Goal: Task Accomplishment & Management: Use online tool/utility

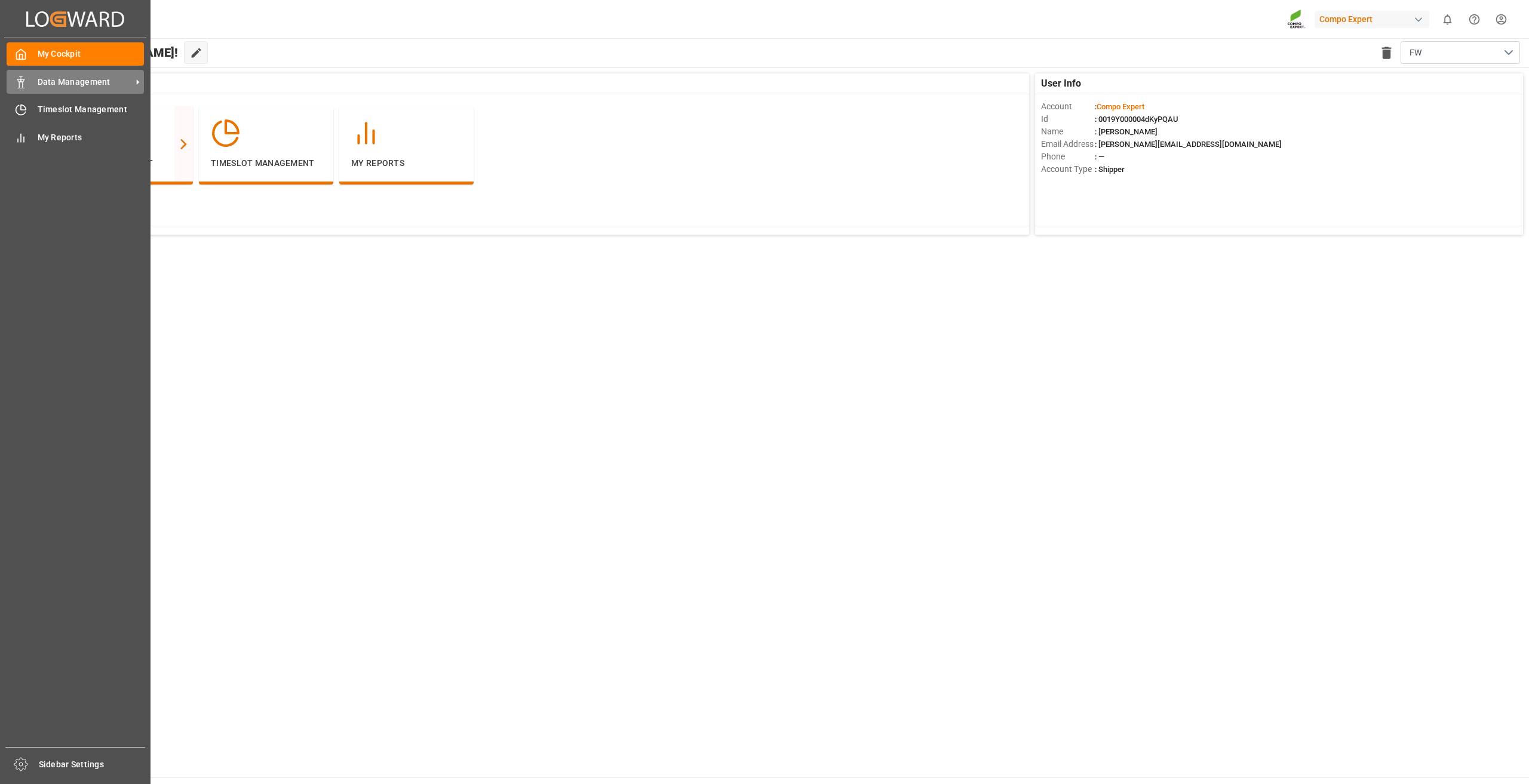
click at [77, 86] on span "Data Management" at bounding box center [85, 82] width 94 height 13
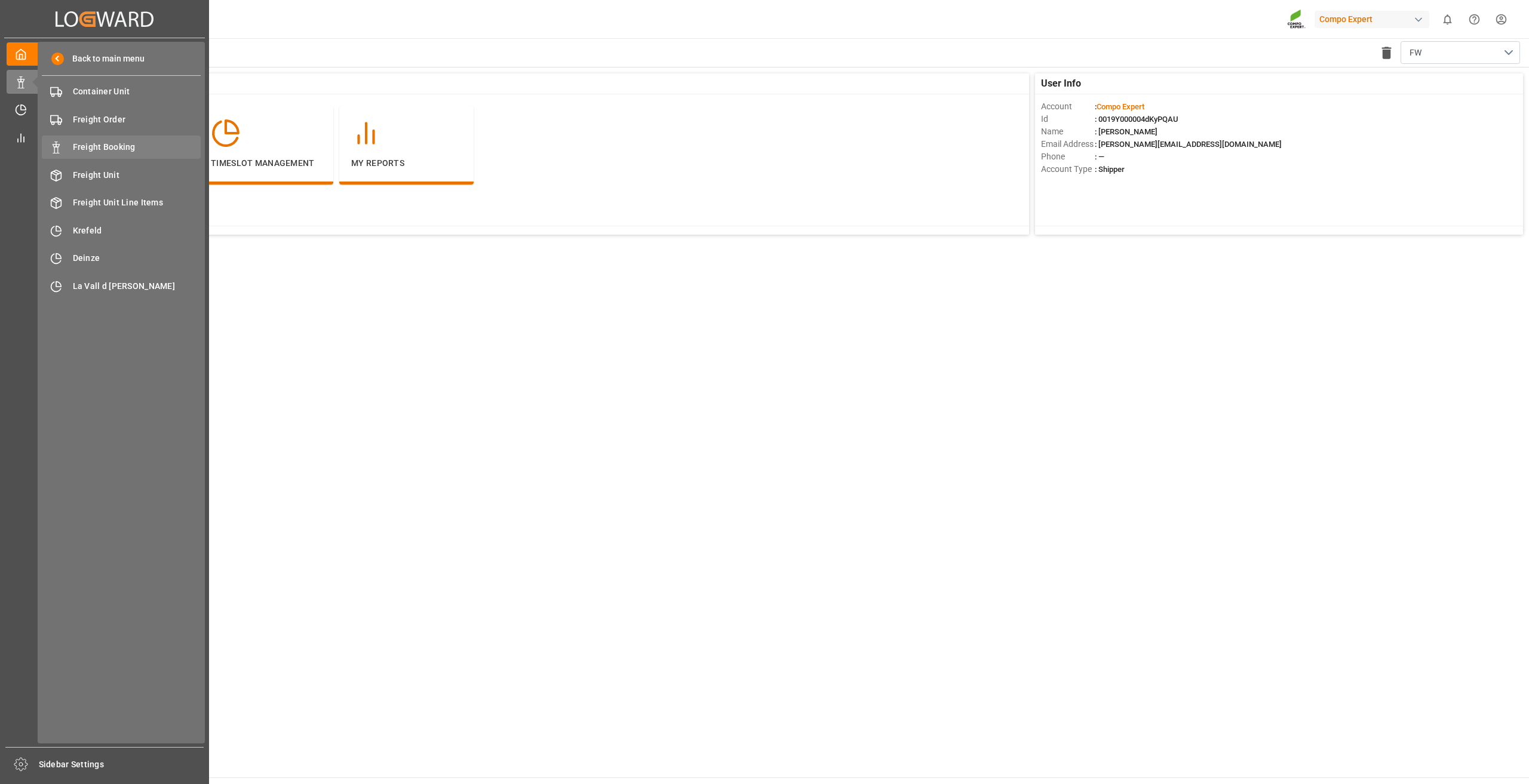
click at [108, 140] on div "Freight Booking Freight Booking" at bounding box center [121, 147] width 159 height 24
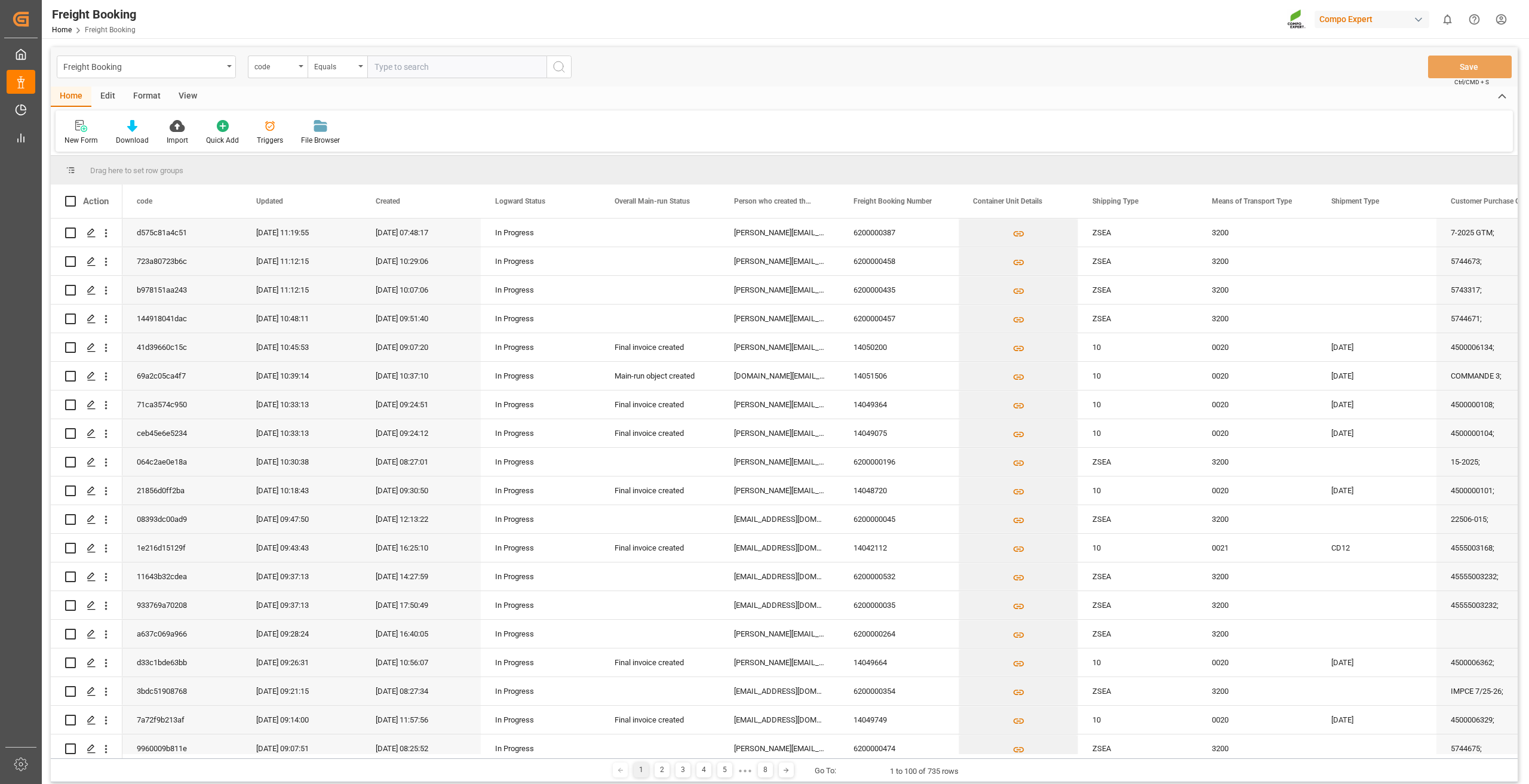
click at [287, 66] on div "code" at bounding box center [274, 64] width 41 height 13
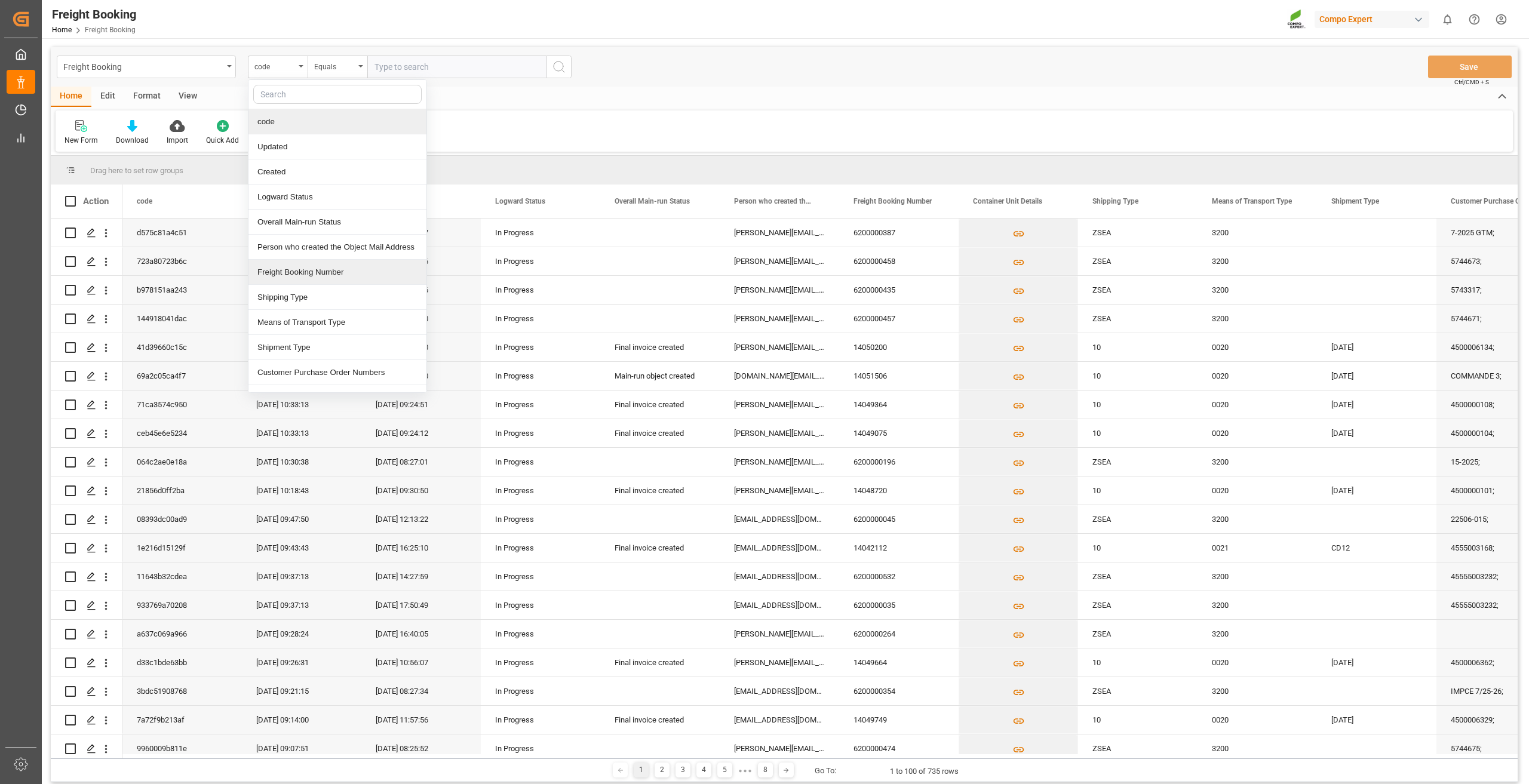
click at [309, 274] on div "Freight Booking Number" at bounding box center [337, 272] width 178 height 25
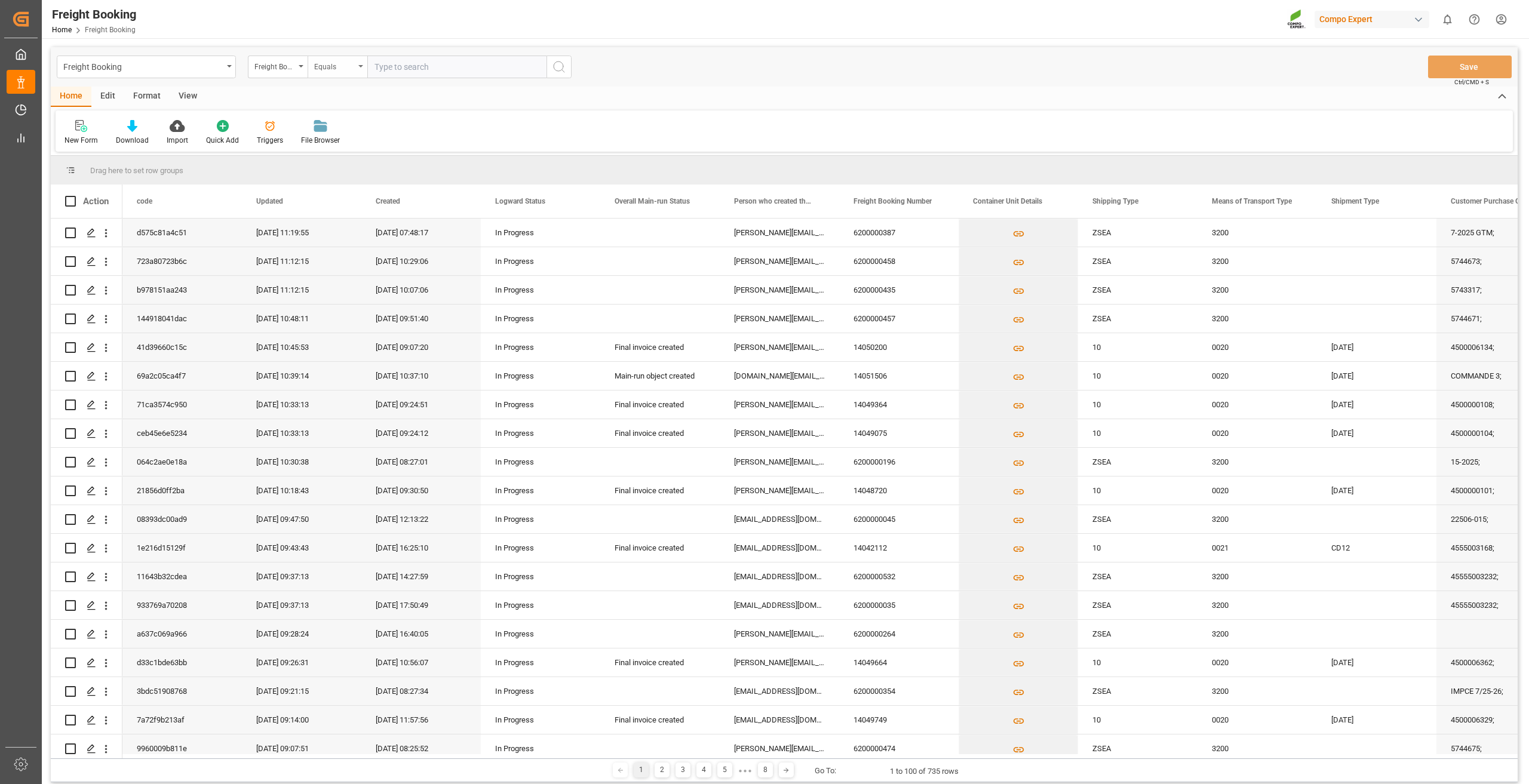
click at [324, 61] on div "Equals" at bounding box center [334, 64] width 41 height 13
click at [350, 146] on div "Fuzzy search" at bounding box center [397, 147] width 178 height 25
click at [422, 65] on input "text" at bounding box center [457, 67] width 179 height 23
paste input "6200000510"
type input "6200000510"
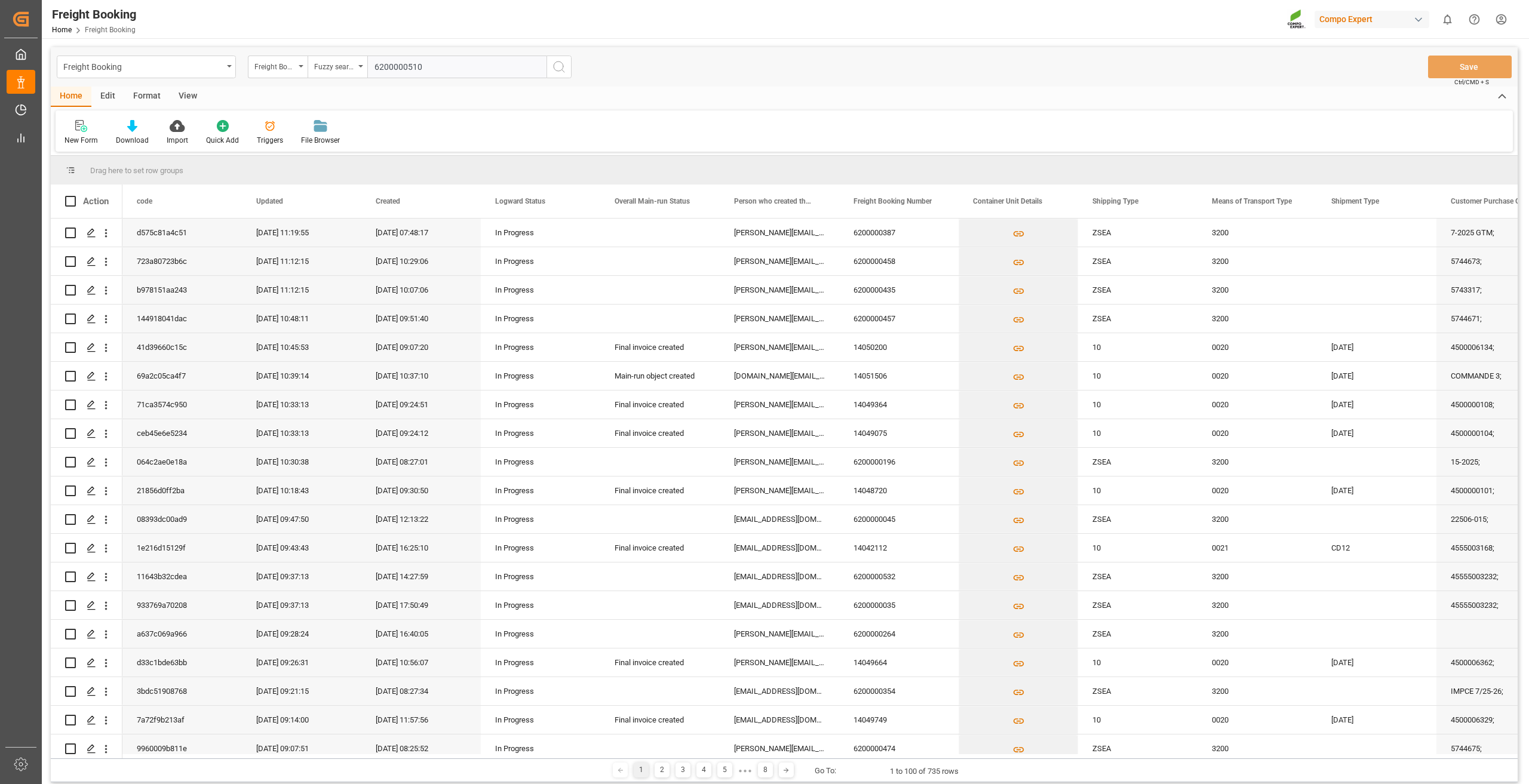
click at [559, 68] on icon "search button" at bounding box center [559, 67] width 14 height 14
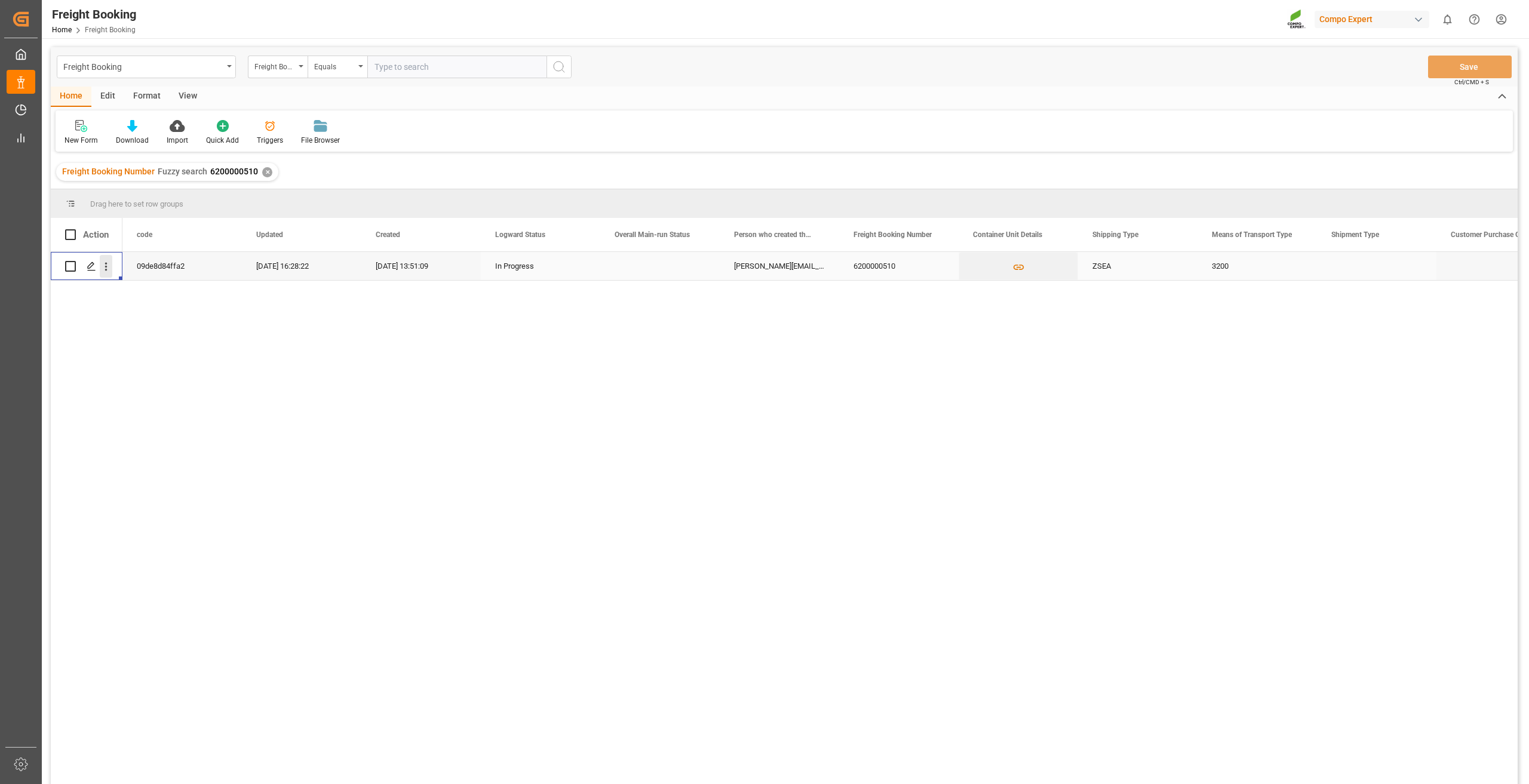
click at [108, 274] on button "open menu" at bounding box center [106, 266] width 13 height 23
click at [124, 294] on span "Press SPACE to select this row." at bounding box center [120, 292] width 21 height 13
click at [105, 91] on div "Edit" at bounding box center [108, 97] width 33 height 20
click at [139, 95] on div "Format" at bounding box center [147, 97] width 46 height 20
click at [175, 93] on div "View" at bounding box center [188, 97] width 36 height 20
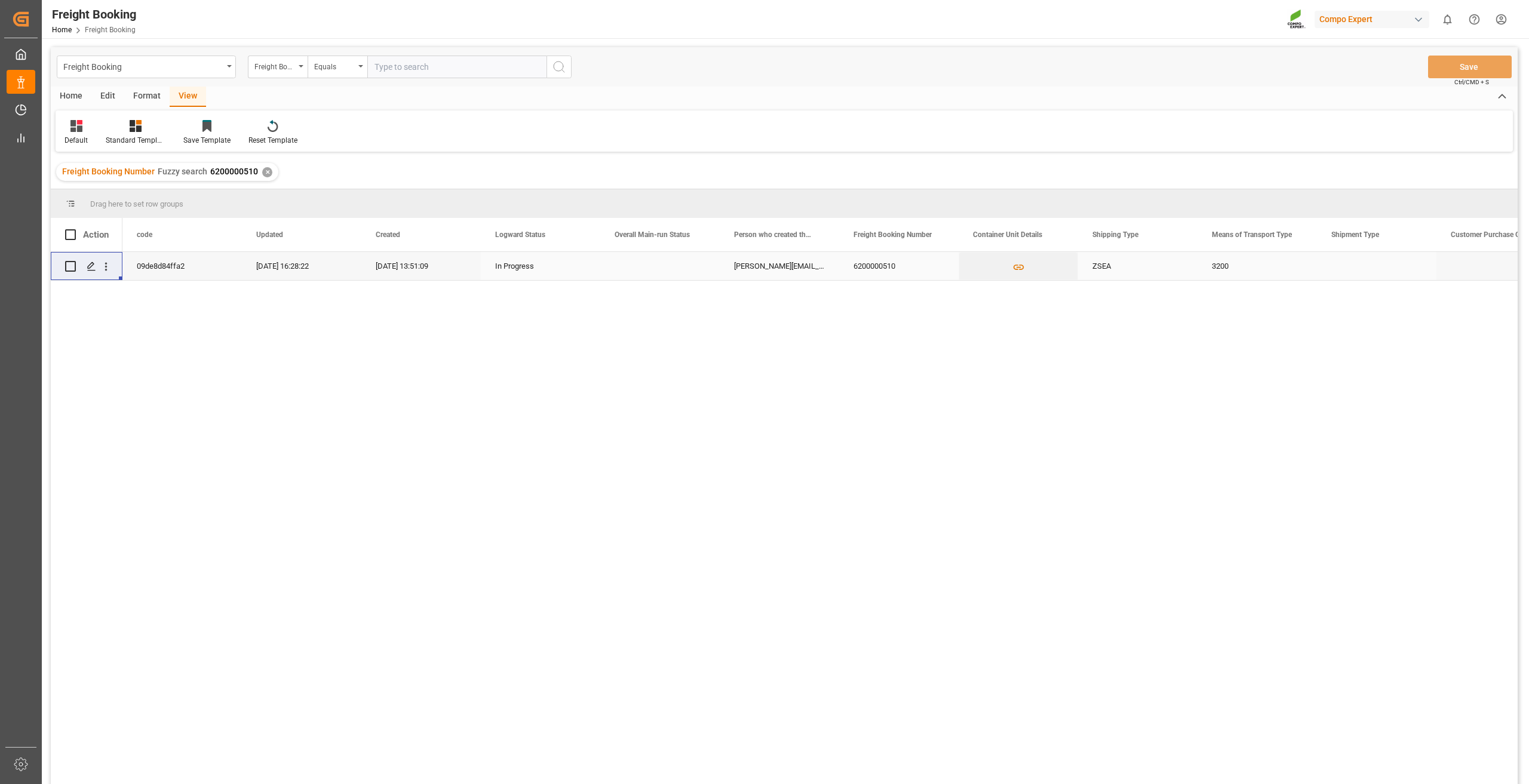
click at [80, 93] on div "Home" at bounding box center [72, 97] width 41 height 20
click at [269, 130] on icon at bounding box center [270, 126] width 12 height 12
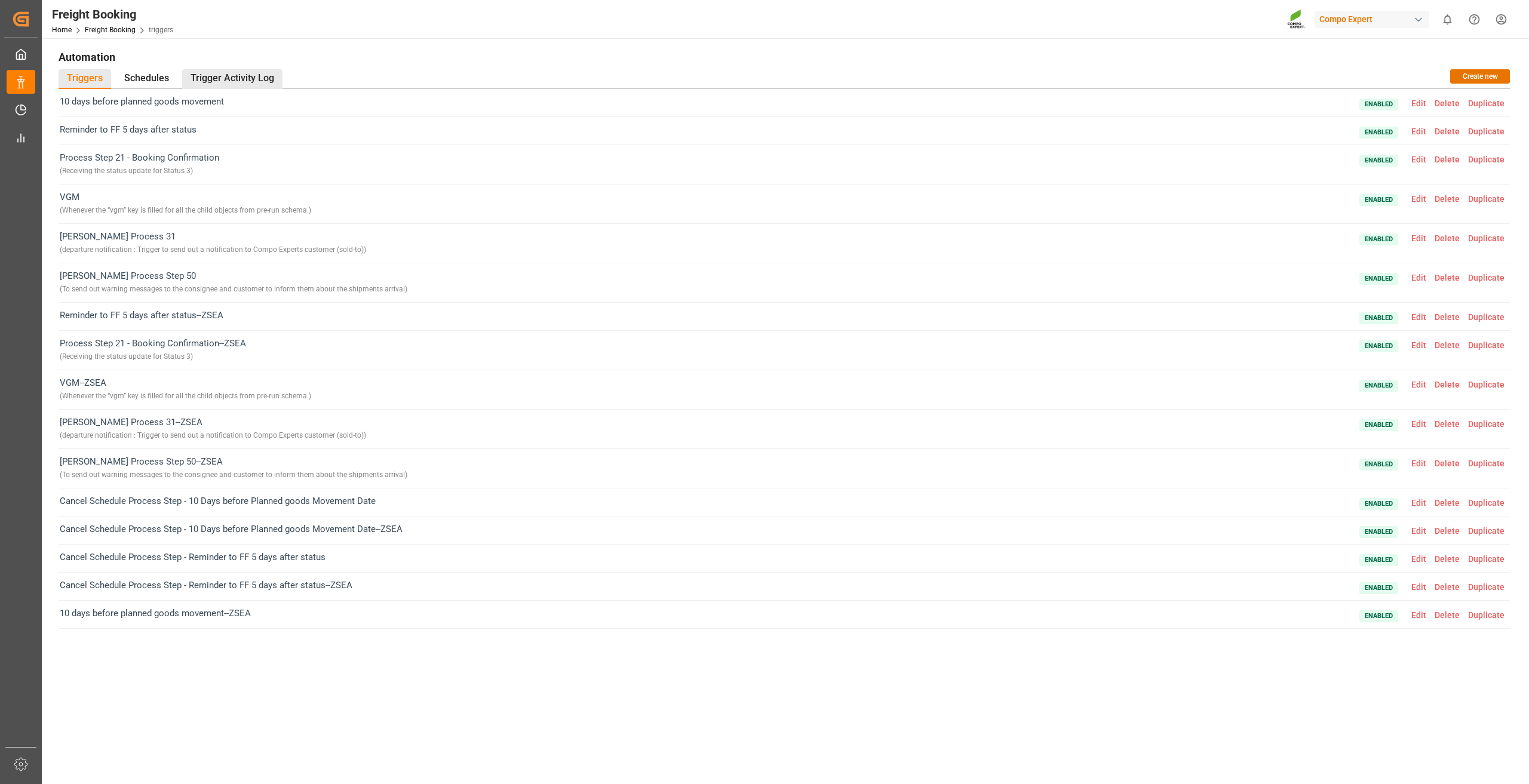
click at [229, 72] on div "Trigger Activity Log" at bounding box center [233, 79] width 101 height 20
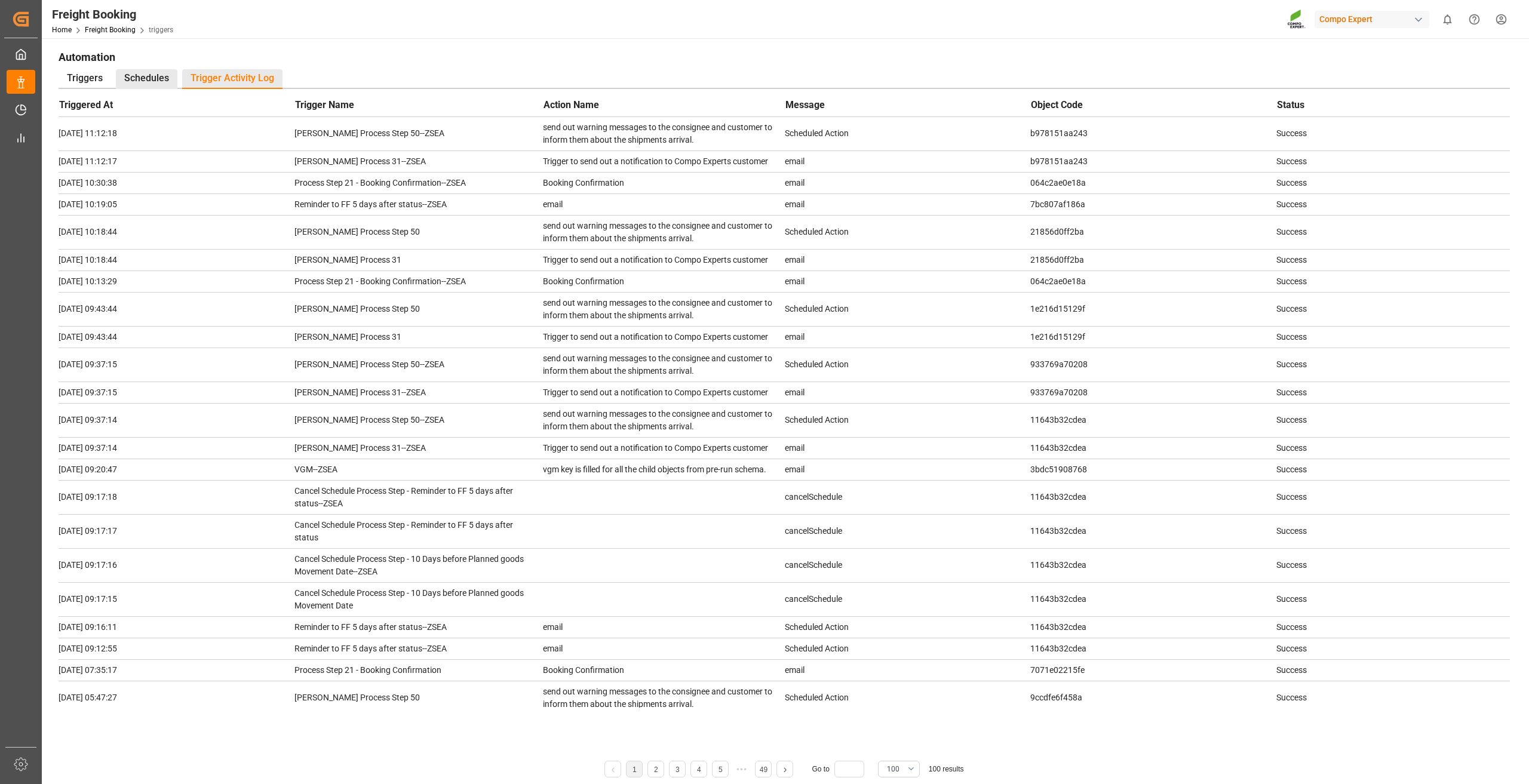
click at [149, 81] on div "Schedules" at bounding box center [146, 79] width 61 height 20
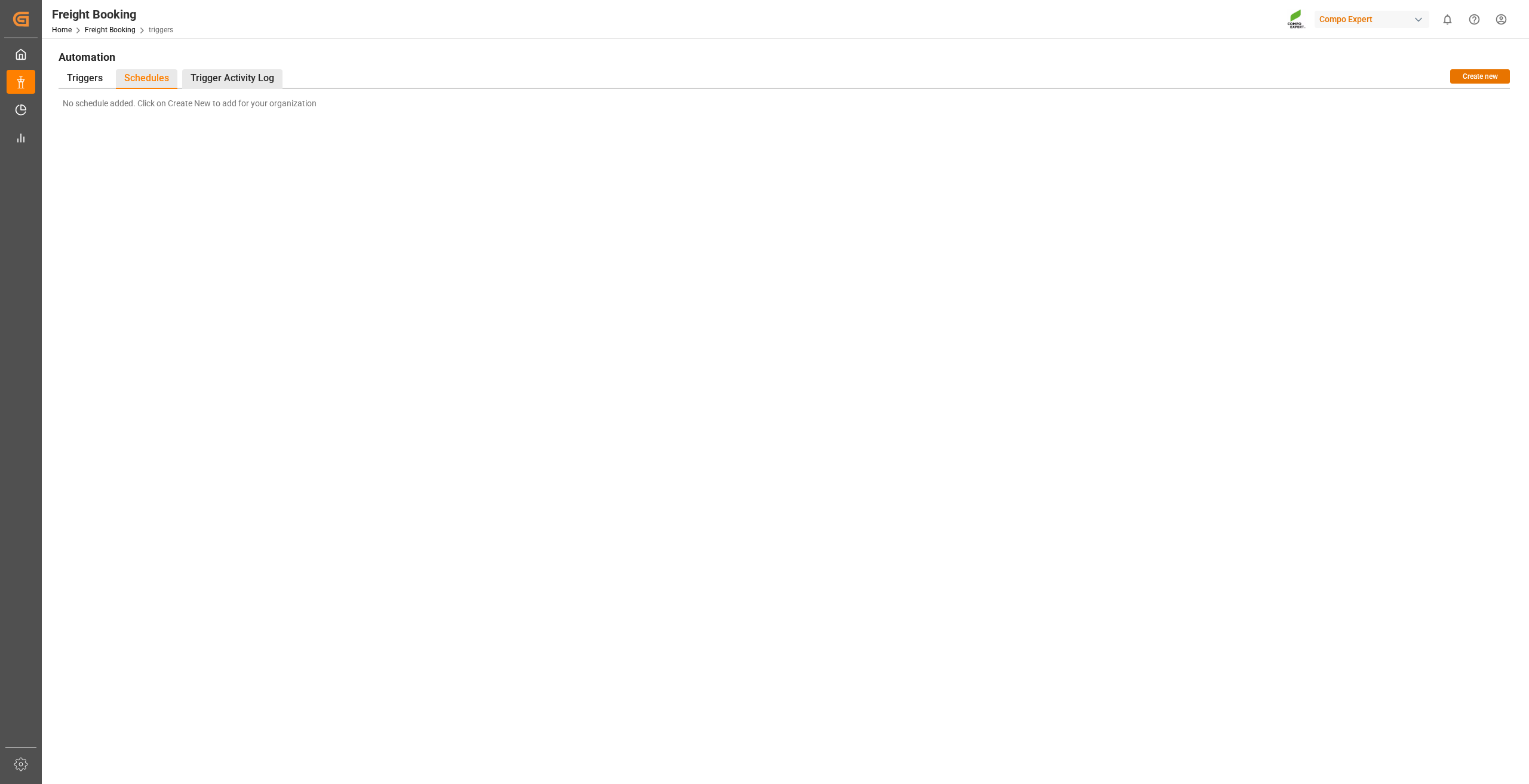
click at [224, 80] on div "Trigger Activity Log" at bounding box center [233, 79] width 101 height 20
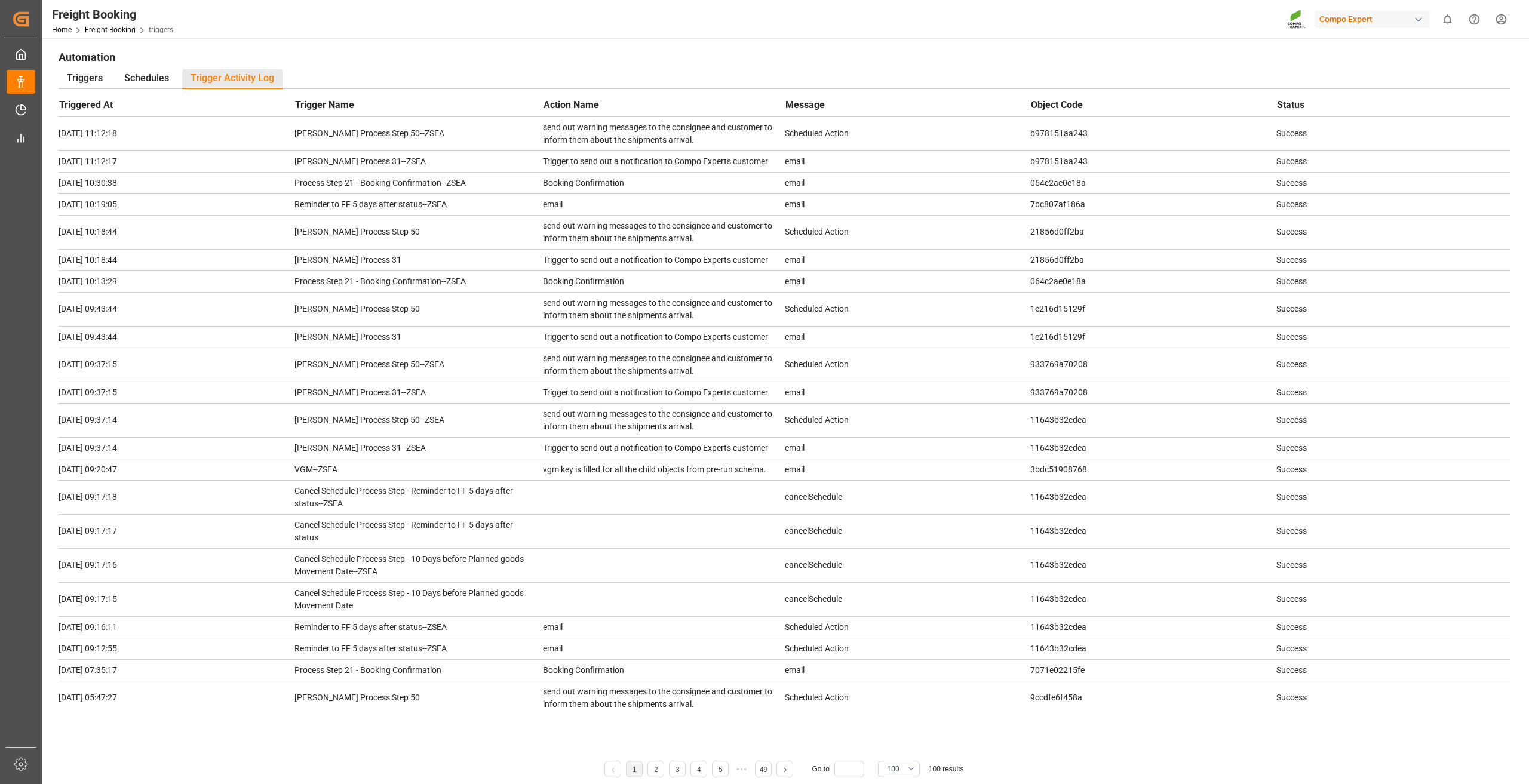
click at [138, 188] on td "2025-08-27 10:30:38" at bounding box center [176, 182] width 236 height 21
click at [131, 187] on td "2025-08-27 10:30:38" at bounding box center [176, 182] width 236 height 21
click at [116, 185] on td "2025-08-27 10:30:38" at bounding box center [176, 182] width 236 height 21
click at [1049, 186] on td "064c2ae0e18a" at bounding box center [1153, 182] width 245 height 21
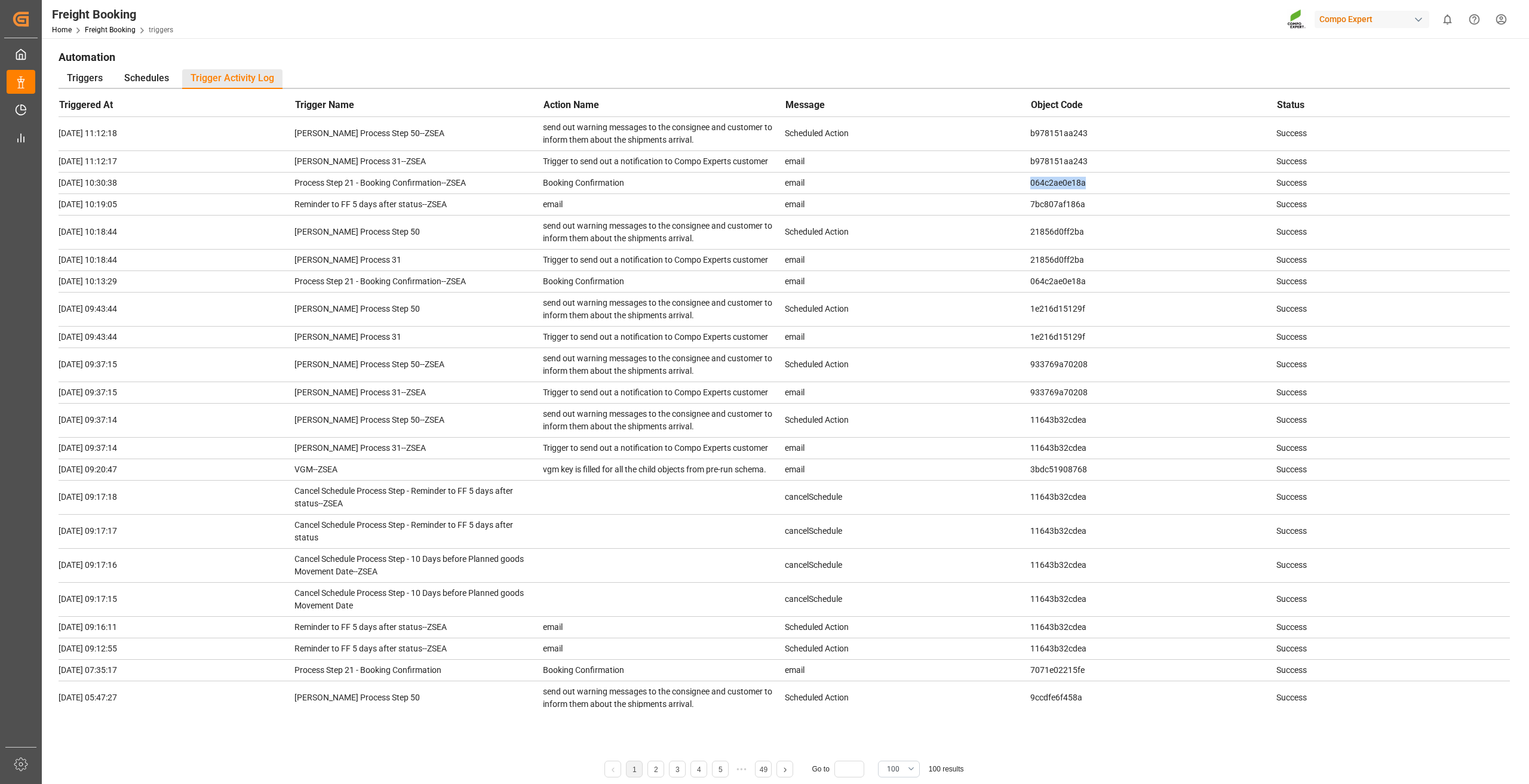
click at [1049, 186] on td "064c2ae0e18a" at bounding box center [1153, 182] width 245 height 21
copy td "064c2ae0e18a"
click at [102, 76] on div "Triggers" at bounding box center [84, 79] width 53 height 20
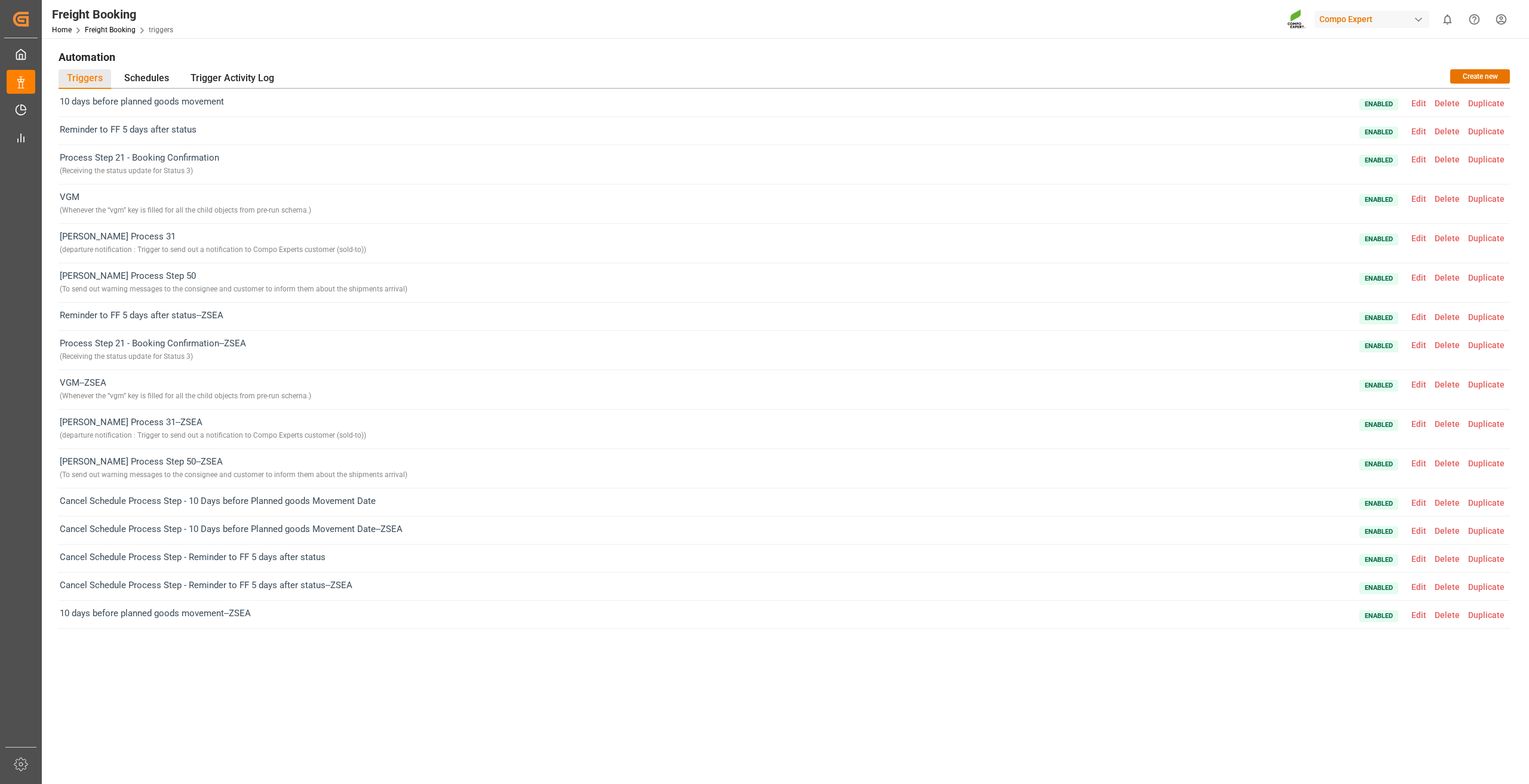
click at [1418, 347] on span "Edit" at bounding box center [1419, 345] width 24 height 9
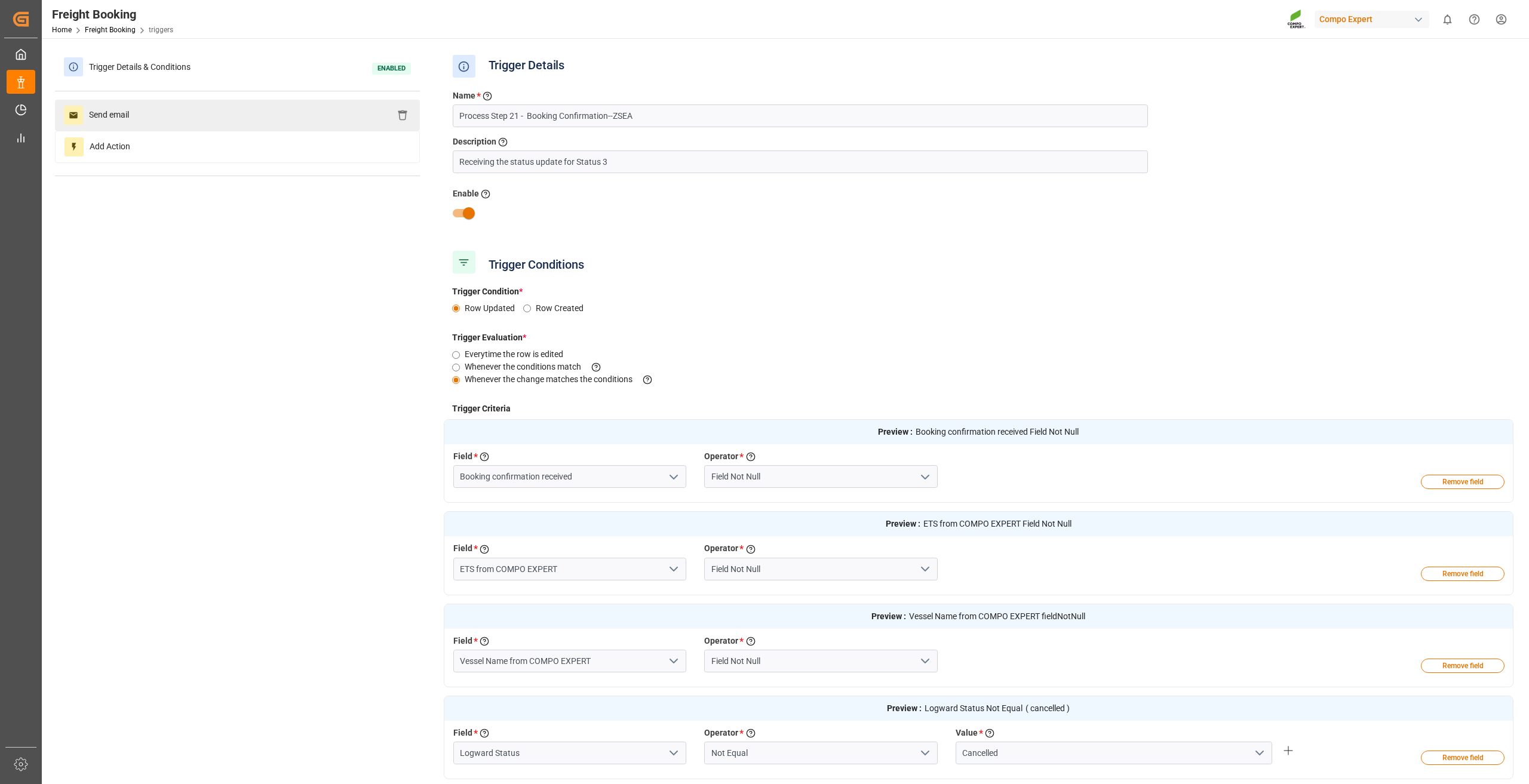
click at [209, 113] on div "Send email" at bounding box center [238, 115] width 365 height 31
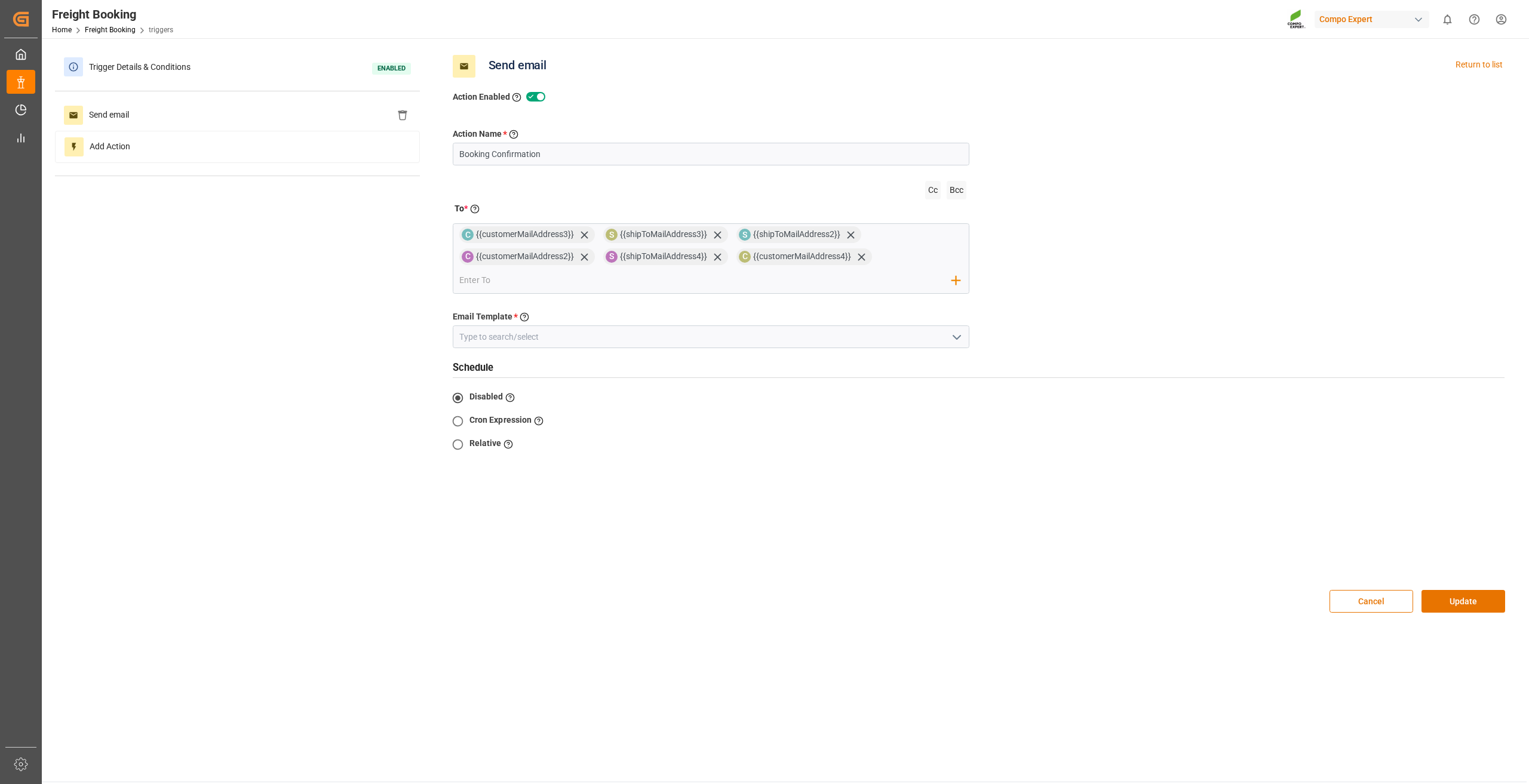
click at [956, 338] on polyline "open menu" at bounding box center [956, 337] width 7 height 4
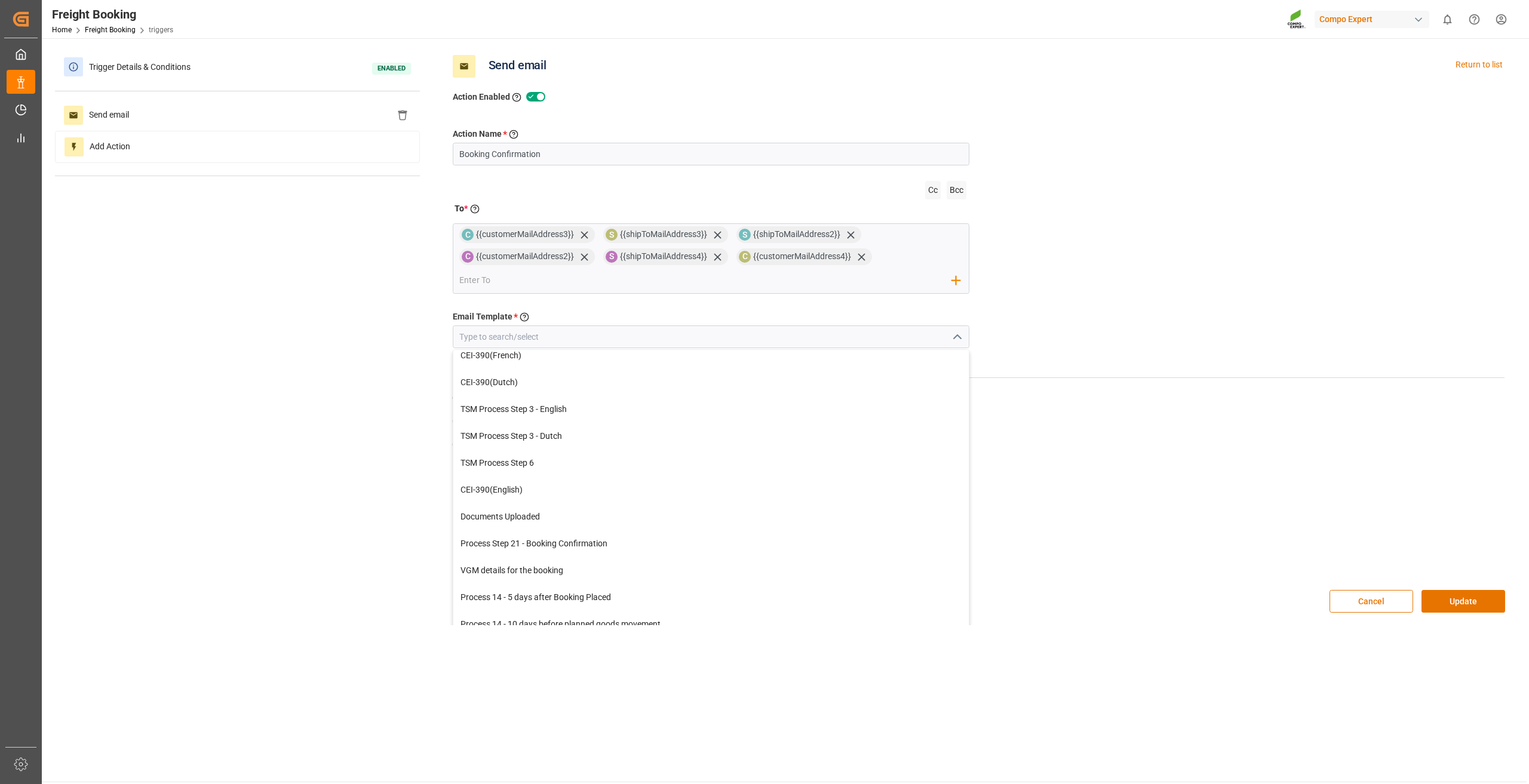
scroll to position [90, 0]
click at [555, 530] on div "Process Step 21 - Booking Confirmation" at bounding box center [711, 541] width 516 height 27
type input "Process Step 21 - Booking Confirmation"
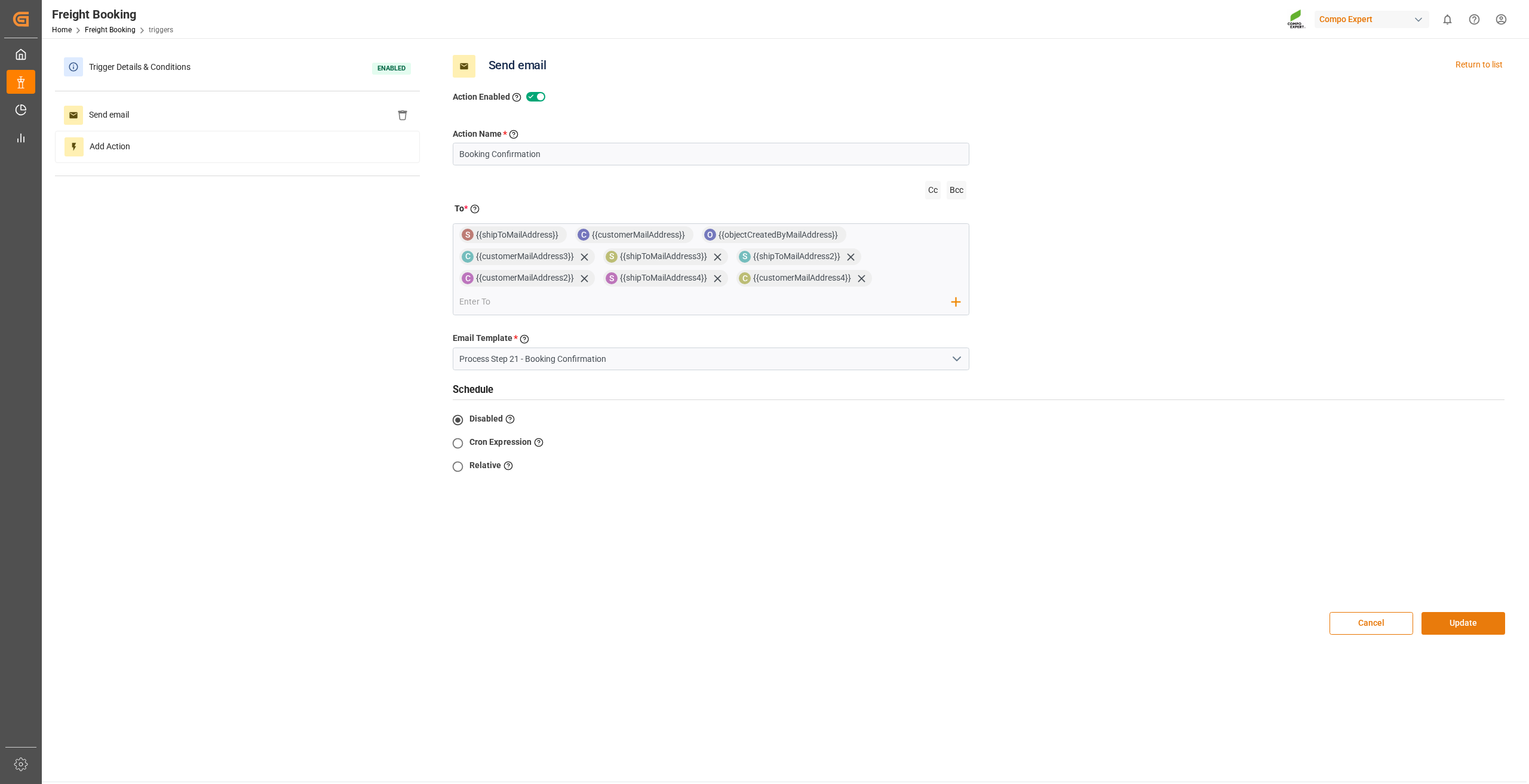
click at [1471, 628] on button "Update" at bounding box center [1463, 623] width 83 height 23
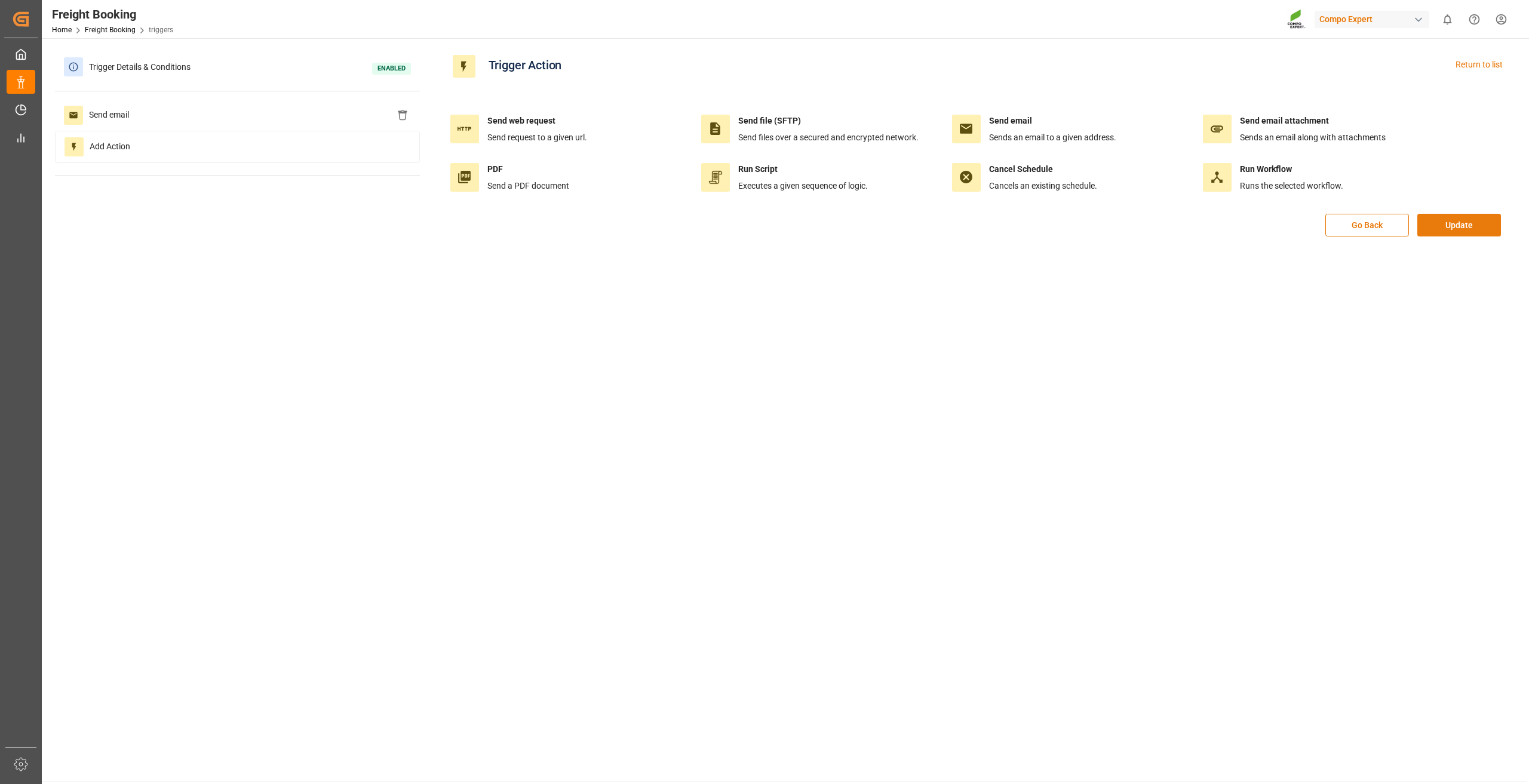
click at [1465, 223] on button "Update" at bounding box center [1459, 225] width 83 height 23
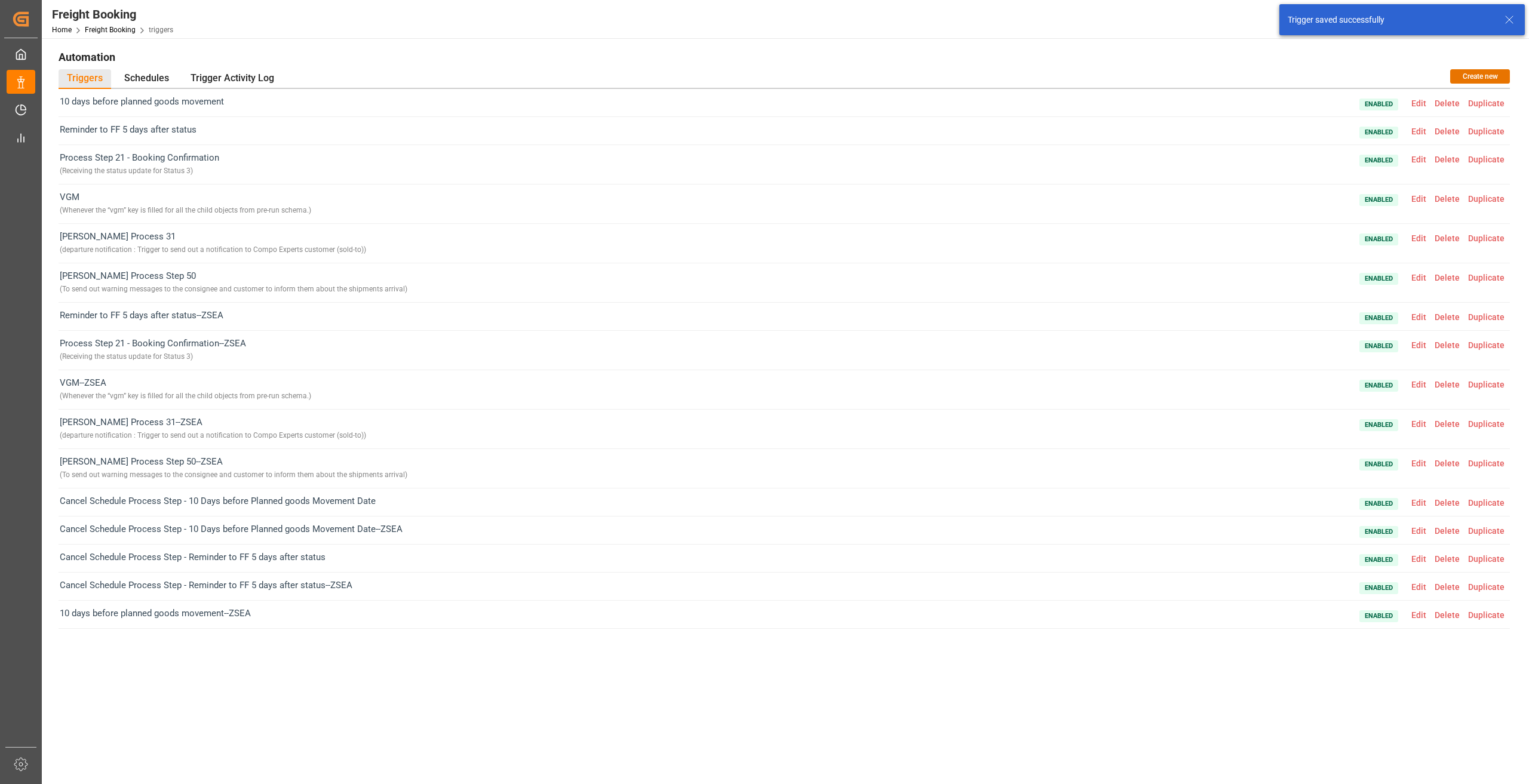
click at [1420, 425] on span "Edit" at bounding box center [1419, 424] width 24 height 9
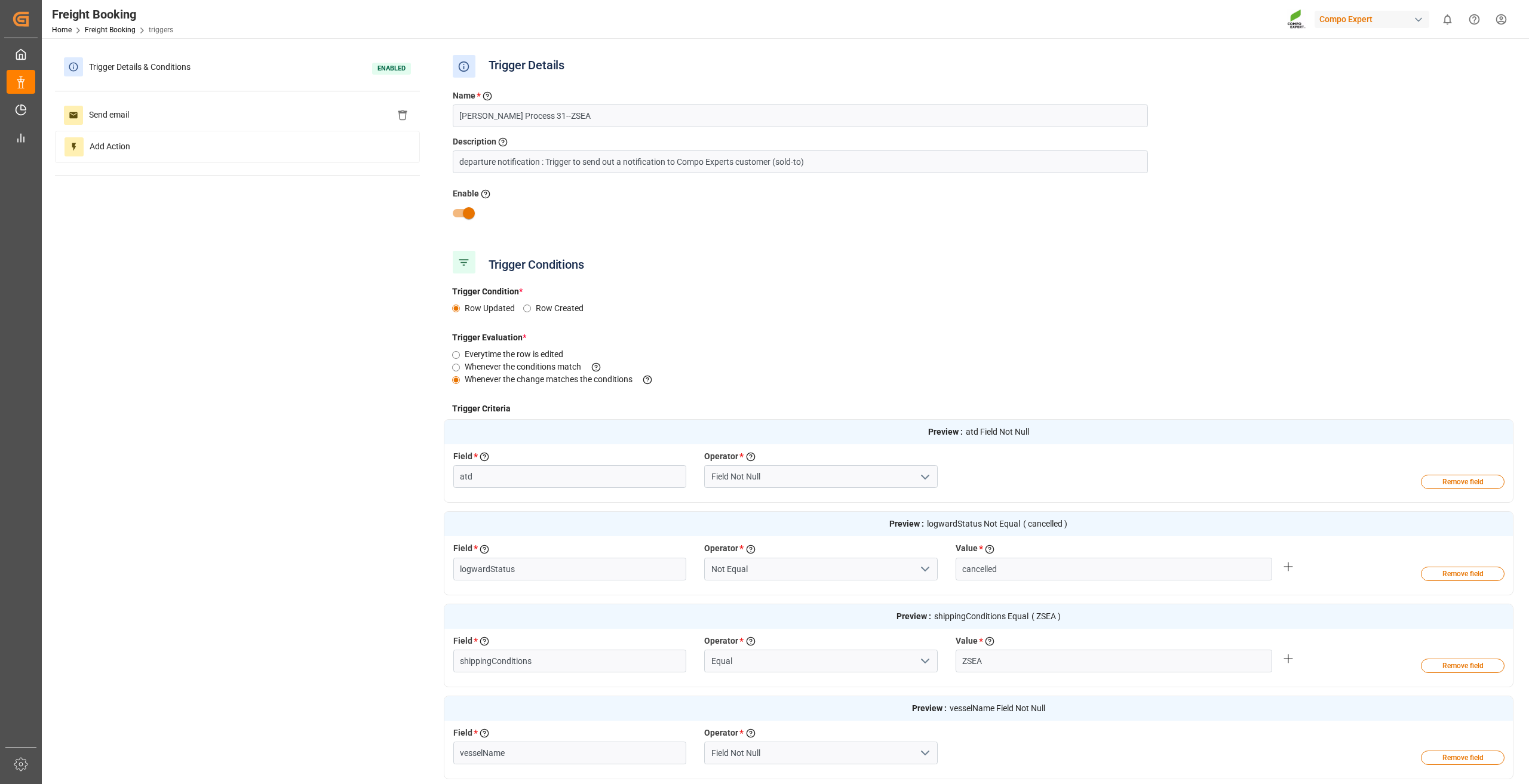
type input "Vessel left the POL"
type input "Logward Status"
type input "Shipping Conditions"
type input "Vessel Name"
type input "ETA"
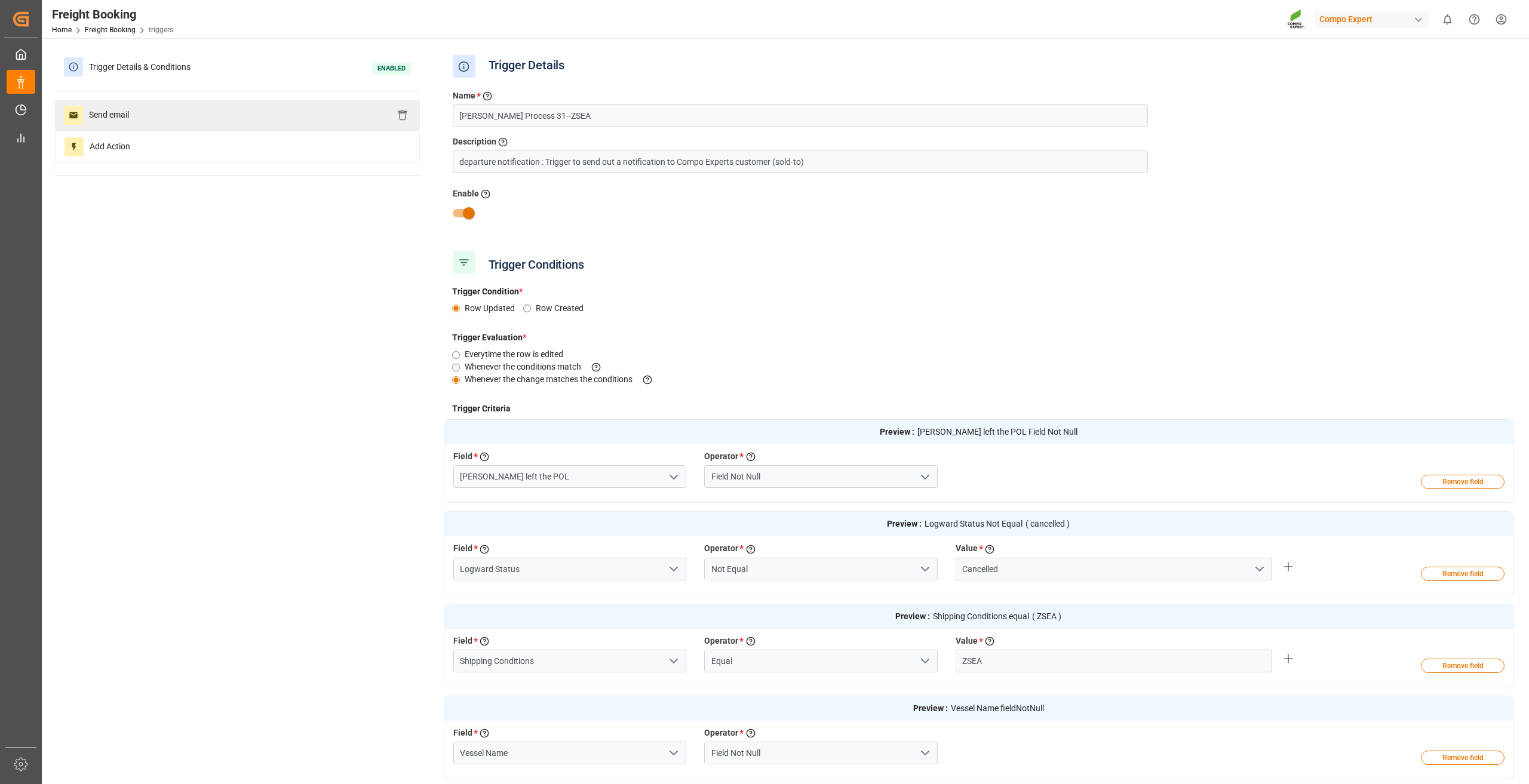
click at [215, 120] on div "Send email" at bounding box center [238, 115] width 365 height 31
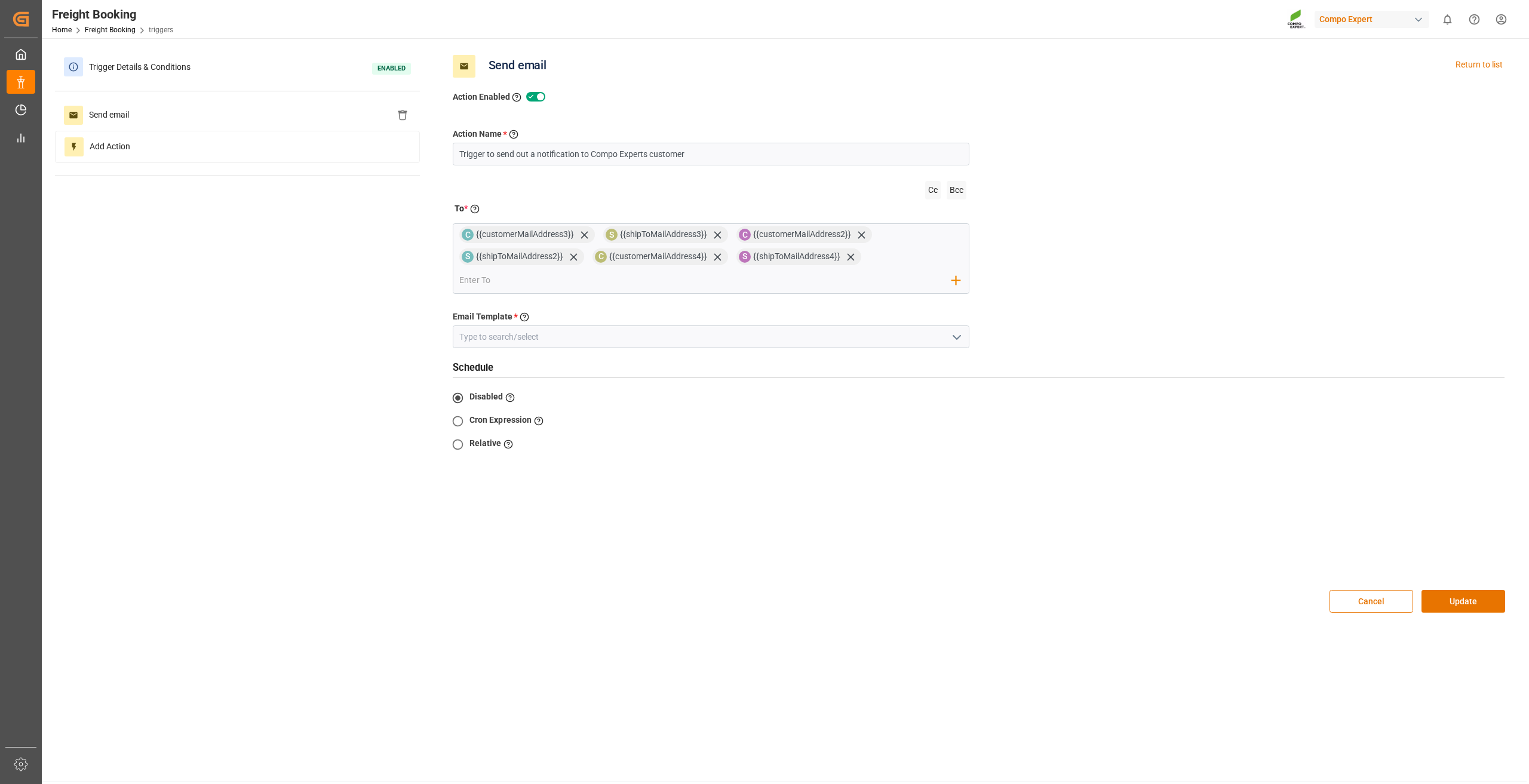
click at [952, 339] on icon "open menu" at bounding box center [956, 337] width 14 height 14
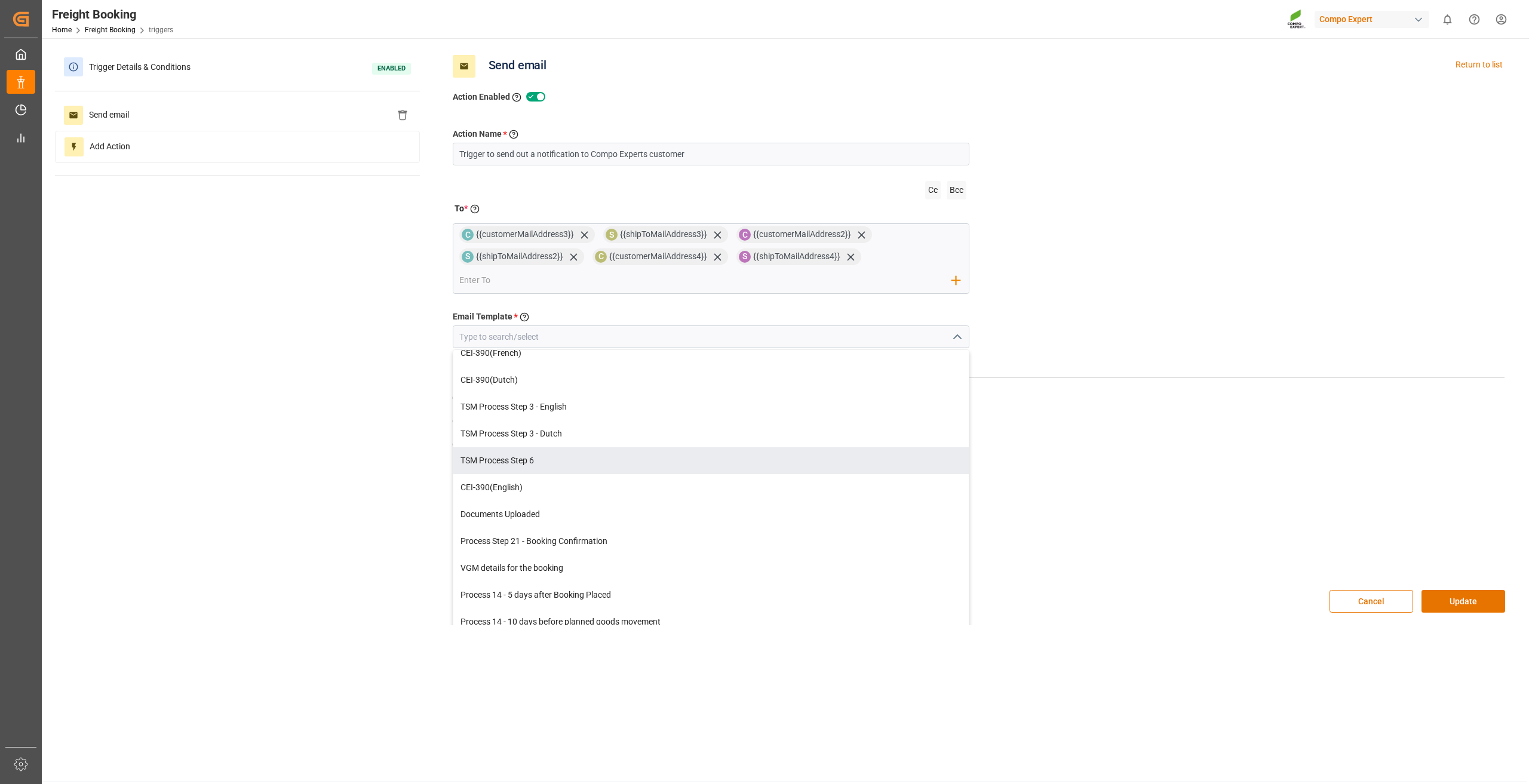
click at [400, 352] on div "Trigger Details & Conditions Enabled Send email Add Action Send email Return to…" at bounding box center [784, 338] width 1458 height 574
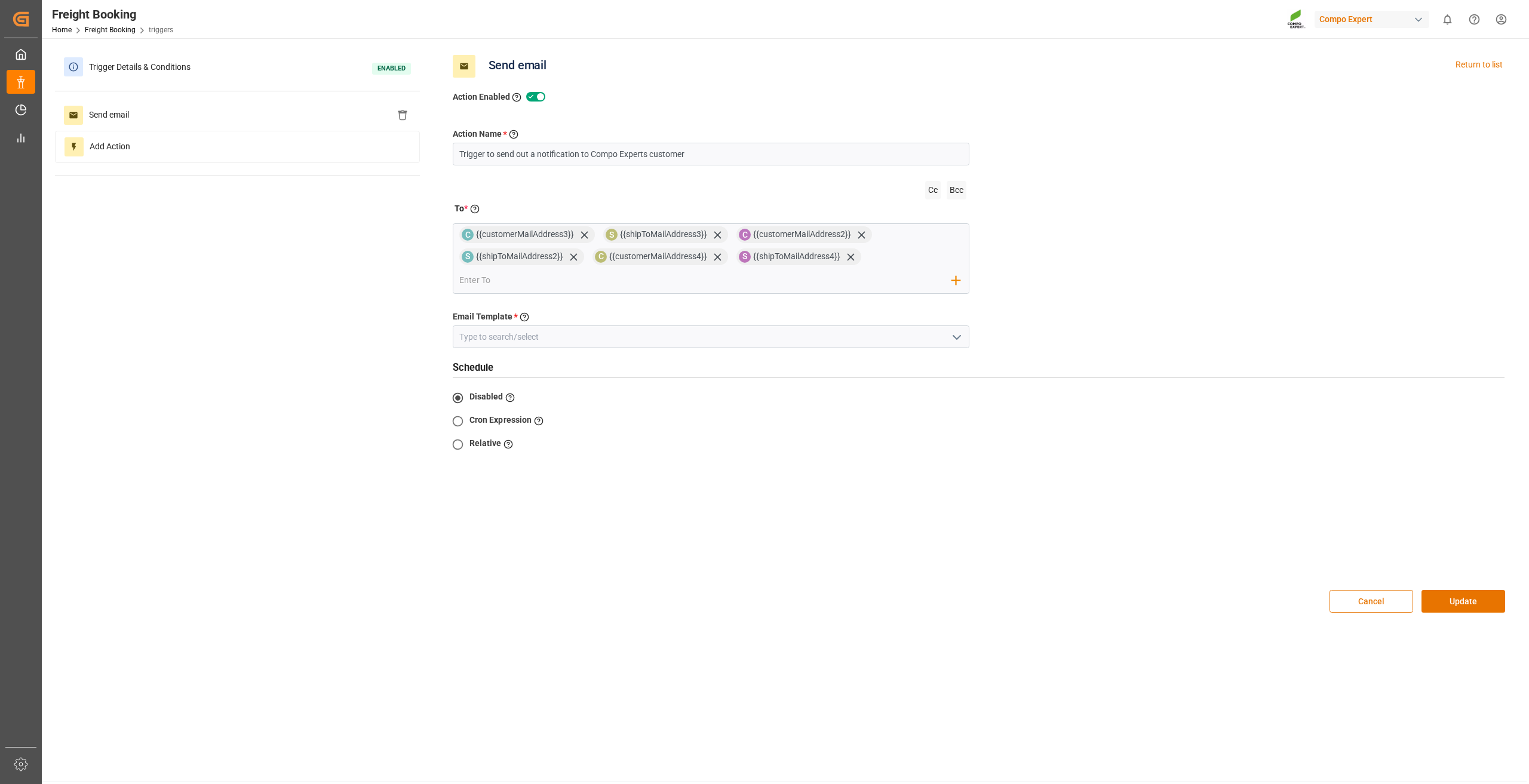
click at [1362, 599] on button "Cancel" at bounding box center [1371, 601] width 83 height 23
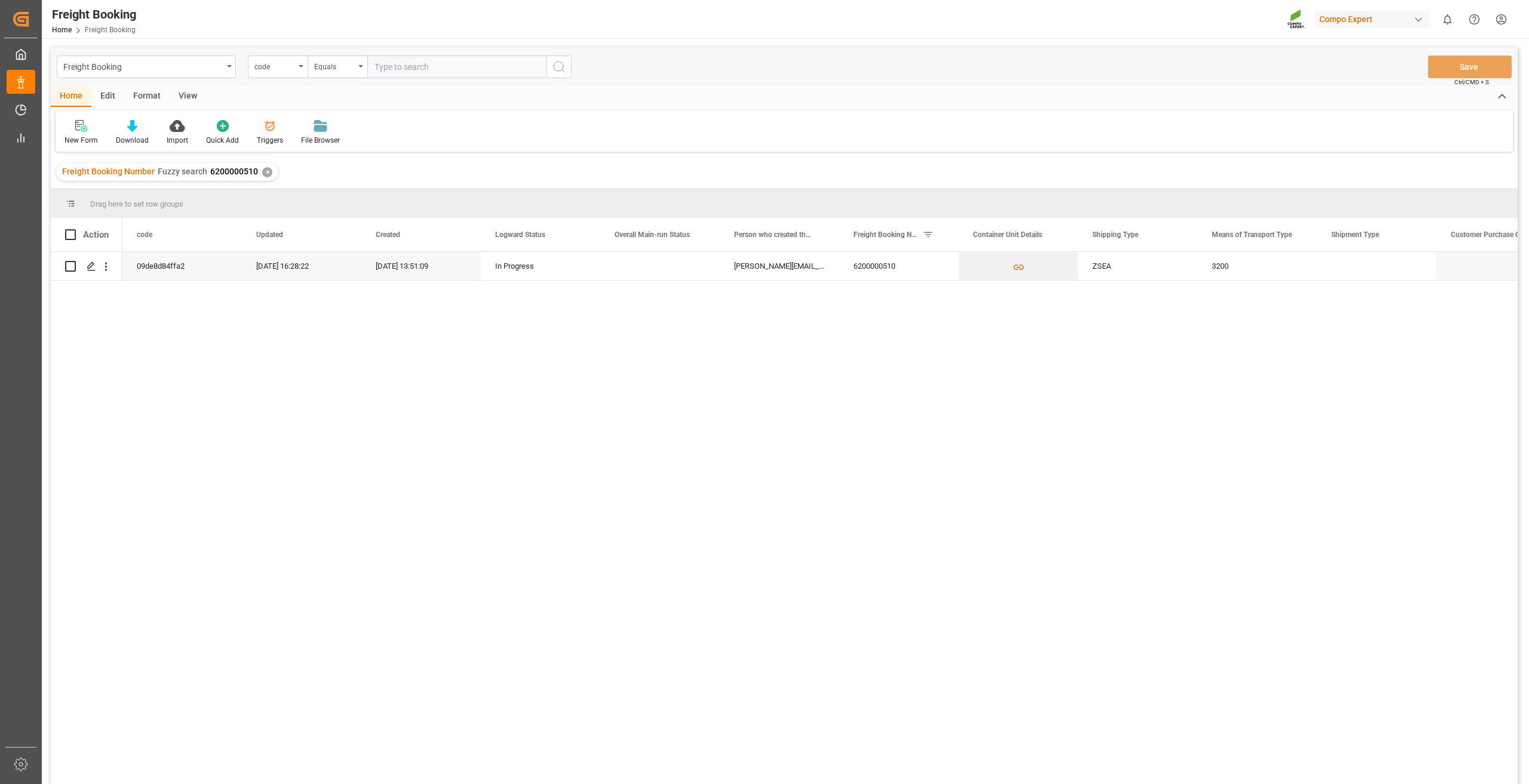
click at [274, 131] on div at bounding box center [269, 126] width 26 height 13
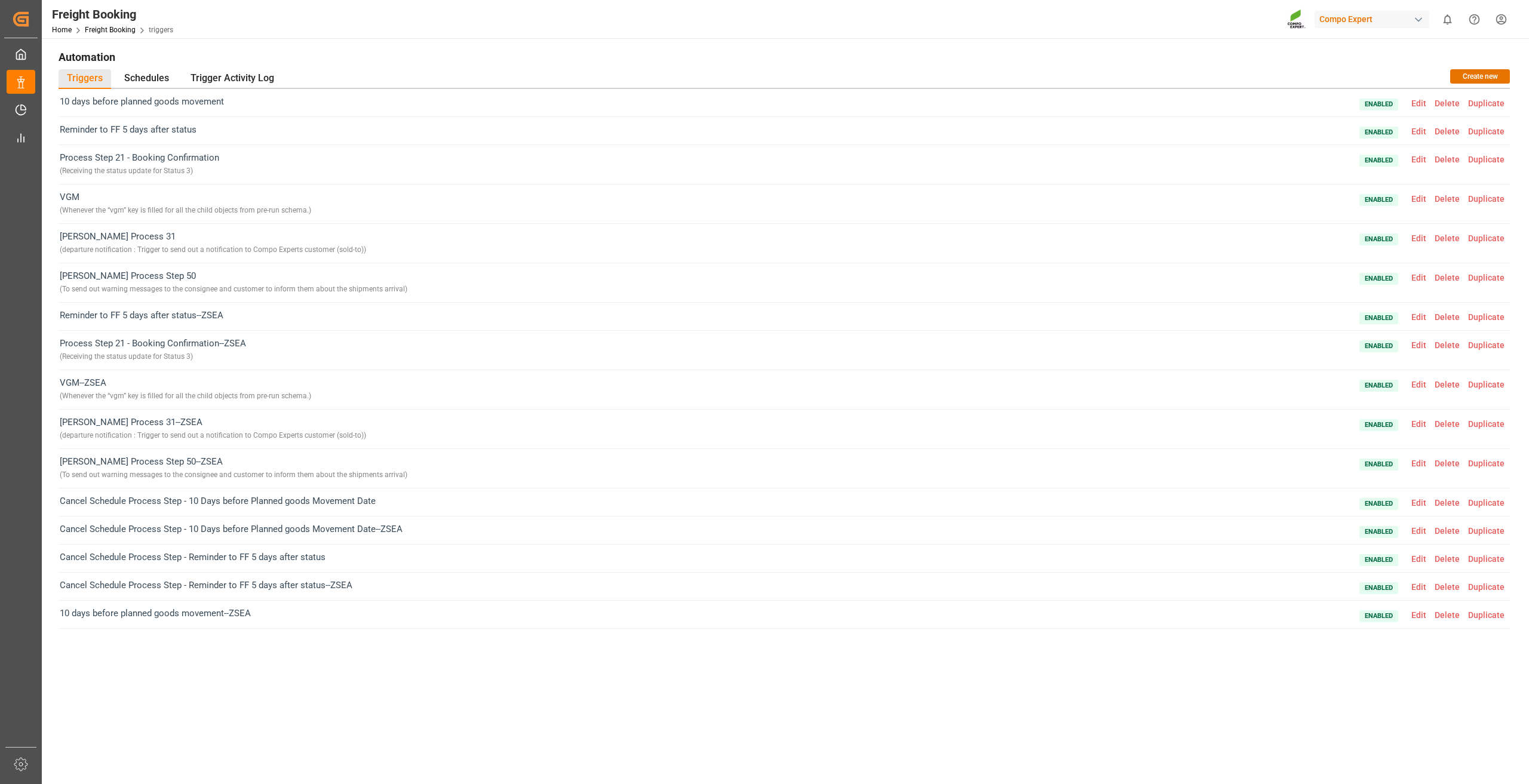
click at [1420, 426] on span "Edit" at bounding box center [1419, 424] width 24 height 9
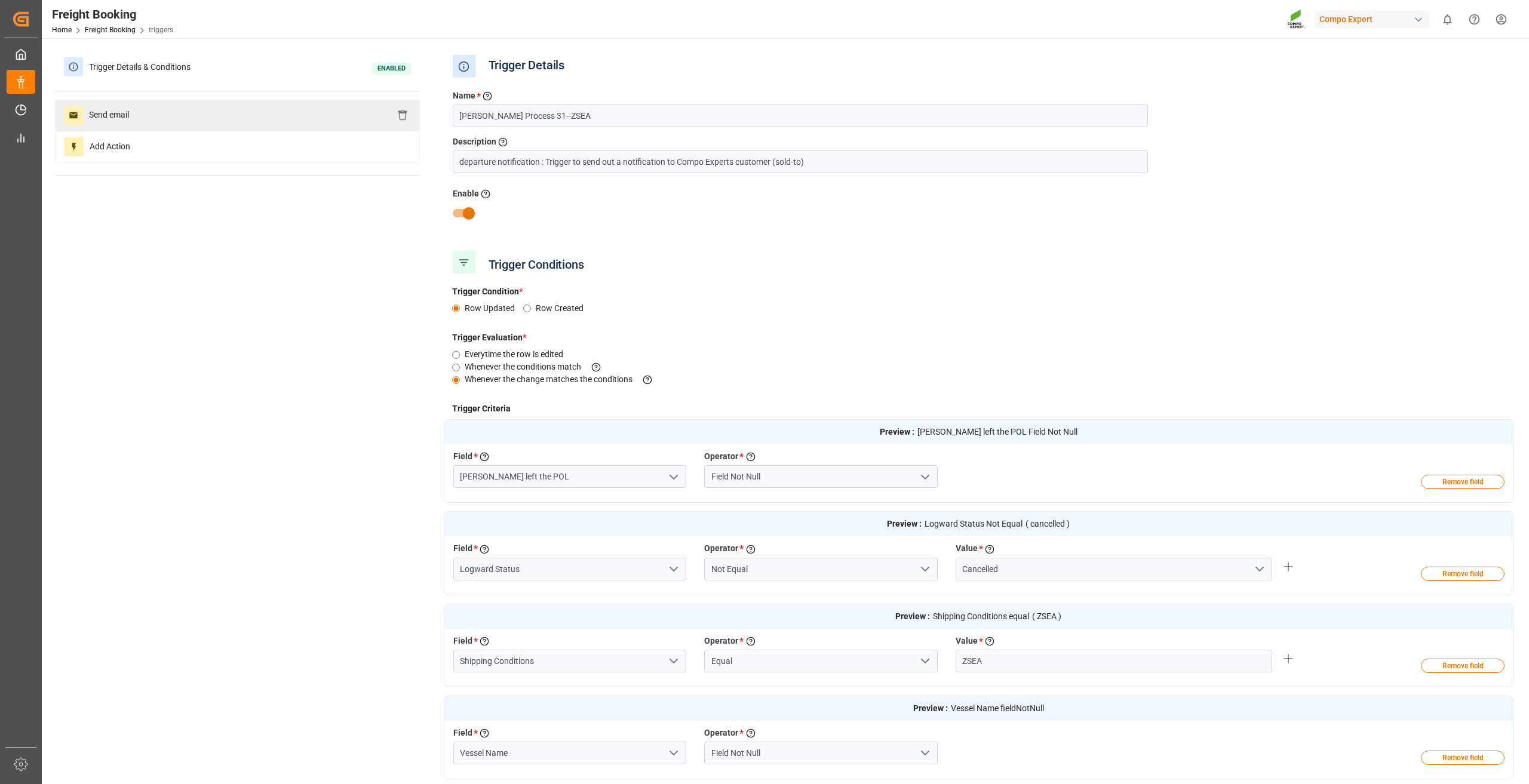
click at [177, 104] on div "Send email" at bounding box center [238, 115] width 365 height 31
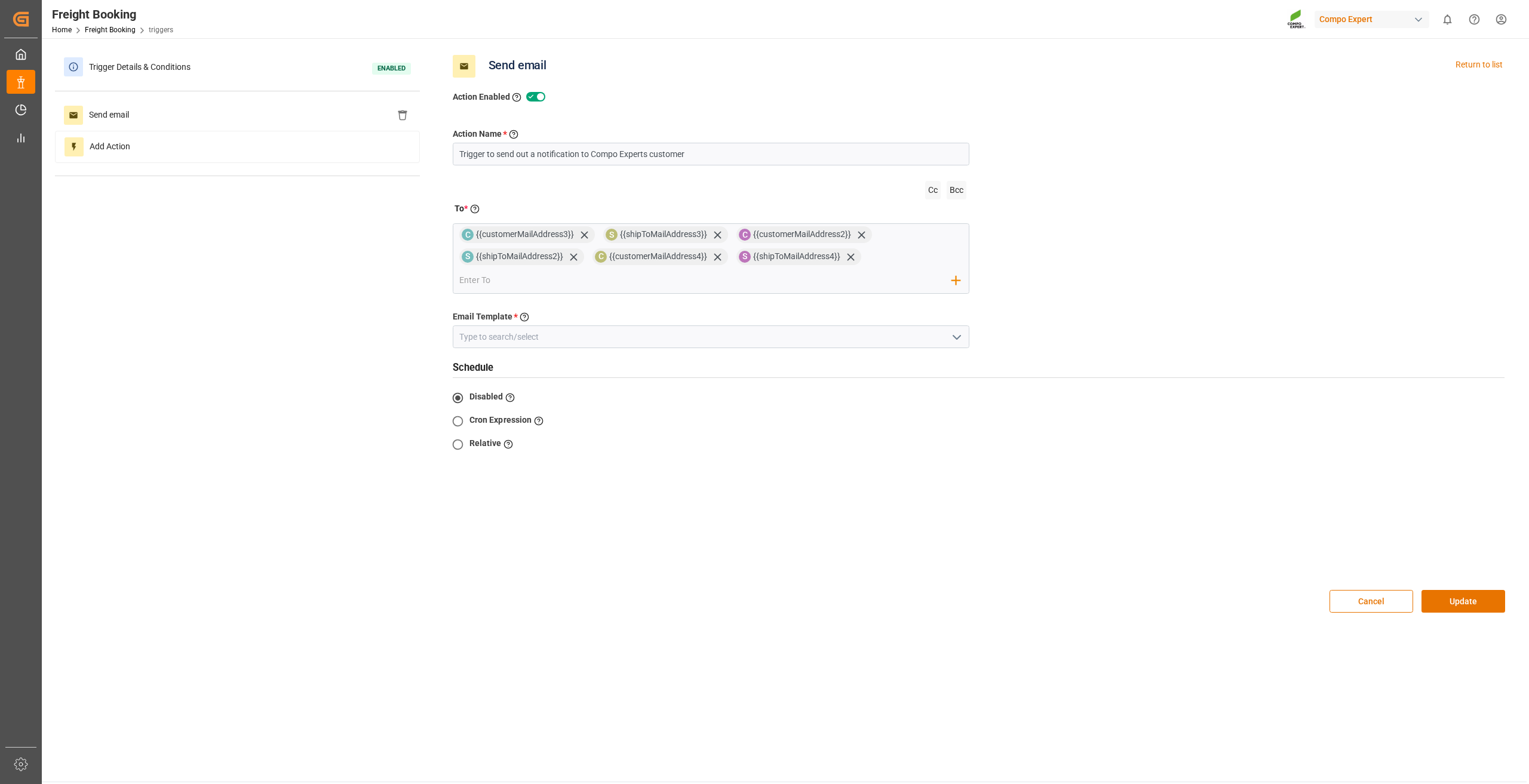
click at [953, 341] on icon "open menu" at bounding box center [956, 337] width 14 height 14
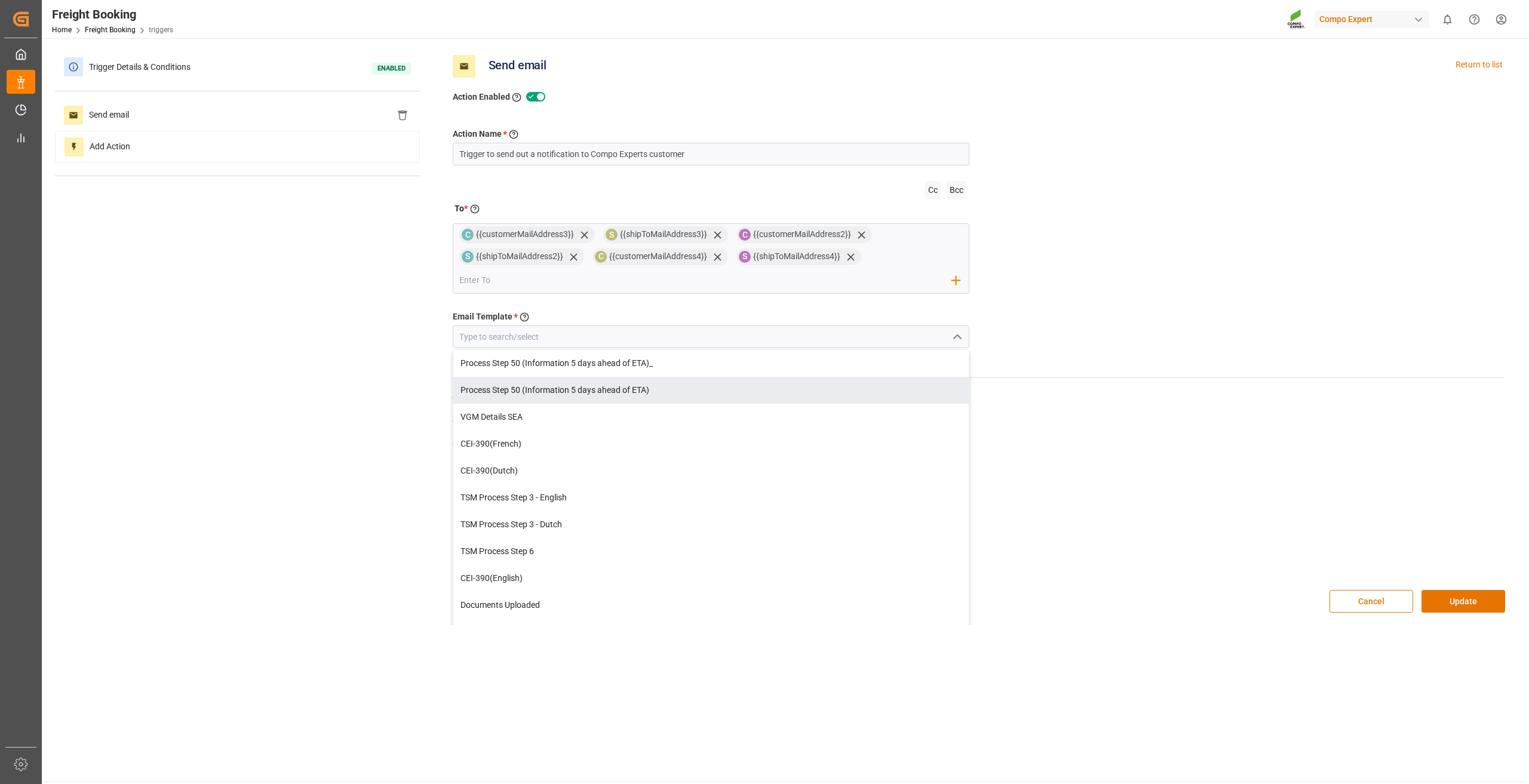
click at [326, 366] on div "Trigger Details & Conditions Enabled Send email Add Action Send email Return to…" at bounding box center [784, 338] width 1458 height 574
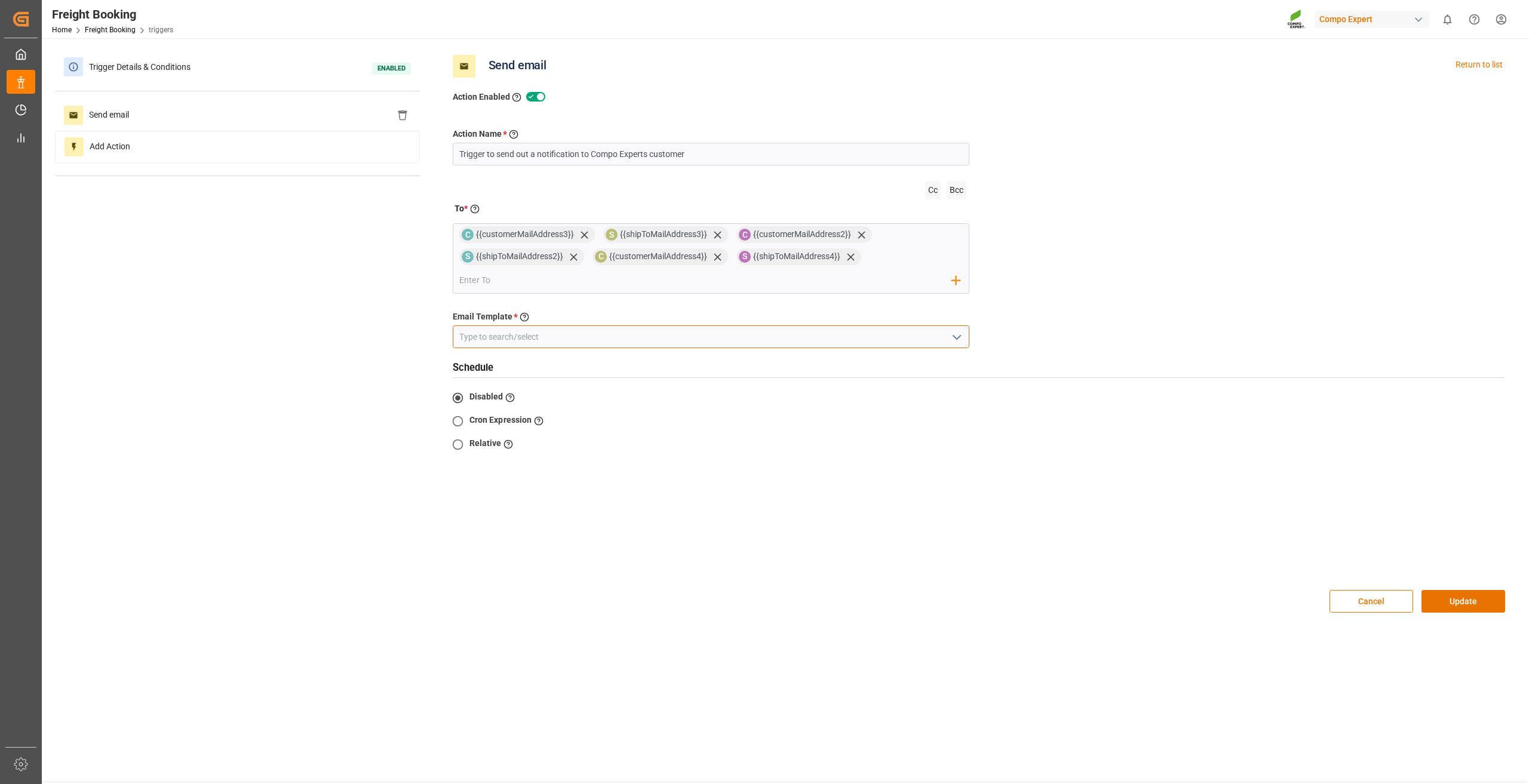
click at [676, 337] on input at bounding box center [712, 337] width 518 height 23
click at [952, 341] on icon "open menu" at bounding box center [956, 337] width 14 height 14
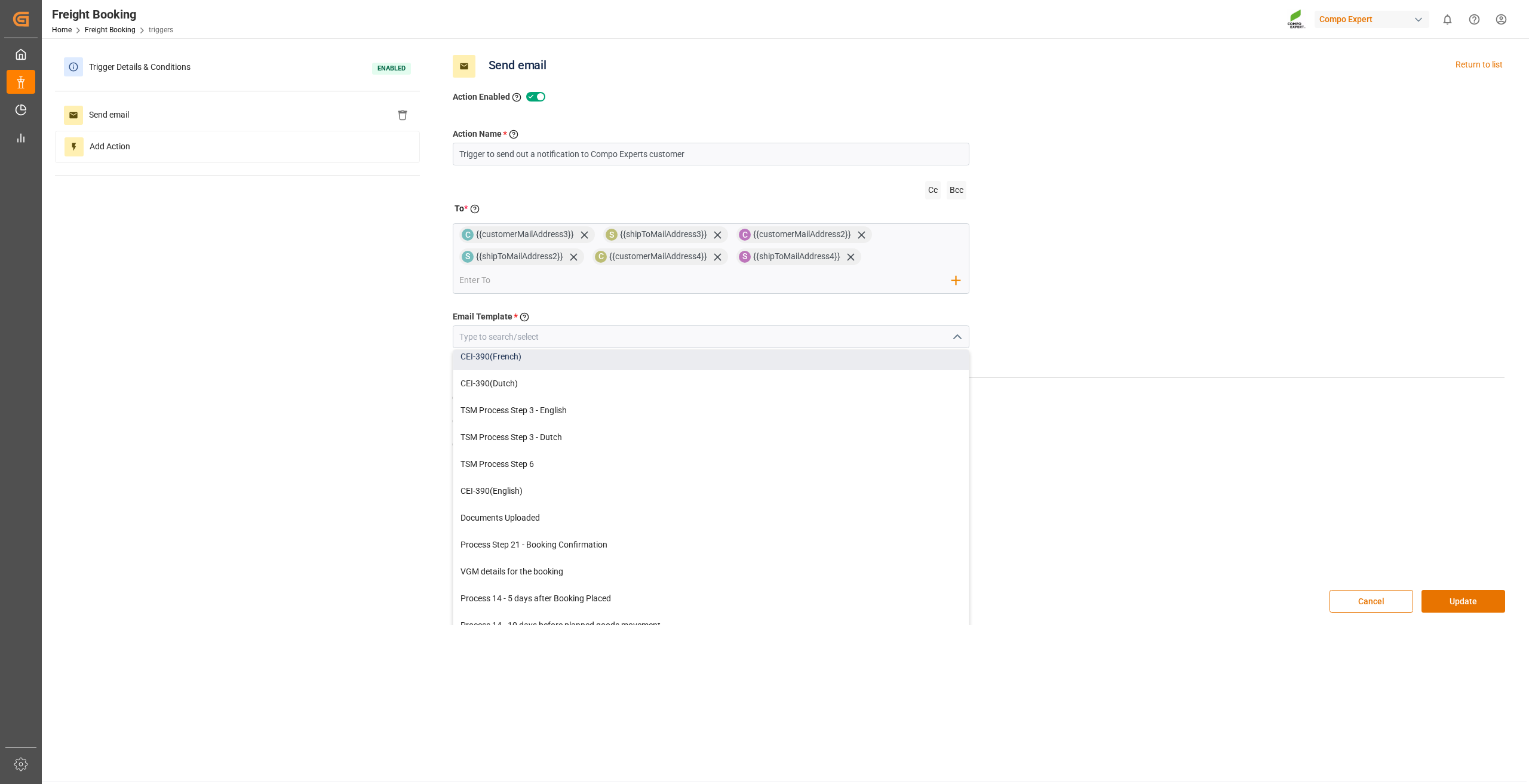
scroll to position [90, 0]
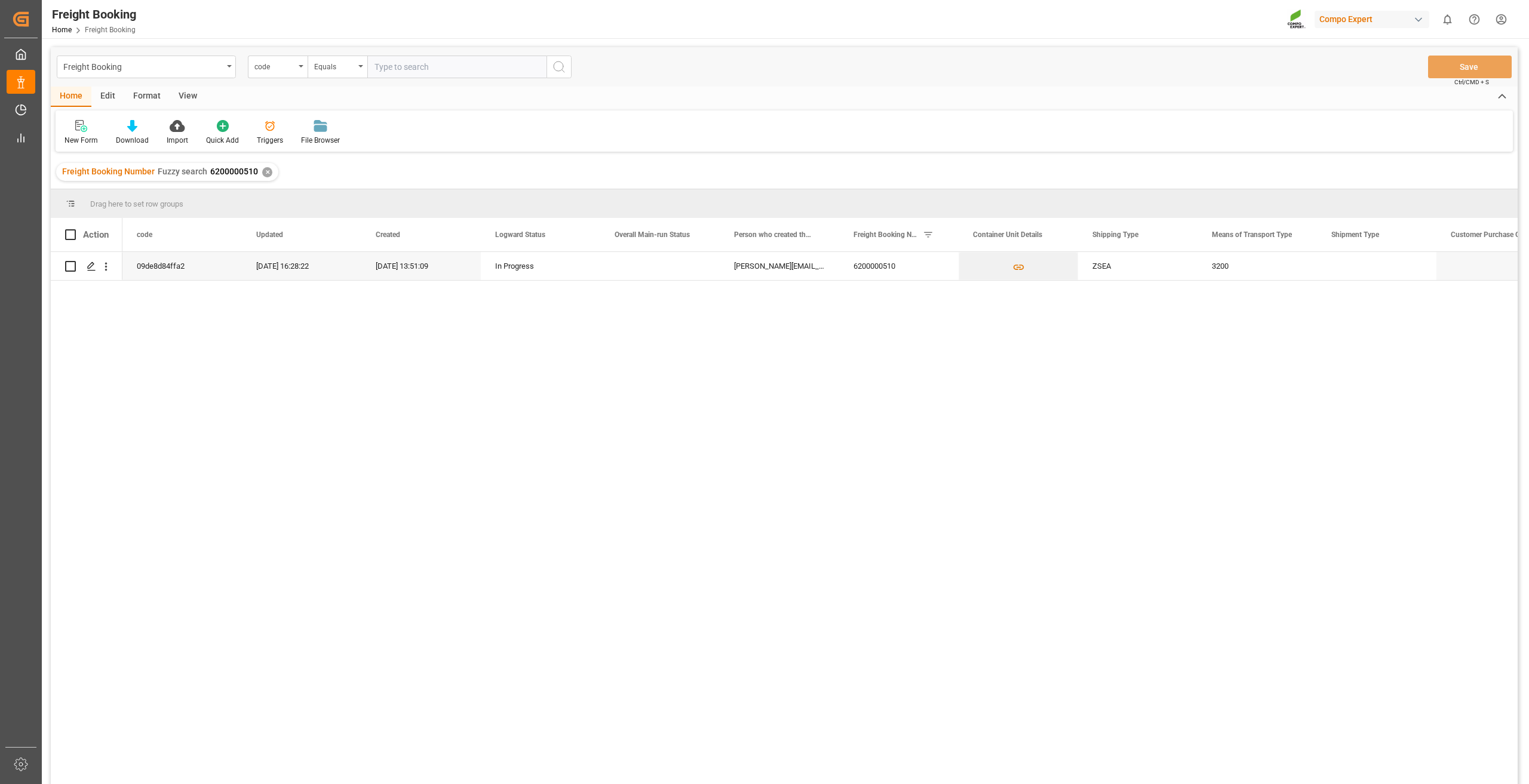
click at [142, 92] on div "Format" at bounding box center [147, 97] width 46 height 20
click at [116, 100] on div "Edit" at bounding box center [108, 97] width 33 height 20
click at [150, 129] on div at bounding box center [140, 126] width 45 height 13
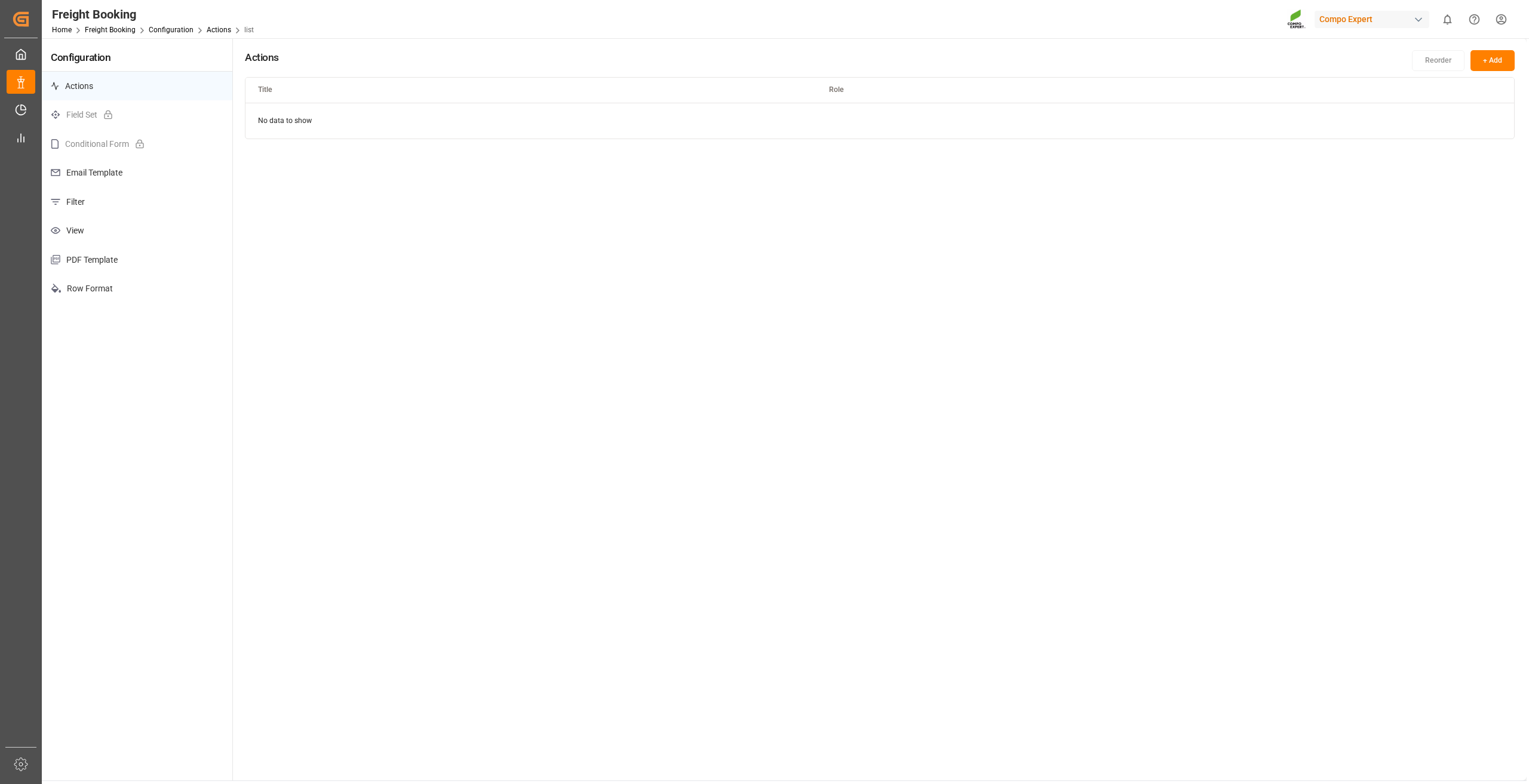
click at [123, 171] on p "Email Template" at bounding box center [137, 172] width 190 height 29
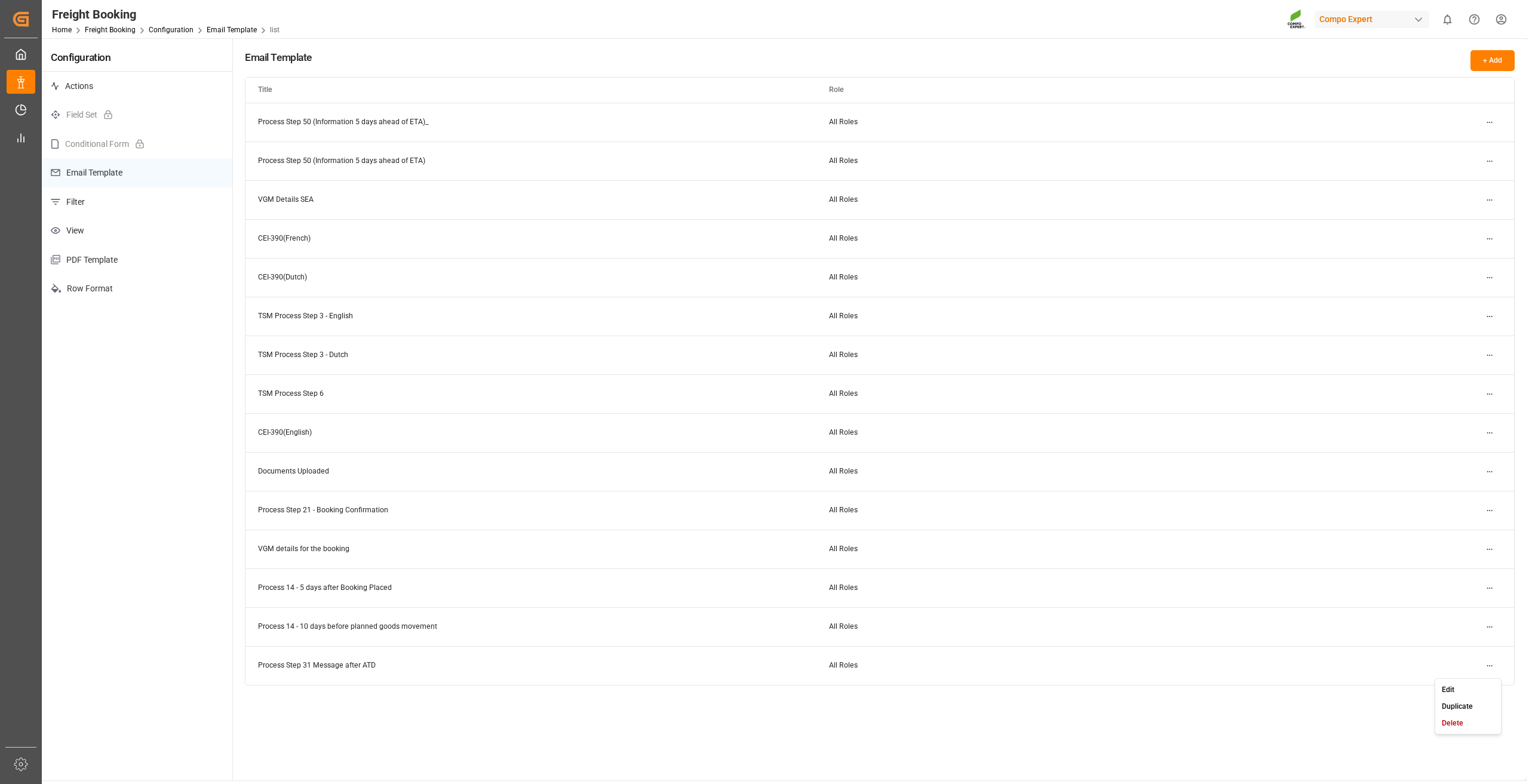
click at [1485, 667] on html "Created by potrace 1.15, written by Peter Selinger 2001-2017 Created by potrace…" at bounding box center [764, 392] width 1529 height 784
click at [1453, 685] on div "Edit" at bounding box center [1468, 689] width 61 height 17
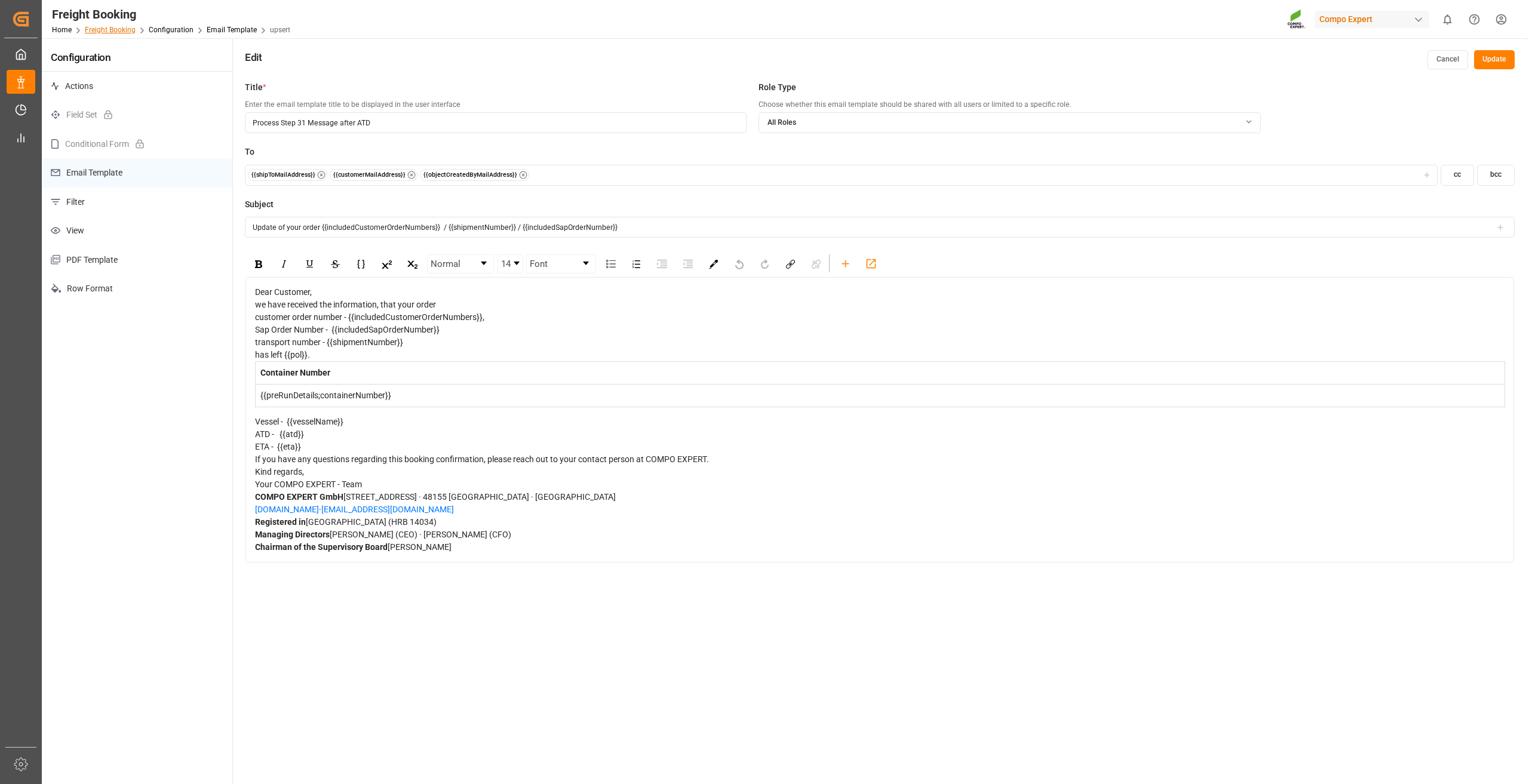
click at [116, 31] on link "Freight Booking" at bounding box center [110, 30] width 51 height 9
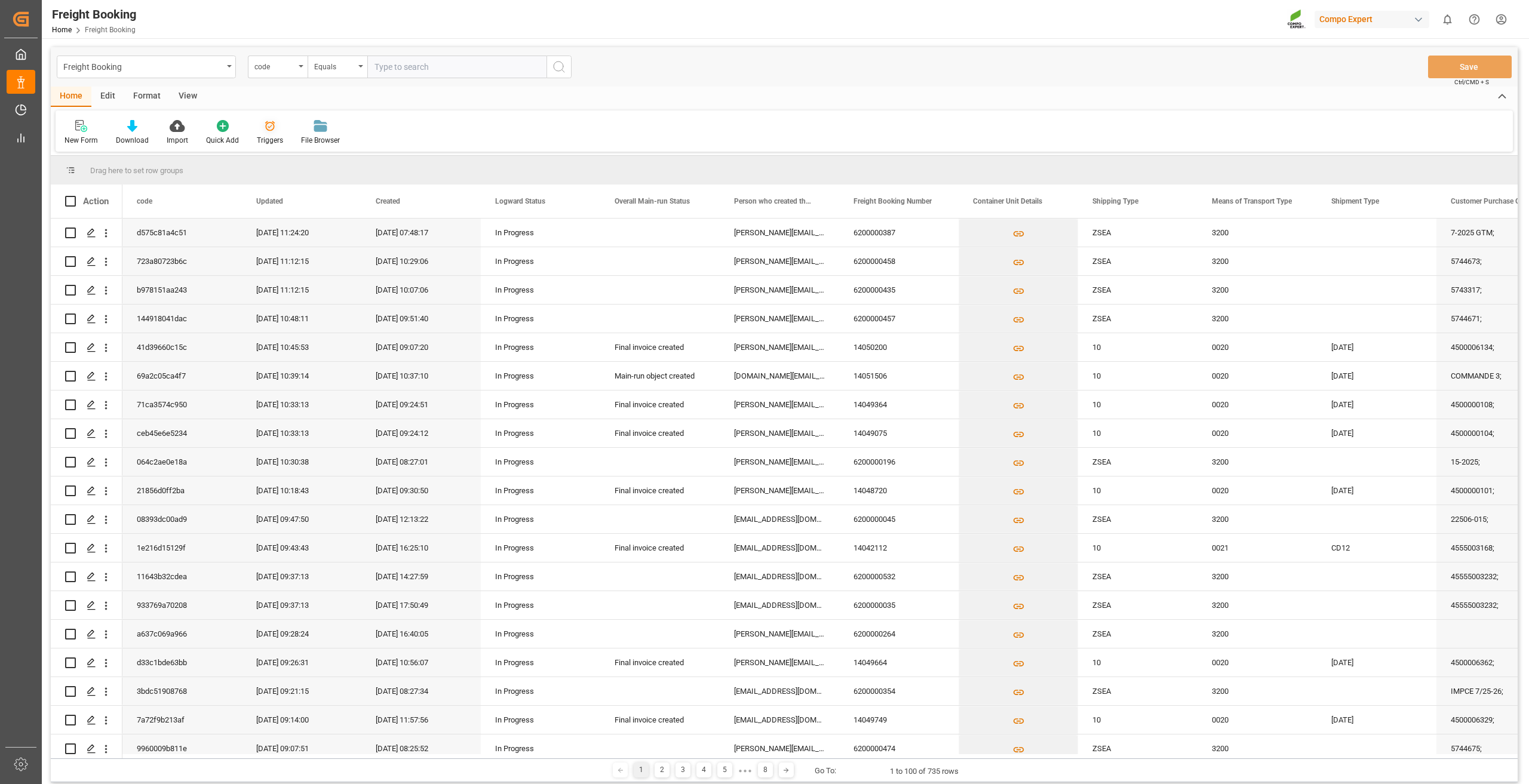
click at [271, 129] on icon at bounding box center [270, 126] width 10 height 10
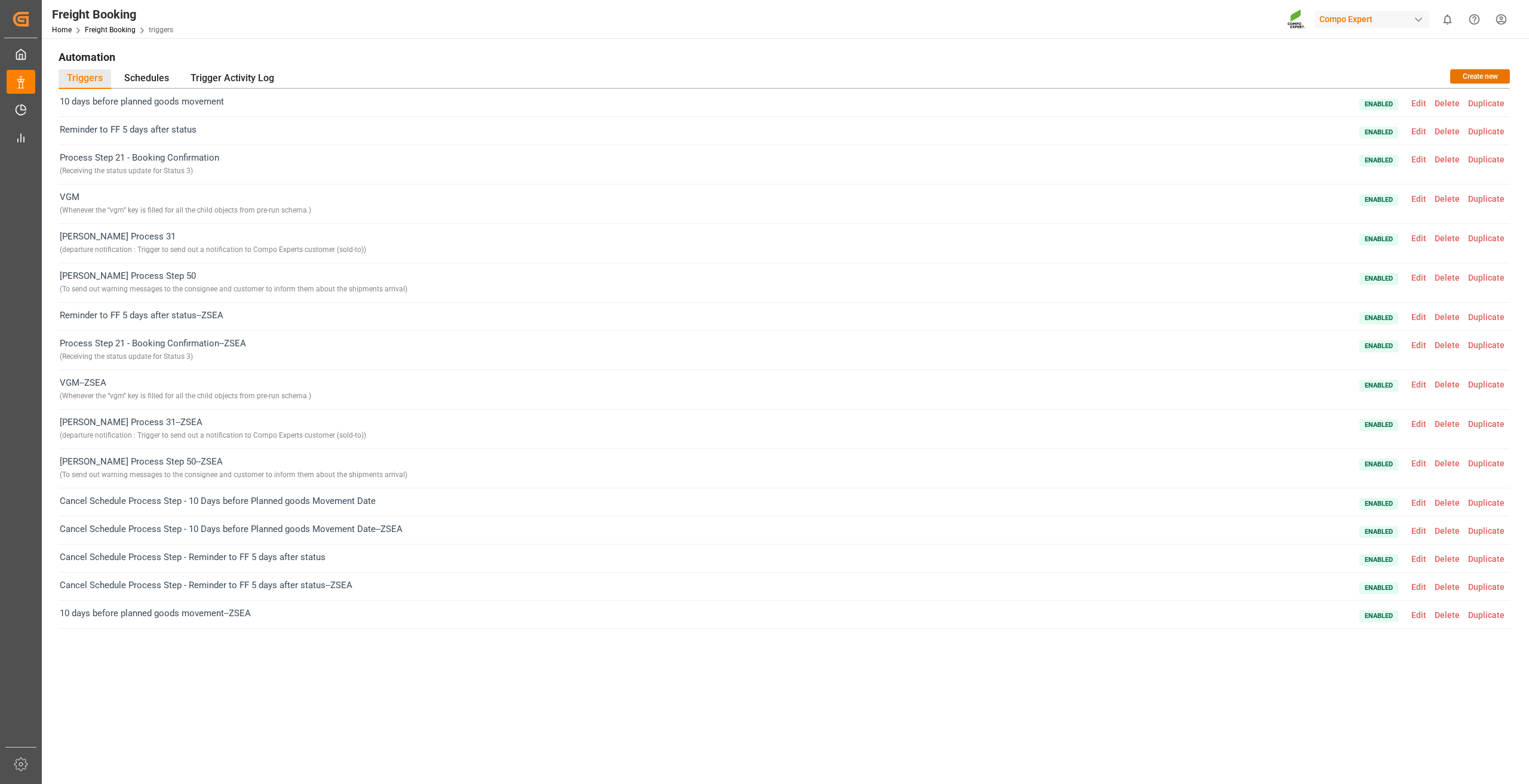
click at [1420, 423] on span "Edit" at bounding box center [1419, 424] width 24 height 9
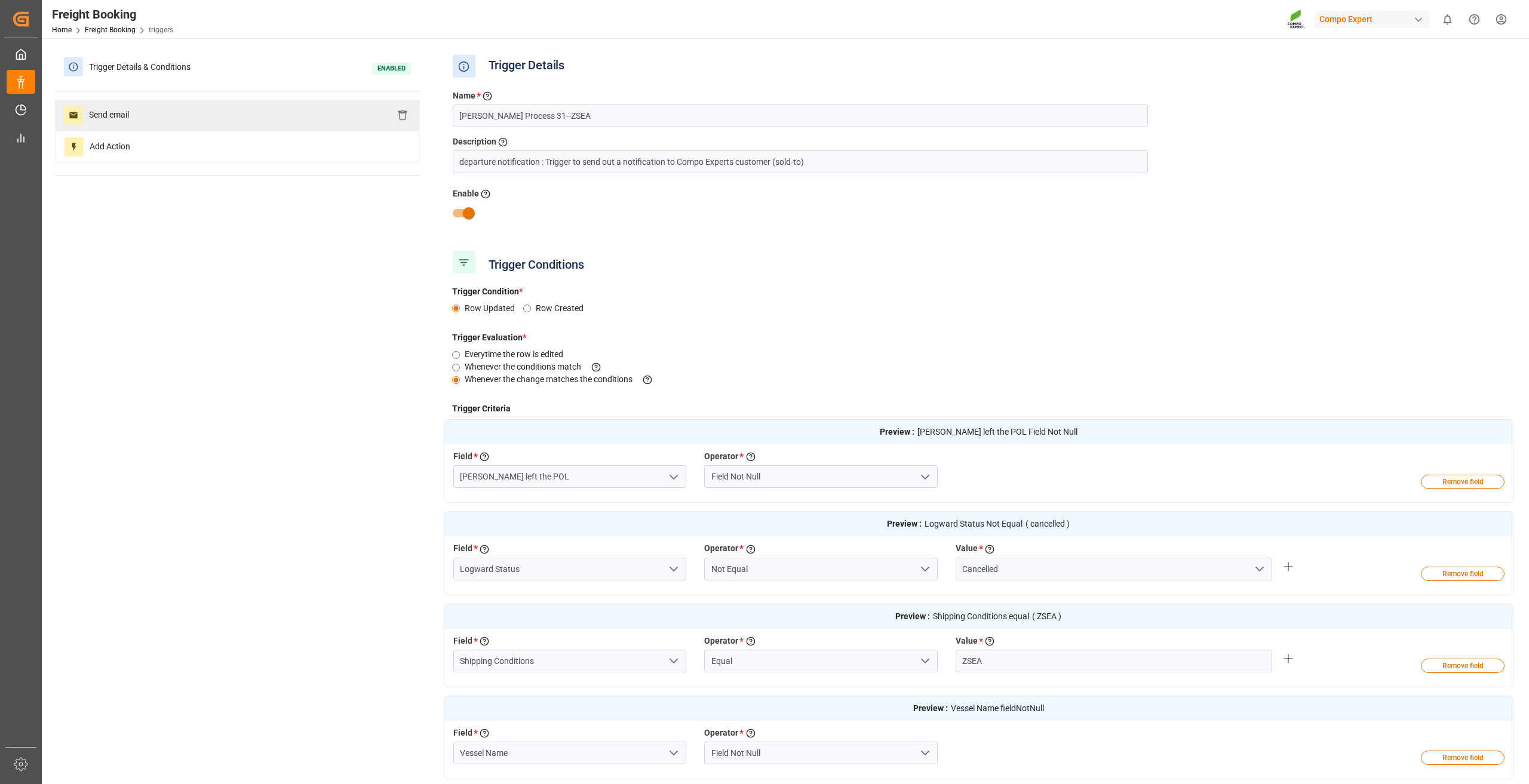
click at [227, 104] on div "Send email" at bounding box center [238, 115] width 365 height 31
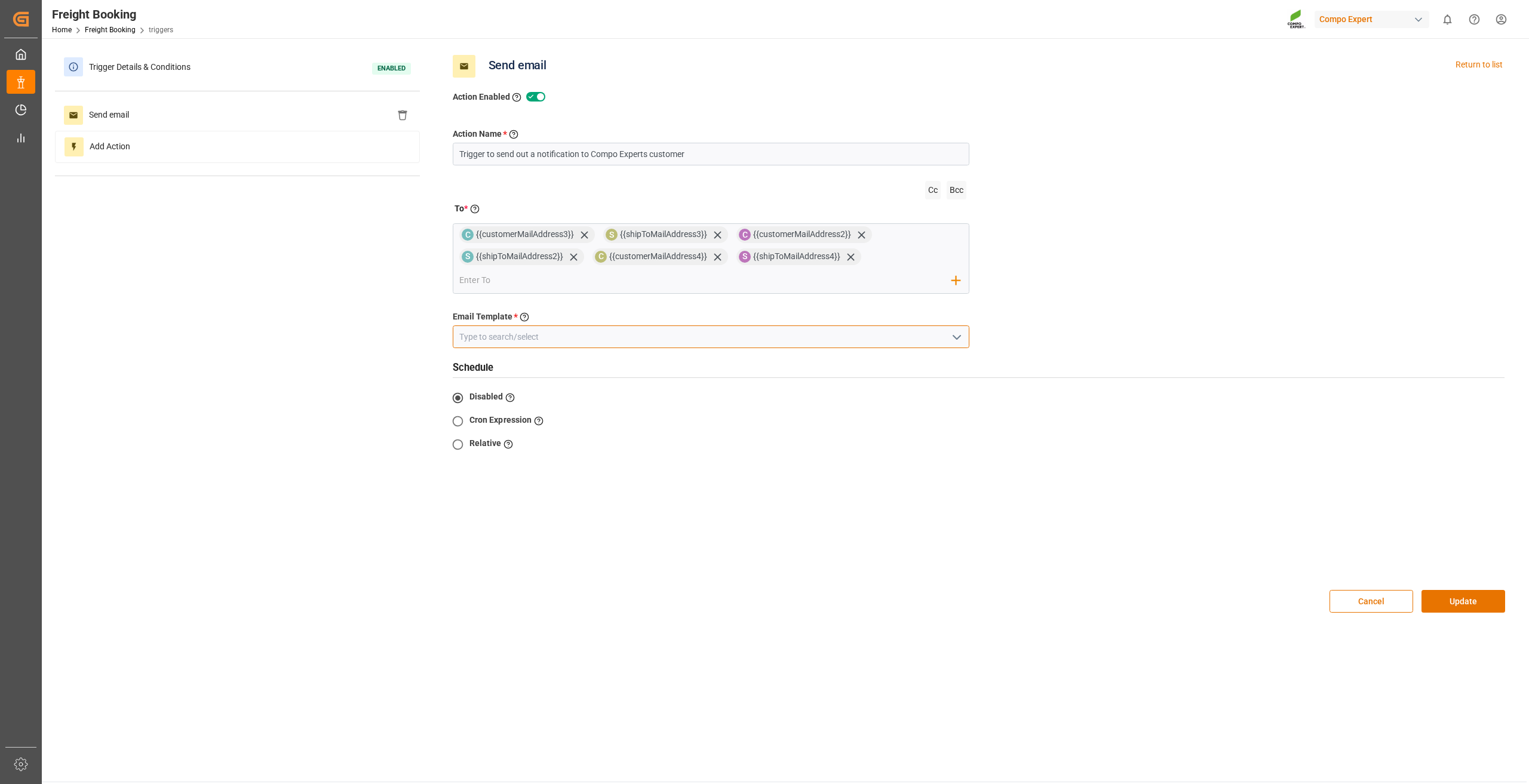
click at [563, 335] on input at bounding box center [712, 337] width 518 height 23
click at [946, 333] on input at bounding box center [712, 337] width 518 height 23
click at [955, 336] on icon "open menu" at bounding box center [956, 337] width 14 height 14
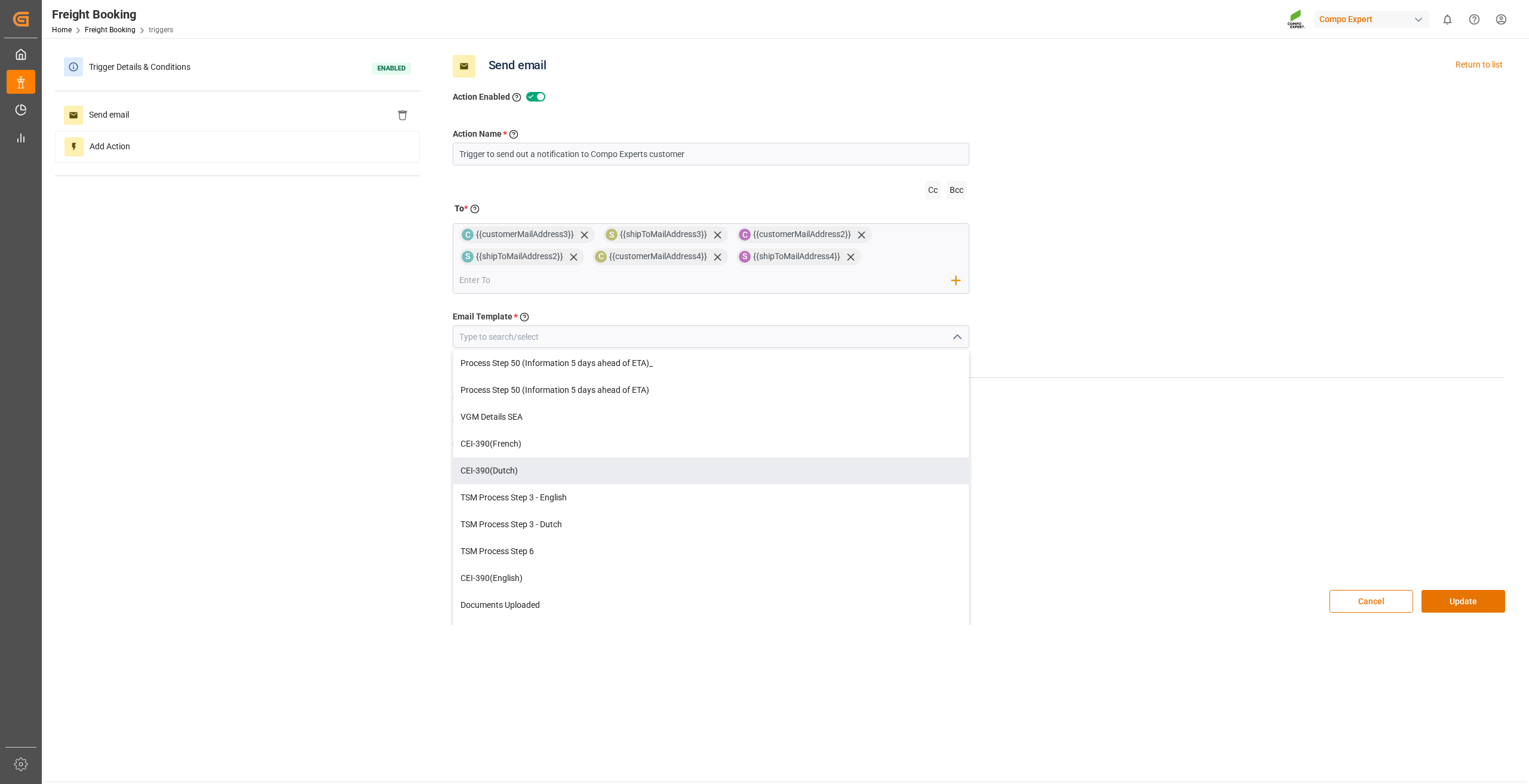
click at [1369, 587] on div "Cancel Update" at bounding box center [978, 601] width 1070 height 48
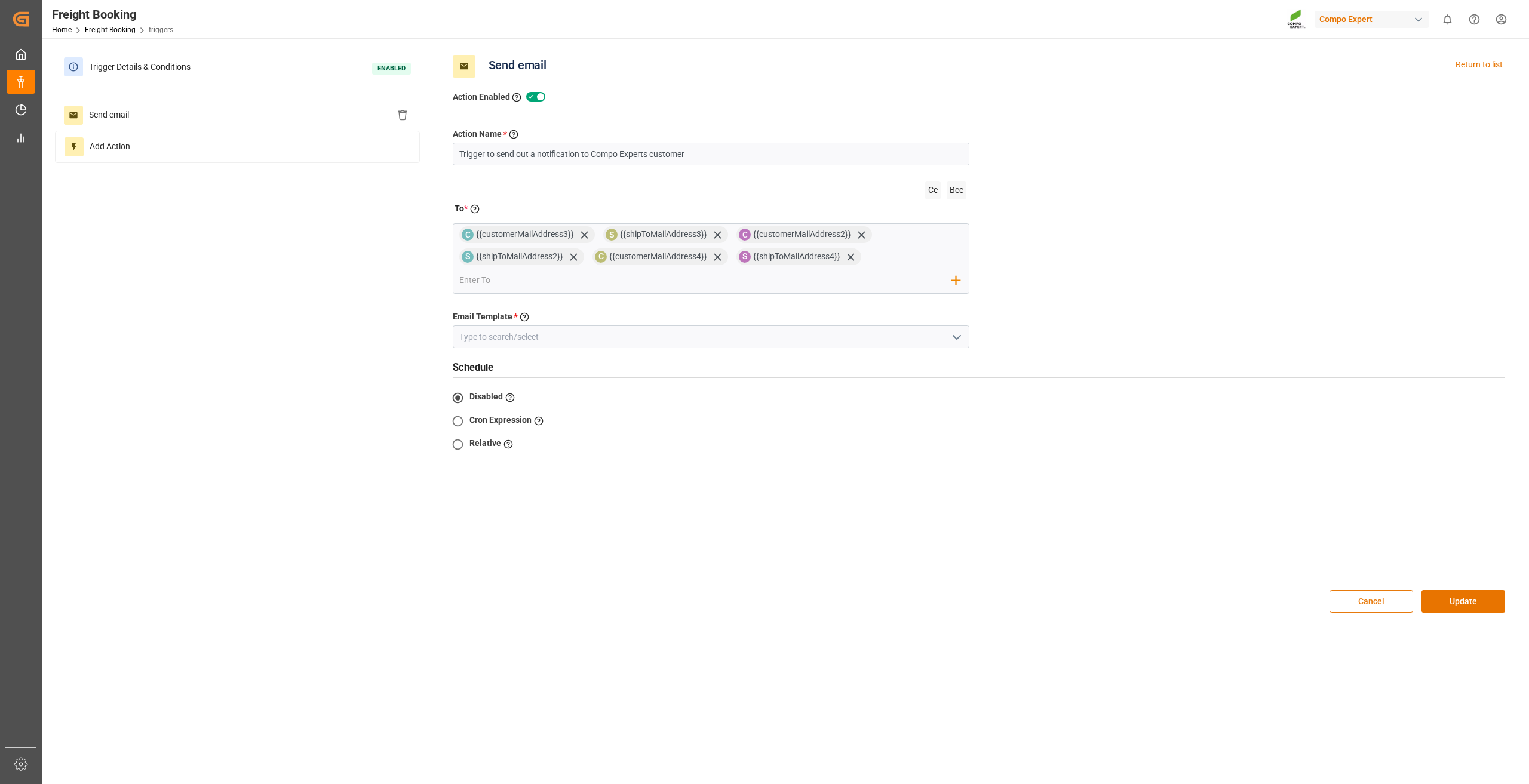
click at [1369, 597] on button "Cancel" at bounding box center [1371, 601] width 83 height 23
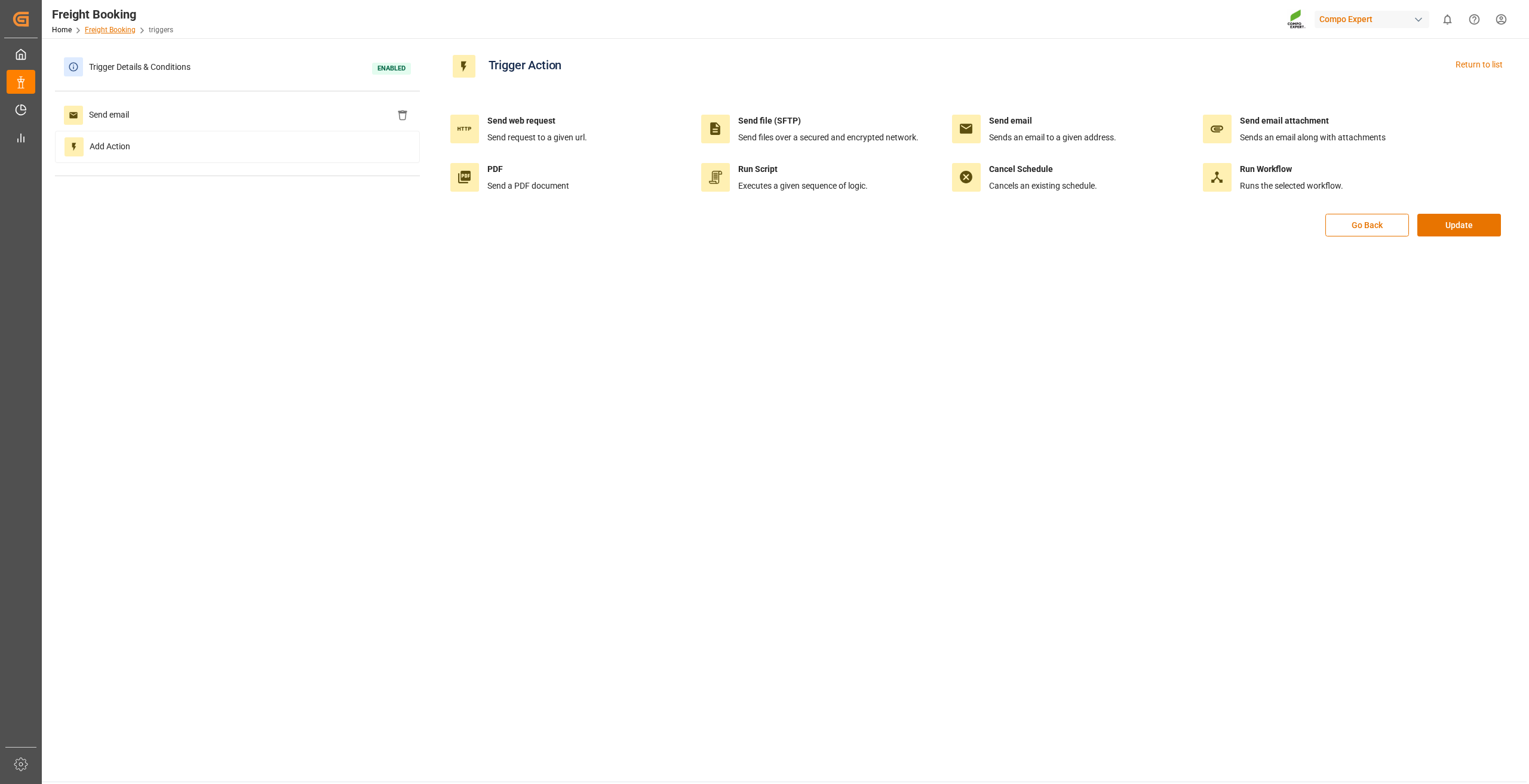
click at [101, 34] on link "Freight Booking" at bounding box center [110, 30] width 51 height 9
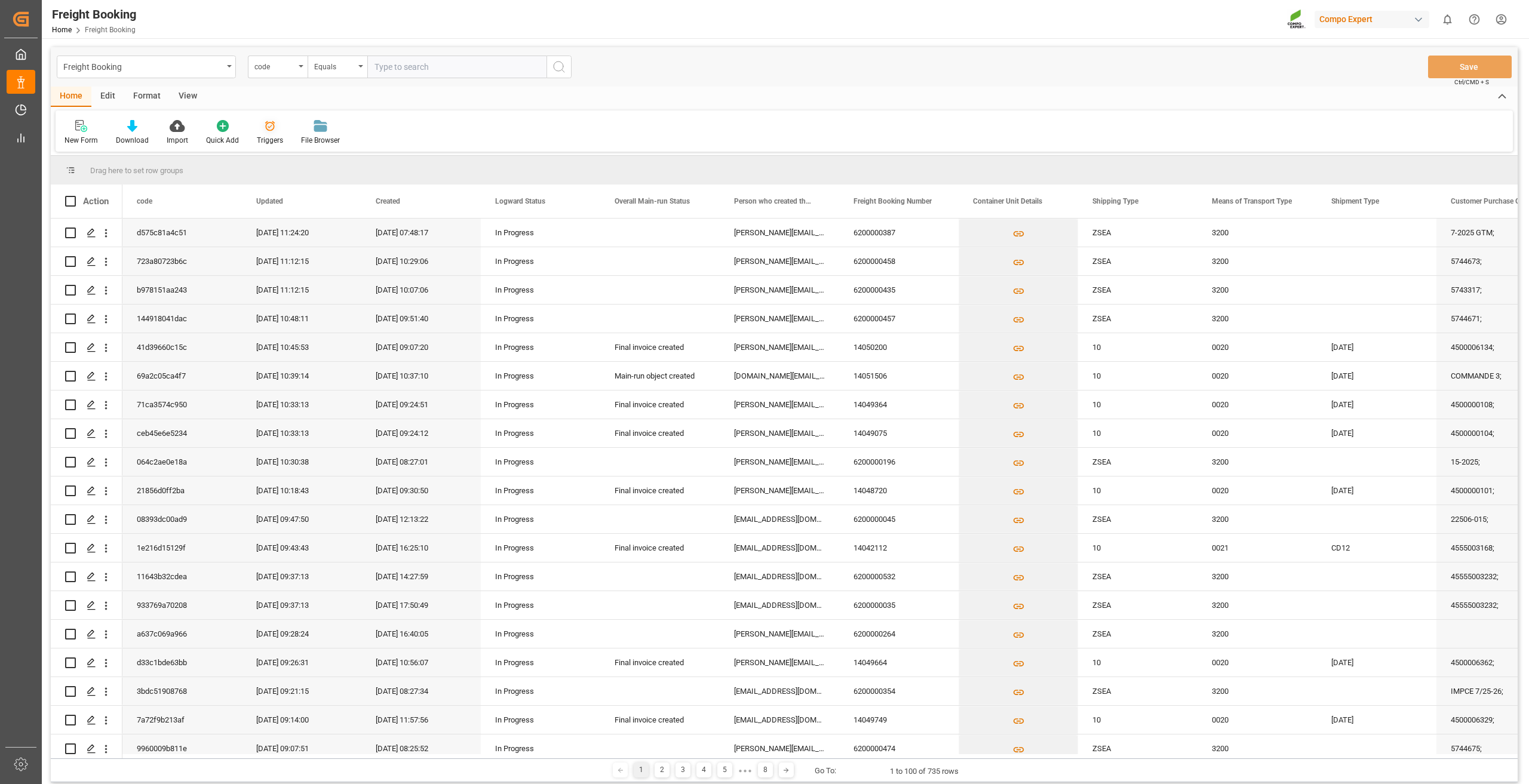
click at [260, 128] on div at bounding box center [269, 126] width 26 height 13
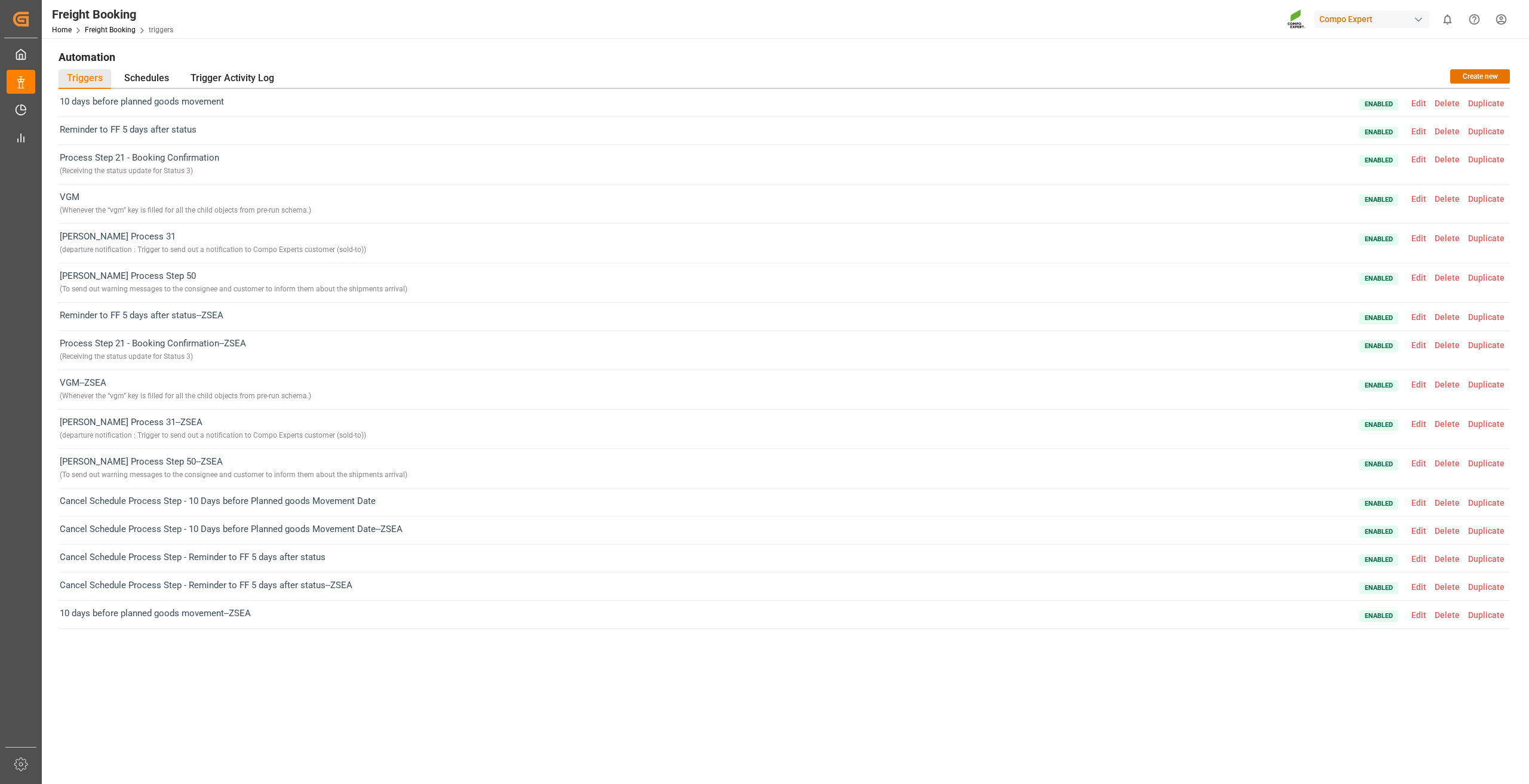
click at [1422, 499] on span "Edit" at bounding box center [1419, 502] width 24 height 9
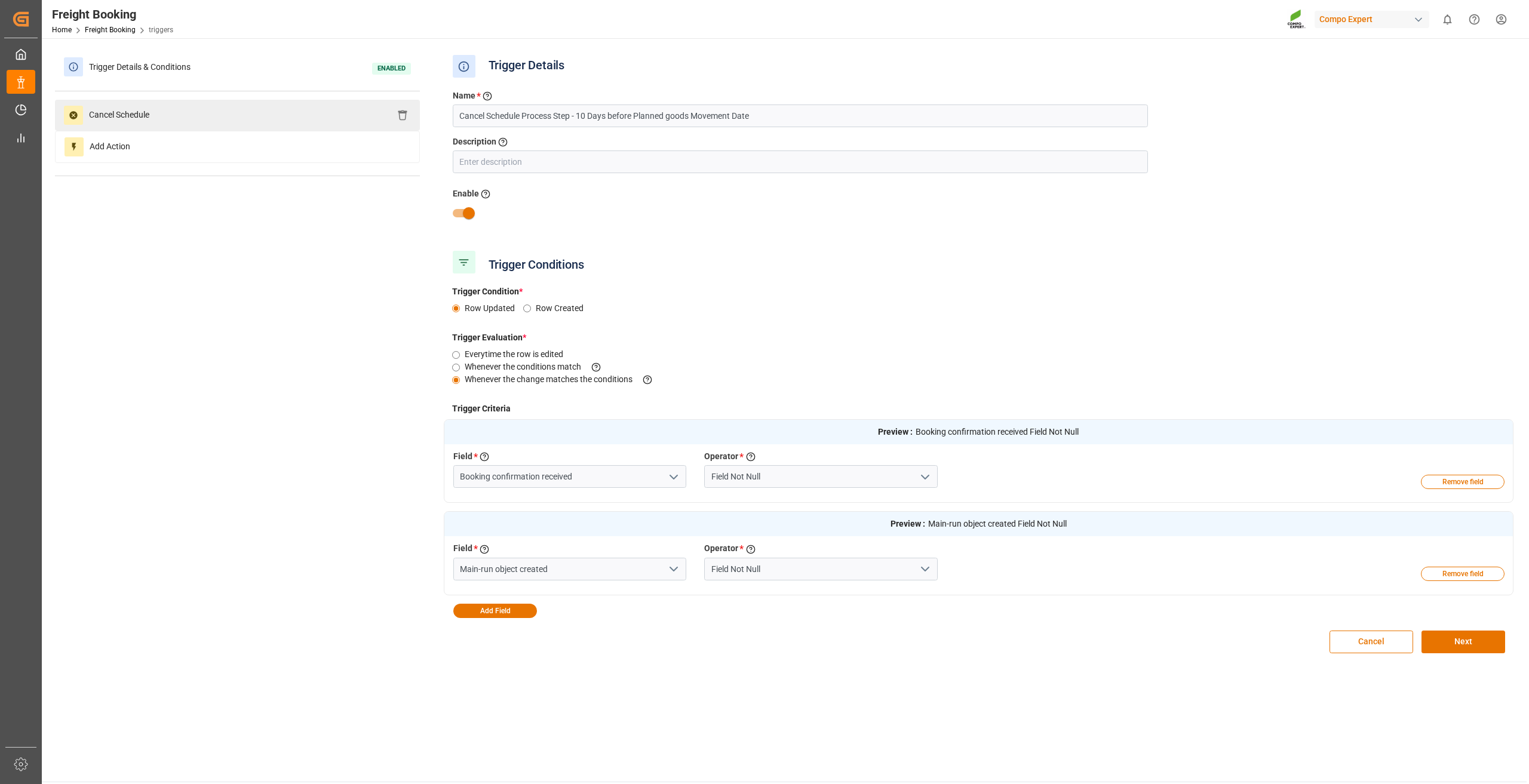
click at [230, 106] on div "Cancel Schedule" at bounding box center [238, 115] width 365 height 31
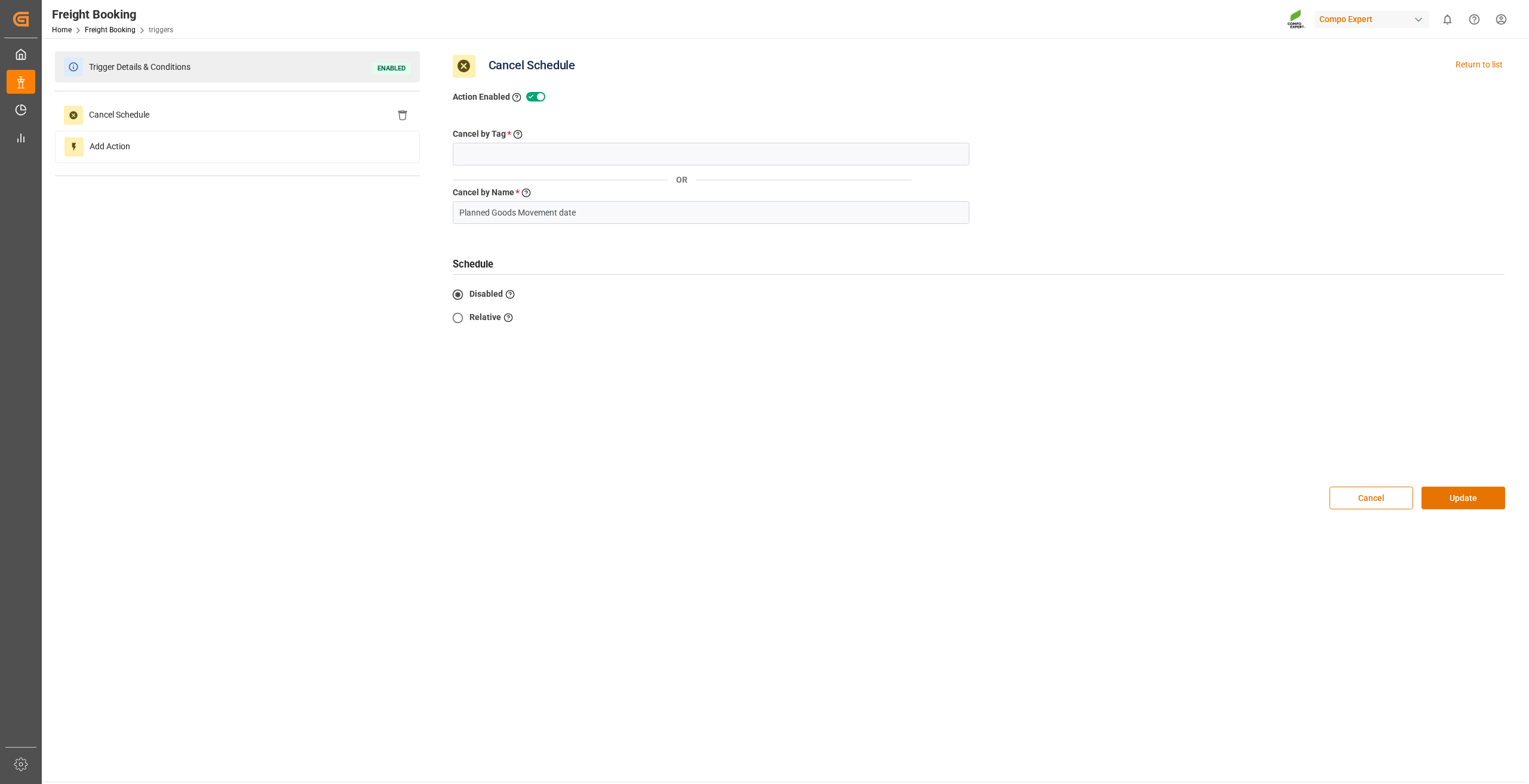
click at [190, 73] on span "Trigger Details & Conditions" at bounding box center [140, 68] width 113 height 19
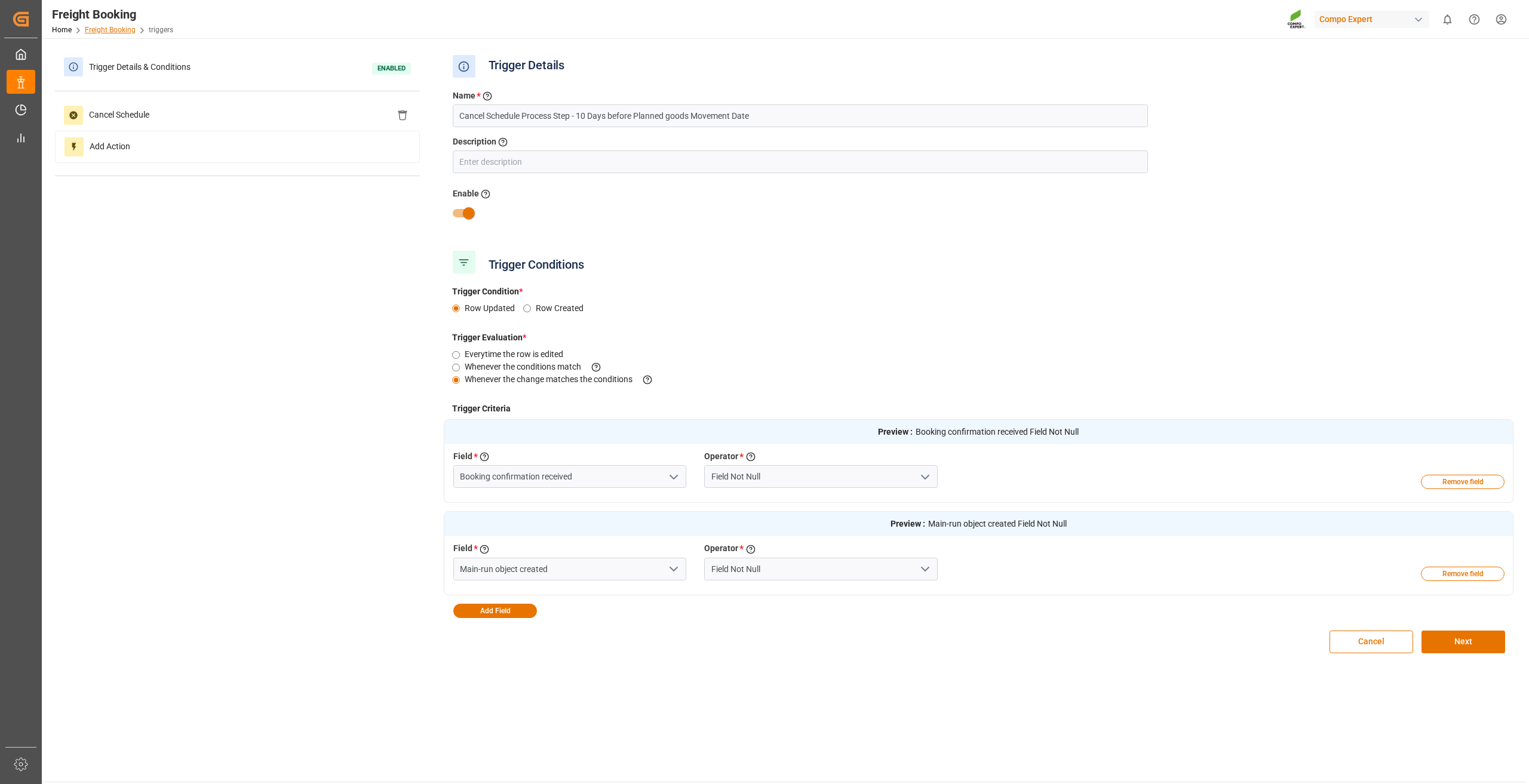
click at [114, 28] on link "Freight Booking" at bounding box center [110, 30] width 51 height 9
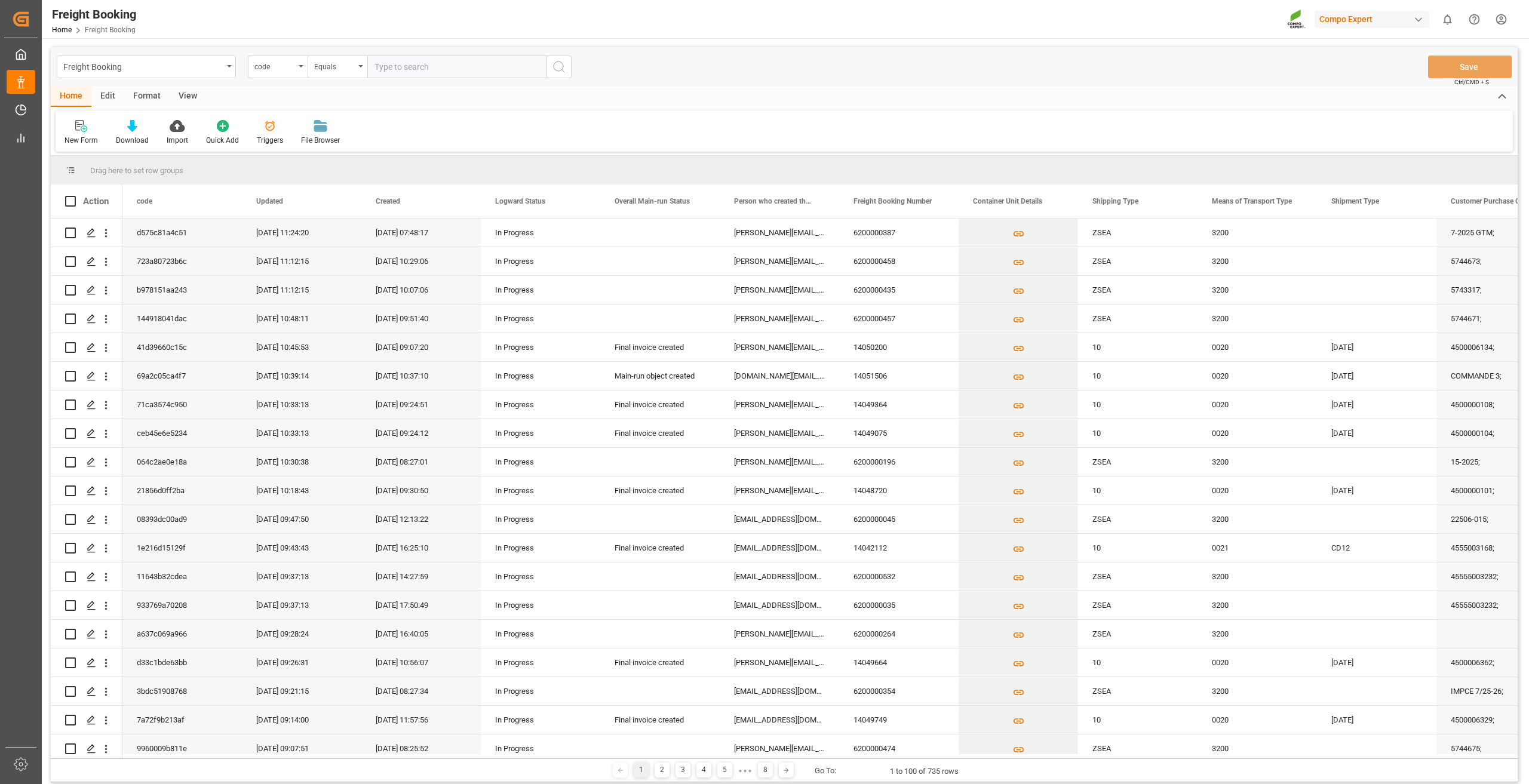
click at [274, 131] on div at bounding box center [269, 126] width 26 height 13
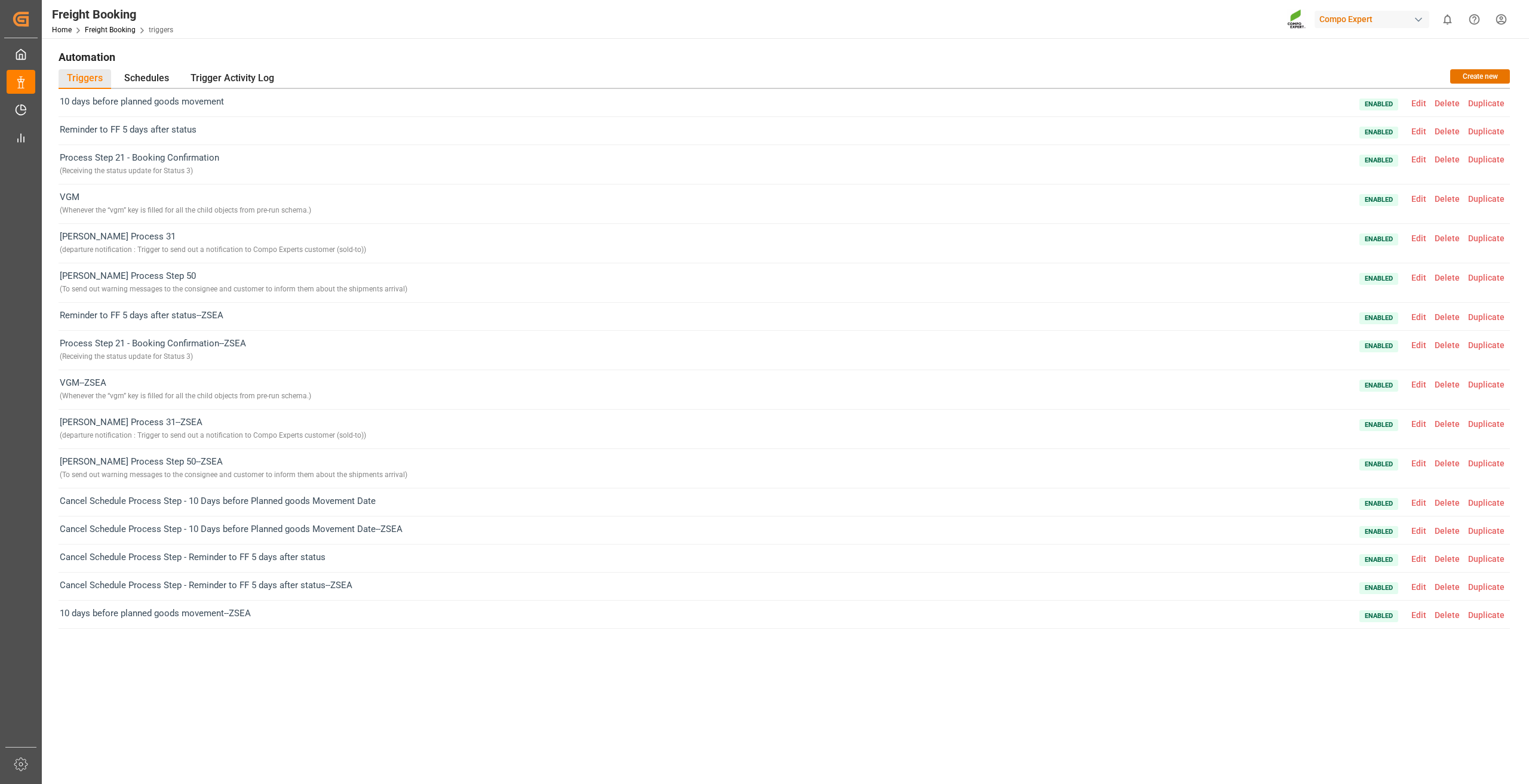
click at [1420, 465] on span "Edit" at bounding box center [1419, 463] width 24 height 9
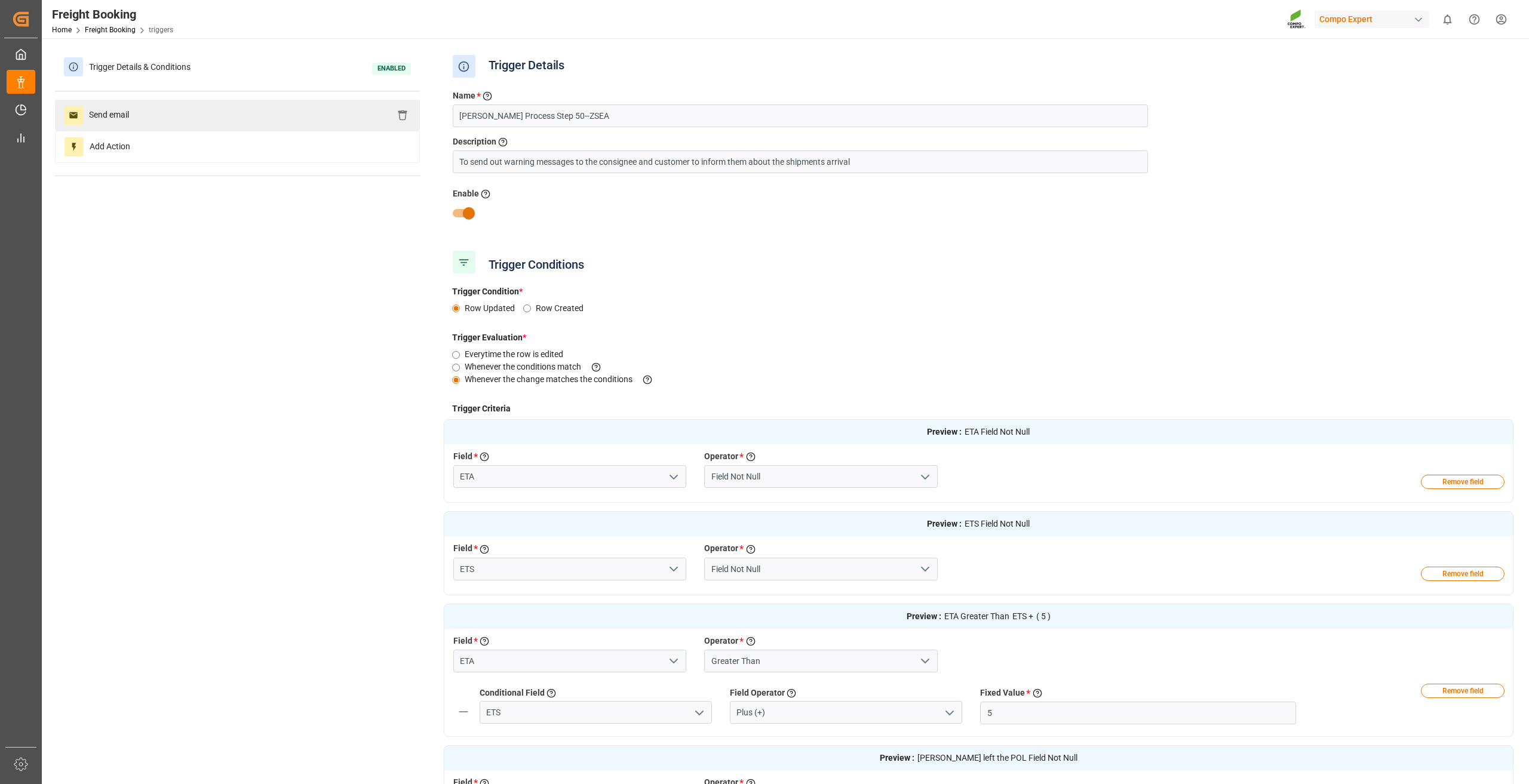
click at [246, 125] on div "Send email" at bounding box center [238, 115] width 365 height 31
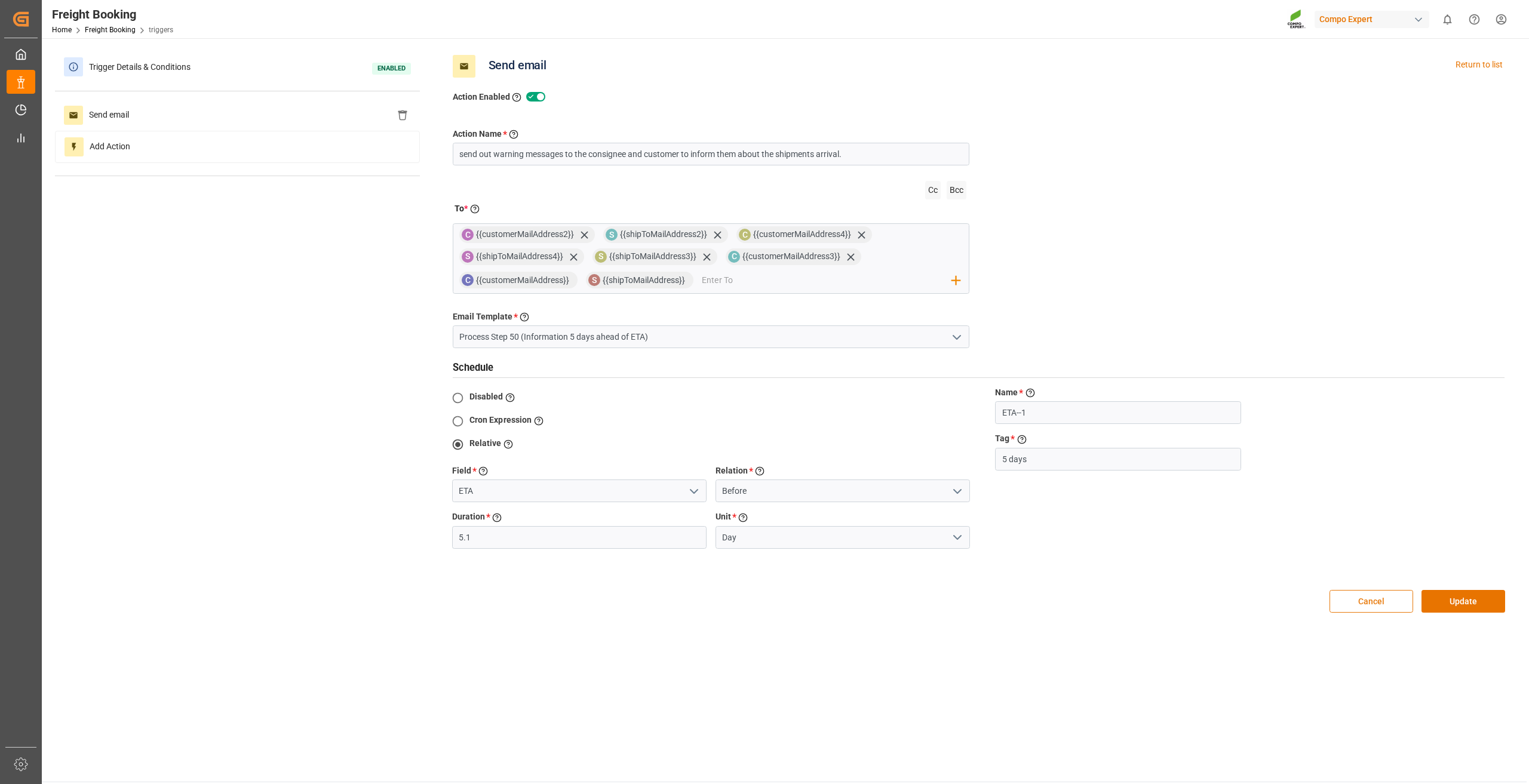
click at [1363, 605] on button "Cancel" at bounding box center [1371, 601] width 83 height 23
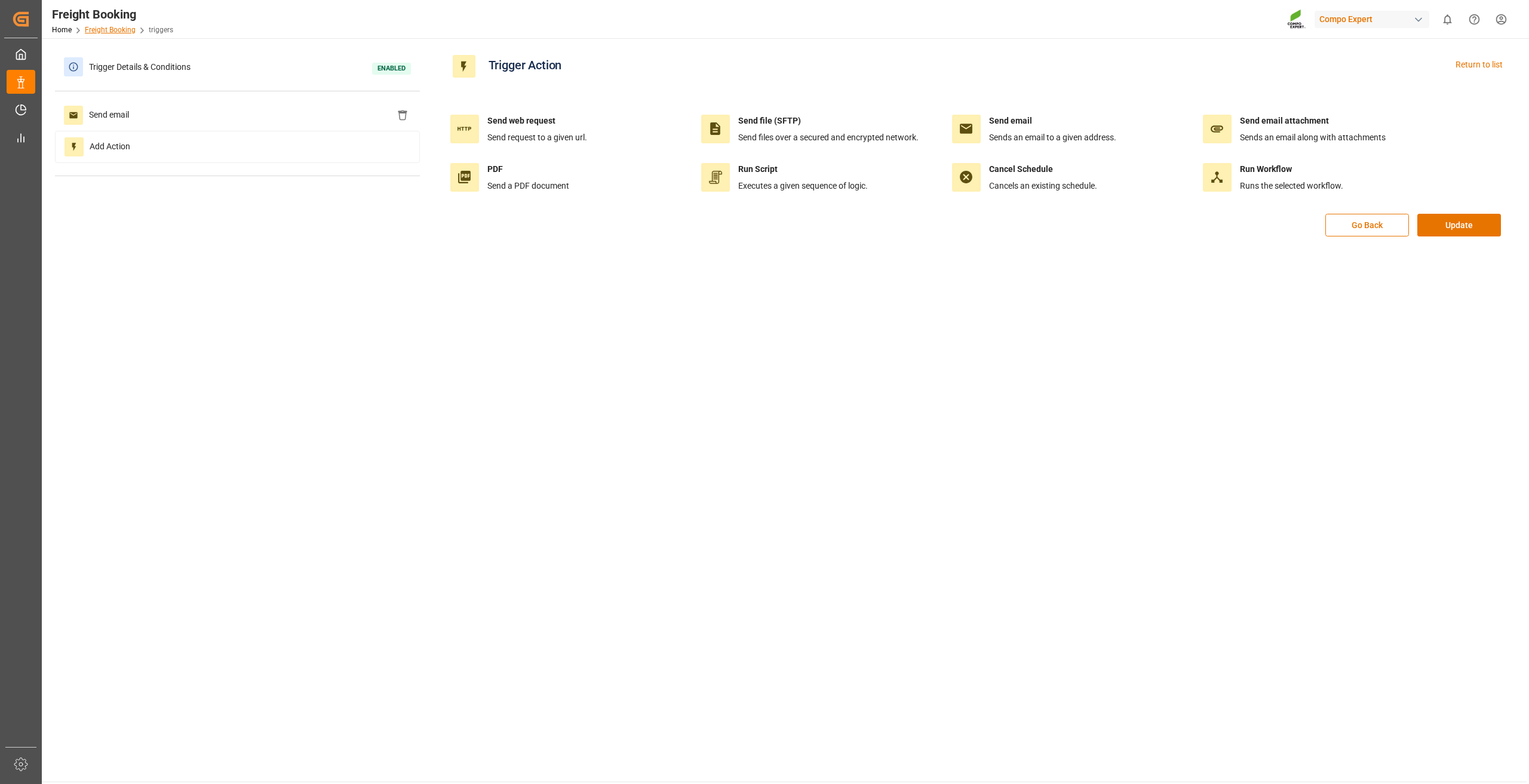
click at [113, 28] on link "Freight Booking" at bounding box center [110, 30] width 51 height 9
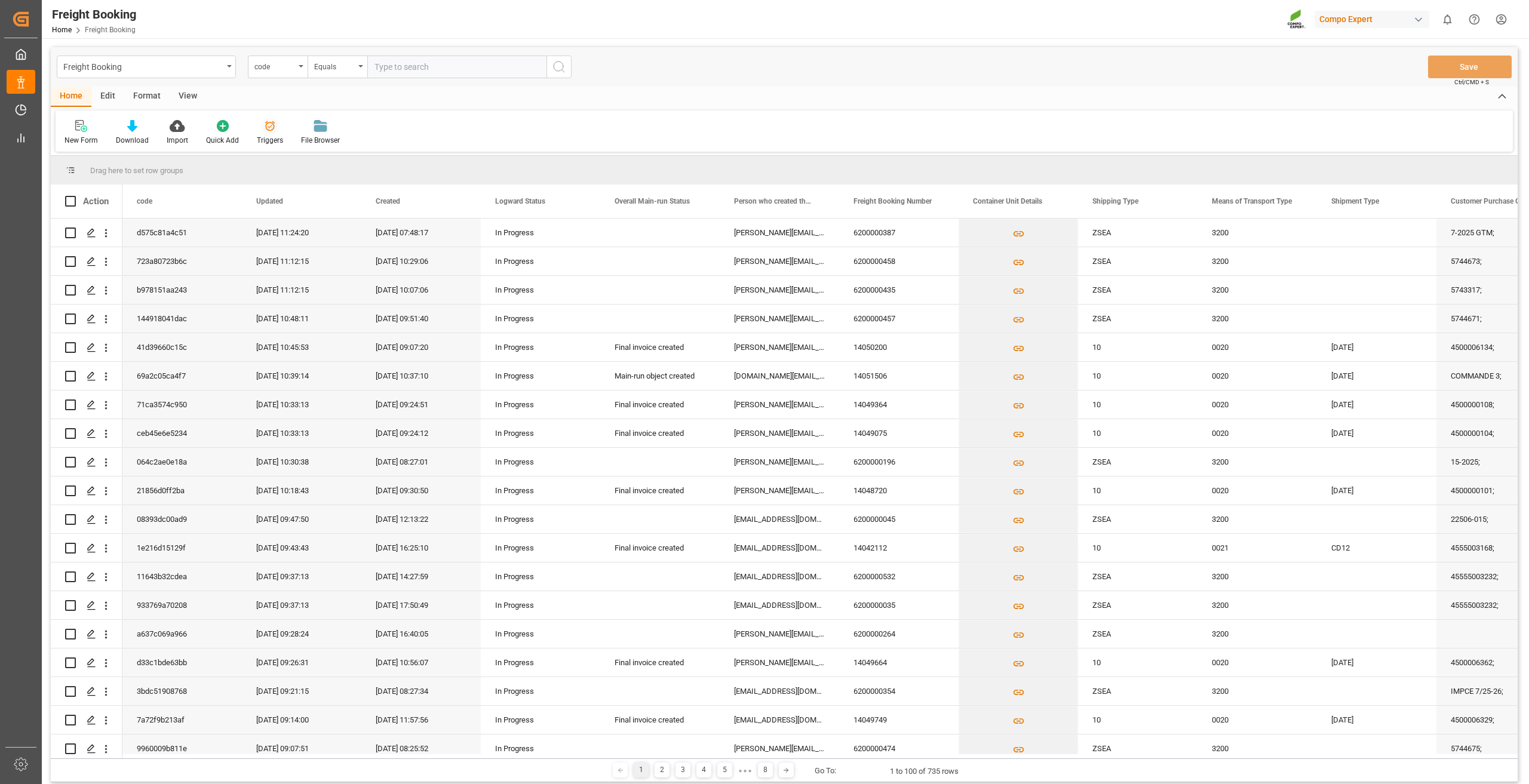
click at [274, 131] on div at bounding box center [269, 126] width 26 height 13
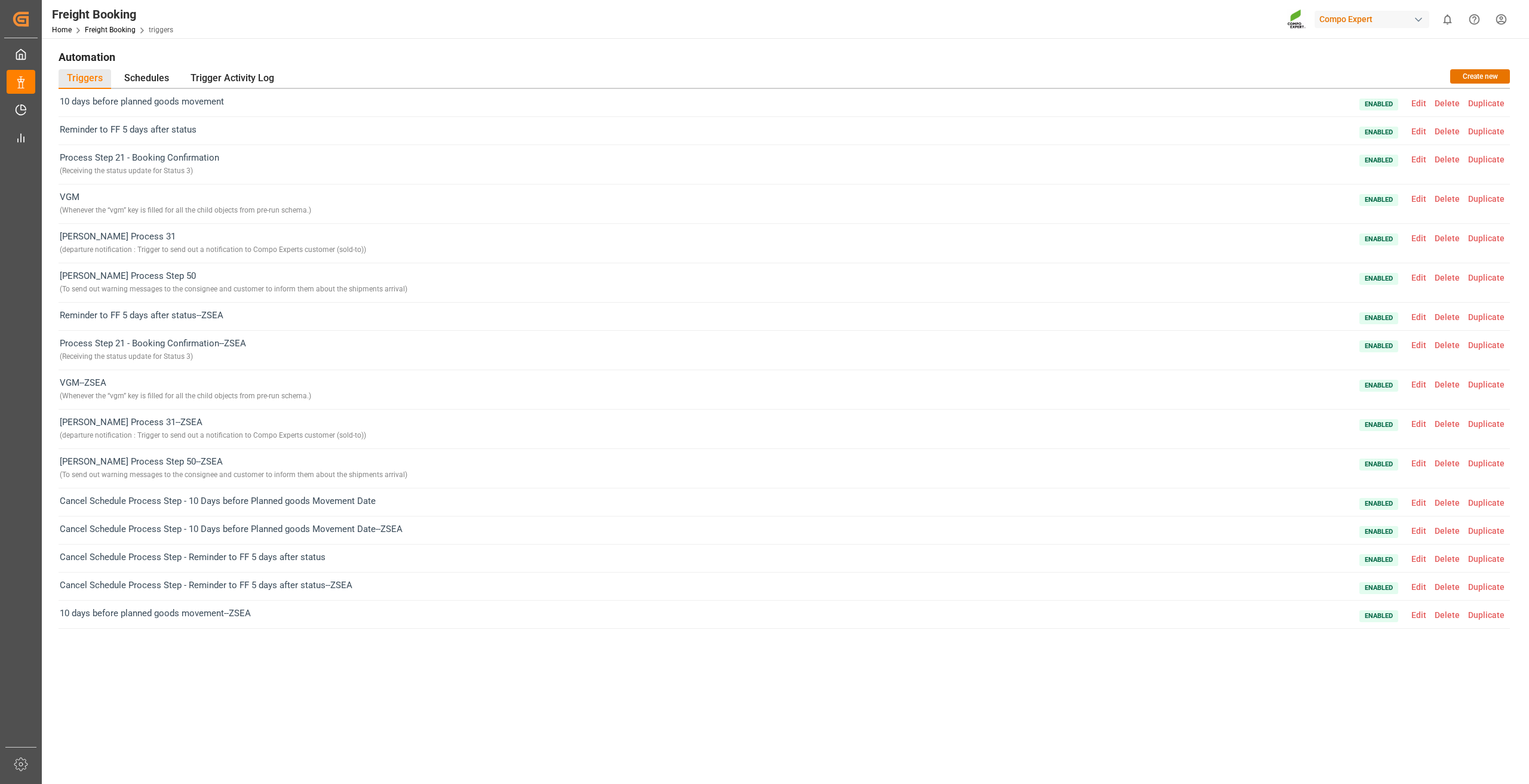
click at [1415, 241] on span "Edit" at bounding box center [1419, 238] width 24 height 9
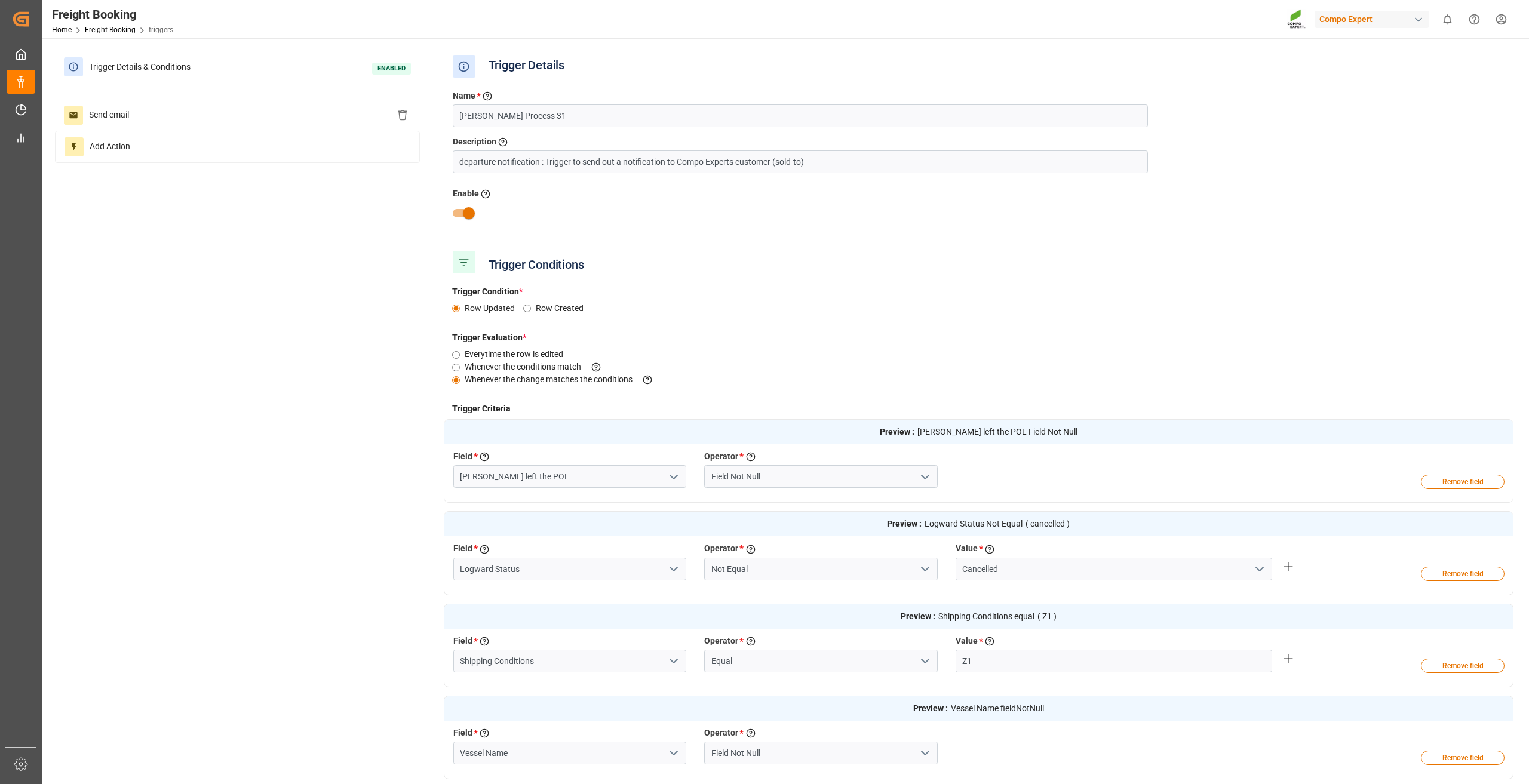
click at [213, 98] on div "Trigger Details & Conditions Enabled Send email Add Action" at bounding box center [238, 120] width 365 height 138
click at [209, 107] on div "Send email" at bounding box center [238, 115] width 365 height 31
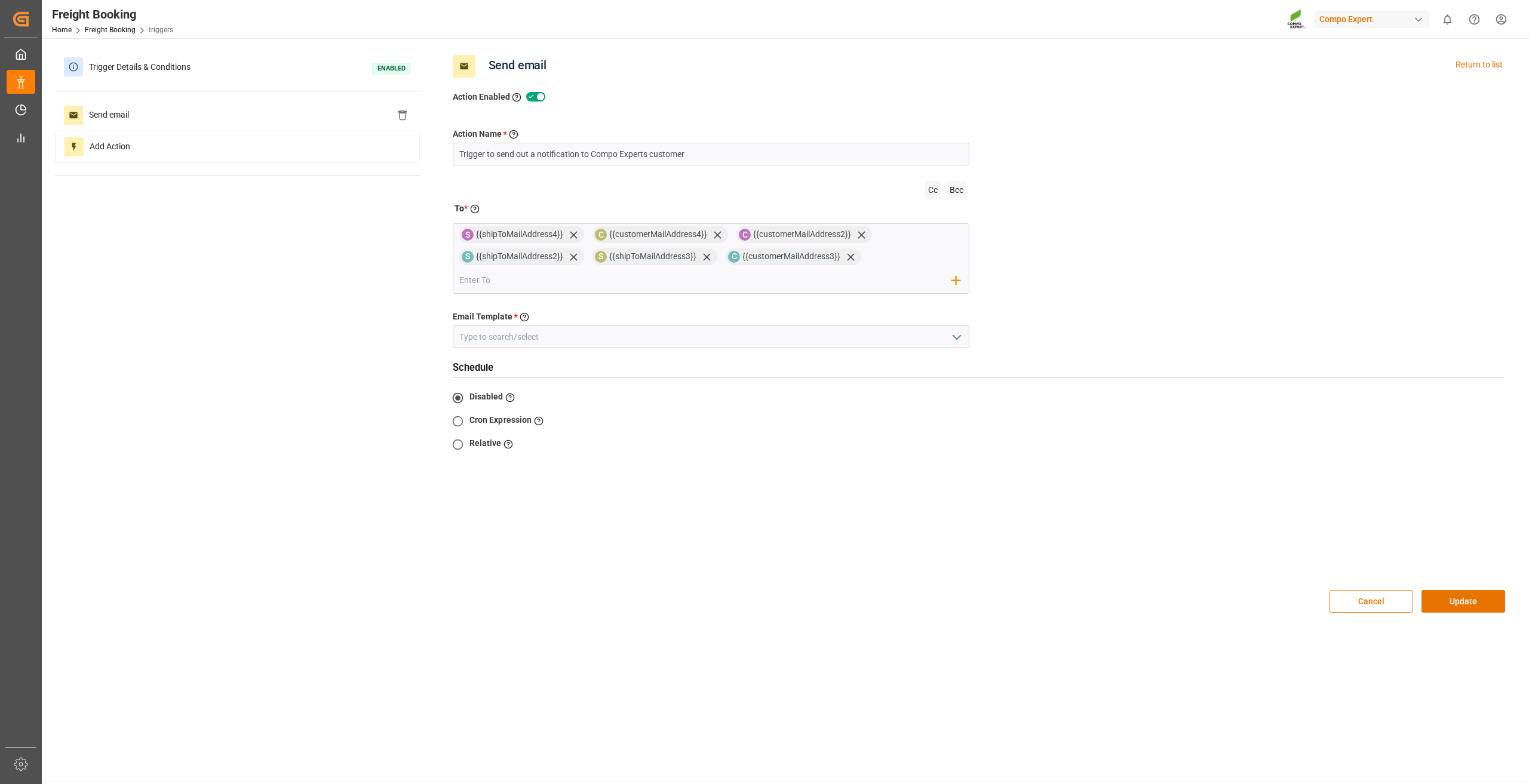
click at [959, 334] on icon "open menu" at bounding box center [956, 337] width 14 height 14
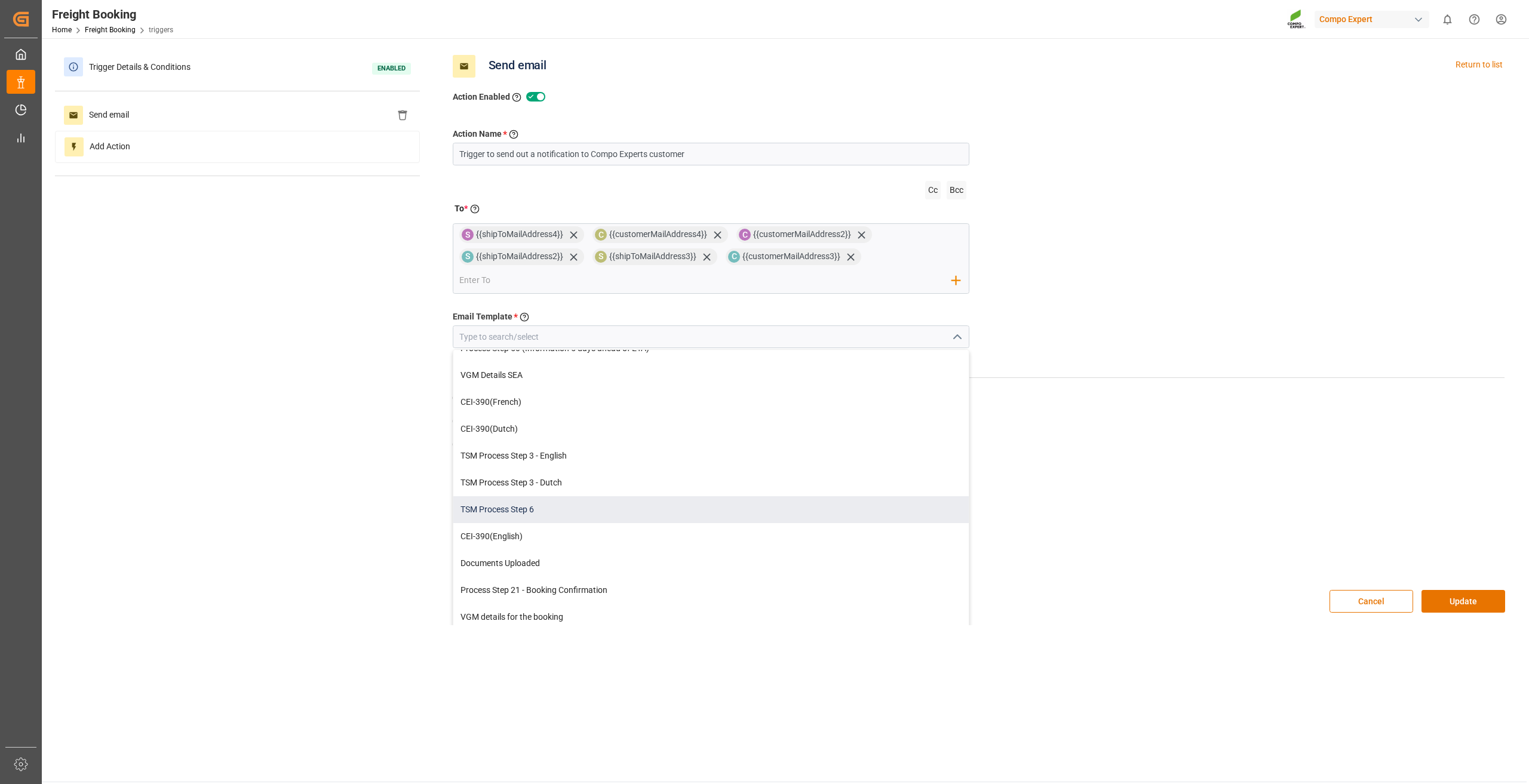
scroll to position [90, 0]
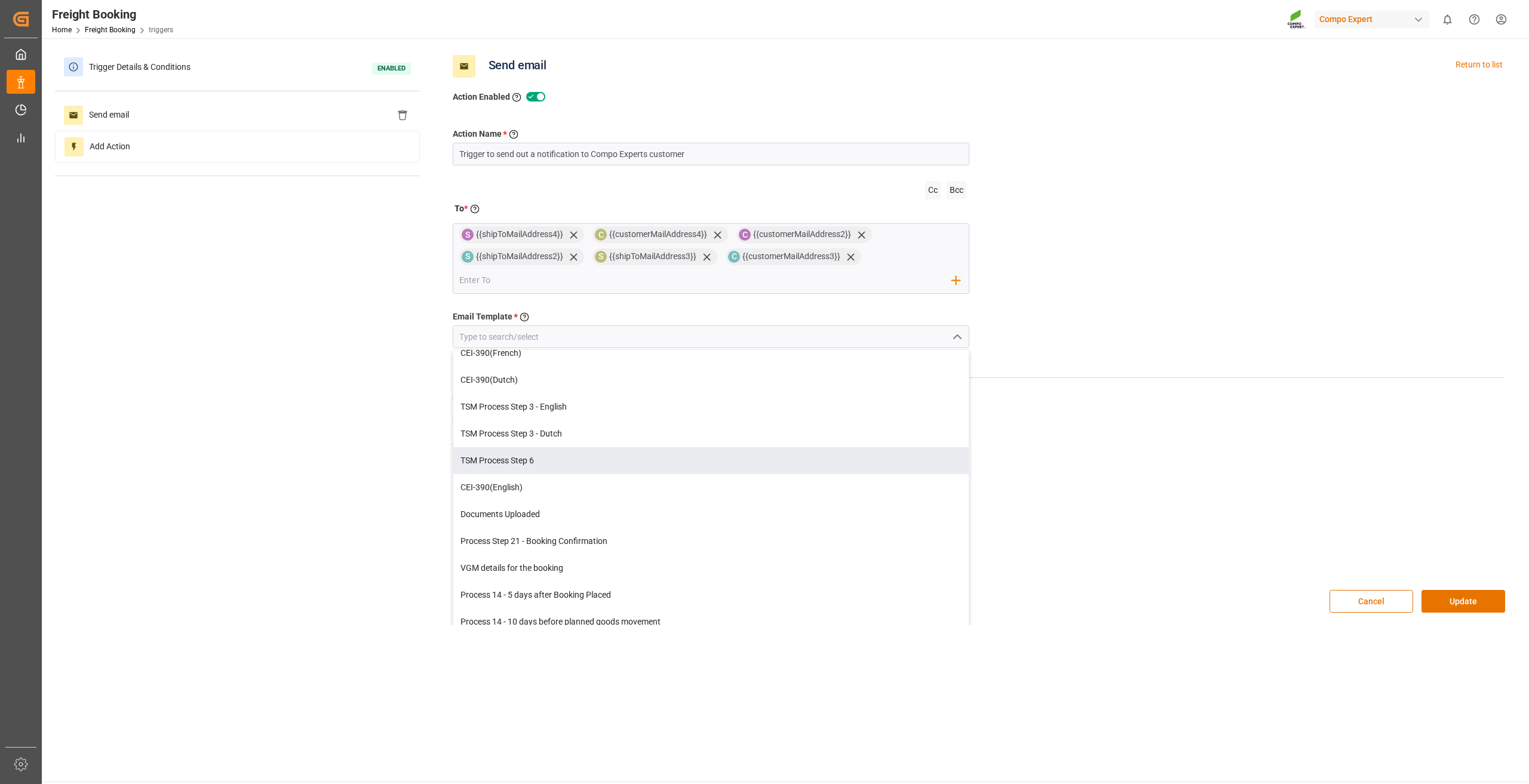
click at [391, 383] on div "Trigger Details & Conditions Enabled Send email Add Action Send email Return to…" at bounding box center [784, 338] width 1458 height 574
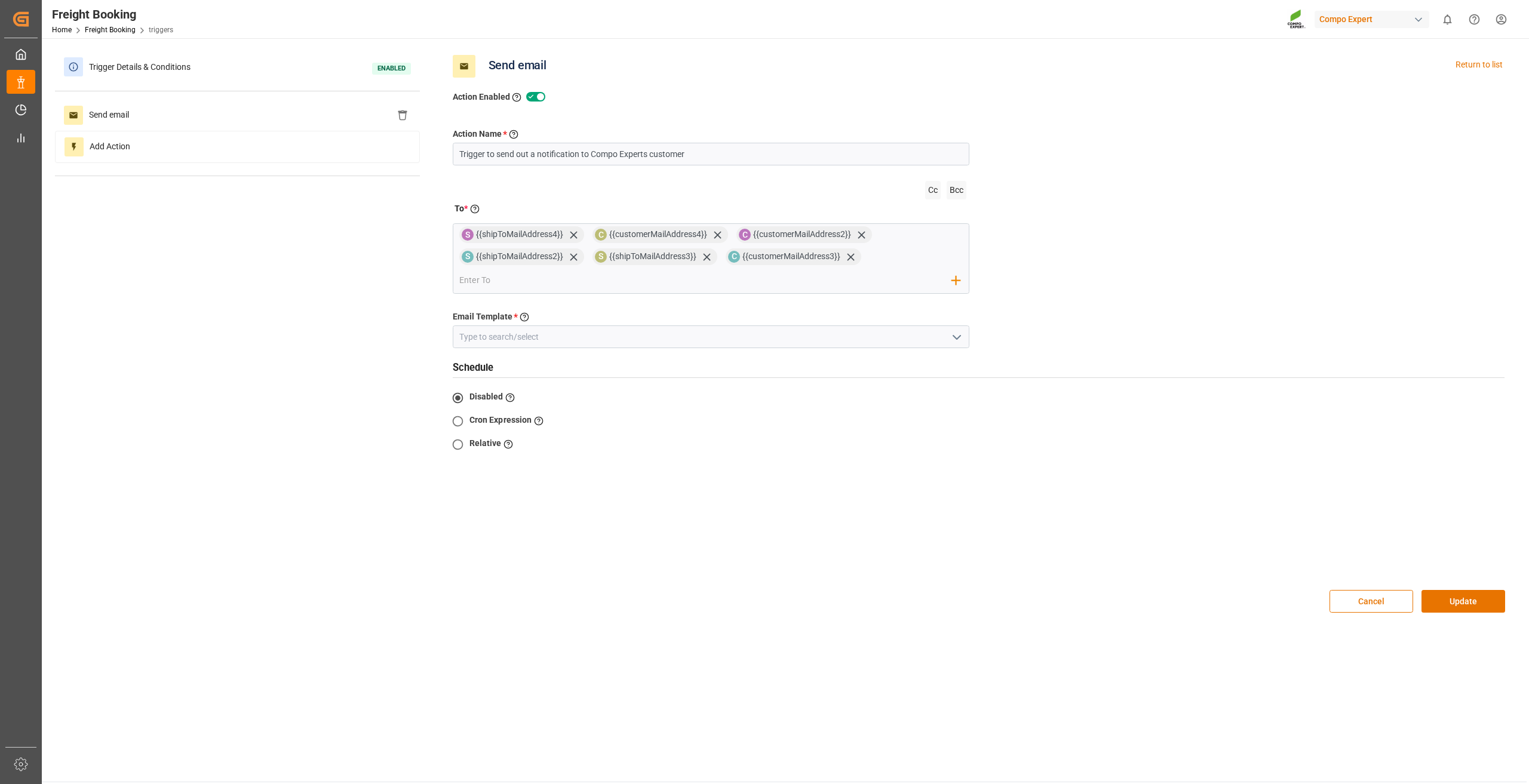
click at [110, 24] on div "Home Freight Booking triggers" at bounding box center [112, 30] width 121 height 13
click at [115, 31] on link "Freight Booking" at bounding box center [110, 30] width 51 height 9
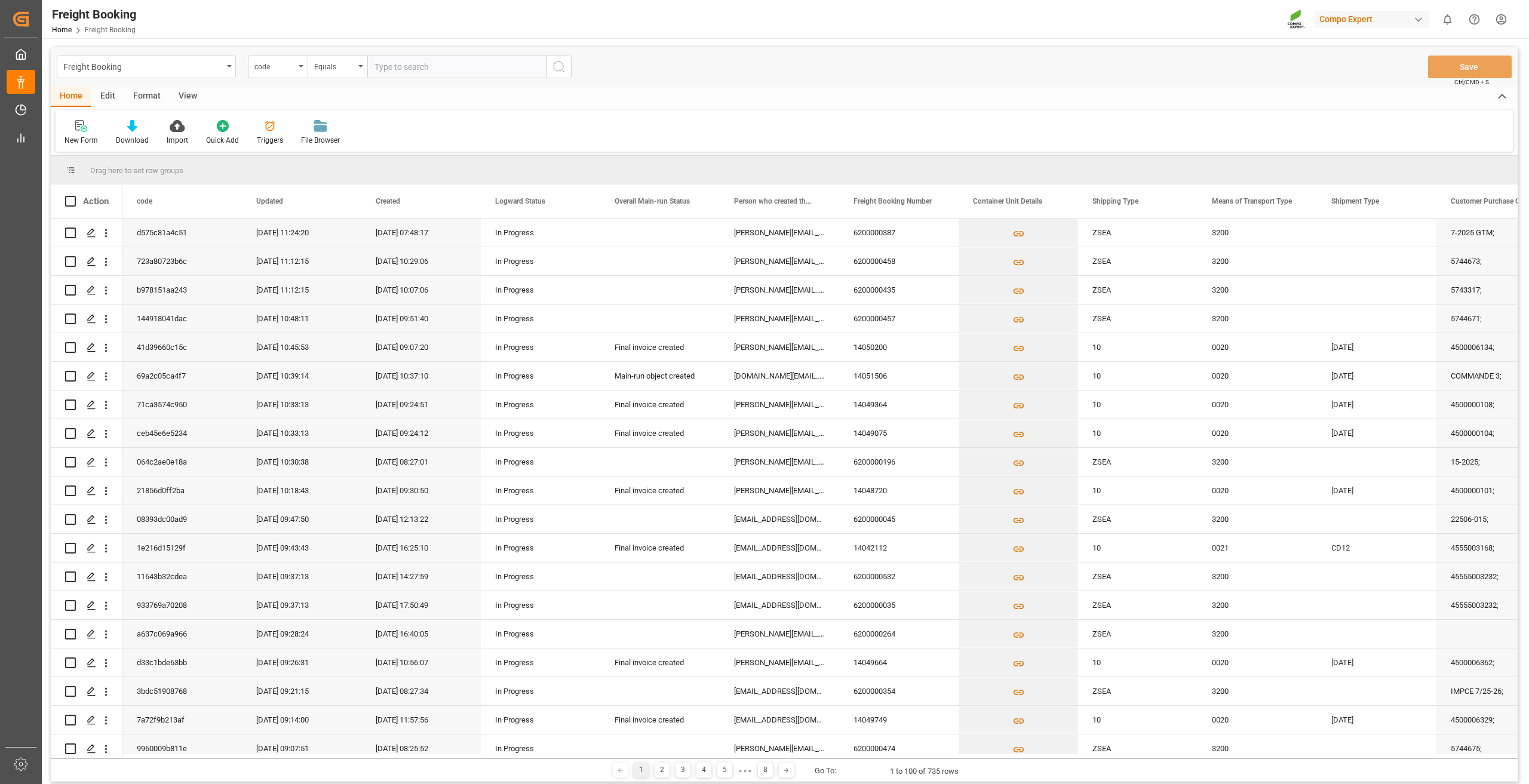
click at [91, 88] on div "Edit" at bounding box center [108, 97] width 33 height 20
click at [135, 133] on div "Configuration" at bounding box center [140, 132] width 63 height 26
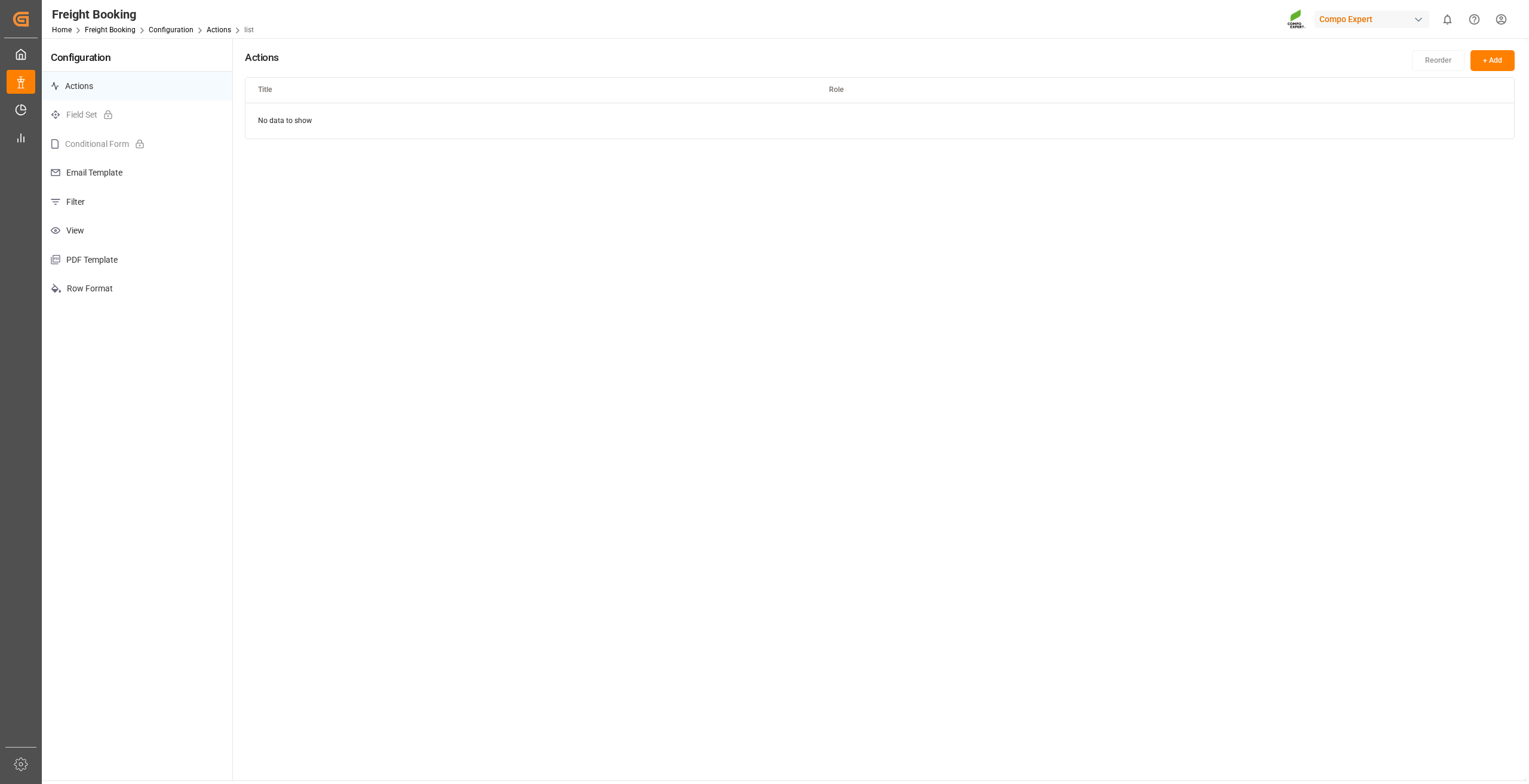
click at [109, 175] on p "Email Template" at bounding box center [137, 172] width 190 height 29
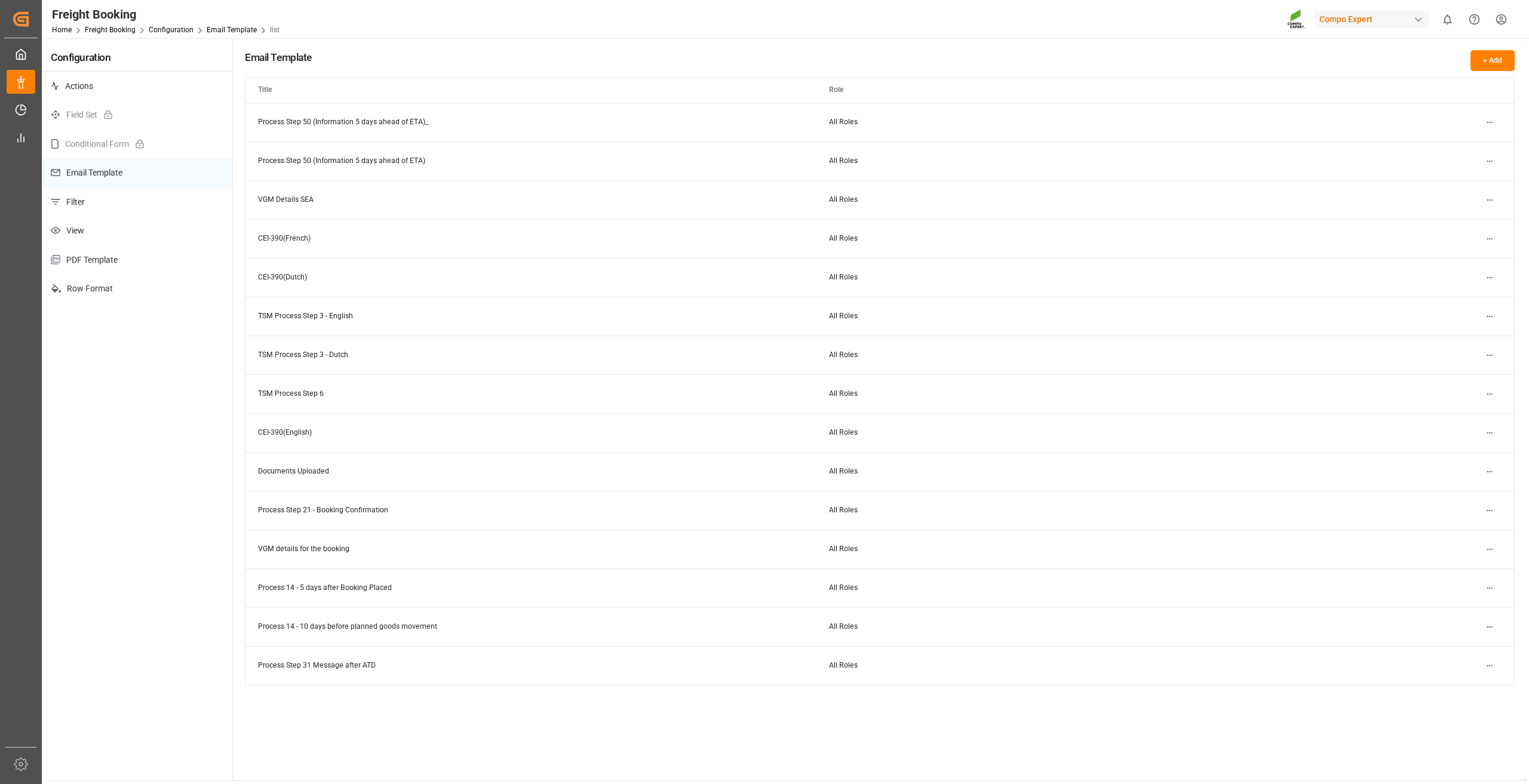
click at [1484, 665] on html "Created by potrace 1.15, written by Peter Selinger 2001-2017 Created by potrace…" at bounding box center [764, 392] width 1529 height 784
click at [1456, 680] on div "Edit Duplicate Delete" at bounding box center [1468, 706] width 67 height 56
click at [1453, 687] on small "Edit" at bounding box center [1448, 689] width 13 height 7
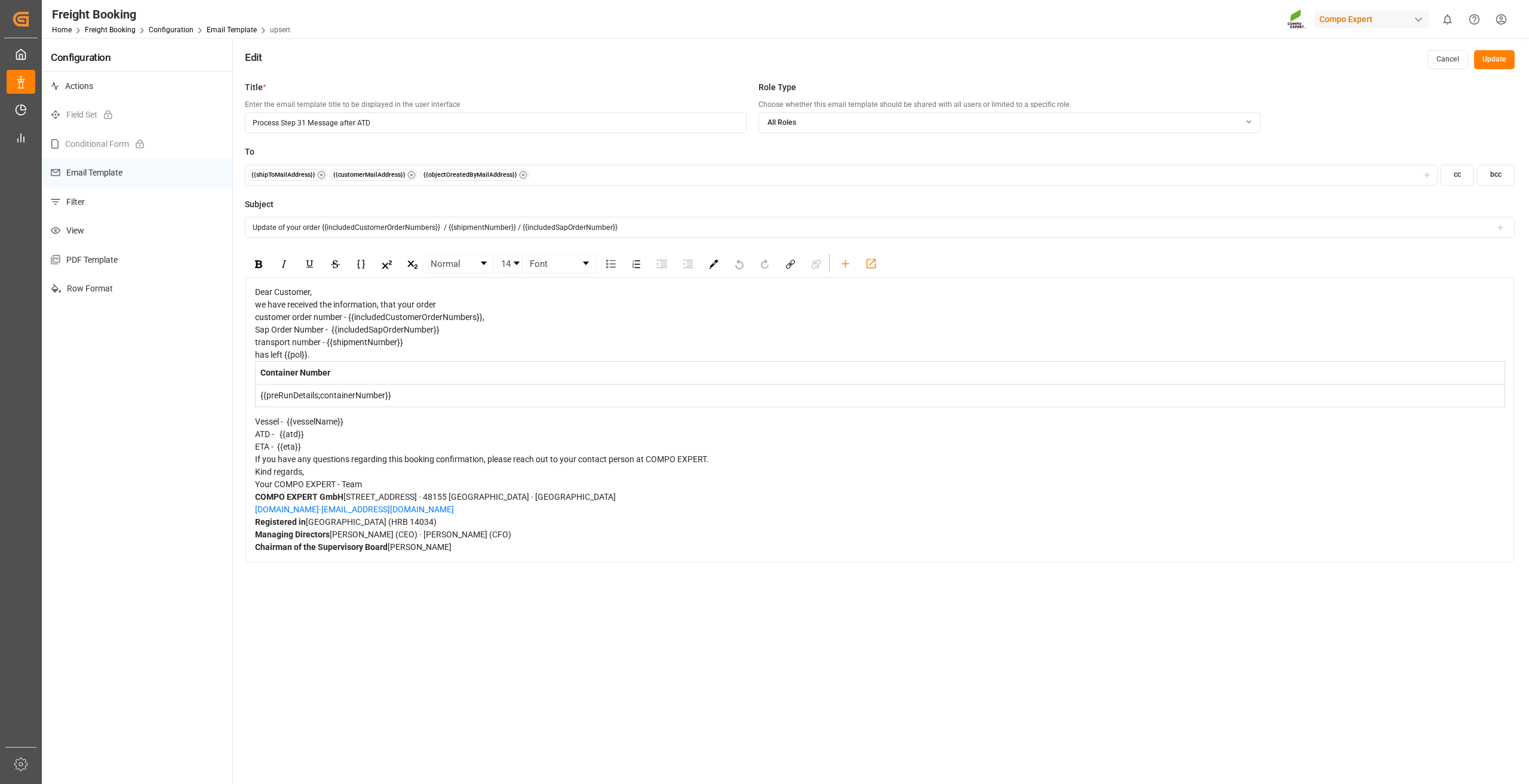
click at [1494, 58] on button "Update" at bounding box center [1494, 60] width 41 height 19
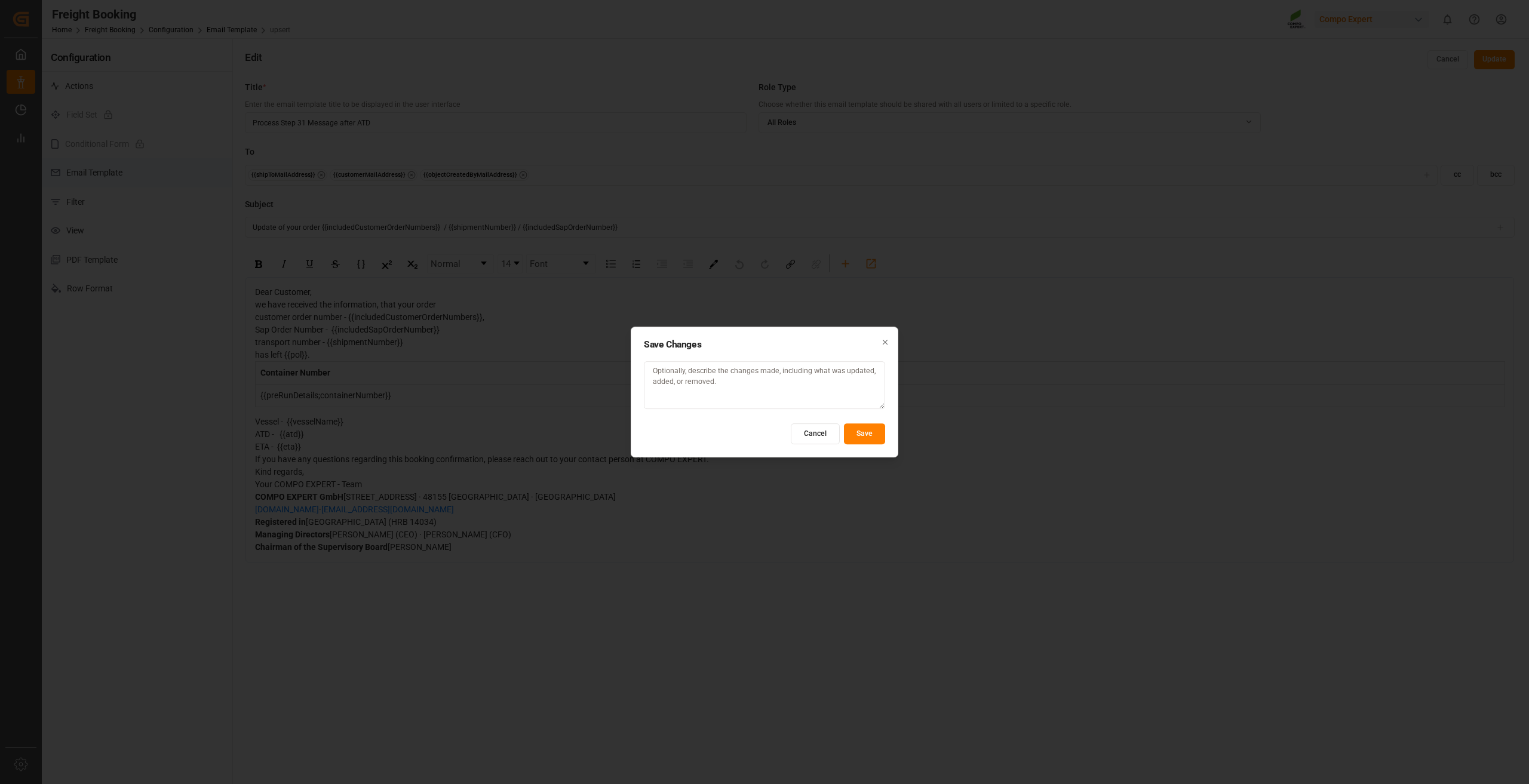
click at [875, 438] on button "Save" at bounding box center [864, 433] width 41 height 21
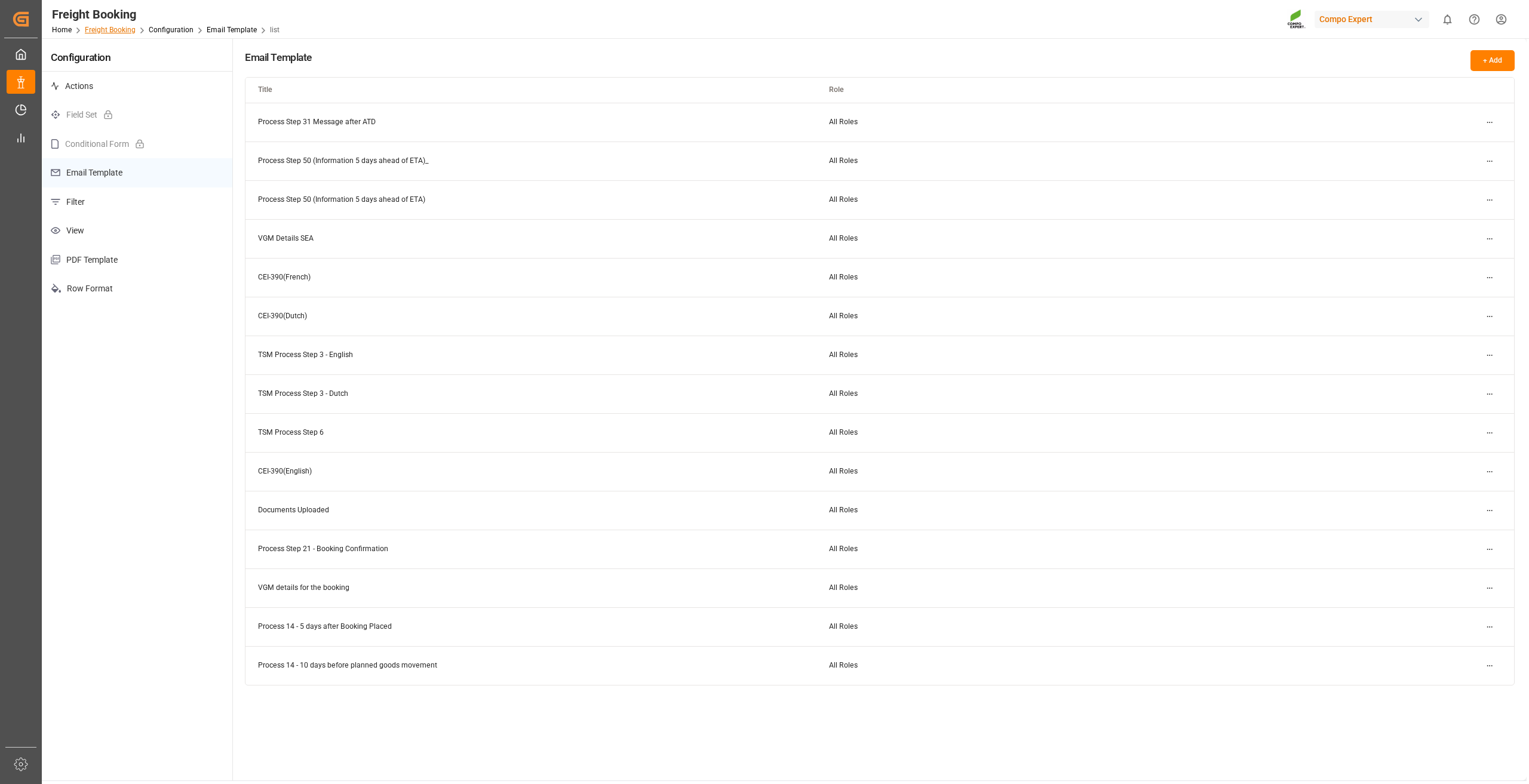
click at [116, 29] on link "Freight Booking" at bounding box center [110, 30] width 51 height 9
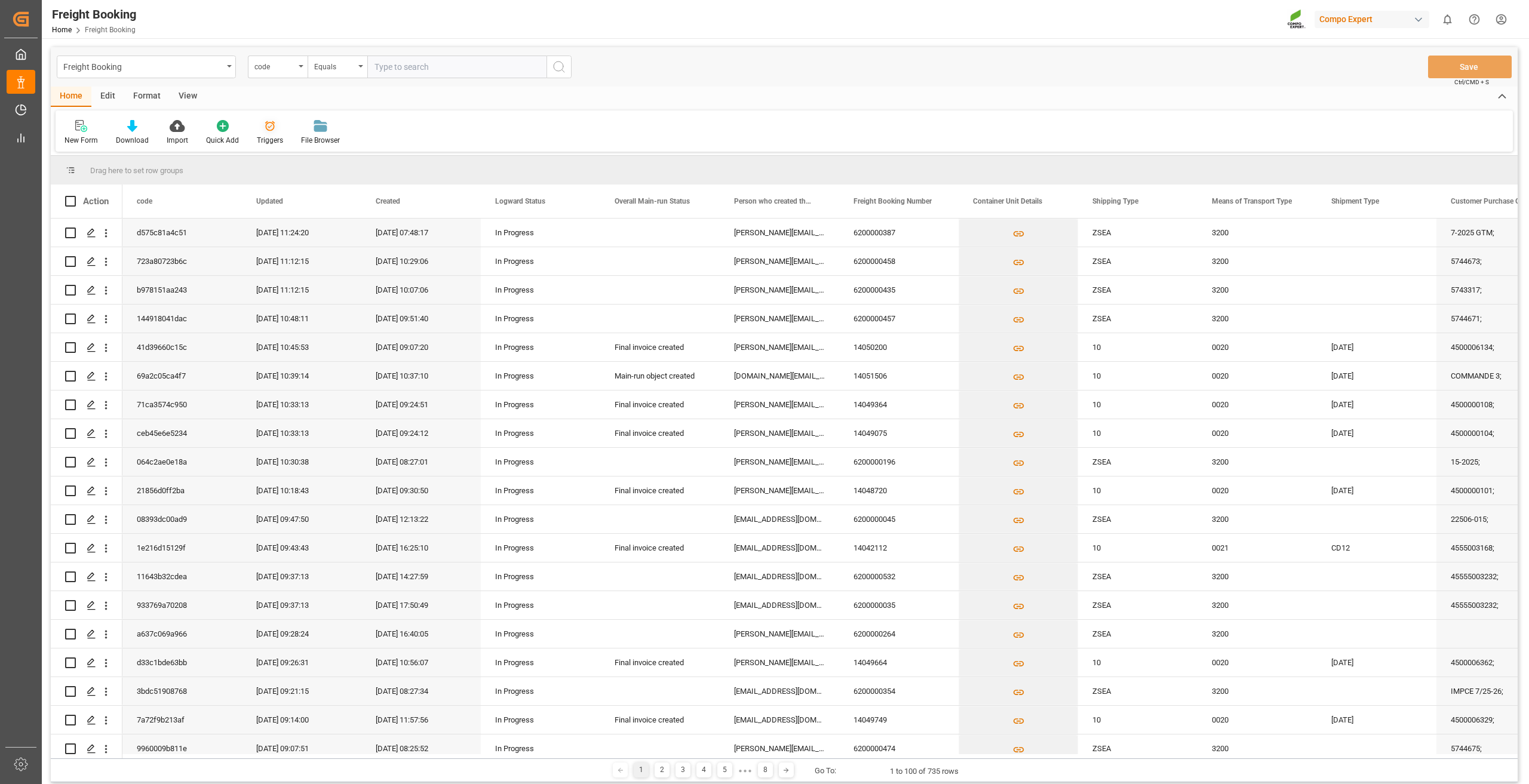
click at [264, 131] on icon at bounding box center [270, 126] width 12 height 12
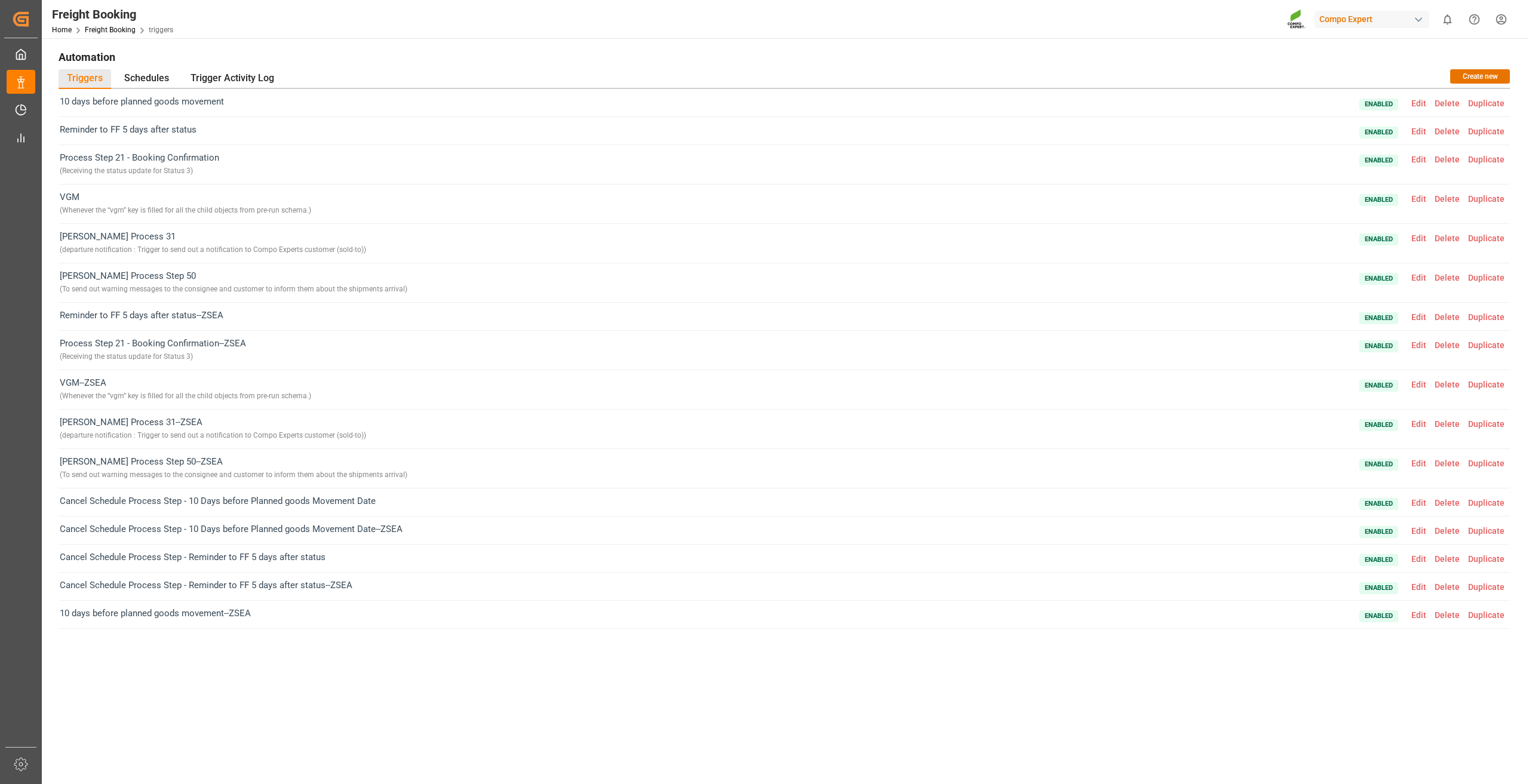
click at [1424, 426] on span "Edit" at bounding box center [1419, 424] width 24 height 9
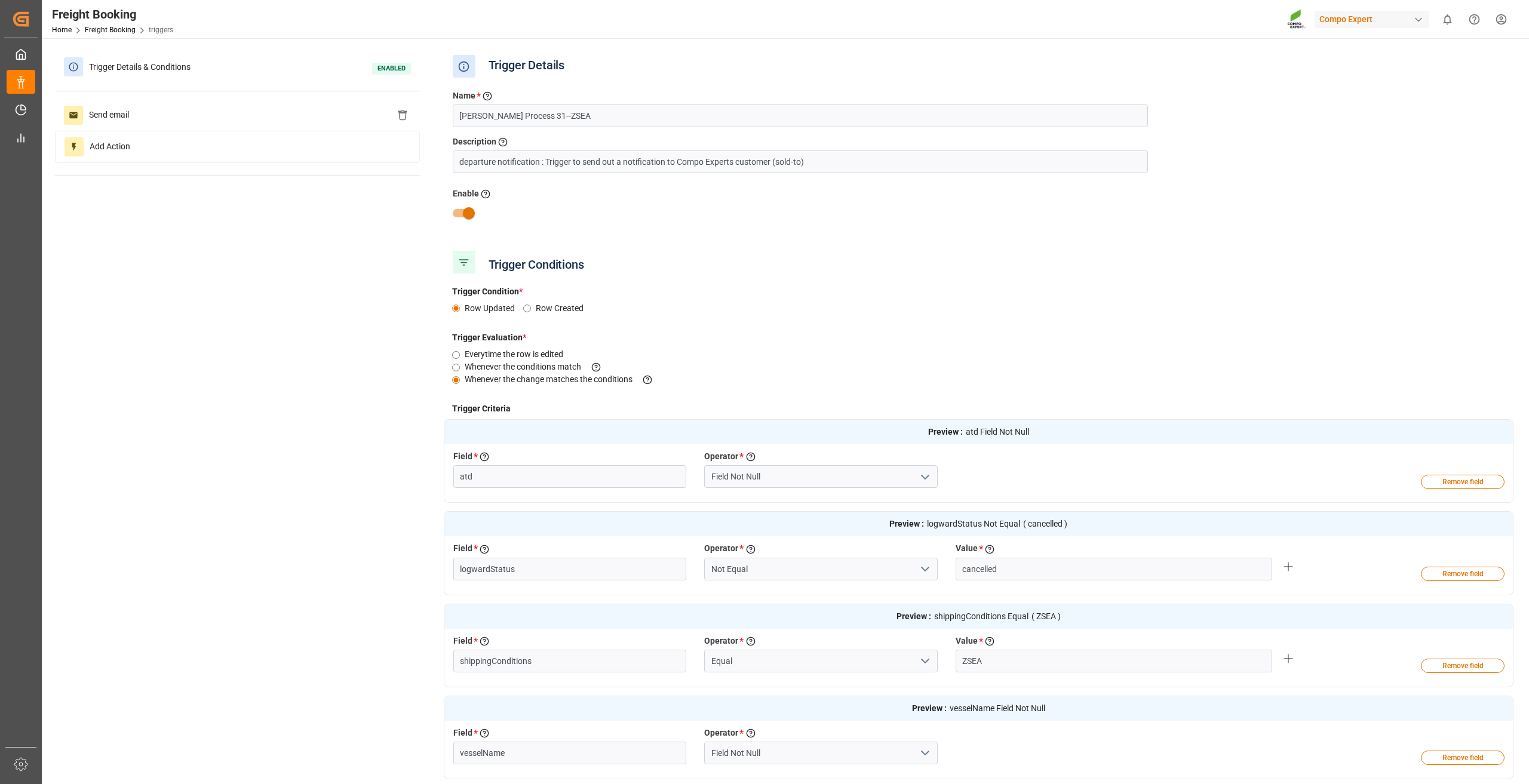
type input "Vessel left the POL"
type input "Logward Status"
type input "Shipping Conditions"
type input "Vessel Name"
type input "ETA"
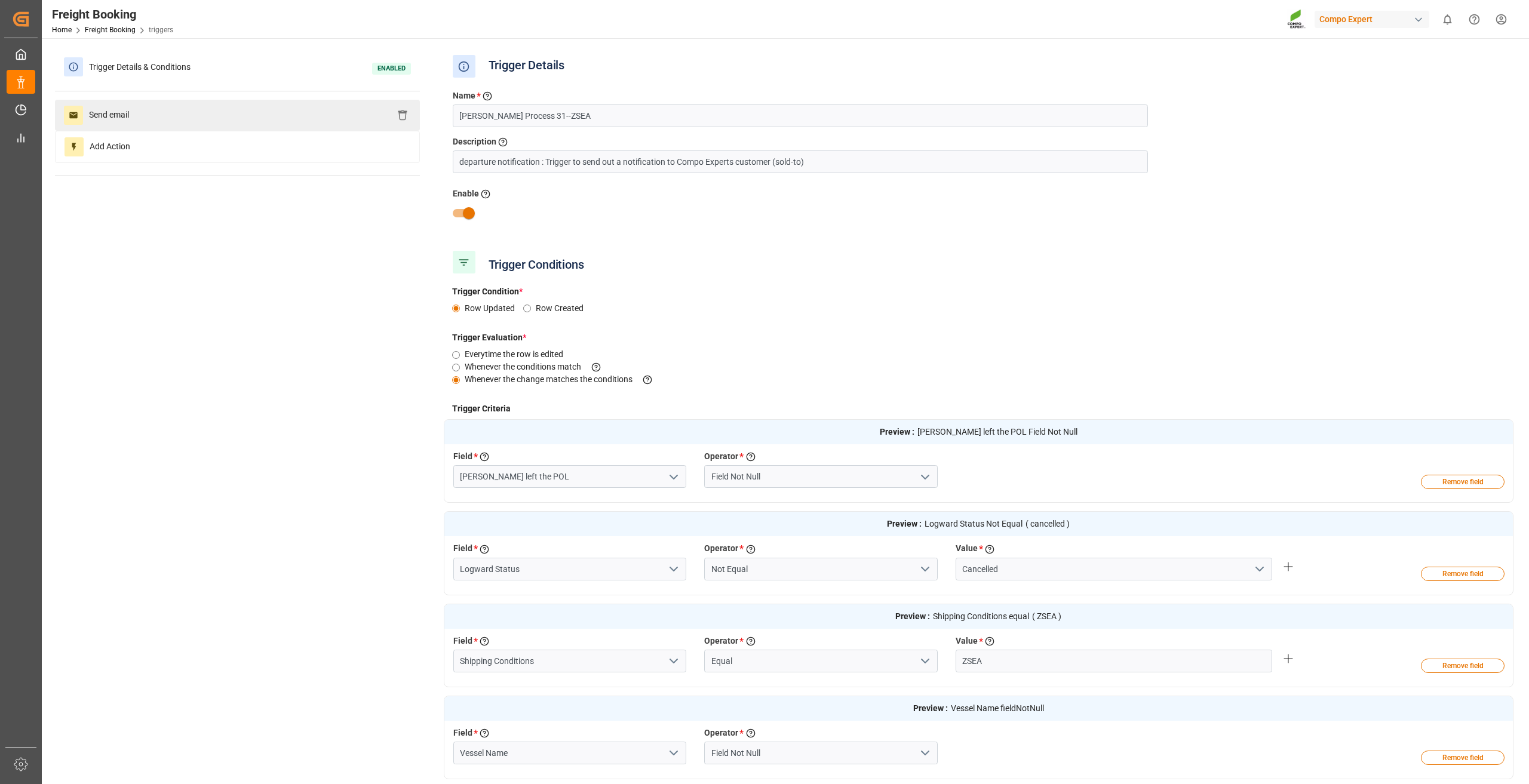
click at [180, 105] on div "Send email" at bounding box center [238, 115] width 365 height 31
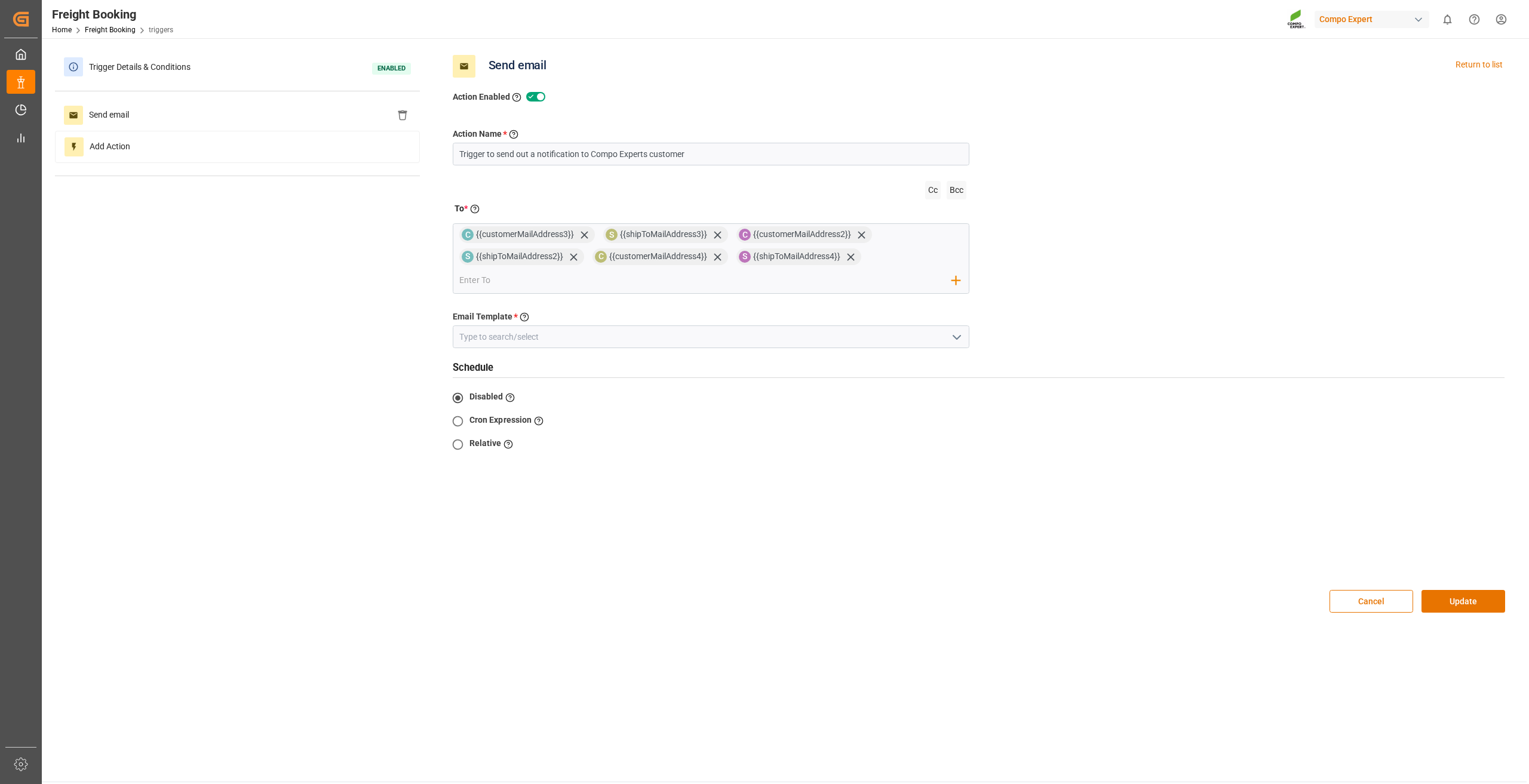
click at [959, 333] on icon "open menu" at bounding box center [956, 337] width 14 height 14
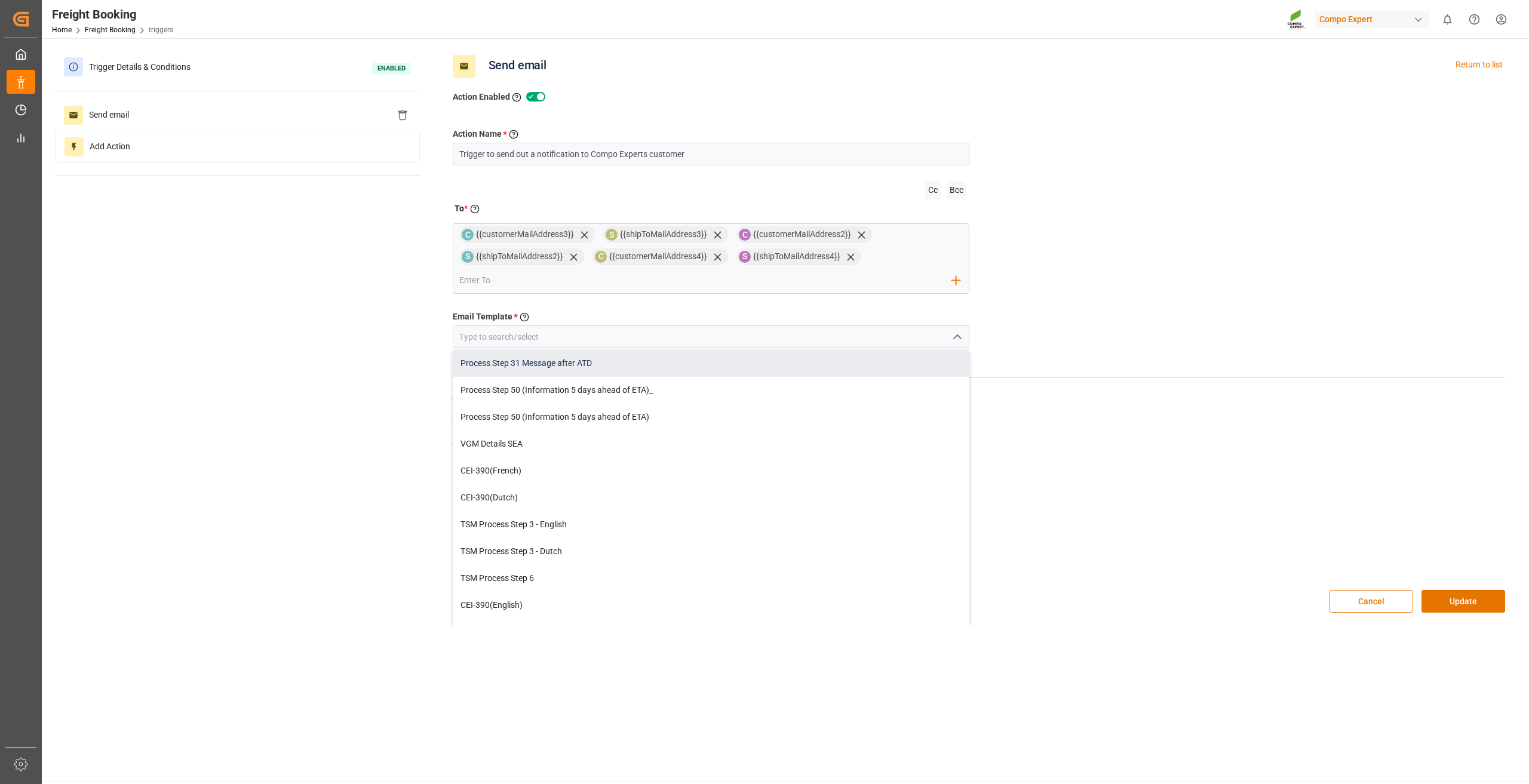
click at [668, 358] on div "Process Step 31 Message after ATD" at bounding box center [711, 363] width 516 height 27
type input "Process Step 31 Message after ATD"
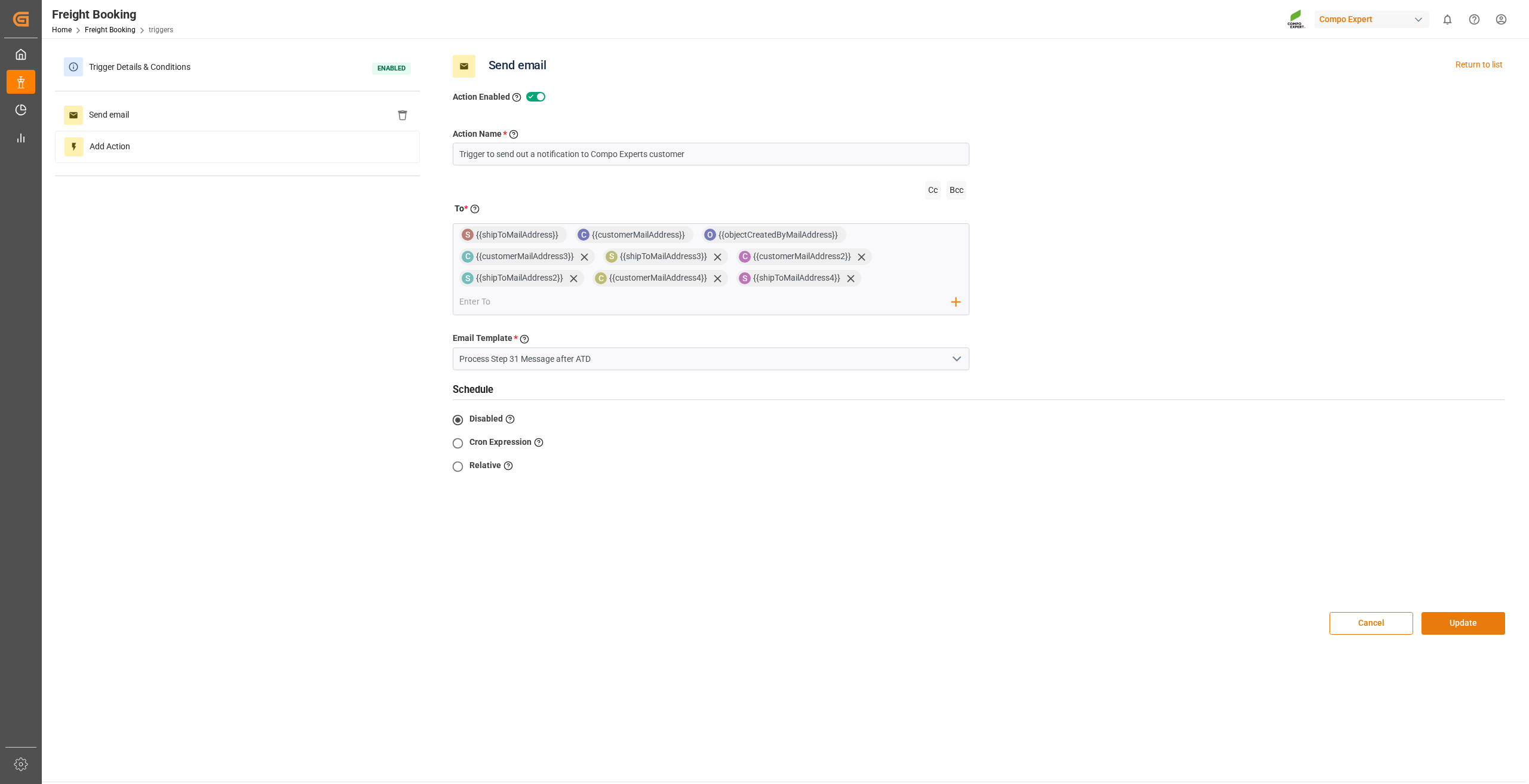
click at [1472, 625] on button "Update" at bounding box center [1463, 623] width 83 height 23
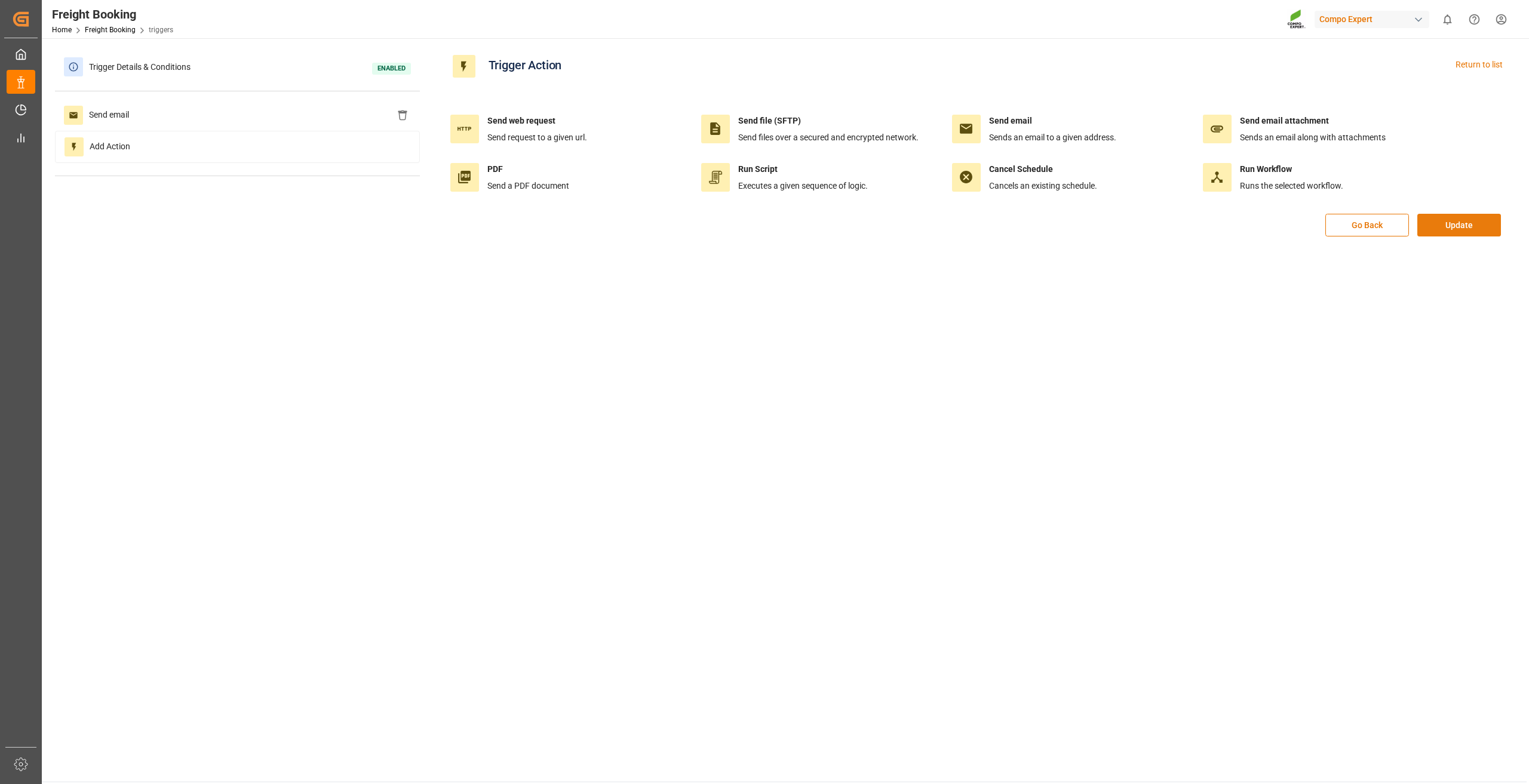
click at [1475, 226] on button "Update" at bounding box center [1459, 225] width 83 height 23
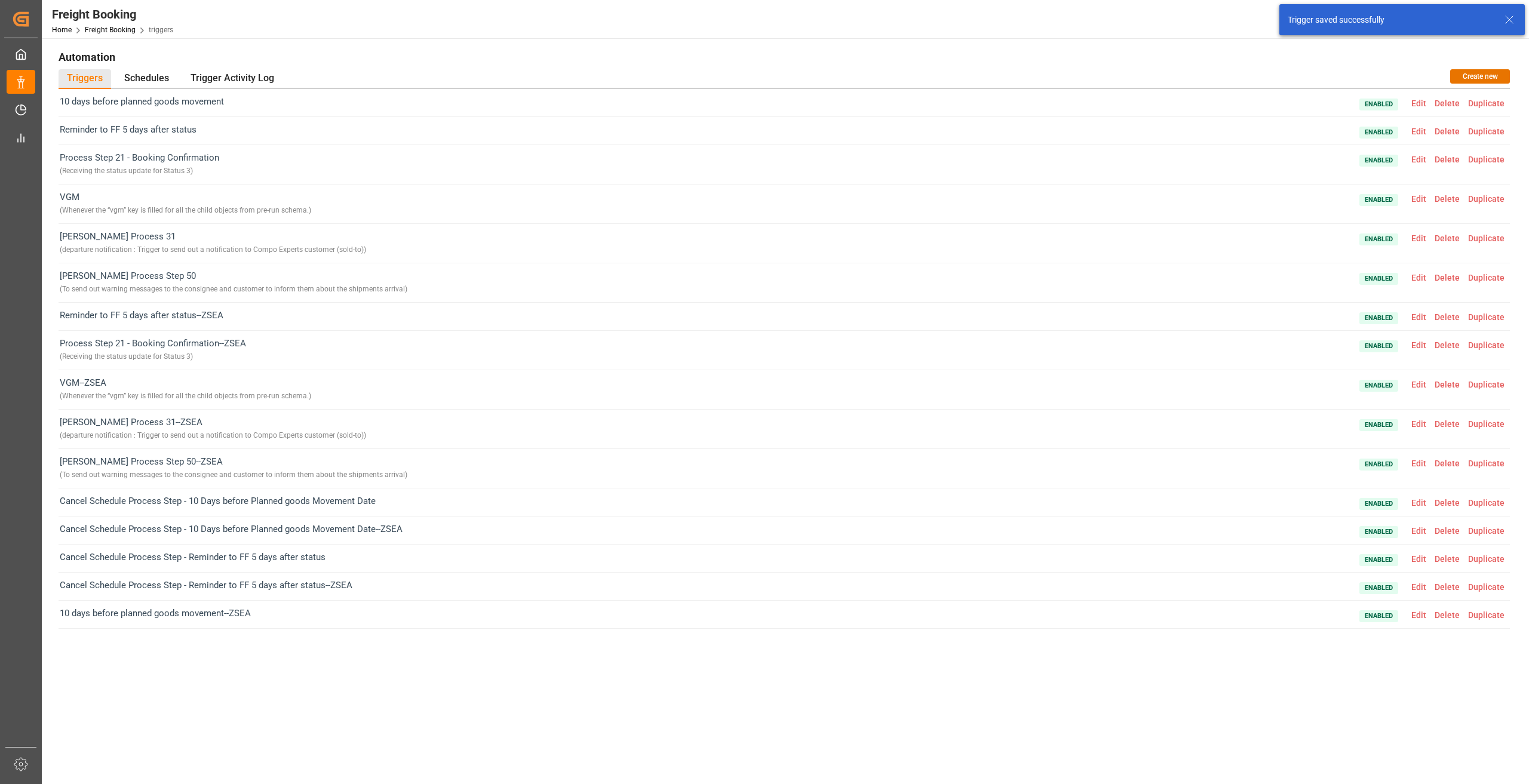
click at [1418, 242] on span "Edit" at bounding box center [1419, 238] width 24 height 9
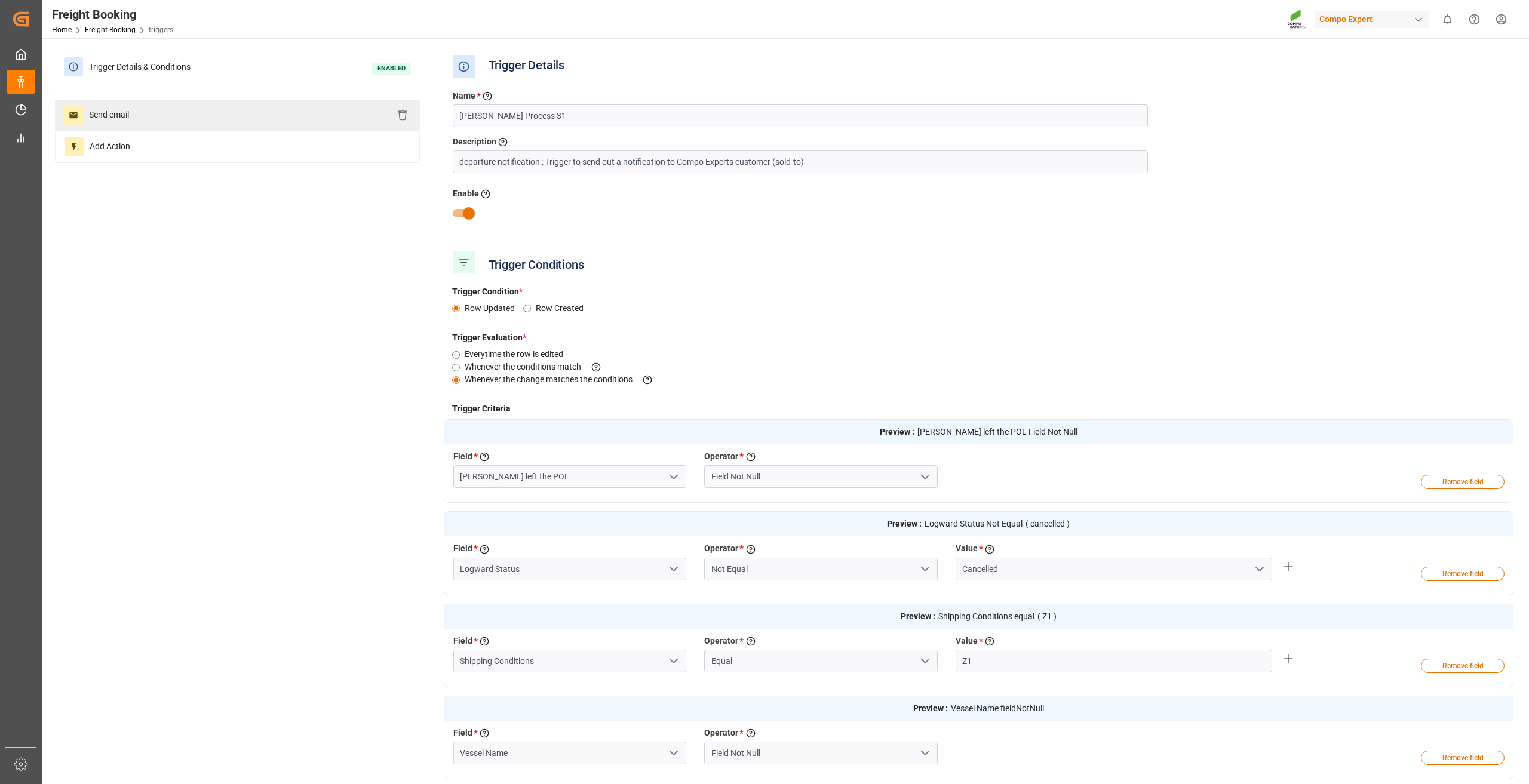
click at [167, 122] on div "Send email" at bounding box center [238, 115] width 365 height 31
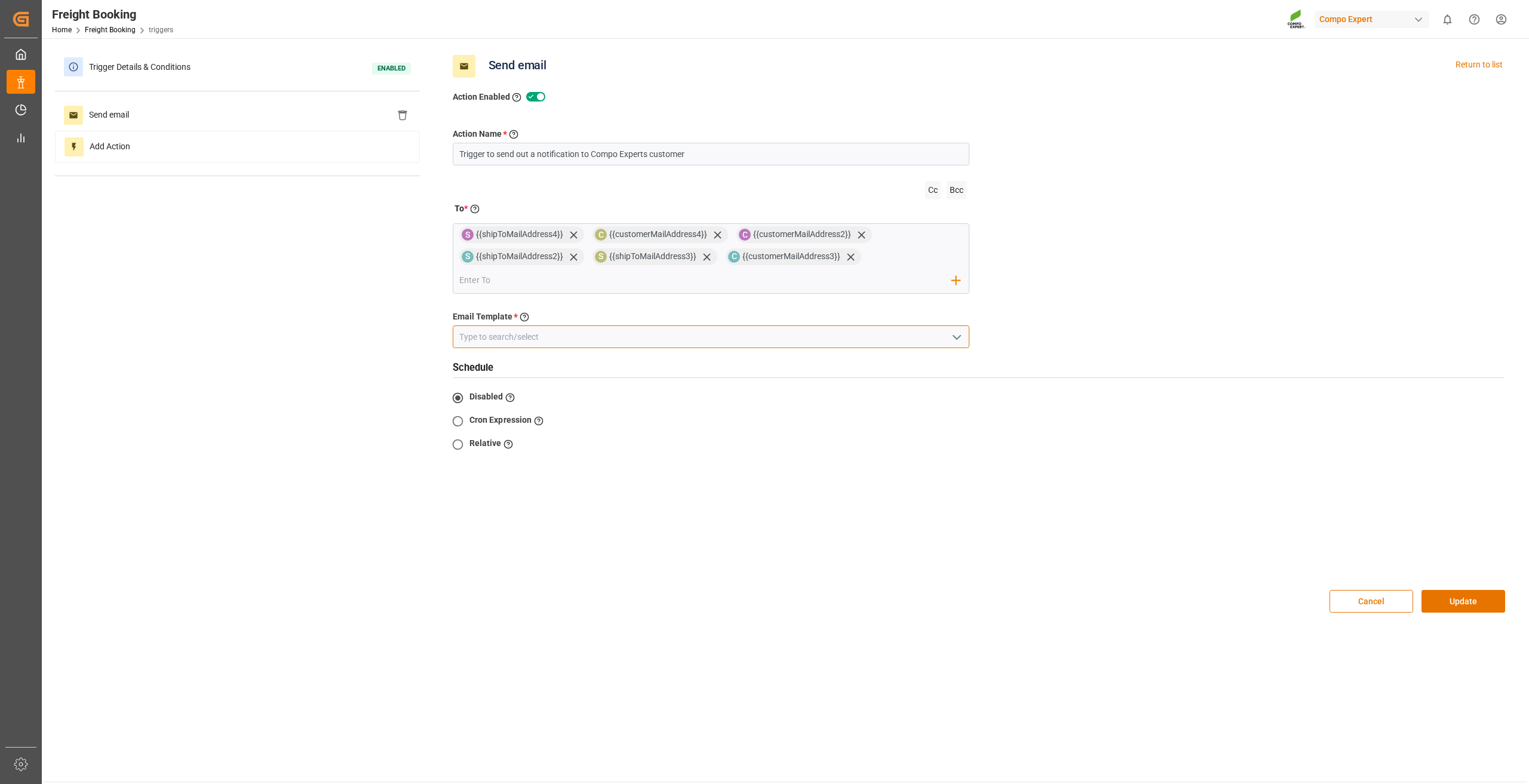
click at [937, 333] on input at bounding box center [712, 337] width 518 height 23
click at [954, 338] on icon "open menu" at bounding box center [956, 337] width 14 height 14
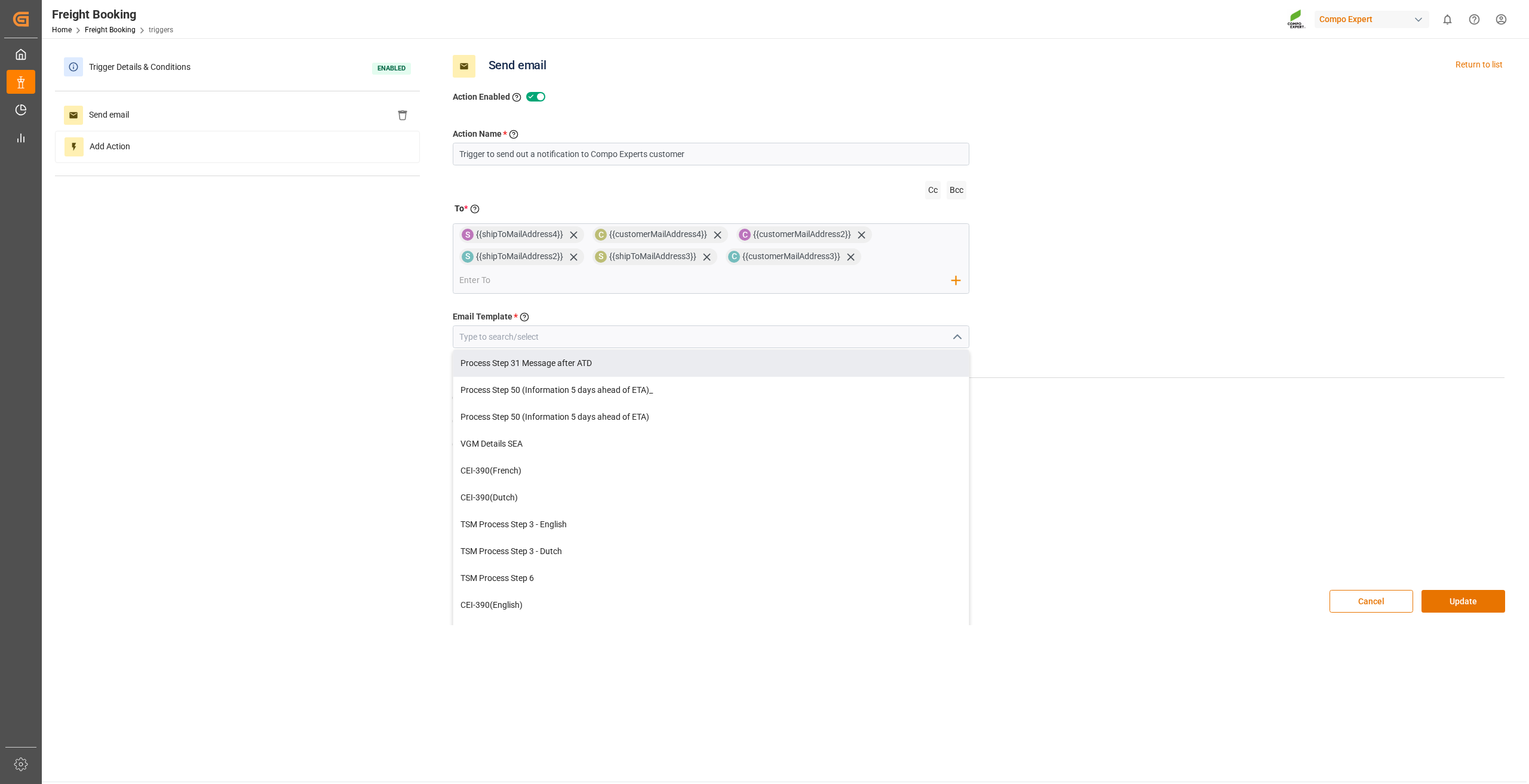
drag, startPoint x: 715, startPoint y: 363, endPoint x: 721, endPoint y: 368, distance: 7.8
click at [714, 363] on div "Process Step 31 Message after ATD" at bounding box center [711, 363] width 516 height 27
type input "Process Step 31 Message after ATD"
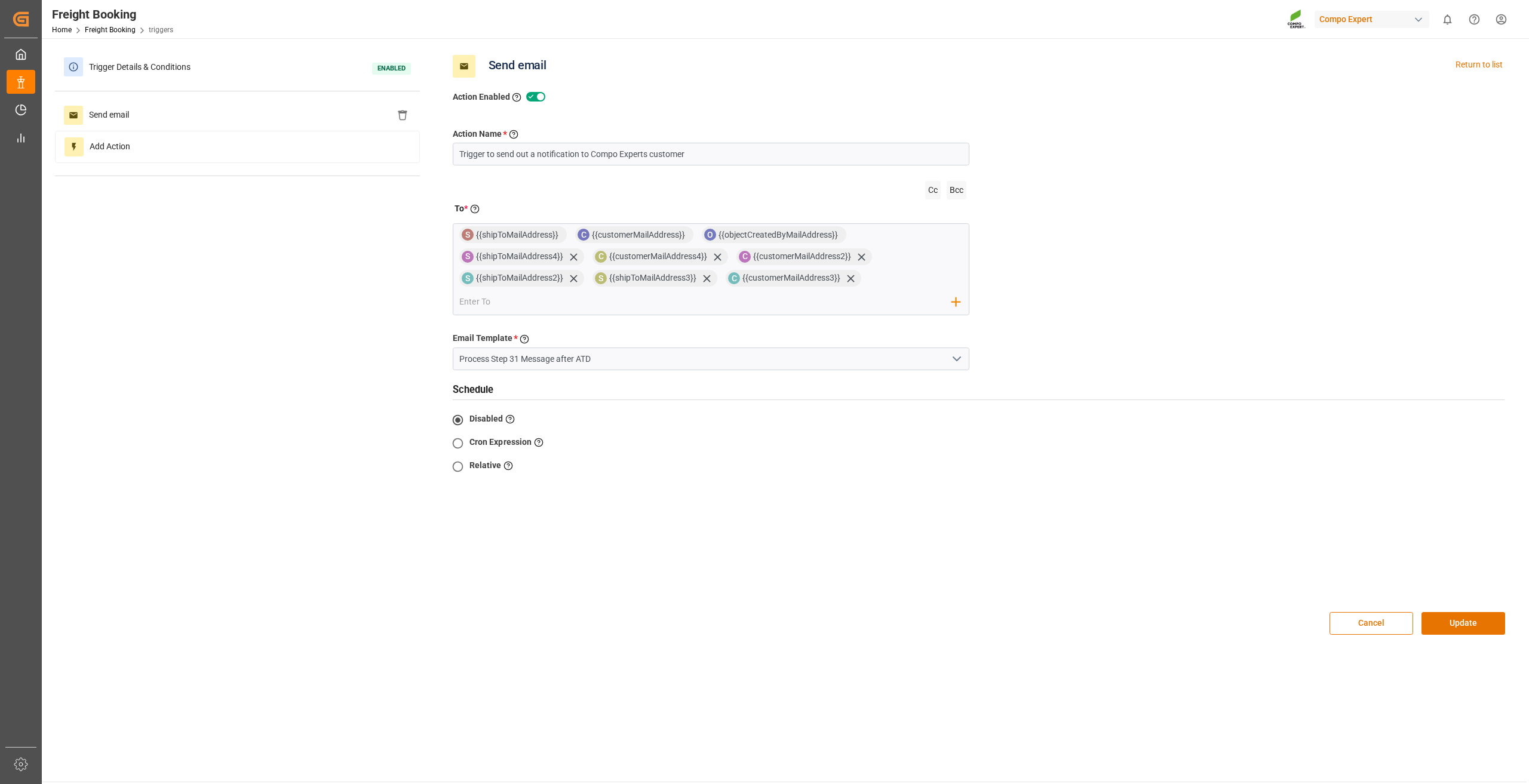
click at [1458, 627] on button "Update" at bounding box center [1463, 623] width 83 height 23
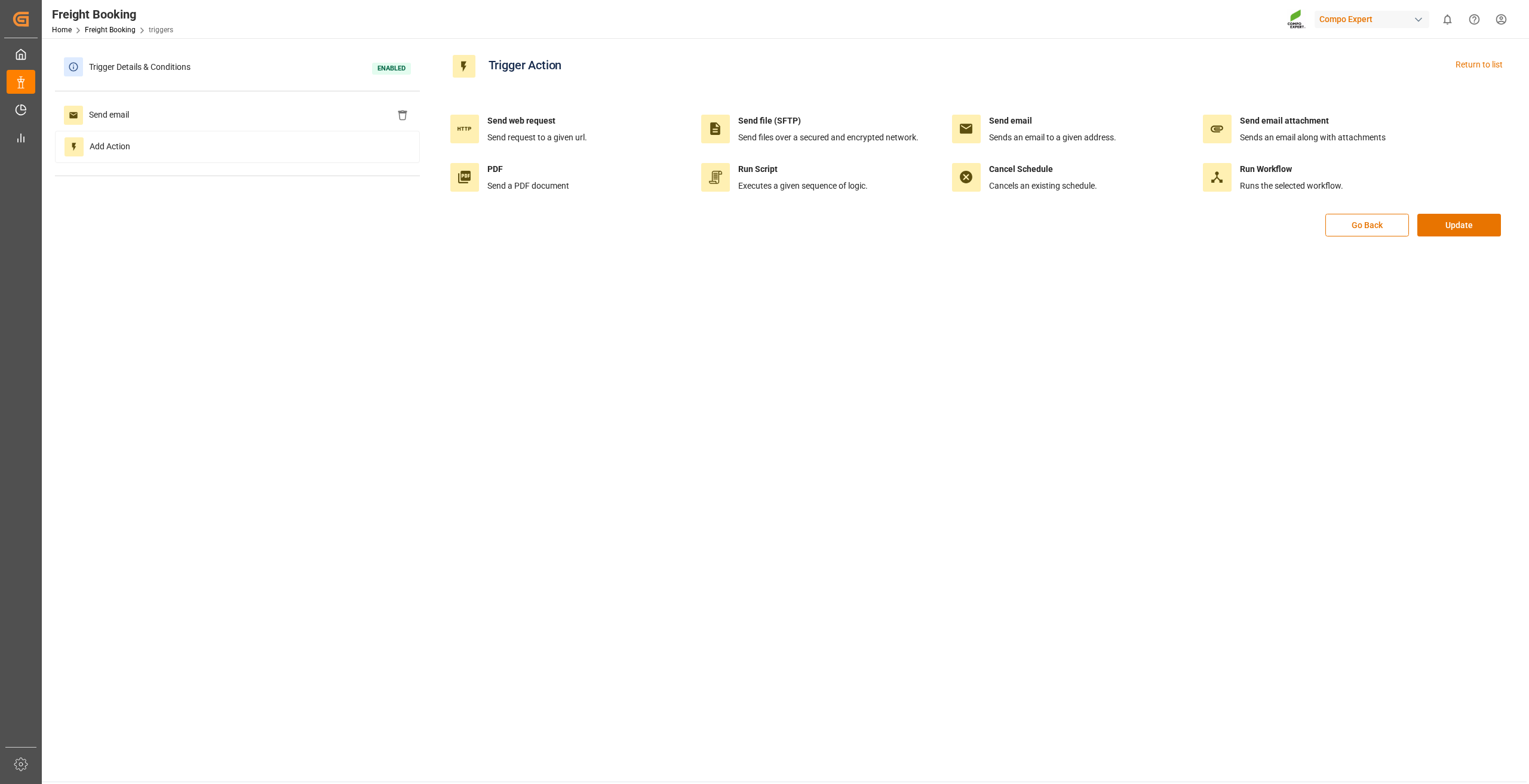
click at [1472, 238] on div "Go Back Update" at bounding box center [978, 231] width 1070 height 35
click at [1472, 232] on button "Update" at bounding box center [1459, 225] width 83 height 23
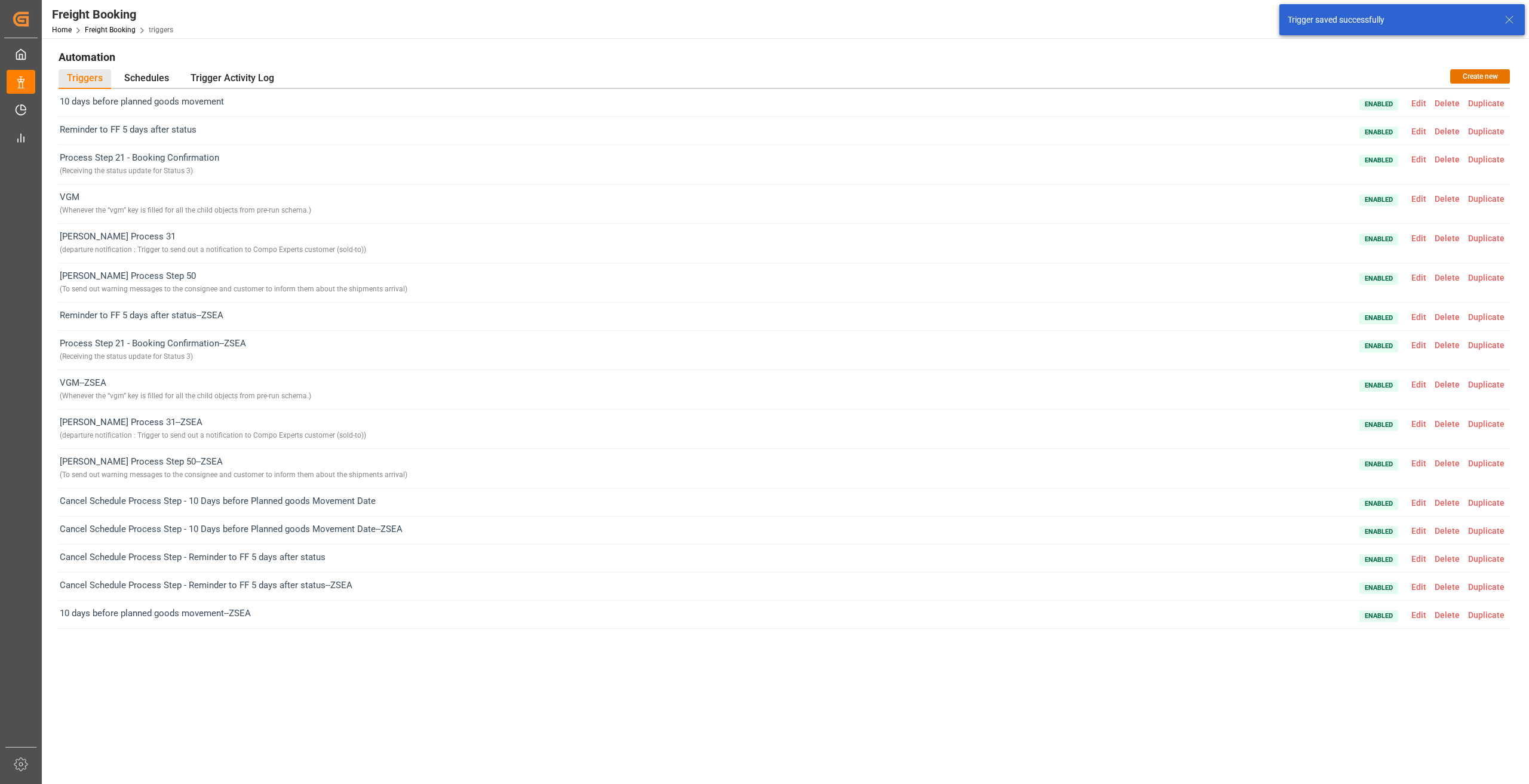
click at [1419, 425] on span "Edit" at bounding box center [1419, 424] width 24 height 9
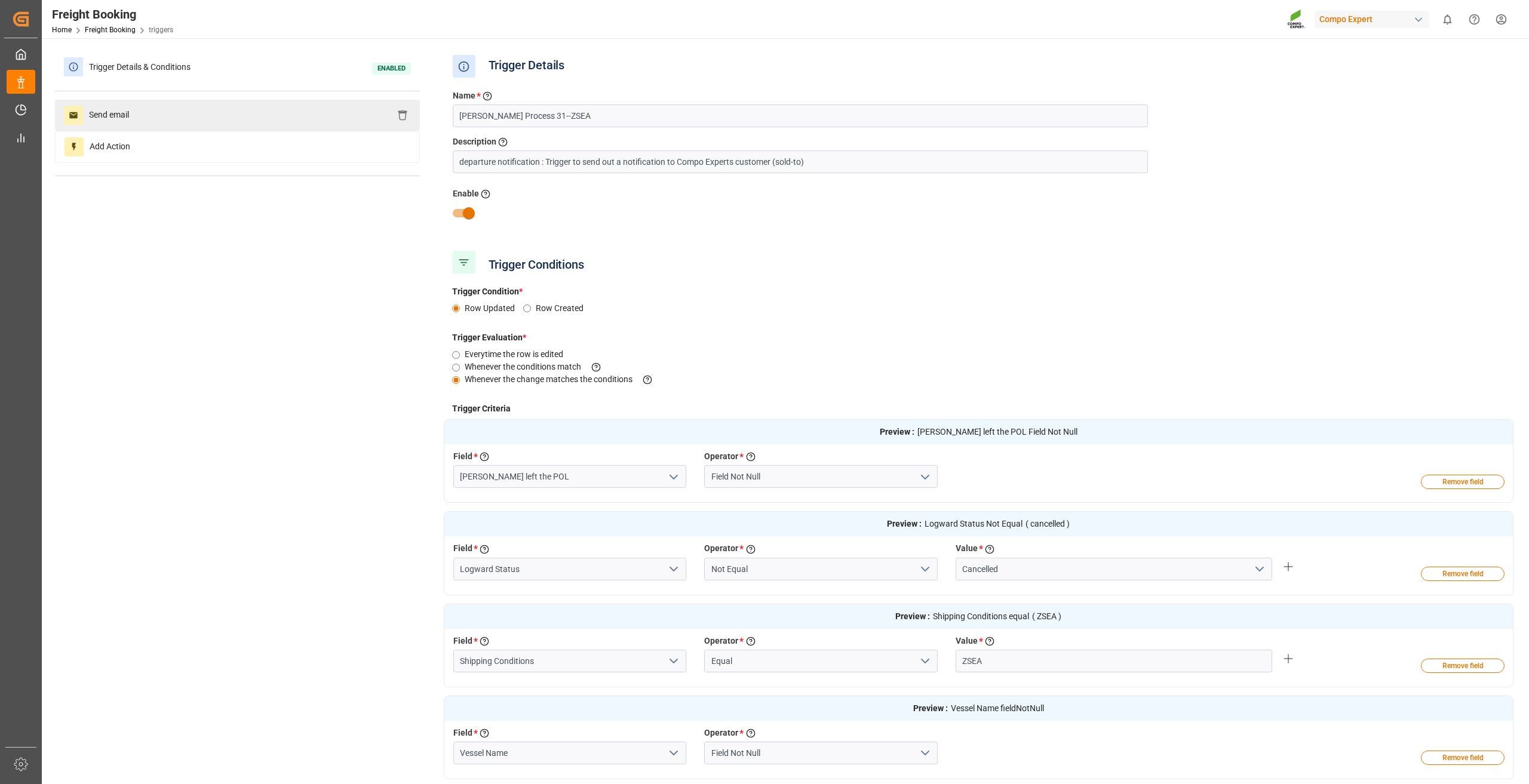
click at [255, 113] on div "Send email" at bounding box center [238, 115] width 365 height 31
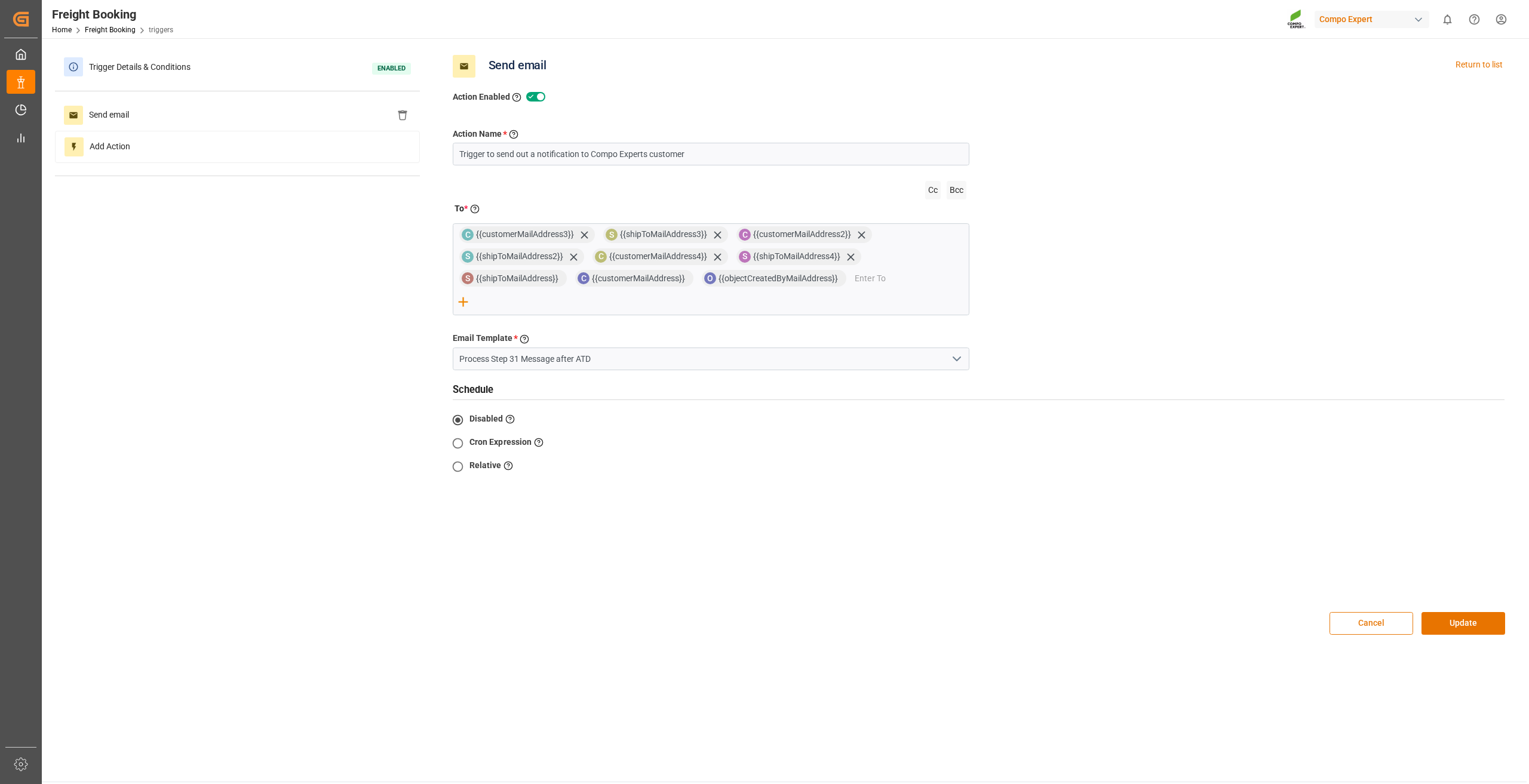
click at [1369, 612] on button "Cancel" at bounding box center [1371, 623] width 83 height 23
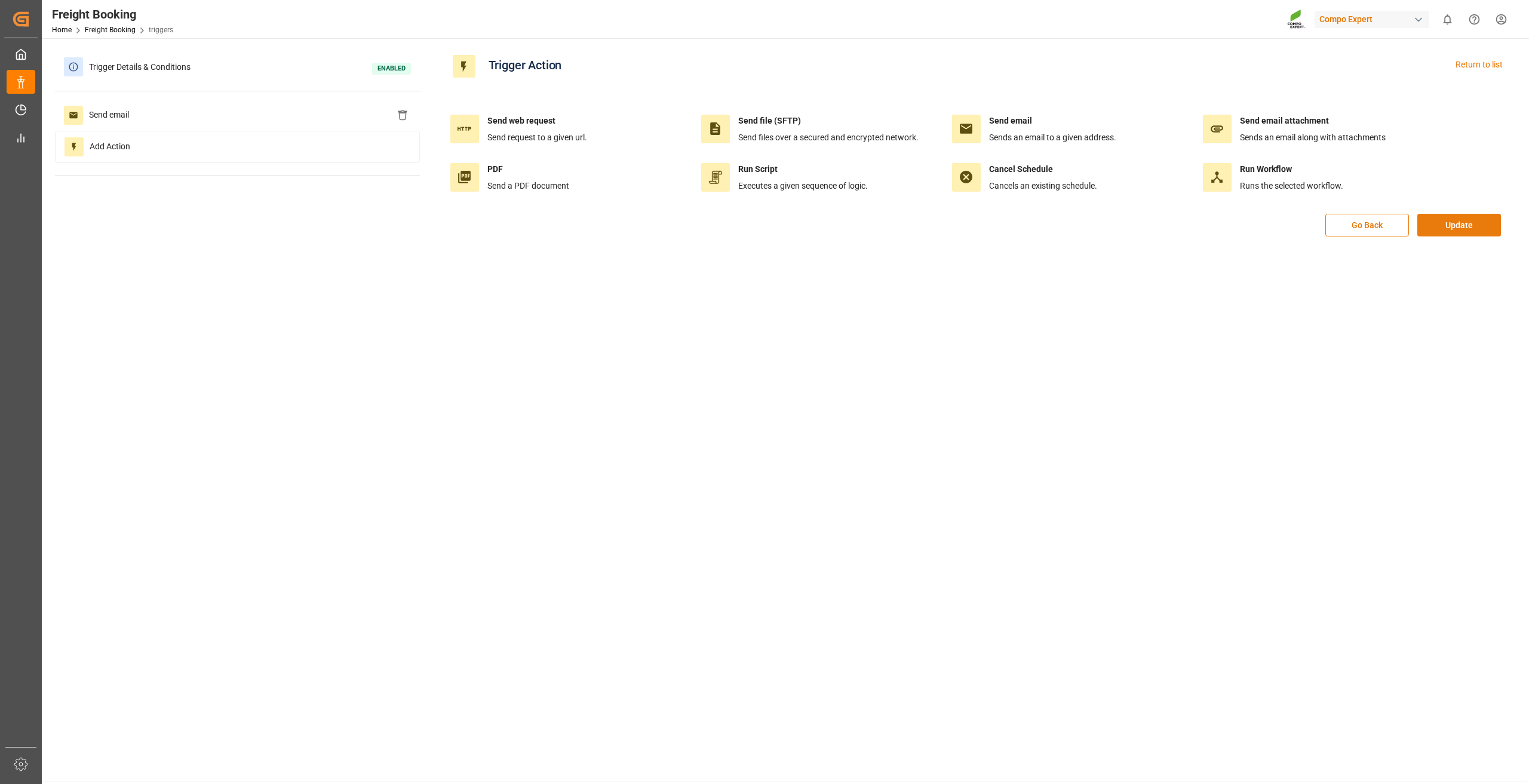
click at [1465, 230] on button "Update" at bounding box center [1459, 225] width 83 height 23
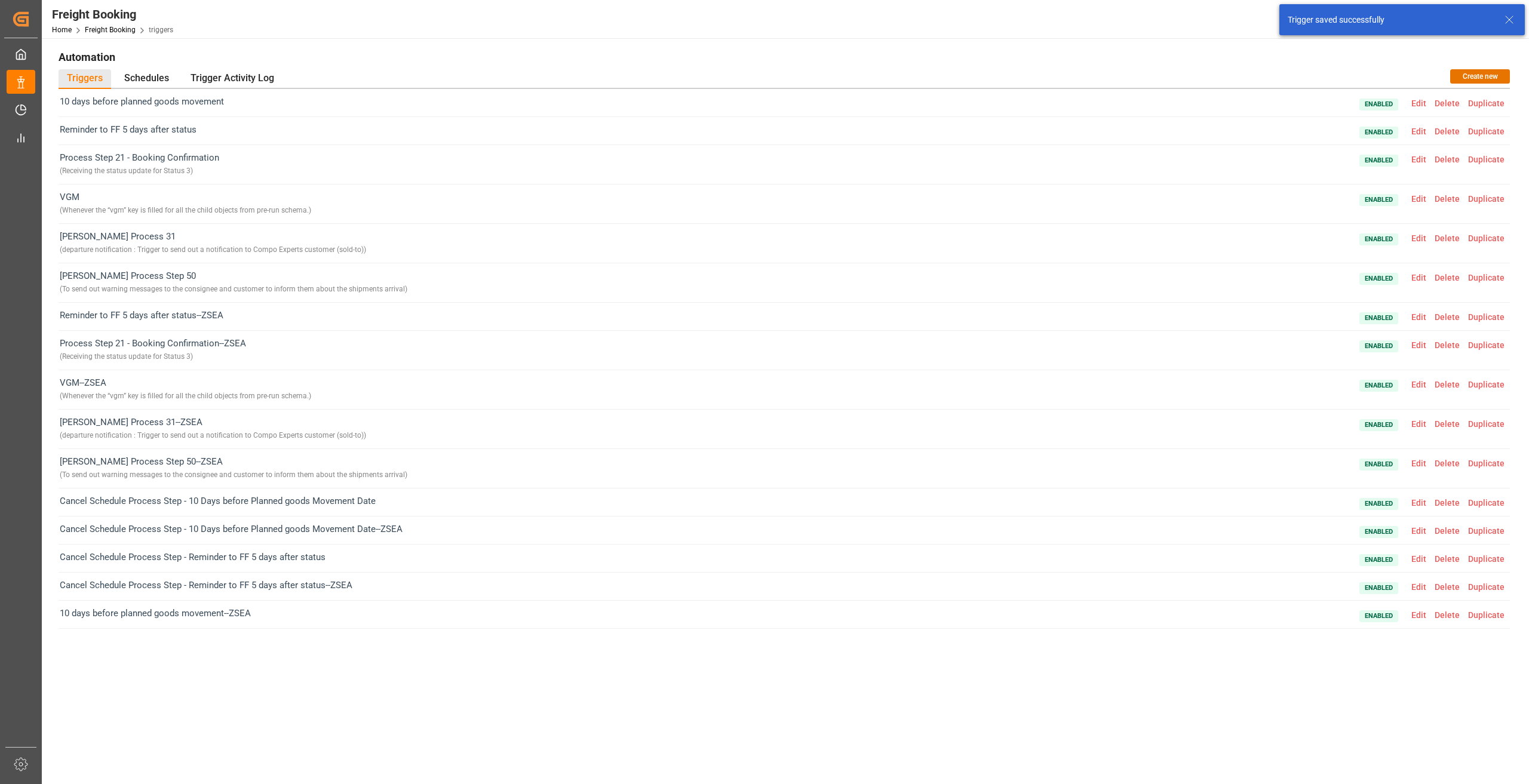
click at [1421, 465] on span "Edit" at bounding box center [1419, 463] width 24 height 9
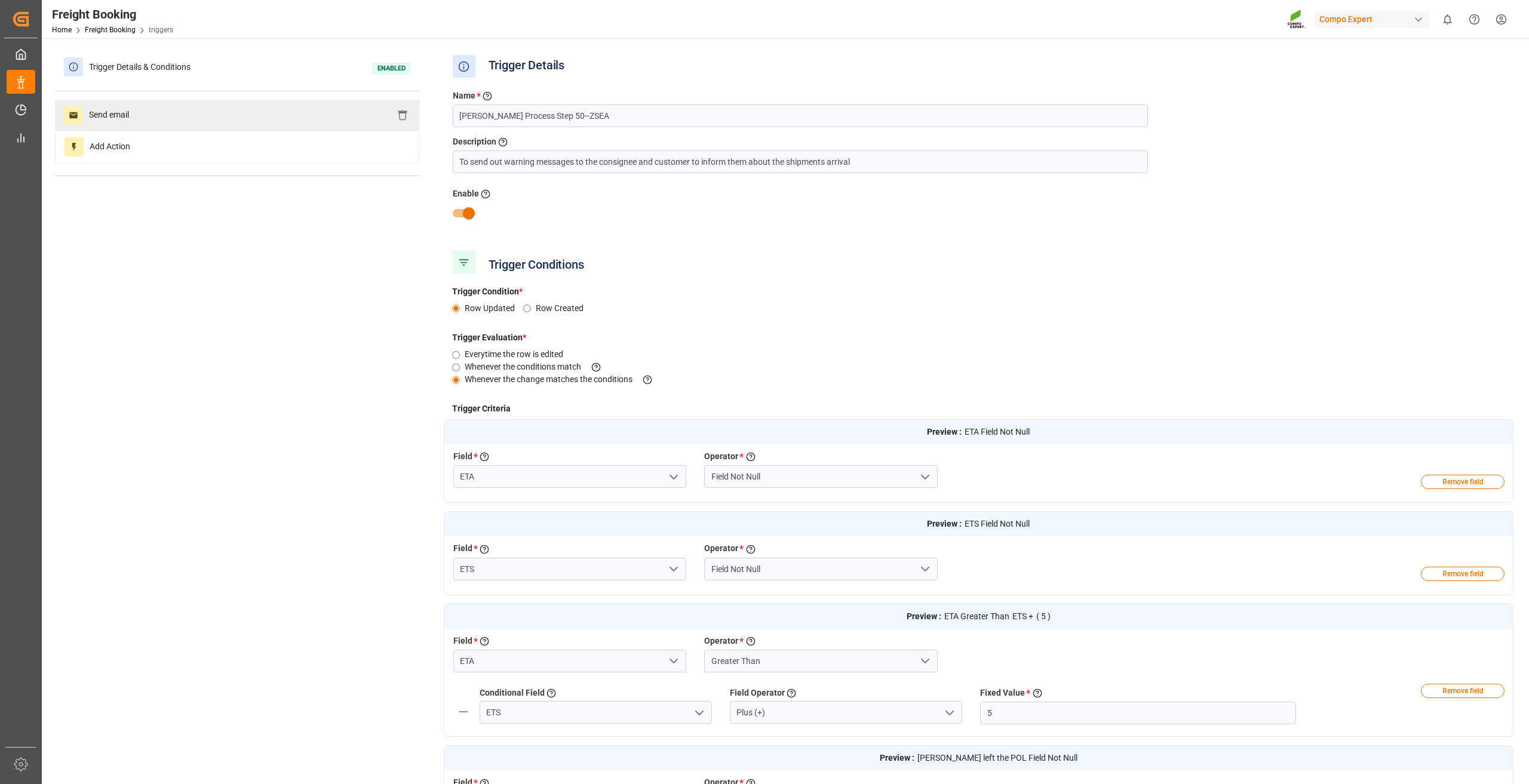
click at [269, 123] on div "Send email" at bounding box center [238, 115] width 365 height 31
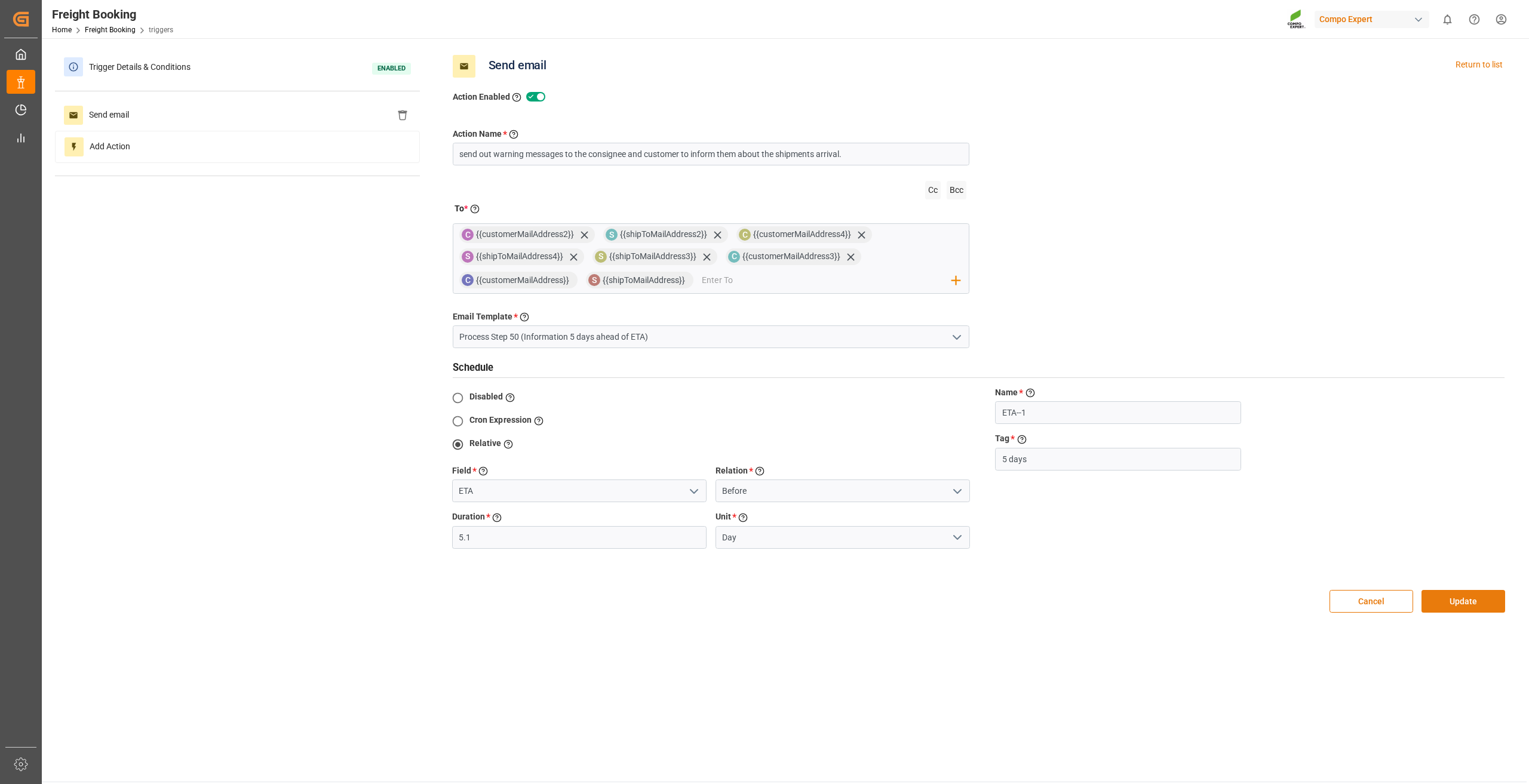
click at [1465, 603] on button "Update" at bounding box center [1463, 601] width 83 height 23
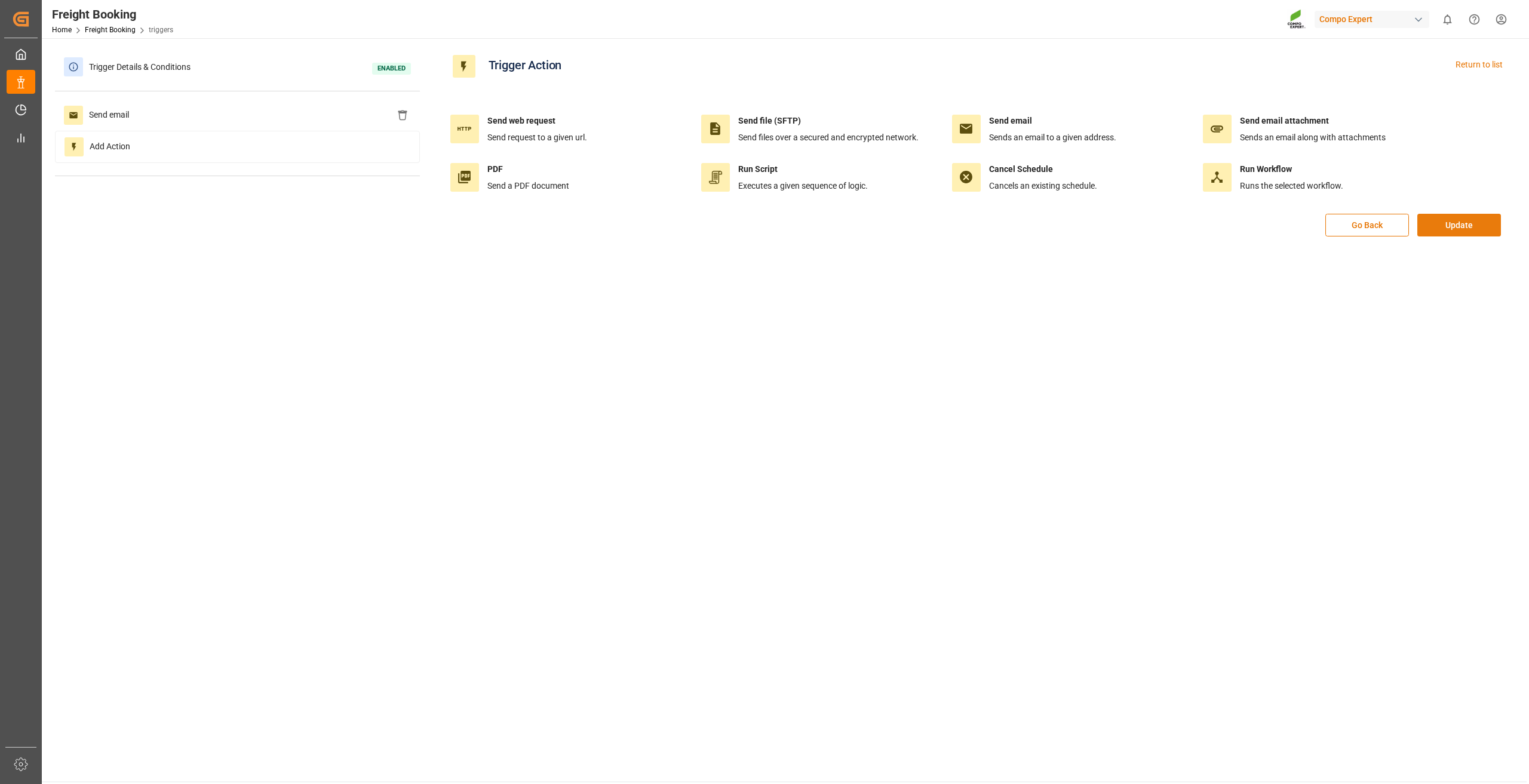
click at [1455, 224] on button "Update" at bounding box center [1459, 225] width 83 height 23
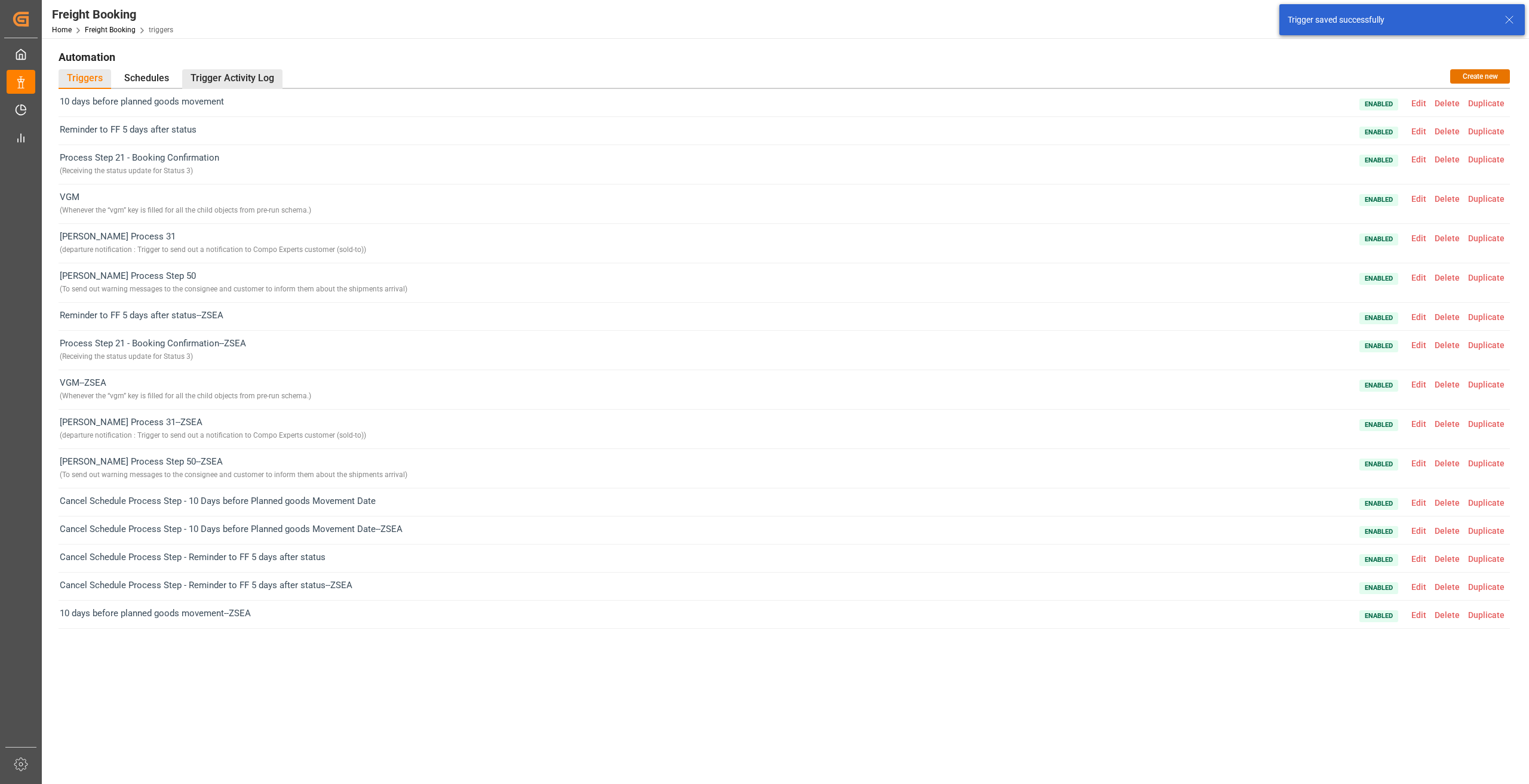
click at [212, 72] on div "Trigger Activity Log" at bounding box center [233, 79] width 101 height 20
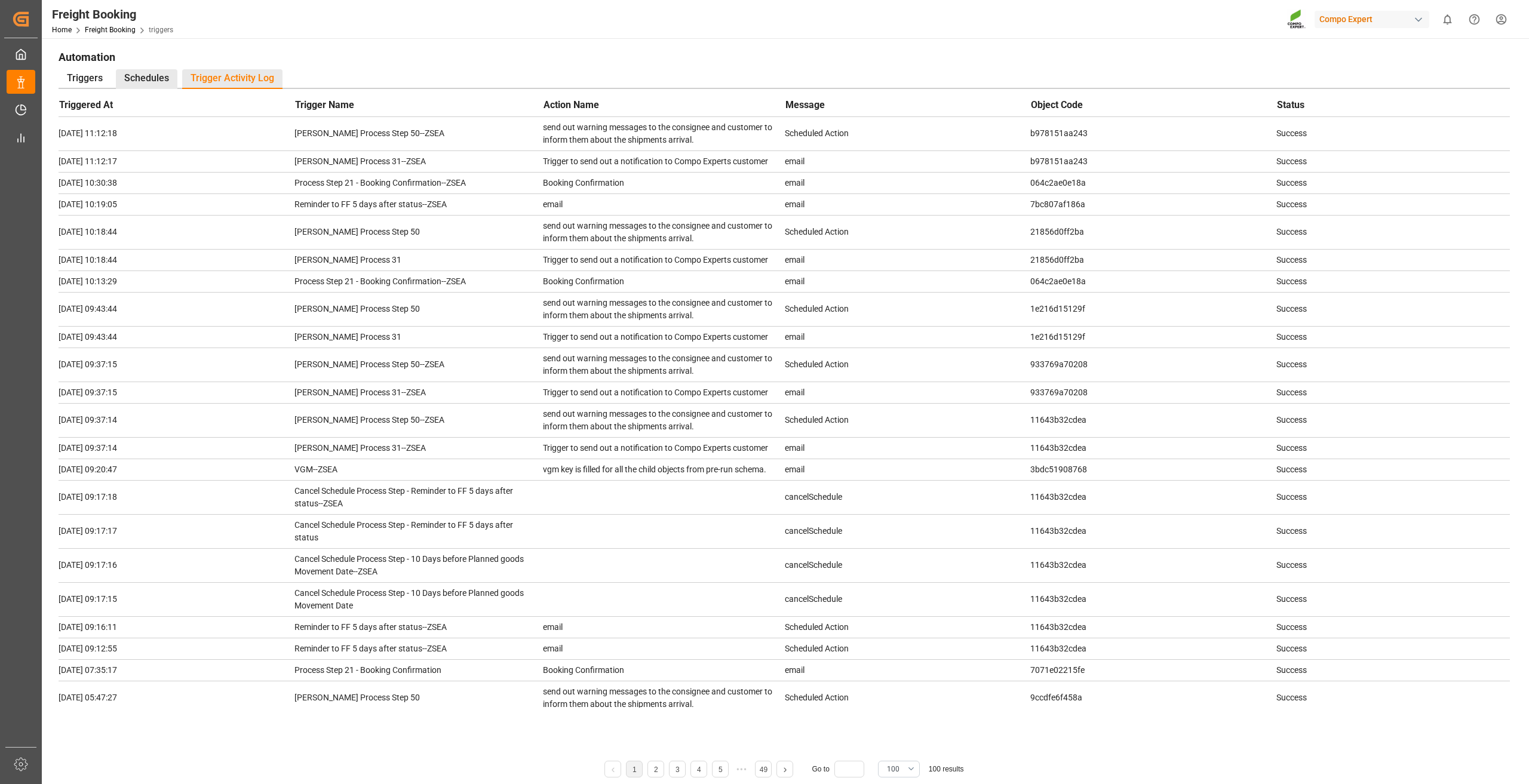
click at [150, 86] on div "Schedules" at bounding box center [146, 79] width 61 height 20
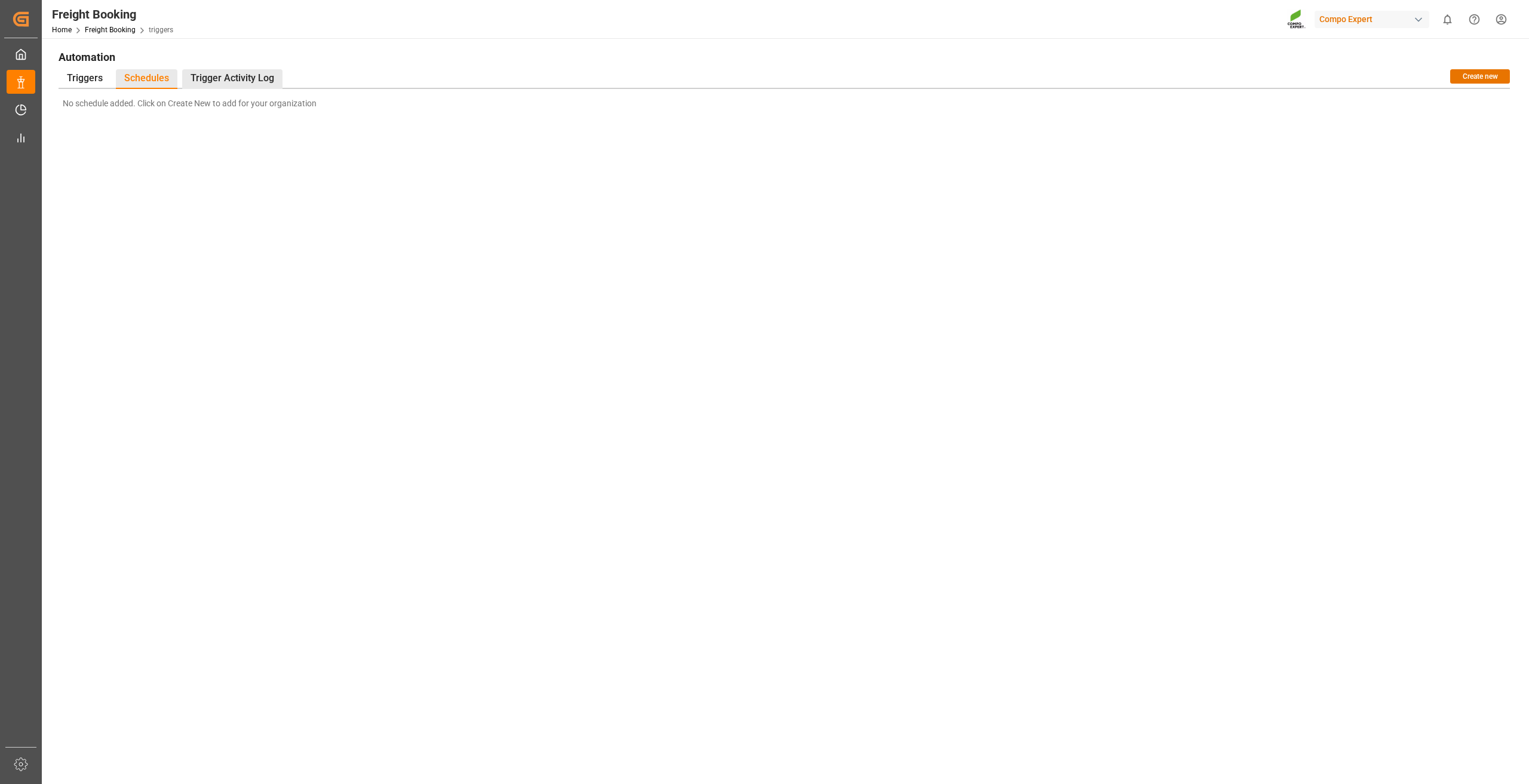
click at [218, 78] on div "Trigger Activity Log" at bounding box center [233, 79] width 101 height 20
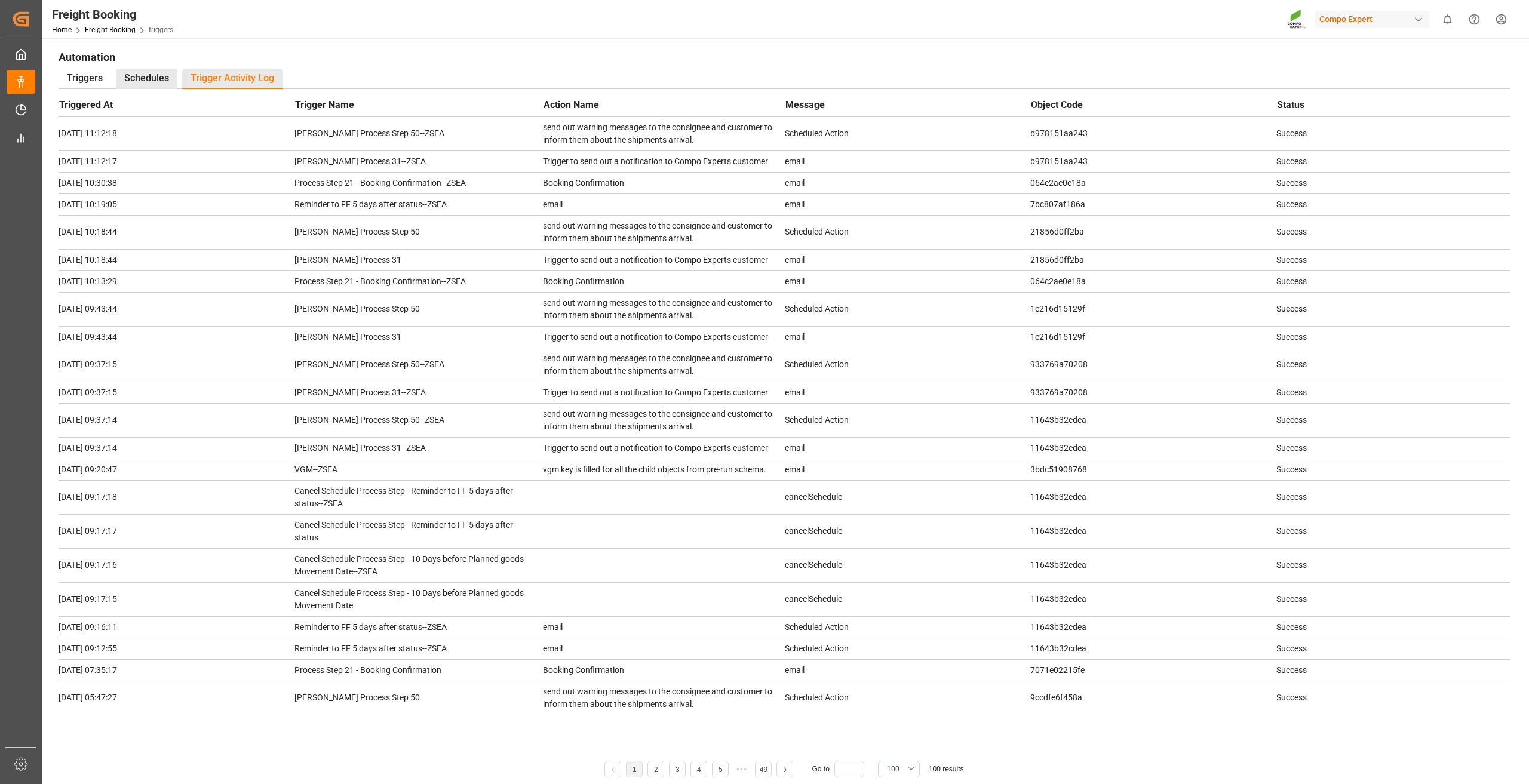
click at [160, 75] on div "Schedules" at bounding box center [146, 79] width 61 height 20
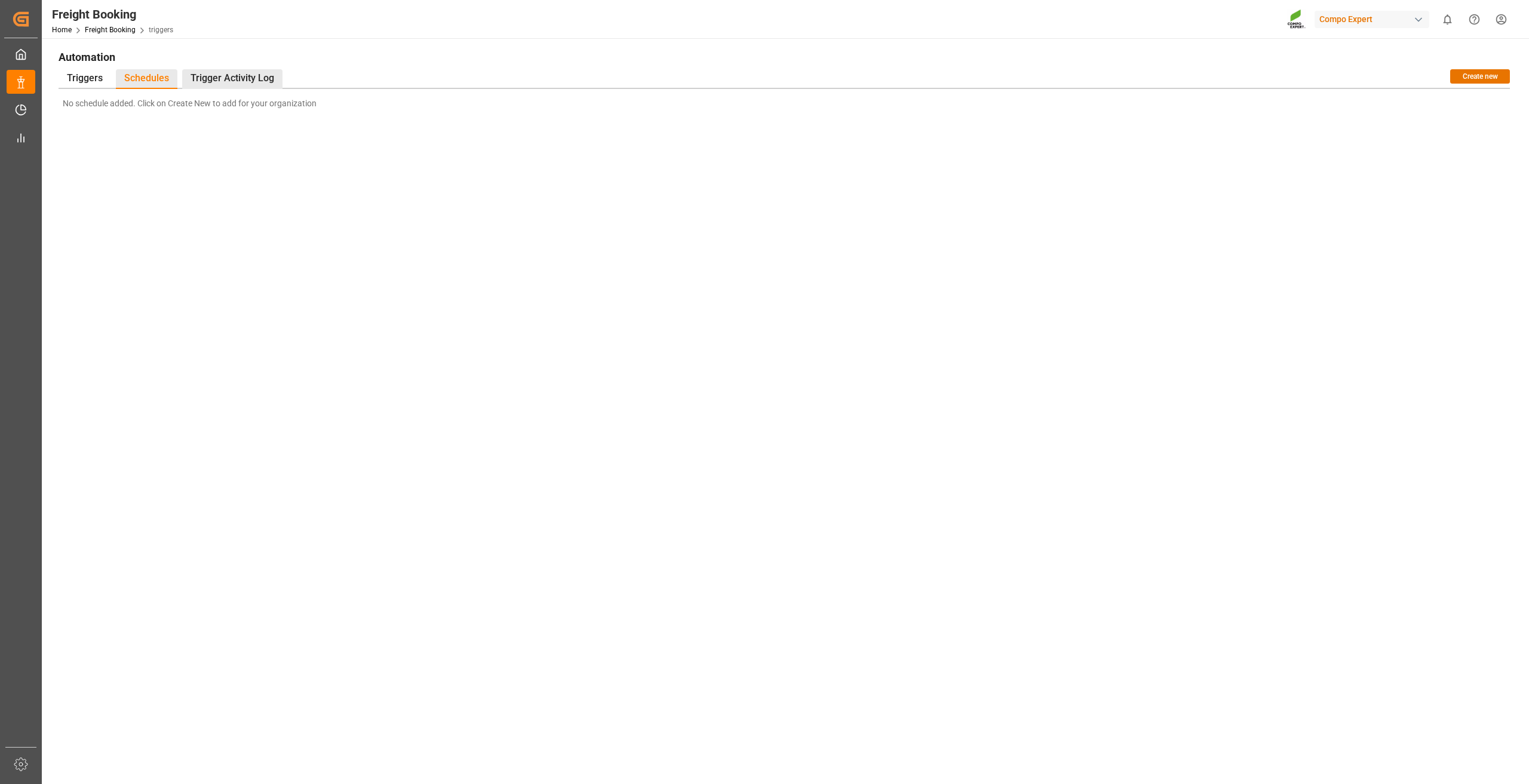
click at [230, 77] on div "Trigger Activity Log" at bounding box center [233, 79] width 101 height 20
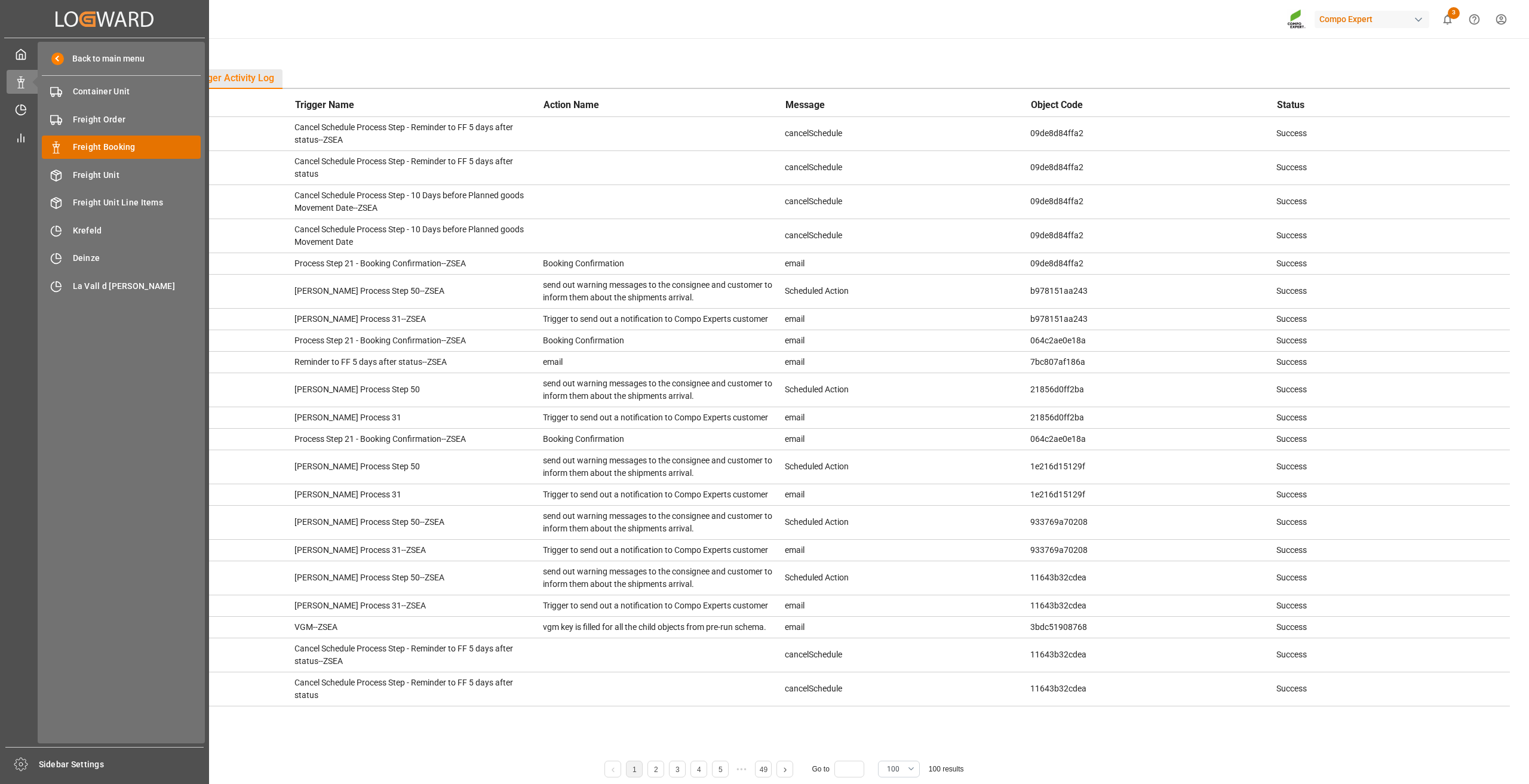
click at [93, 142] on span "Freight Booking" at bounding box center [137, 147] width 128 height 13
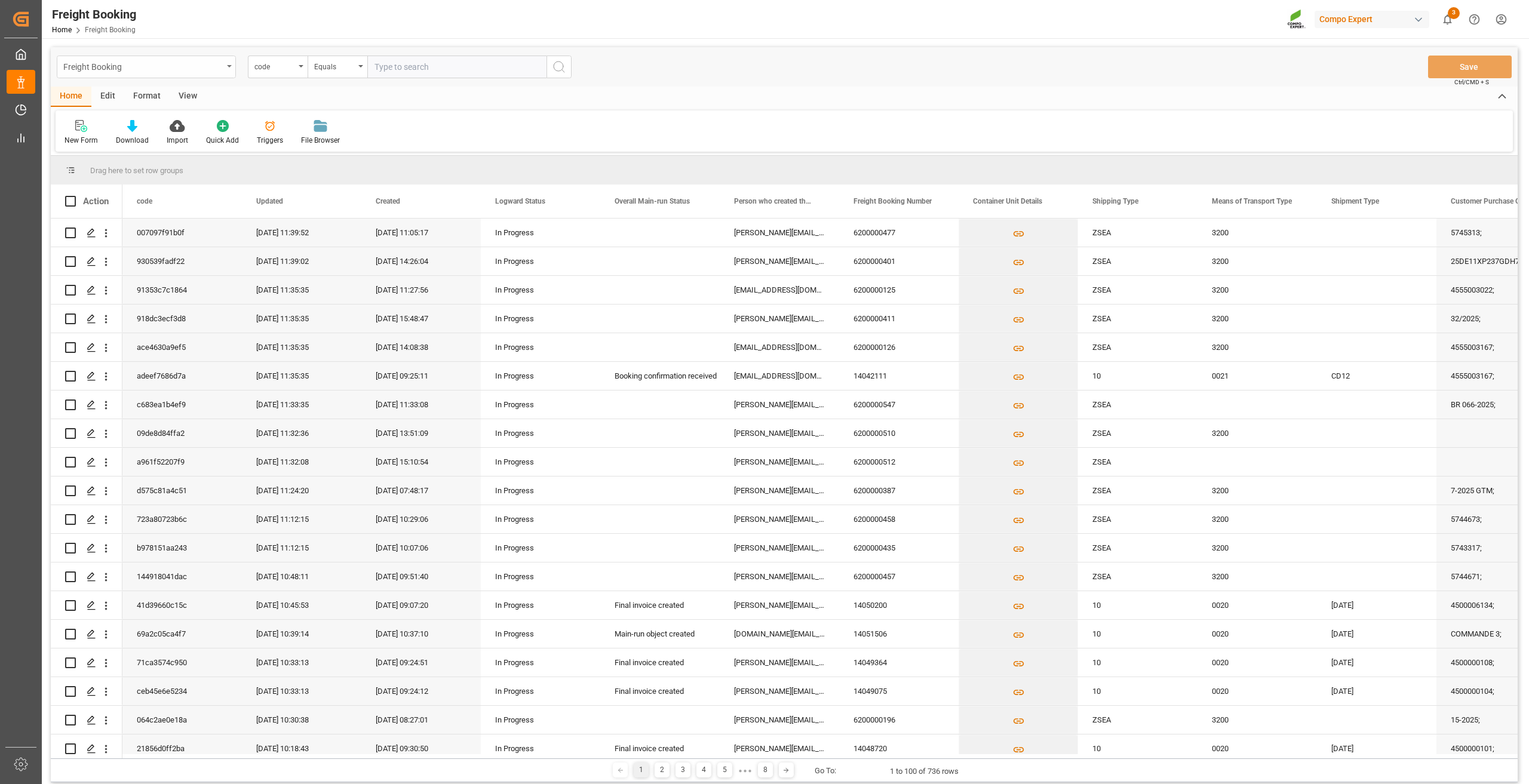
click at [210, 69] on div "Freight Booking" at bounding box center [142, 65] width 160 height 15
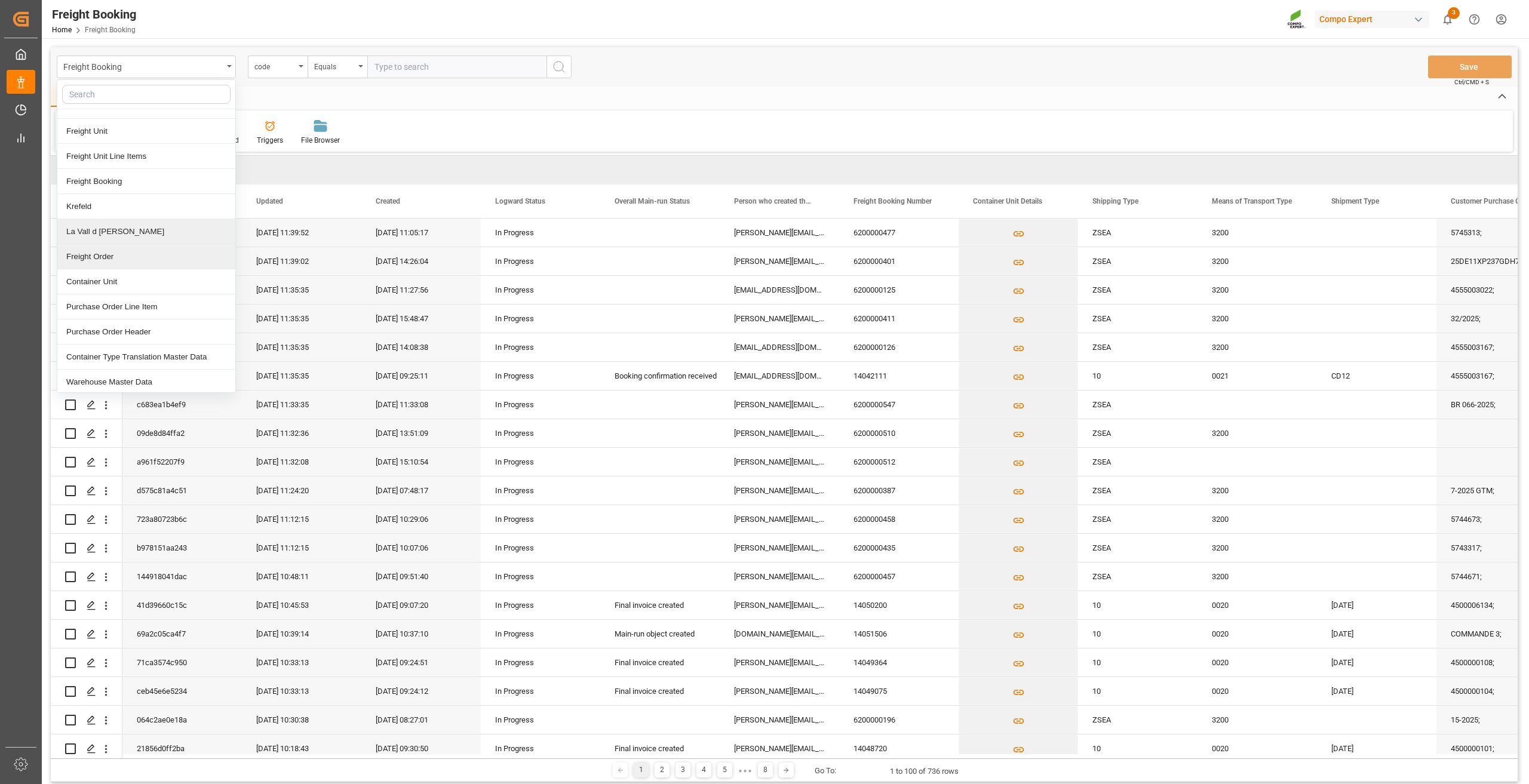
scroll to position [68, 0]
click at [155, 356] on div "Container Type Translation Master Data" at bounding box center [146, 355] width 178 height 25
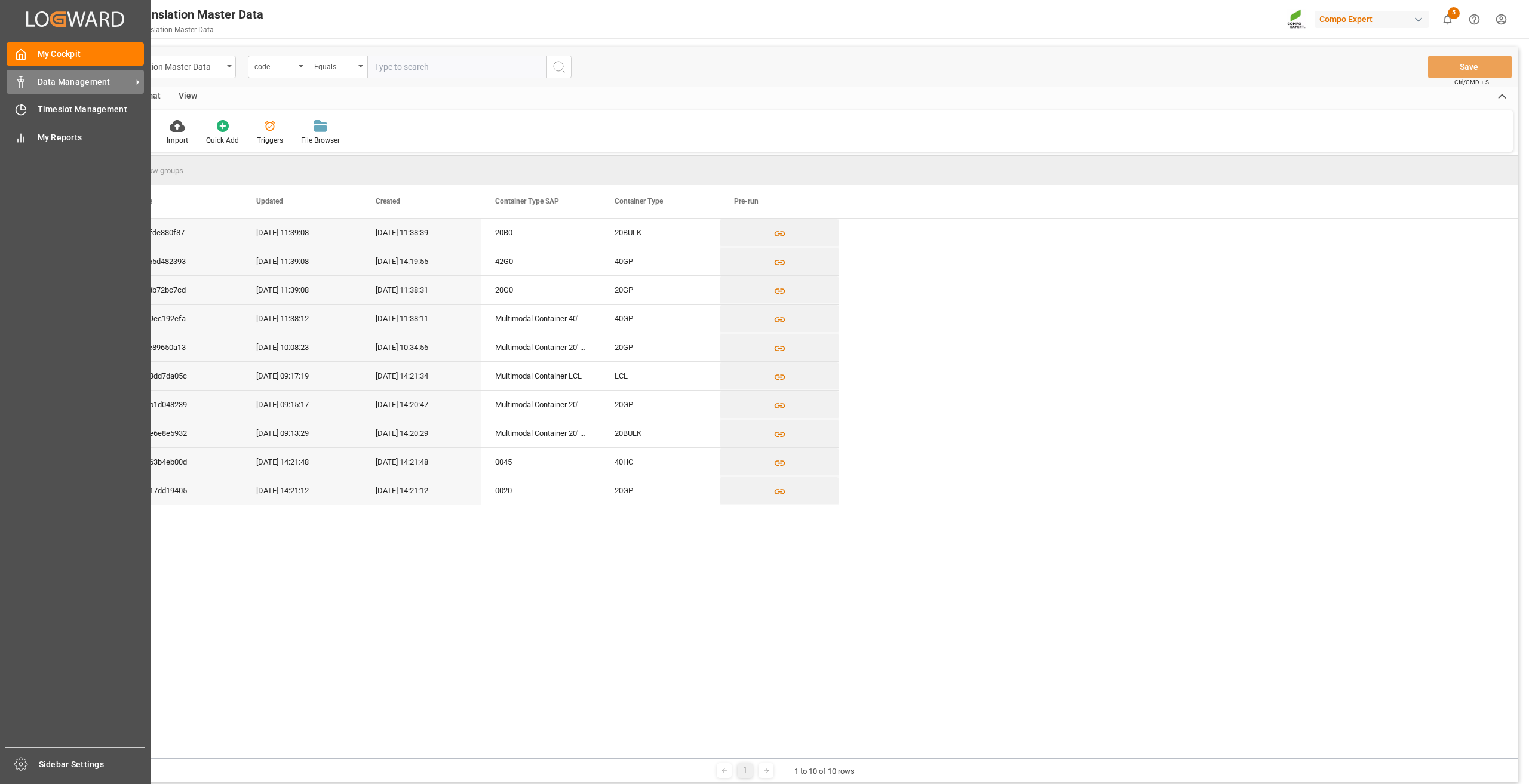
click at [74, 83] on span "Data Management" at bounding box center [85, 82] width 94 height 13
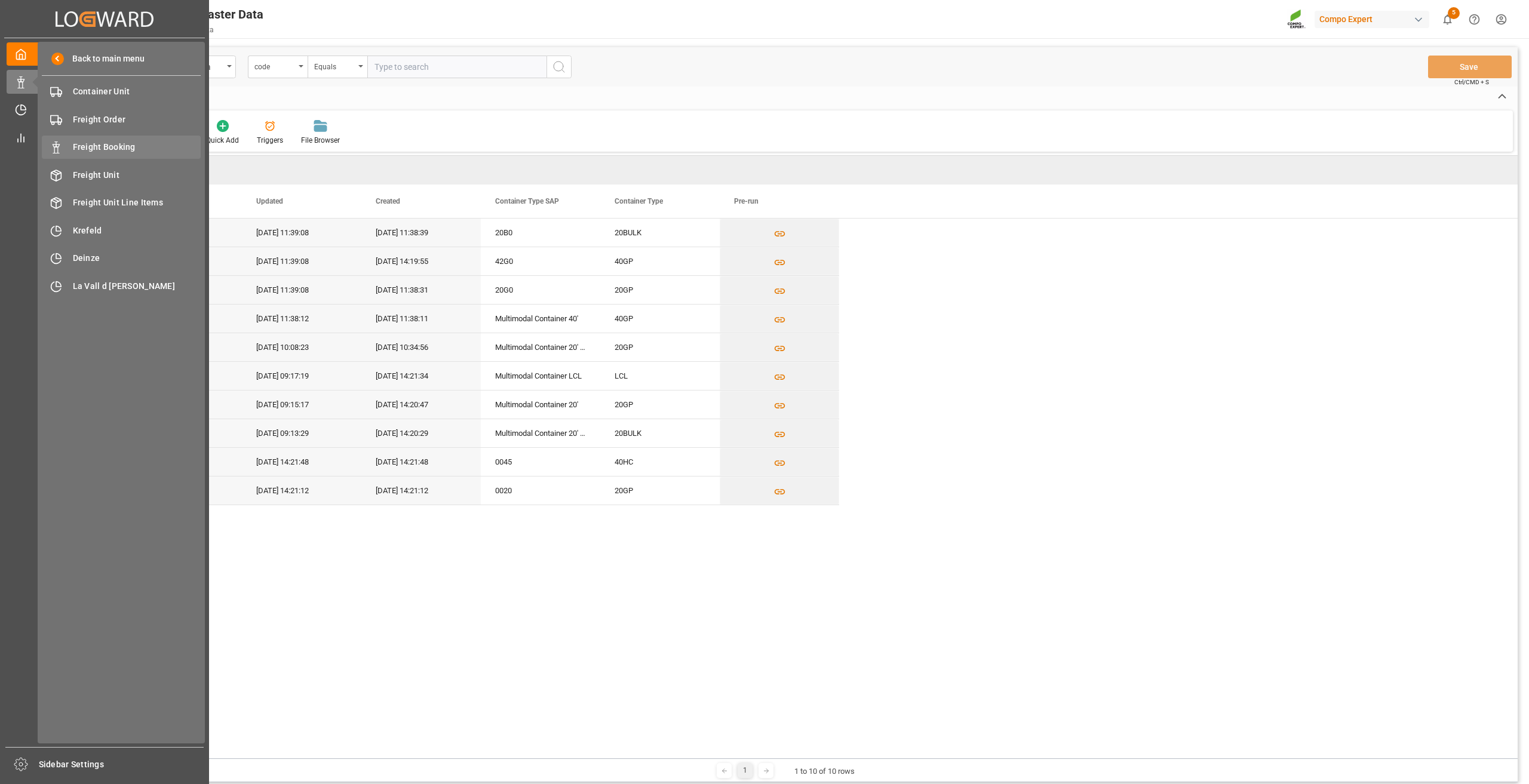
click at [106, 145] on span "Freight Booking" at bounding box center [137, 147] width 128 height 13
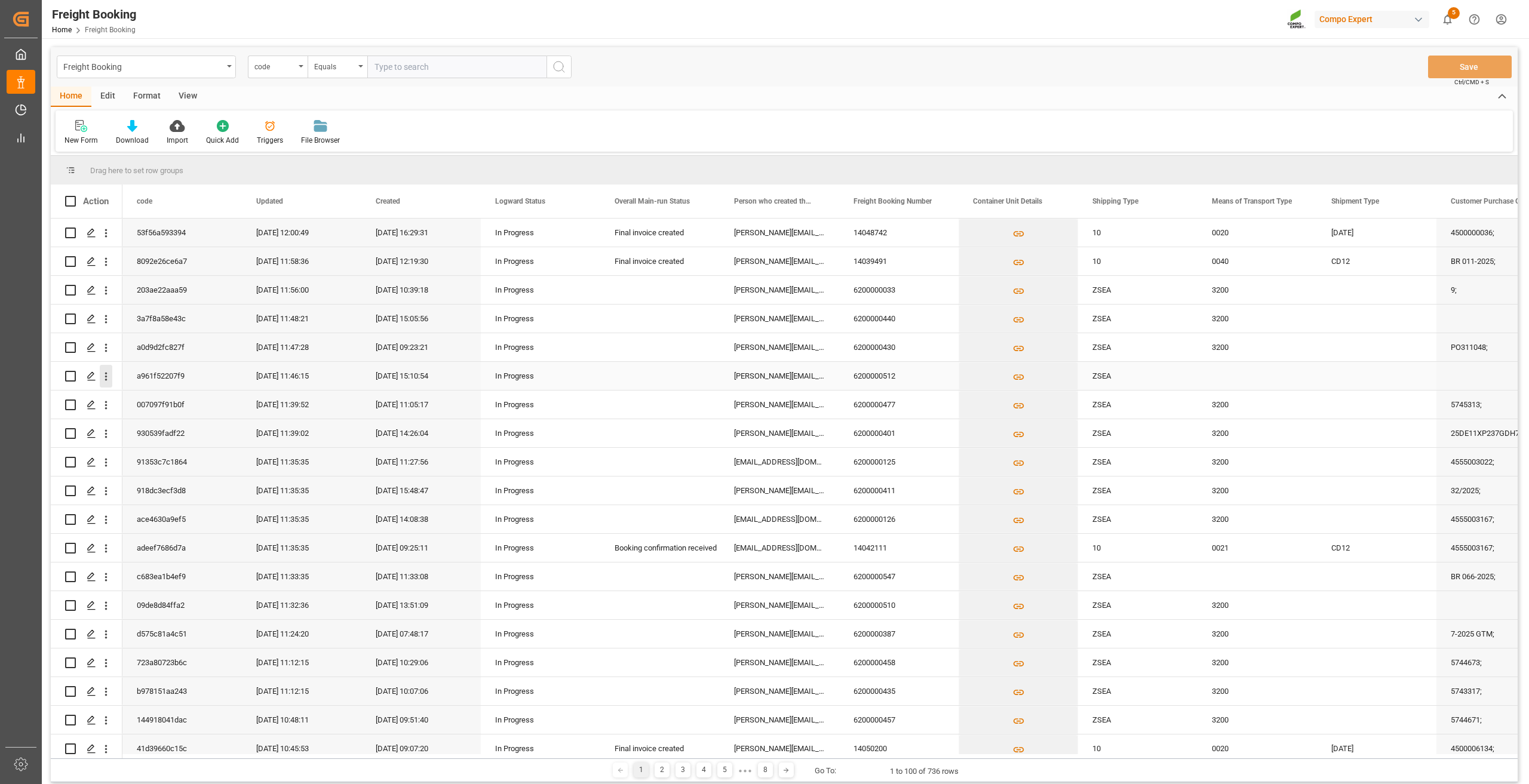
click at [104, 376] on icon "open menu" at bounding box center [106, 377] width 13 height 13
click at [131, 396] on span "Open in new tab" at bounding box center [185, 402] width 109 height 13
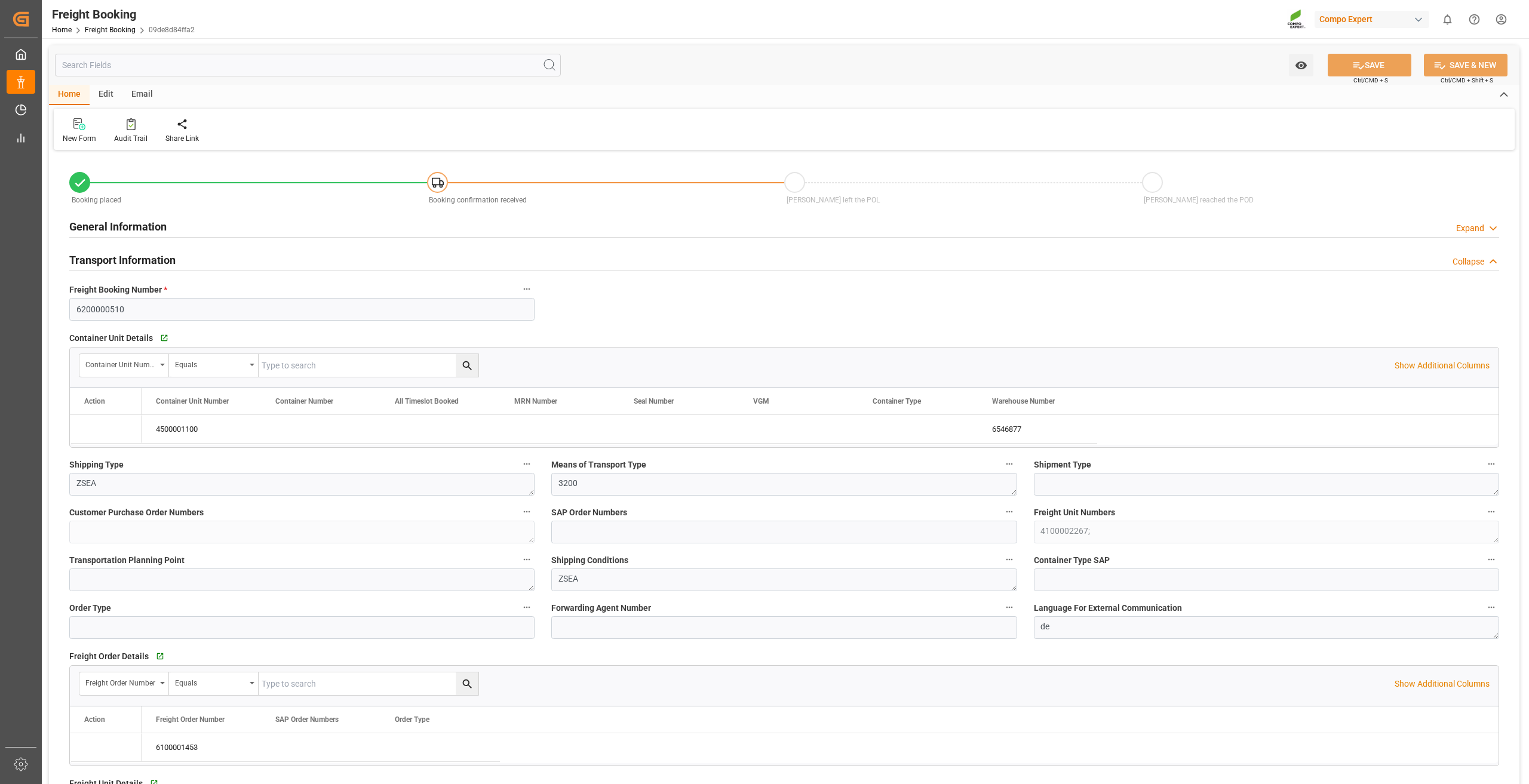
type input "9222106"
type input "NLRTM"
type input "ESSCT"
type input "0"
type input "49944.96"
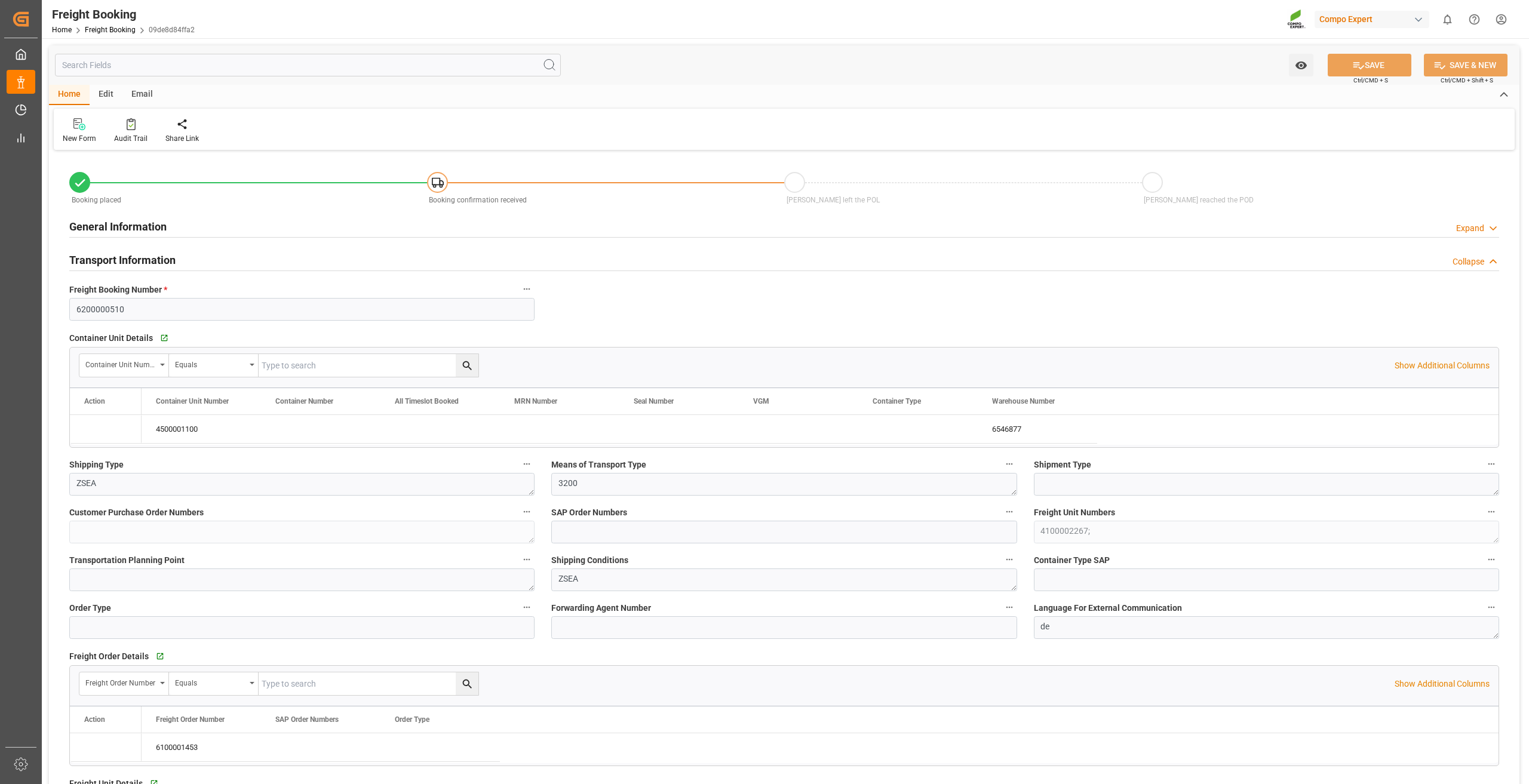
type input "31.07.2025 02:00"
type input "02.09.2025 01:00"
type input "18.09.2025 01:00"
type input "20.08.2025 13:51"
type input "20.08.2025 14:30"
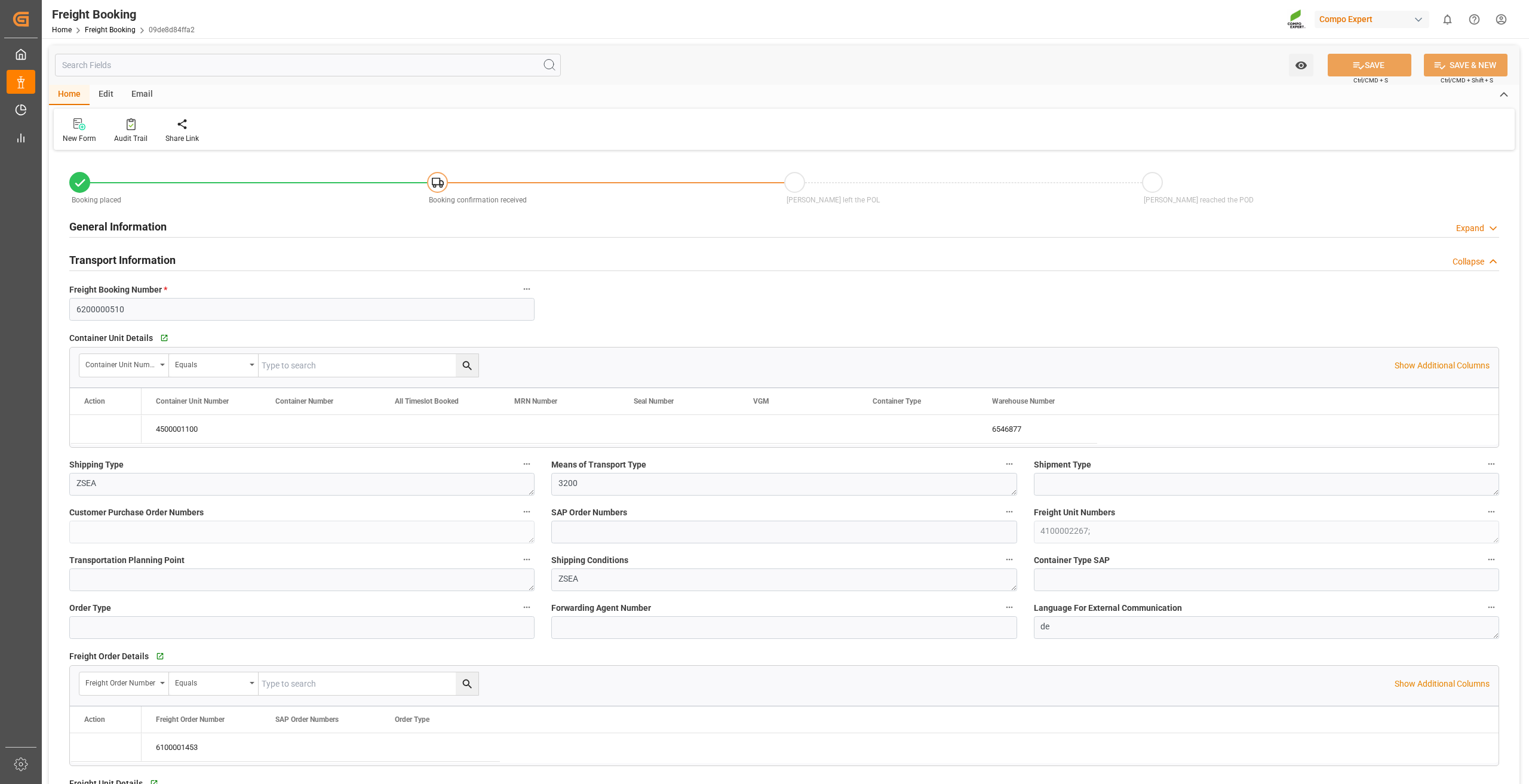
type input "20.08.2025 14:30"
click at [135, 95] on div "Email" at bounding box center [142, 95] width 39 height 20
click at [114, 86] on div "Edit" at bounding box center [106, 95] width 33 height 20
click at [75, 92] on div "Home" at bounding box center [69, 95] width 41 height 20
type input "9222106"
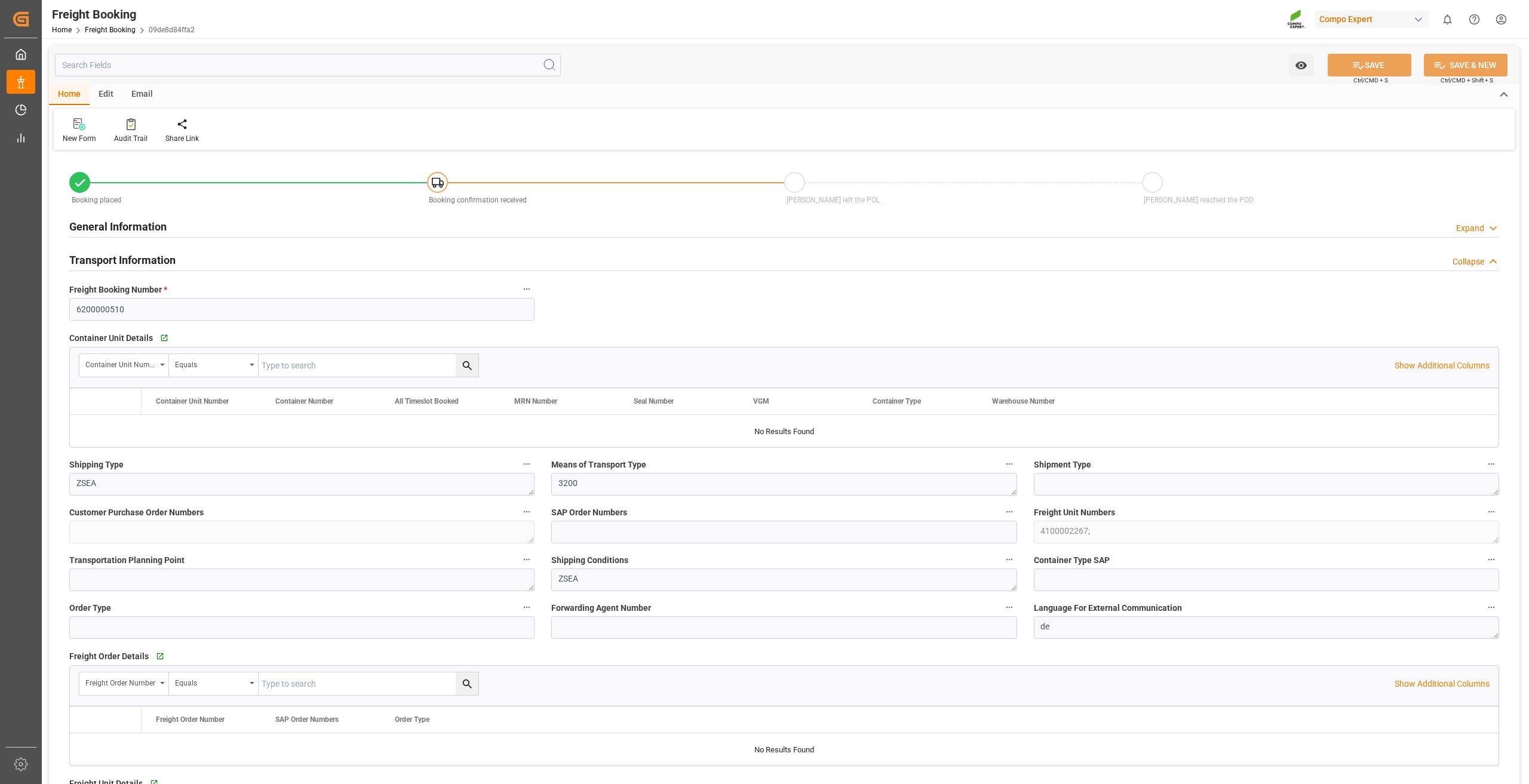
type input "NLRTM"
type input "ESSCT"
type input "0"
type input "49944.96"
type input "31.07.2025 02:00"
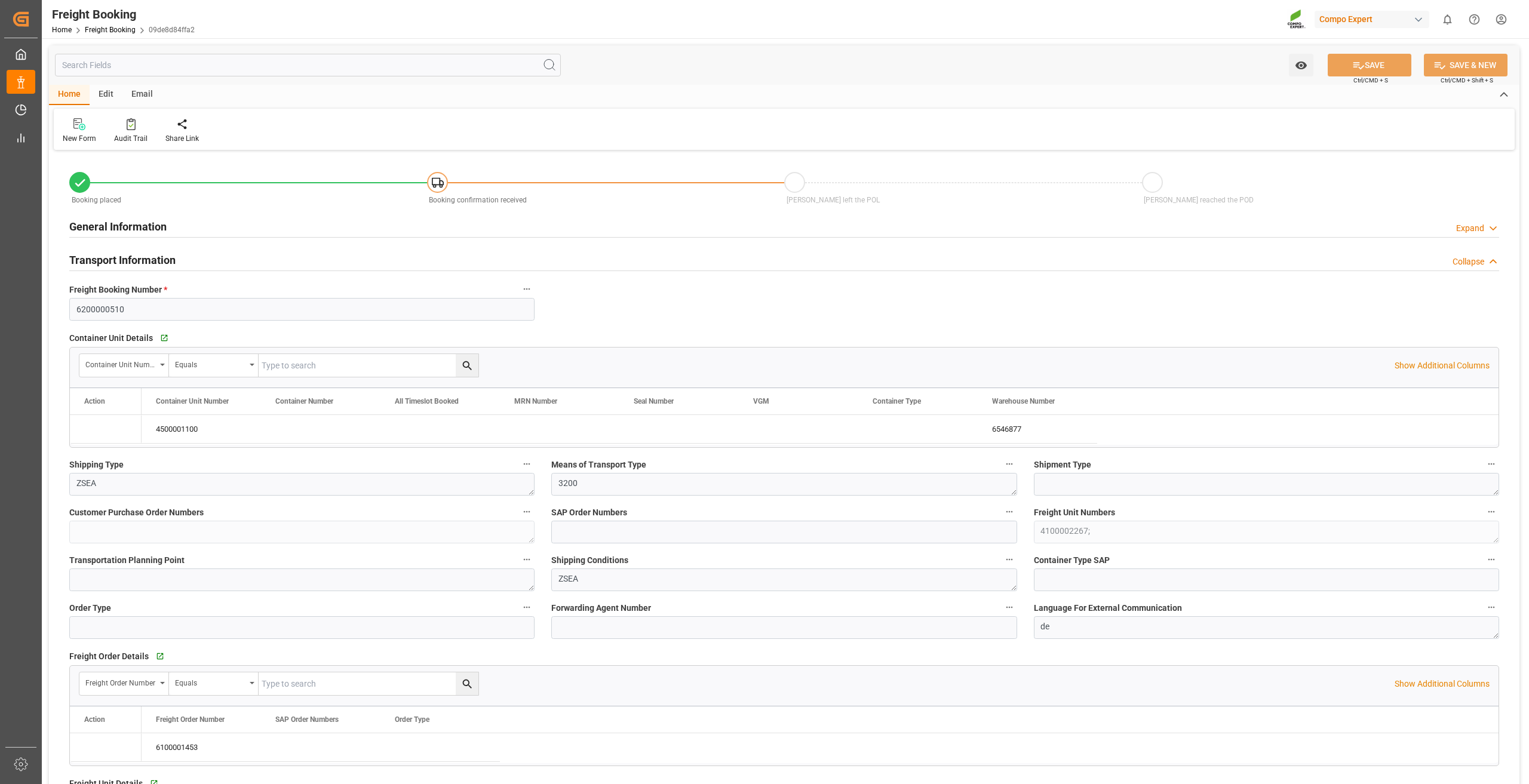
type input "02.09.2025 01:00"
type input "18.09.2025 01:00"
type input "20.08.2025 13:51"
type input "20.08.2025 14:30"
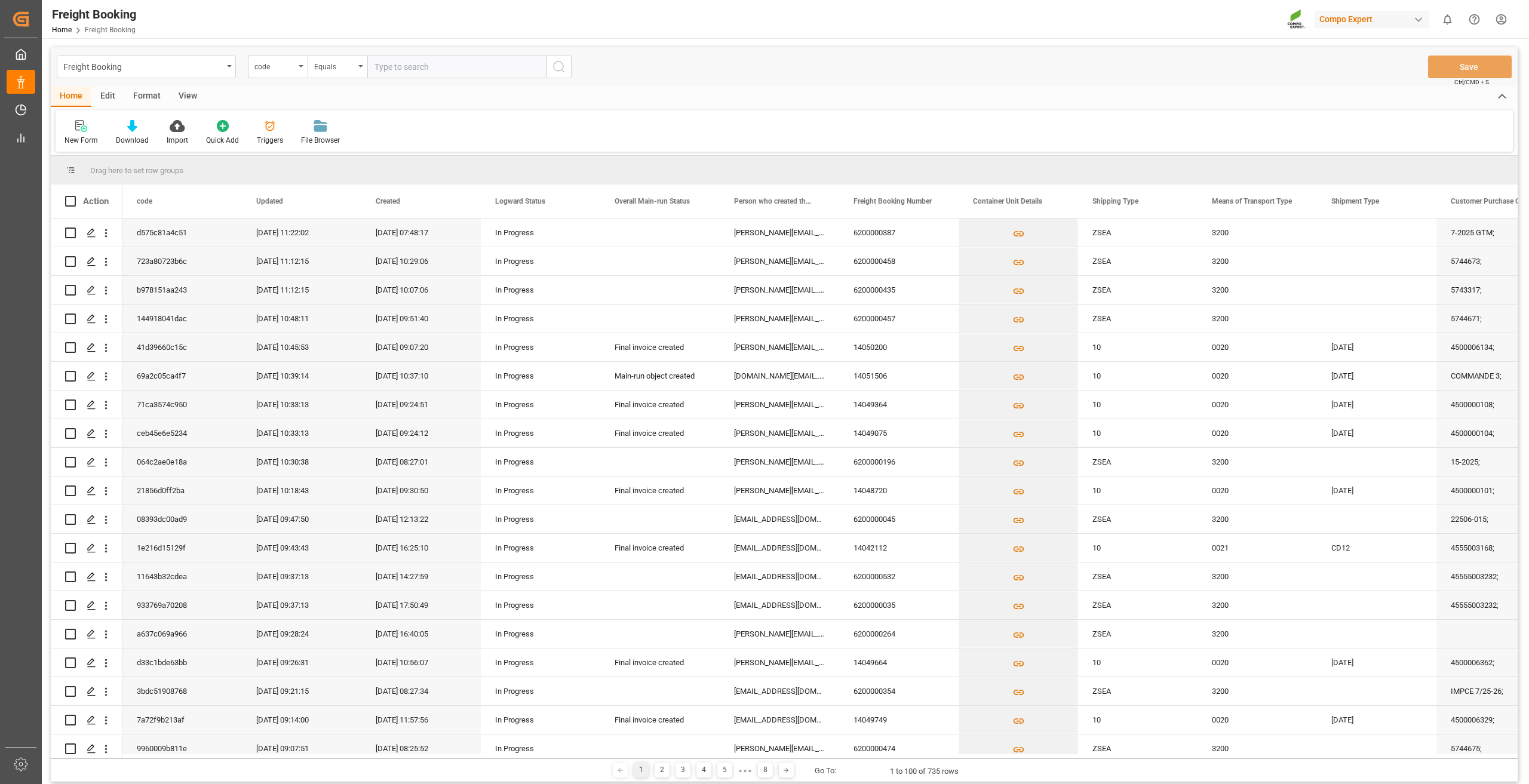
click at [381, 68] on input "text" at bounding box center [457, 67] width 179 height 23
type input "064c2ae0e18a"
click at [562, 68] on icon "search button" at bounding box center [559, 67] width 14 height 14
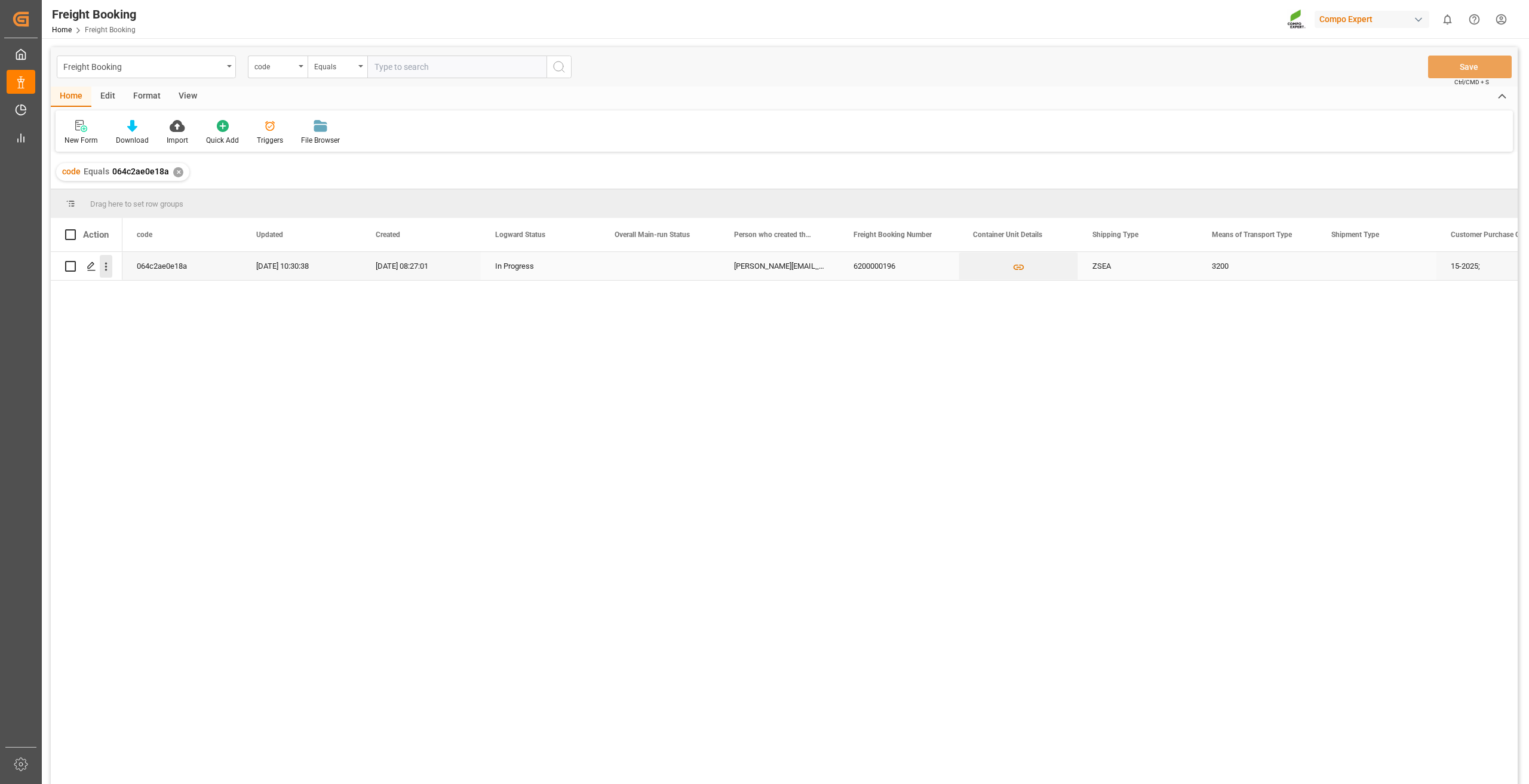
click at [105, 268] on icon "open menu" at bounding box center [106, 267] width 13 height 13
click at [140, 292] on span "Open in new tab" at bounding box center [185, 292] width 109 height 13
click at [156, 61] on div "Freight Booking" at bounding box center [142, 65] width 160 height 15
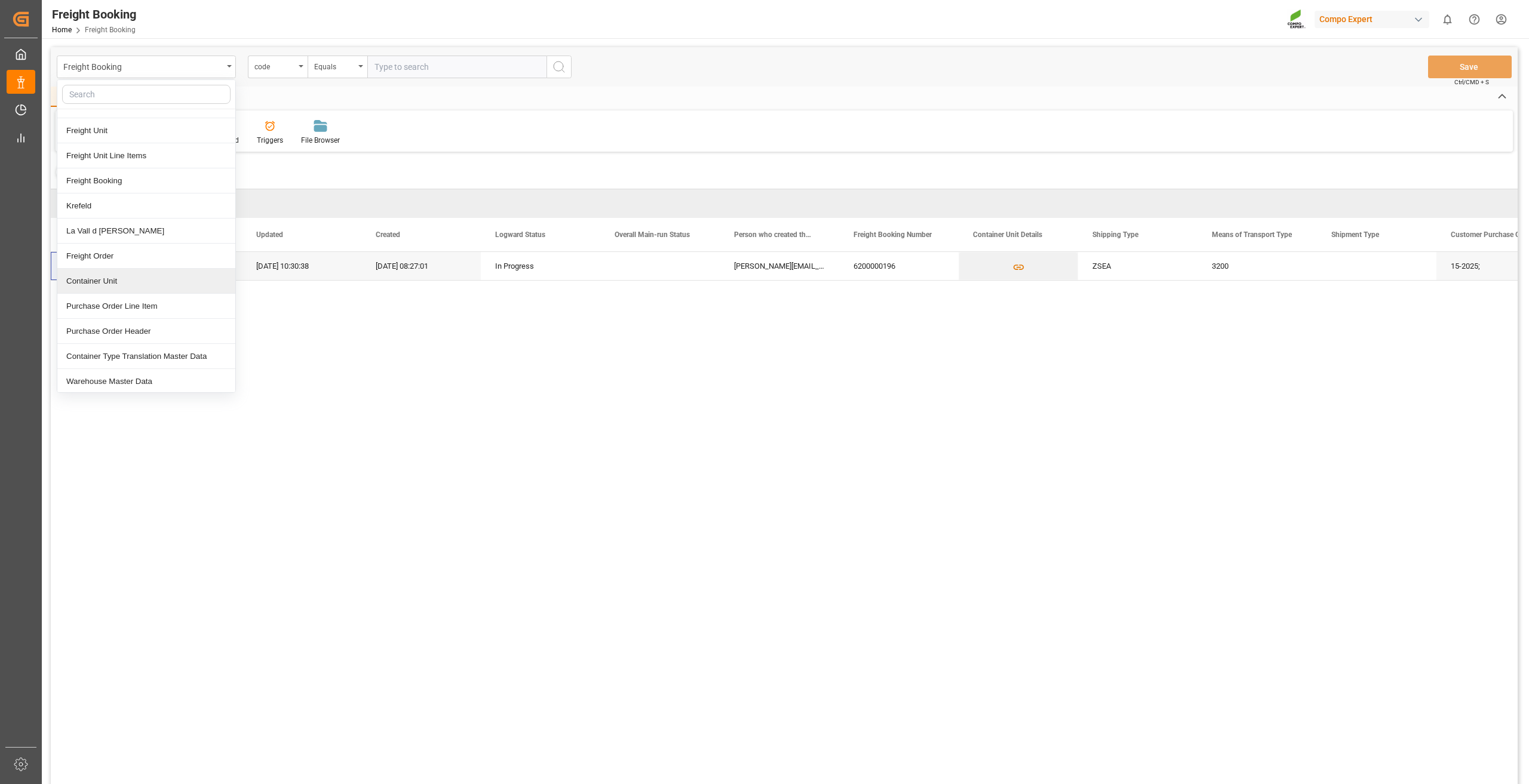
scroll to position [68, 0]
click at [120, 345] on div "Container Type Translation Master Data" at bounding box center [146, 355] width 178 height 25
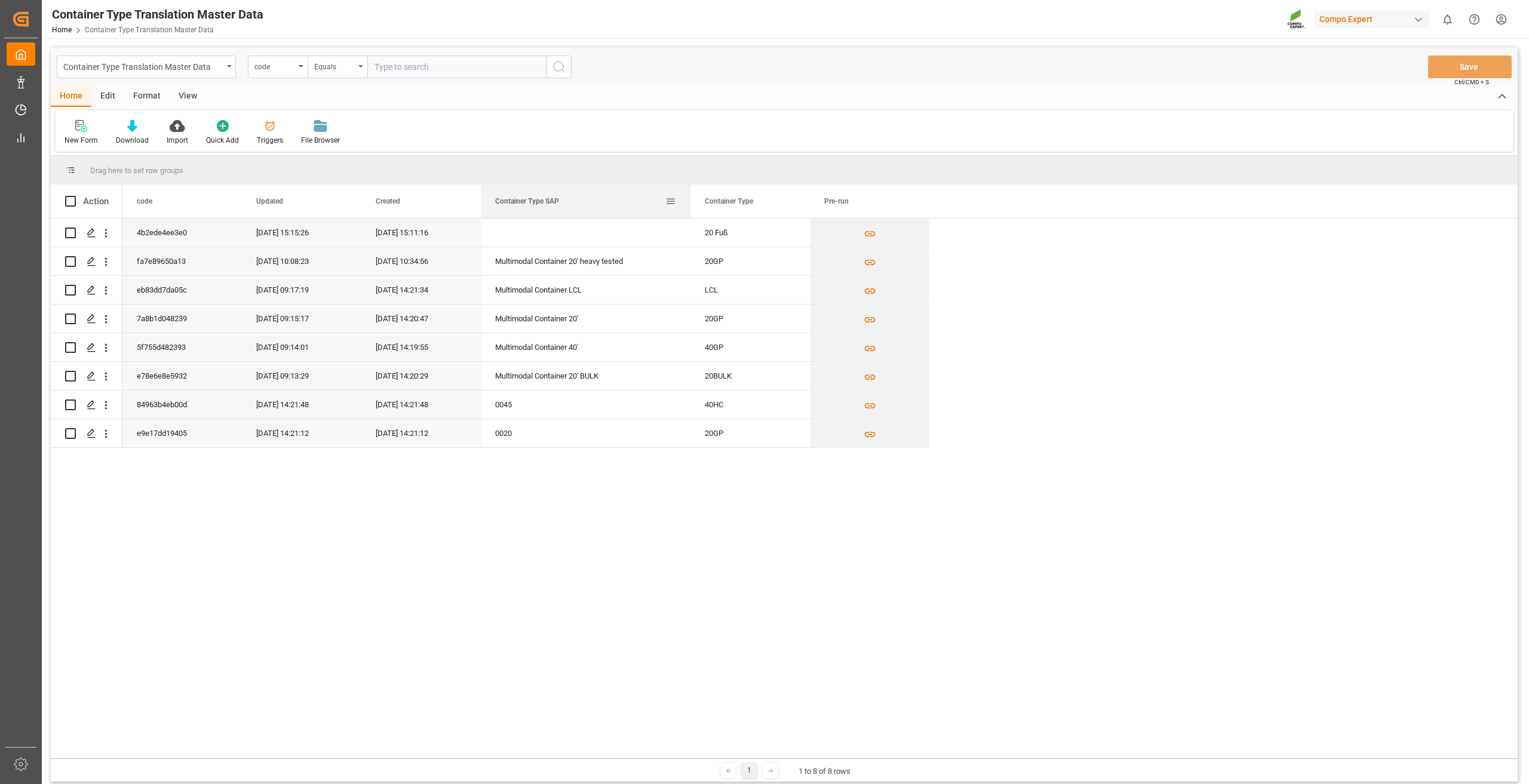
drag, startPoint x: 599, startPoint y: 206, endPoint x: 699, endPoint y: 203, distance: 100.0
click at [693, 203] on div at bounding box center [691, 201] width 5 height 34
click at [314, 201] on div "Updated" at bounding box center [297, 201] width 80 height 34
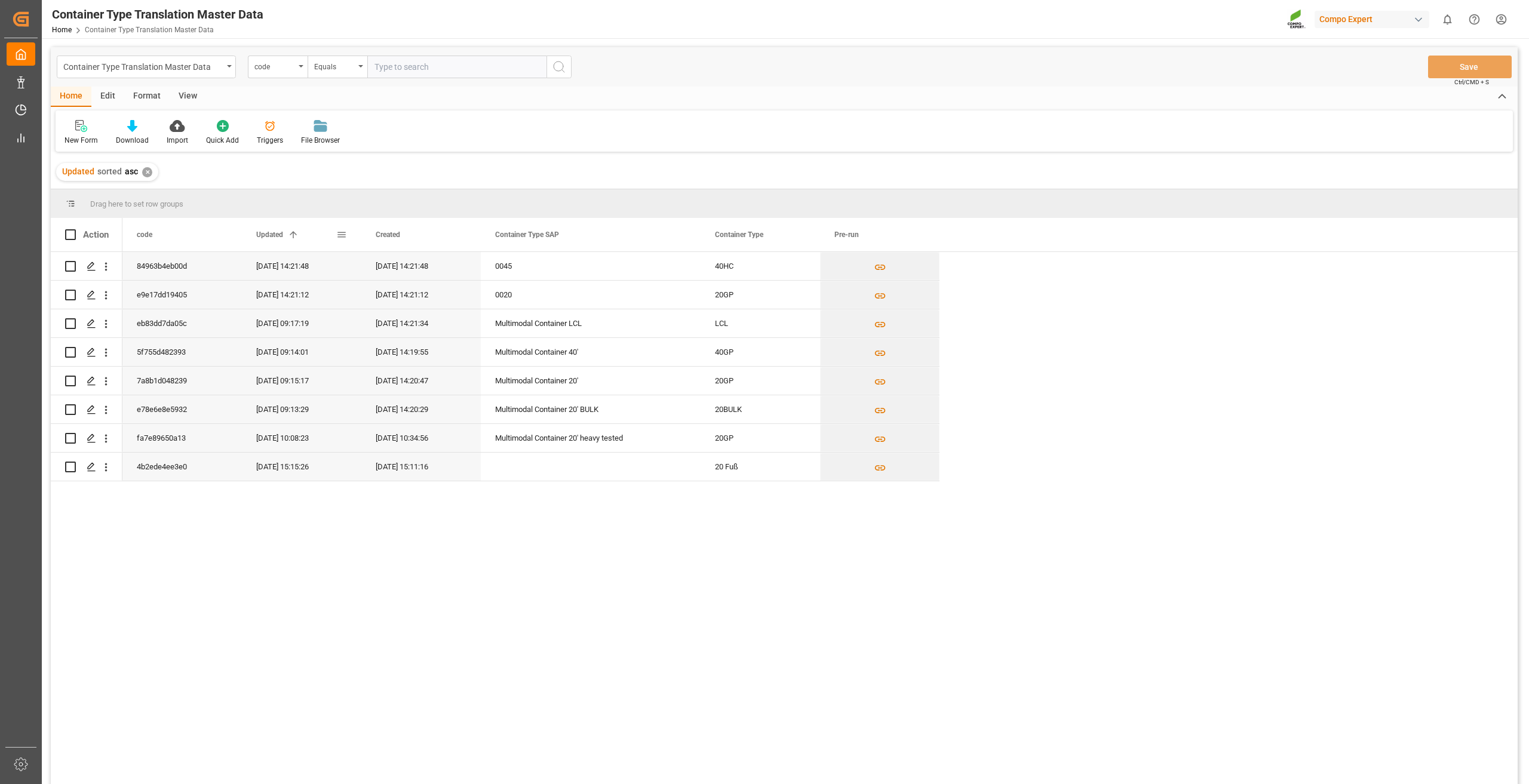
click at [307, 243] on div "Updated 1" at bounding box center [297, 234] width 80 height 34
click at [105, 354] on icon "open menu" at bounding box center [106, 352] width 13 height 13
click at [71, 332] on div "Press SPACE to select this row." at bounding box center [71, 323] width 11 height 28
click at [68, 324] on input "Press Space to toggle row selection (unchecked)" at bounding box center [71, 324] width 11 height 11
checkbox input "true"
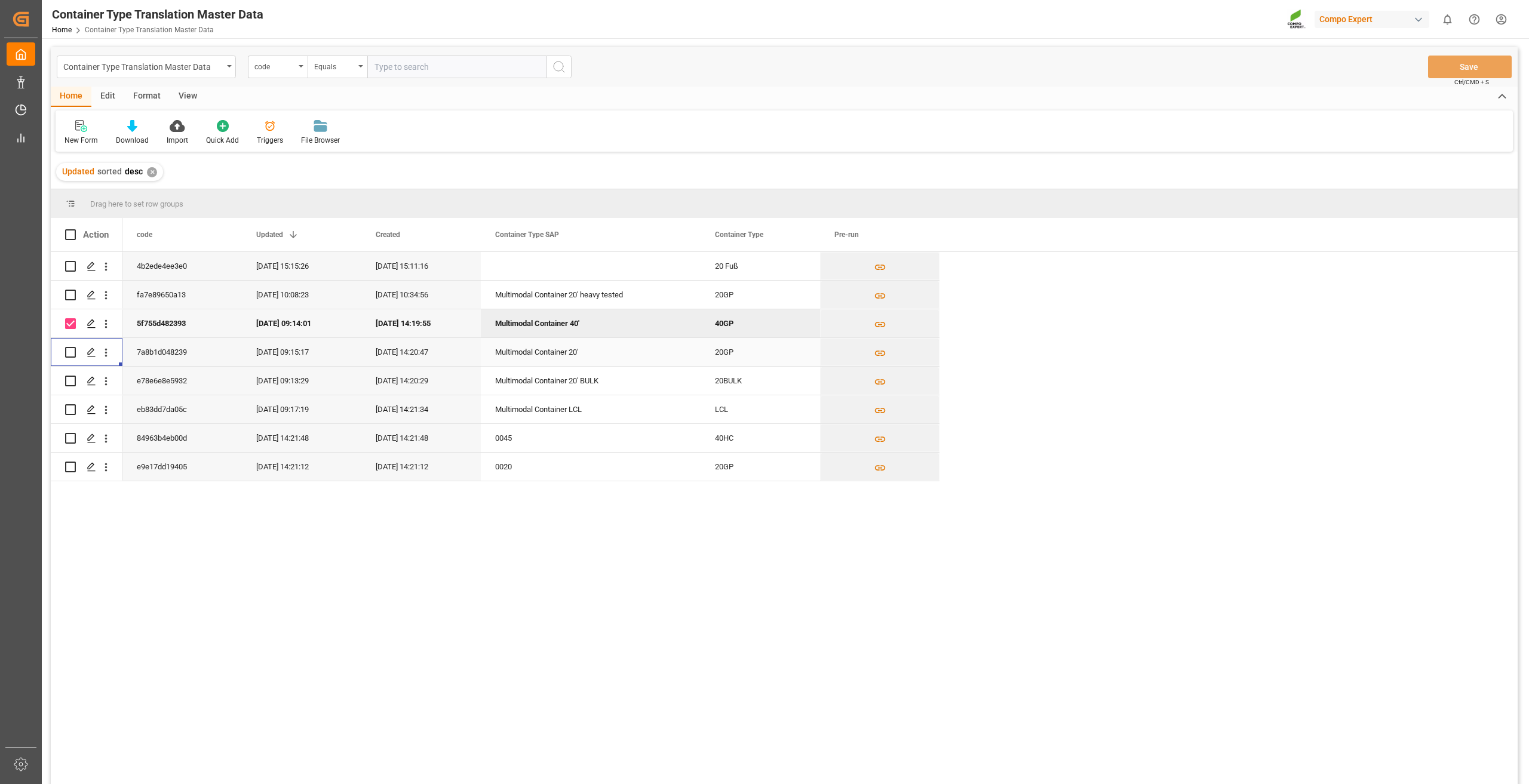
click at [70, 351] on input "Press Space to toggle row selection (unchecked)" at bounding box center [71, 352] width 11 height 11
checkbox input "true"
click at [72, 379] on input "Press Space to toggle row selection (unchecked)" at bounding box center [71, 381] width 11 height 11
checkbox input "true"
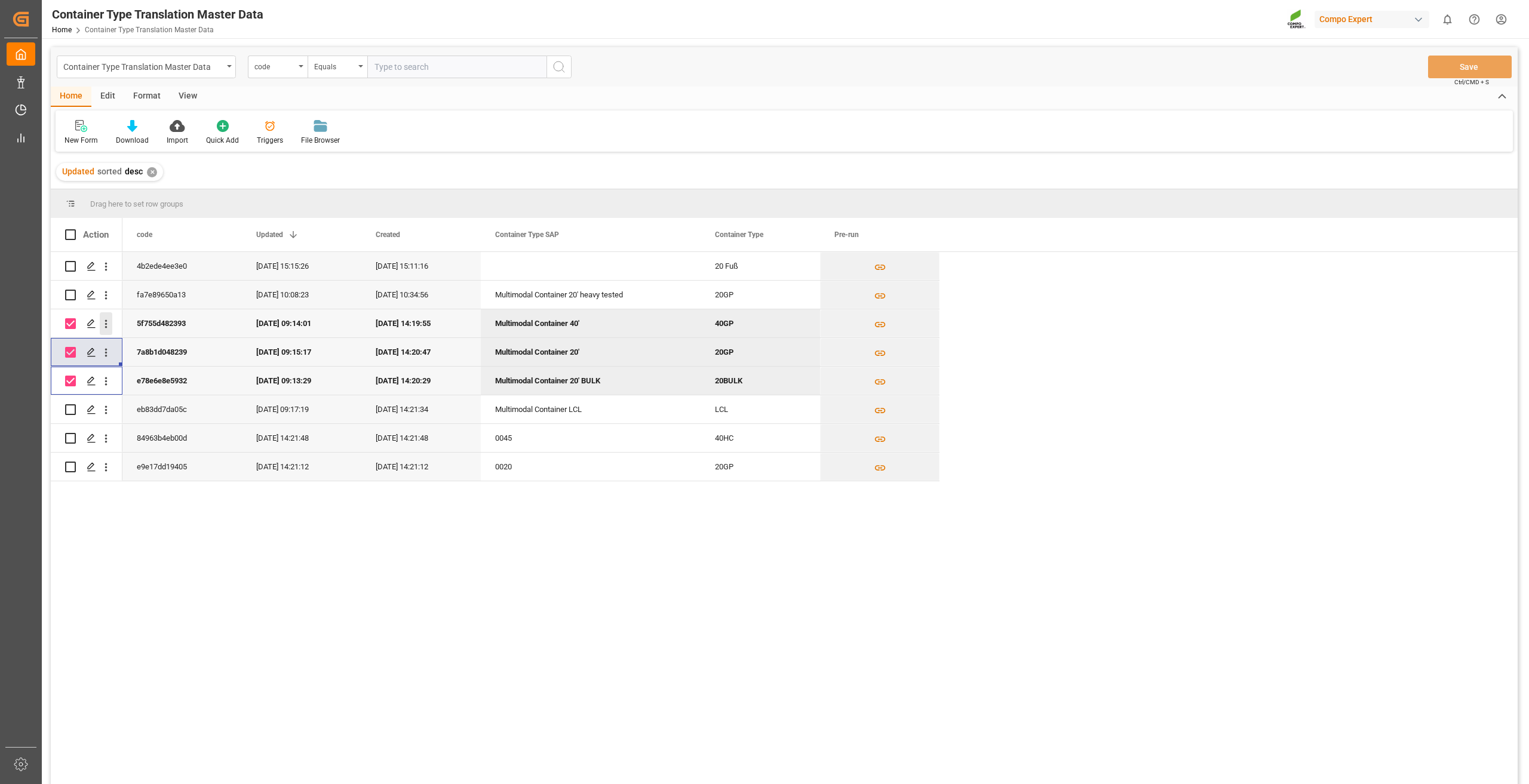
click at [106, 325] on icon "open menu" at bounding box center [106, 324] width 2 height 9
click at [135, 371] on span "Duplicate this row" at bounding box center [183, 374] width 110 height 11
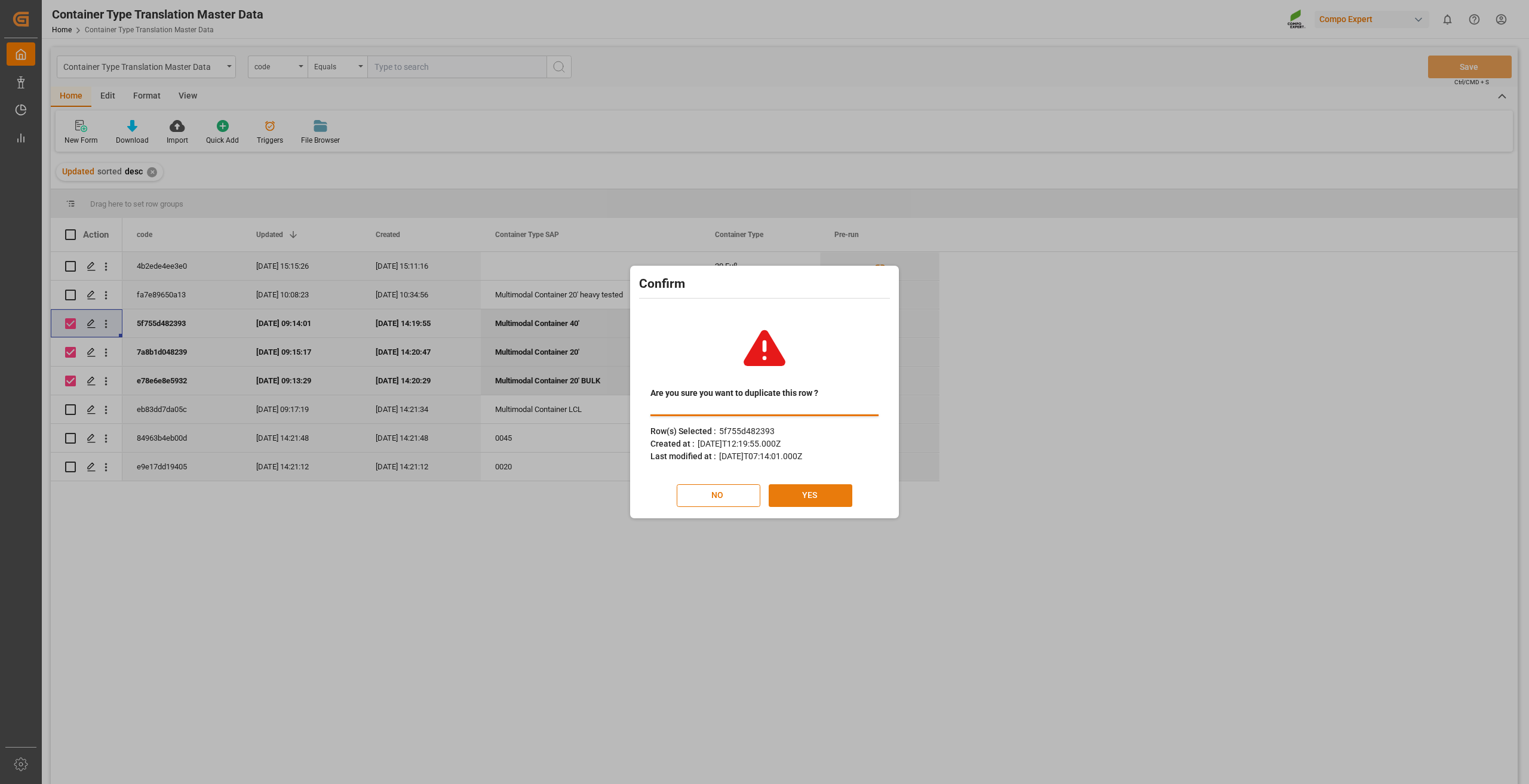
click at [803, 492] on button "YES" at bounding box center [810, 495] width 83 height 23
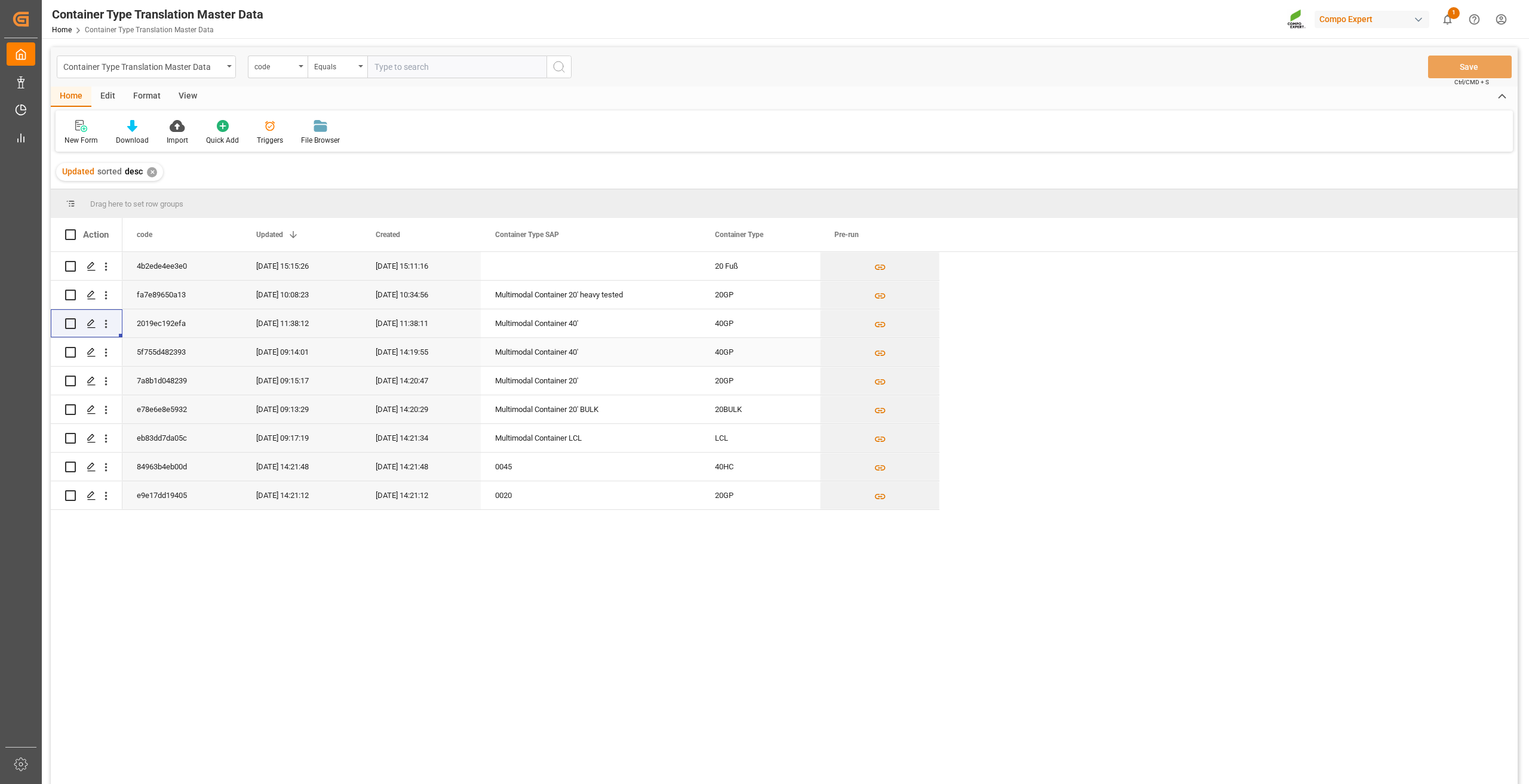
click at [536, 346] on div "Multimodal Container 40'" at bounding box center [590, 352] width 219 height 28
click at [555, 324] on div "Multimodal Container 40'" at bounding box center [590, 323] width 219 height 28
drag, startPoint x: 592, startPoint y: 329, endPoint x: 391, endPoint y: 345, distance: 201.6
click at [391, 345] on div "4b2ede4ee3e0 03.07.2025 15:15:26 03.07.2025 15:11:16 20 Fuß fa7e89650a13 25.09.…" at bounding box center [531, 381] width 817 height 258
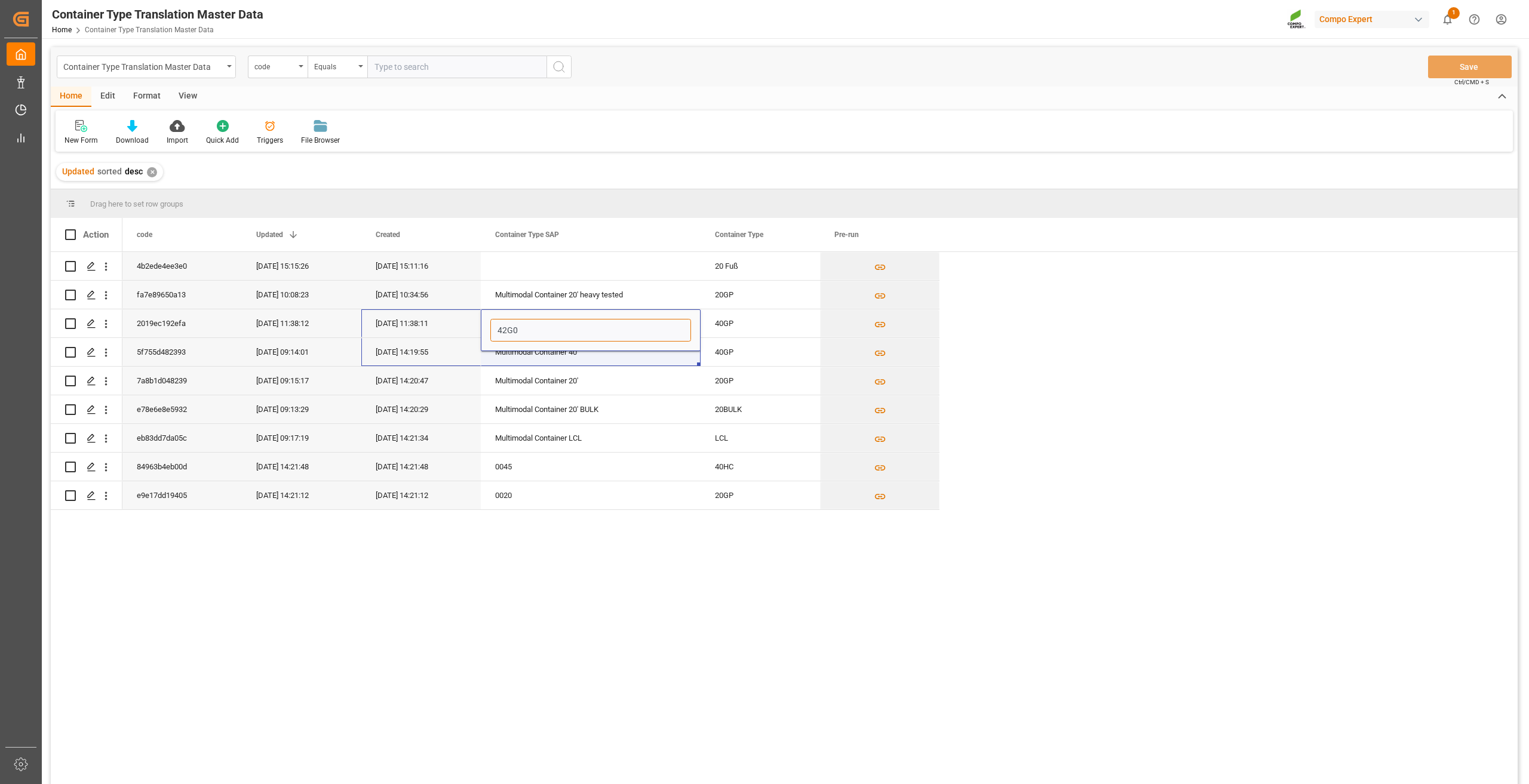
type input "42G0"
click at [1058, 350] on div "4b2ede4ee3e0 03.07.2025 15:15:26 03.07.2025 15:11:16 20 Fuß fa7e89650a13 25.09.…" at bounding box center [820, 521] width 1395 height 539
click at [591, 322] on input "42G0" at bounding box center [590, 329] width 201 height 23
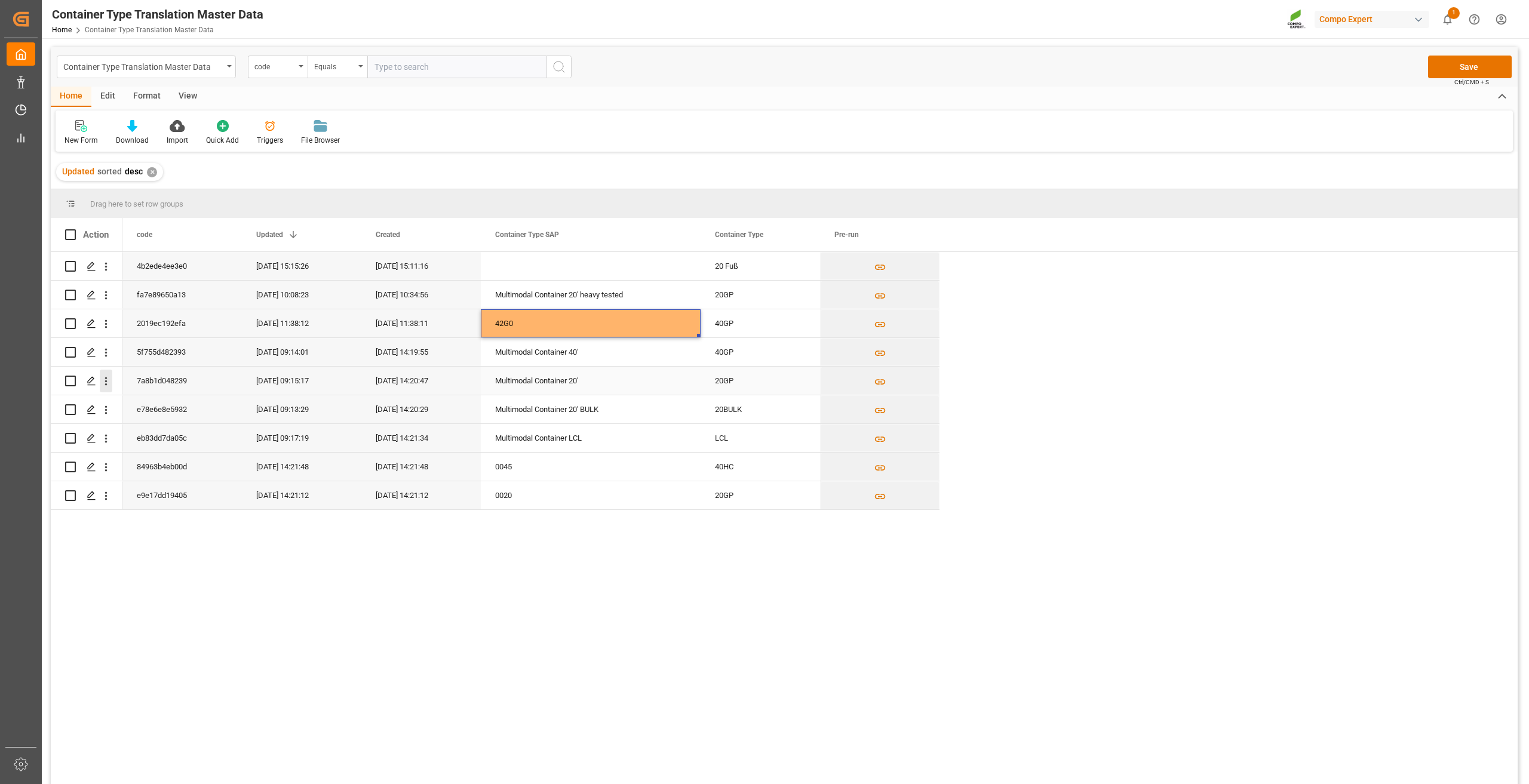
click at [101, 380] on icon "open menu" at bounding box center [106, 381] width 13 height 13
click at [146, 431] on span "Duplicate this row" at bounding box center [183, 431] width 110 height 11
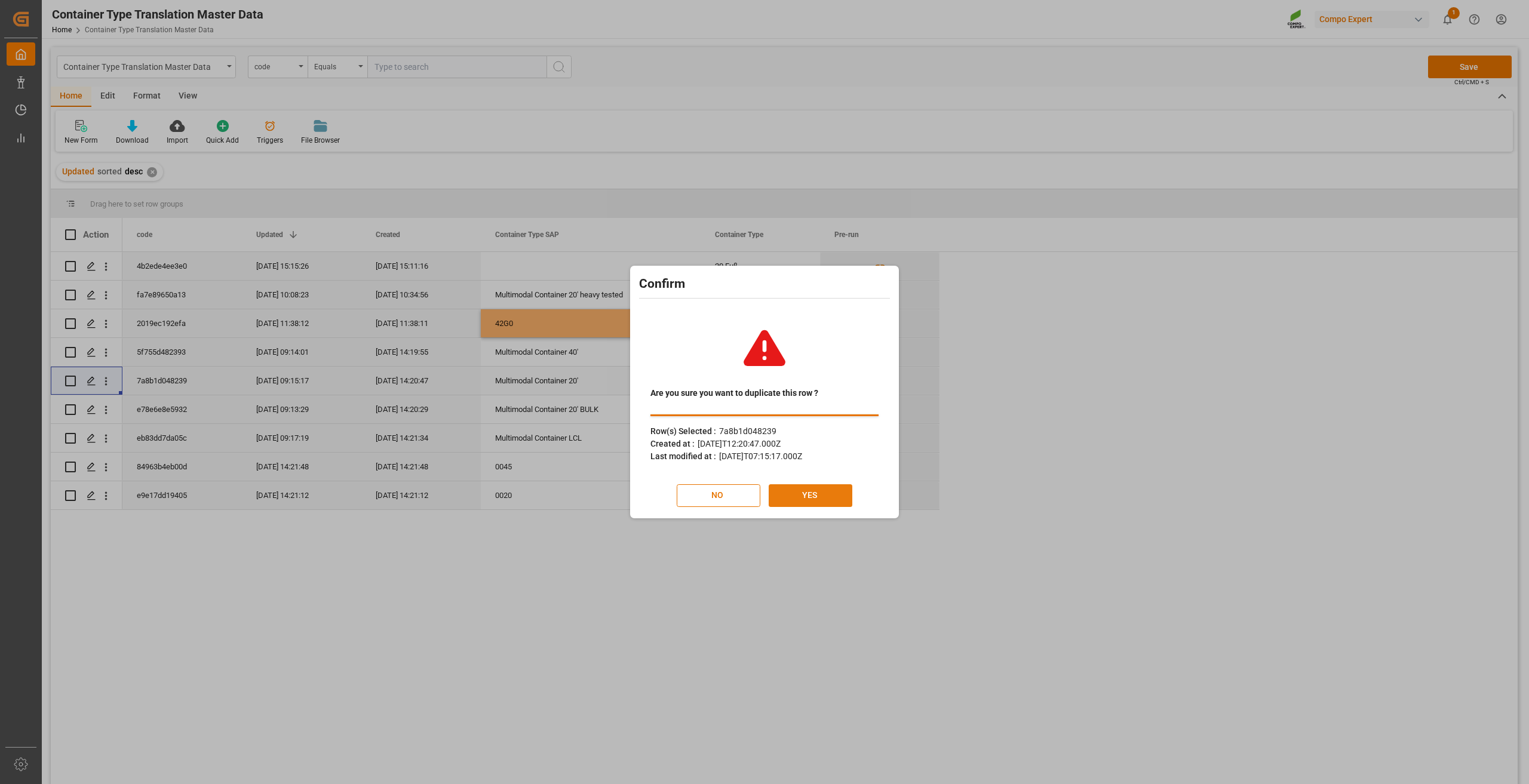
click at [801, 495] on button "YES" at bounding box center [810, 495] width 83 height 23
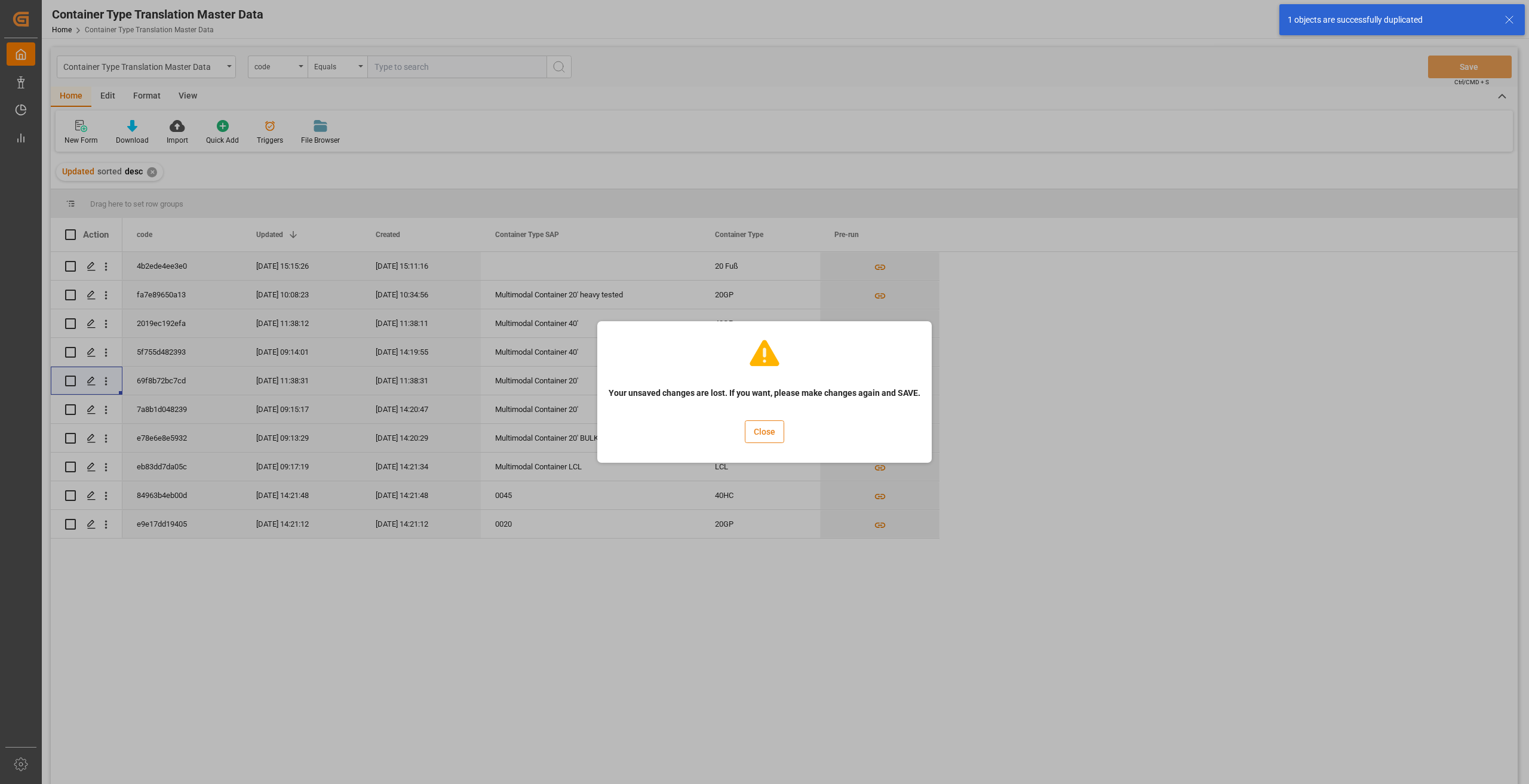
click at [764, 432] on button "Close" at bounding box center [764, 432] width 39 height 23
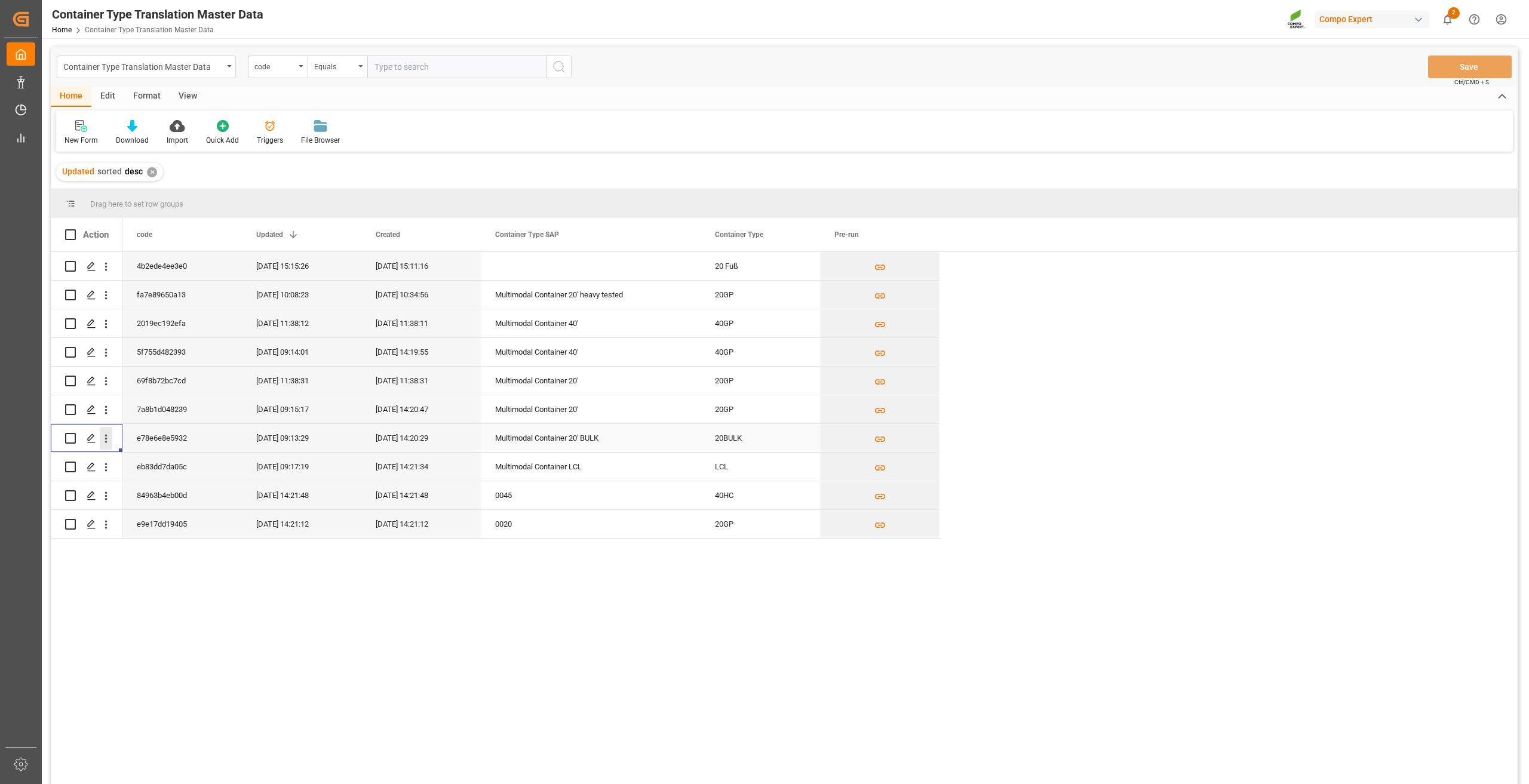
click at [108, 440] on icon "open menu" at bounding box center [106, 439] width 13 height 13
click at [138, 489] on span "Duplicate this row" at bounding box center [183, 488] width 110 height 11
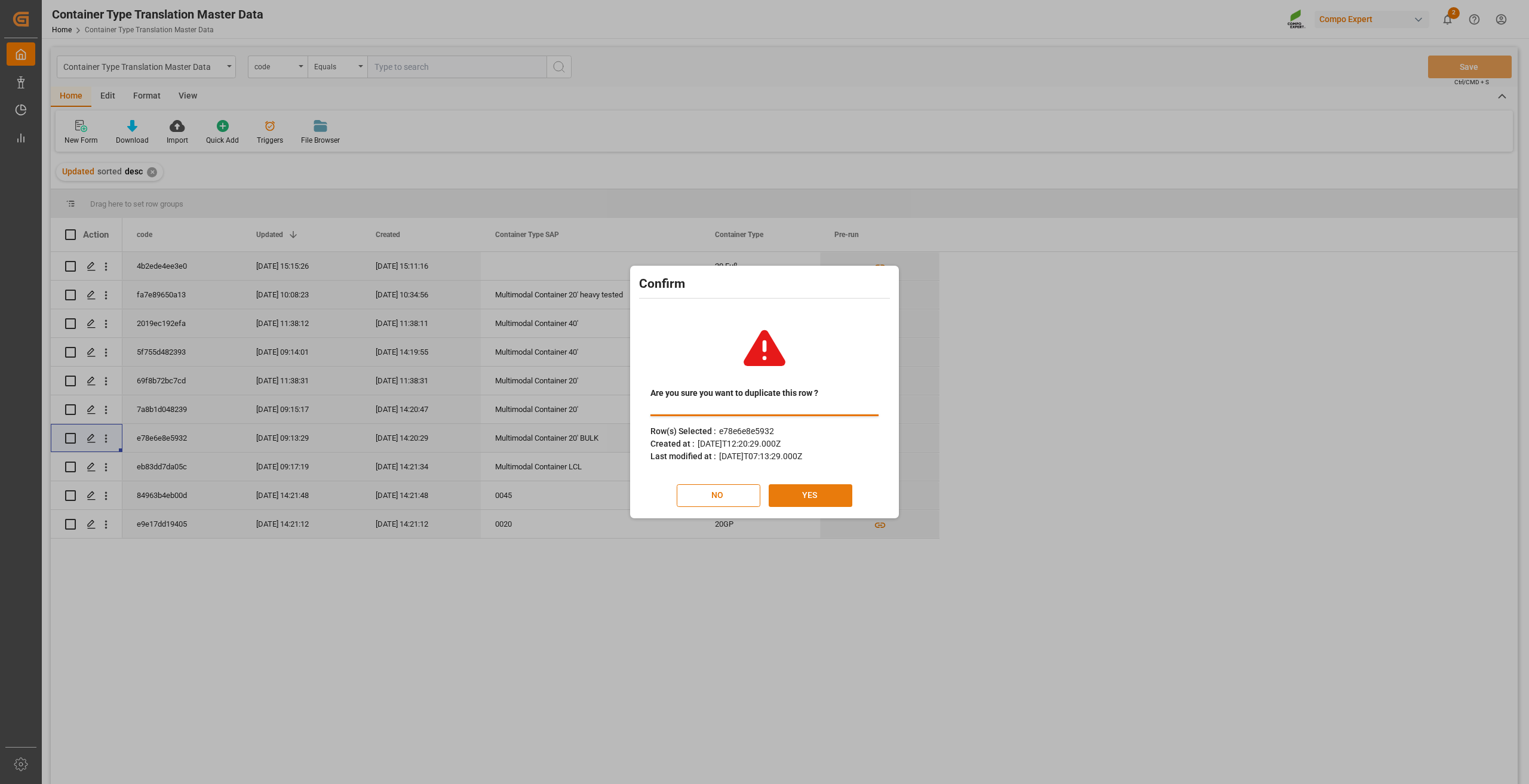
click at [816, 492] on button "YES" at bounding box center [810, 495] width 83 height 23
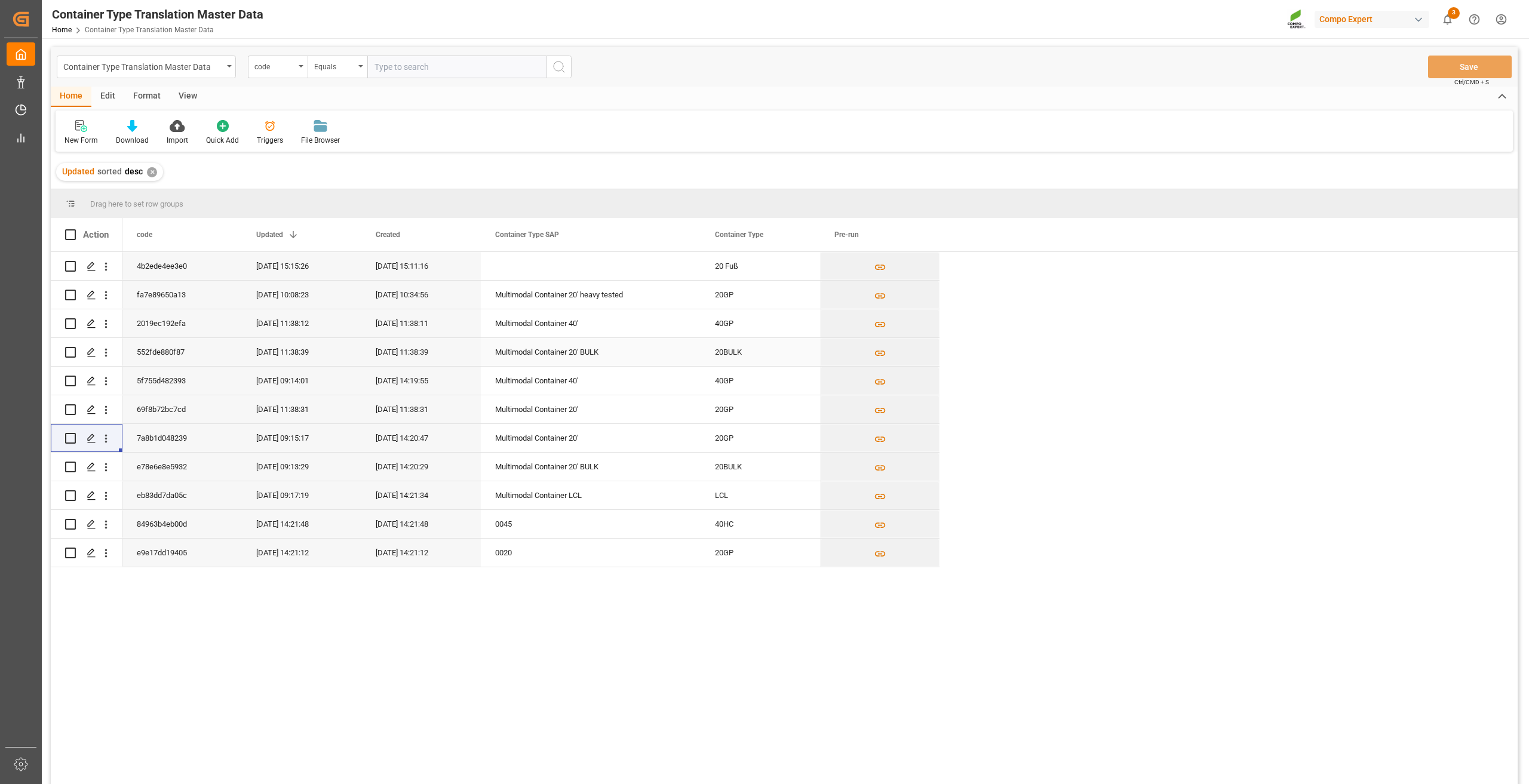
click at [565, 353] on div "Multimodal Container 20' BULK" at bounding box center [590, 352] width 219 height 28
click at [569, 352] on div "Multimodal Container 20' BULK" at bounding box center [590, 352] width 219 height 28
drag, startPoint x: 639, startPoint y: 360, endPoint x: 451, endPoint y: 361, distance: 188.0
click at [451, 361] on div "552fde880f87 27.08.2025 11:38:39 27.08.2025 11:38:39 Multimodal Container 20' B…" at bounding box center [531, 352] width 817 height 28
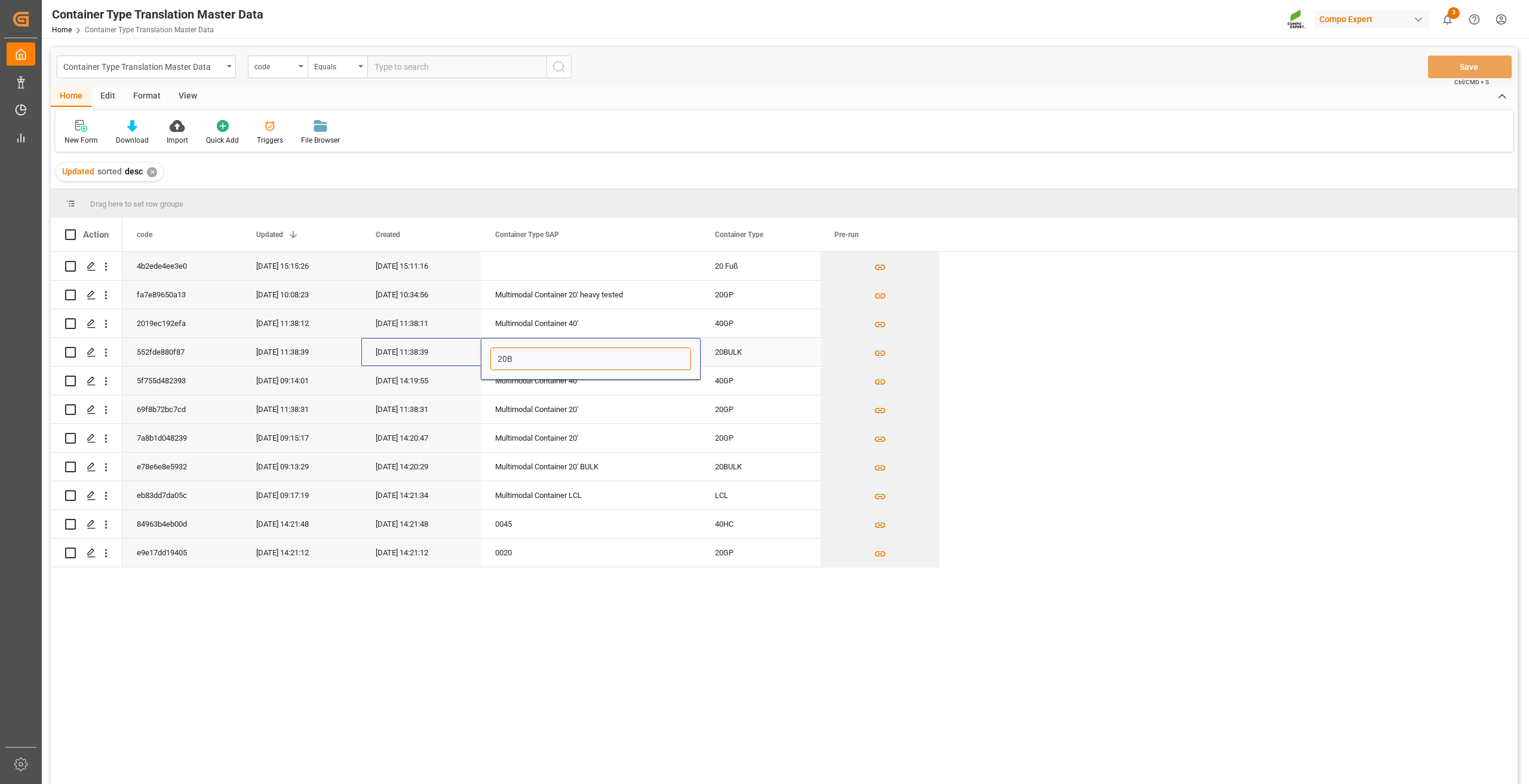
type input "20B0"
click at [558, 386] on div "Multimodal Container 40'" at bounding box center [590, 381] width 219 height 28
click at [552, 384] on div "Multimodal Container 40'" at bounding box center [590, 381] width 219 height 28
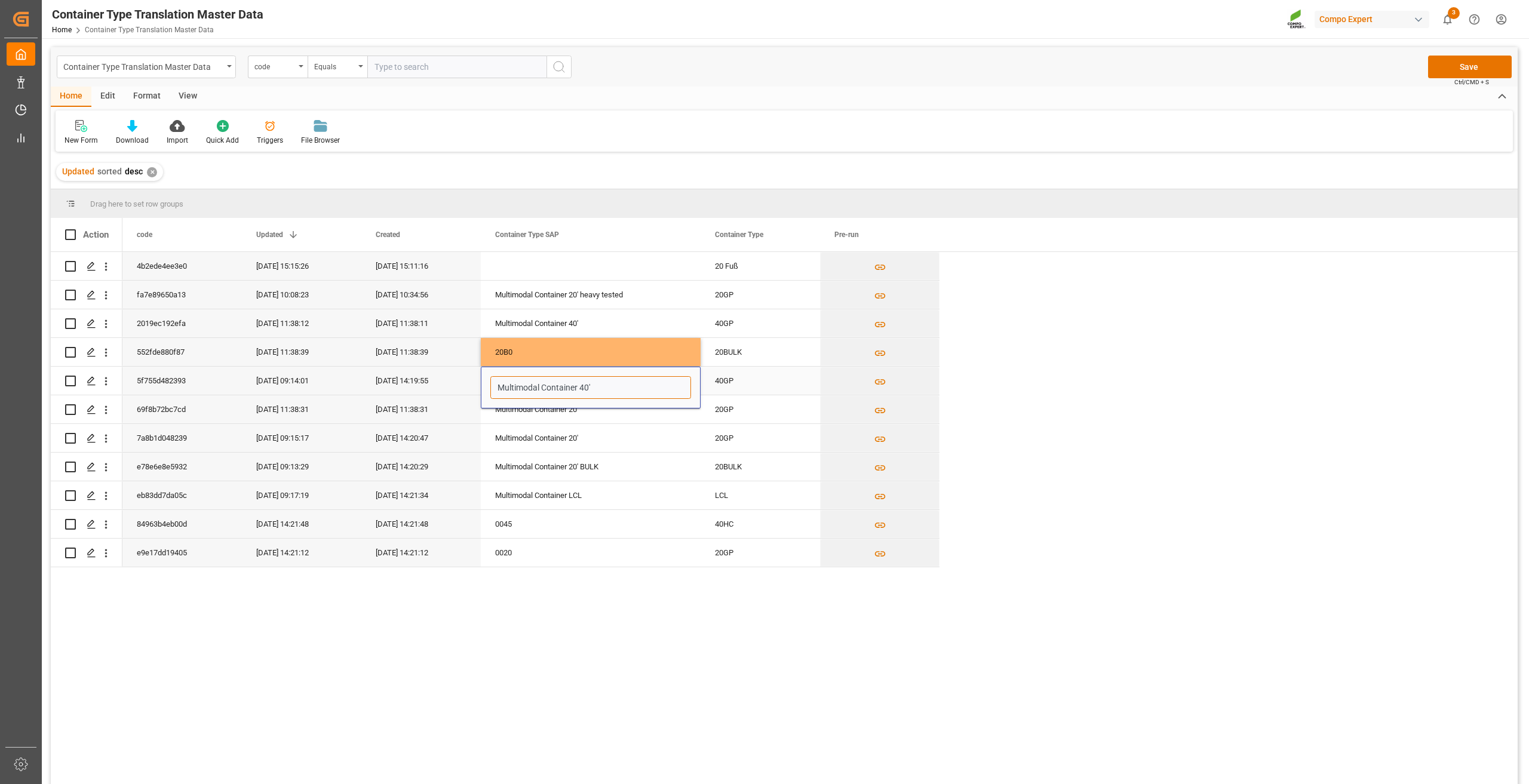
drag, startPoint x: 609, startPoint y: 388, endPoint x: 490, endPoint y: 388, distance: 119.0
click at [490, 388] on div "Multimodal Container 40'" at bounding box center [590, 387] width 219 height 42
type input "42G0"
click at [527, 410] on div "Multimodal Container 20'" at bounding box center [590, 410] width 219 height 28
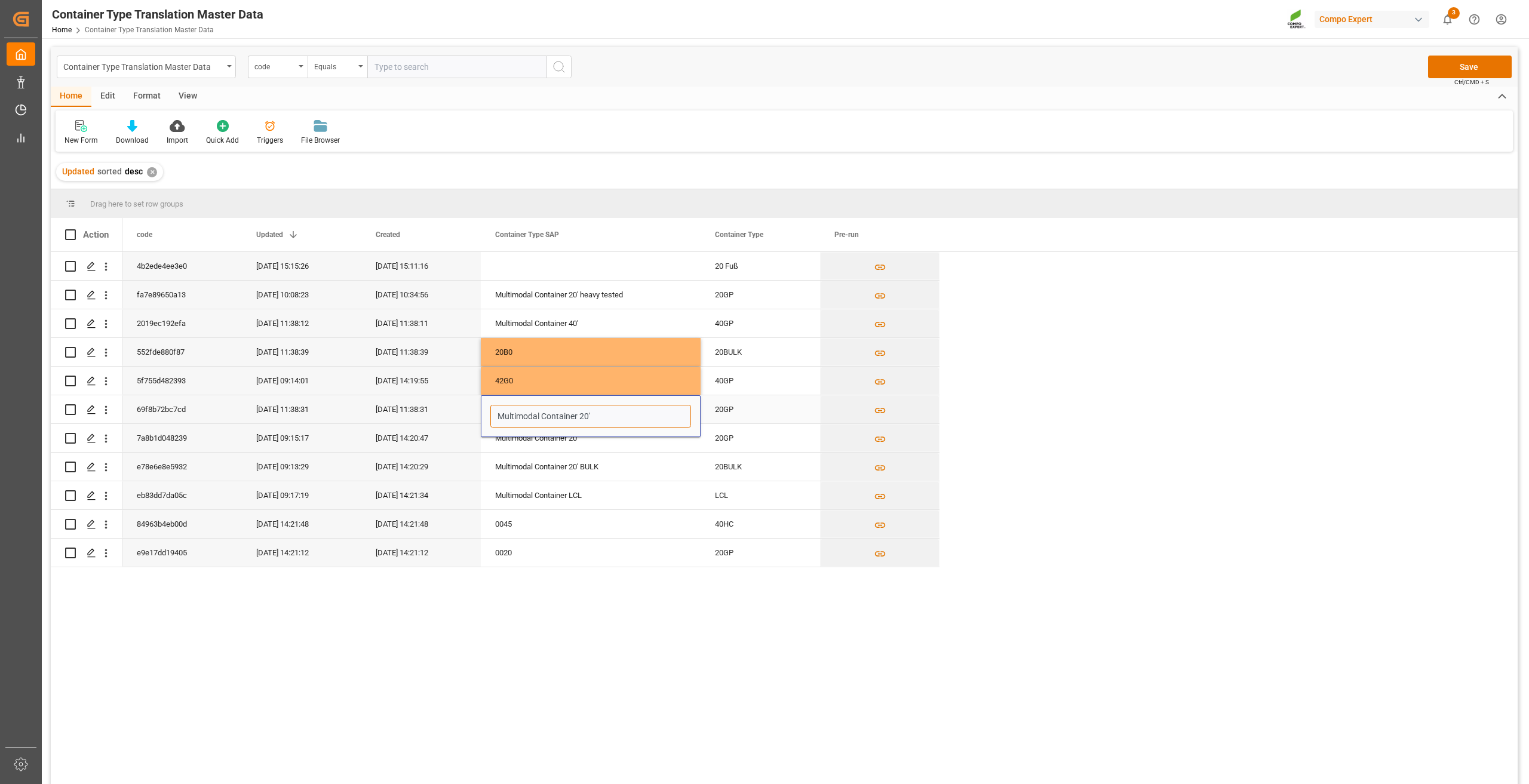
drag, startPoint x: 516, startPoint y: 420, endPoint x: 396, endPoint y: 420, distance: 120.0
click at [396, 420] on div "69f8b72bc7cd 27.08.2025 11:38:31 27.08.2025 11:38:31 Multimodal Container 20' 2…" at bounding box center [531, 410] width 817 height 28
type input "20G0"
click at [1468, 63] on button "Save" at bounding box center [1469, 67] width 83 height 23
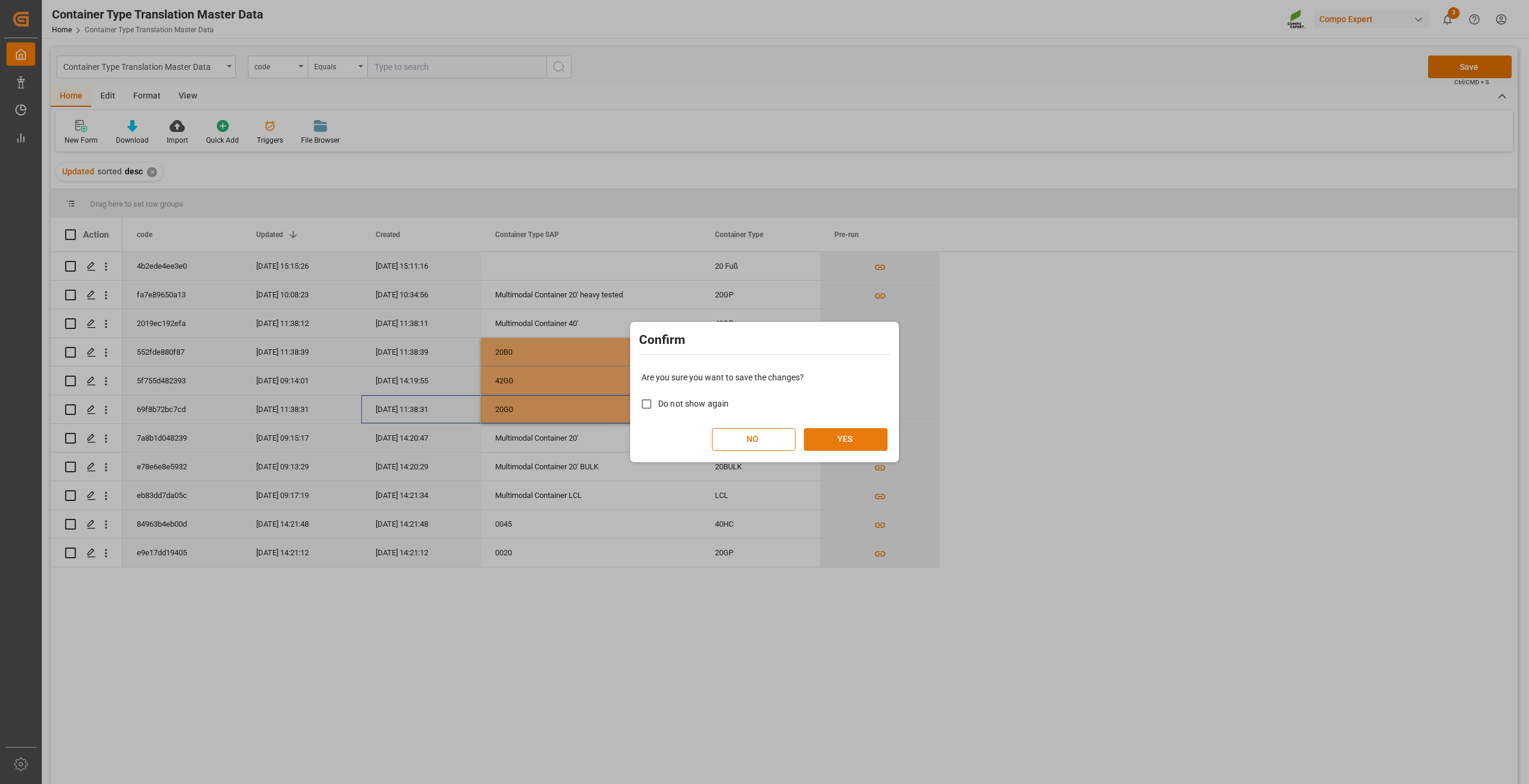
click at [832, 438] on button "YES" at bounding box center [846, 439] width 83 height 23
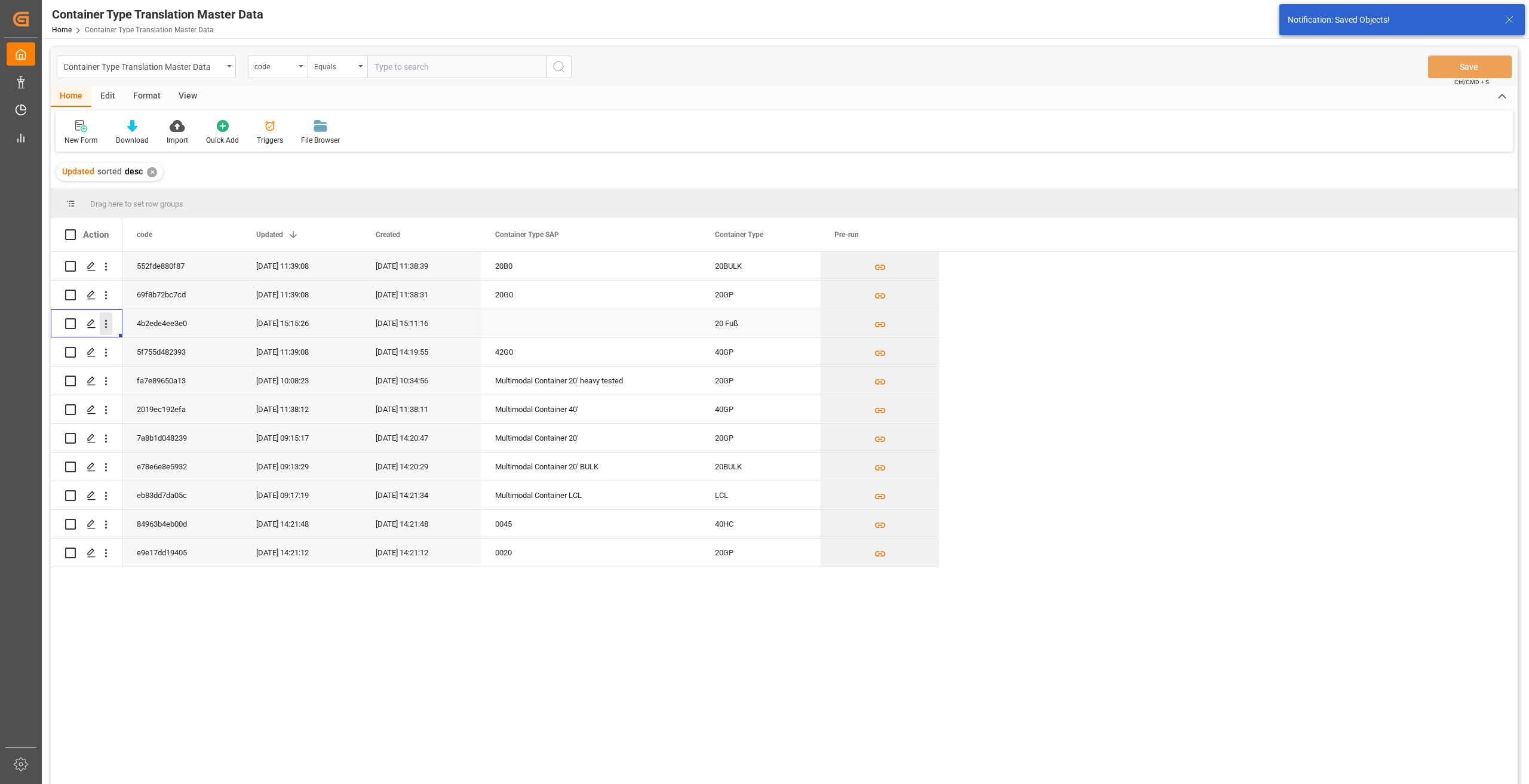
click at [109, 325] on icon "open menu" at bounding box center [106, 324] width 13 height 13
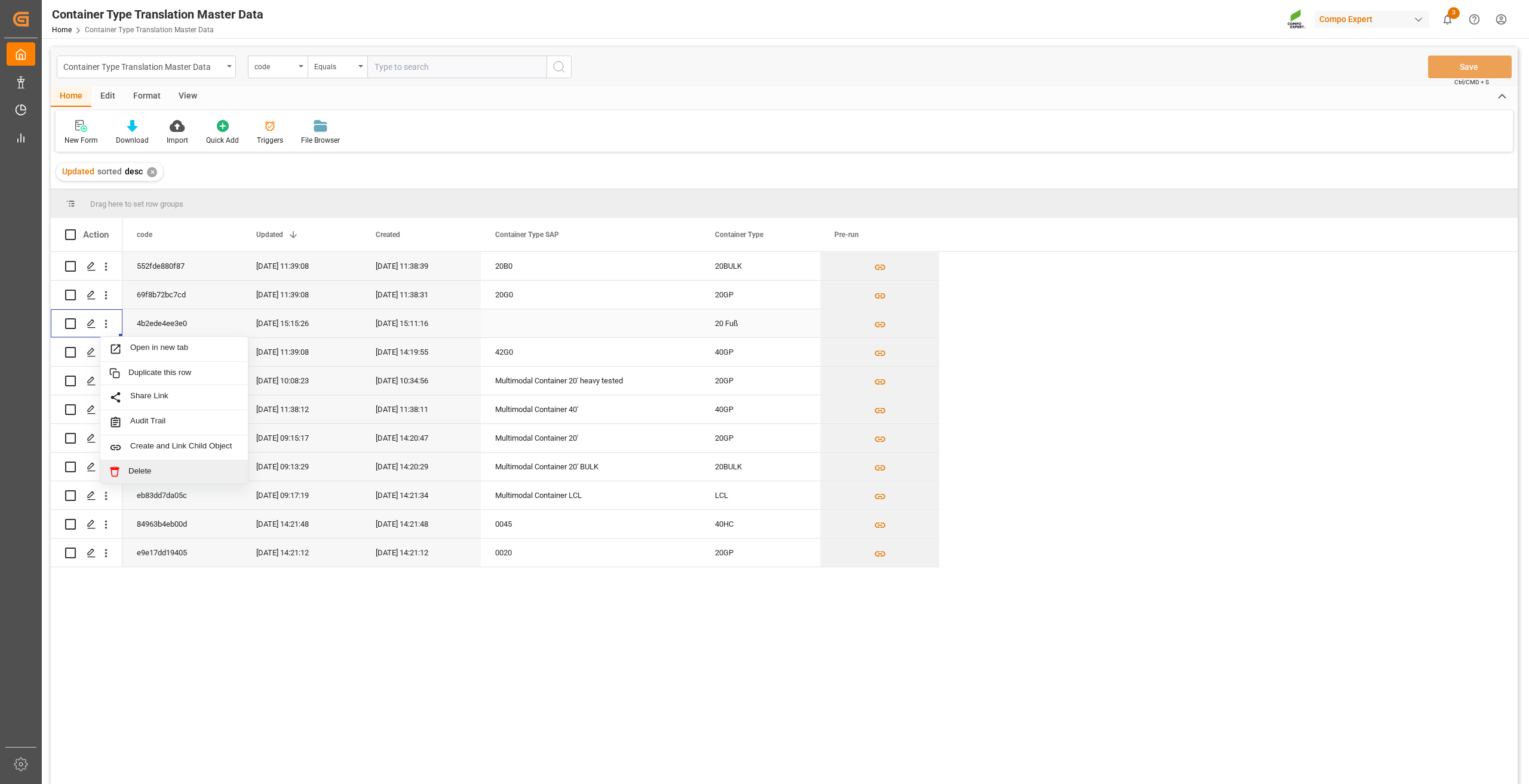
click at [146, 469] on span "Delete" at bounding box center [183, 472] width 110 height 11
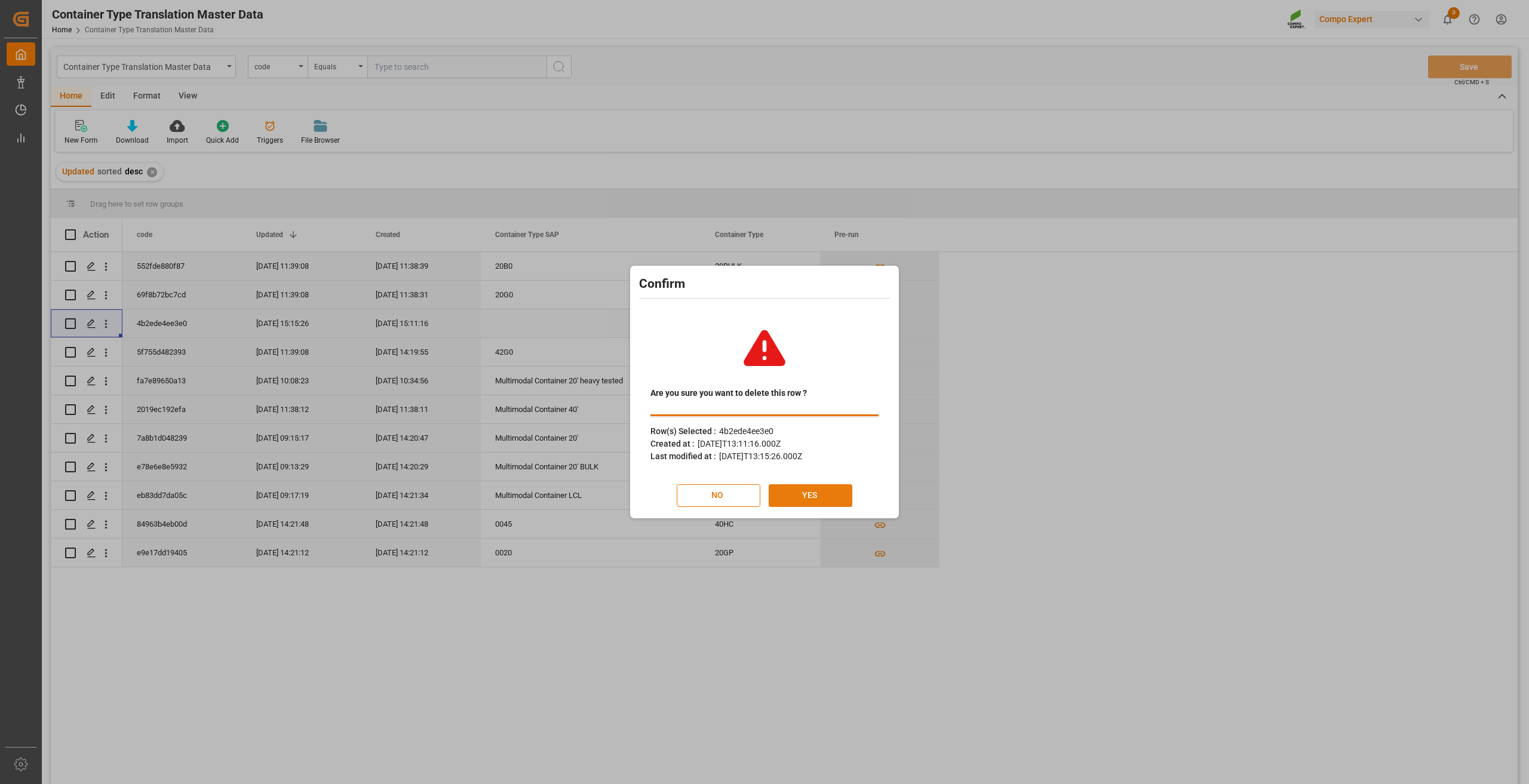
click at [795, 494] on button "YES" at bounding box center [810, 495] width 83 height 23
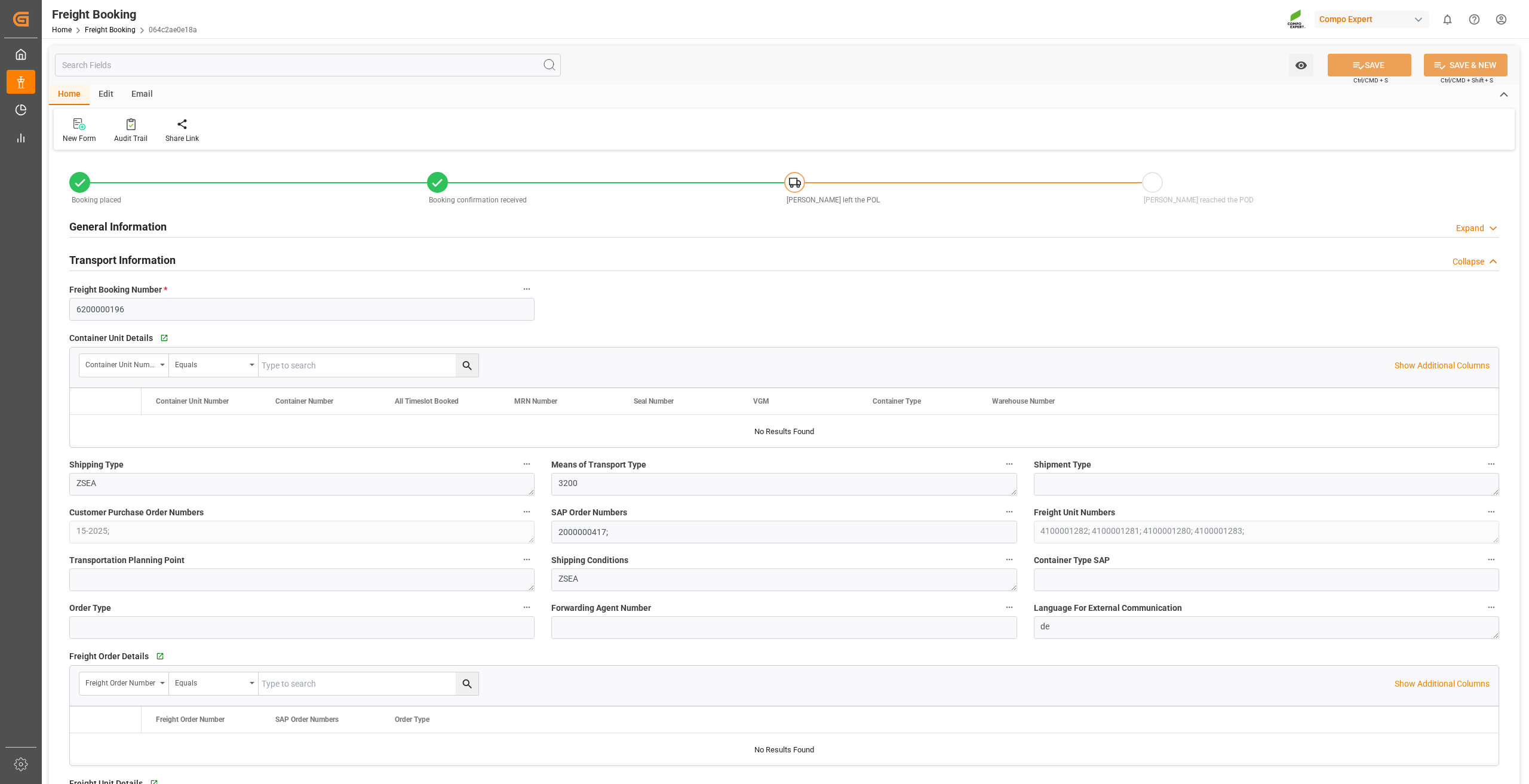
type input "Hapag [PERSON_NAME]"
type input "Hapag [PERSON_NAME] Aktiengesellschaft"
type input "9729116"
type input "9777632"
type input "BEANR"
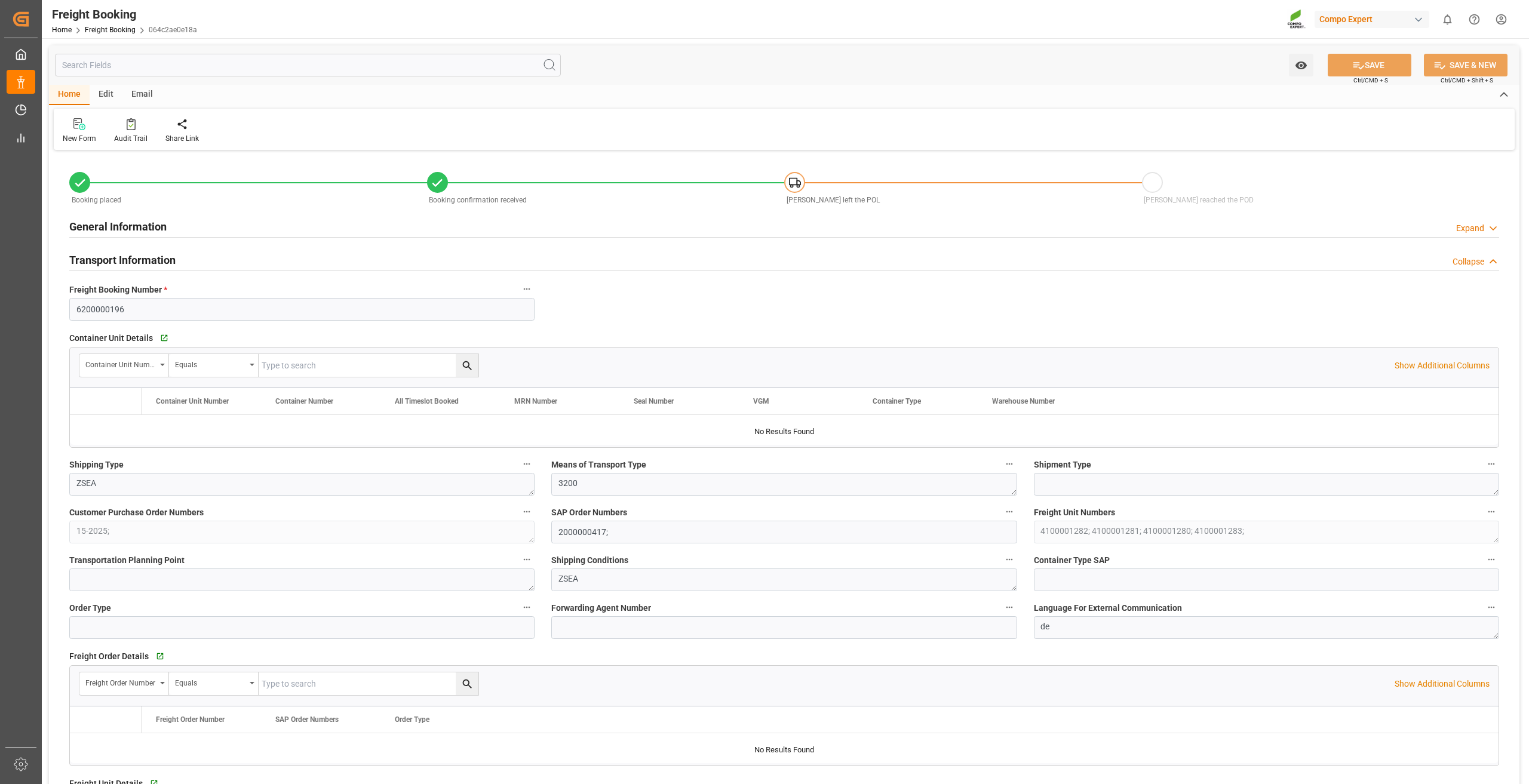
type input "ECPSJ"
type input "0"
type input "397500"
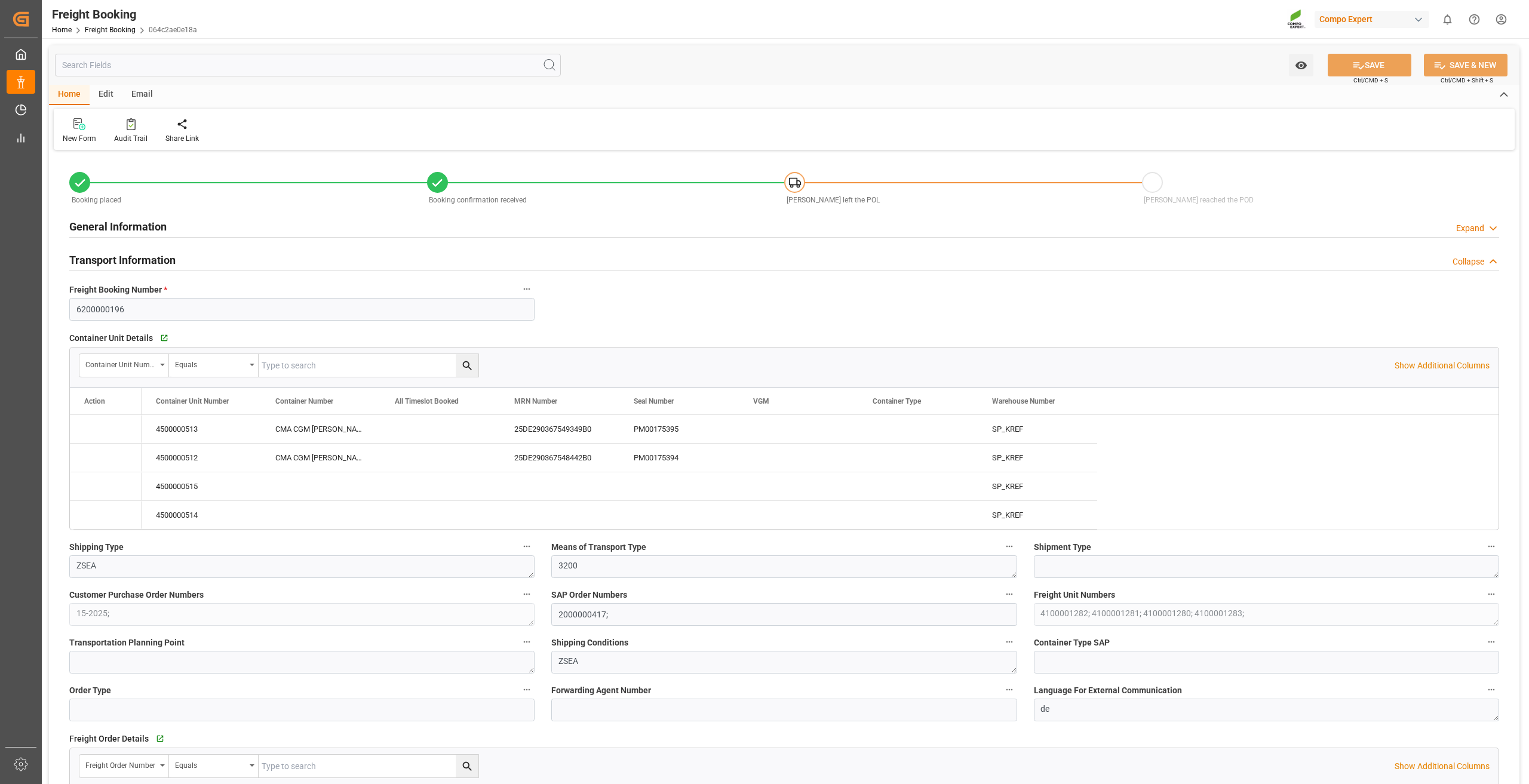
type input "[DATE] 01:00"
type input "[DATE] 08:00"
type input "[DATE] 10:00"
type input "[DATE] 17:00"
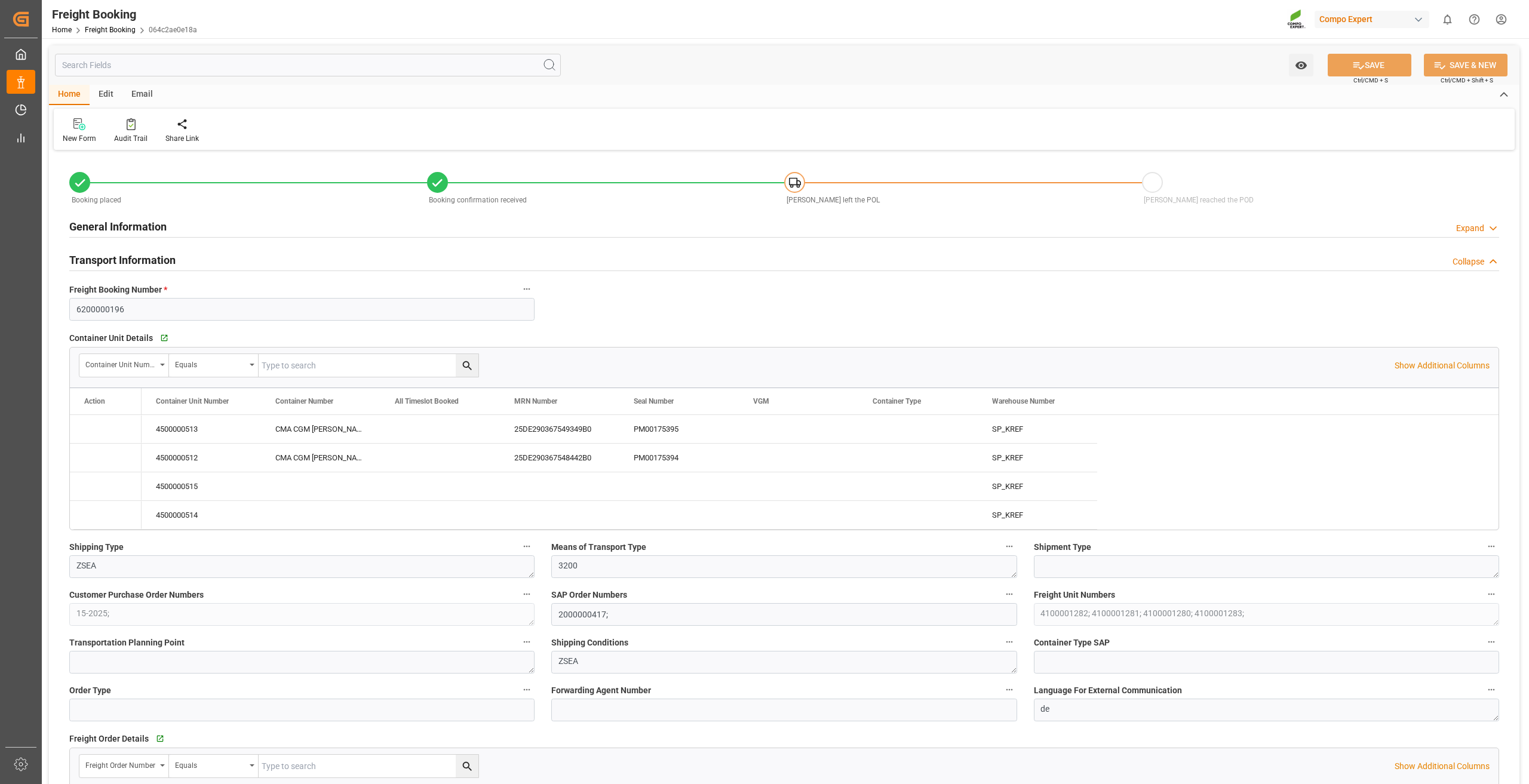
type input "[DATE] 08:27"
type input "[DATE] 09:18"
type input "[DATE] 09:20"
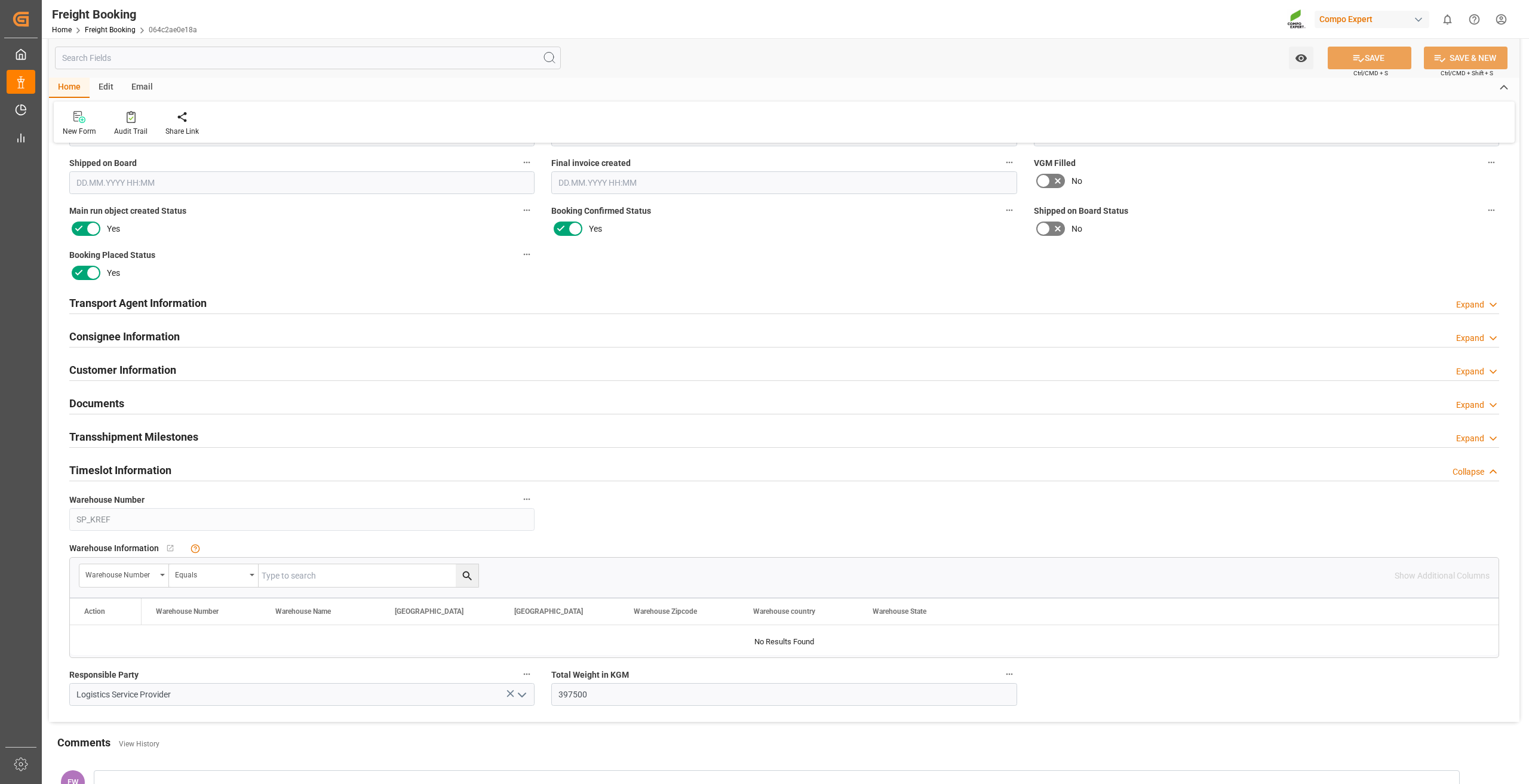
scroll to position [1494, 0]
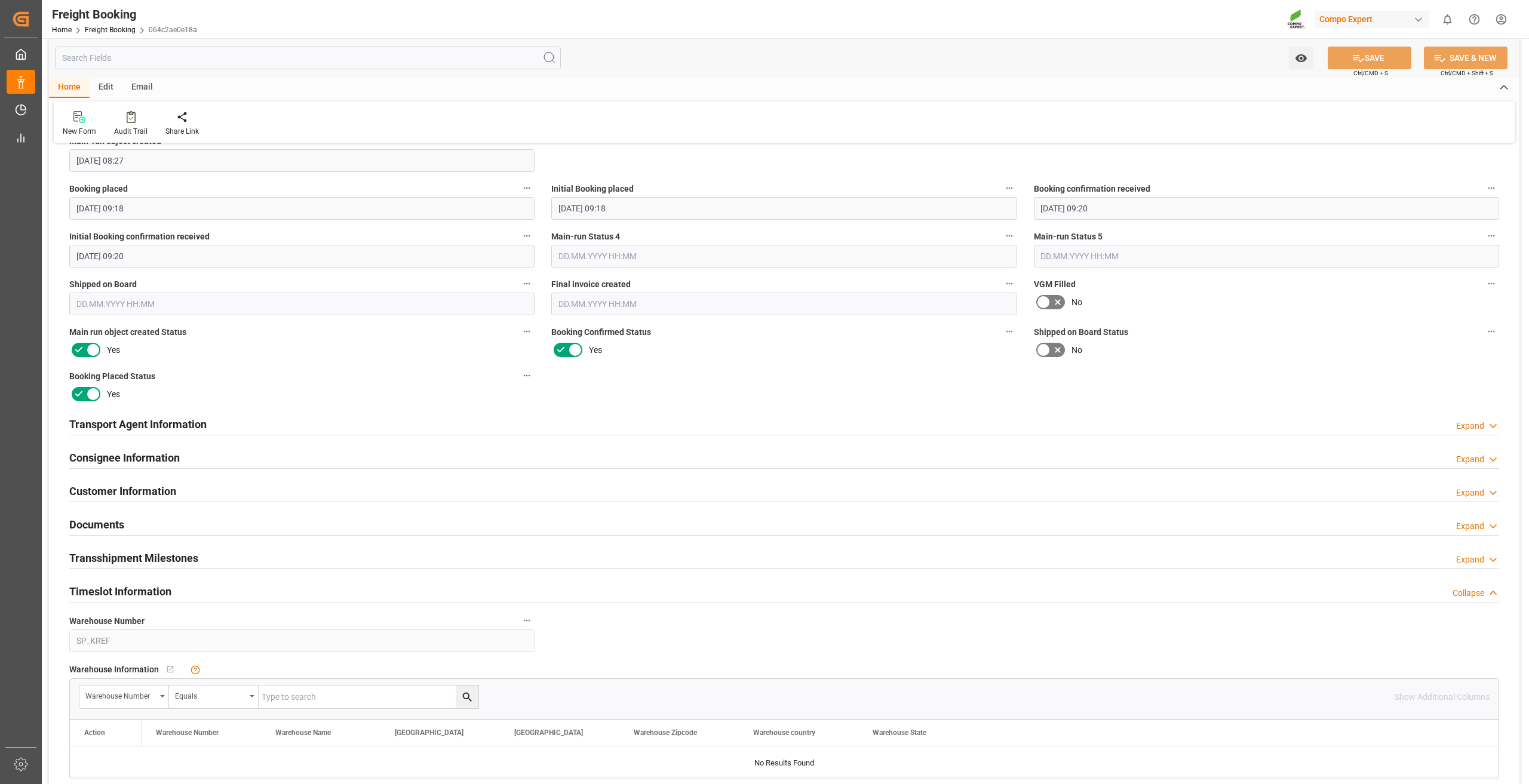
click at [162, 459] on h2 "Consignee Information" at bounding box center [124, 458] width 110 height 17
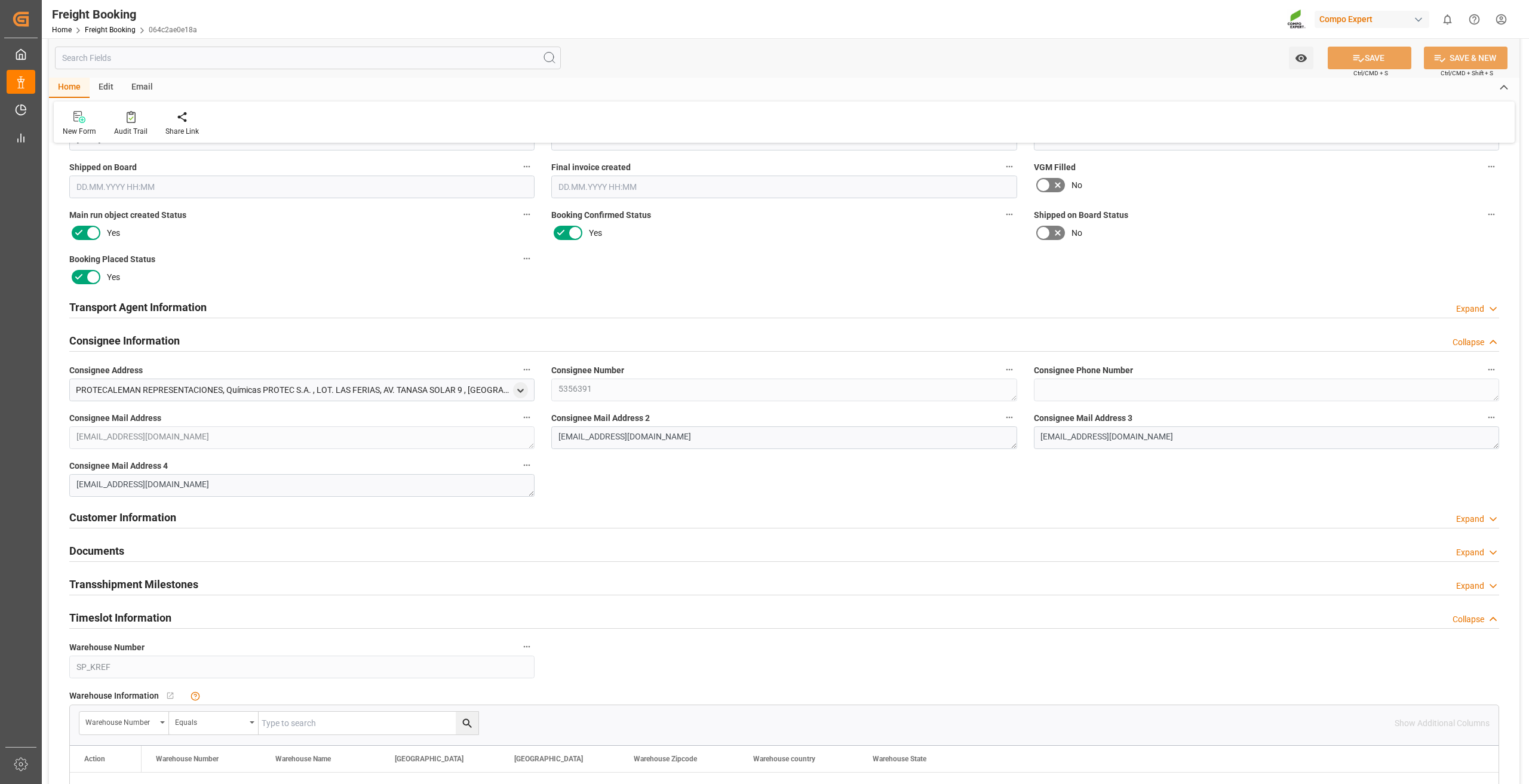
scroll to position [1614, 0]
click at [182, 517] on div "Customer Information Expand" at bounding box center [784, 513] width 1430 height 23
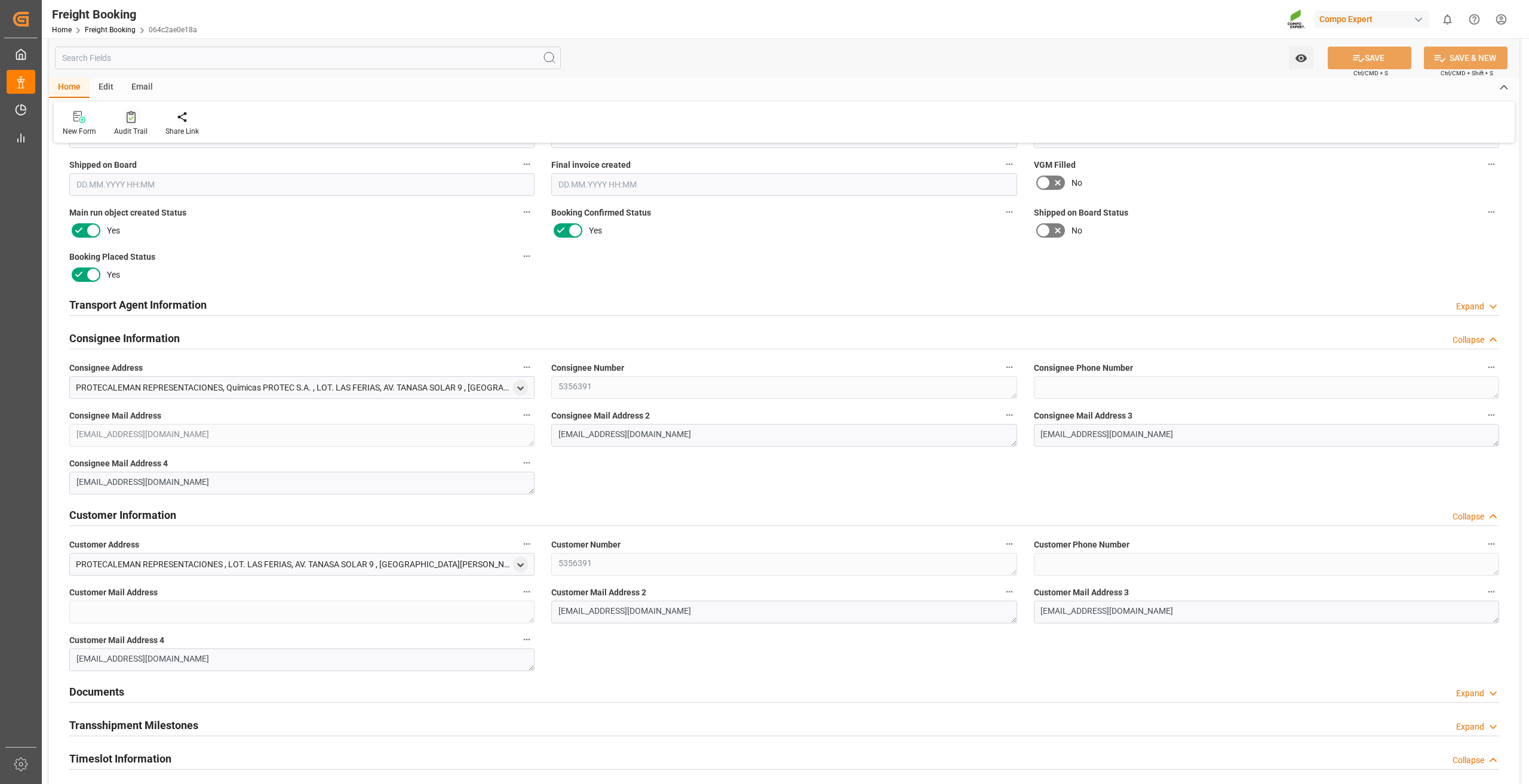
click at [131, 118] on icon at bounding box center [131, 116] width 9 height 12
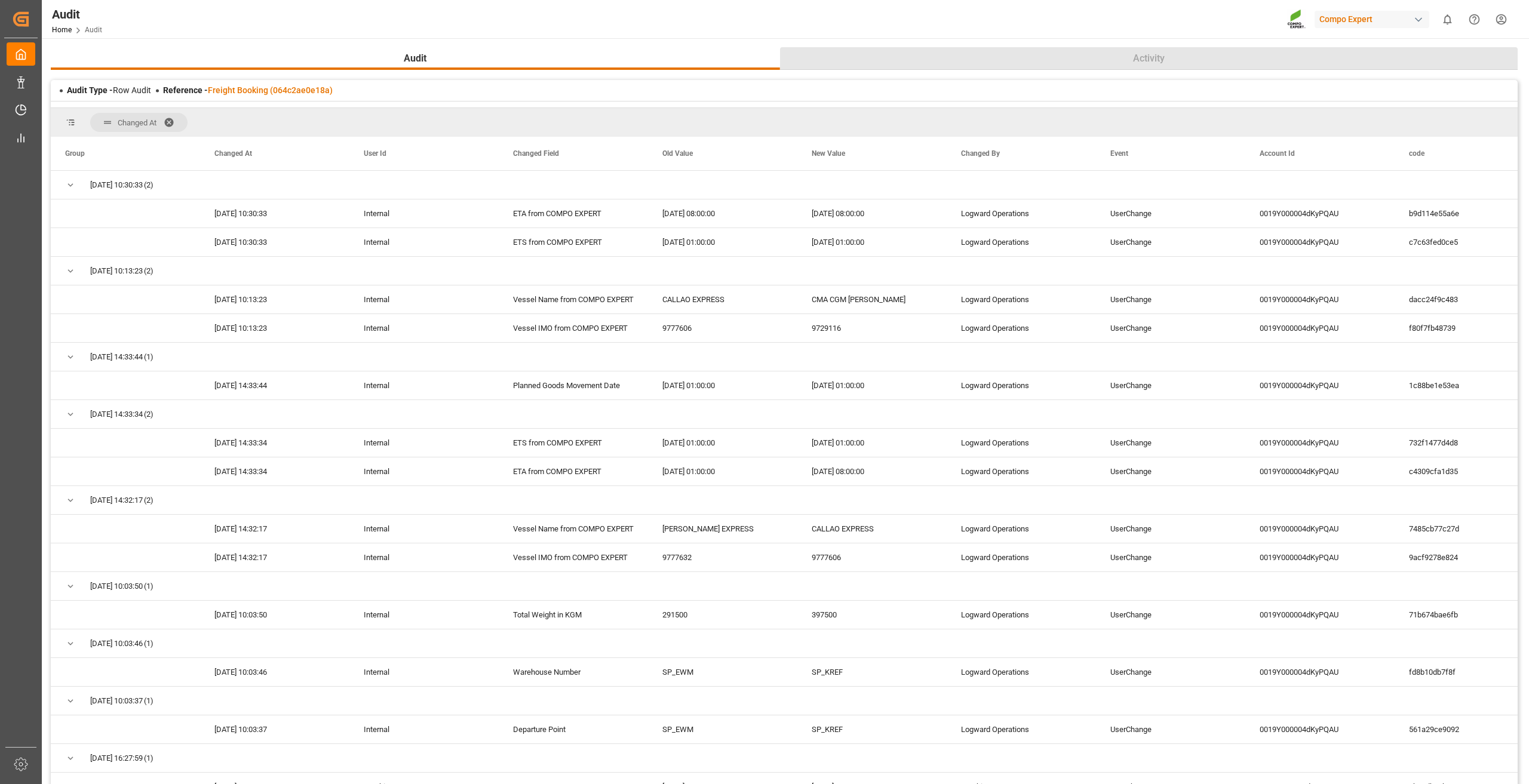
click at [1095, 52] on button "Activity" at bounding box center [1149, 58] width 738 height 23
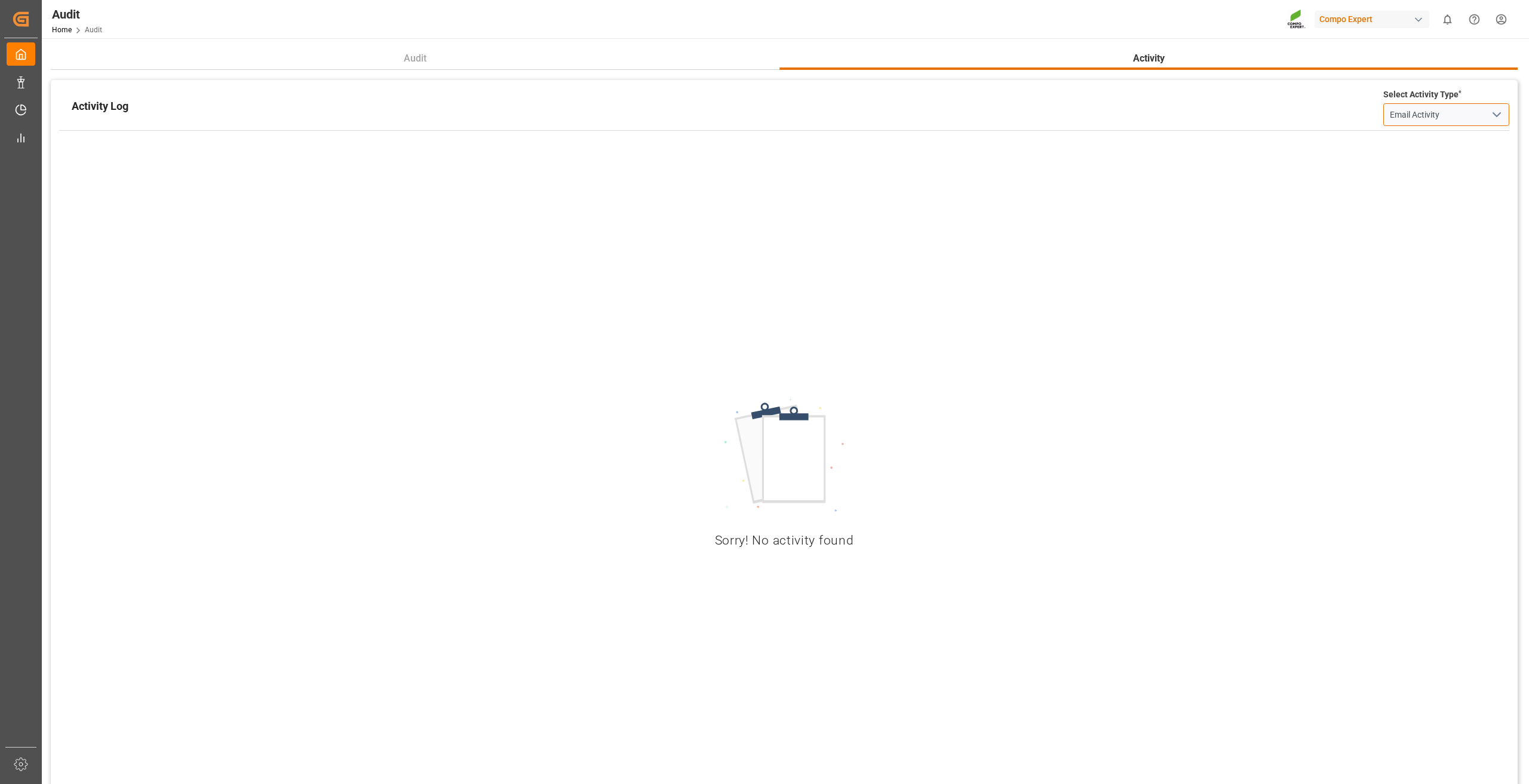
click at [1428, 112] on input "Email Activity" at bounding box center [1446, 114] width 127 height 23
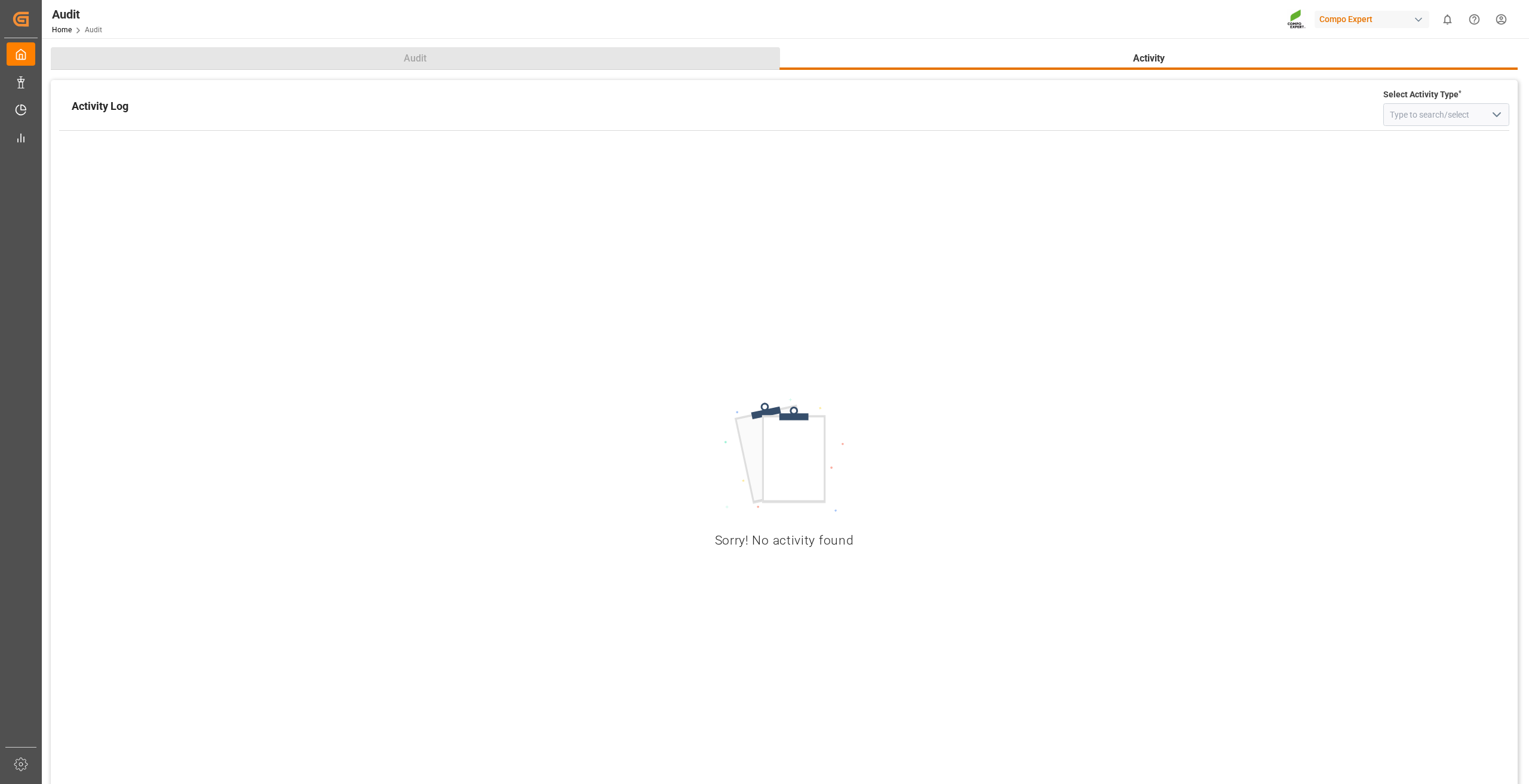
click at [497, 52] on button "Audit" at bounding box center [415, 58] width 729 height 23
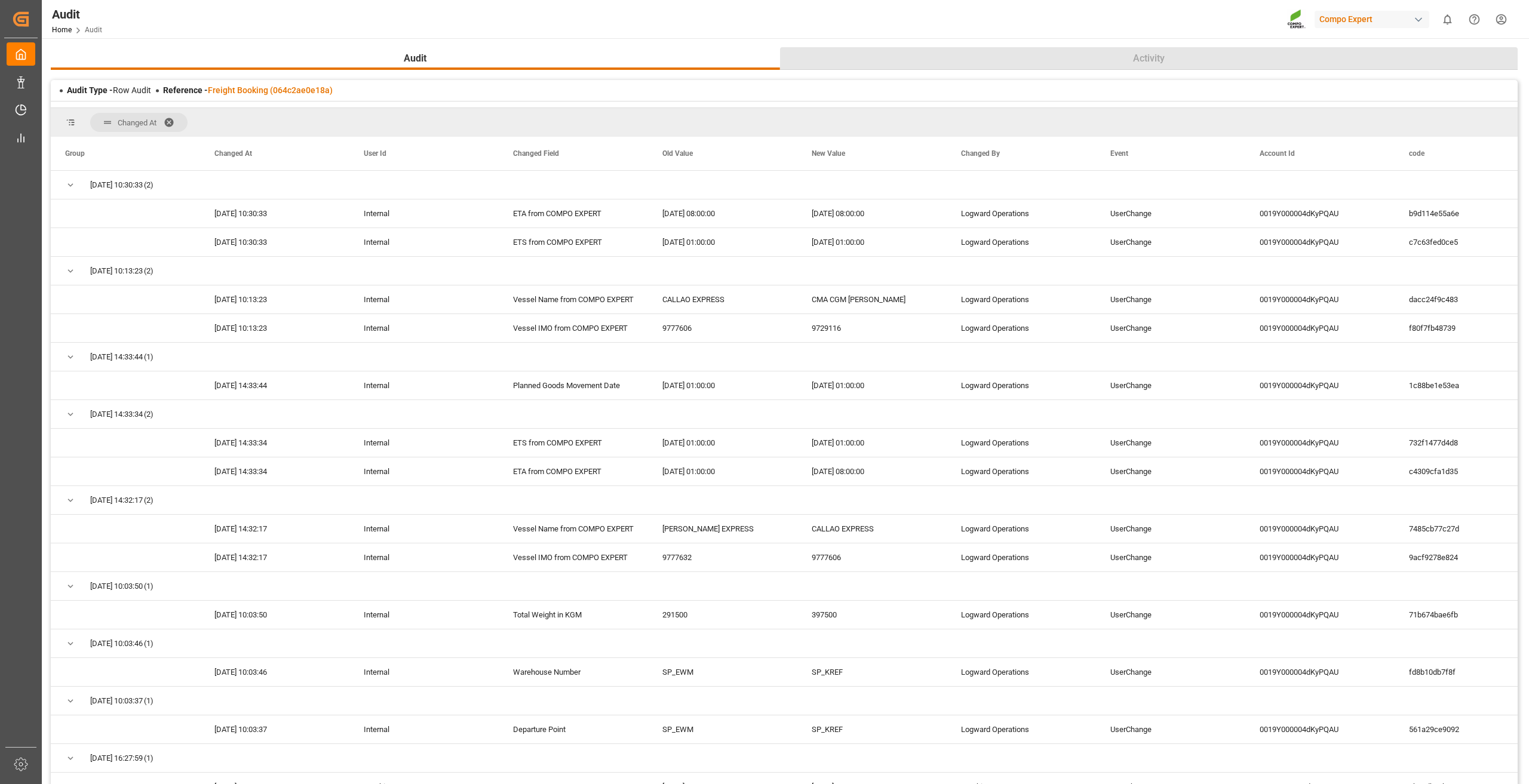
click at [928, 53] on button "Activity" at bounding box center [1149, 58] width 738 height 23
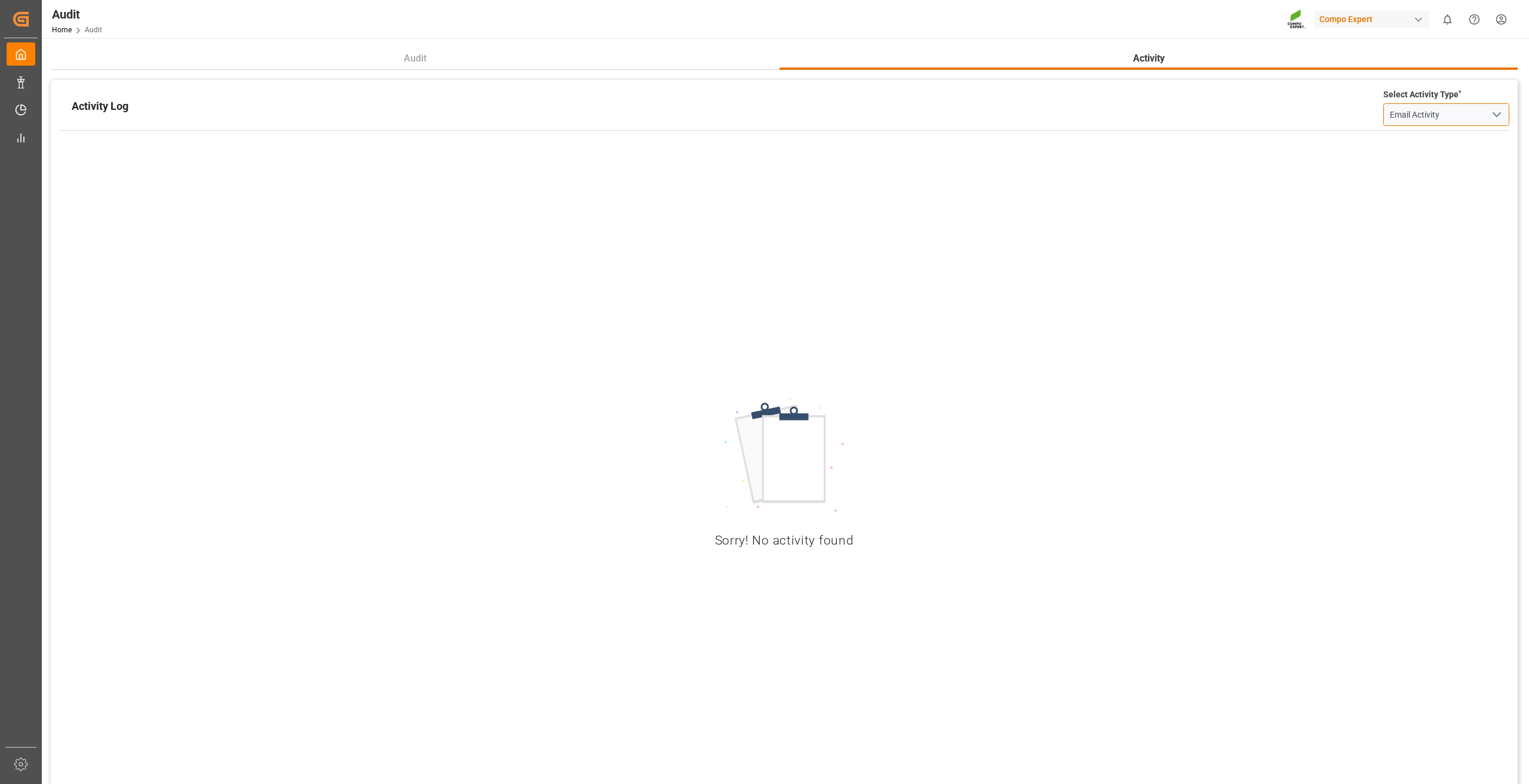
click at [1502, 103] on input "Email Activity" at bounding box center [1446, 114] width 127 height 23
click at [1490, 114] on icon "open menu" at bounding box center [1497, 115] width 14 height 14
click at [1320, 175] on div "Sorry! No activity found" at bounding box center [784, 475] width 1450 height 672
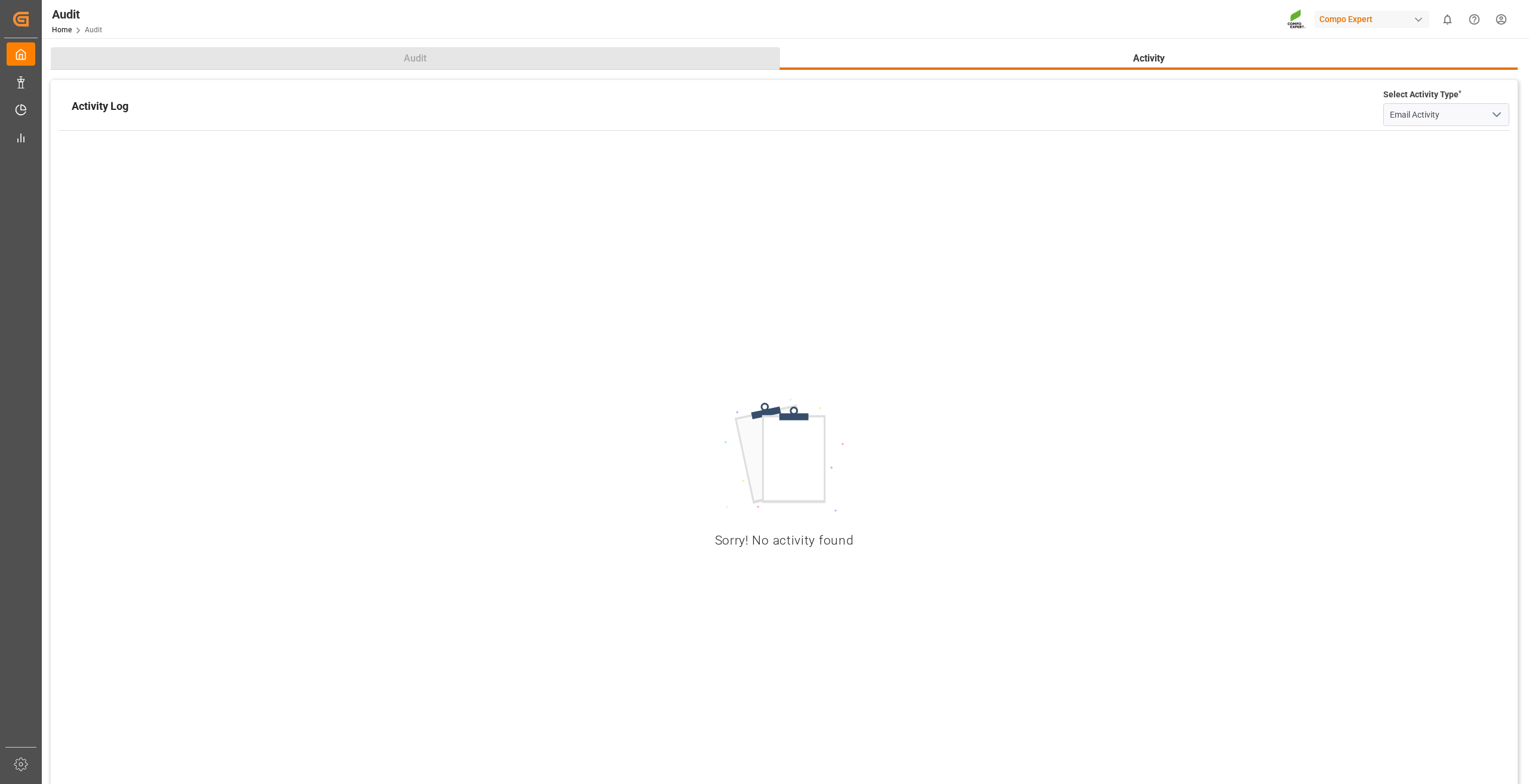
click at [533, 66] on button "Audit" at bounding box center [415, 58] width 729 height 23
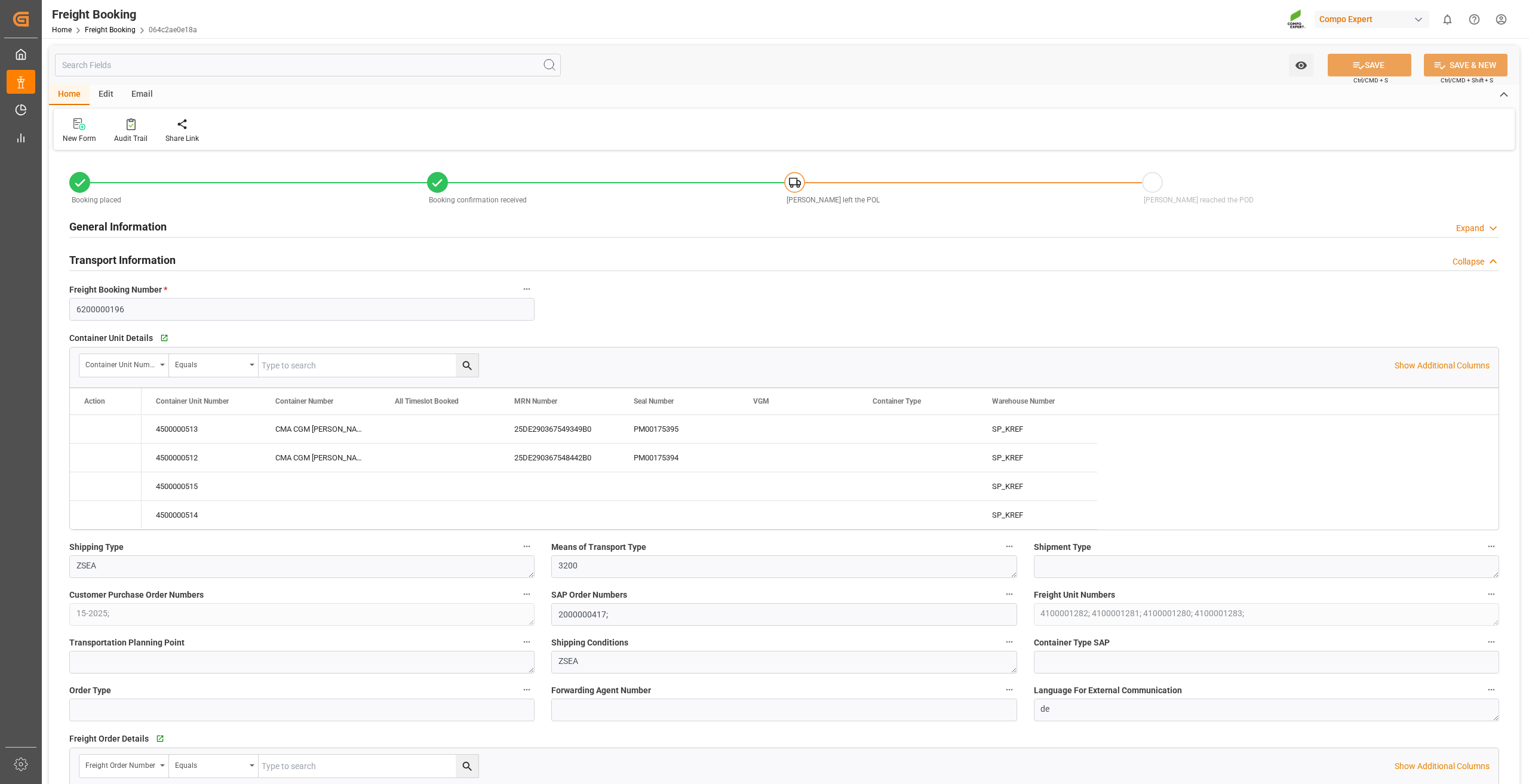
type input "14.08.2025 01:00"
type input "04.09.2025 01:00"
type input "29.09.2025 08:00"
type input "27.07.2025 10:00"
type input "18.08.2025 17:00"
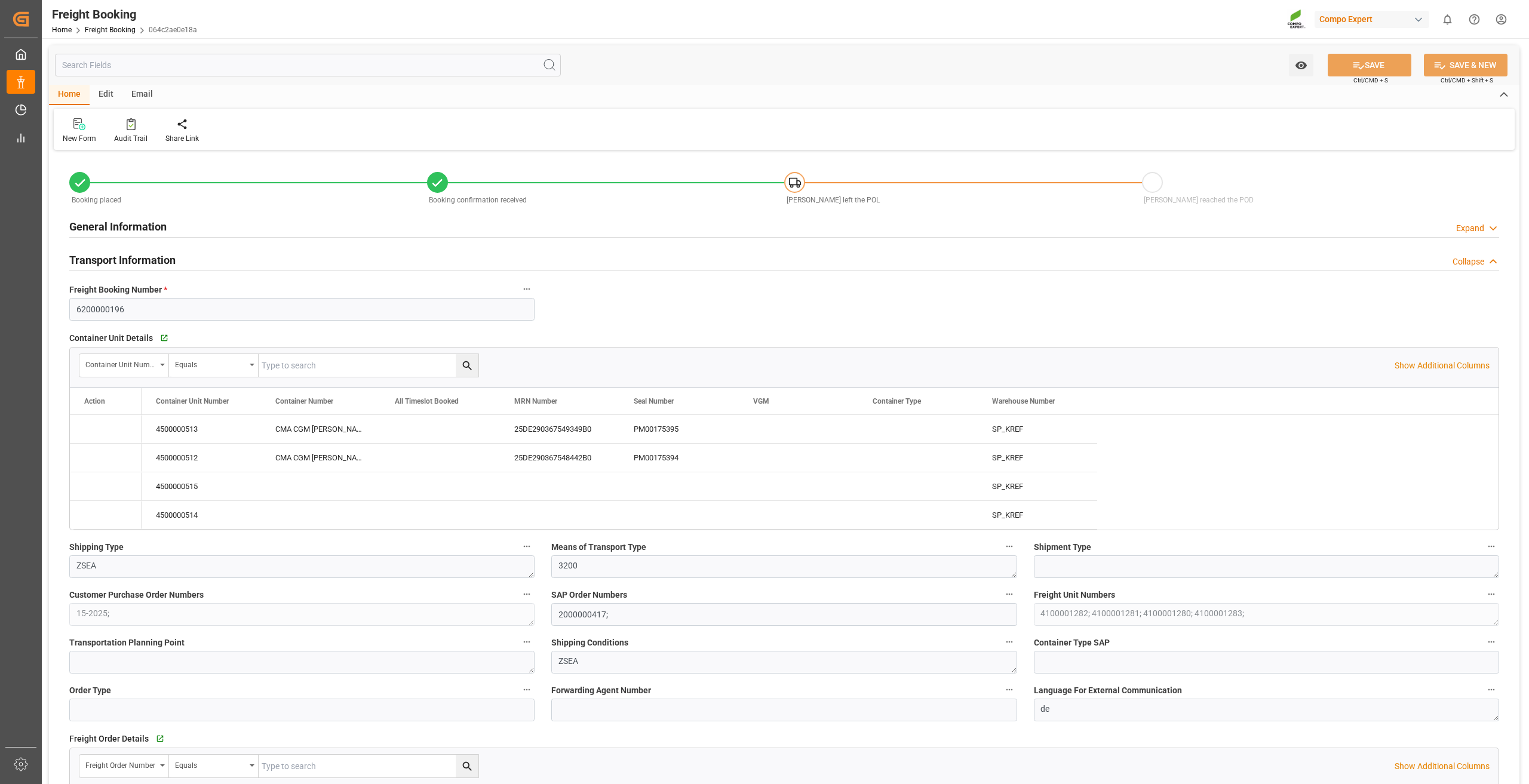
type input "10.07.2025 08:27"
type input "17.07.2025 09:18"
type input "17.07.2025 09:20"
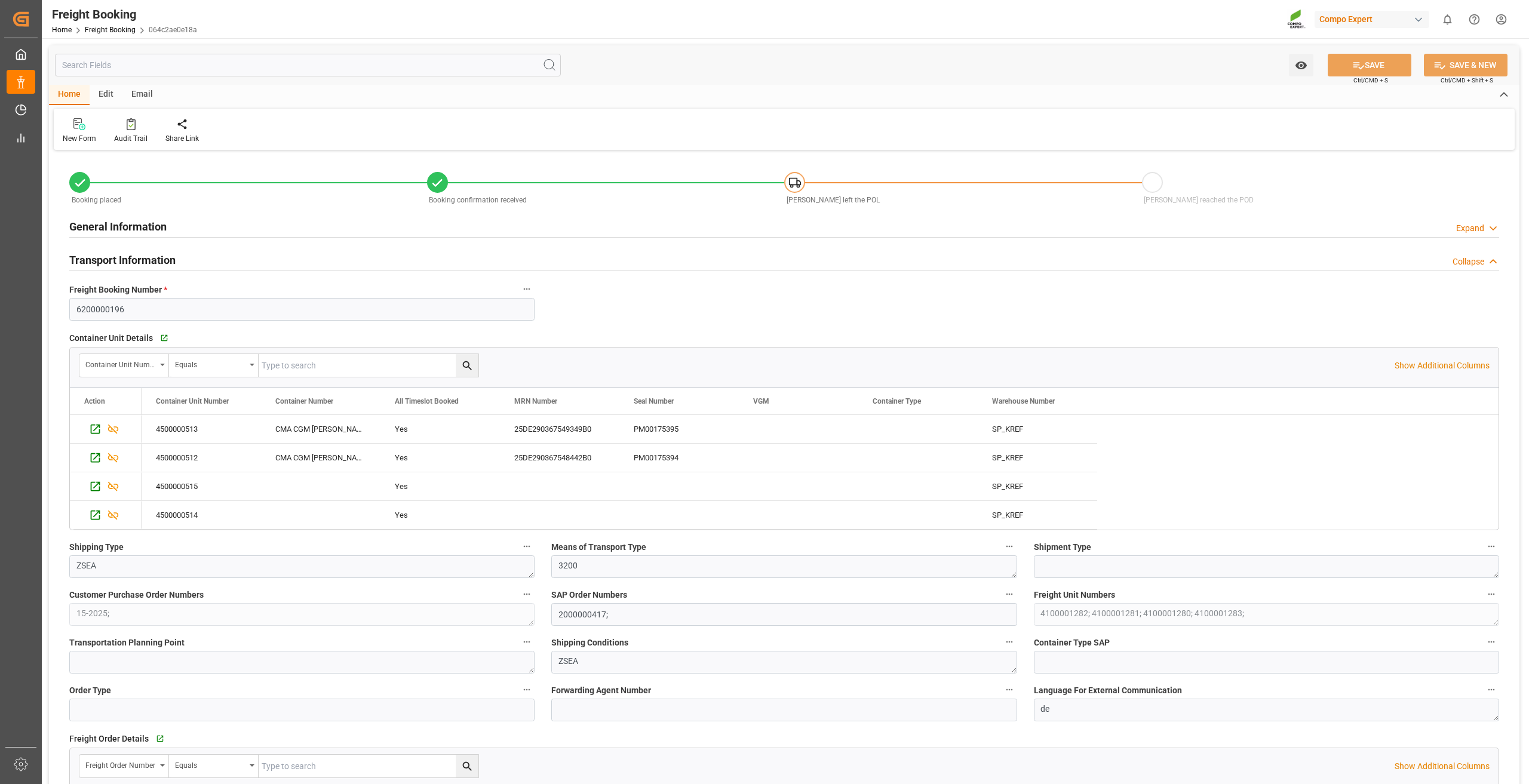
click at [102, 98] on div "Edit" at bounding box center [106, 95] width 33 height 20
click at [133, 98] on div "Email" at bounding box center [142, 95] width 39 height 20
click at [82, 125] on icon at bounding box center [81, 123] width 17 height 12
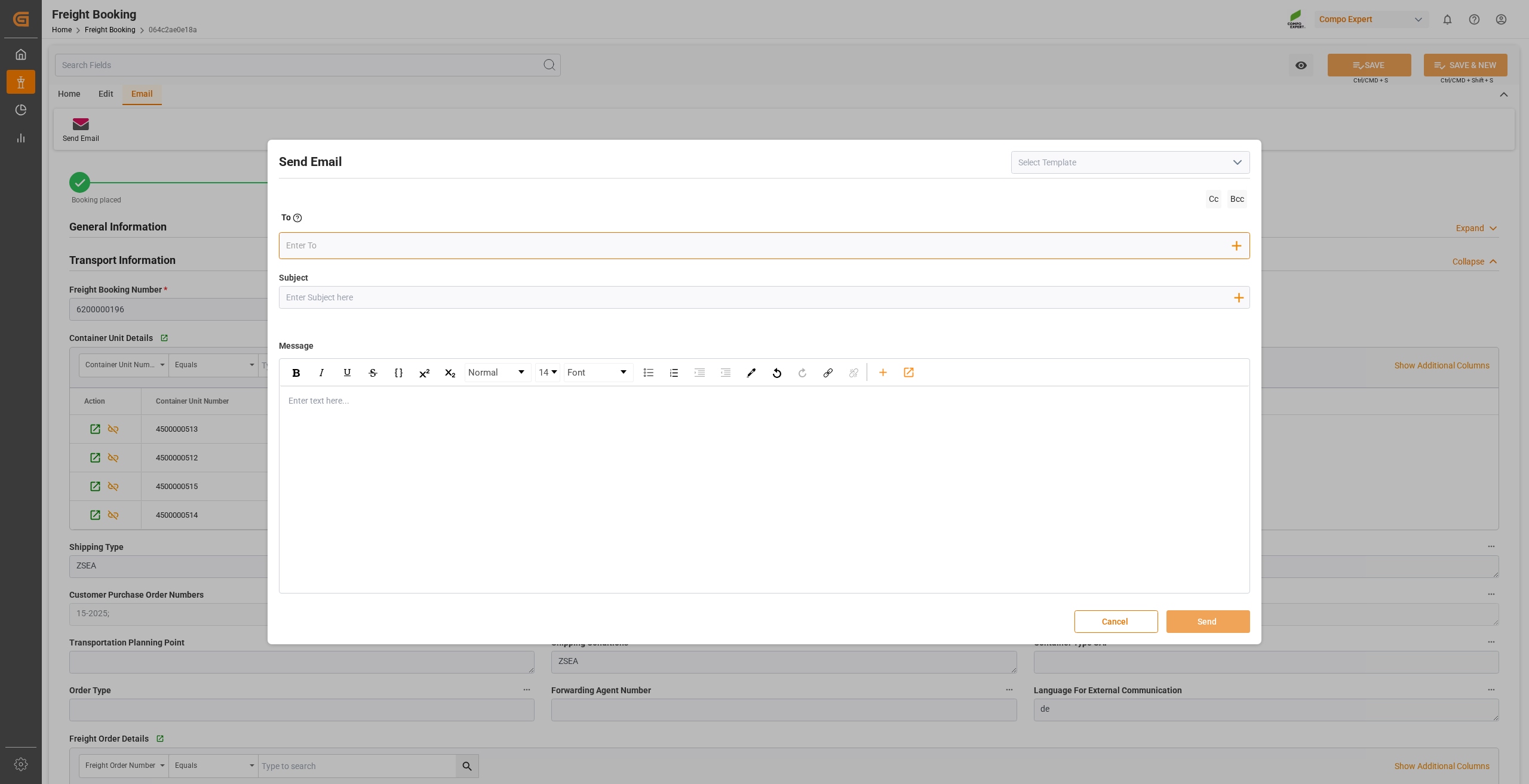
click at [406, 252] on input "email" at bounding box center [760, 245] width 947 height 18
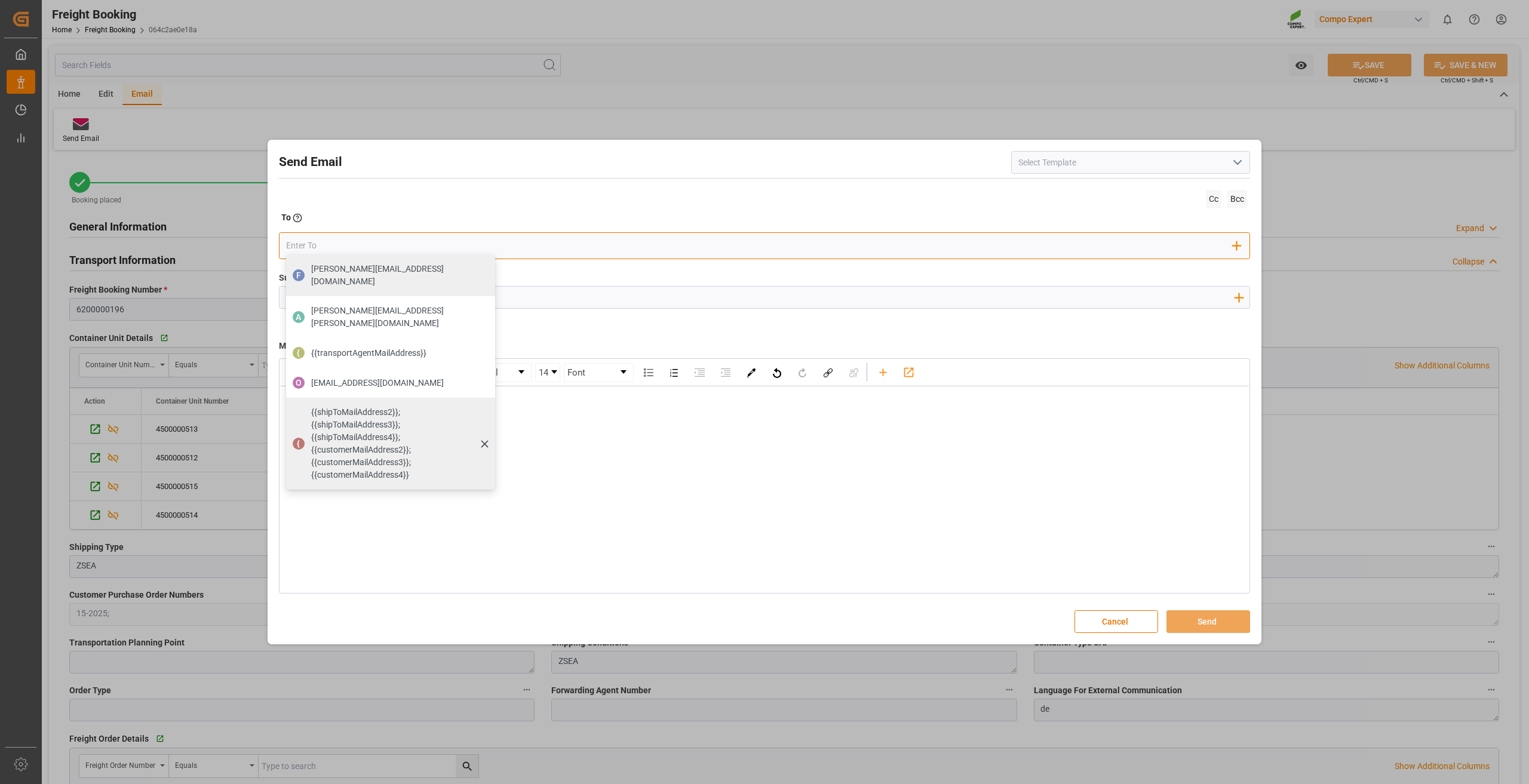
click at [398, 420] on span "{{shipToMailAddress2}};{{shipToMailAddress3}};{{shipToMailAddress4}};{{customer…" at bounding box center [399, 444] width 175 height 75
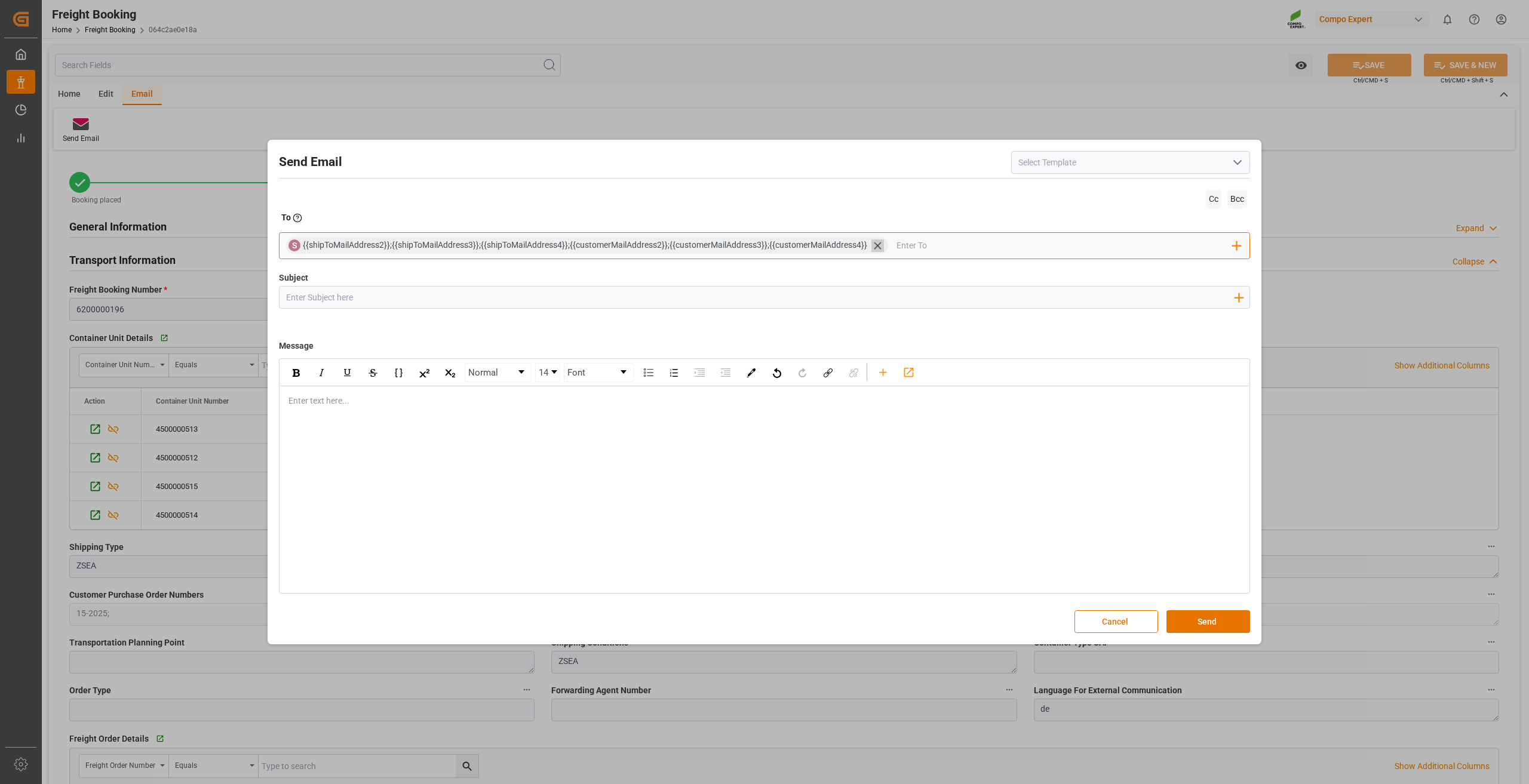
click at [876, 245] on icon at bounding box center [878, 245] width 13 height 13
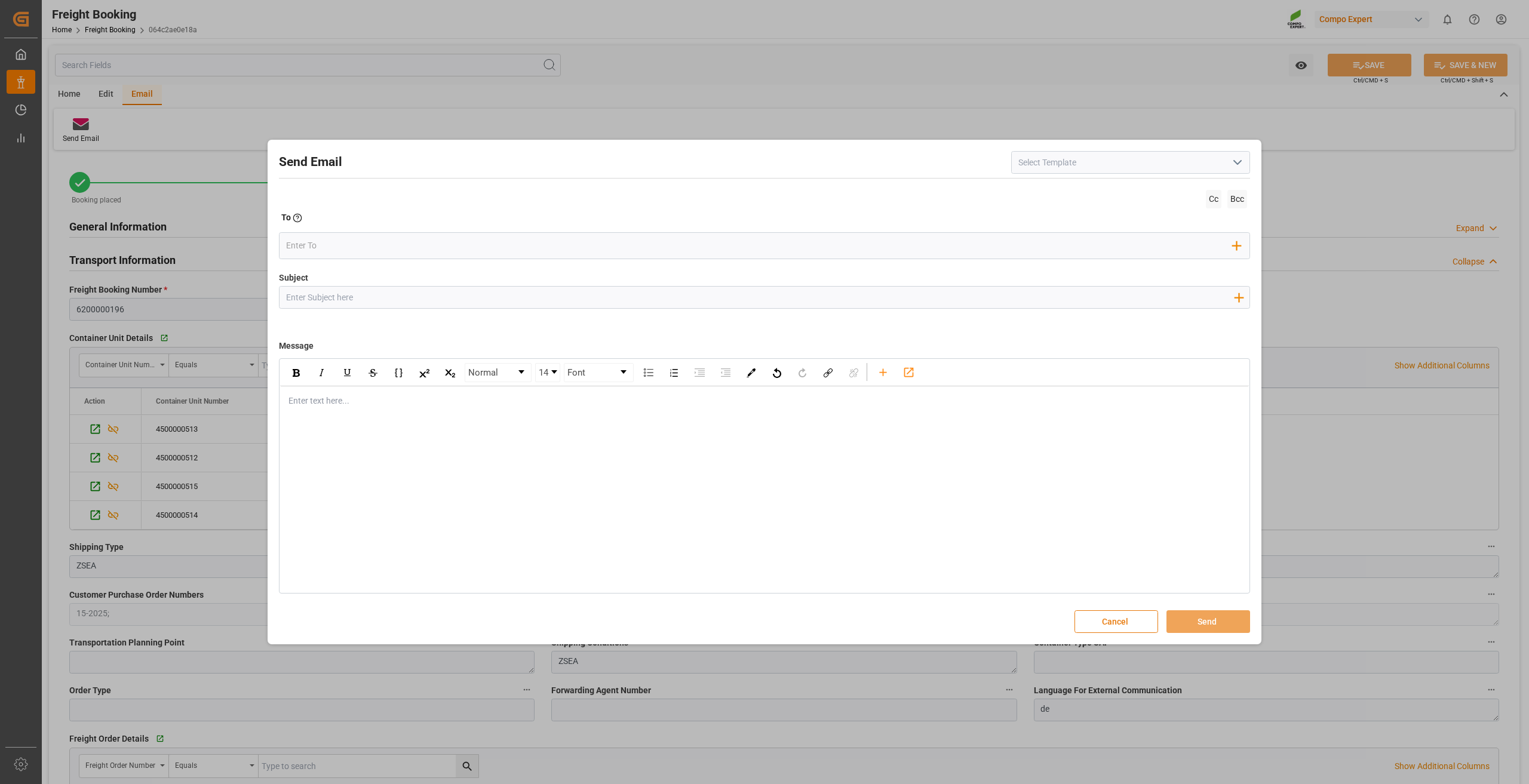
click at [1120, 616] on button "Cancel" at bounding box center [1116, 621] width 83 height 23
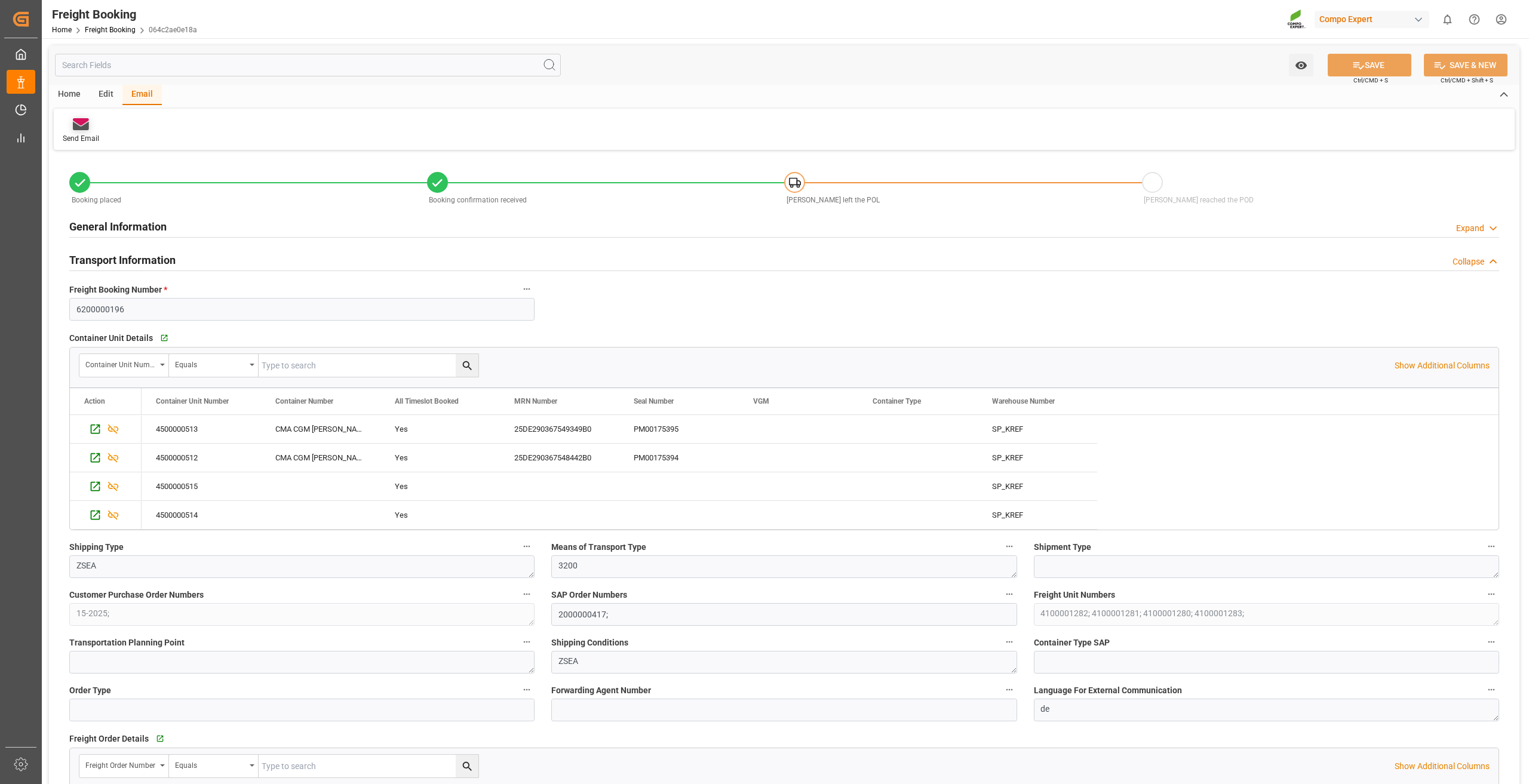
click at [83, 126] on icon at bounding box center [81, 126] width 17 height 9
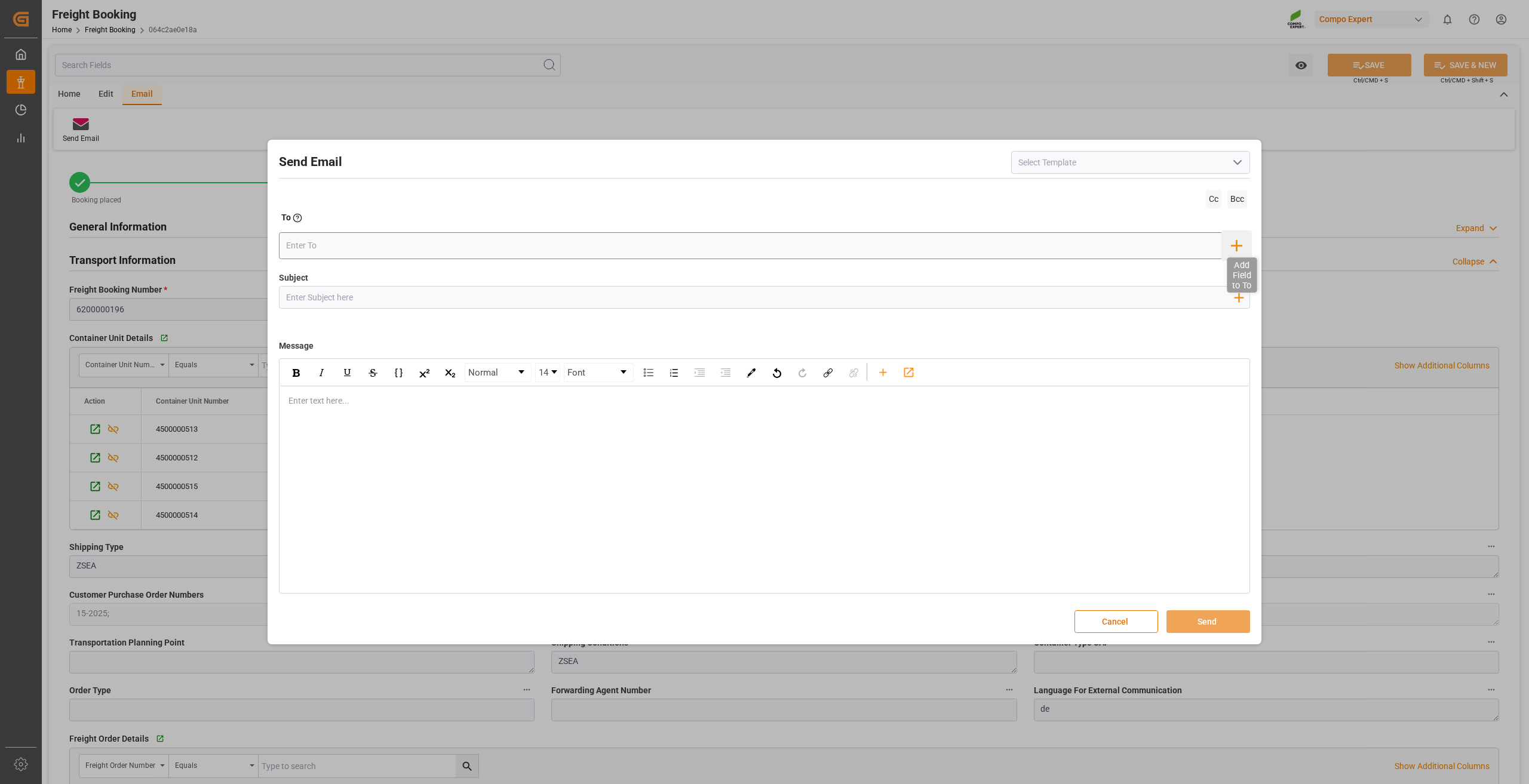
click at [1232, 251] on icon "button" at bounding box center [1236, 245] width 19 height 19
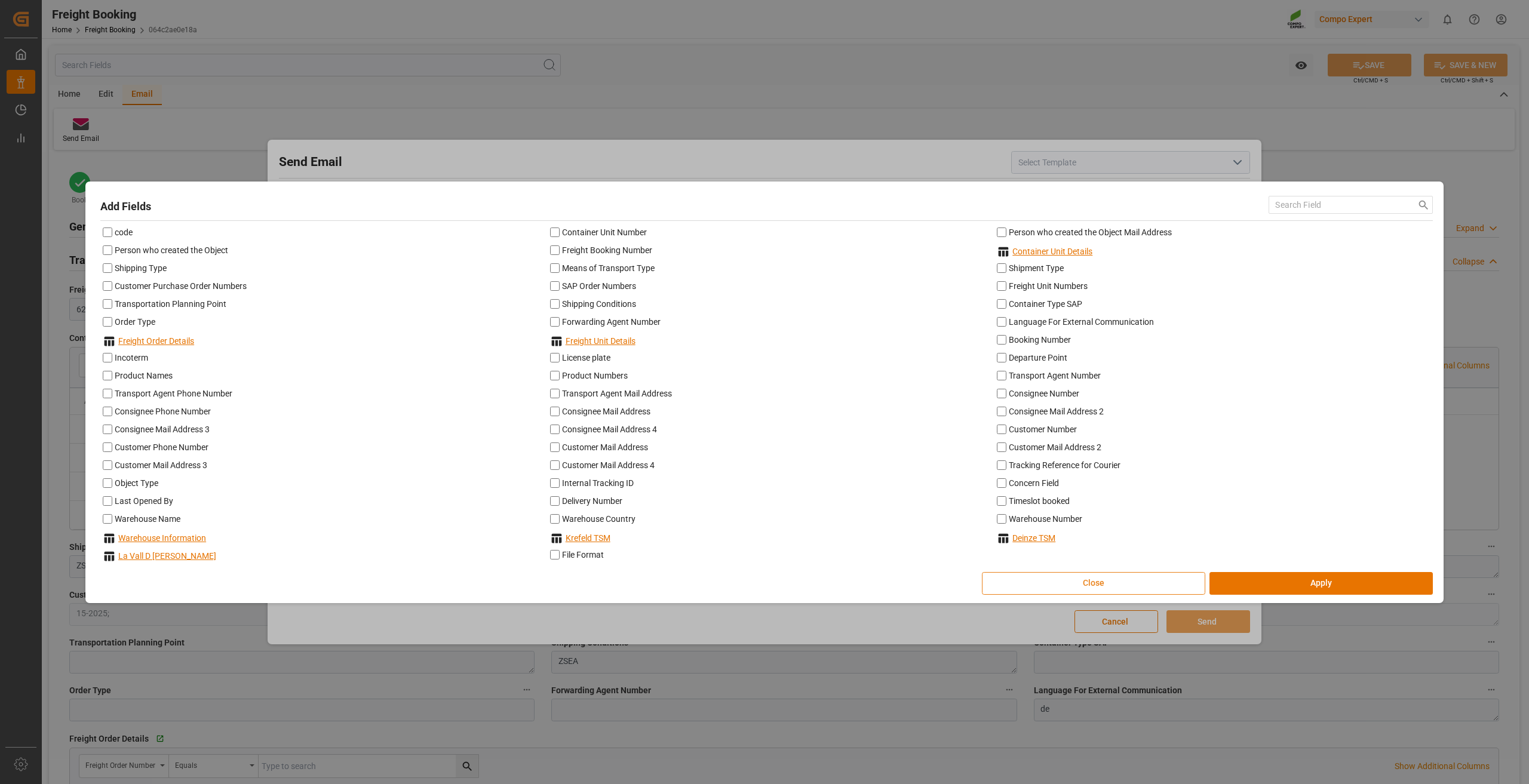
click at [1122, 574] on button "Close" at bounding box center [1093, 583] width 223 height 23
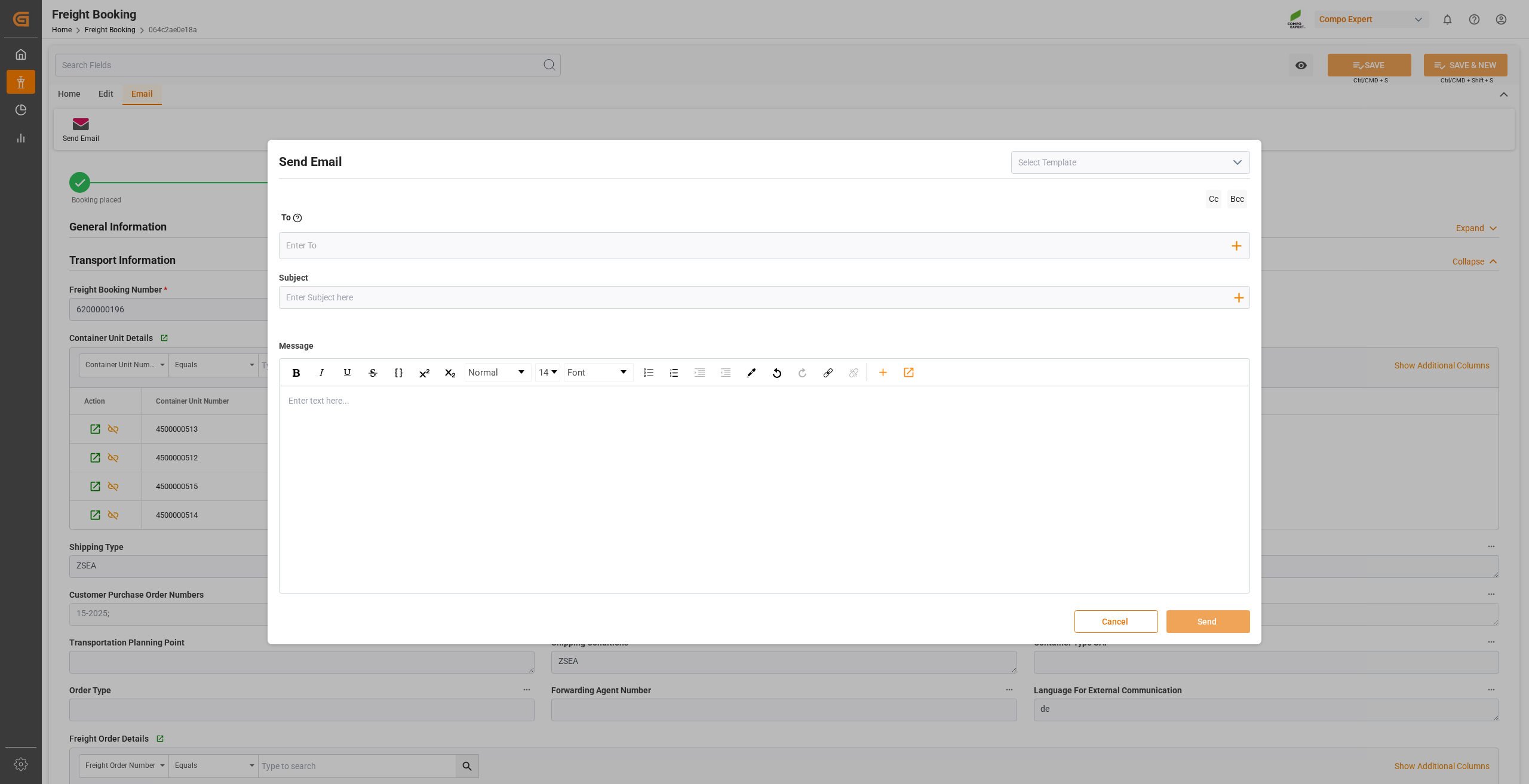
click at [361, 292] on input "Subject" at bounding box center [759, 296] width 960 height 21
click at [389, 247] on input "email" at bounding box center [760, 245] width 947 height 18
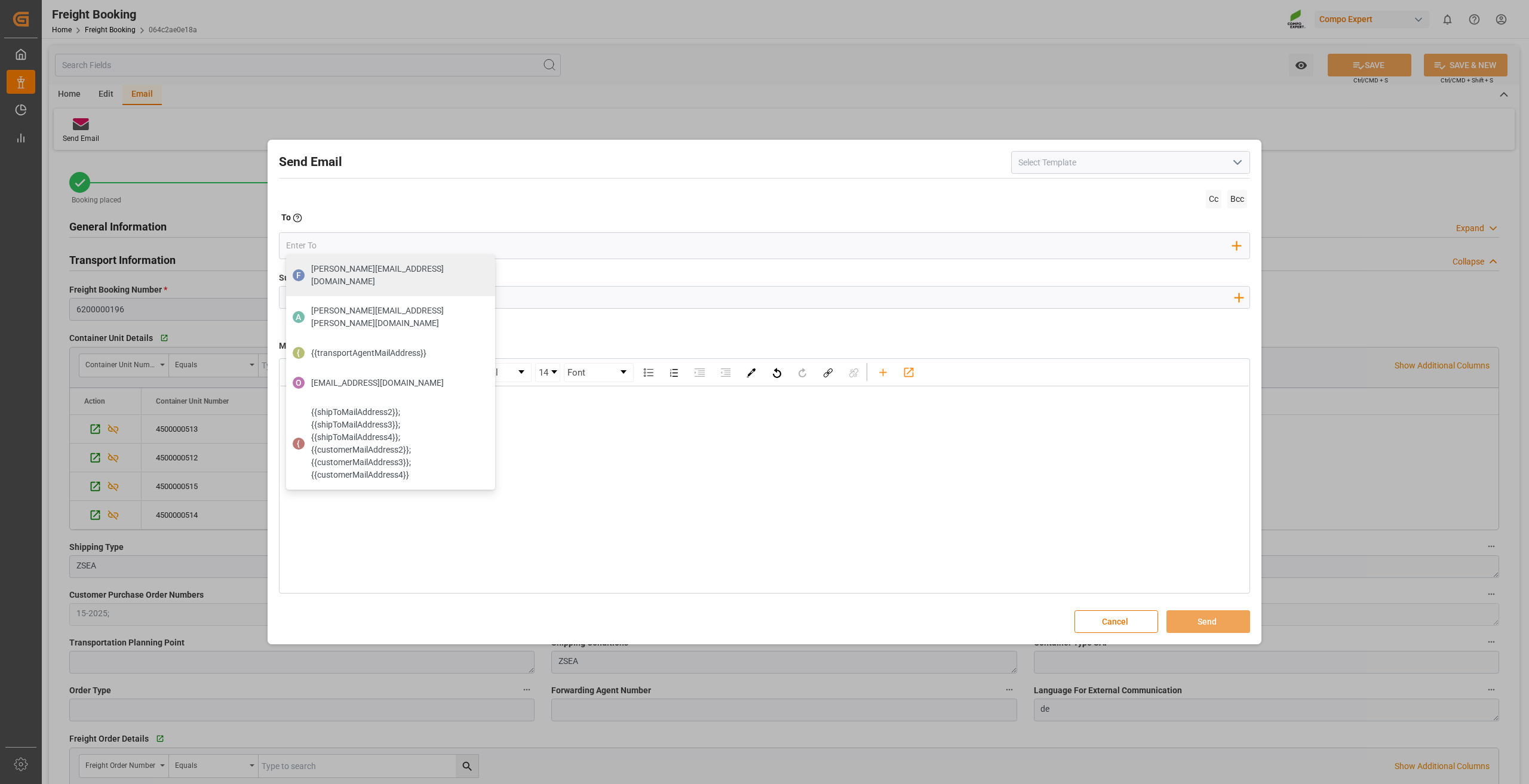
click at [1240, 162] on polyline "open menu" at bounding box center [1237, 162] width 7 height 4
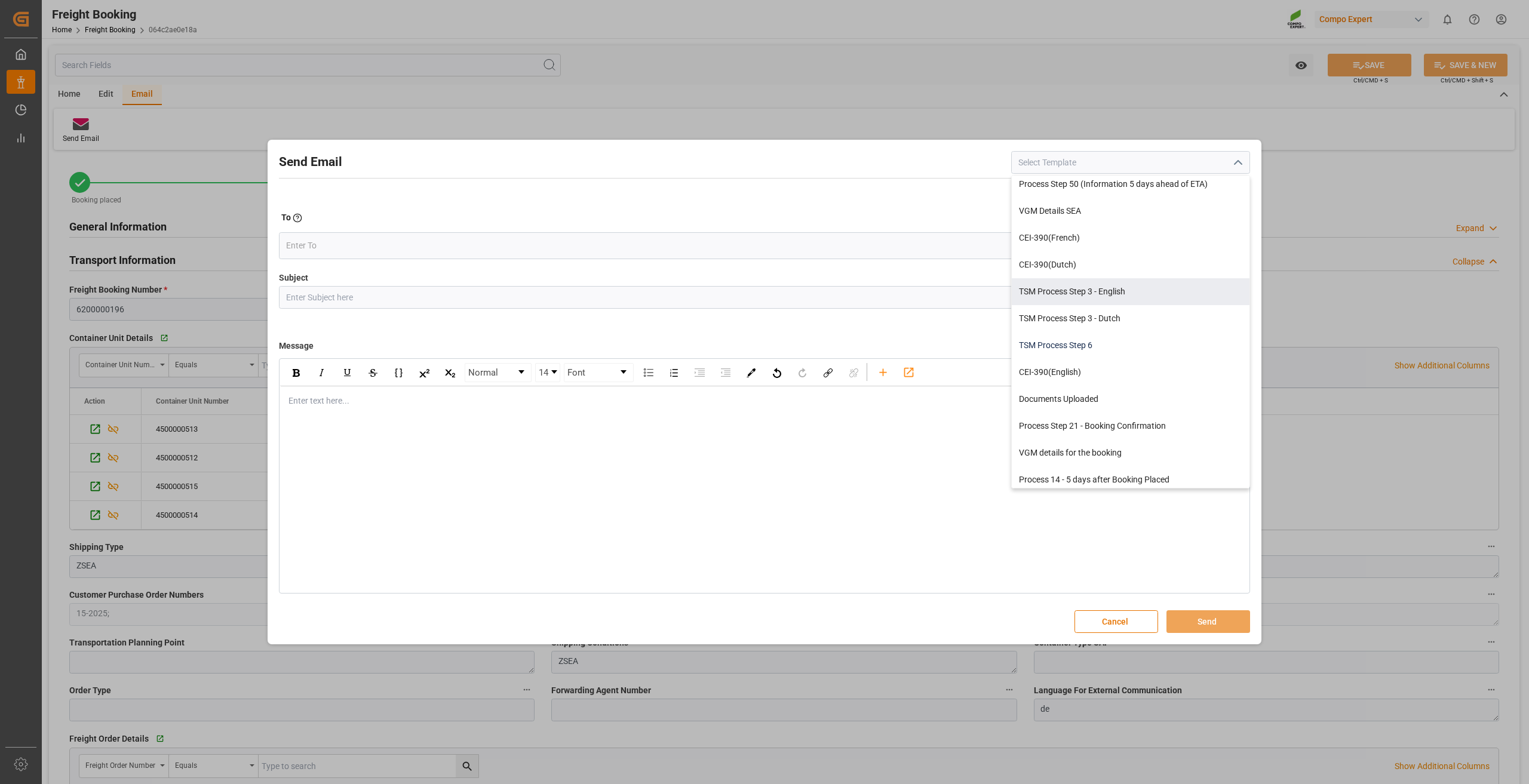
scroll to position [60, 0]
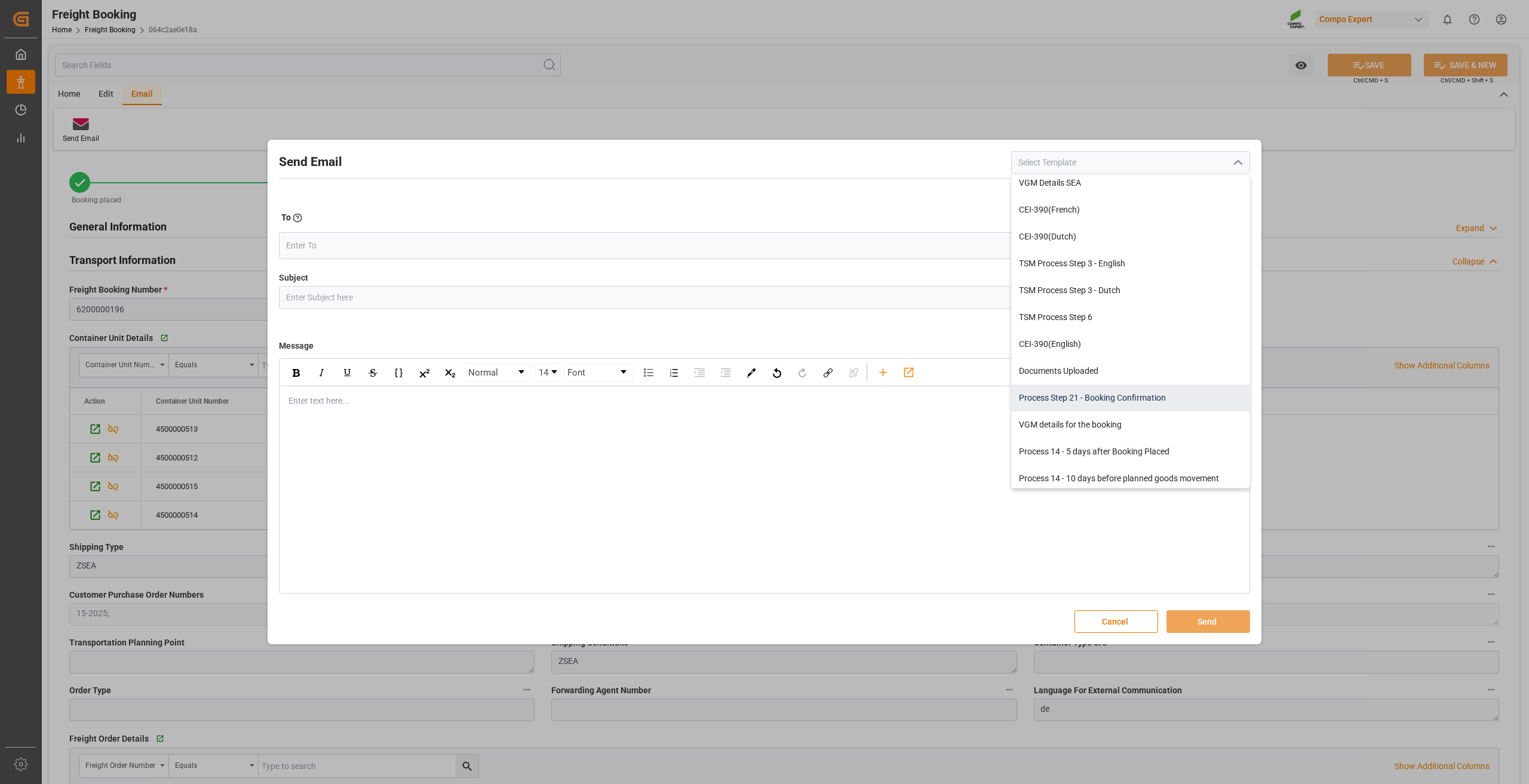
click at [1091, 396] on div "Process Step 21 - Booking Confirmation" at bounding box center [1130, 398] width 238 height 27
type input "Process Step 21 - Booking Confirmation"
type input "Booking confirmation - {{includedCustomerOrderNumbers}} / {{shipmentNumber}} / …"
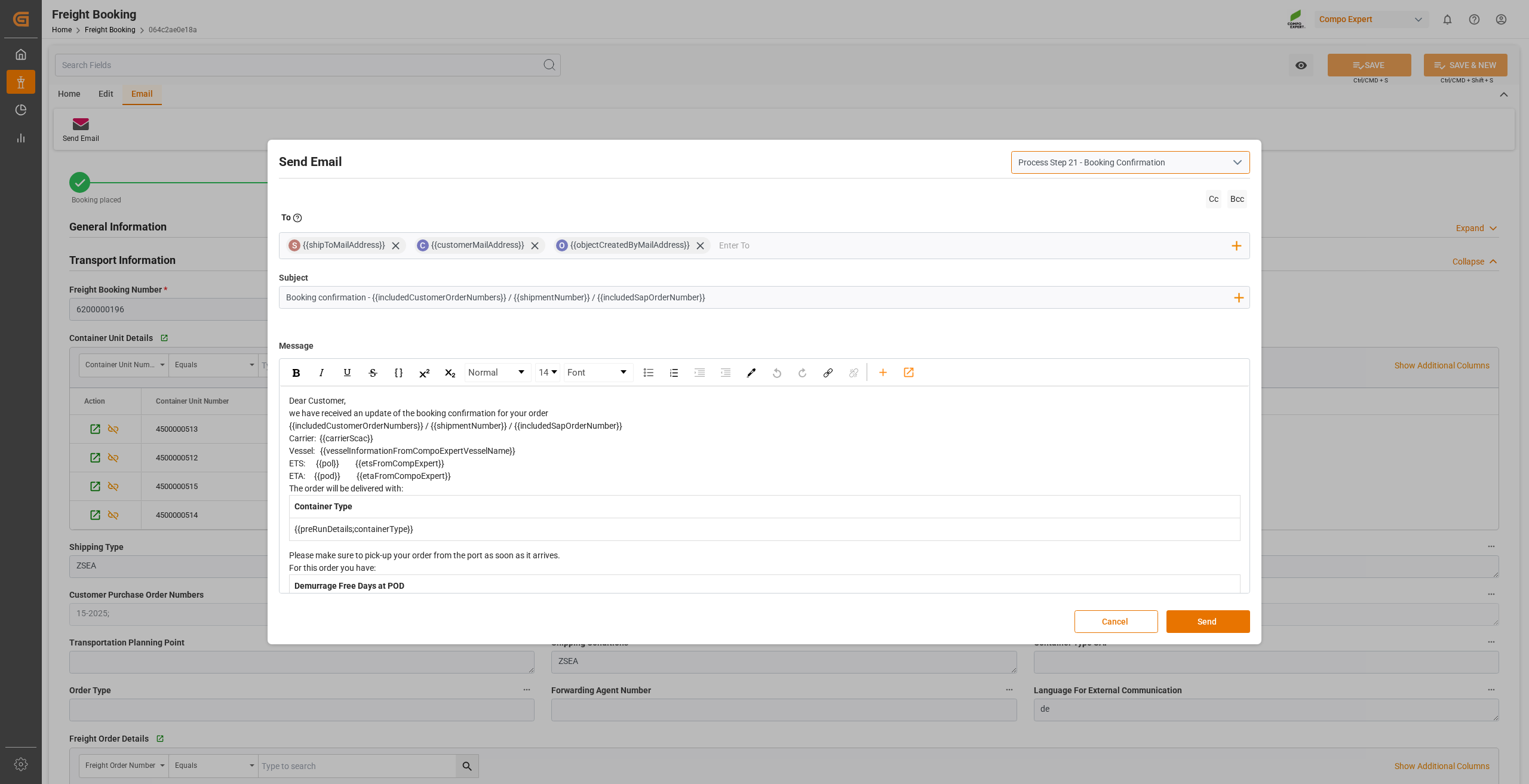
click at [1194, 163] on input "Process Step 21 - Booking Confirmation" at bounding box center [1130, 162] width 239 height 23
click at [1222, 163] on input "Process Step 21 - Booking Confirmation" at bounding box center [1130, 162] width 239 height 23
click at [1231, 164] on icon "open menu" at bounding box center [1237, 162] width 14 height 14
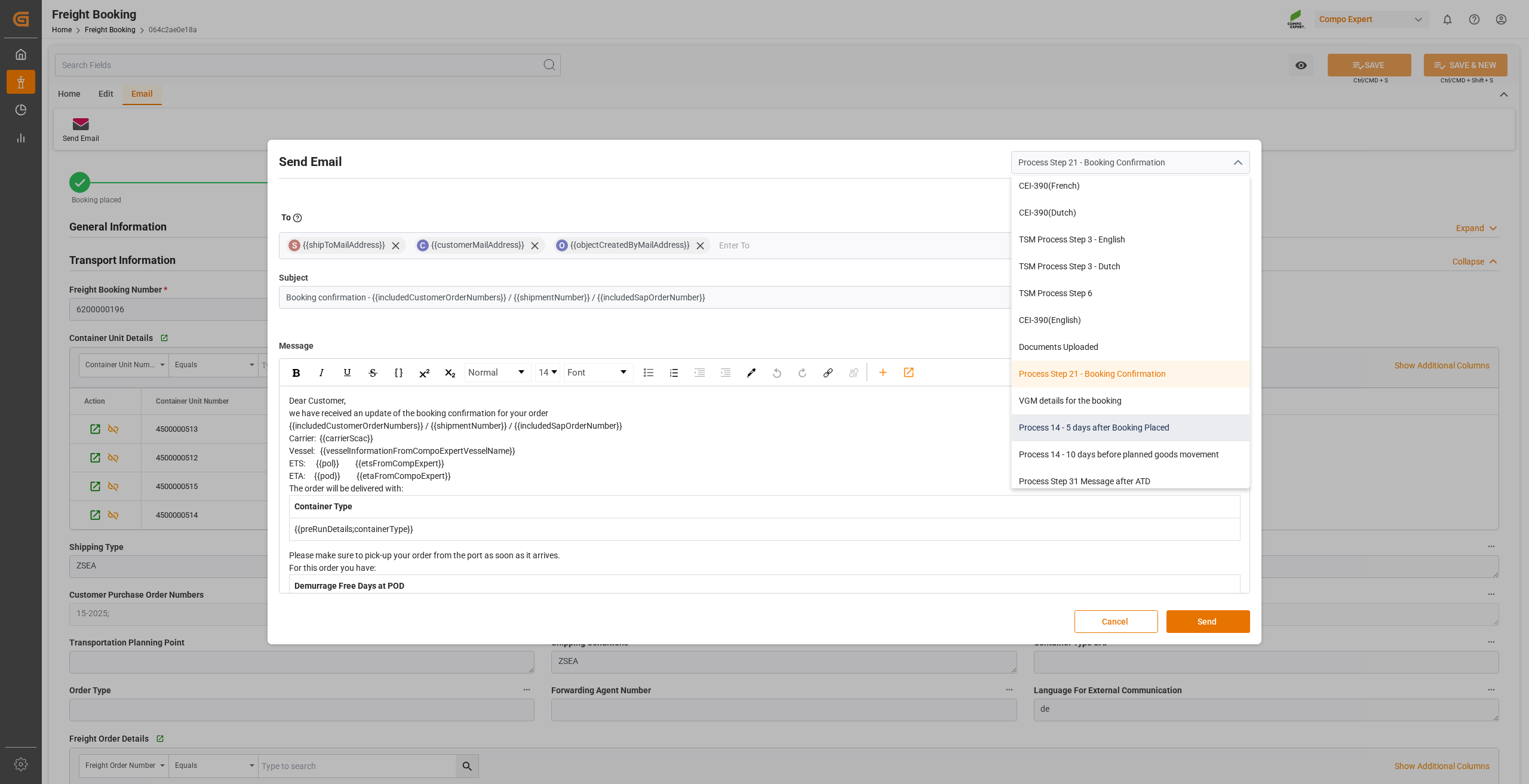
scroll to position [90, 0]
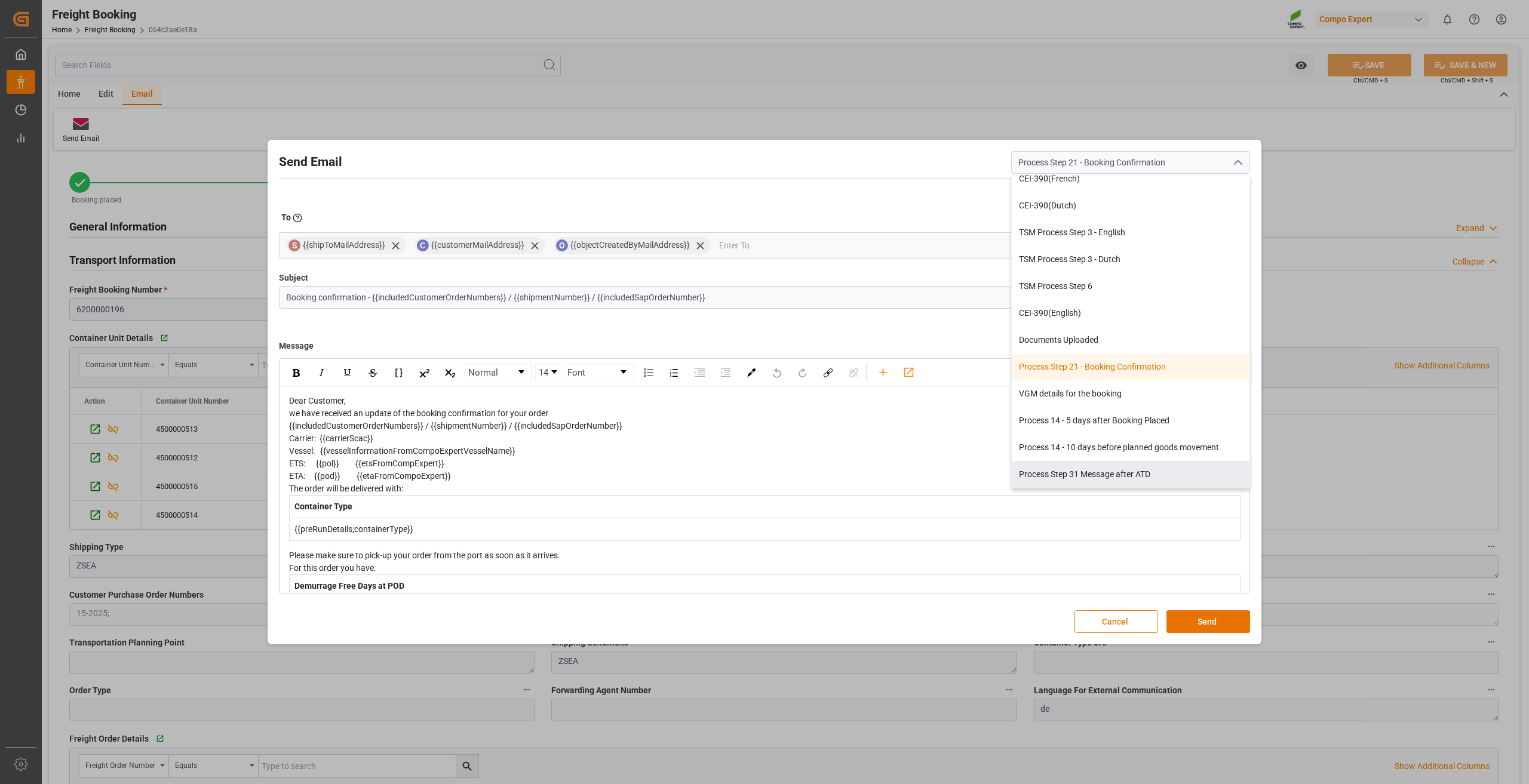
click at [1109, 616] on button "Cancel" at bounding box center [1116, 621] width 83 height 23
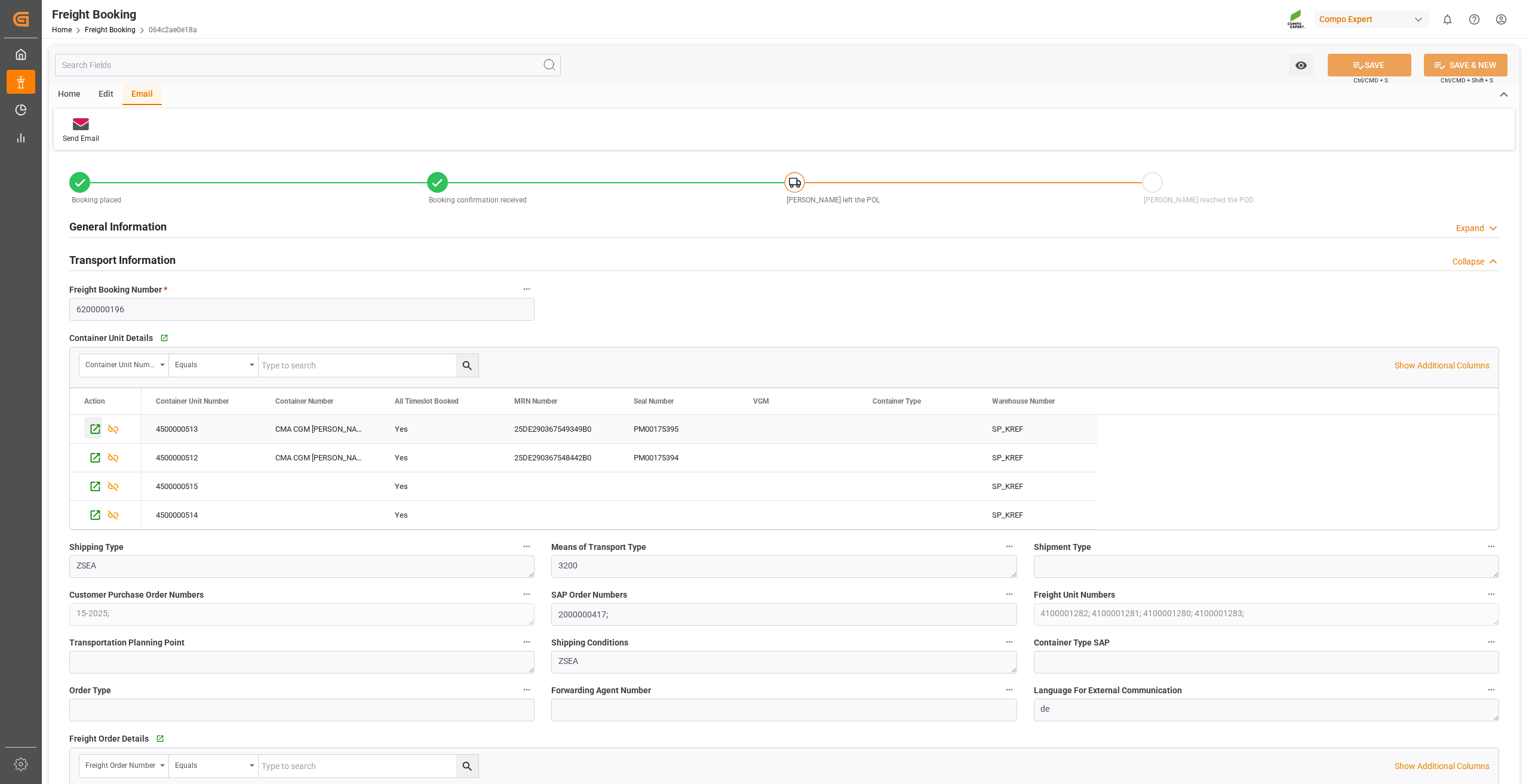
click at [94, 426] on icon "Press SPACE to select this row." at bounding box center [95, 429] width 13 height 13
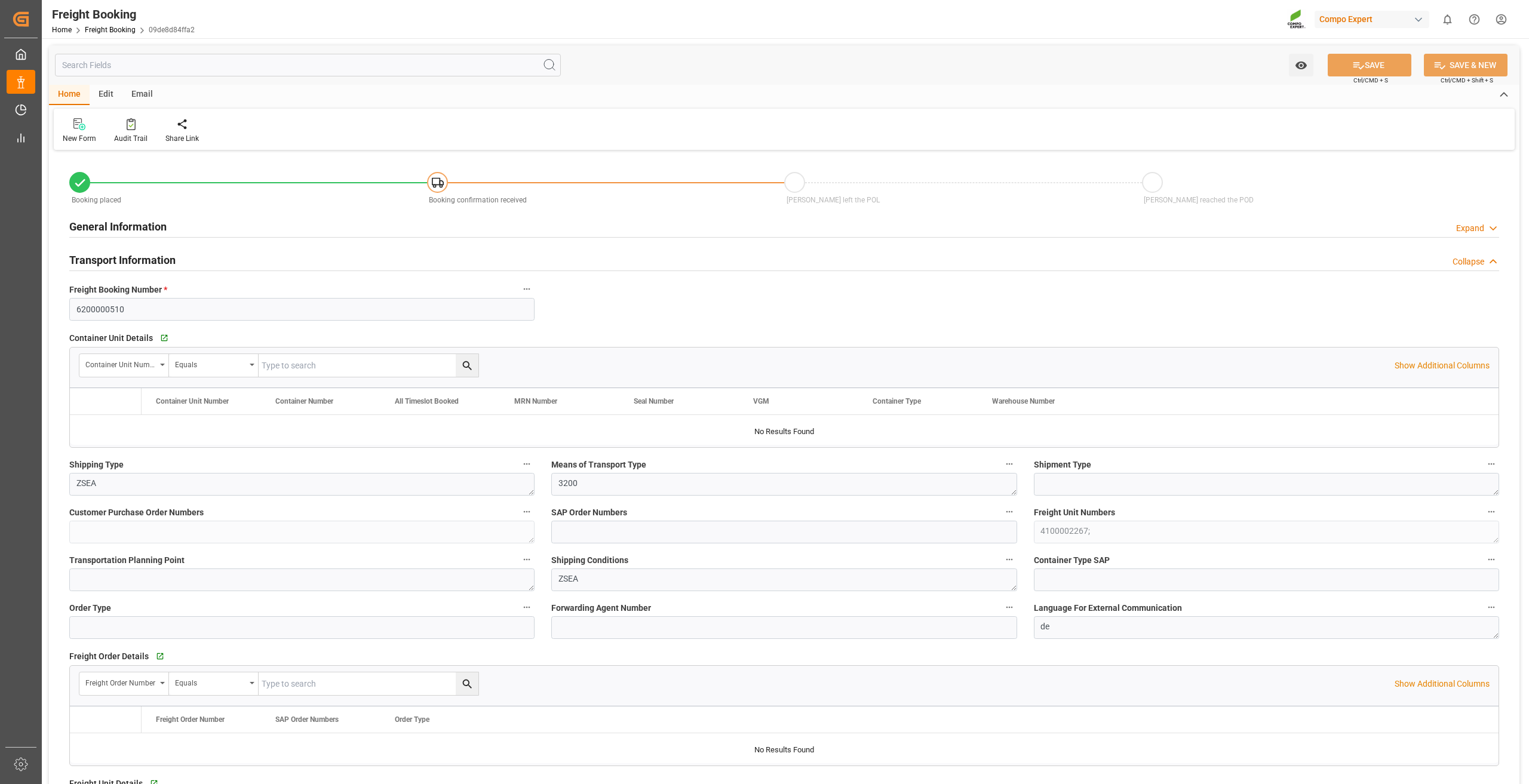
type input "9222106"
type input "NLRTM"
type input "ESSCT"
type input "0"
type input "49944.96"
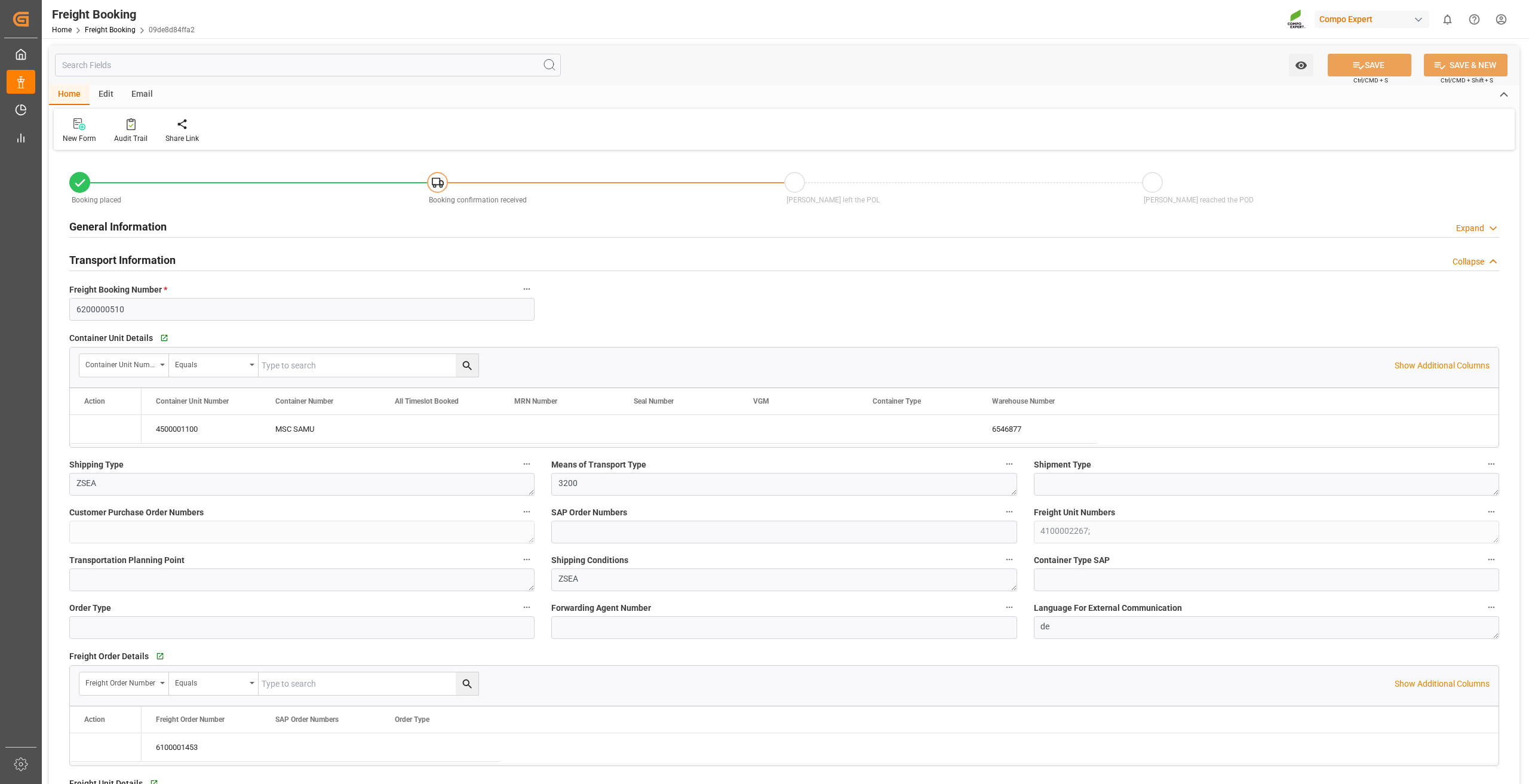
type input "[DATE] 02:00"
type input "[DATE] 01:00"
type input "[DATE] 13:51"
type input "[DATE] 14:30"
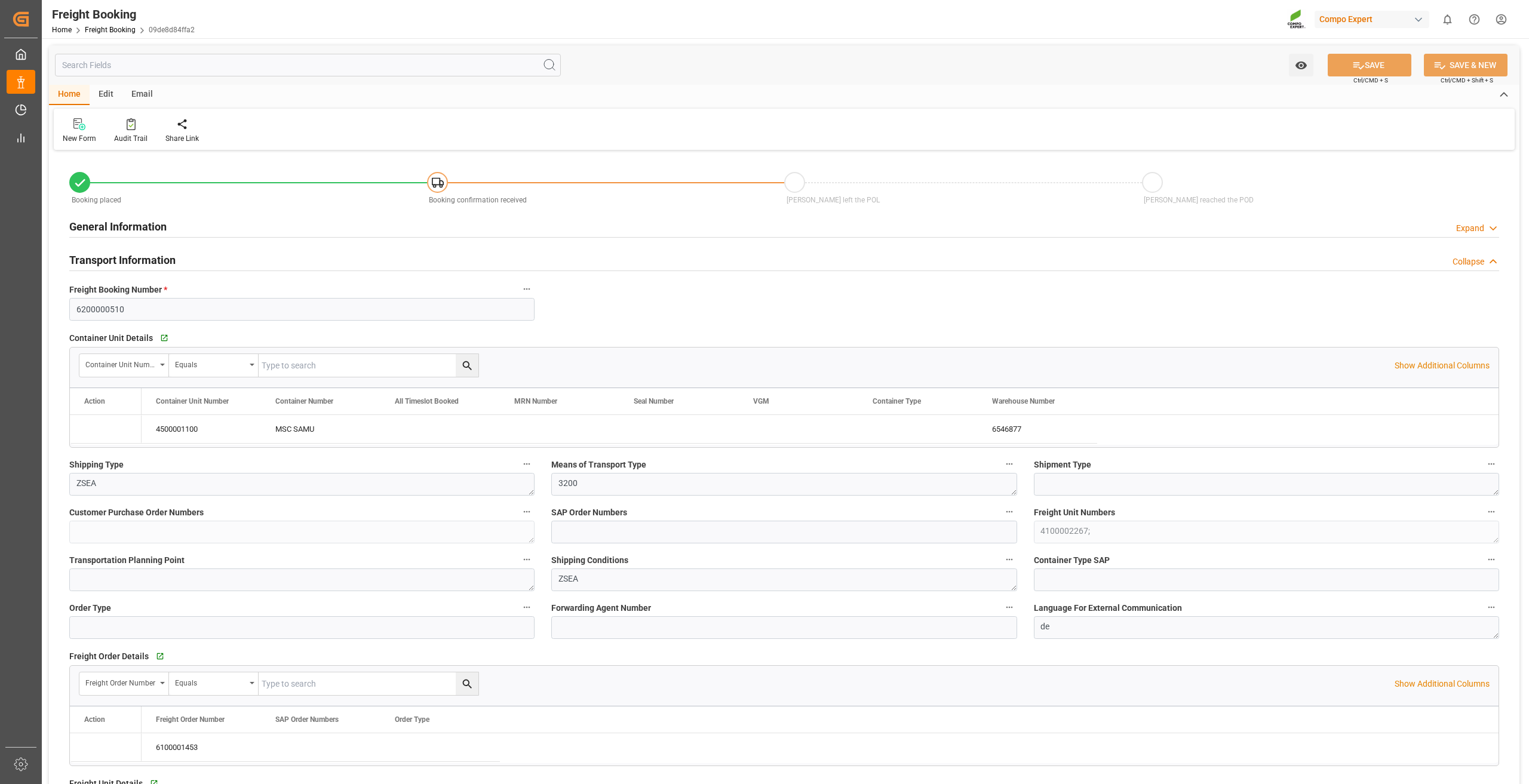
type input "[DATE] 14:30"
type input "9222106"
type input "NLRTM"
type input "ESSCT"
type input "0"
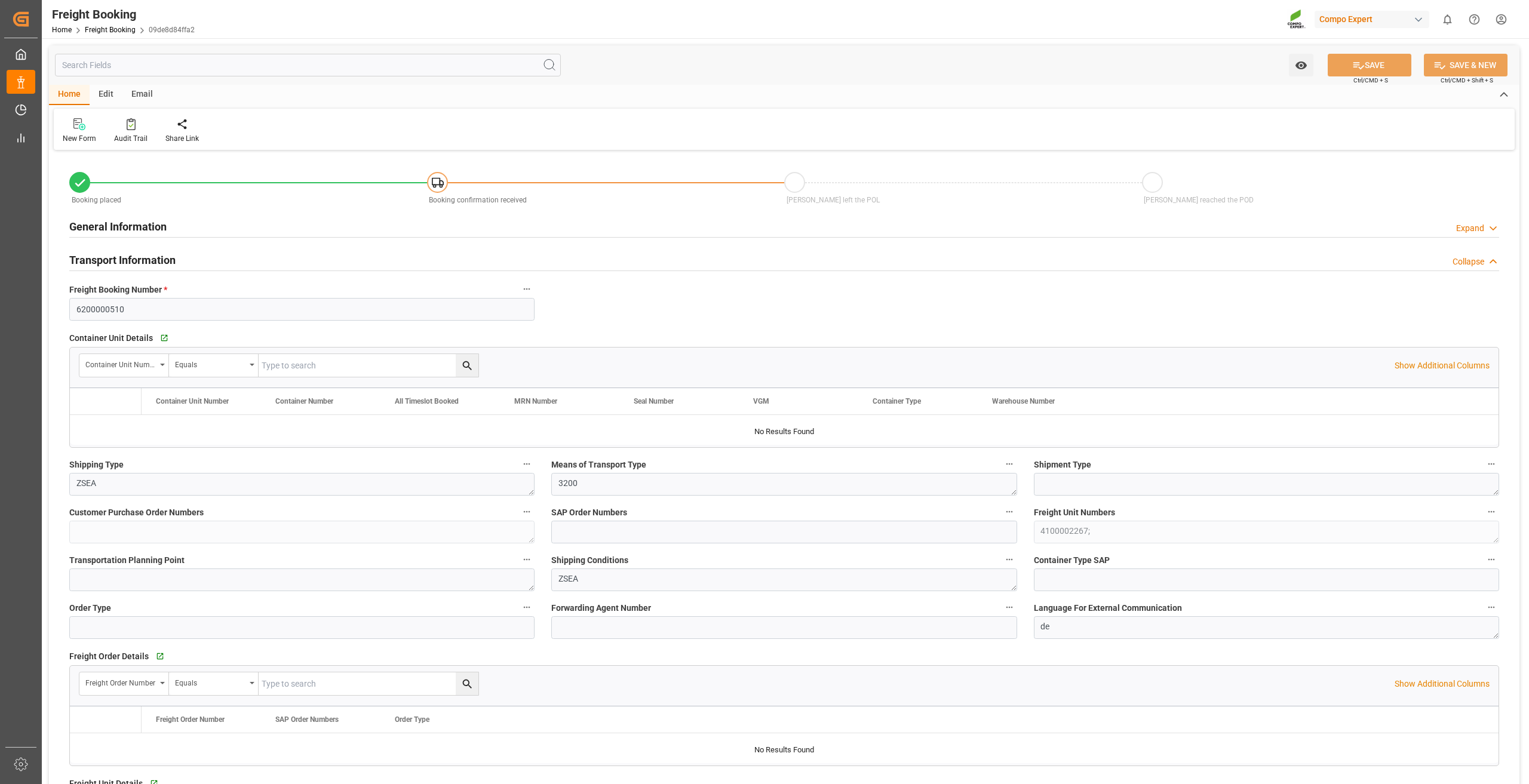
type input "49944.96"
type input "[DATE] 02:00"
type input "[DATE] 01:00"
type input "[DATE] 13:51"
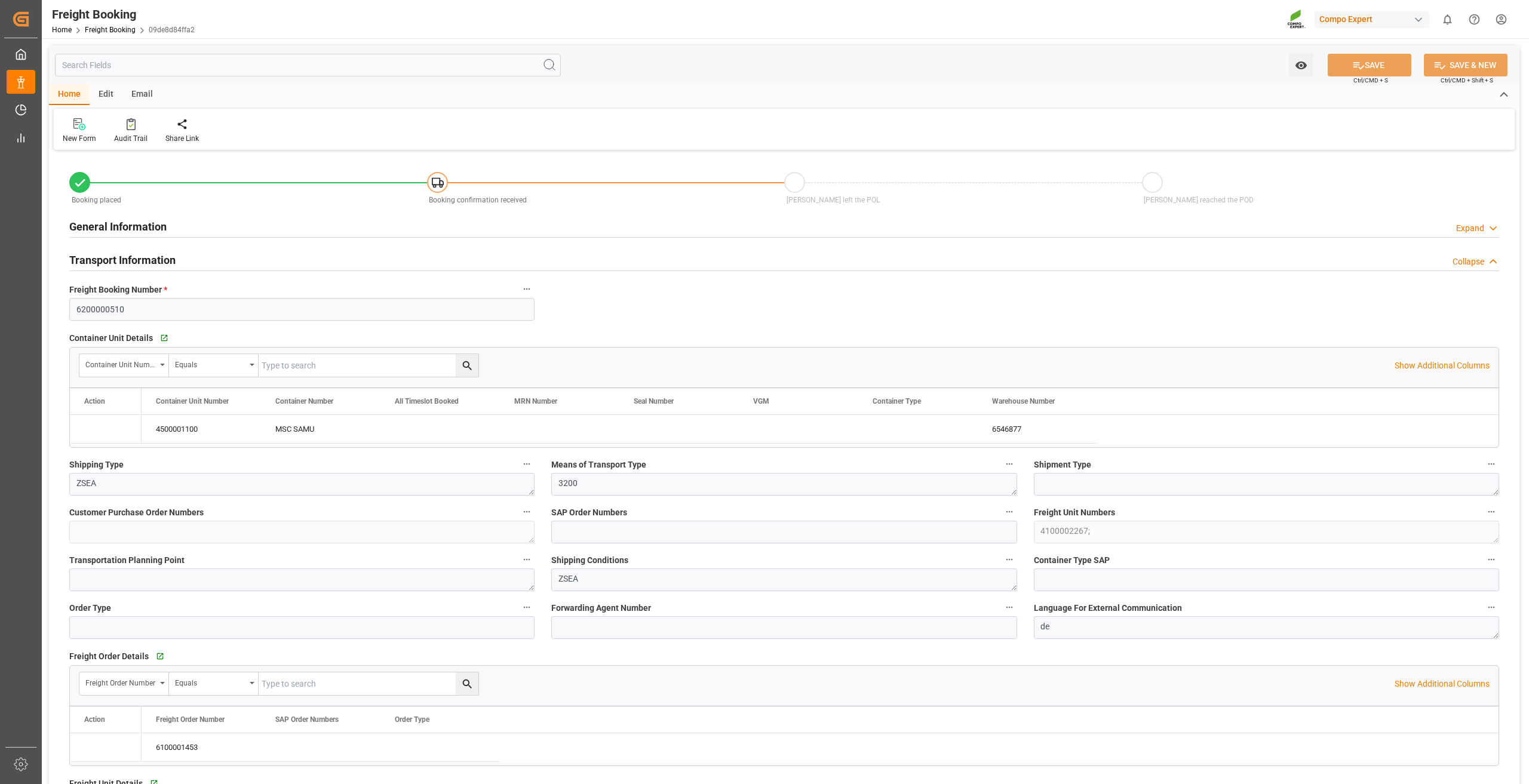
type input "[DATE] 14:30"
click at [1277, 68] on icon "button" at bounding box center [1268, 65] width 18 height 13
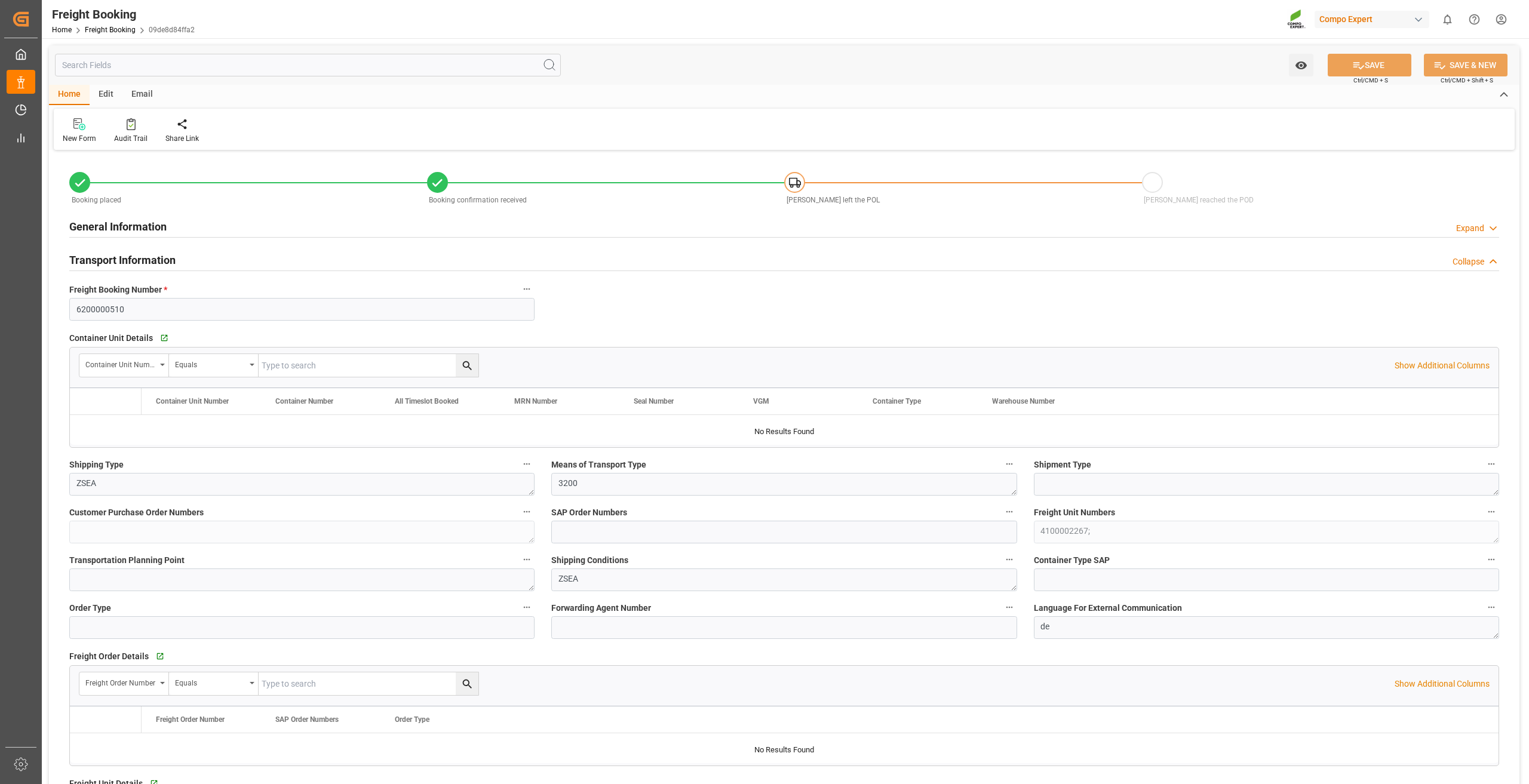
type input "9222106"
type input "NLRTM"
type input "ESSCT"
type input "0"
type input "49944.96"
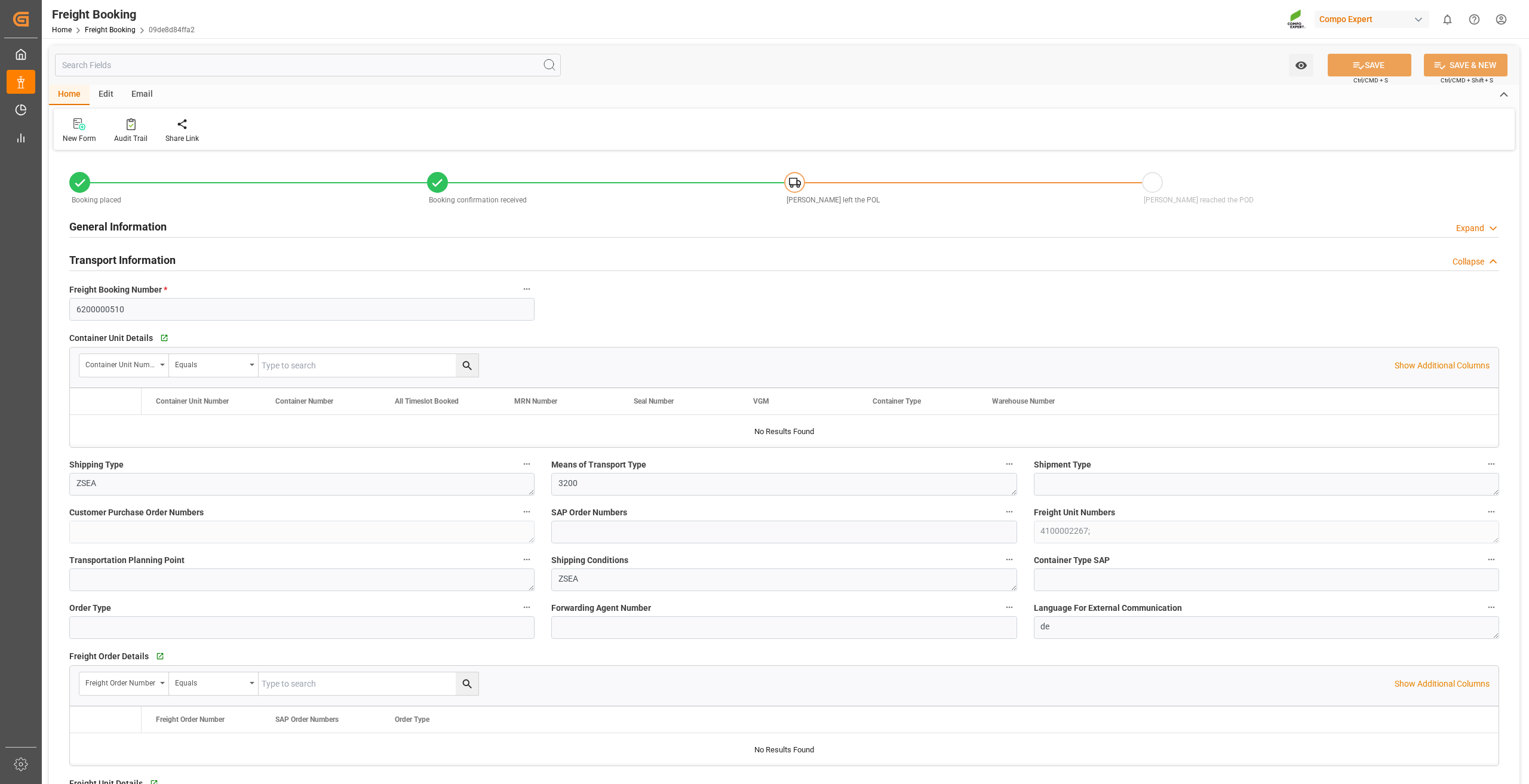
type input "[DATE] 02:00"
type input "[DATE] 01:00"
type input "18.09.2025 01:00"
type input "20.08.2025 13:51"
type input "20.08.2025 14:30"
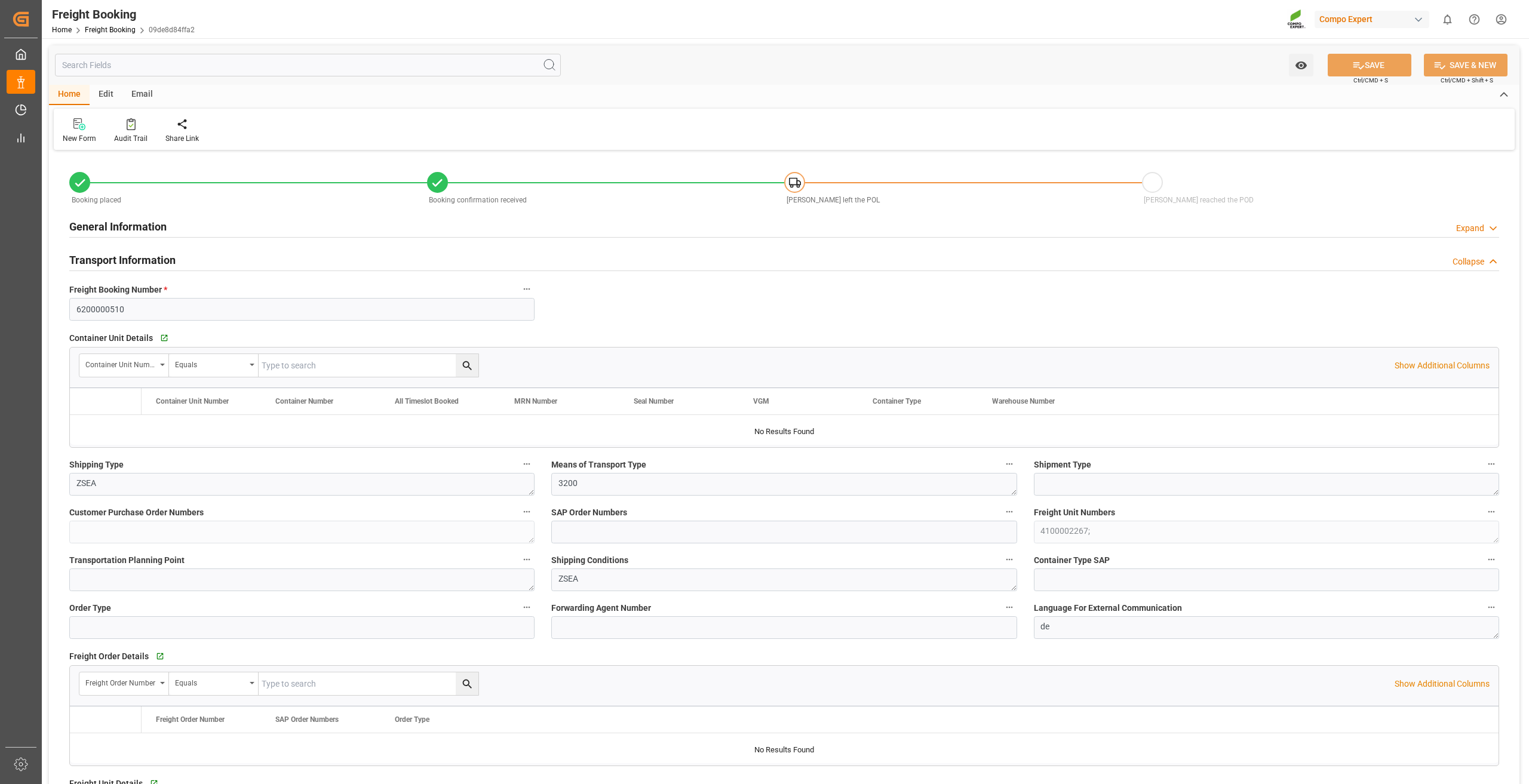
type input "20.08.2025 14:30"
type input "27.08.2025 11:32"
click at [134, 125] on icon at bounding box center [131, 123] width 9 height 12
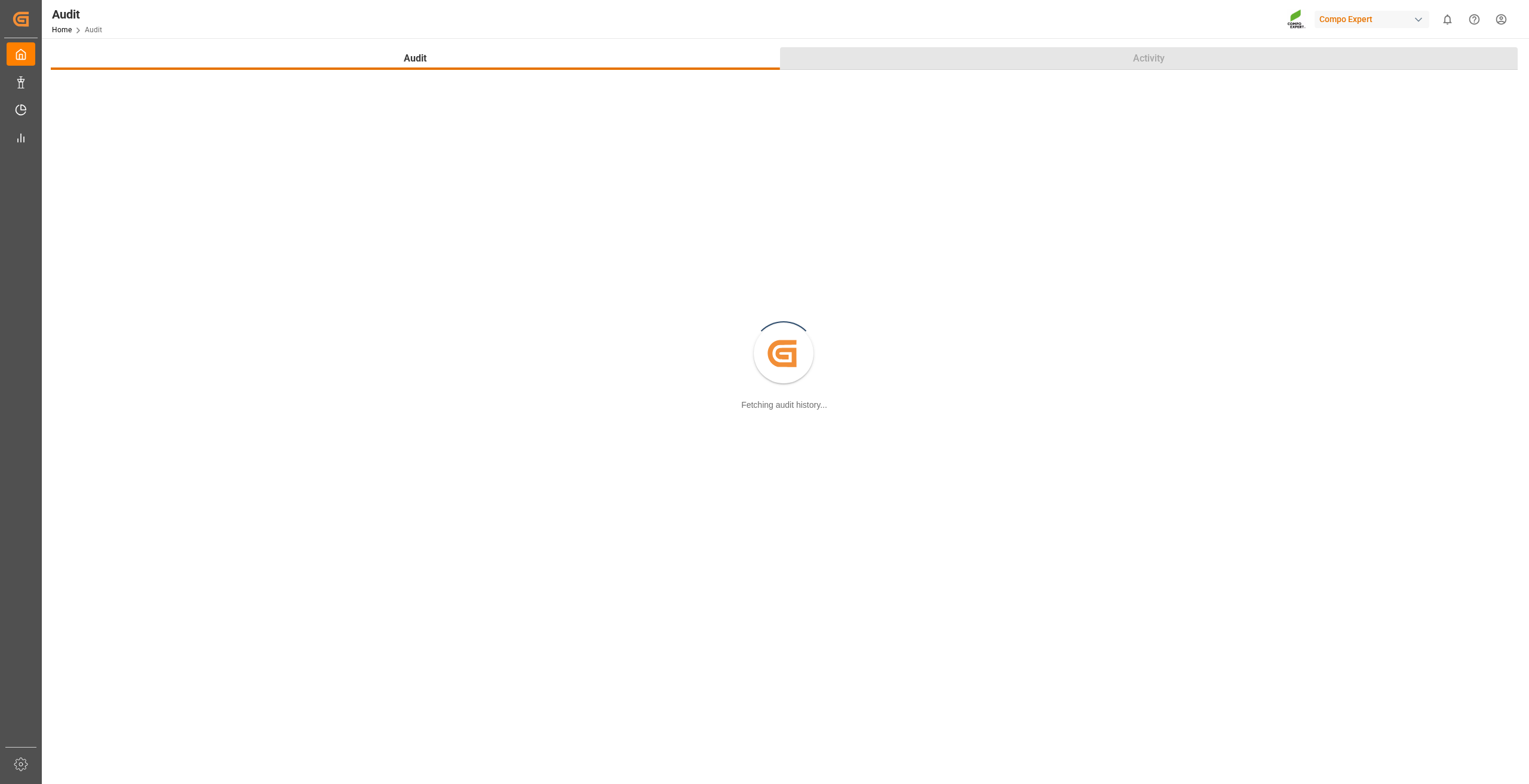
click at [975, 64] on button "Activity" at bounding box center [1149, 58] width 738 height 23
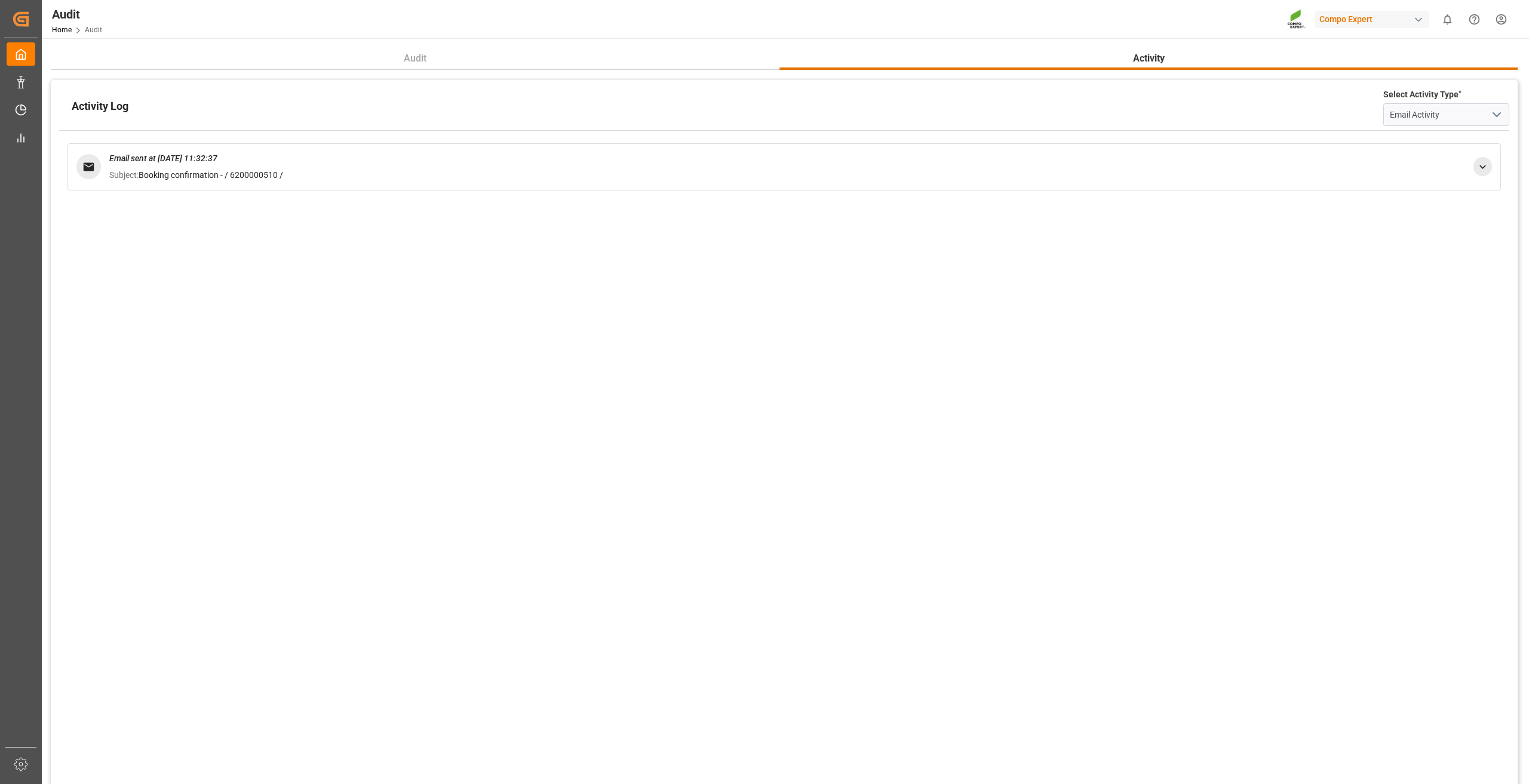
click at [1487, 162] on icon at bounding box center [1483, 167] width 13 height 13
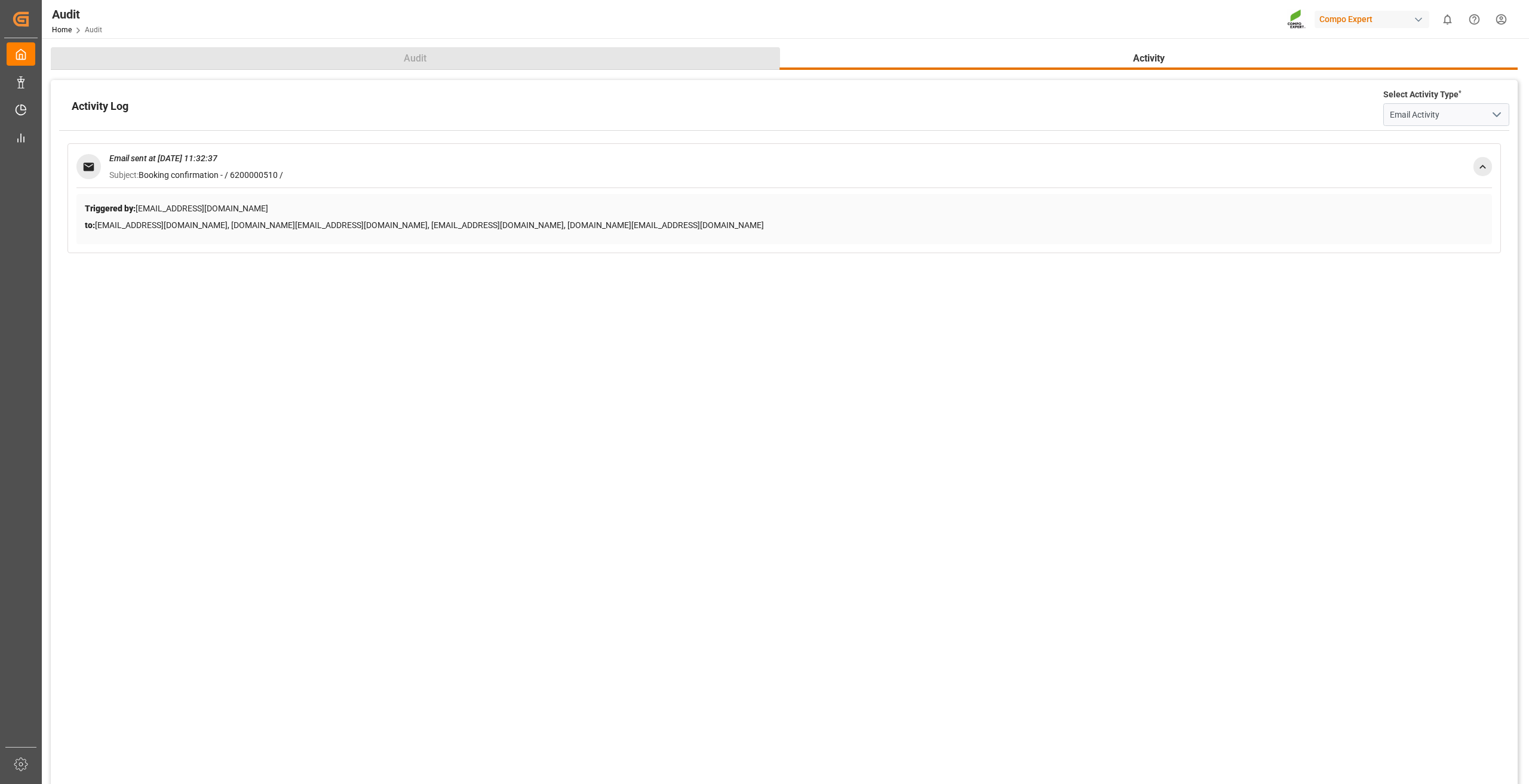
click at [242, 63] on button "Audit" at bounding box center [415, 58] width 729 height 23
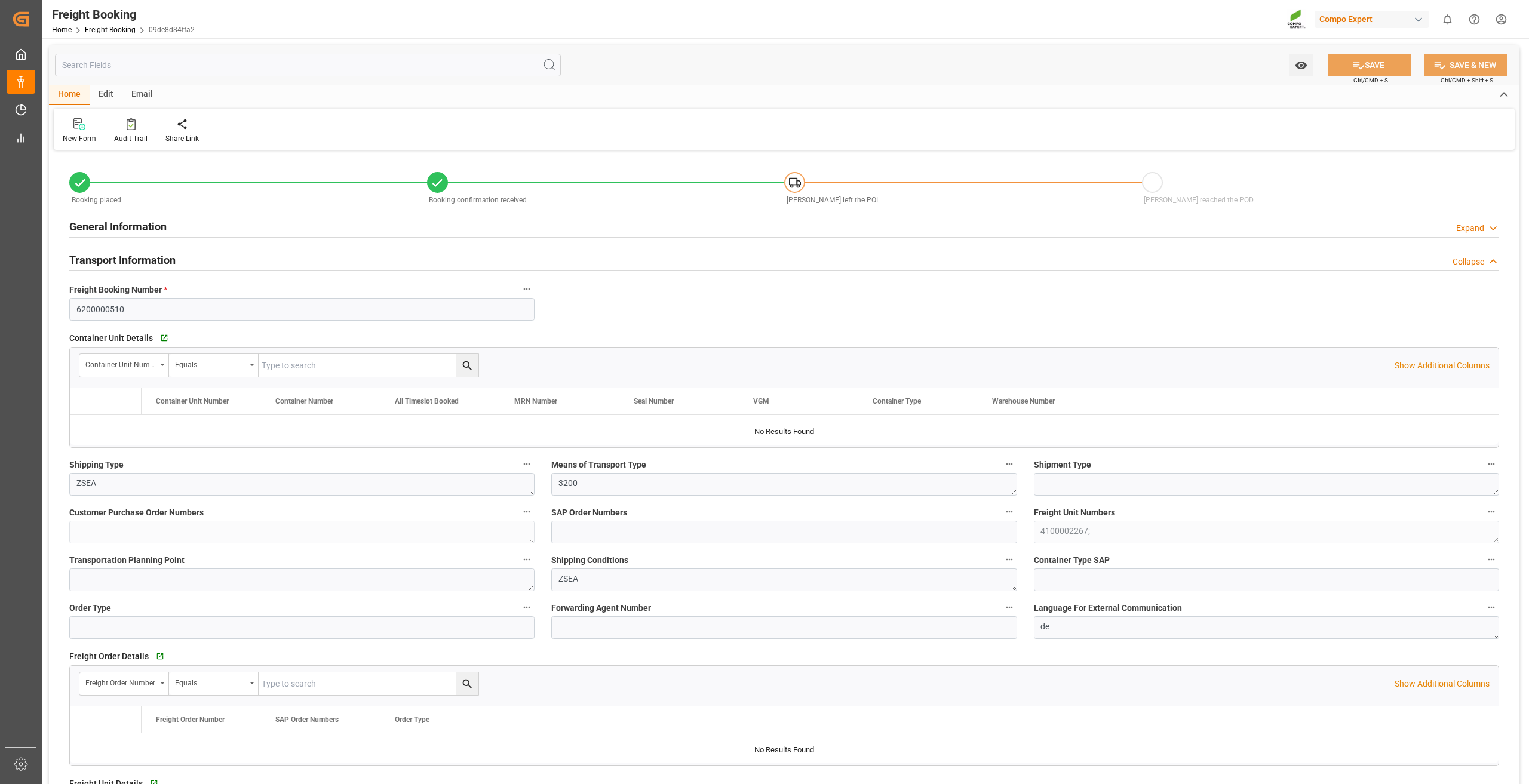
type input "9222106"
type input "NLRTM"
type input "ESSCT"
type input "0"
type input "49944.96"
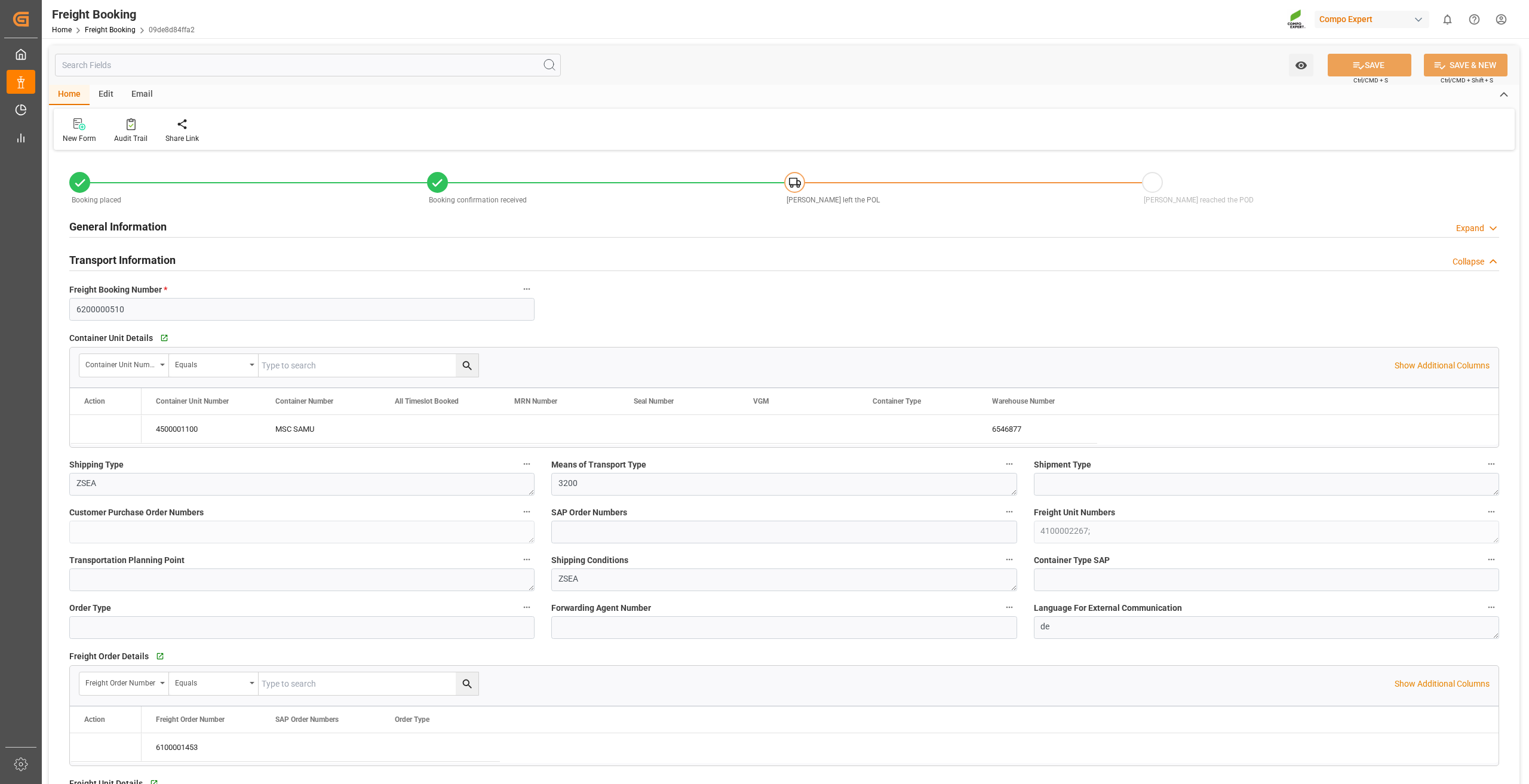
type input "31.07.2025 02:00"
type input "02.09.2025 01:00"
type input "18.09.2025 01:00"
type input "20.08.2025 13:51"
type input "20.08.2025 14:30"
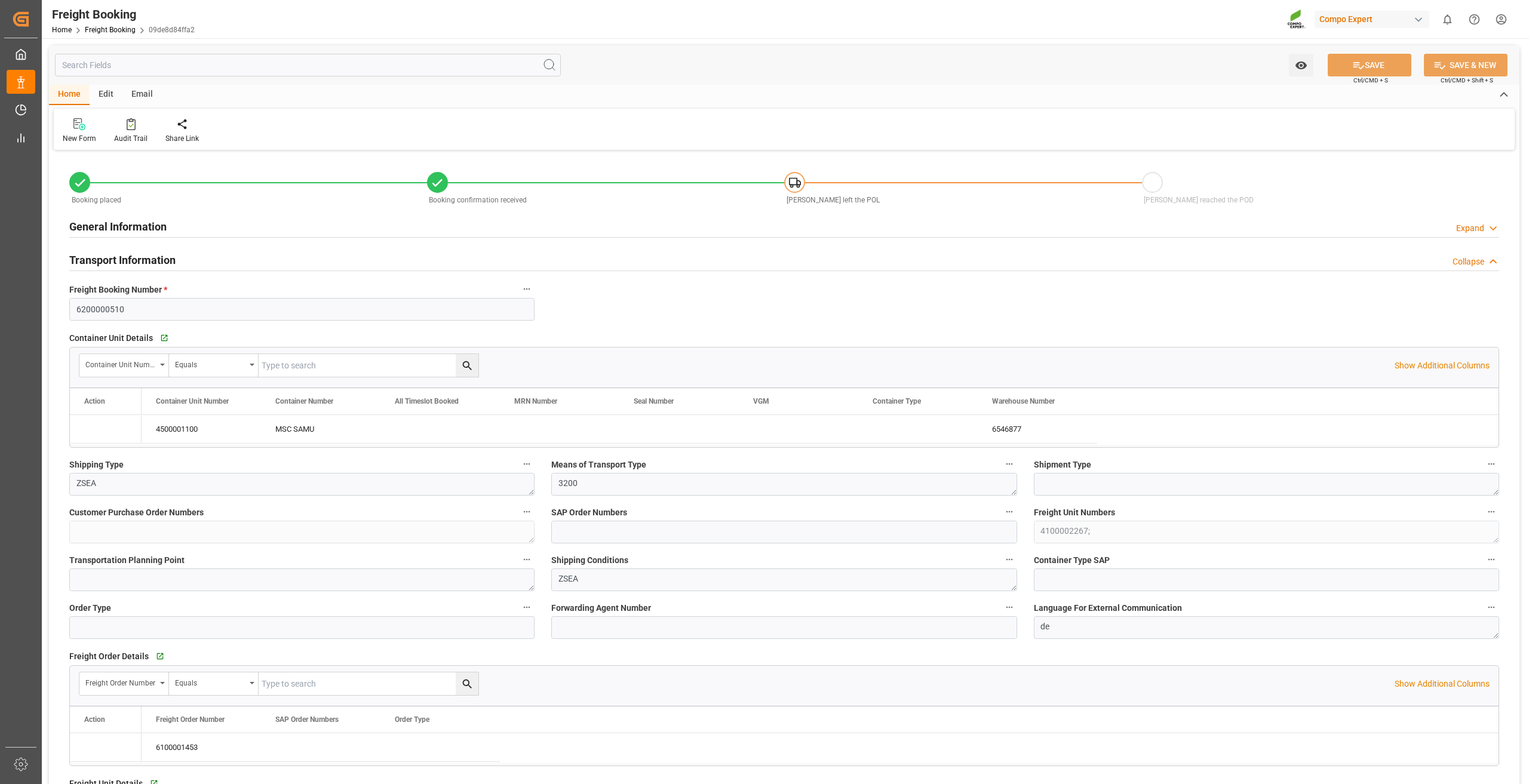
type input "20.08.2025 14:30"
type input "27.08.2025 11:32"
click at [589, 528] on input at bounding box center [783, 532] width 465 height 23
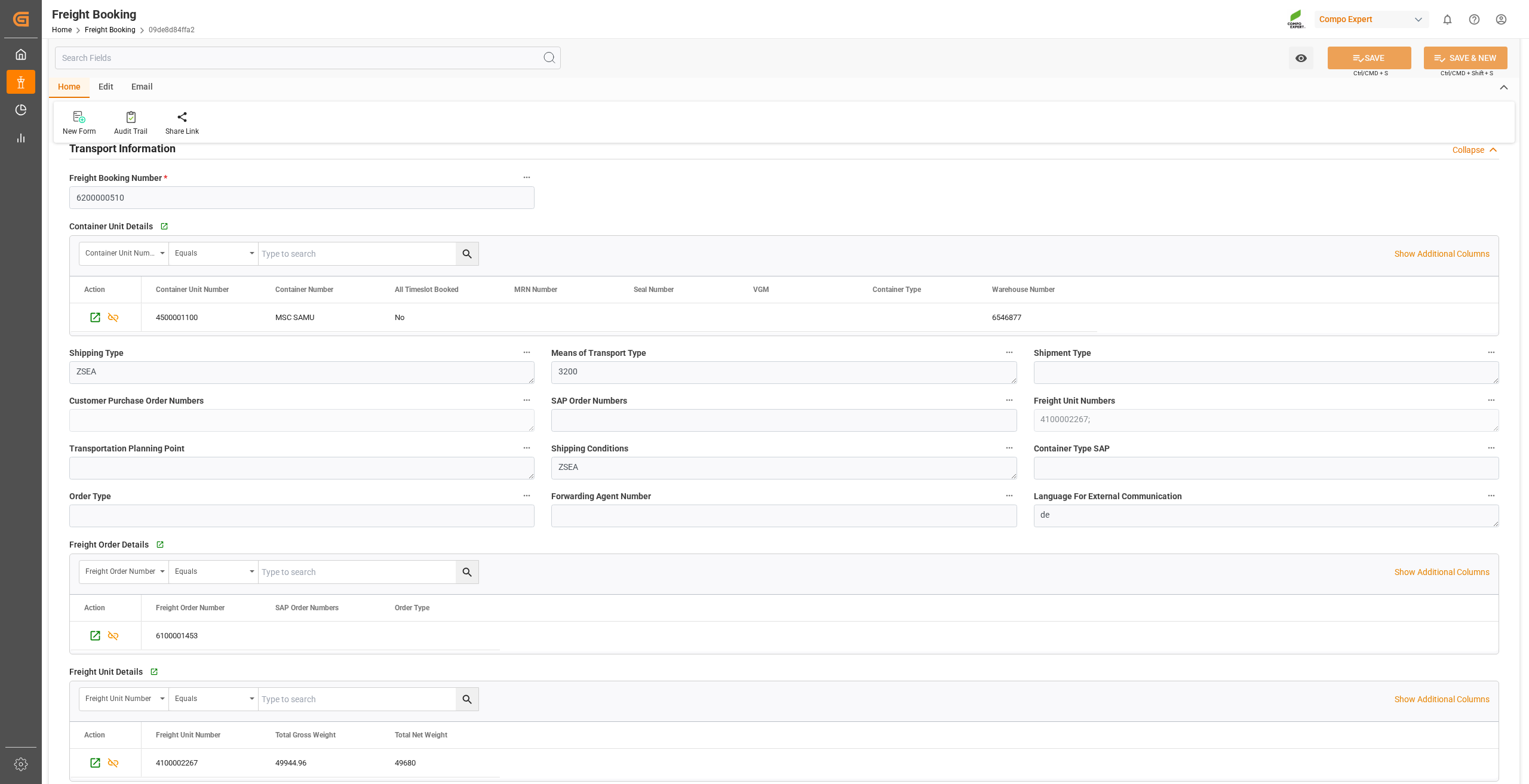
scroll to position [120, 0]
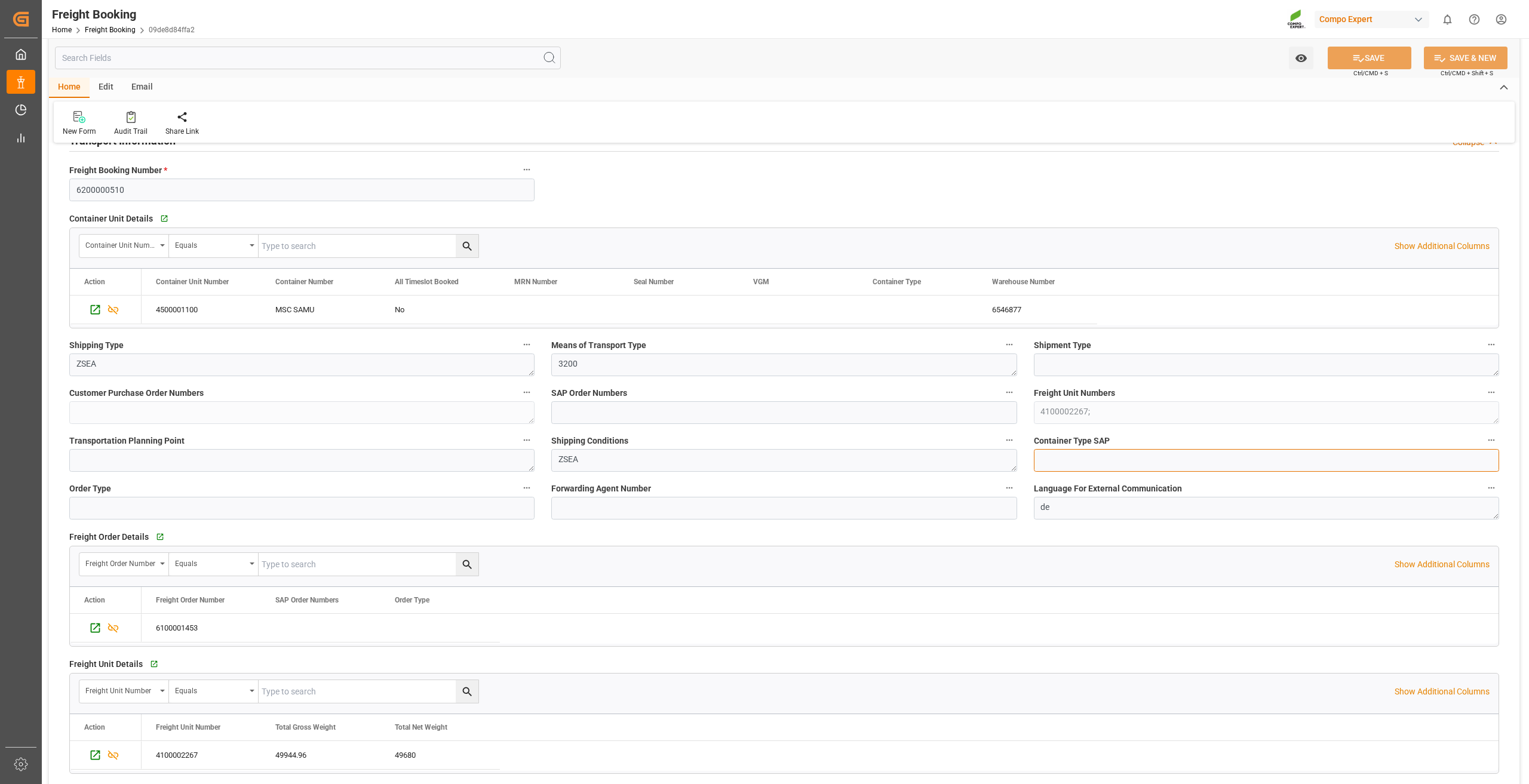
click at [1098, 462] on input at bounding box center [1266, 460] width 465 height 23
click at [1098, 440] on span "Container Type SAP" at bounding box center [1071, 441] width 76 height 13
click at [1483, 440] on button "Container Type SAP" at bounding box center [1491, 440] width 16 height 16
click at [100, 31] on div at bounding box center [764, 392] width 1529 height 784
click at [108, 31] on link "Freight Booking" at bounding box center [110, 30] width 51 height 9
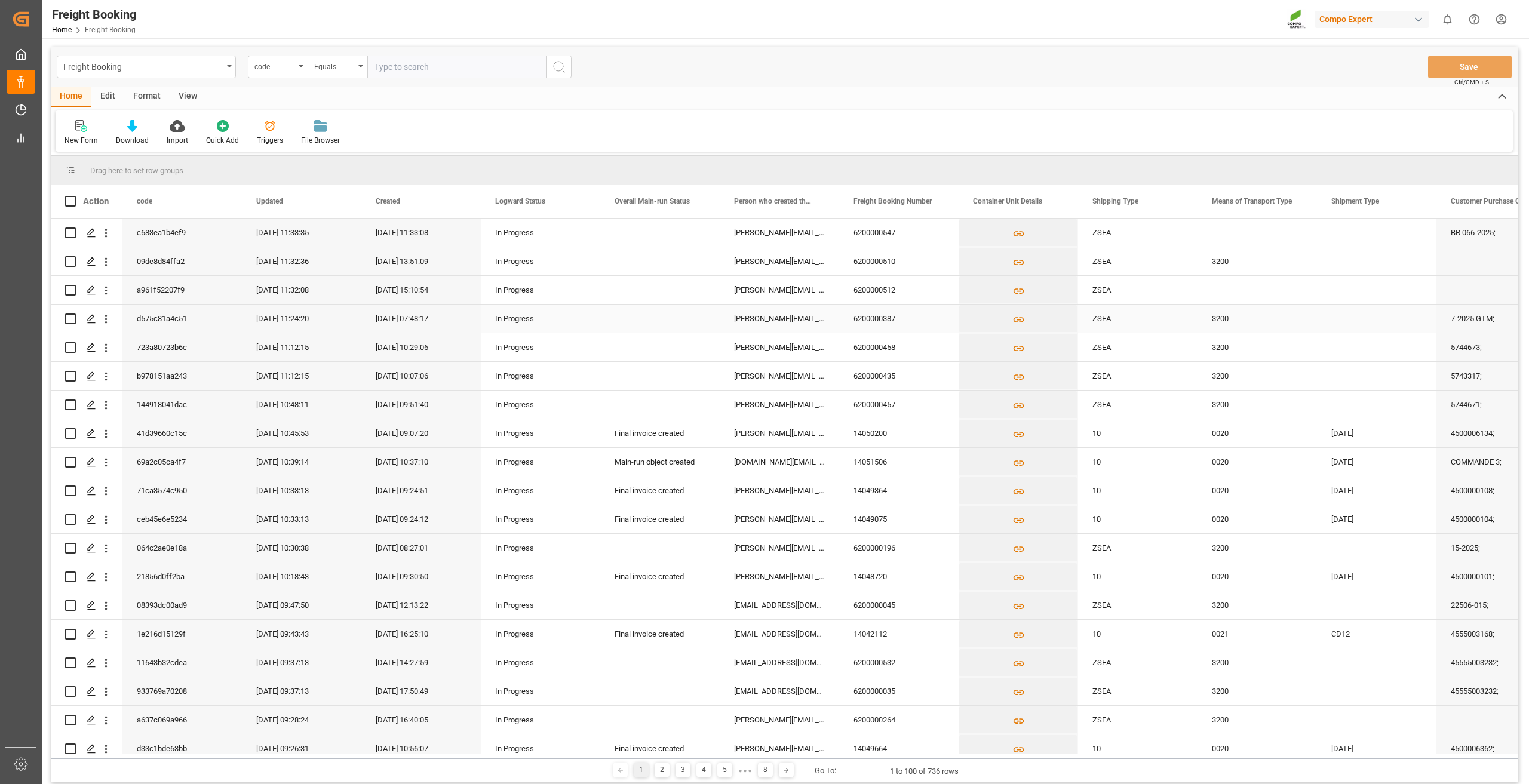
click at [910, 324] on div "6200000387" at bounding box center [899, 318] width 120 height 28
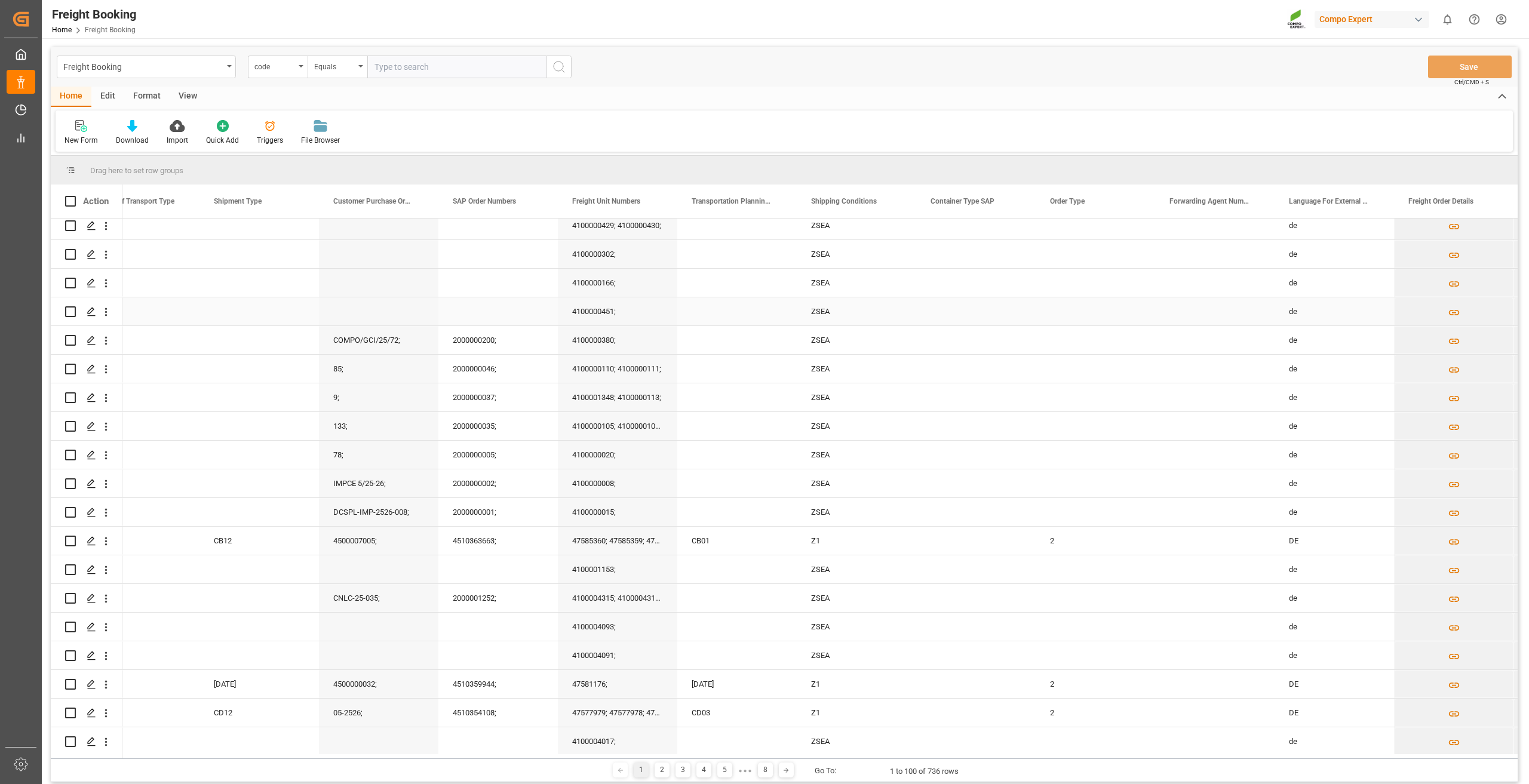
scroll to position [2335, 0]
click at [963, 204] on span "Container Type SAP" at bounding box center [962, 201] width 64 height 9
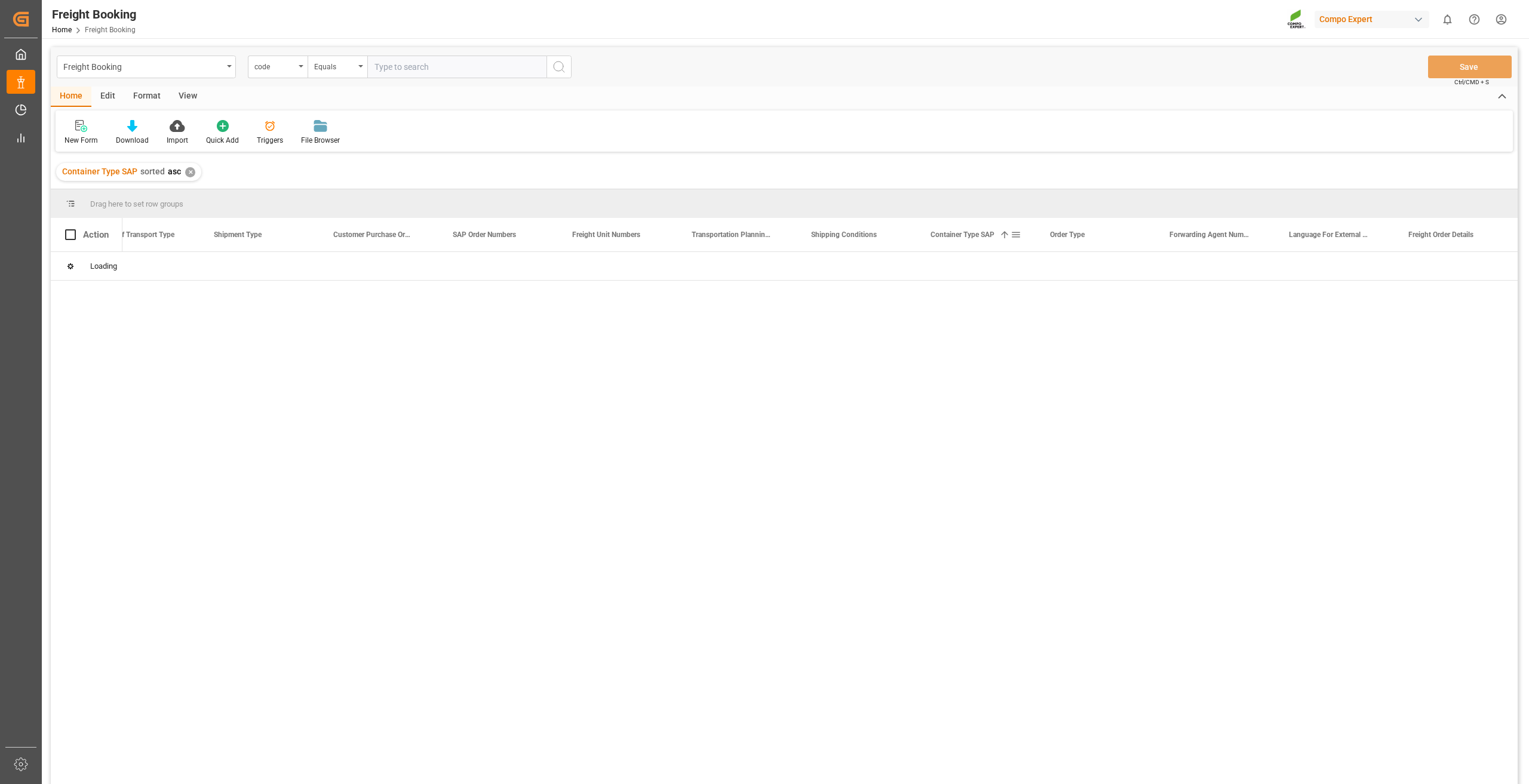
click at [974, 232] on span "Container Type SAP" at bounding box center [962, 234] width 64 height 9
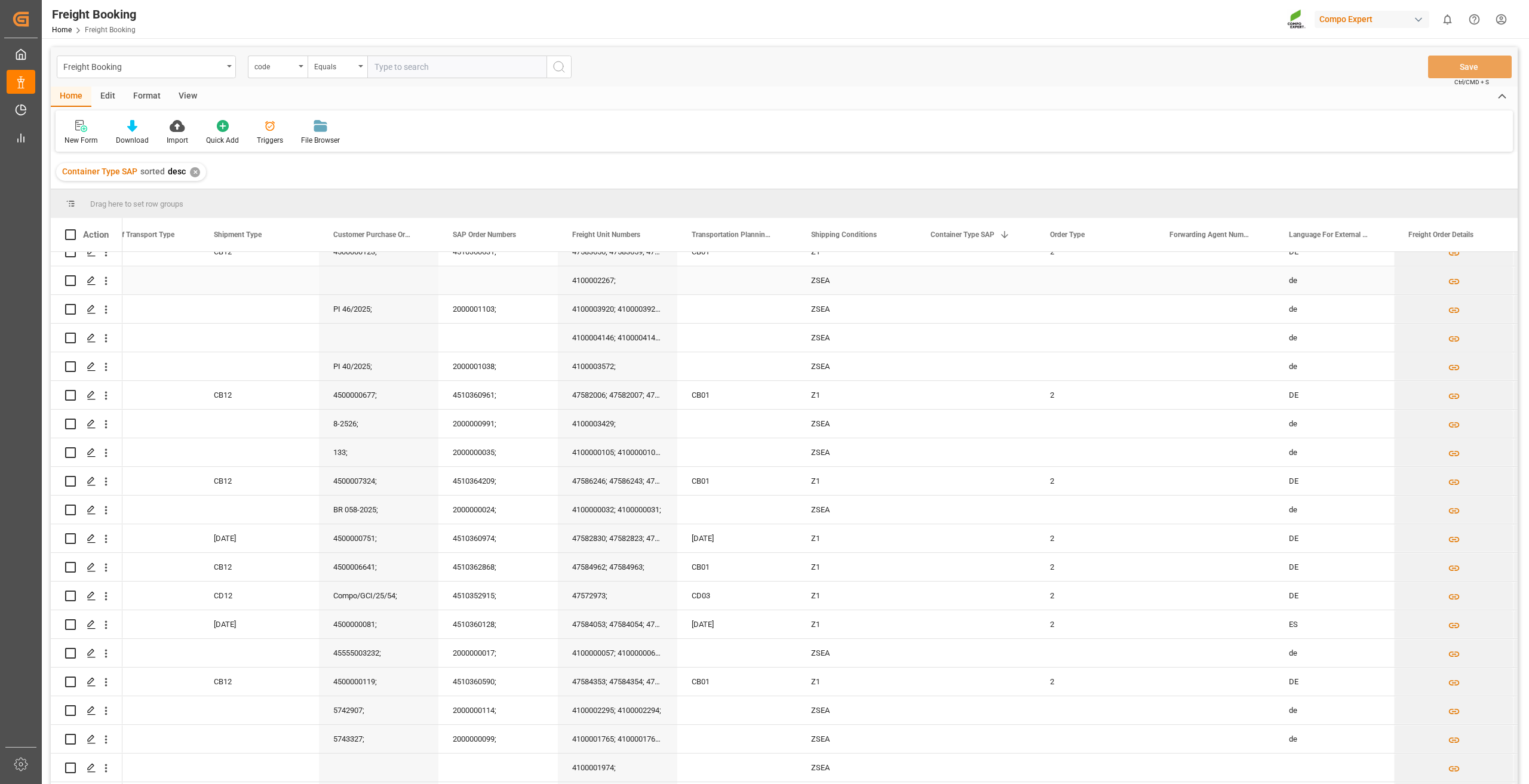
scroll to position [1015, 0]
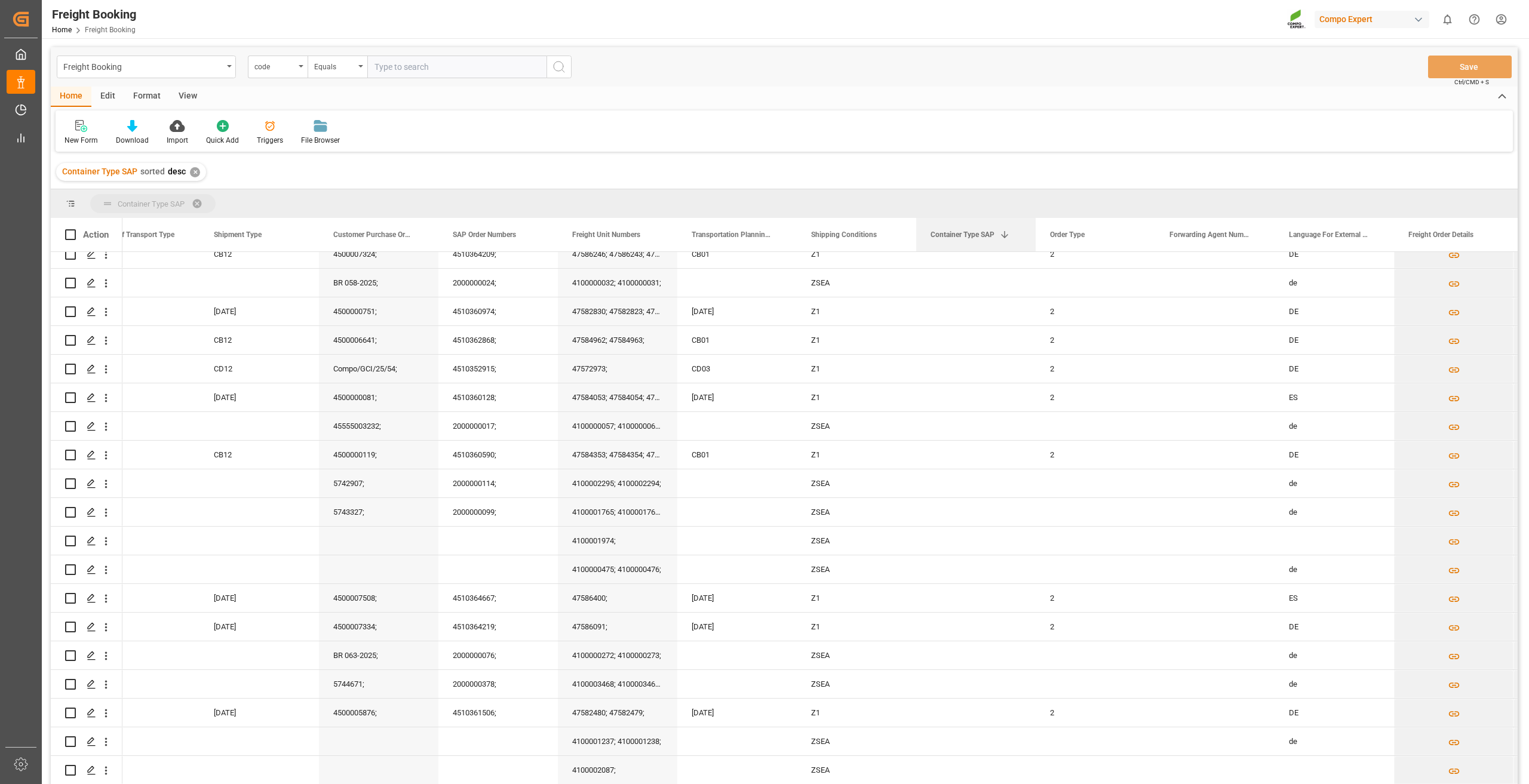
drag, startPoint x: 981, startPoint y: 237, endPoint x: 971, endPoint y: 200, distance: 38.3
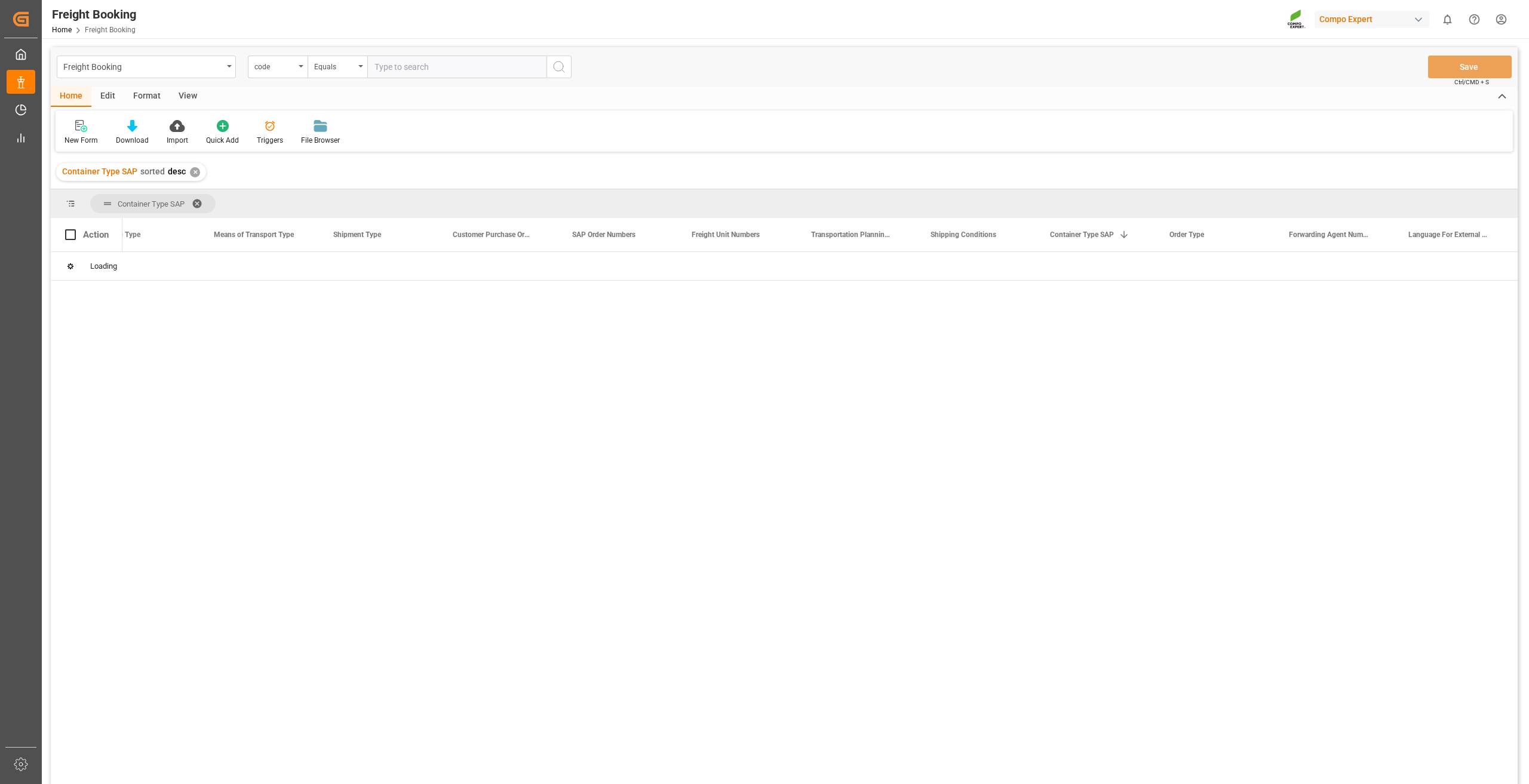
scroll to position [0, 0]
click at [250, 271] on div "Press SPACE to select this row." at bounding box center [260, 266] width 120 height 28
click at [142, 267] on span "Press SPACE to select this row." at bounding box center [142, 267] width 11 height 11
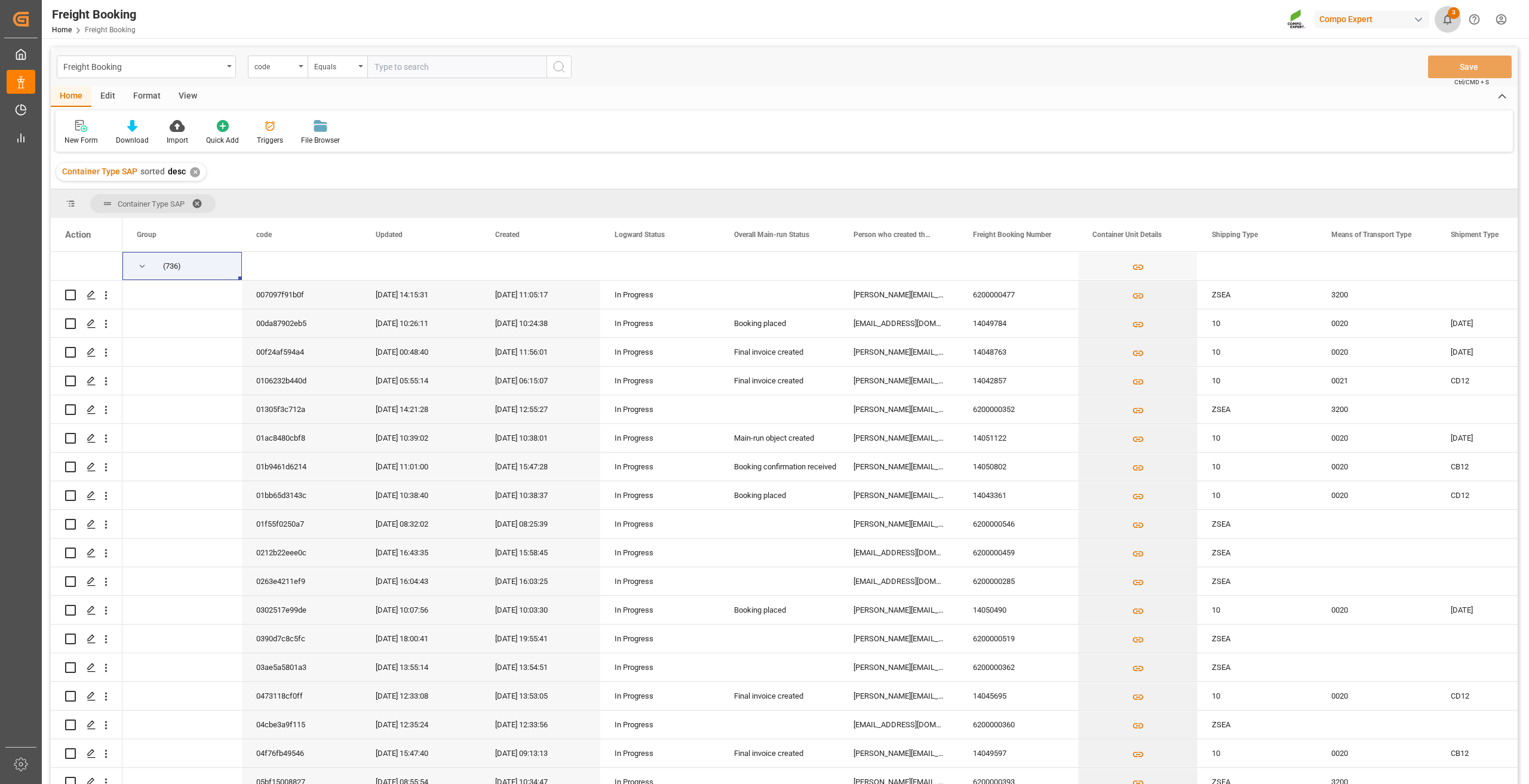
click at [1445, 21] on icon "show 3 new notifications" at bounding box center [1447, 19] width 9 height 10
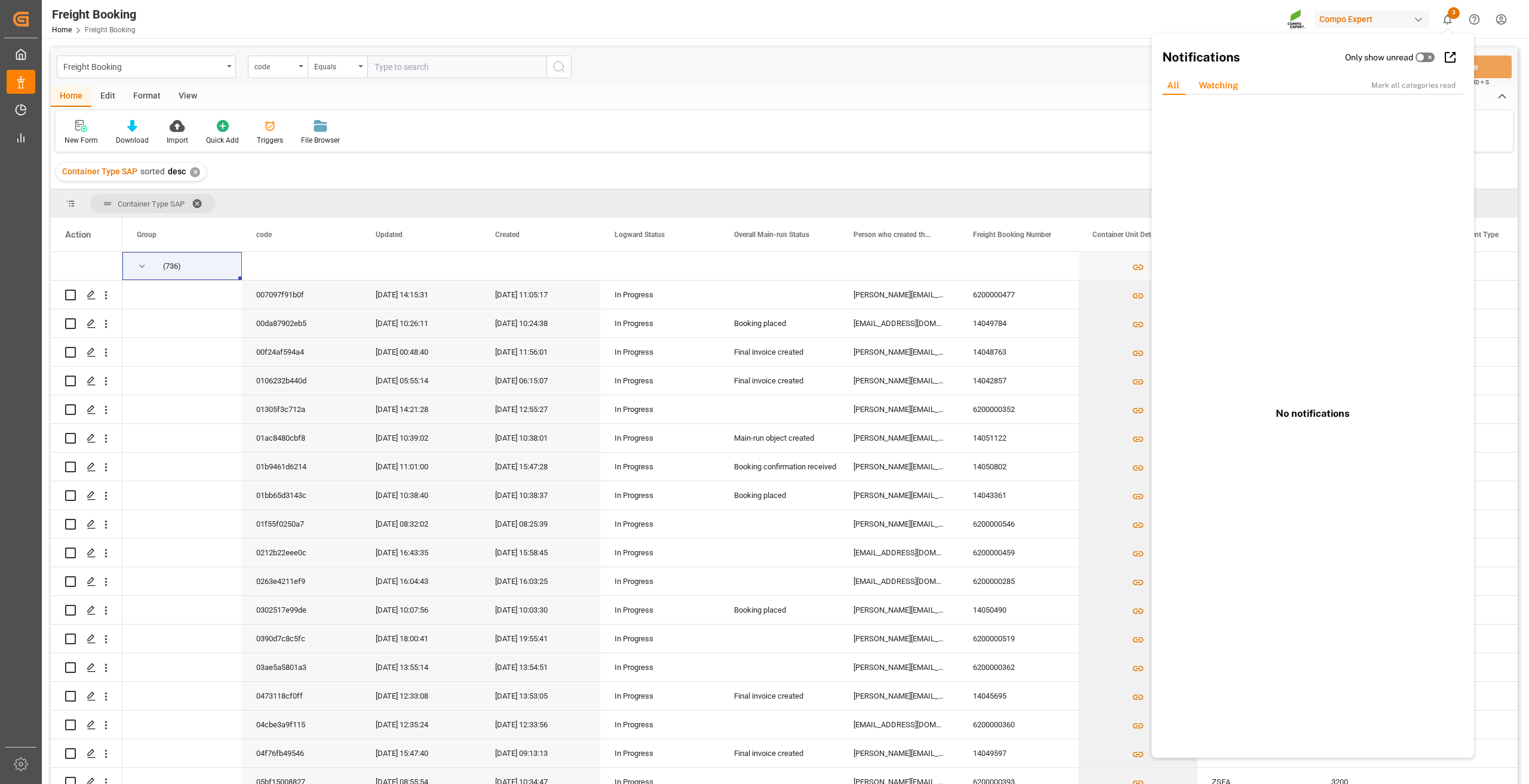
click at [1225, 83] on div "Watching" at bounding box center [1218, 86] width 58 height 19
click at [1182, 85] on div "All" at bounding box center [1173, 86] width 31 height 19
click at [1016, 32] on div "Freight Booking Home Freight Booking Compo Expert 3 Notifications Only show unr…" at bounding box center [781, 19] width 1495 height 39
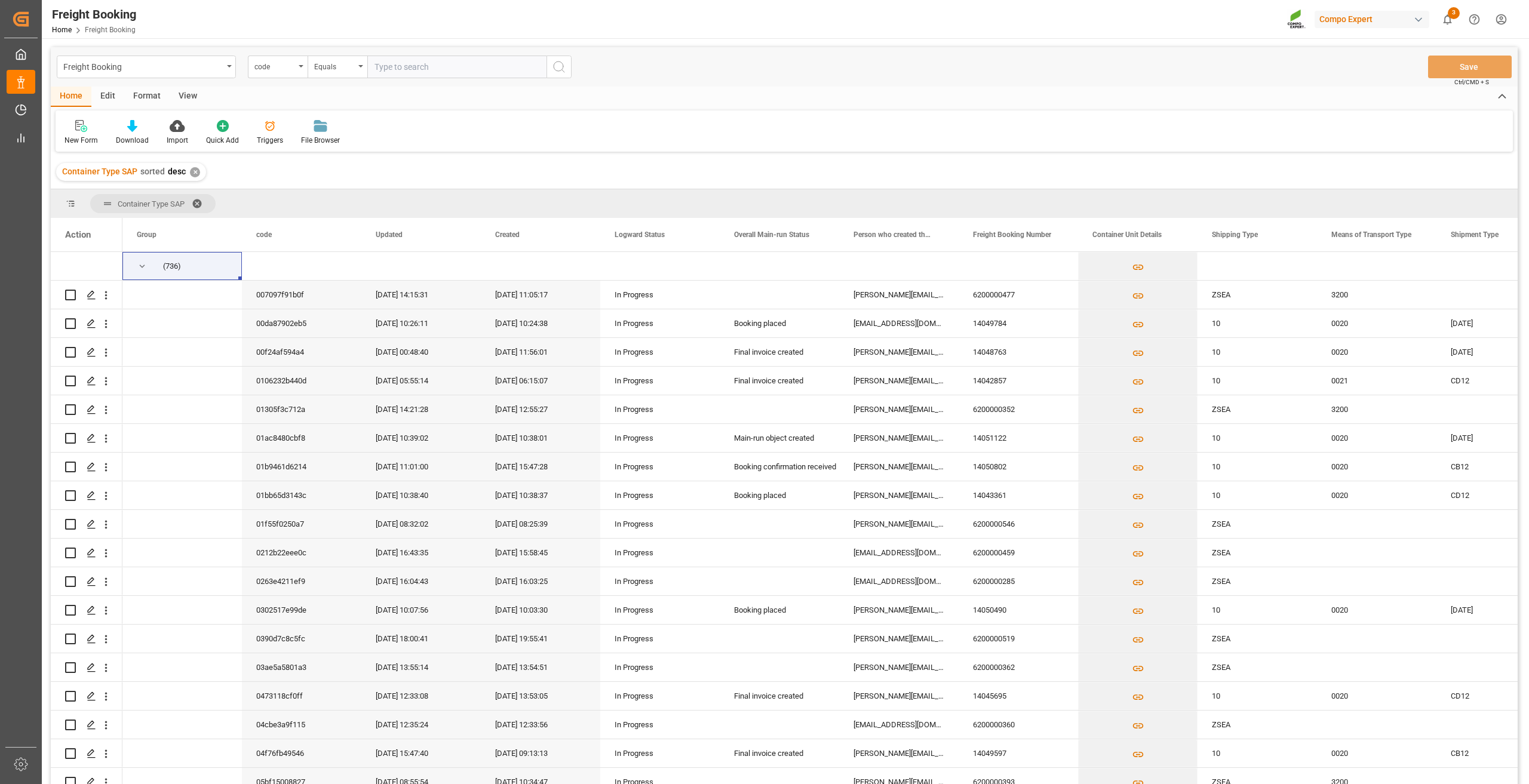
click at [193, 175] on div "✕" at bounding box center [194, 172] width 10 height 10
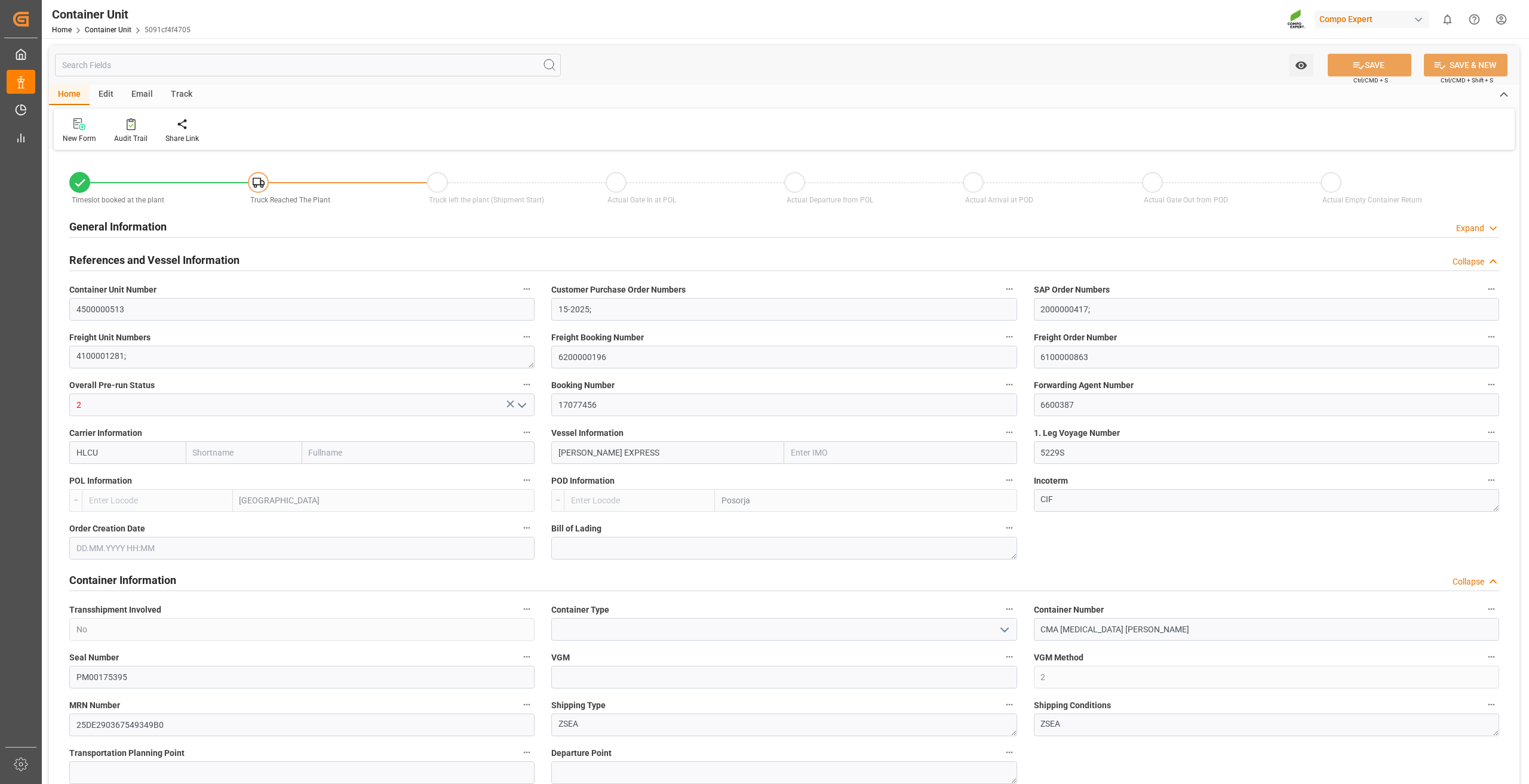
type input "Hapag [PERSON_NAME]"
type input "Hapag [PERSON_NAME] Aktiengesellschaft"
type input "9777632"
type input "BEANR"
type input "ECPSJ"
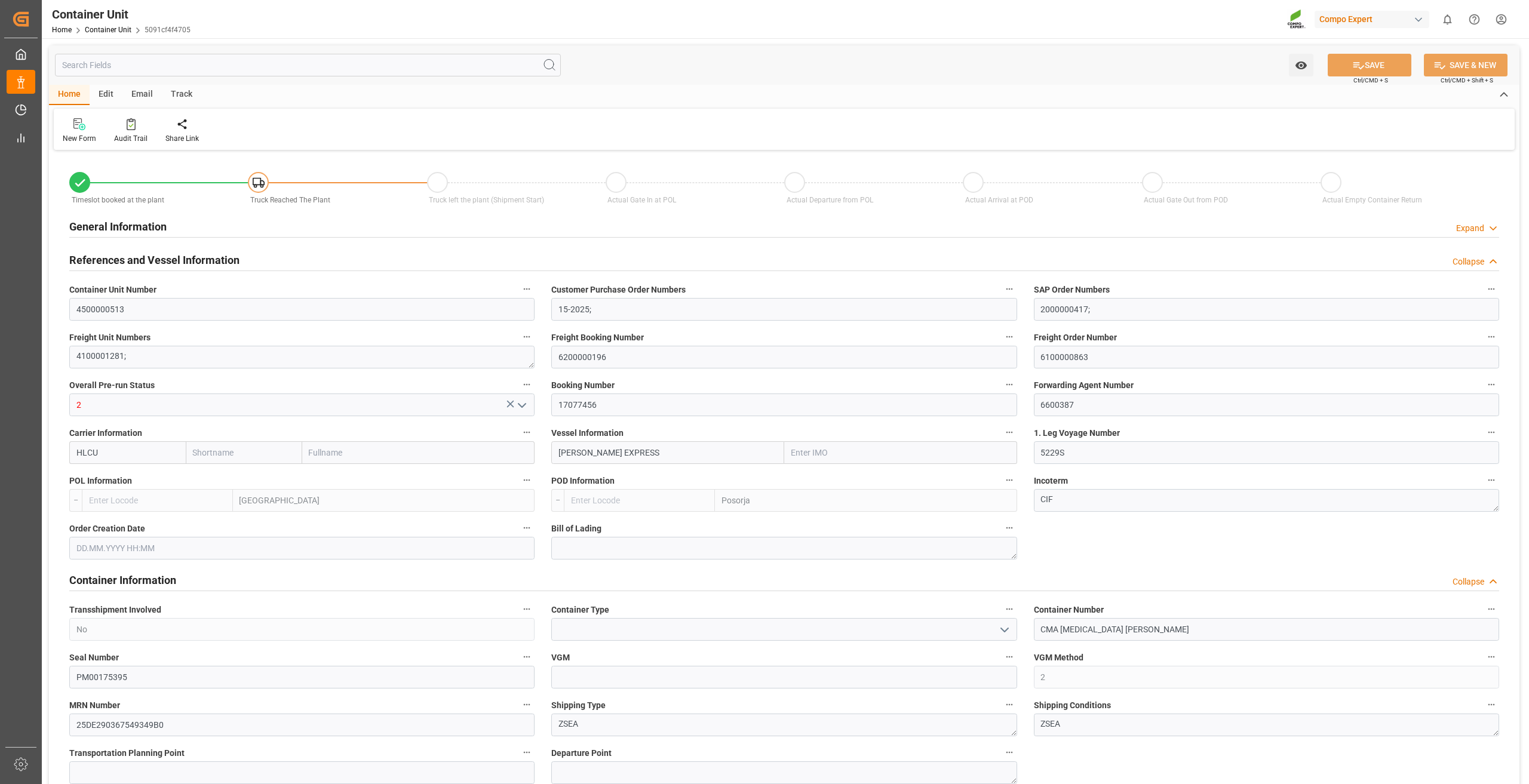
type input "0"
type input "79500"
type input "BEANR"
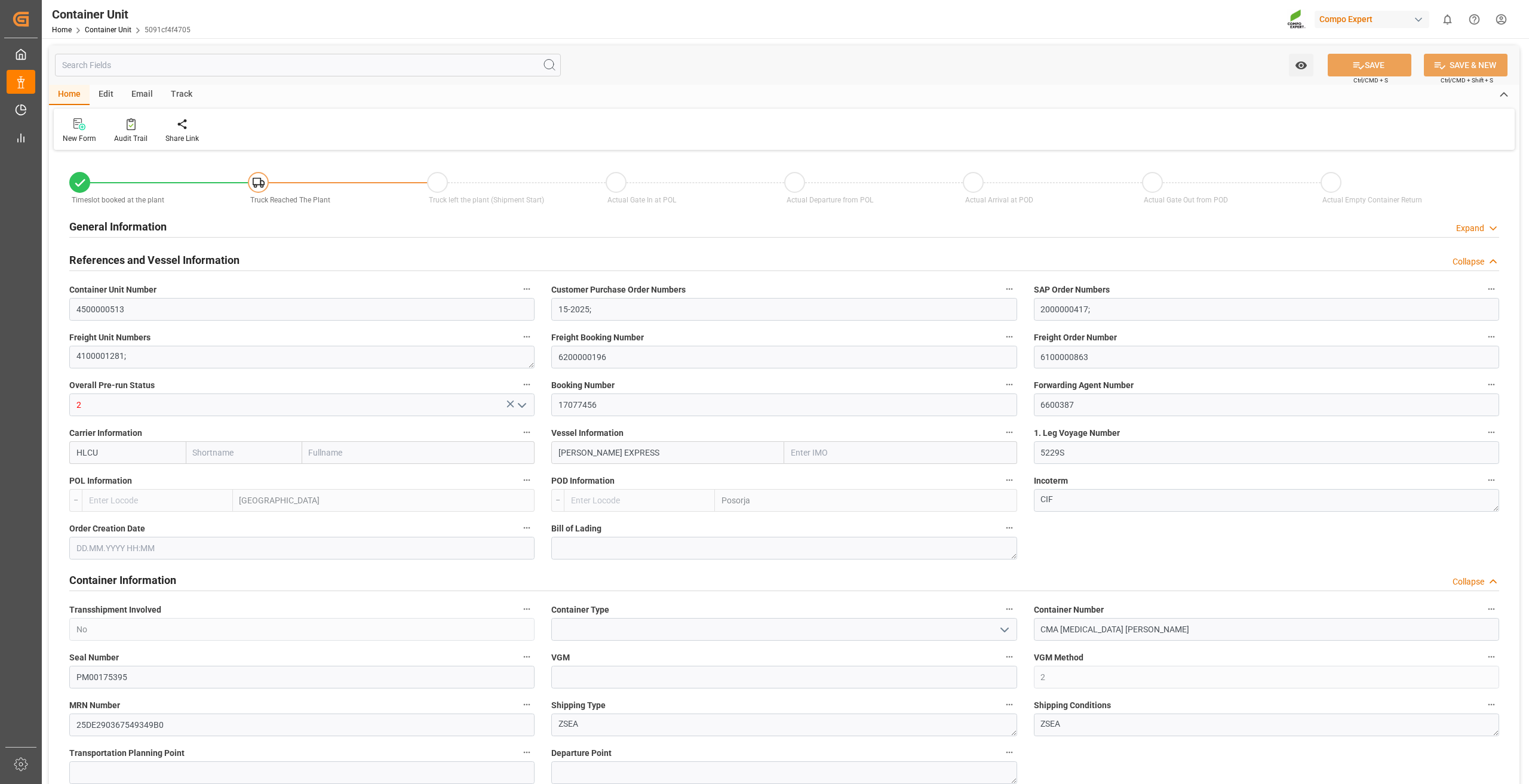
type input "ECPSJ"
type input "14.08.2025"
type input "27.07.2025 10:00"
type input "24.07.2025 22:00"
type input "18.08.2025 17:00"
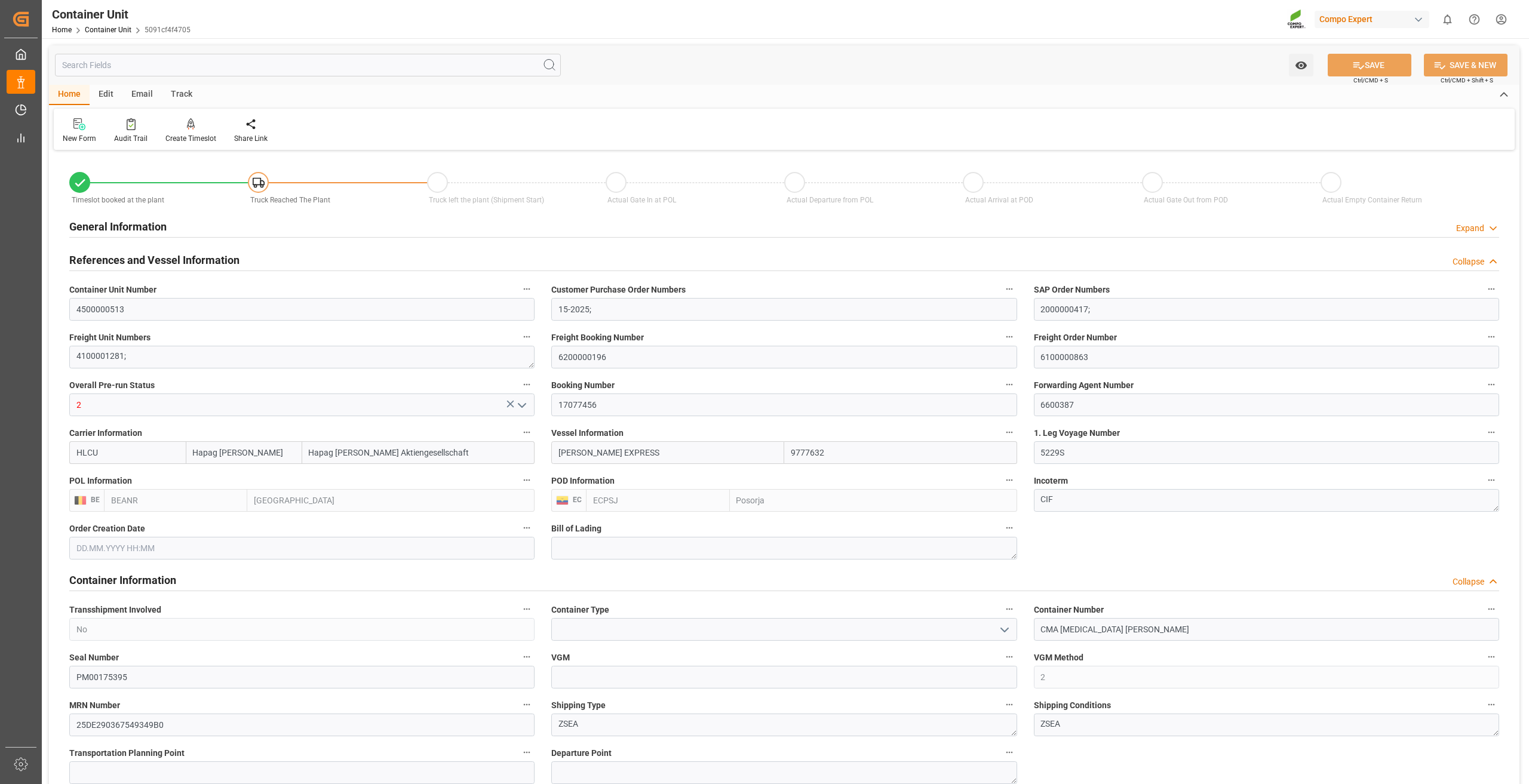
type input "18.08.2025 17:00"
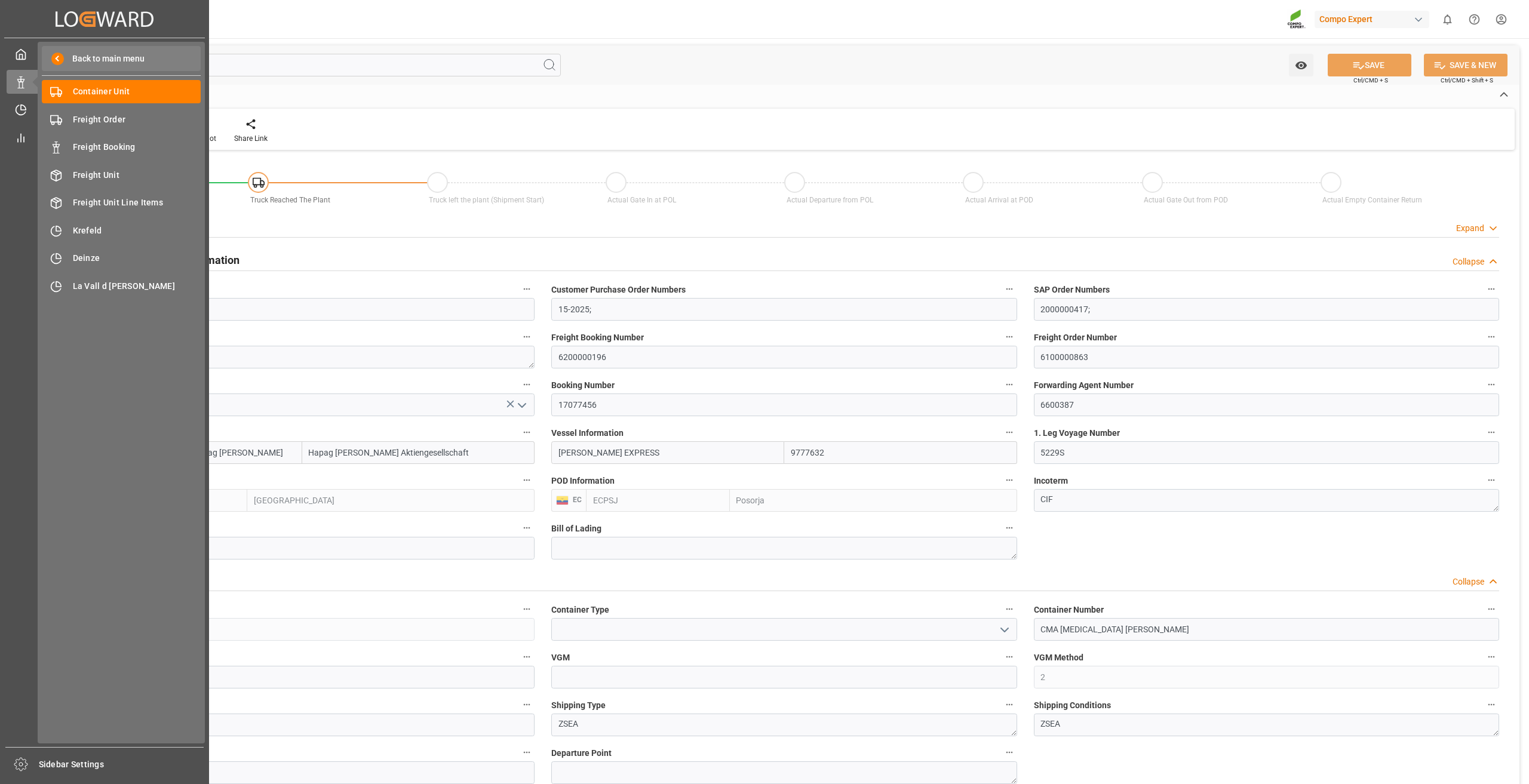
click at [54, 62] on span at bounding box center [57, 59] width 13 height 13
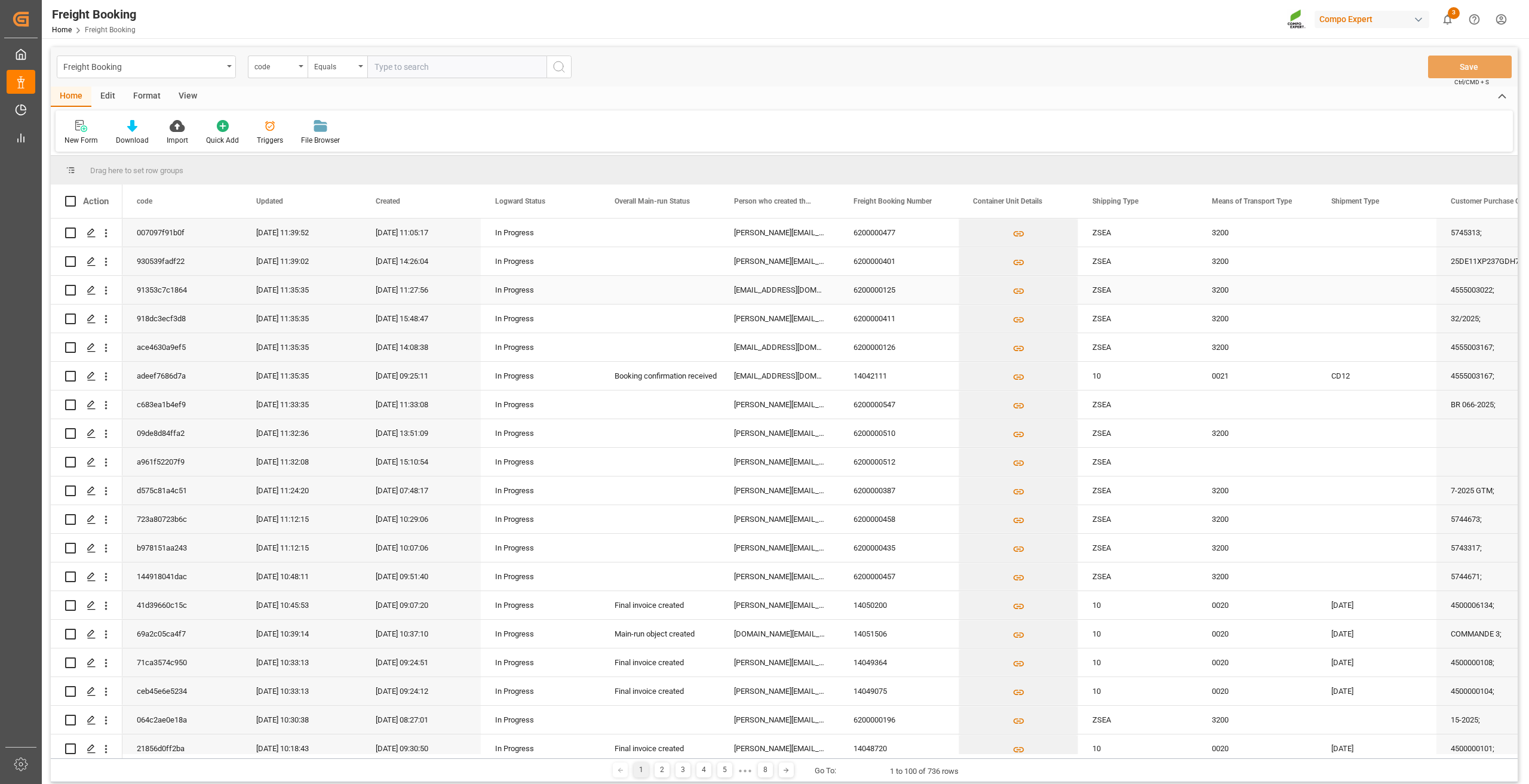
click at [1122, 296] on div "ZSEA" at bounding box center [1138, 290] width 120 height 28
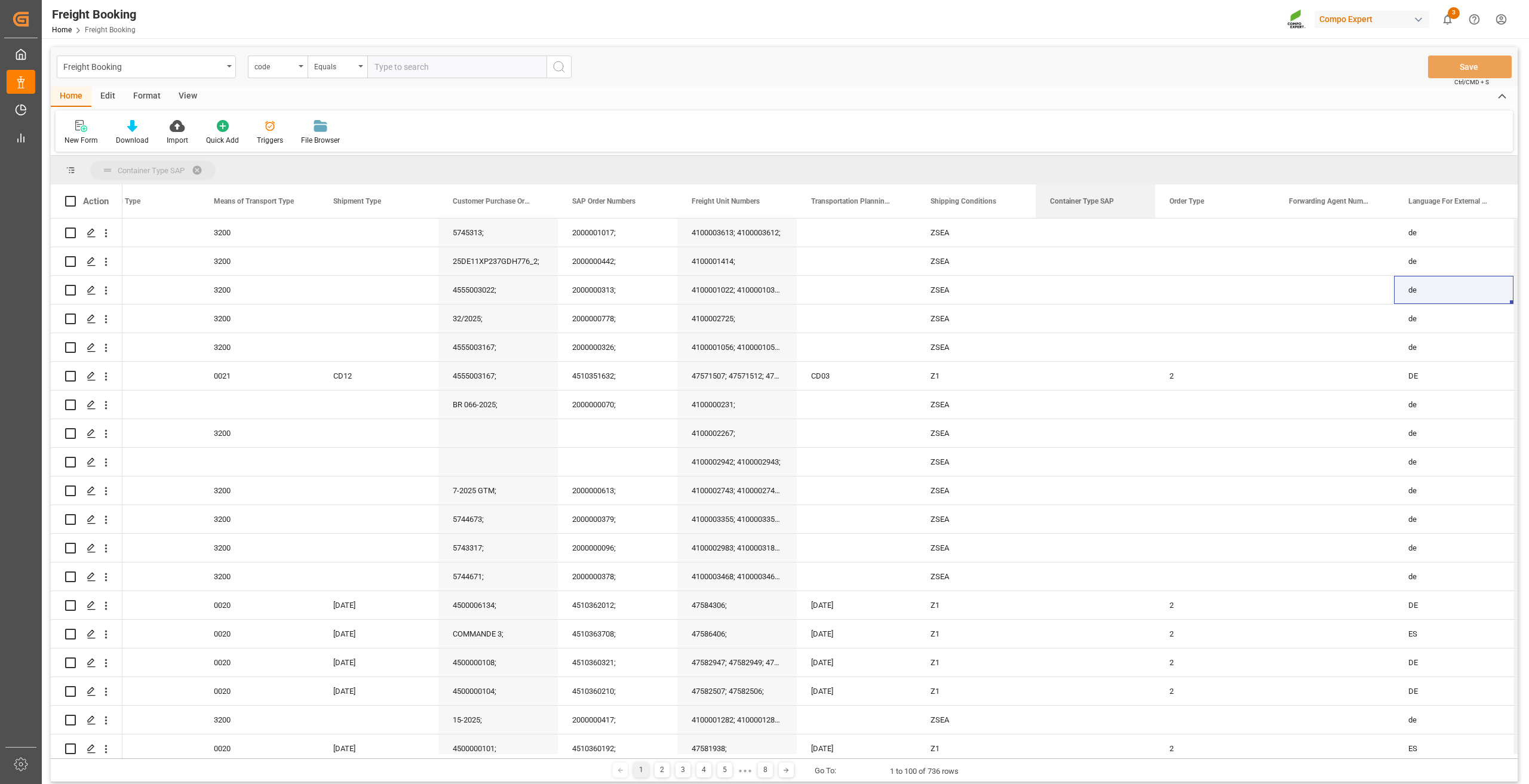
drag, startPoint x: 1077, startPoint y: 204, endPoint x: 1074, endPoint y: 173, distance: 31.1
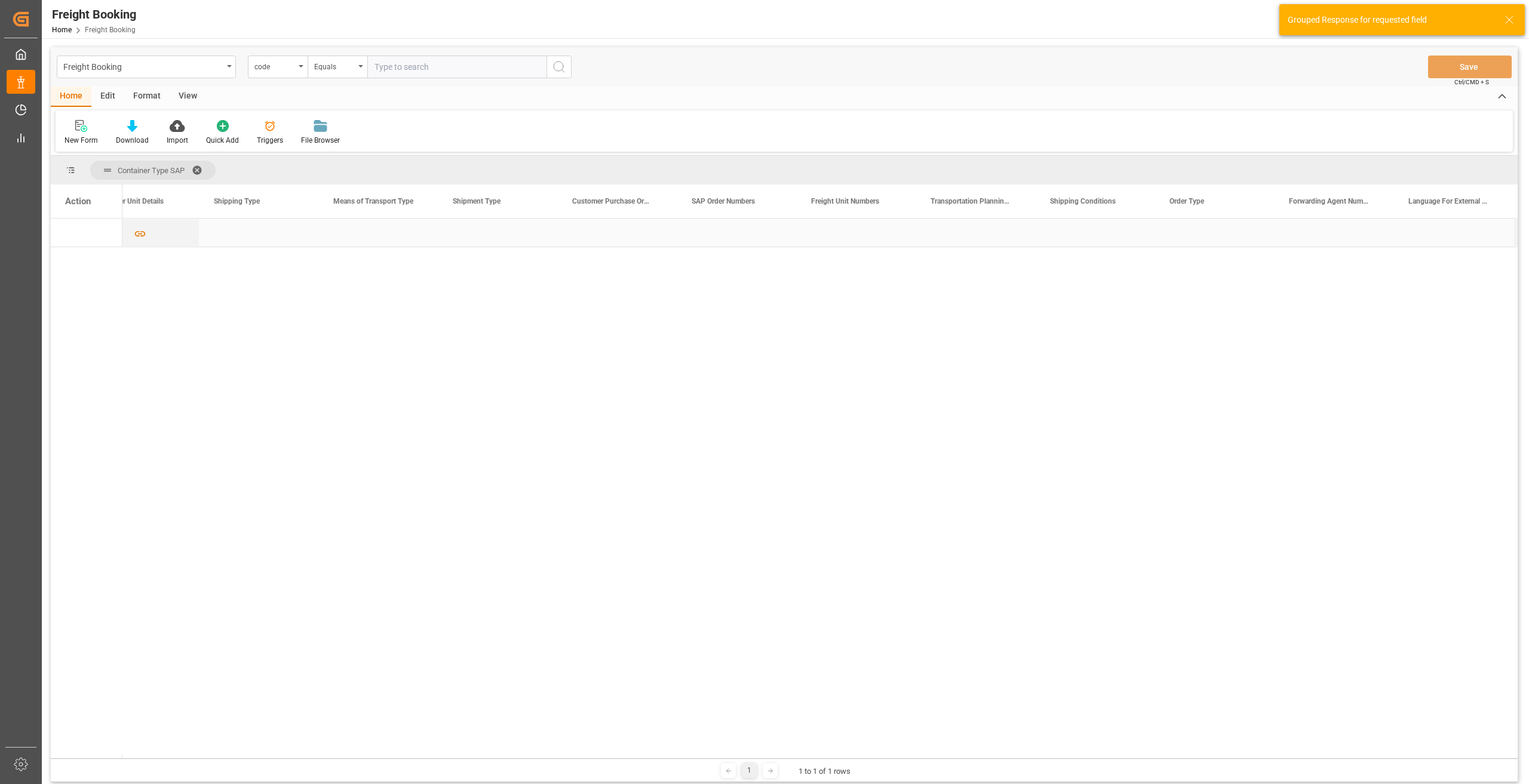
click at [265, 237] on div "Press SPACE to select this row." at bounding box center [260, 233] width 120 height 28
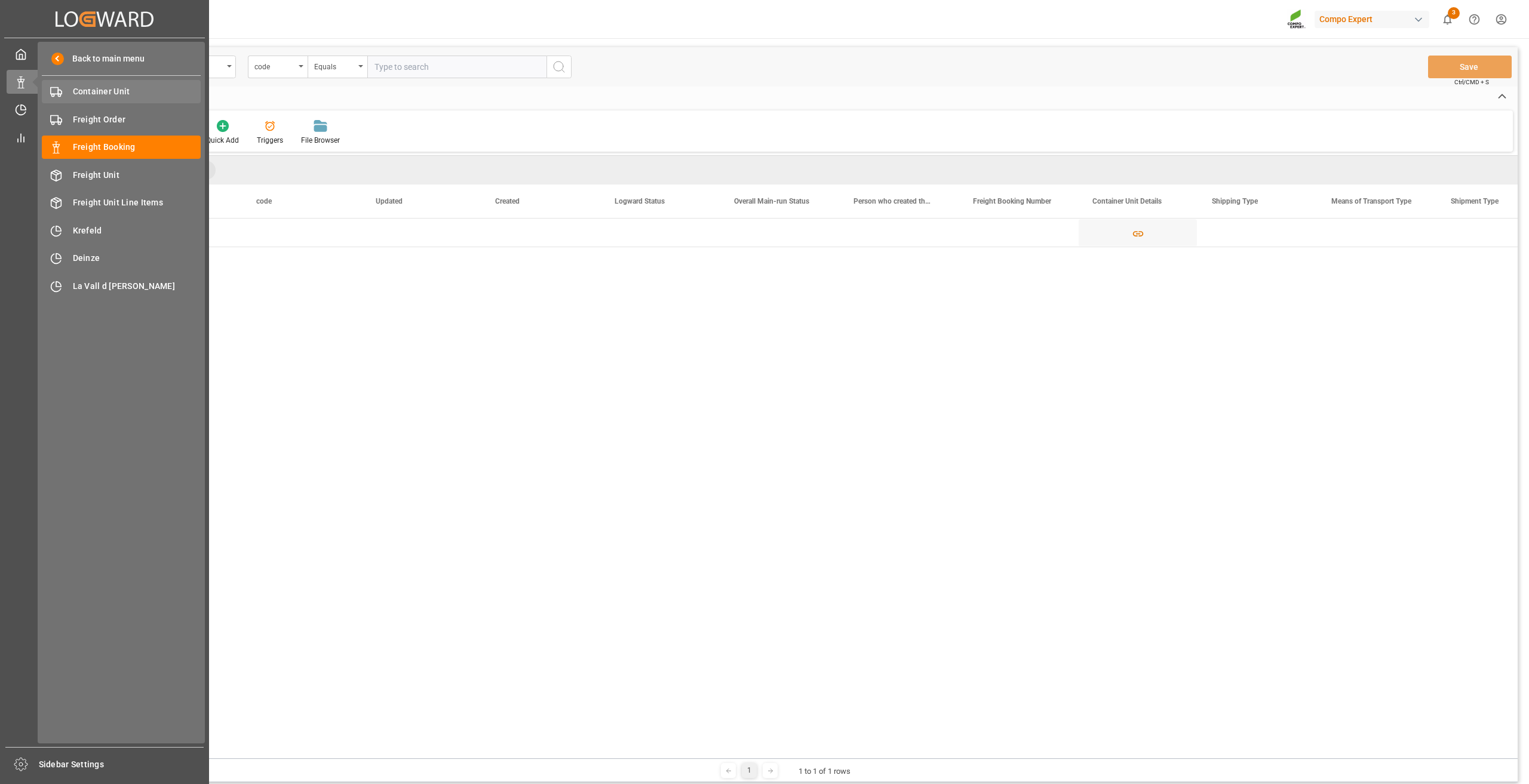
click at [105, 88] on span "Container Unit" at bounding box center [137, 92] width 128 height 13
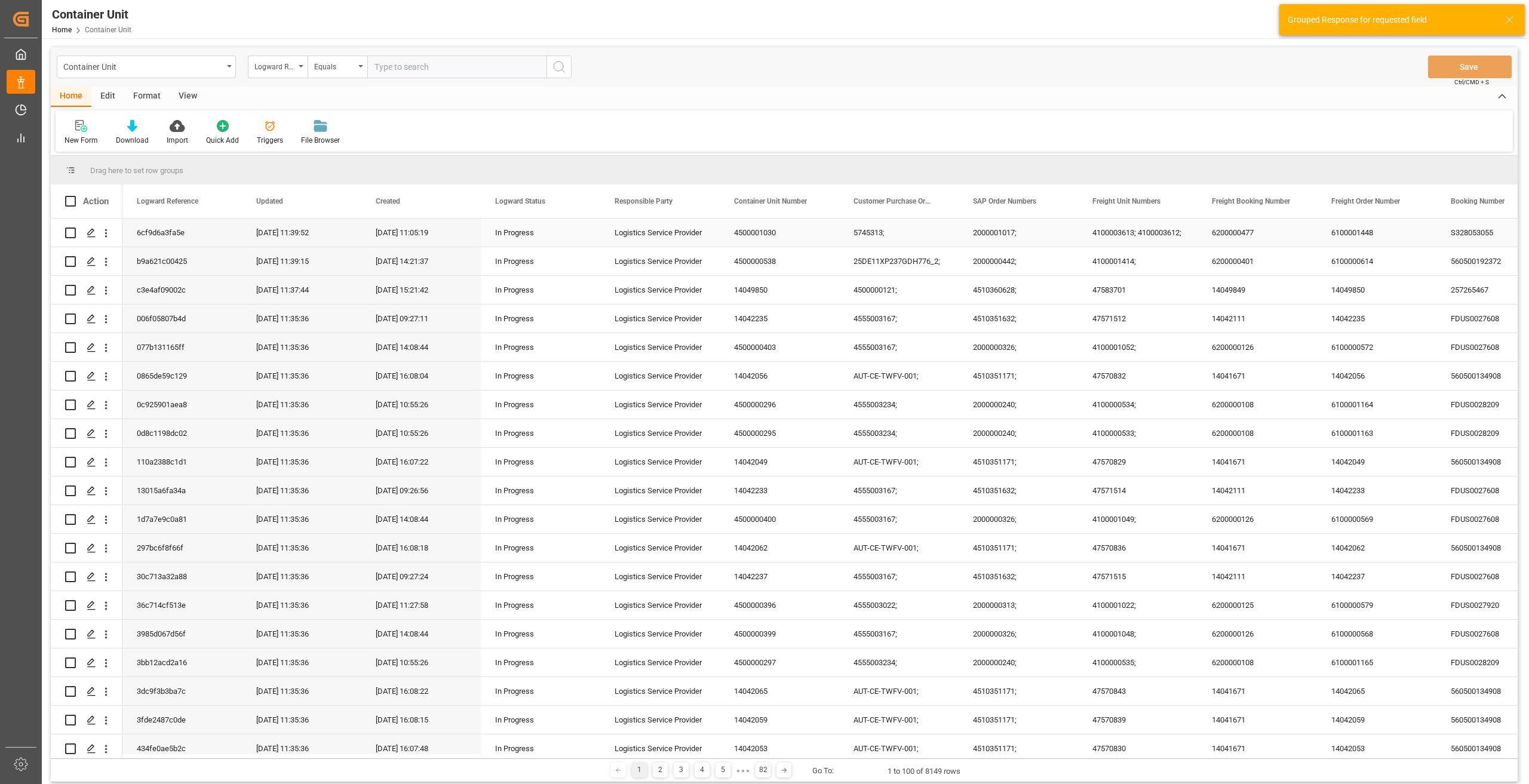
click at [647, 235] on div "Logistics Service Provider" at bounding box center [660, 233] width 120 height 28
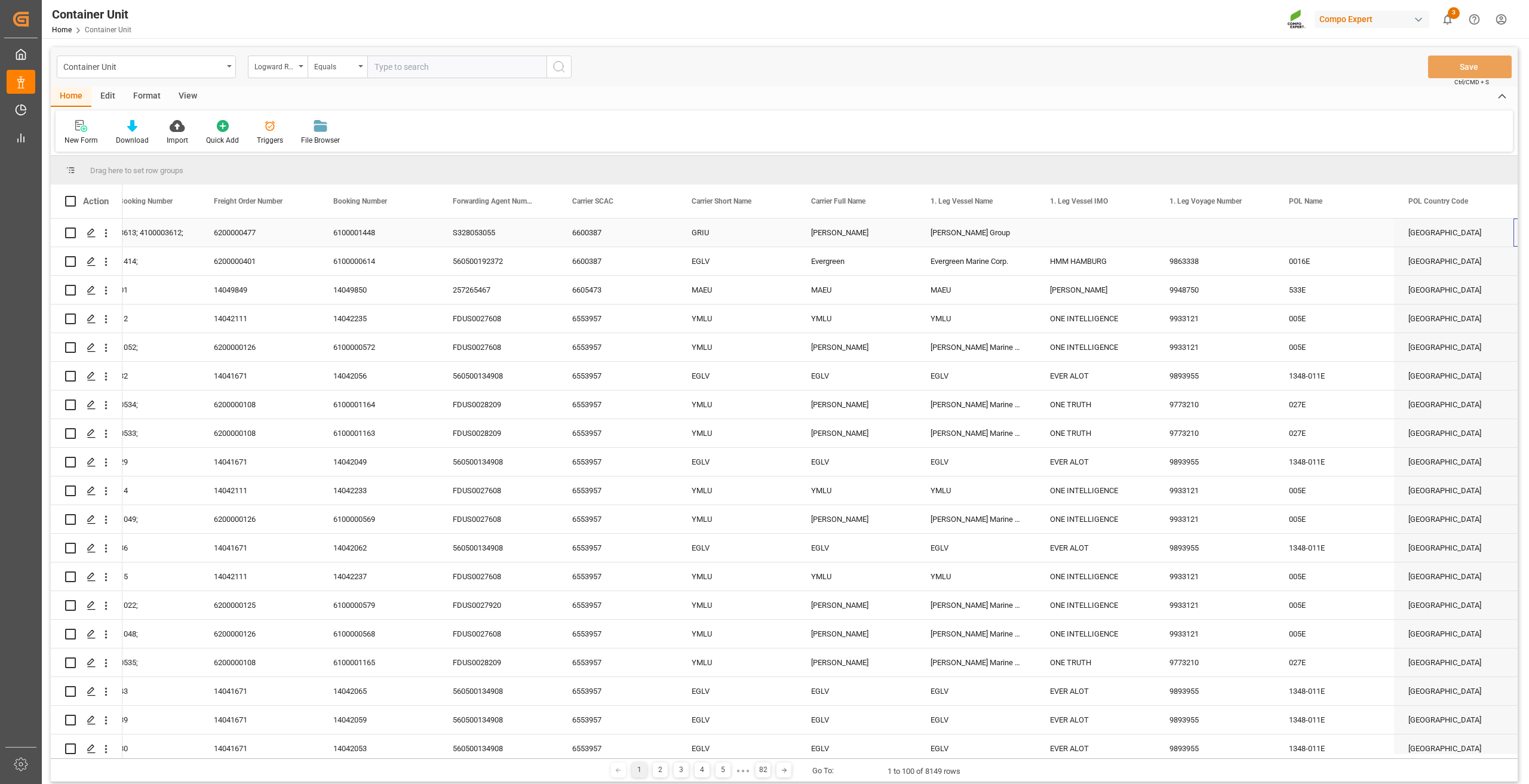
scroll to position [0, 1118]
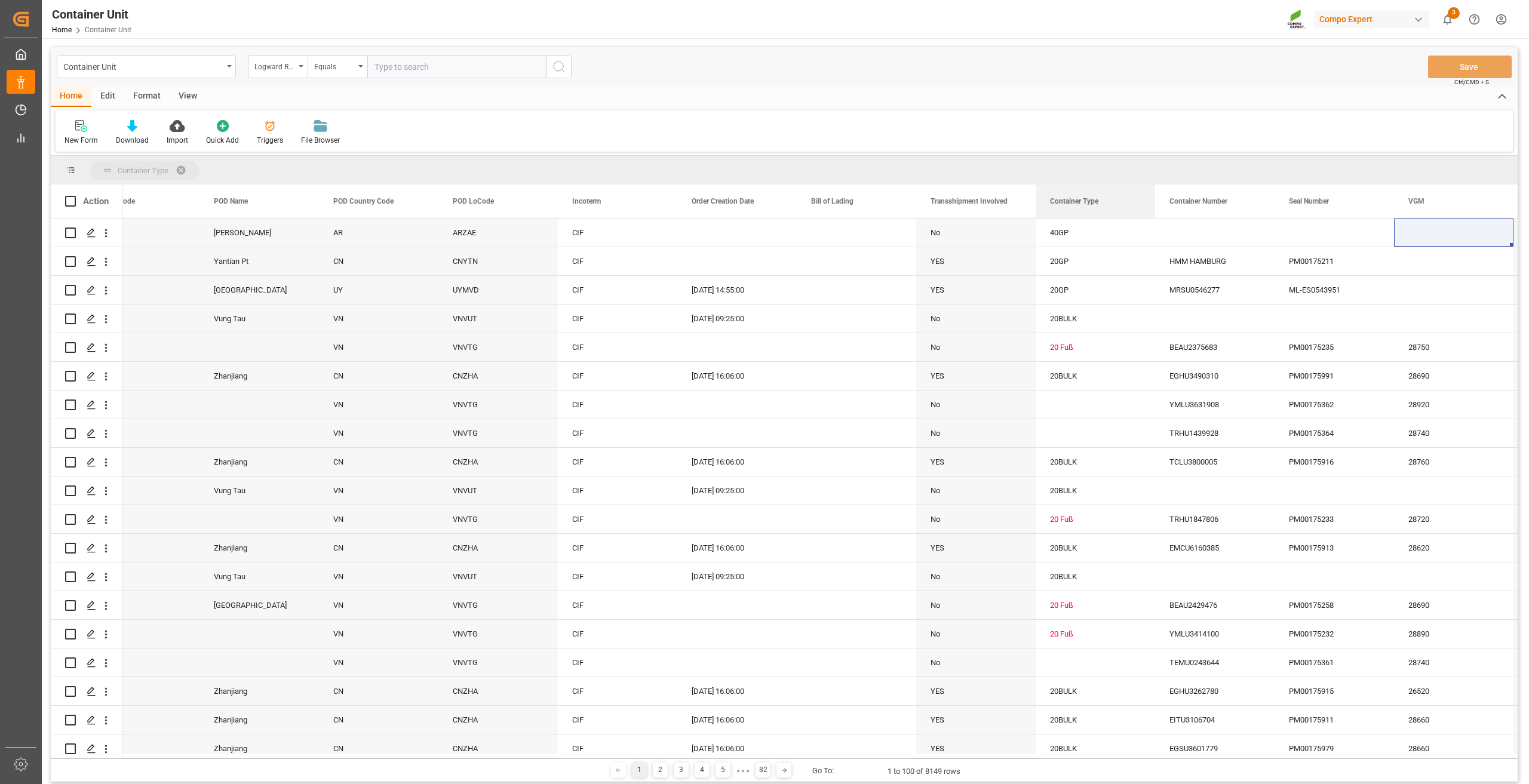
drag, startPoint x: 1082, startPoint y: 206, endPoint x: 1078, endPoint y: 171, distance: 35.2
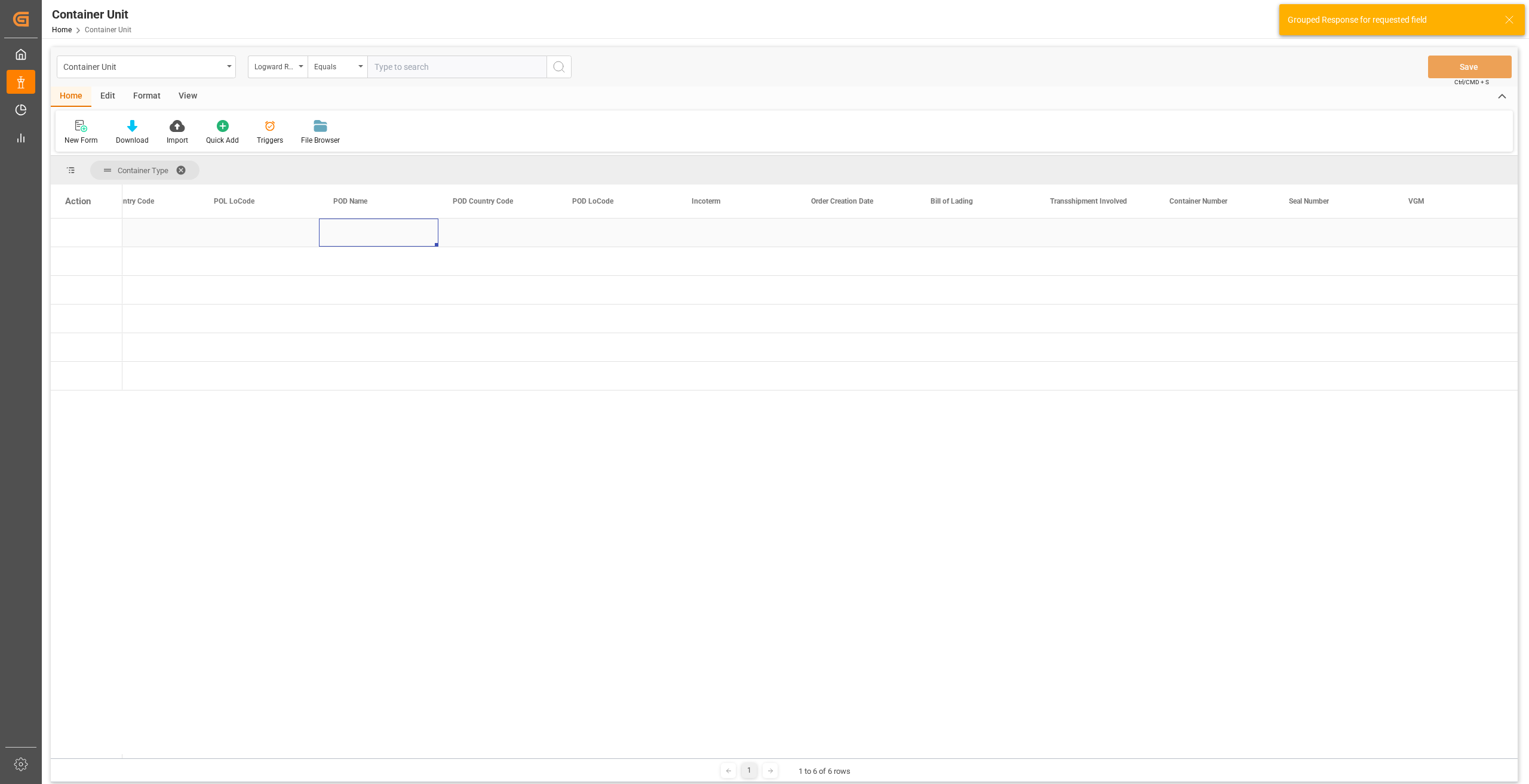
click at [380, 237] on div "Press SPACE to select this row." at bounding box center [378, 233] width 120 height 28
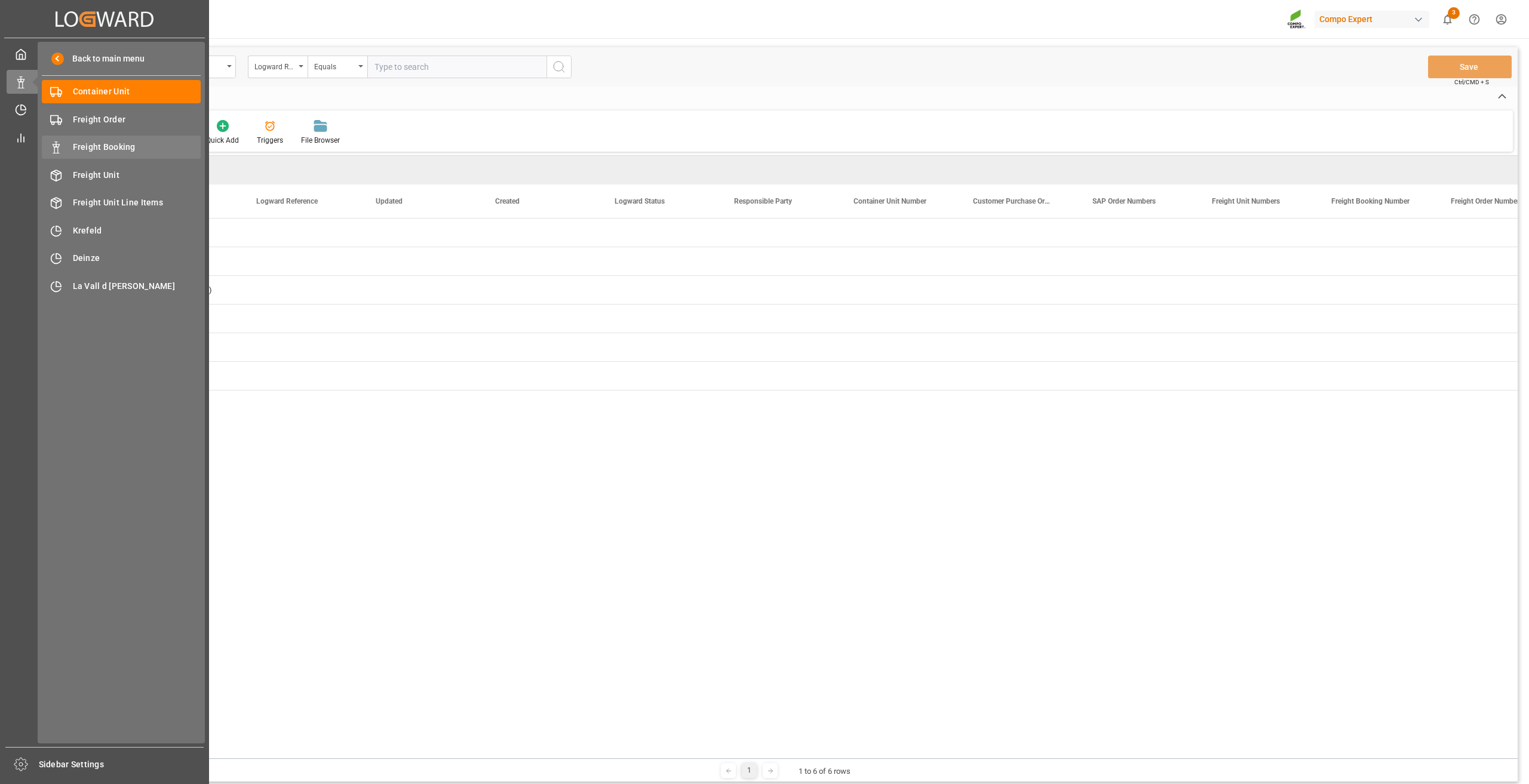
click at [98, 157] on div "Freight Booking Freight Booking" at bounding box center [121, 147] width 159 height 24
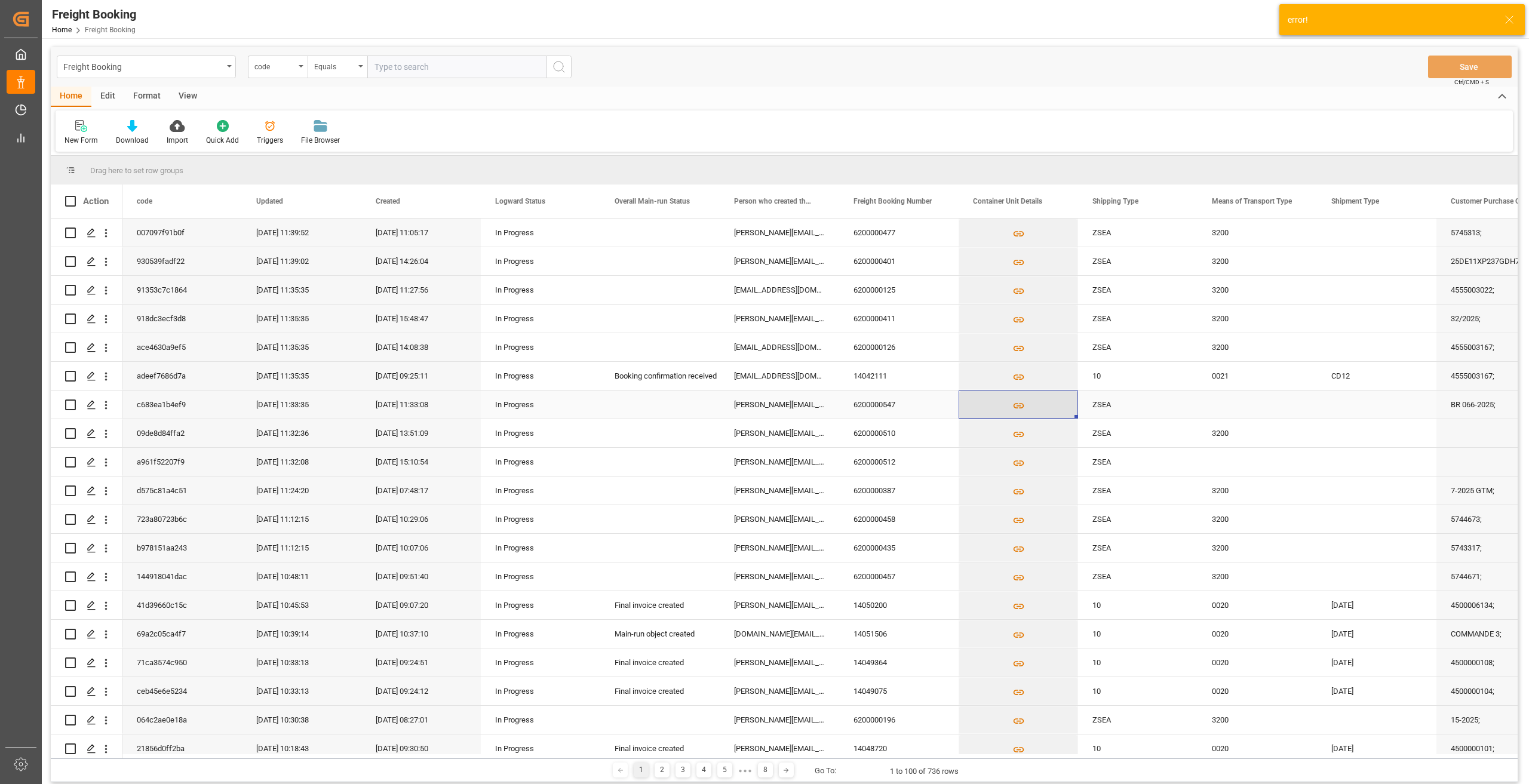
click at [1045, 401] on button "Press SPACE to select this row." at bounding box center [1018, 404] width 118 height 28
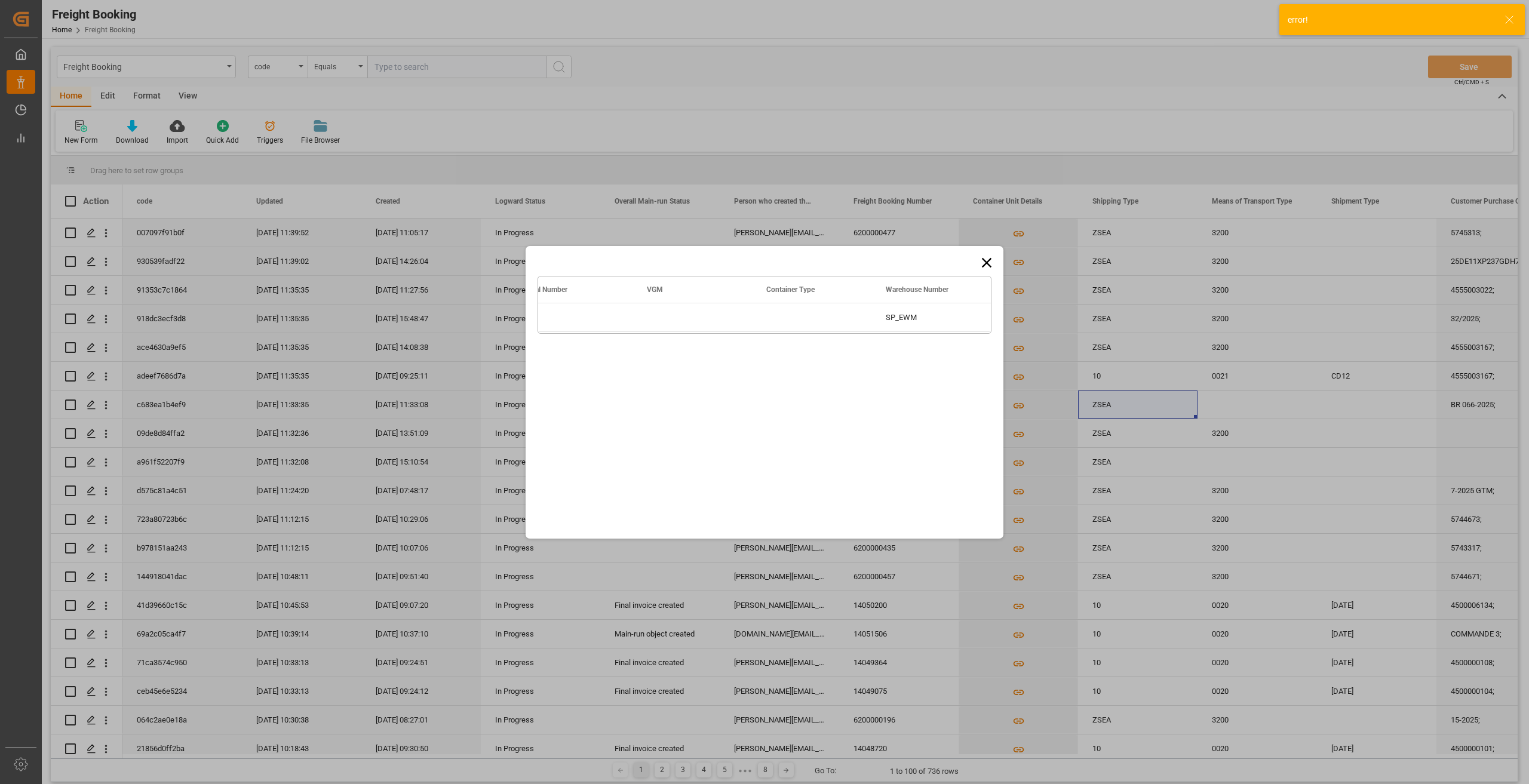
click at [986, 262] on icon at bounding box center [986, 262] width 9 height 9
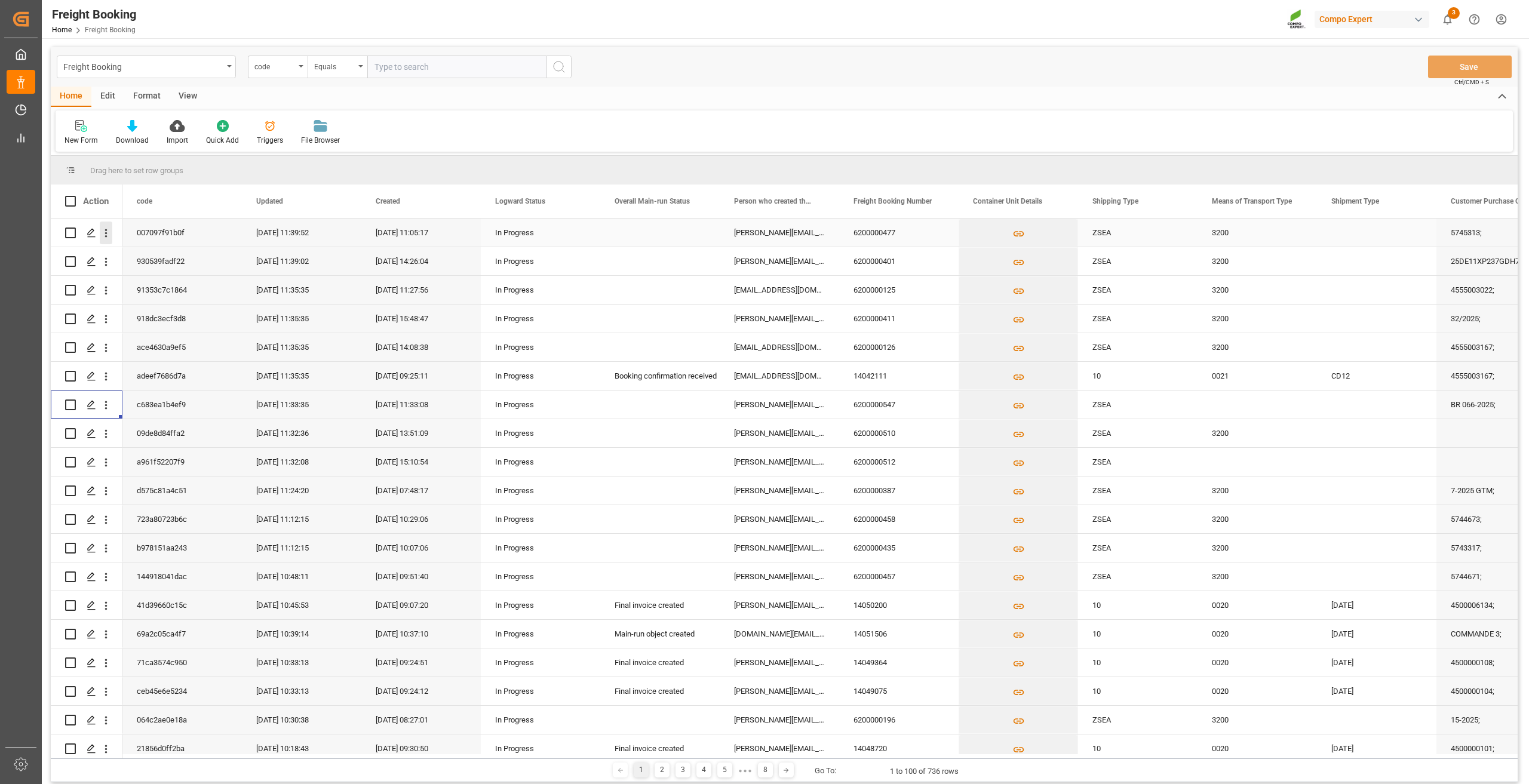
click at [105, 231] on icon "open menu" at bounding box center [106, 234] width 2 height 9
click at [123, 256] on span "Press SPACE to select this row." at bounding box center [120, 258] width 21 height 13
click at [110, 429] on icon "open menu" at bounding box center [106, 434] width 13 height 13
click at [132, 458] on span "Open in new tab" at bounding box center [185, 459] width 109 height 13
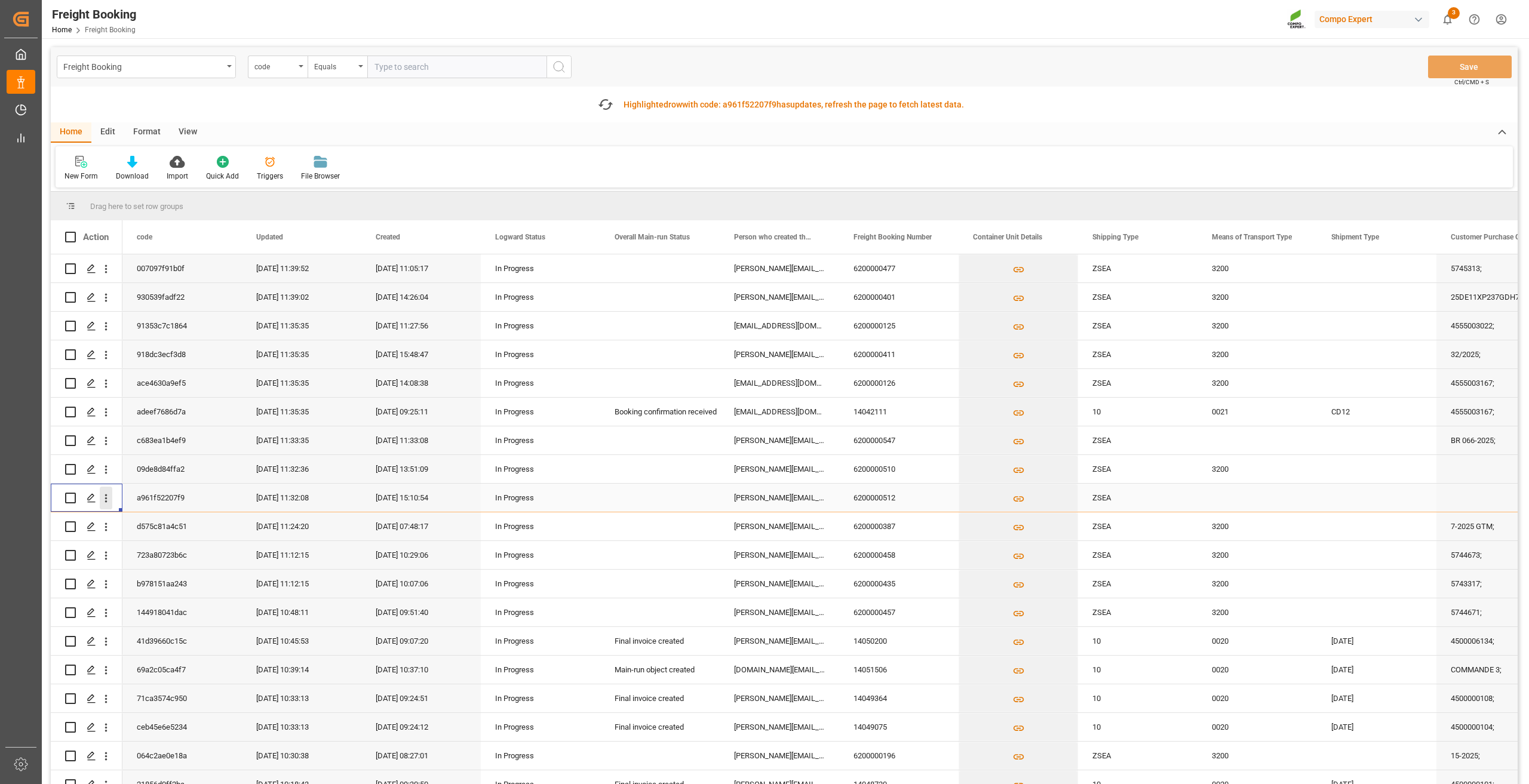
click at [103, 502] on icon "open menu" at bounding box center [106, 499] width 13 height 13
click at [119, 524] on icon "Press SPACE to select this row." at bounding box center [116, 524] width 13 height 13
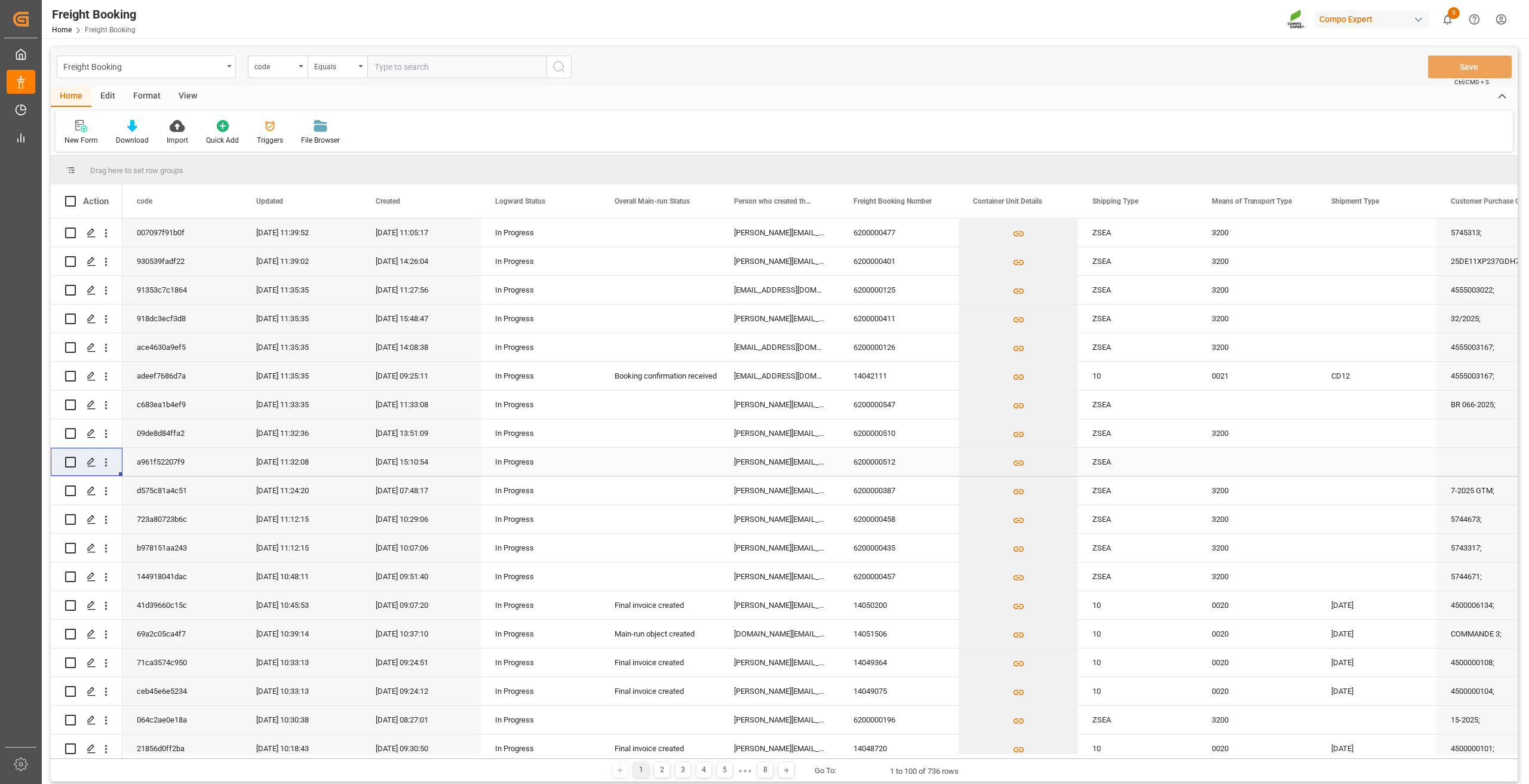
click at [113, 95] on div "Edit" at bounding box center [108, 97] width 33 height 20
click at [146, 138] on div "Configuration" at bounding box center [140, 141] width 45 height 11
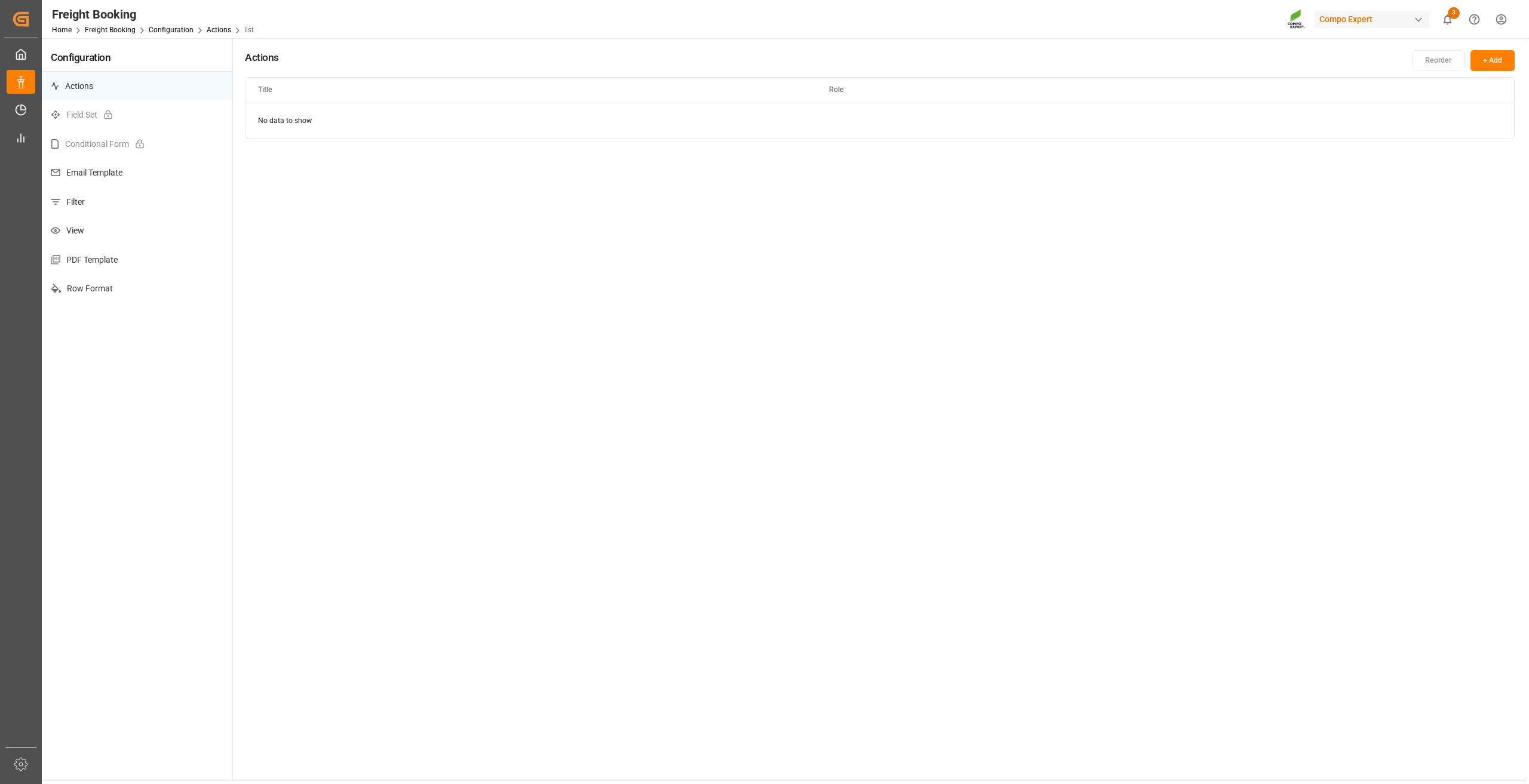
click at [107, 242] on p "View" at bounding box center [137, 230] width 190 height 29
click at [114, 168] on p "Email Template" at bounding box center [137, 172] width 190 height 29
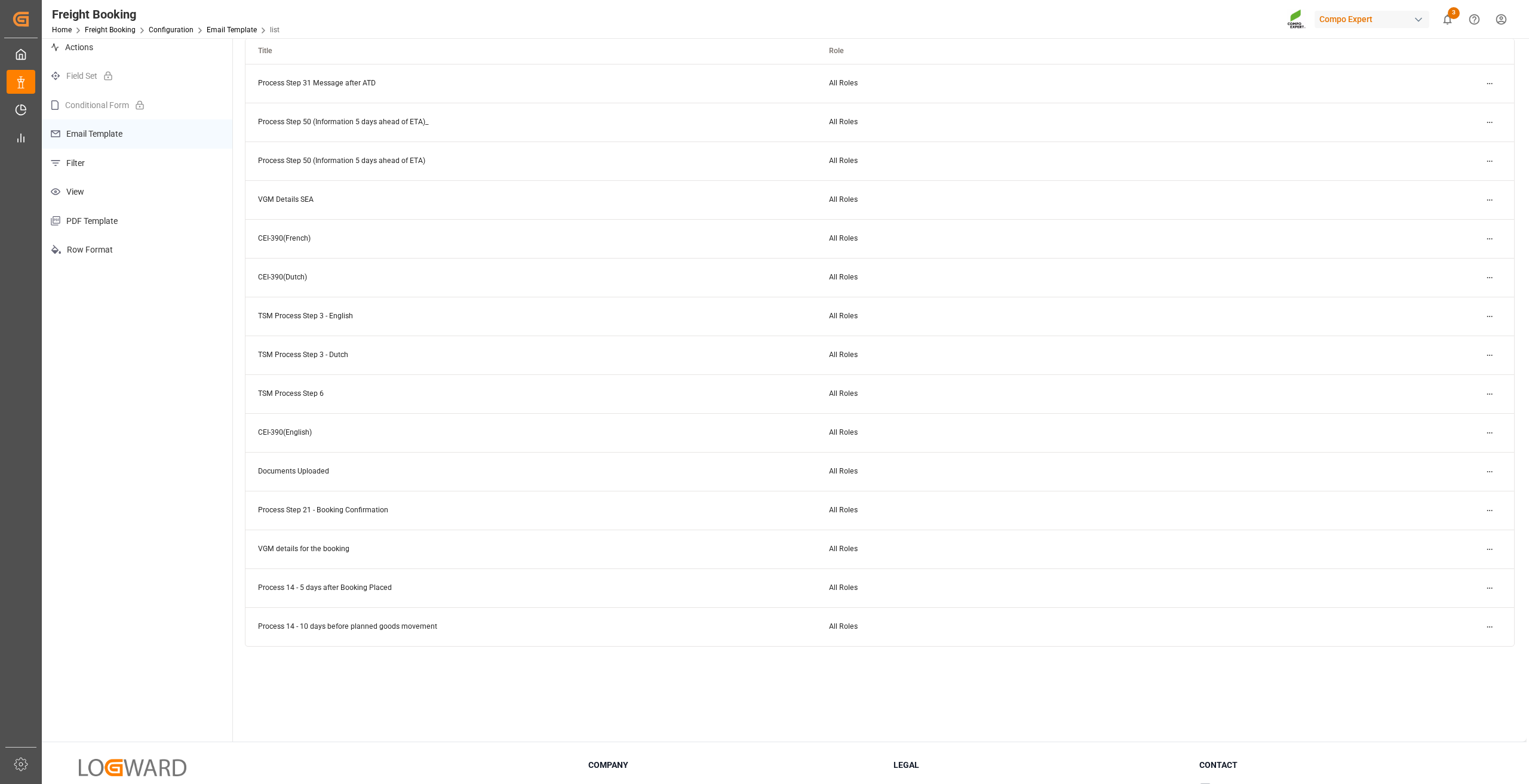
scroll to position [60, 0]
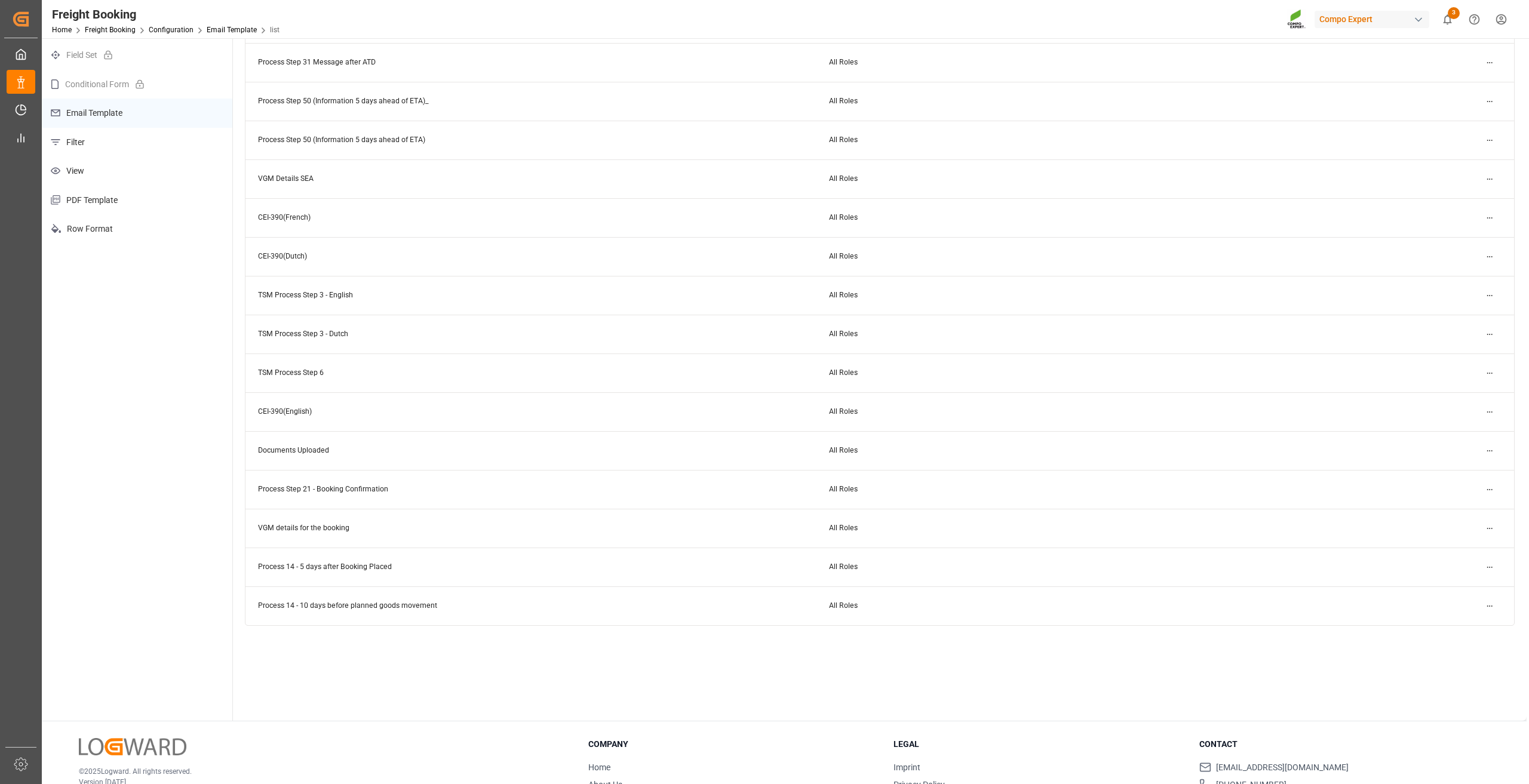
click at [1490, 491] on html "Created by potrace 1.15, written by Peter Selinger 2001-2017 Created by potrace…" at bounding box center [764, 392] width 1529 height 784
click at [1465, 509] on div "Edit" at bounding box center [1468, 513] width 61 height 17
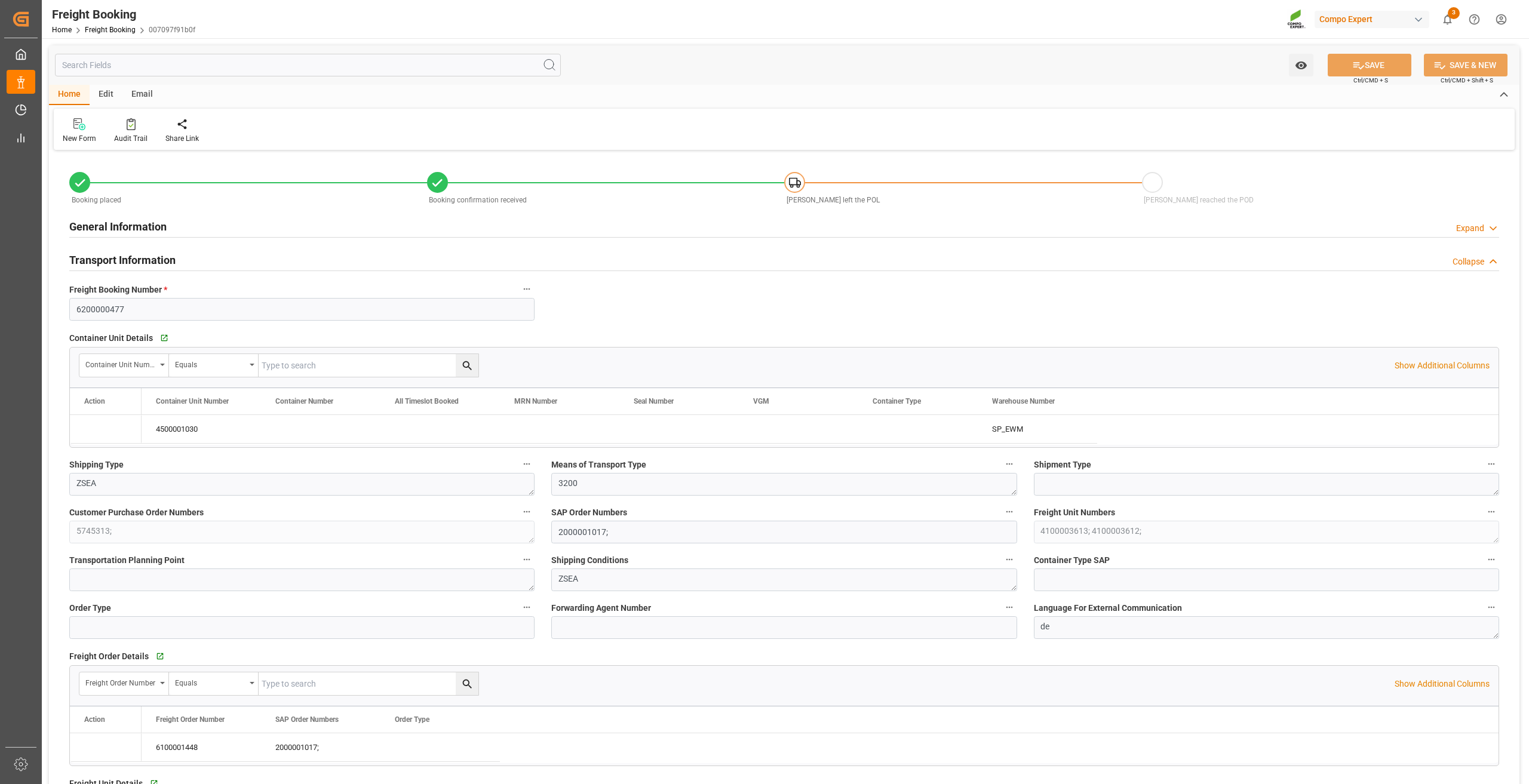
type input "[PERSON_NAME]"
type input "[PERSON_NAME] Group"
type input "9246607"
type input "BEANR"
type input "ARZAE"
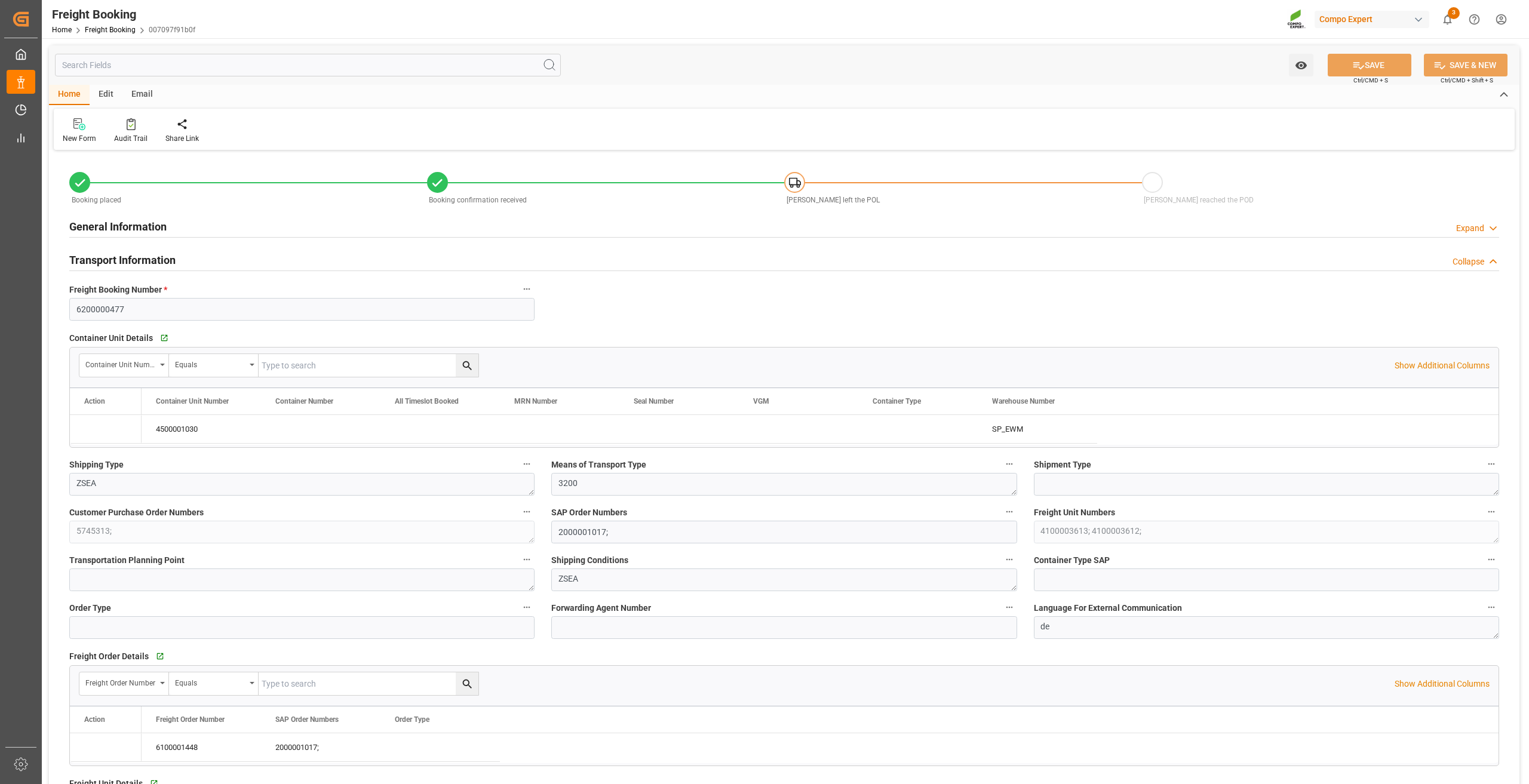
type input "0"
type input "21060"
type input "[DATE] 01:00"
type input "[DATE] 06:00"
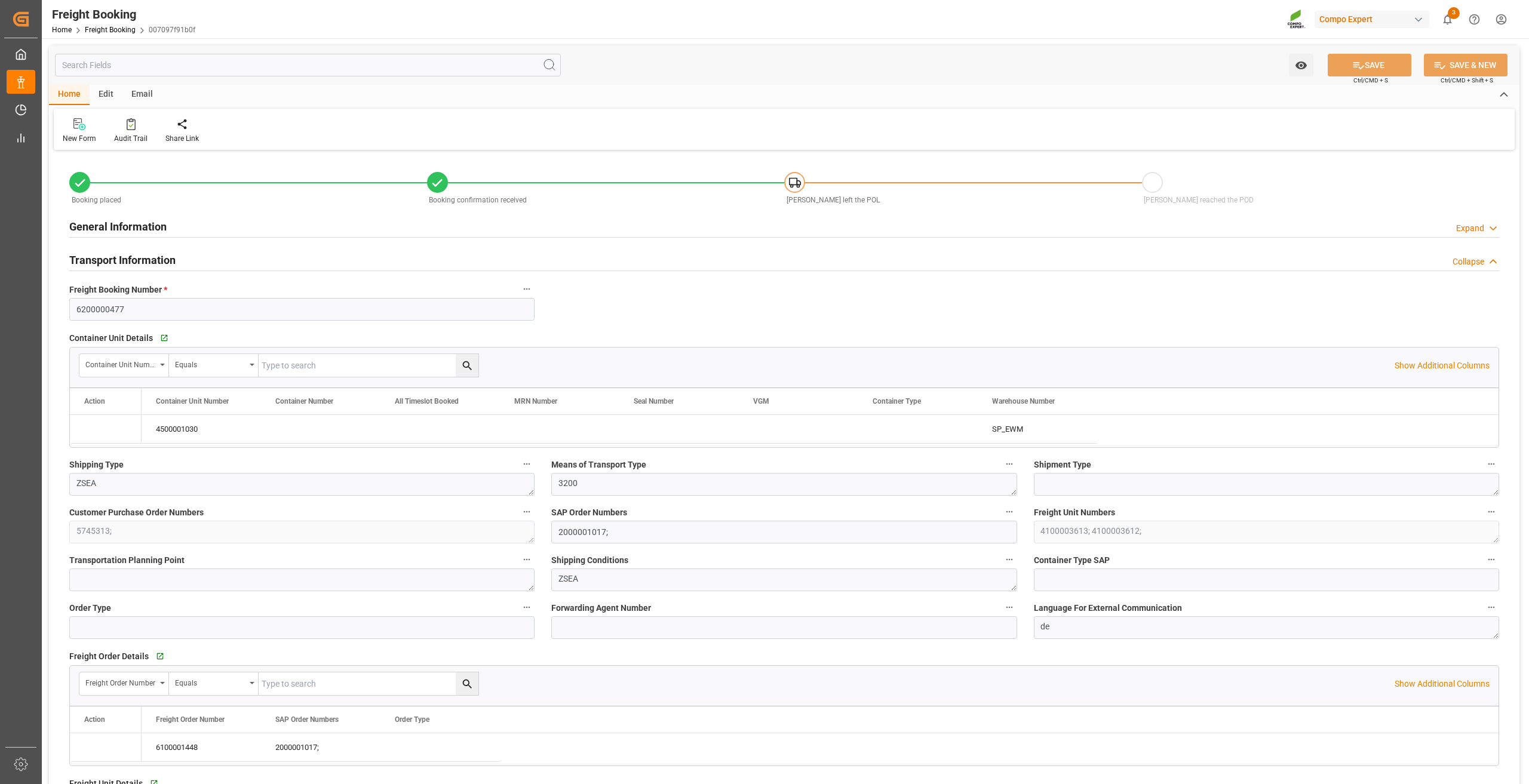
type input "[DATE] 23:27"
type input "[DATE] 17:34"
type input "[DATE] 11:05"
type input "[DATE] 11:07"
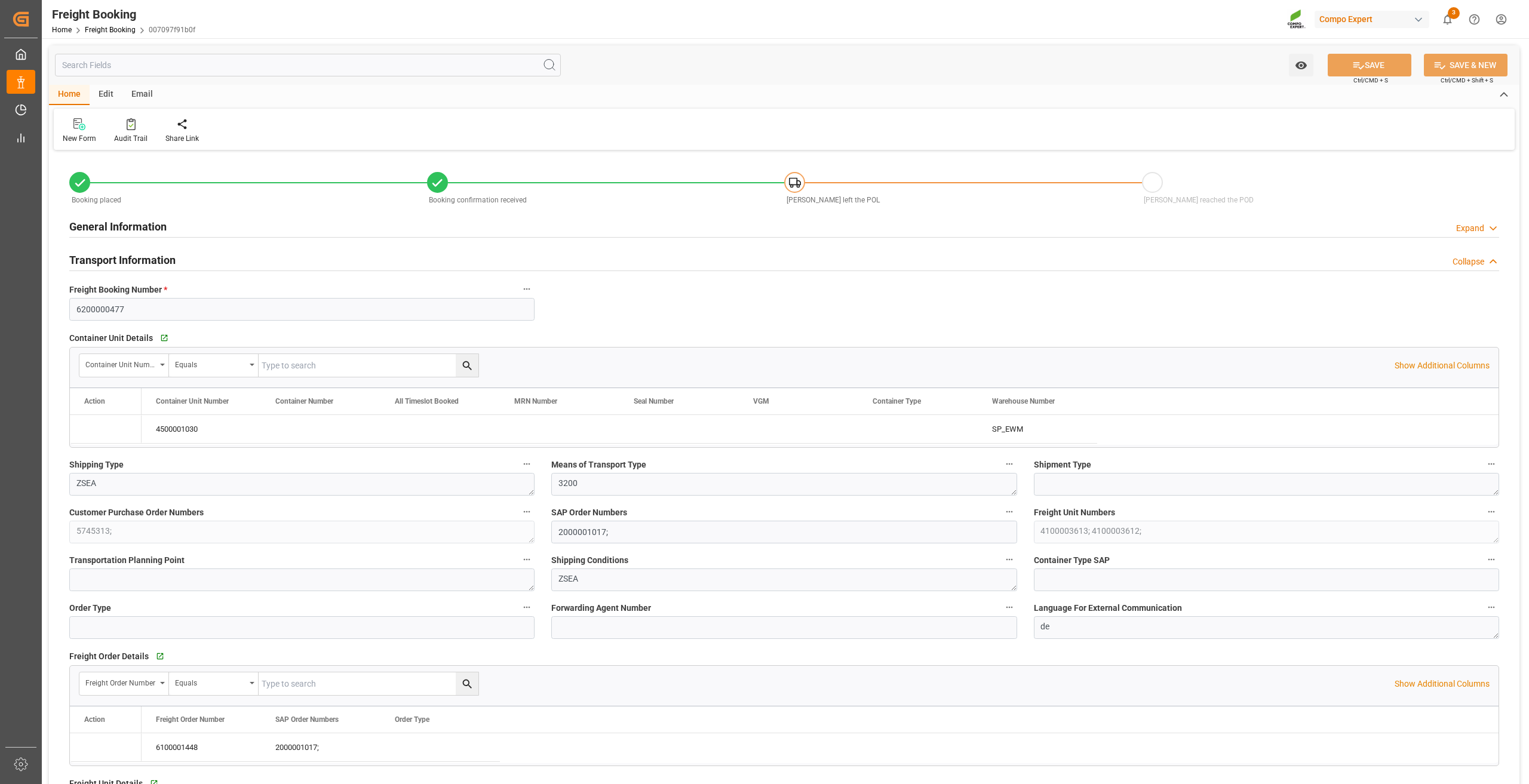
type input "[DATE] 14:13"
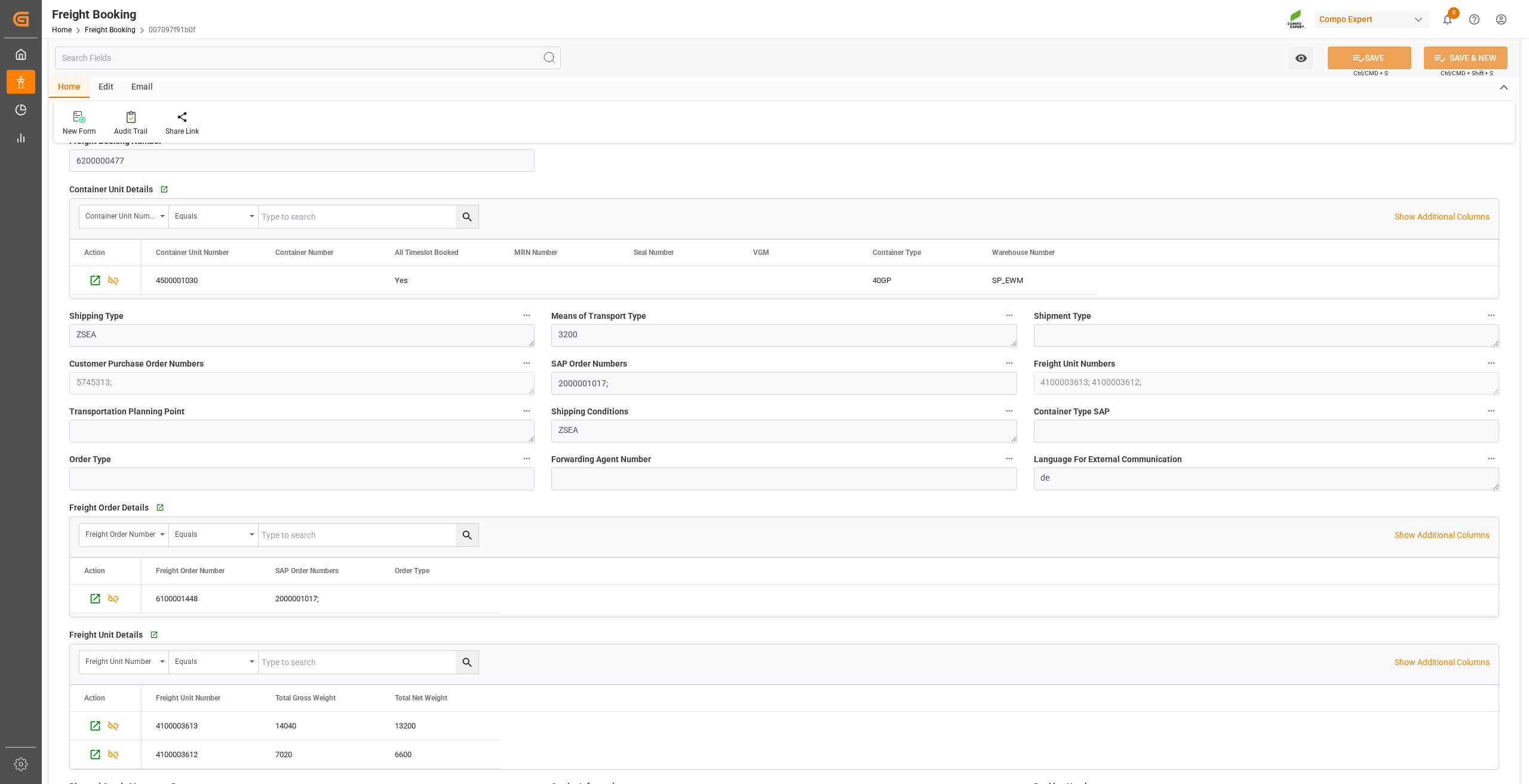
scroll to position [120, 0]
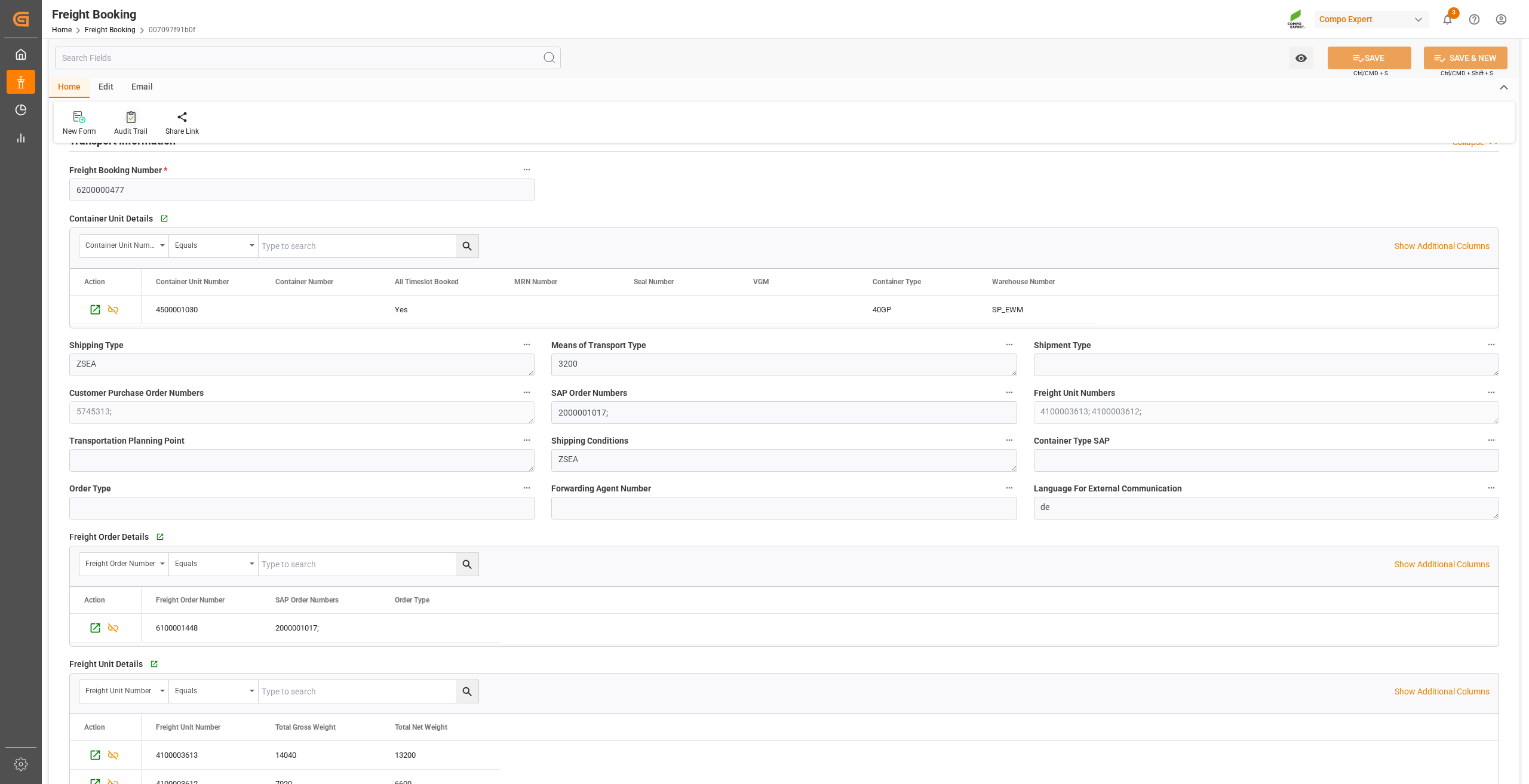
click at [136, 123] on div at bounding box center [131, 116] width 34 height 13
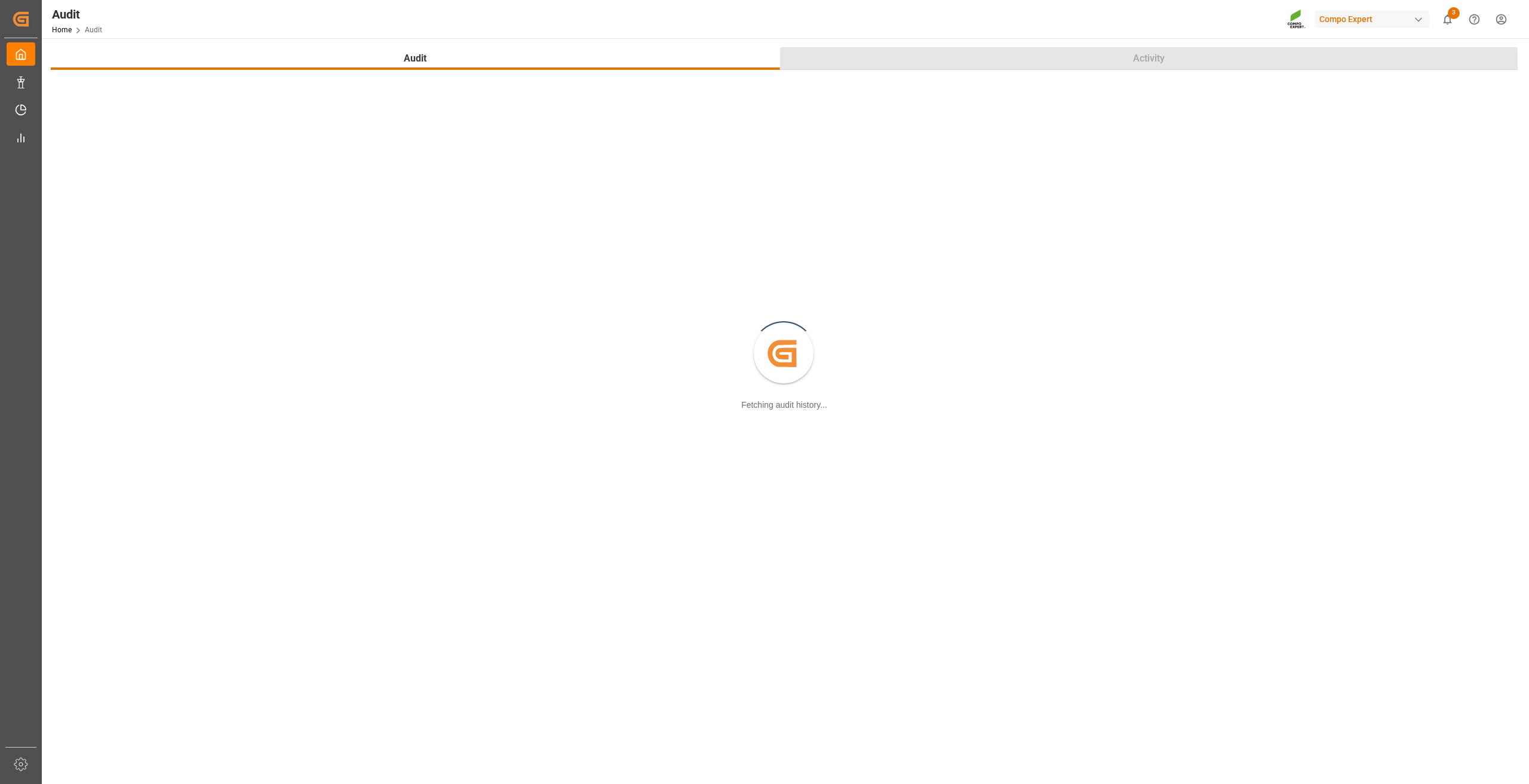
click at [1113, 61] on button "Activity" at bounding box center [1149, 58] width 738 height 23
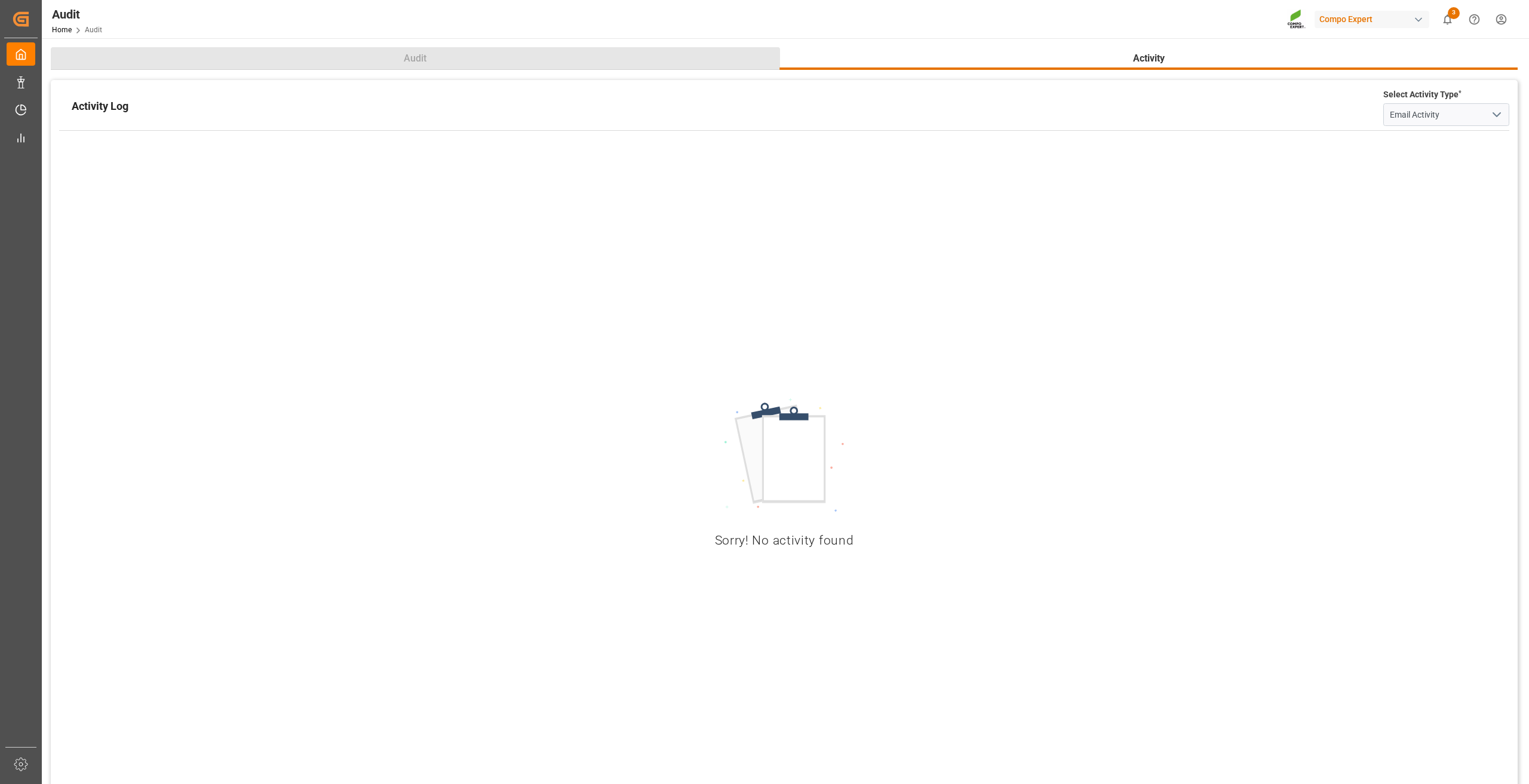
click at [617, 58] on button "Audit" at bounding box center [415, 58] width 729 height 23
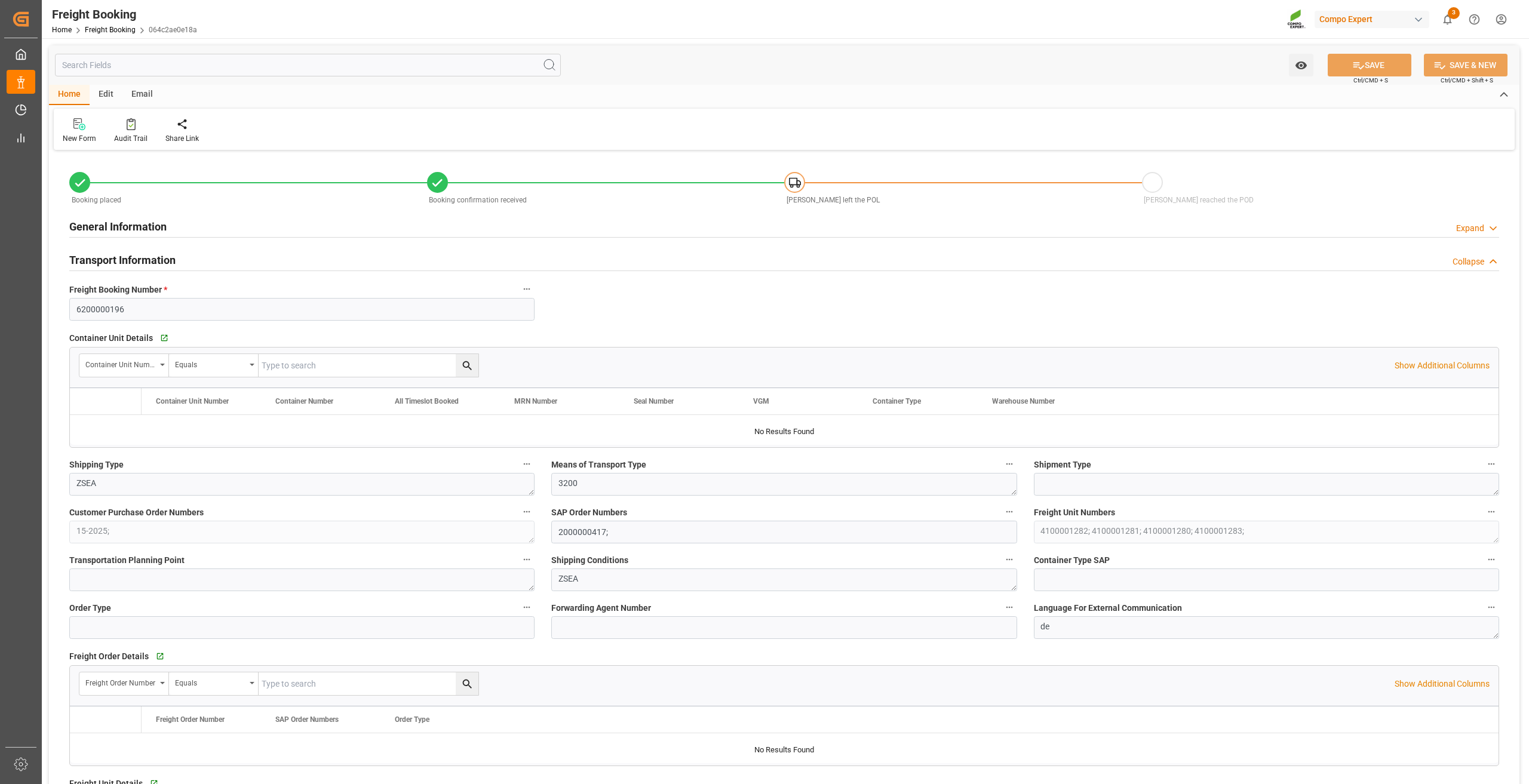
type input "Hapag [PERSON_NAME]"
type input "Hapag [PERSON_NAME] Aktiengesellschaft"
type input "9729116"
type input "9777632"
type input "BEANR"
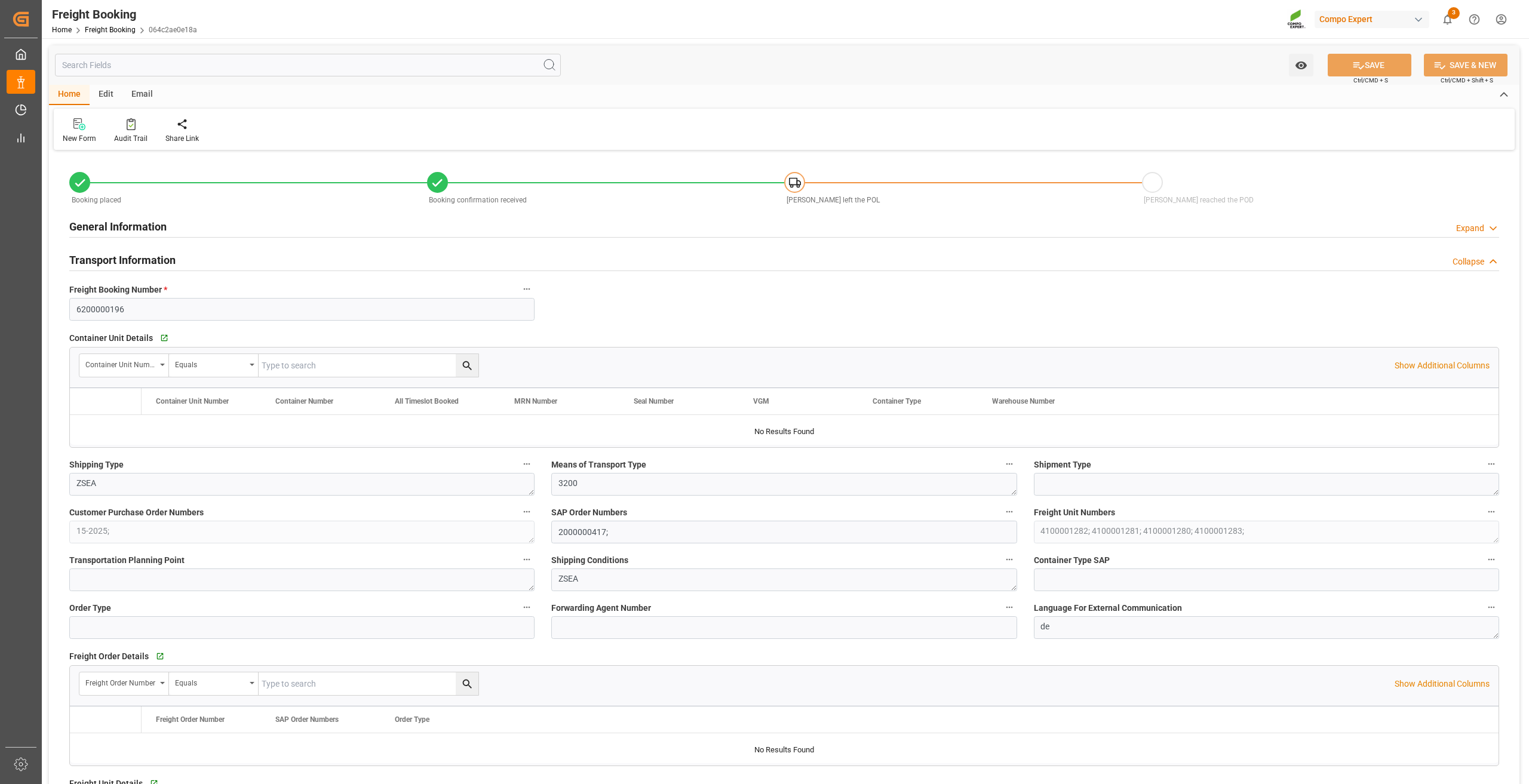
type input "ECPSJ"
type input "0"
type input "397500"
type input "[DATE] 01:00"
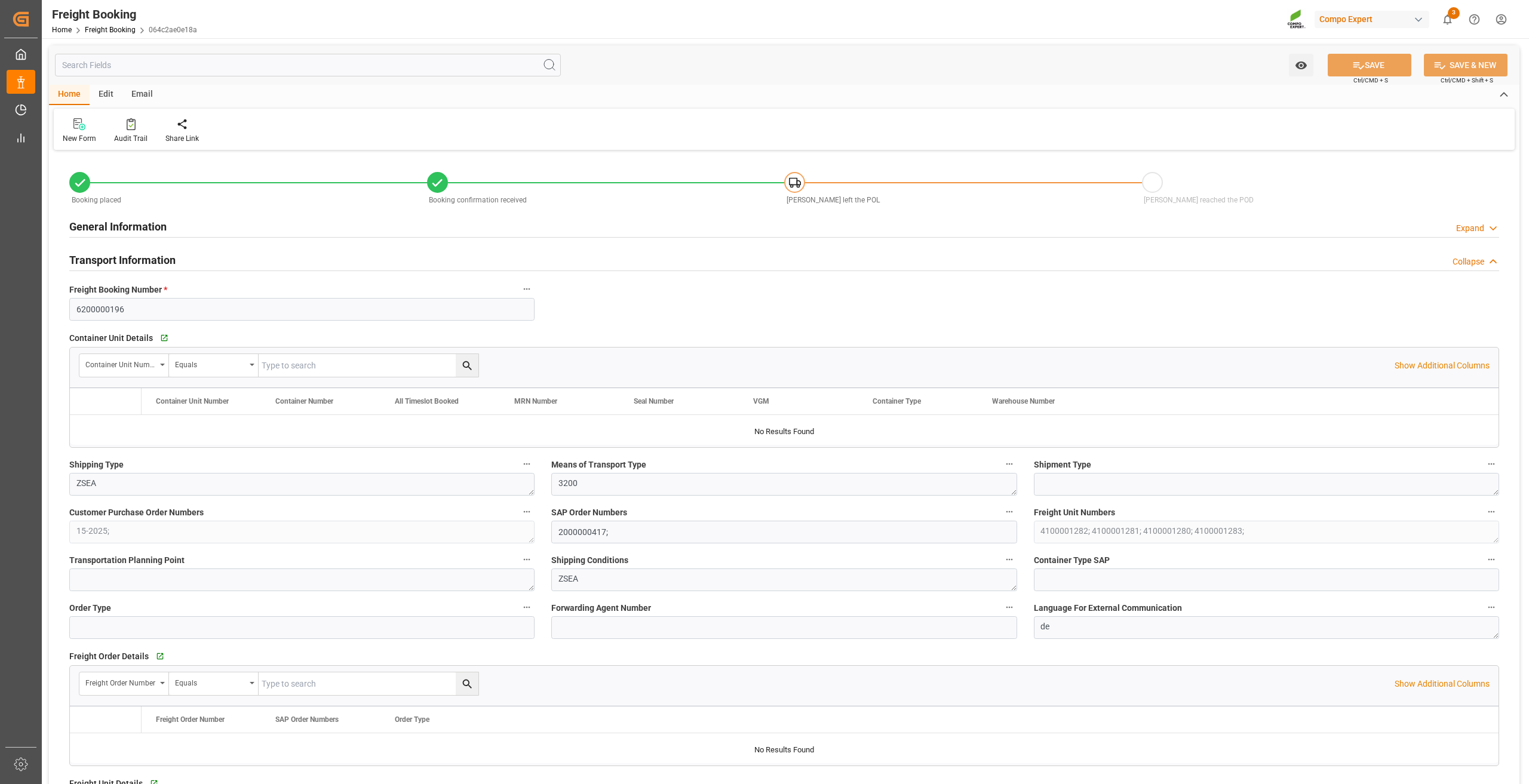
type input "[DATE] 08:00"
type input "[DATE] 10:00"
type input "[DATE] 17:00"
type input "[DATE] 08:27"
type input "[DATE] 09:18"
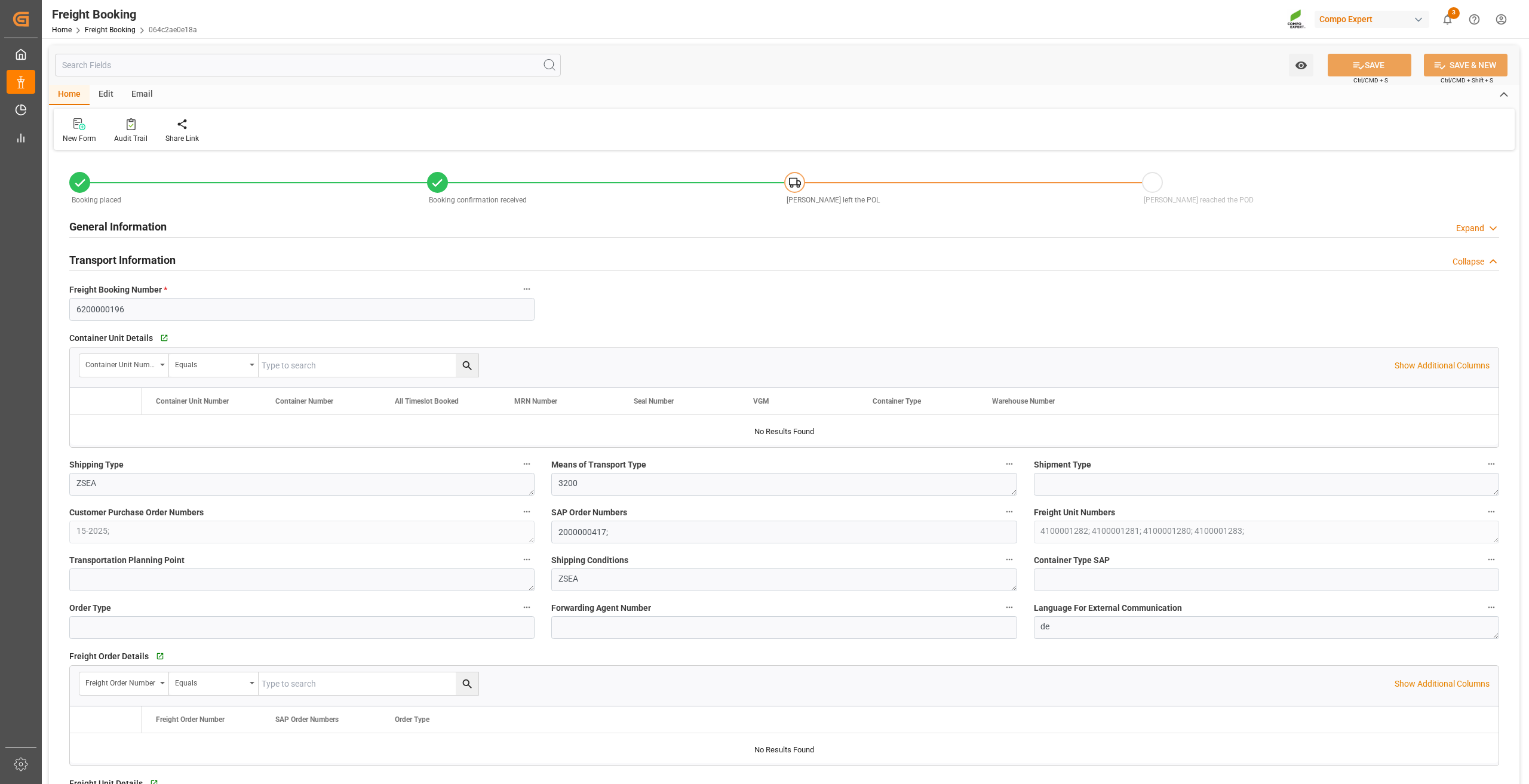
type input "[DATE] 09:18"
type input "[DATE] 09:20"
type input "9222106"
type input "NLRTM"
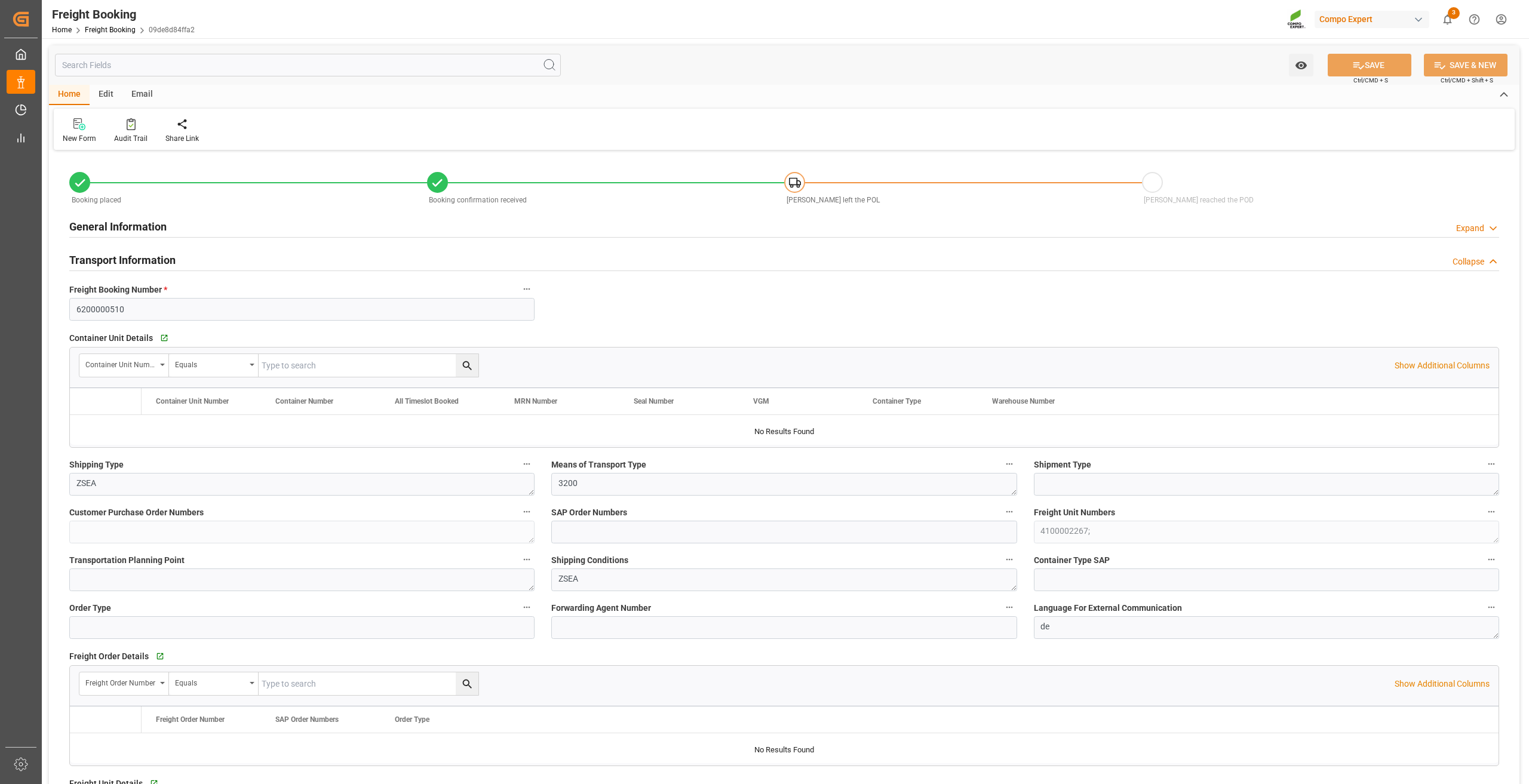
type input "ESSCT"
type input "0"
type input "49944.96"
type input "[DATE] 02:00"
type input "[DATE] 01:00"
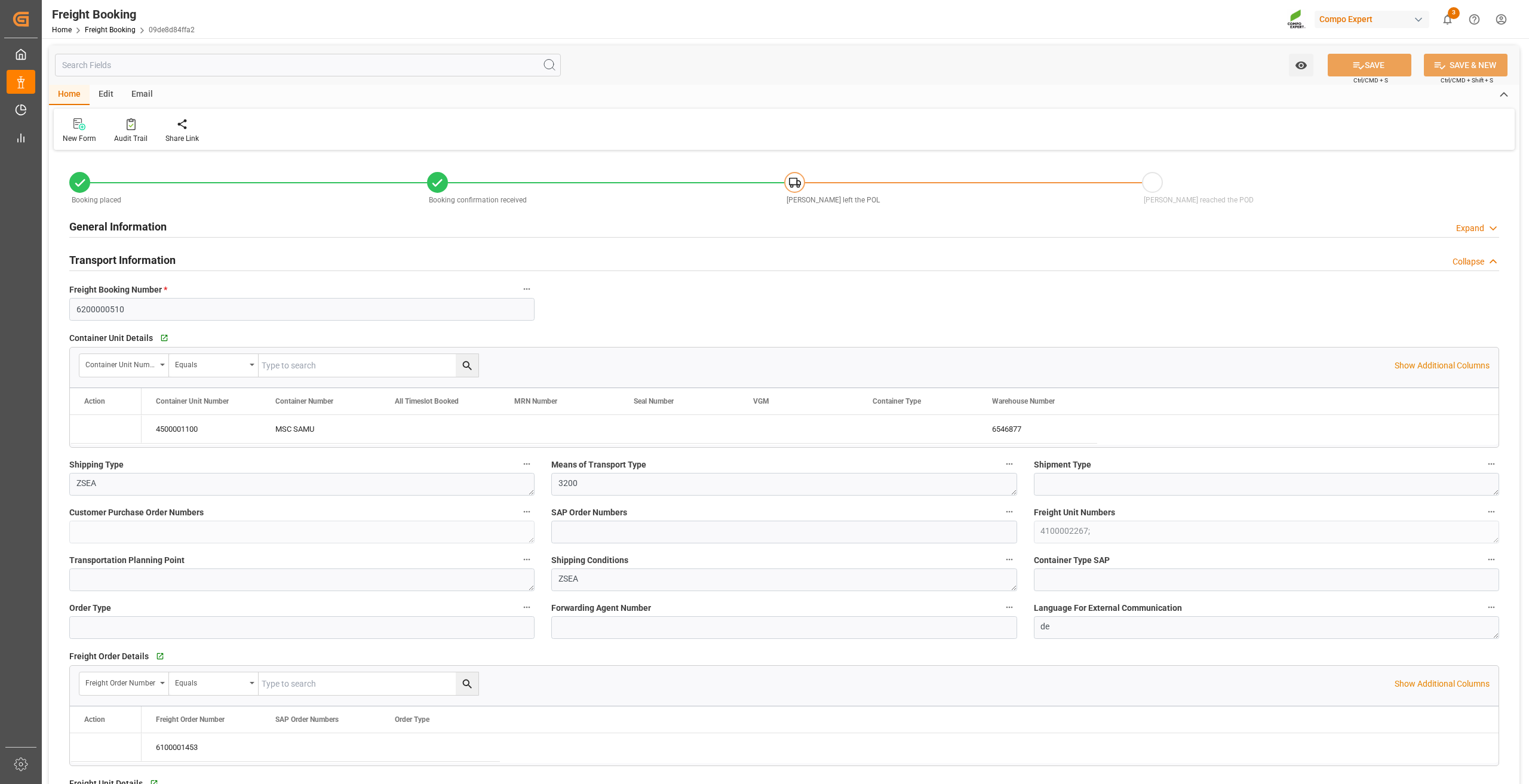
type input "[DATE] 01:00"
type input "[DATE] 13:51"
type input "[DATE] 14:30"
type input "[DATE] 11:32"
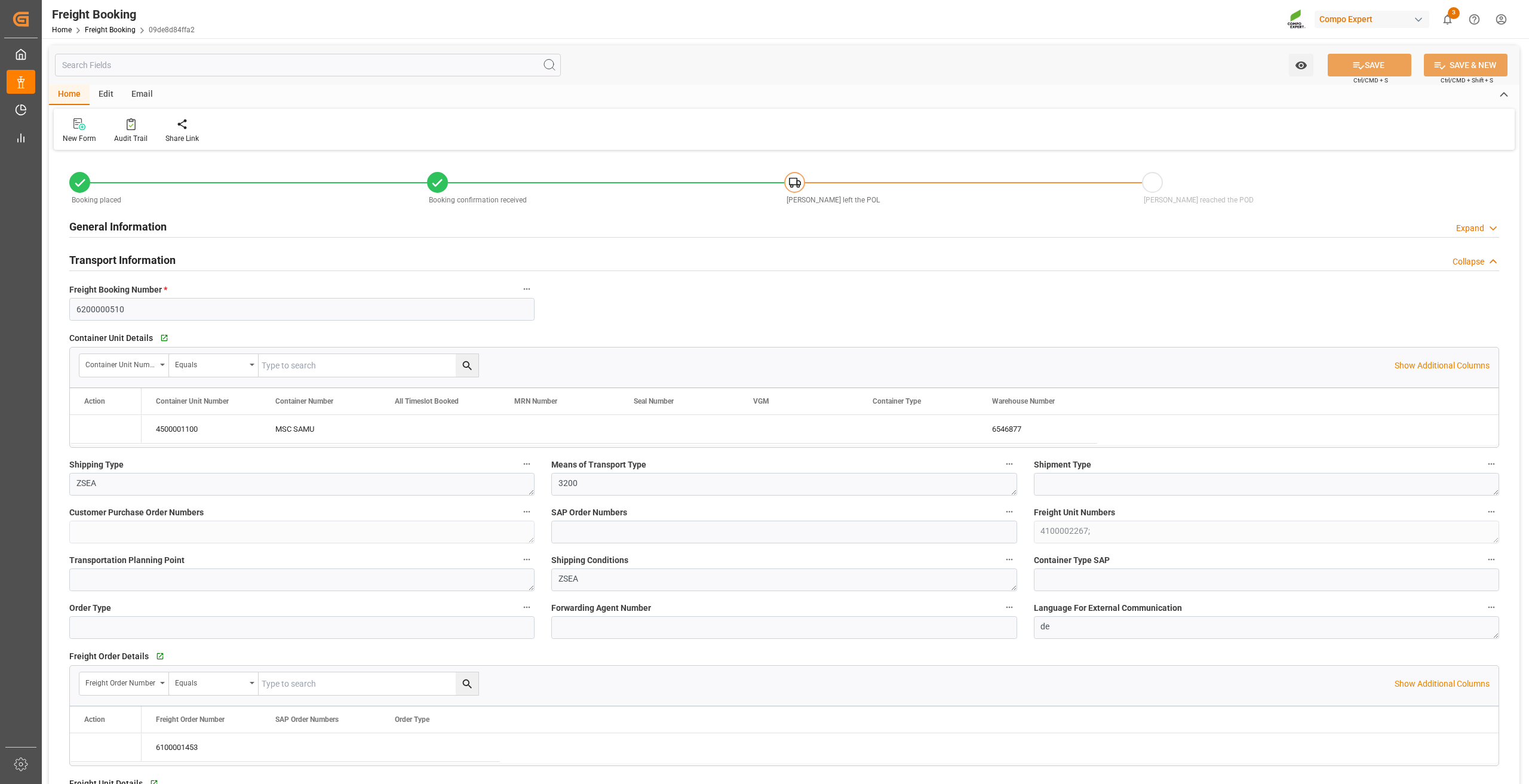
type input "[DATE] 11:32"
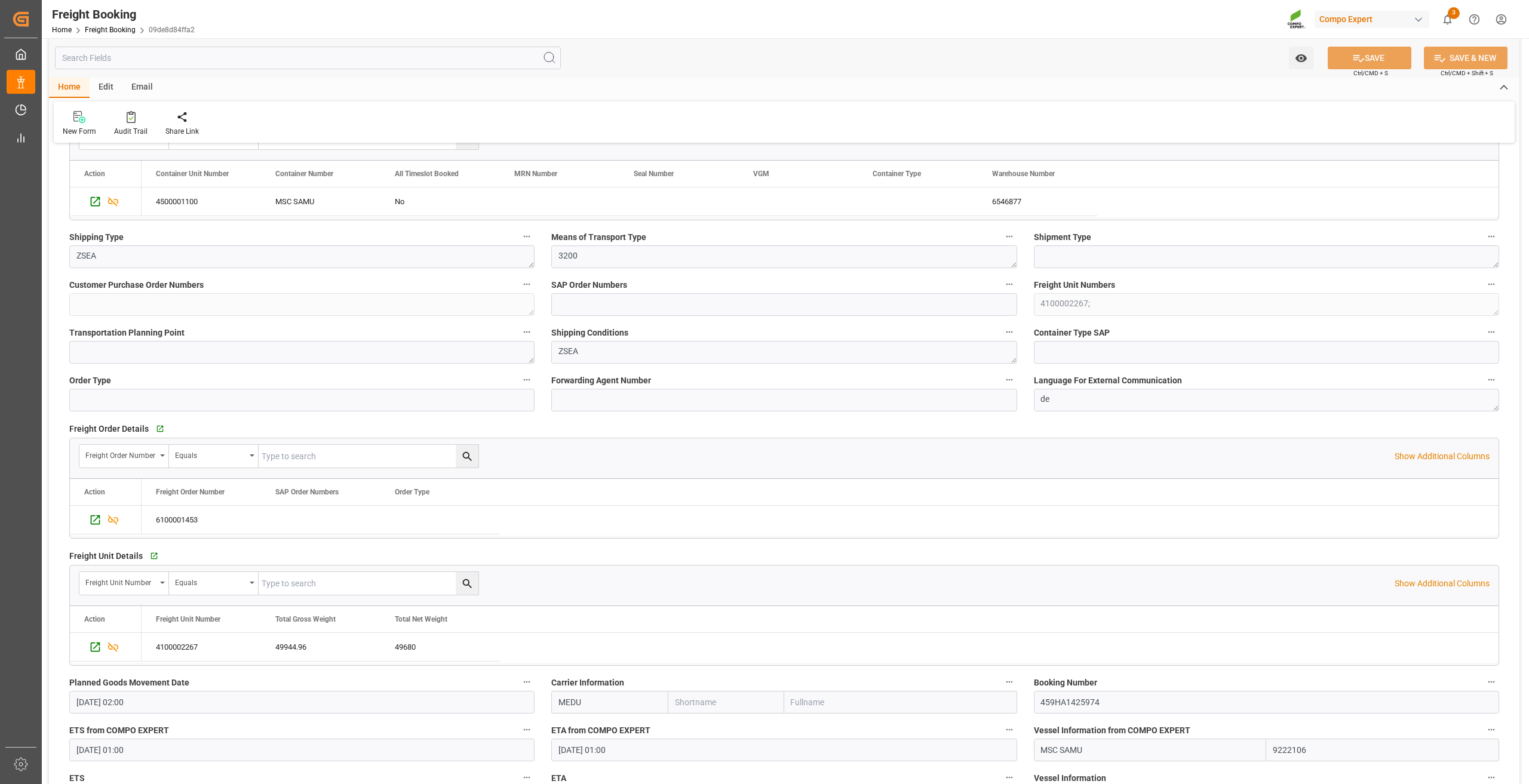
scroll to position [60, 0]
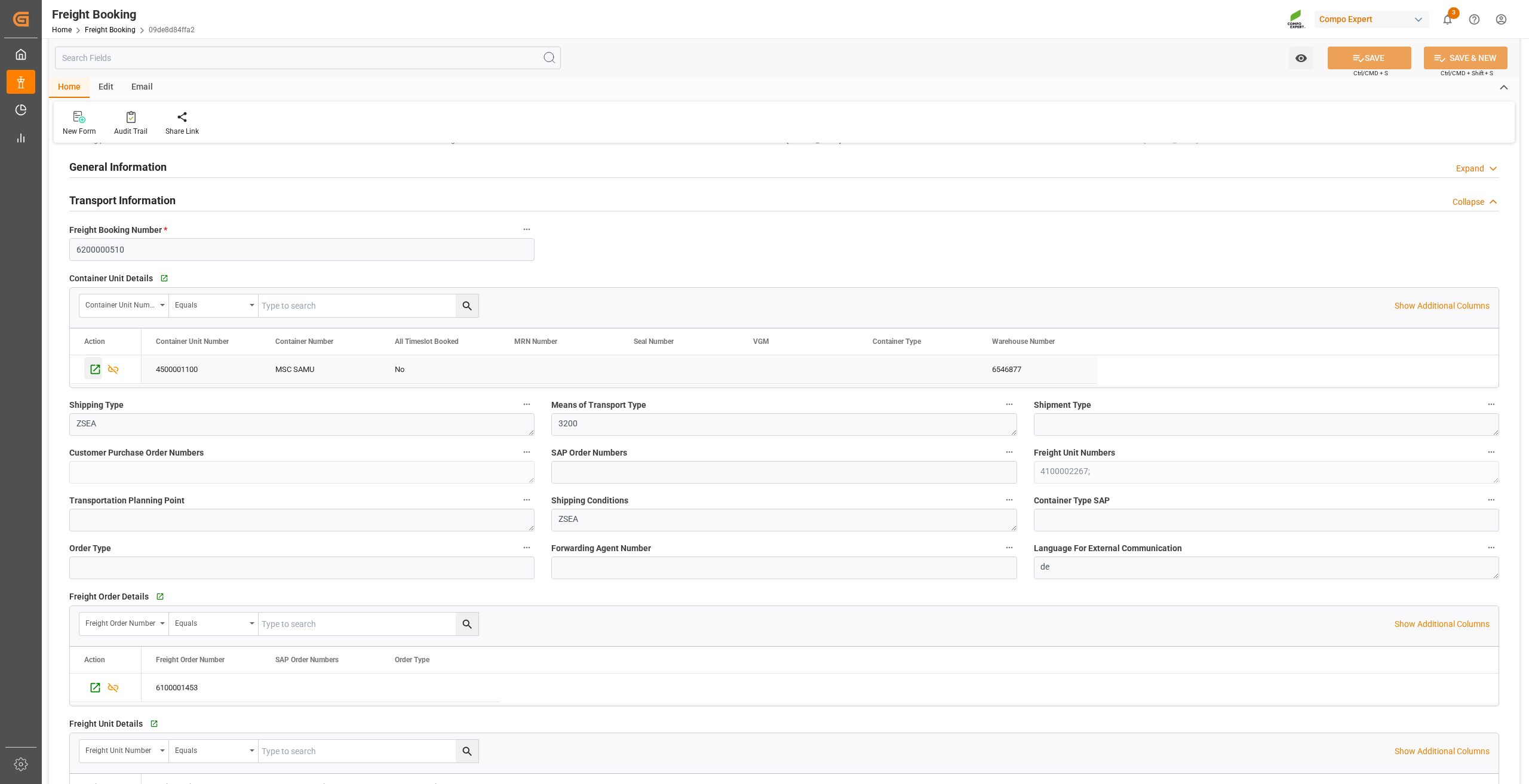
click at [93, 371] on icon "Press SPACE to select this row." at bounding box center [95, 370] width 13 height 13
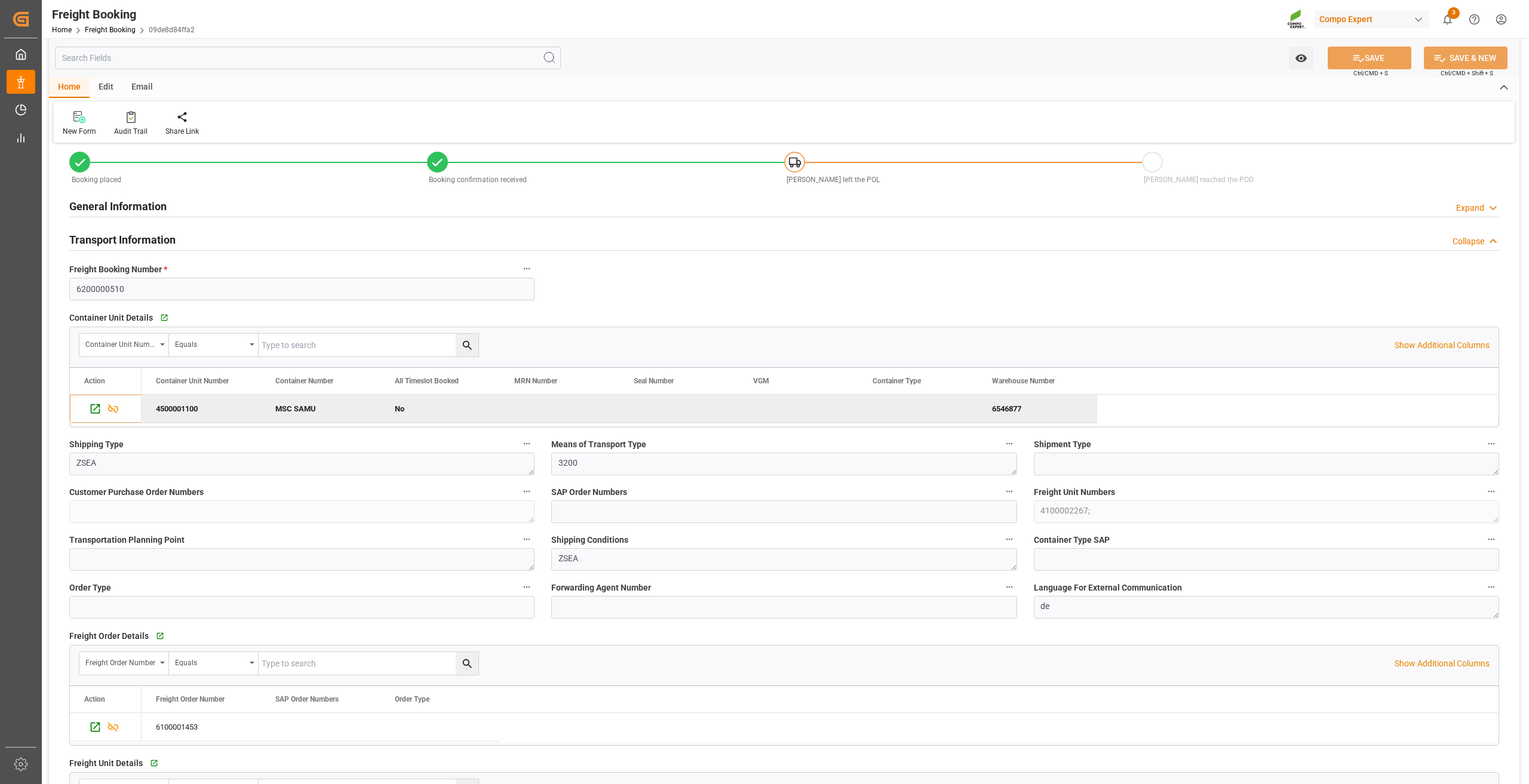
scroll to position [0, 0]
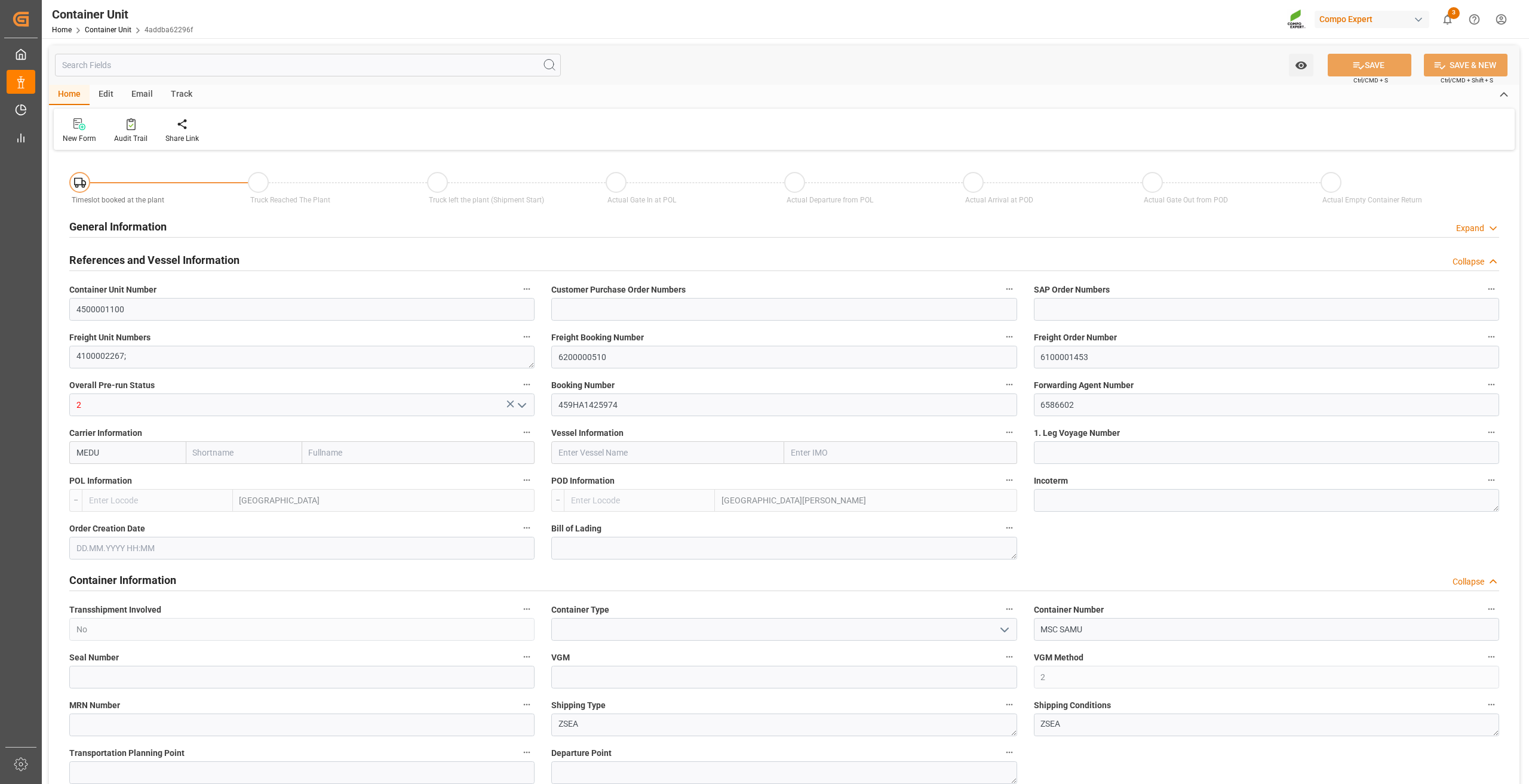
type input "NLRTM"
type input "ESSCT"
type input "0"
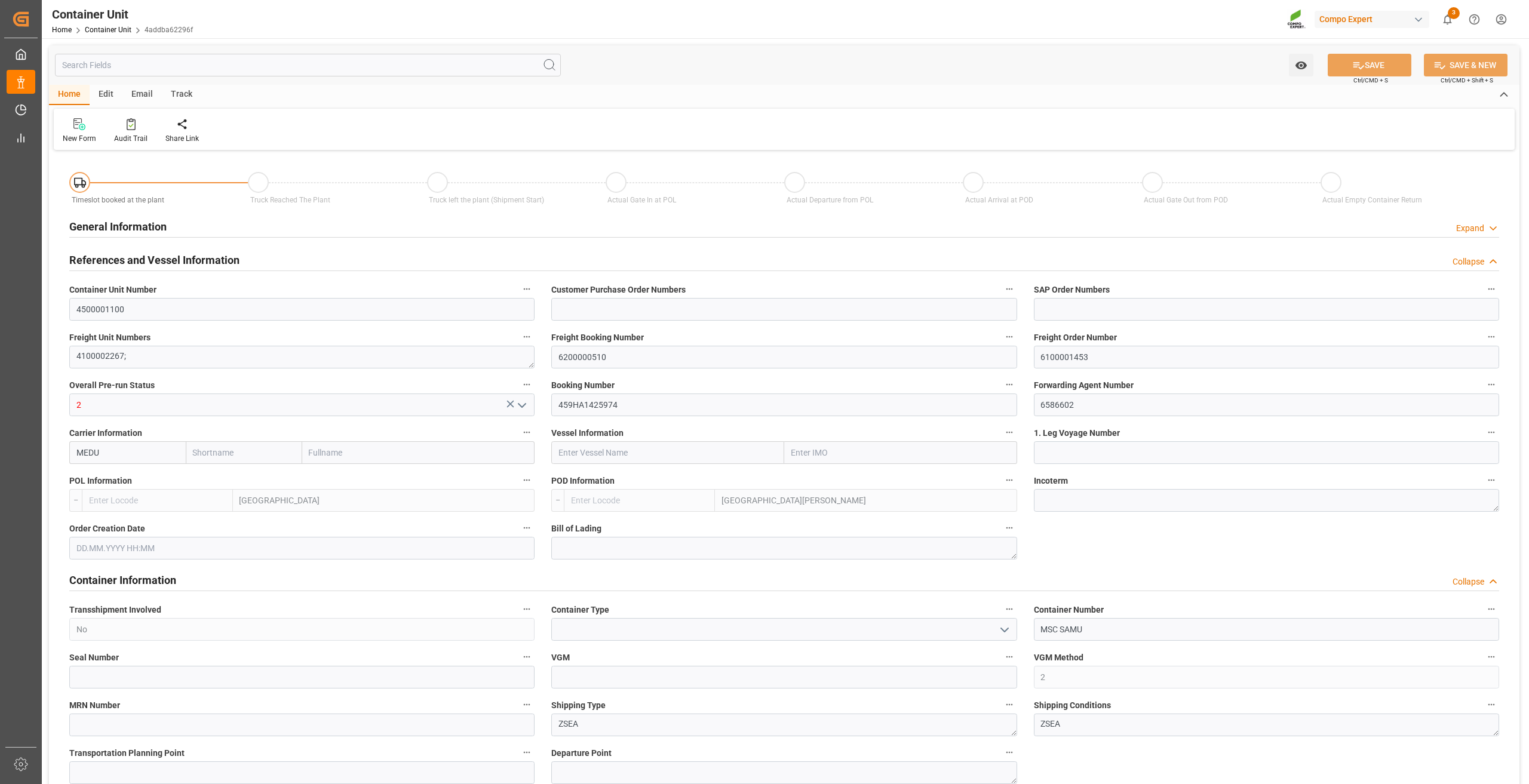
type input "49944.96"
type input "31.07.2025"
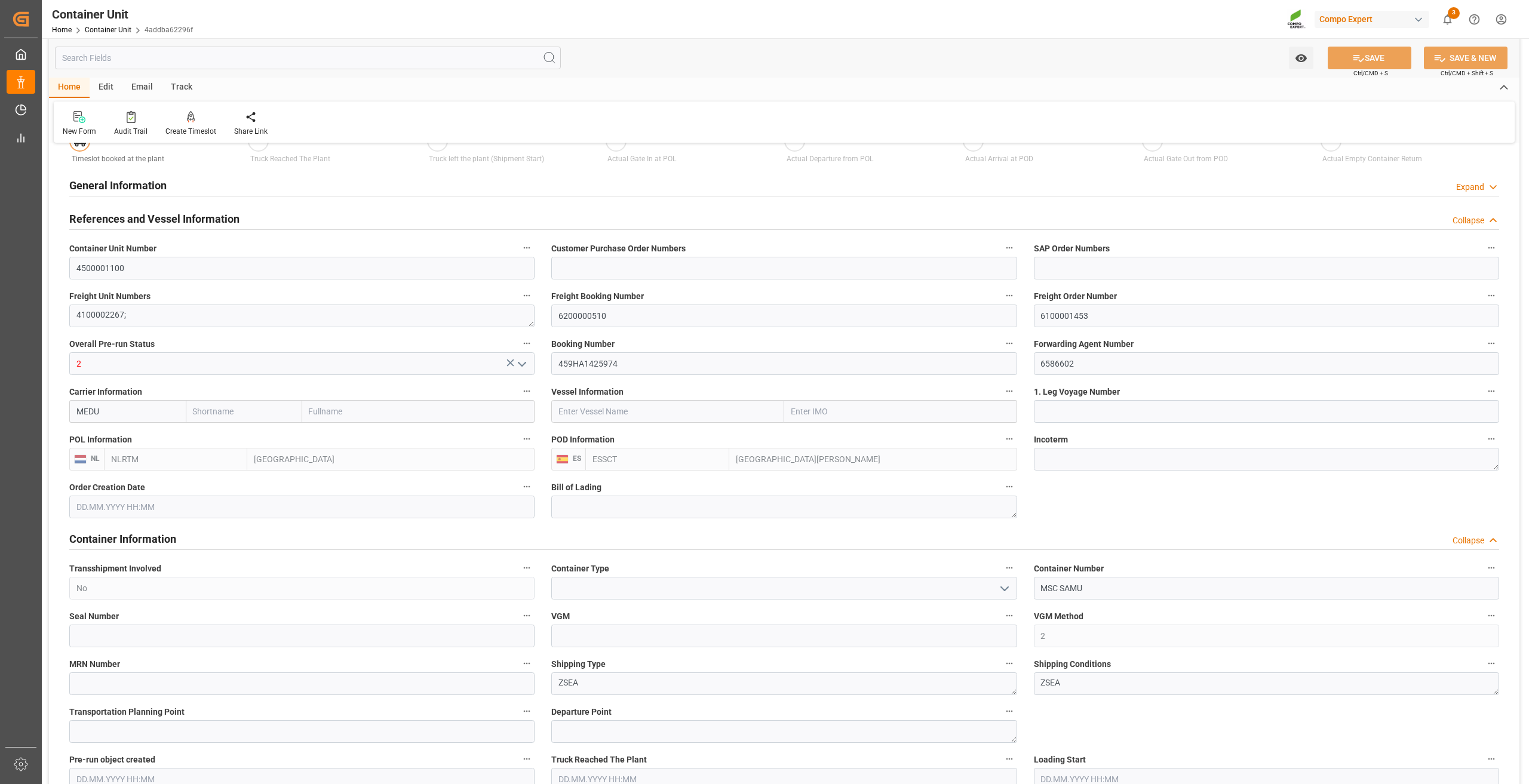
scroll to position [120, 0]
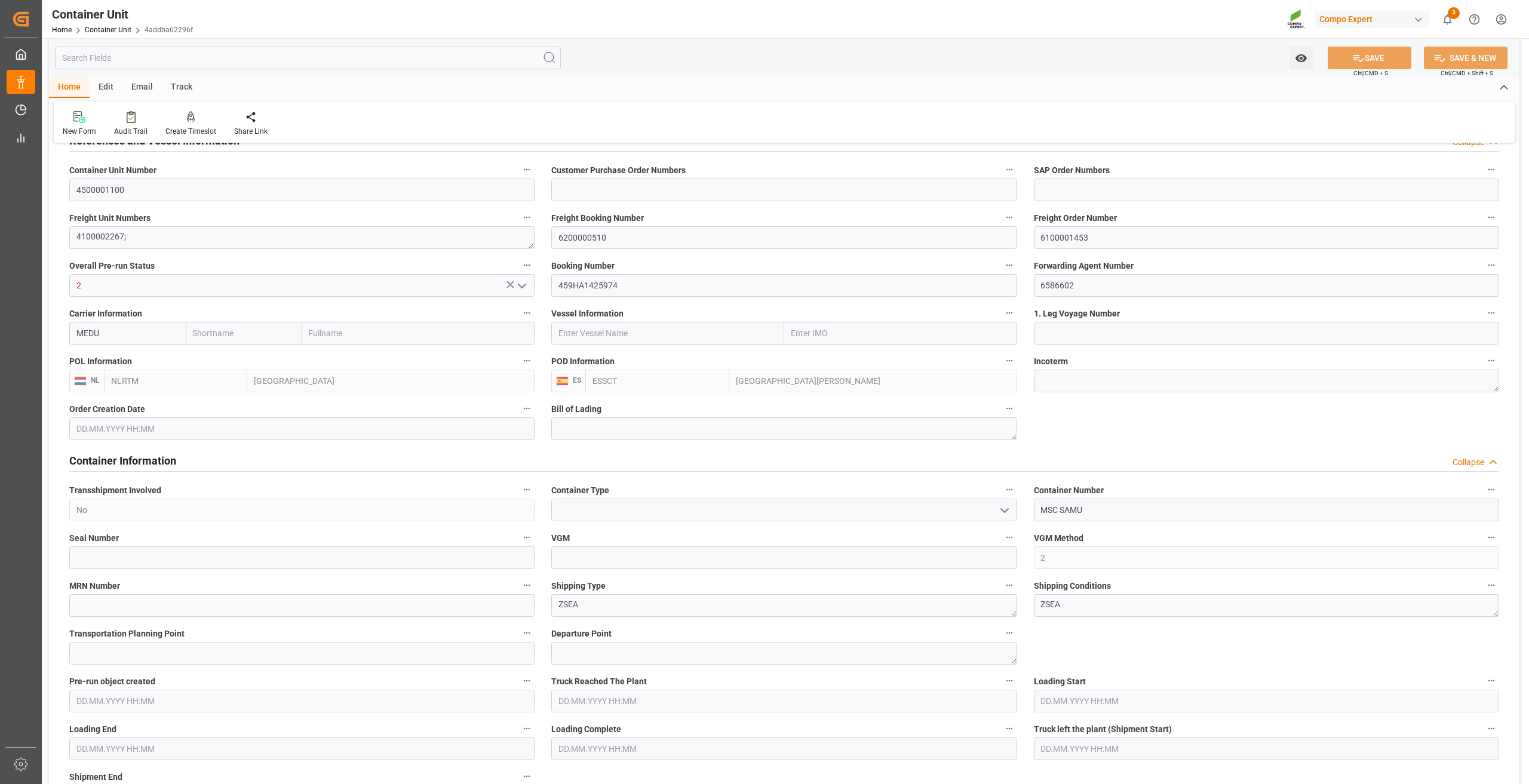
click at [1008, 513] on icon "open menu" at bounding box center [1004, 510] width 14 height 14
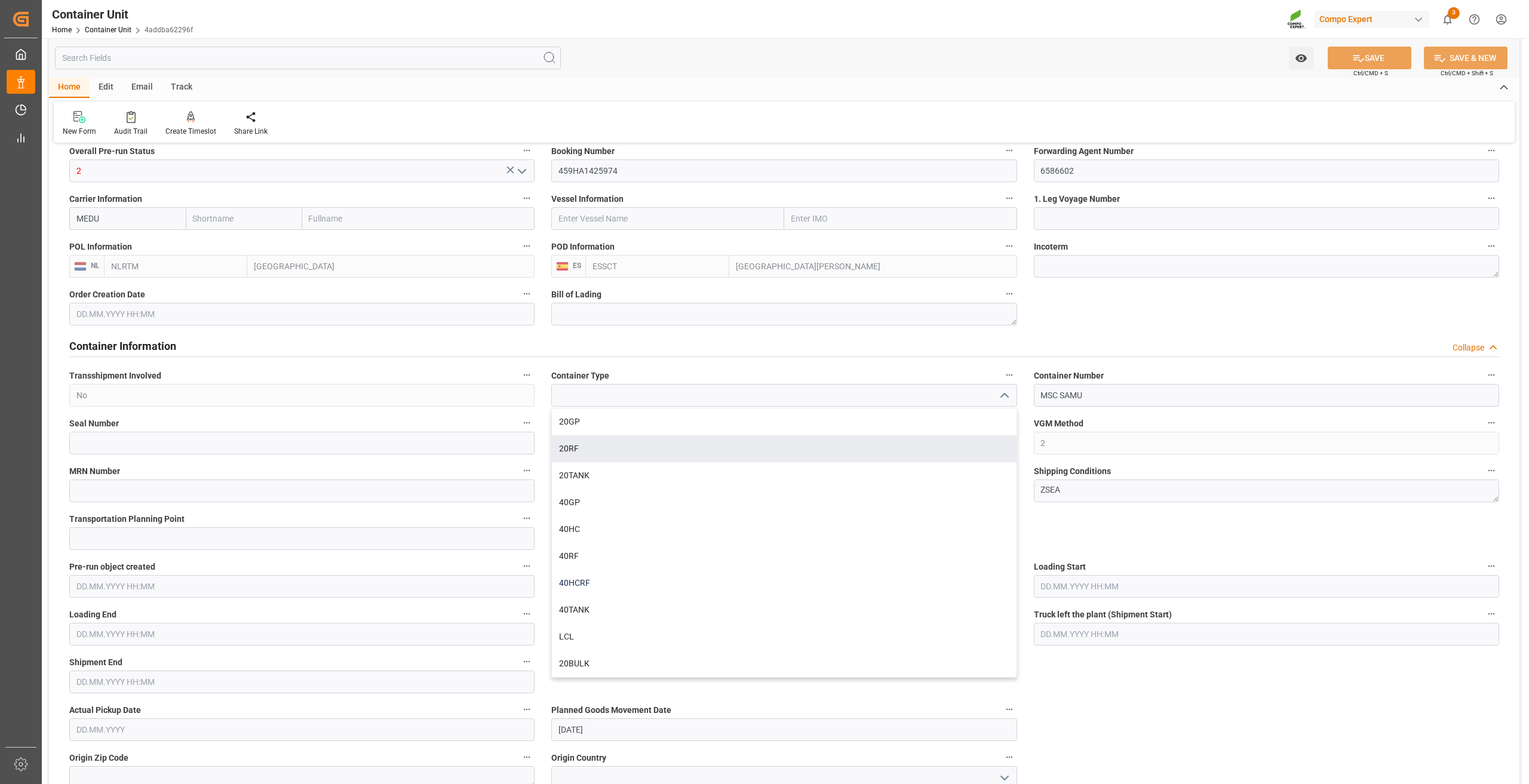
scroll to position [239, 0]
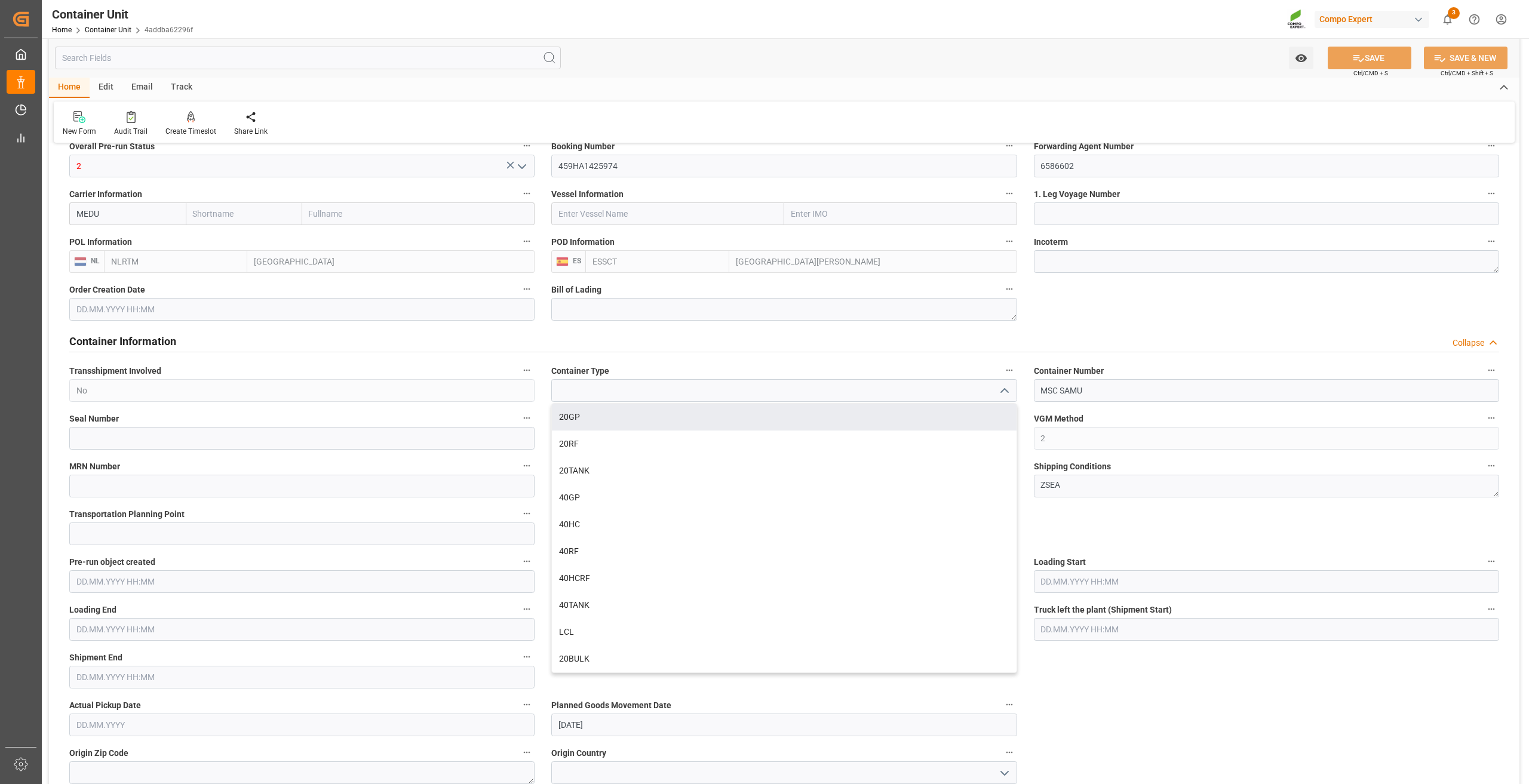
click at [586, 127] on div "New Form Audit Trail Create Timeslot Share Link" at bounding box center [783, 122] width 1461 height 41
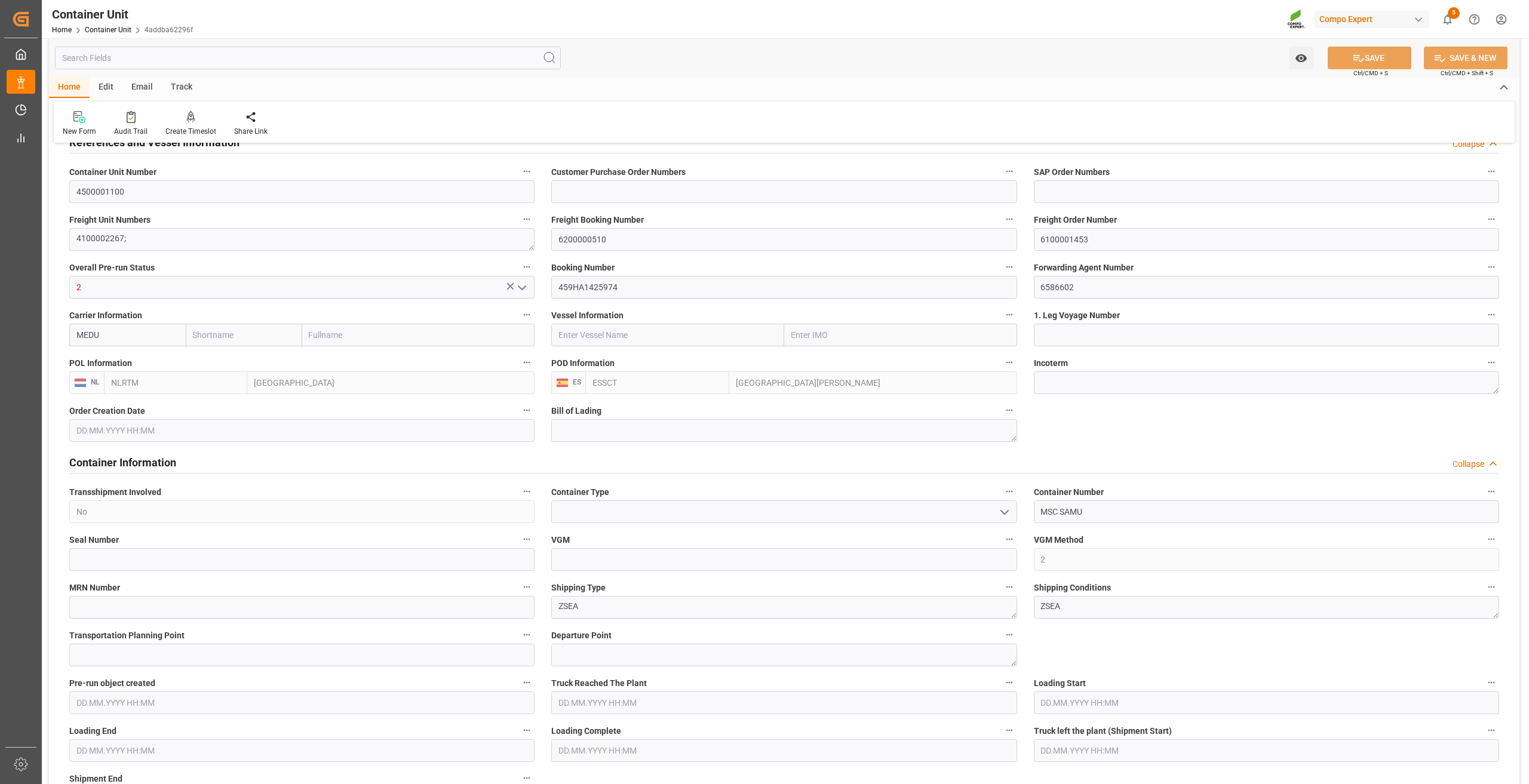
scroll to position [0, 0]
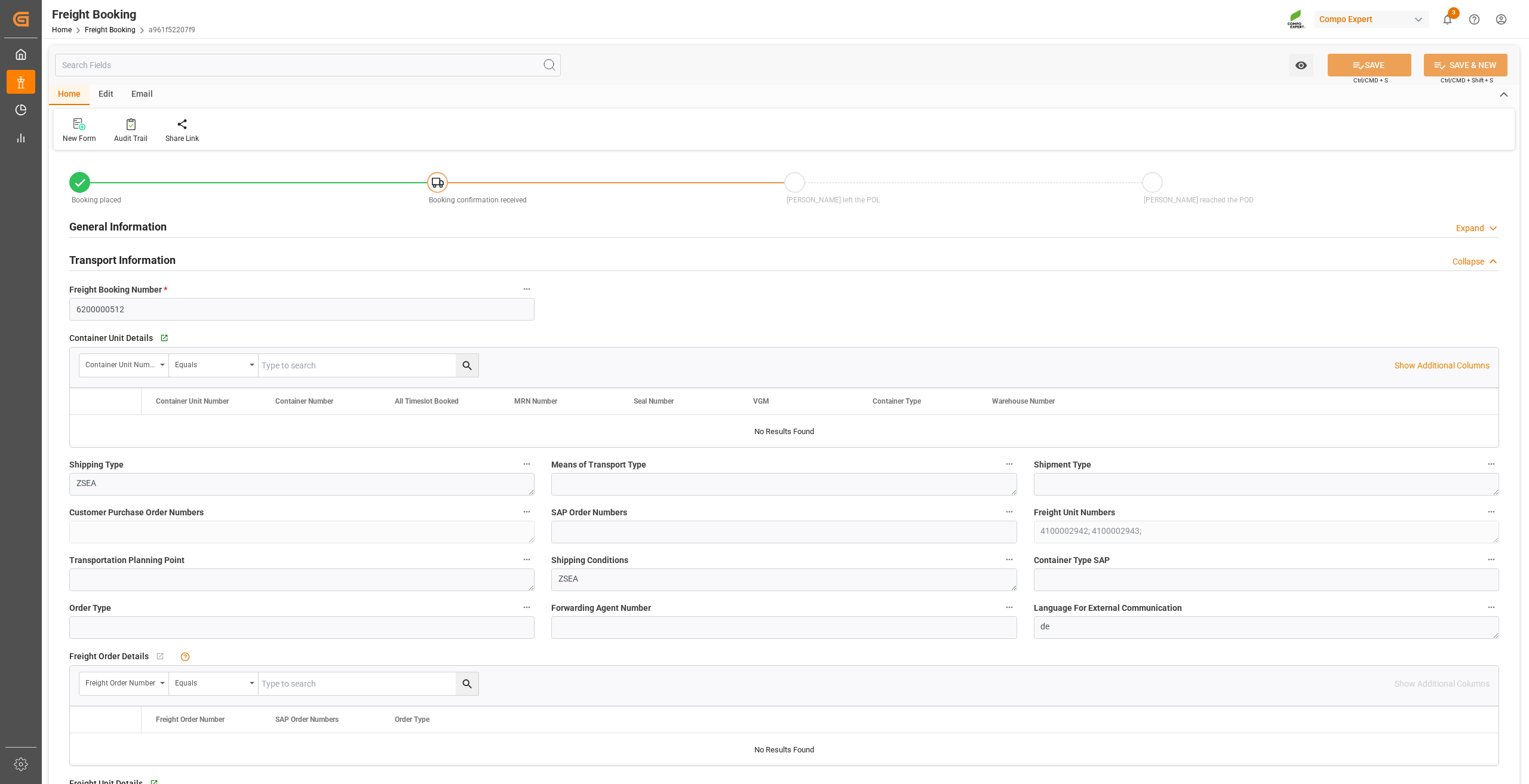
type input "9146479"
type input "BEANR"
type input "ESLPA"
type input "0"
type input "24972.48"
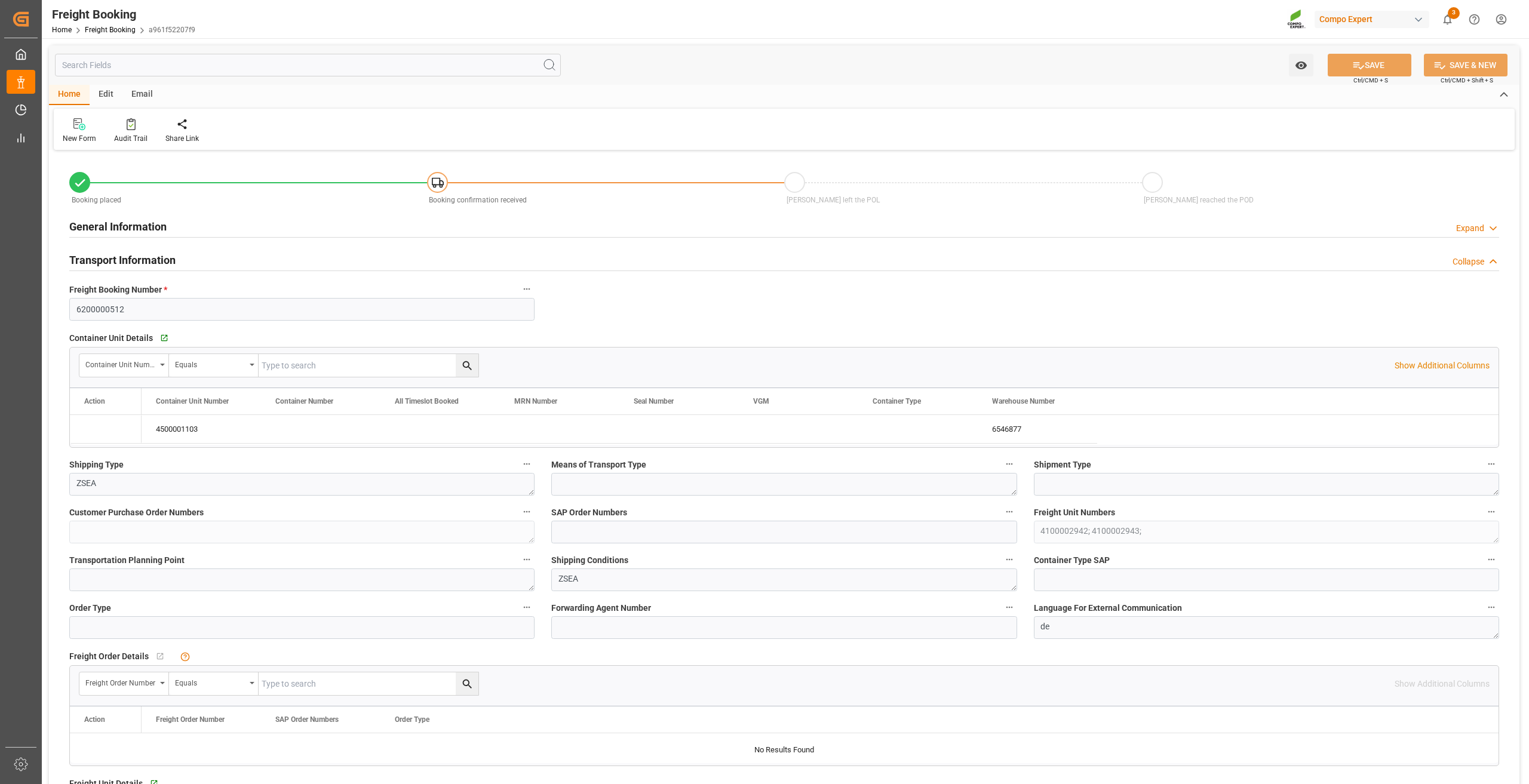
type input "[DATE] 02:00"
type input "[DATE] 01:00"
type input "[DATE] 15:10"
type input "[DATE] 15:20"
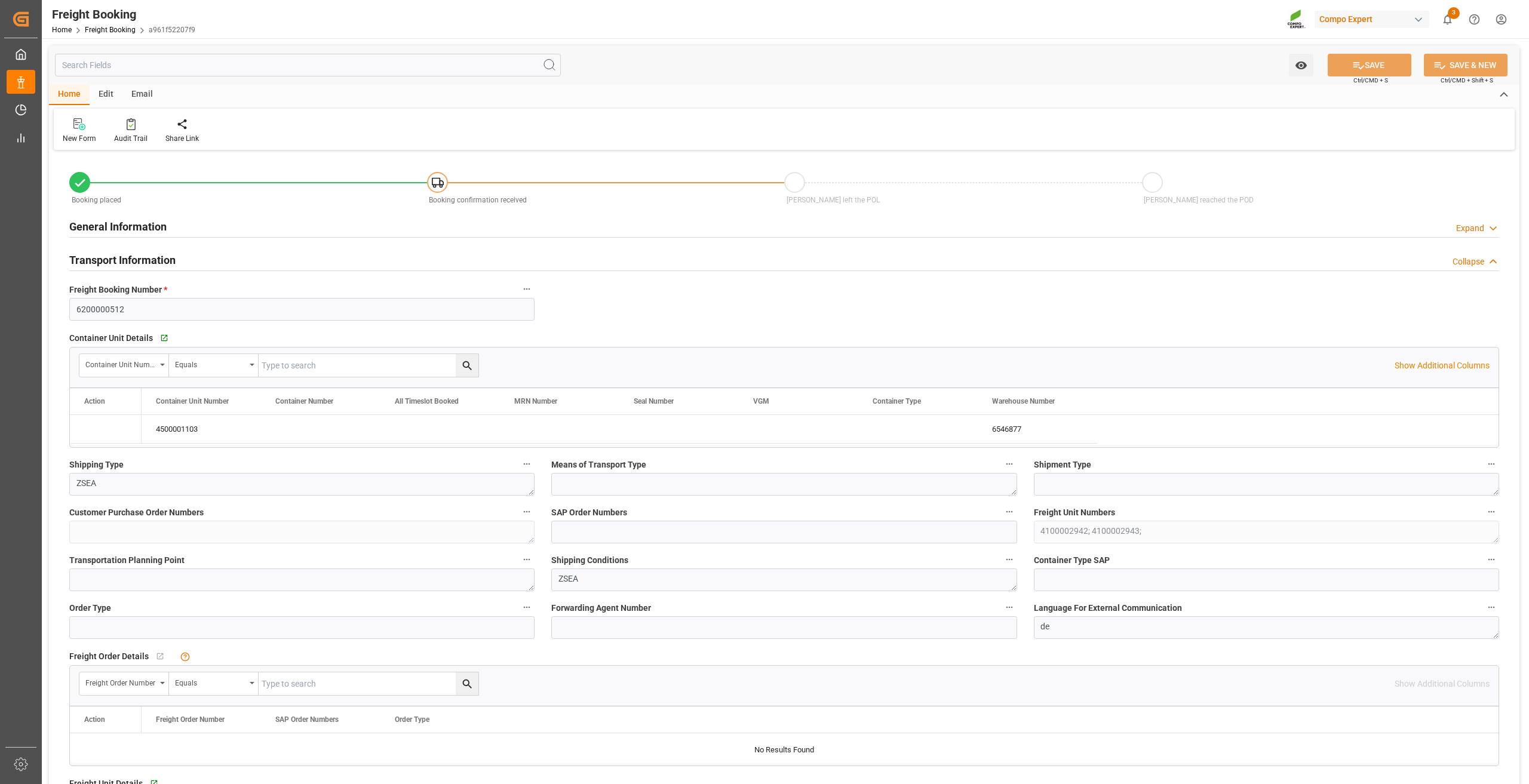
type input "[DATE] 15:20"
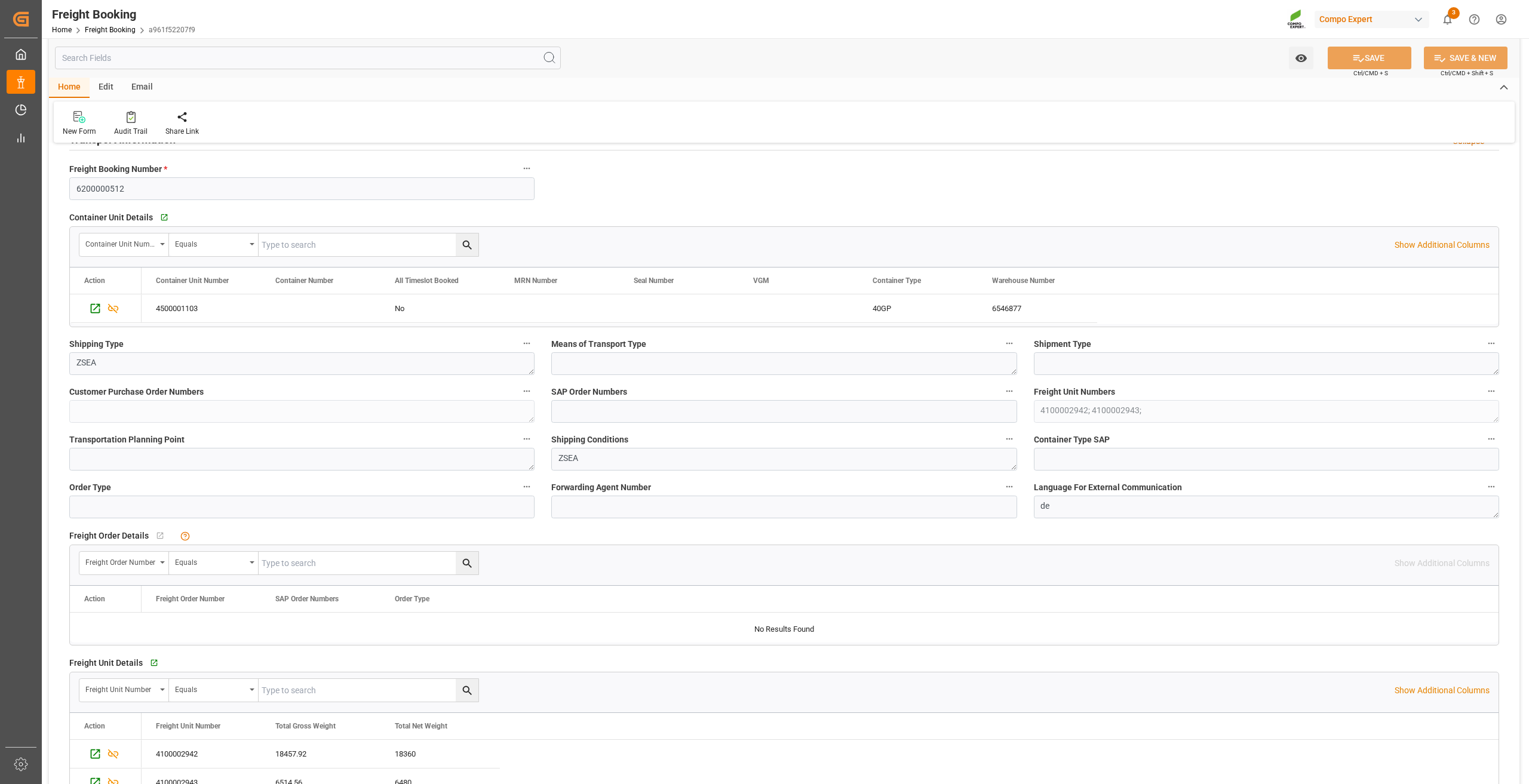
scroll to position [120, 0]
click at [111, 28] on link "Freight Booking" at bounding box center [110, 30] width 51 height 9
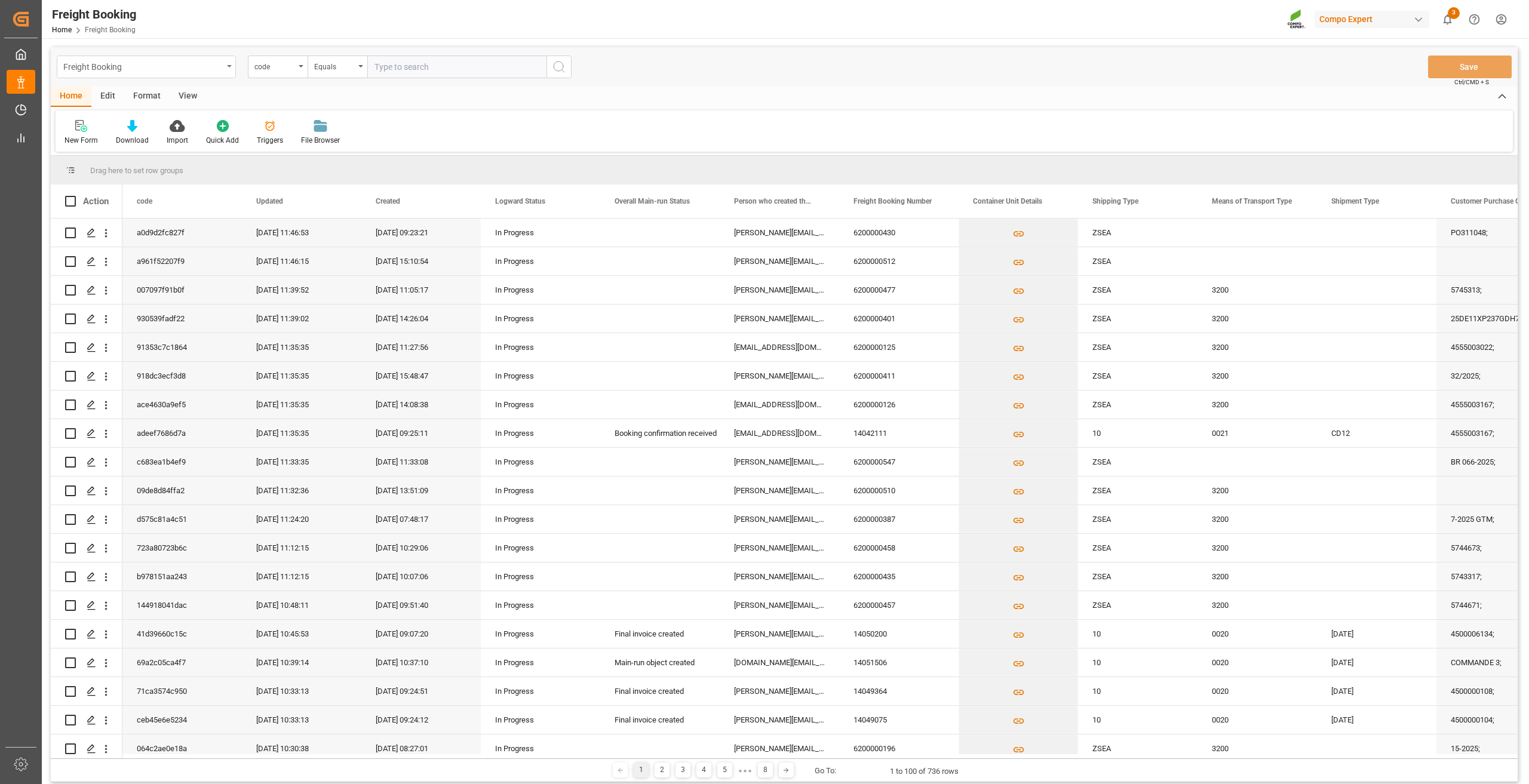
click at [199, 68] on div "Freight Booking" at bounding box center [142, 65] width 160 height 15
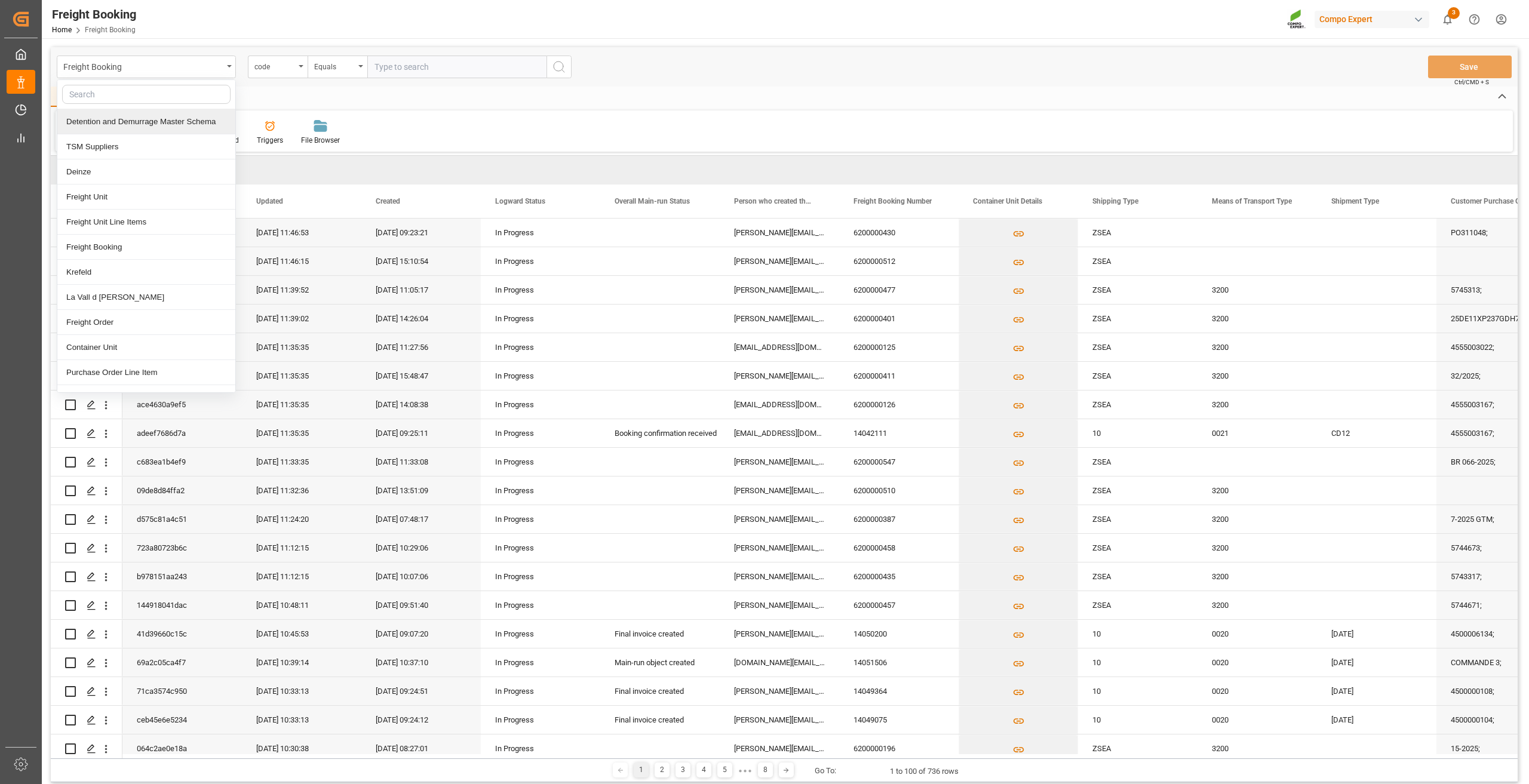
click at [146, 125] on div "Detention and Demurrage Master Schema" at bounding box center [146, 122] width 178 height 25
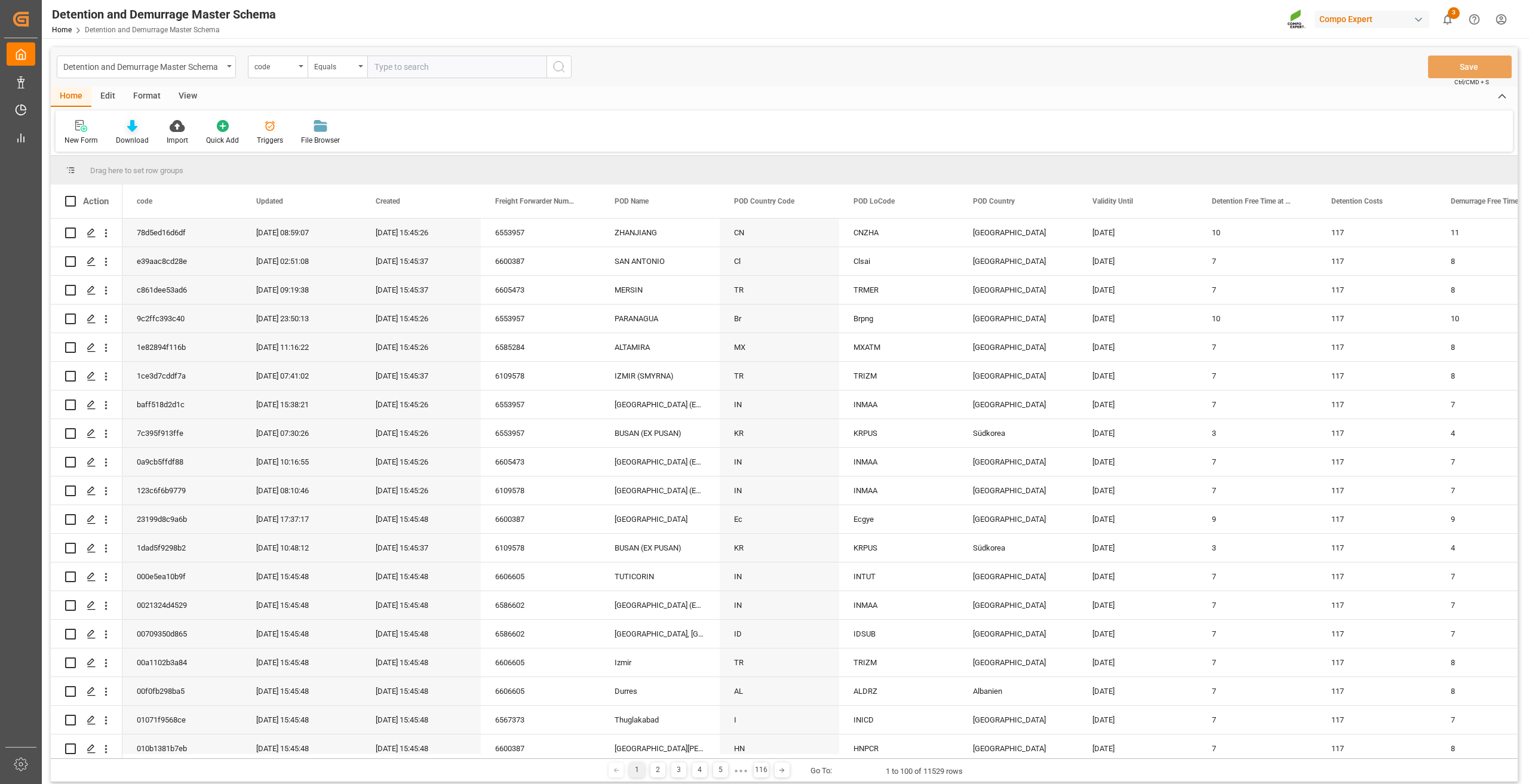
click at [128, 132] on icon at bounding box center [132, 126] width 10 height 12
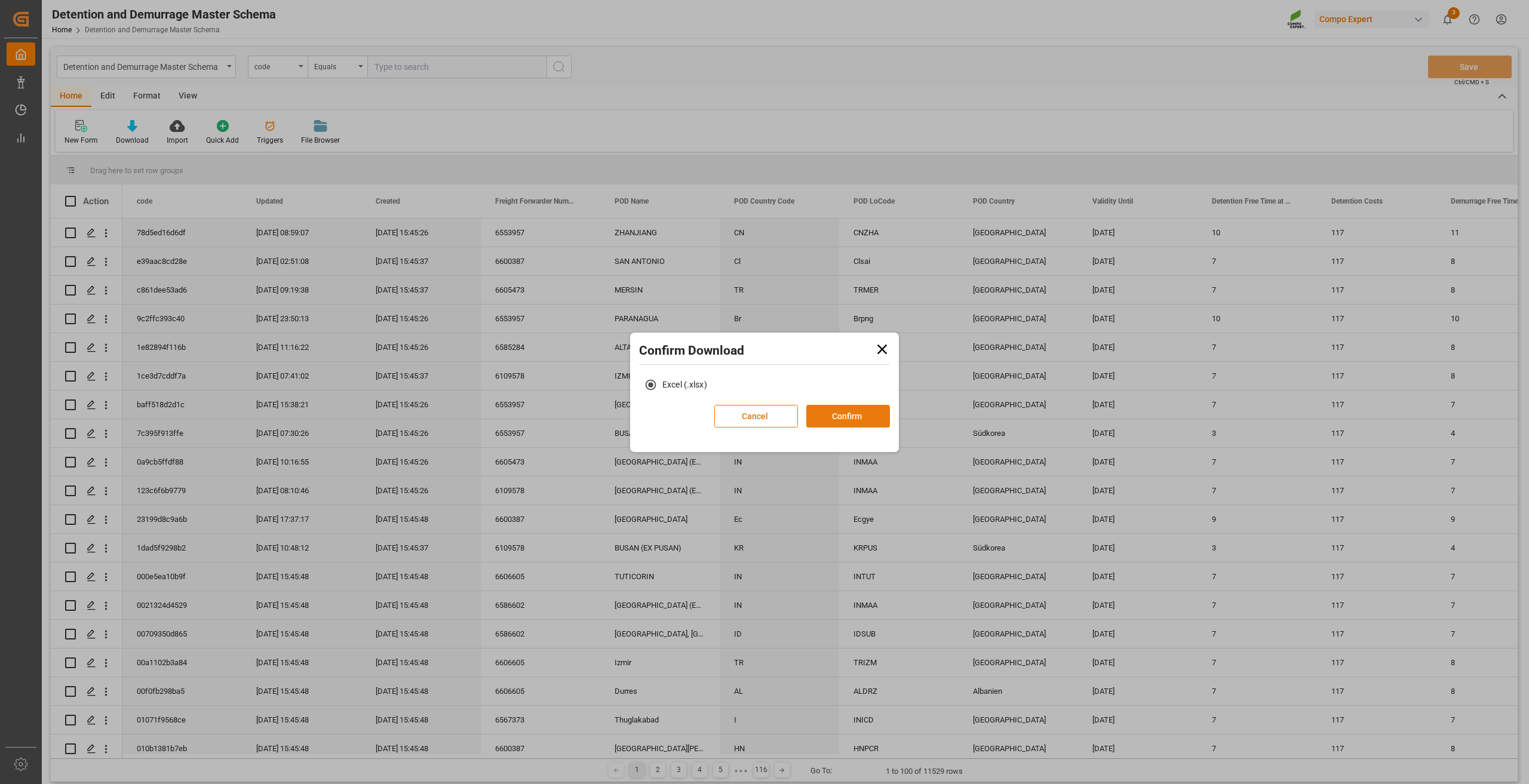
click at [854, 418] on button "Confirm" at bounding box center [848, 416] width 83 height 23
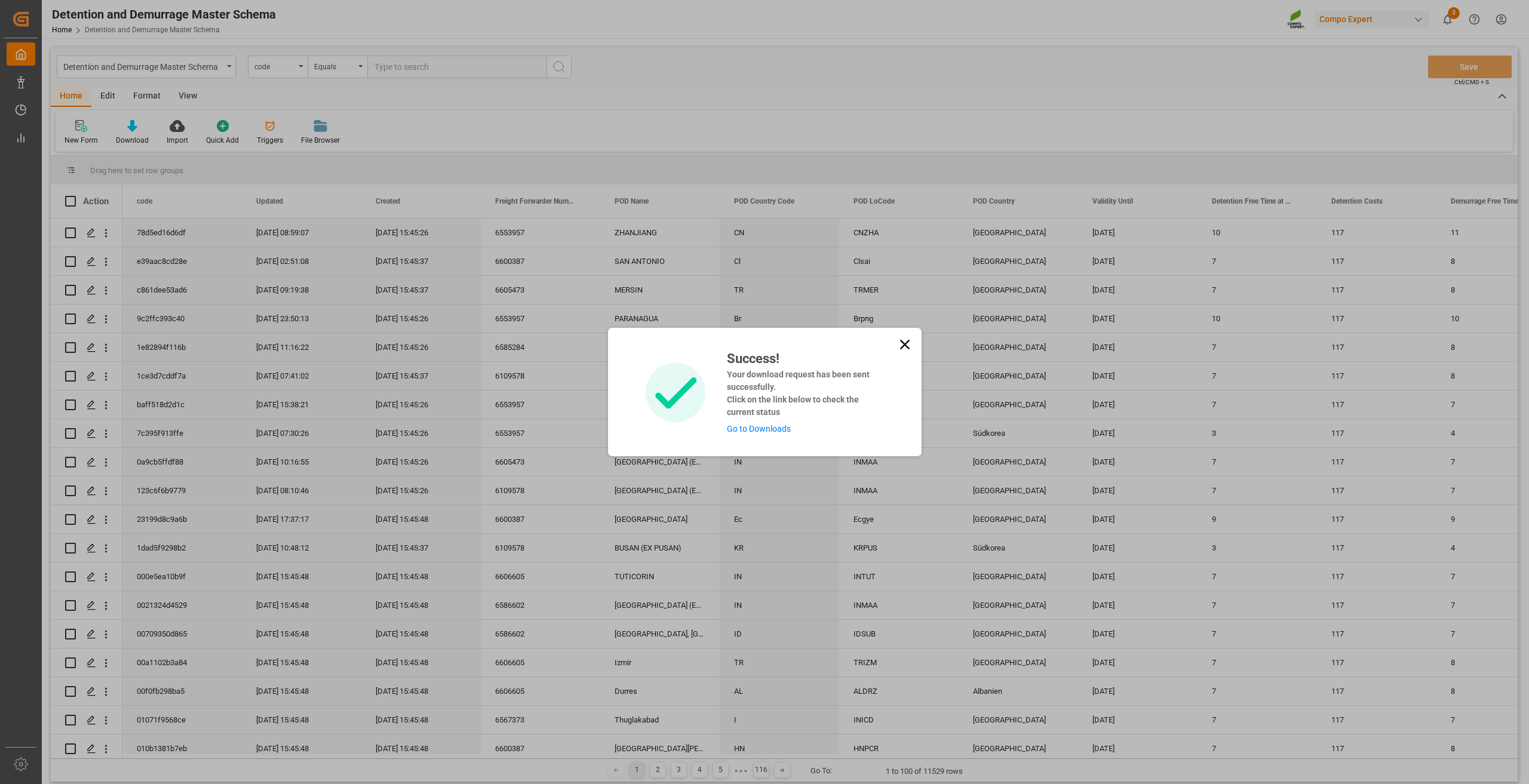
click at [747, 428] on link "Go to Downloads" at bounding box center [758, 429] width 64 height 9
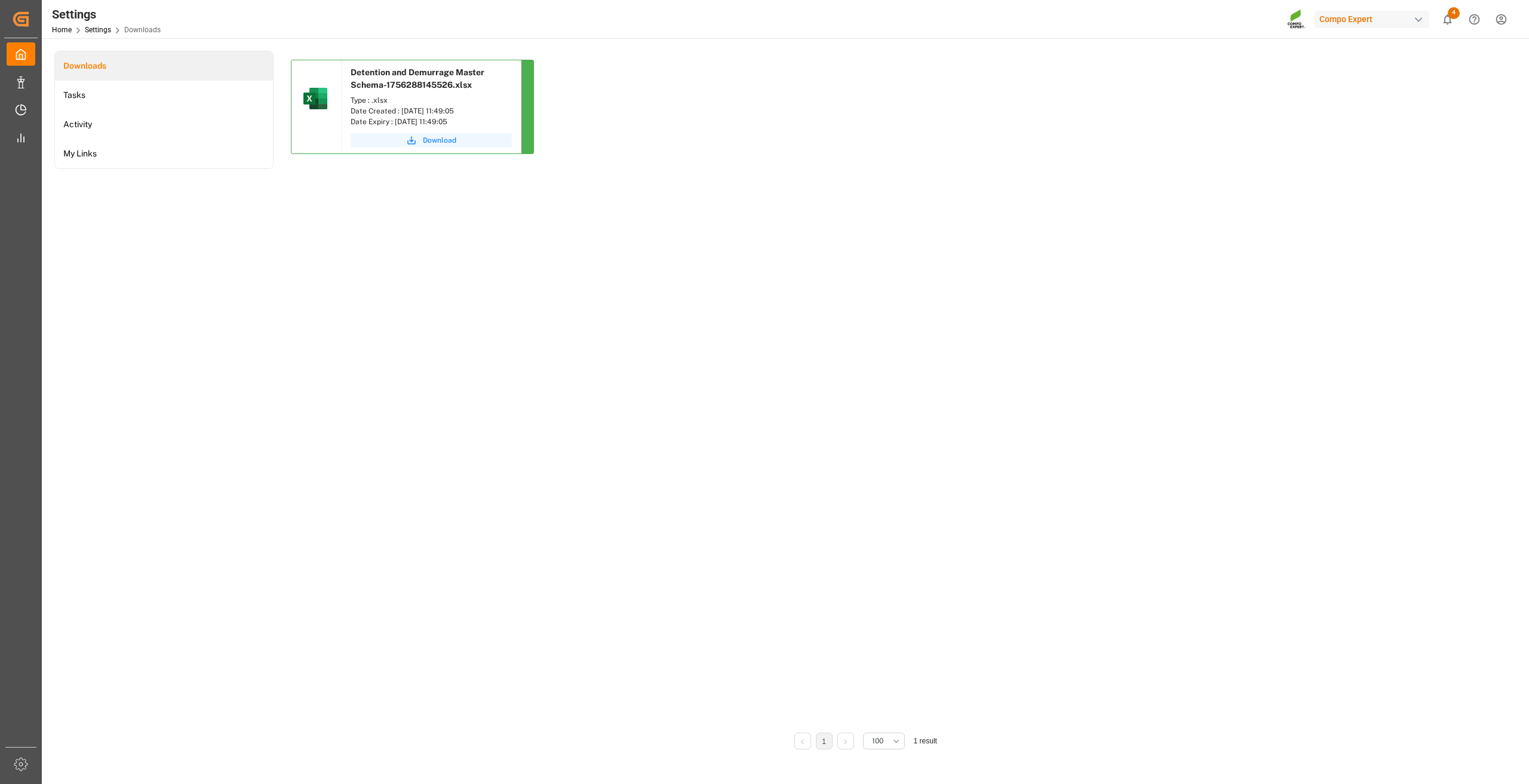
click at [426, 138] on span "Download" at bounding box center [440, 141] width 34 height 11
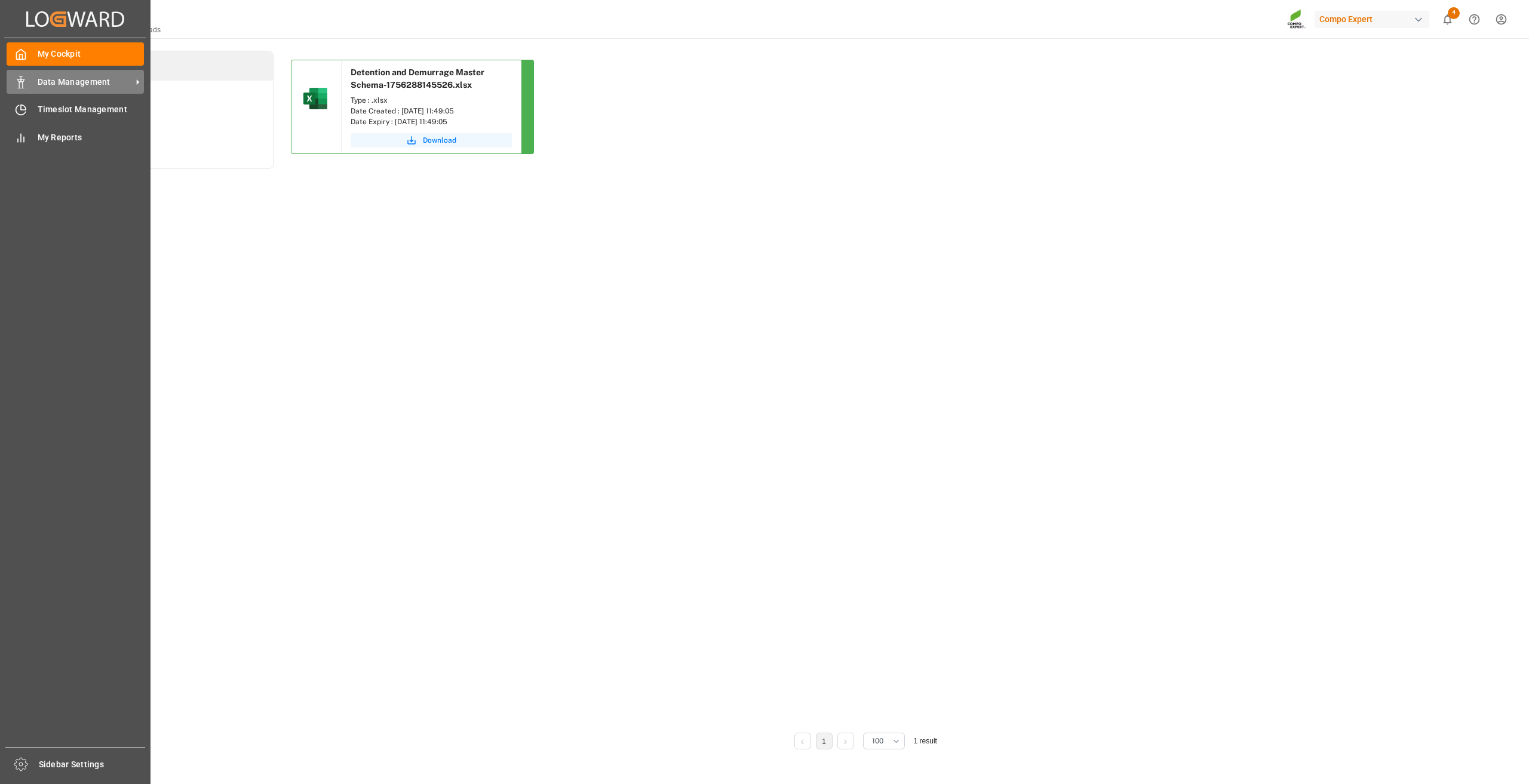
click at [66, 82] on span "Data Management" at bounding box center [85, 82] width 94 height 13
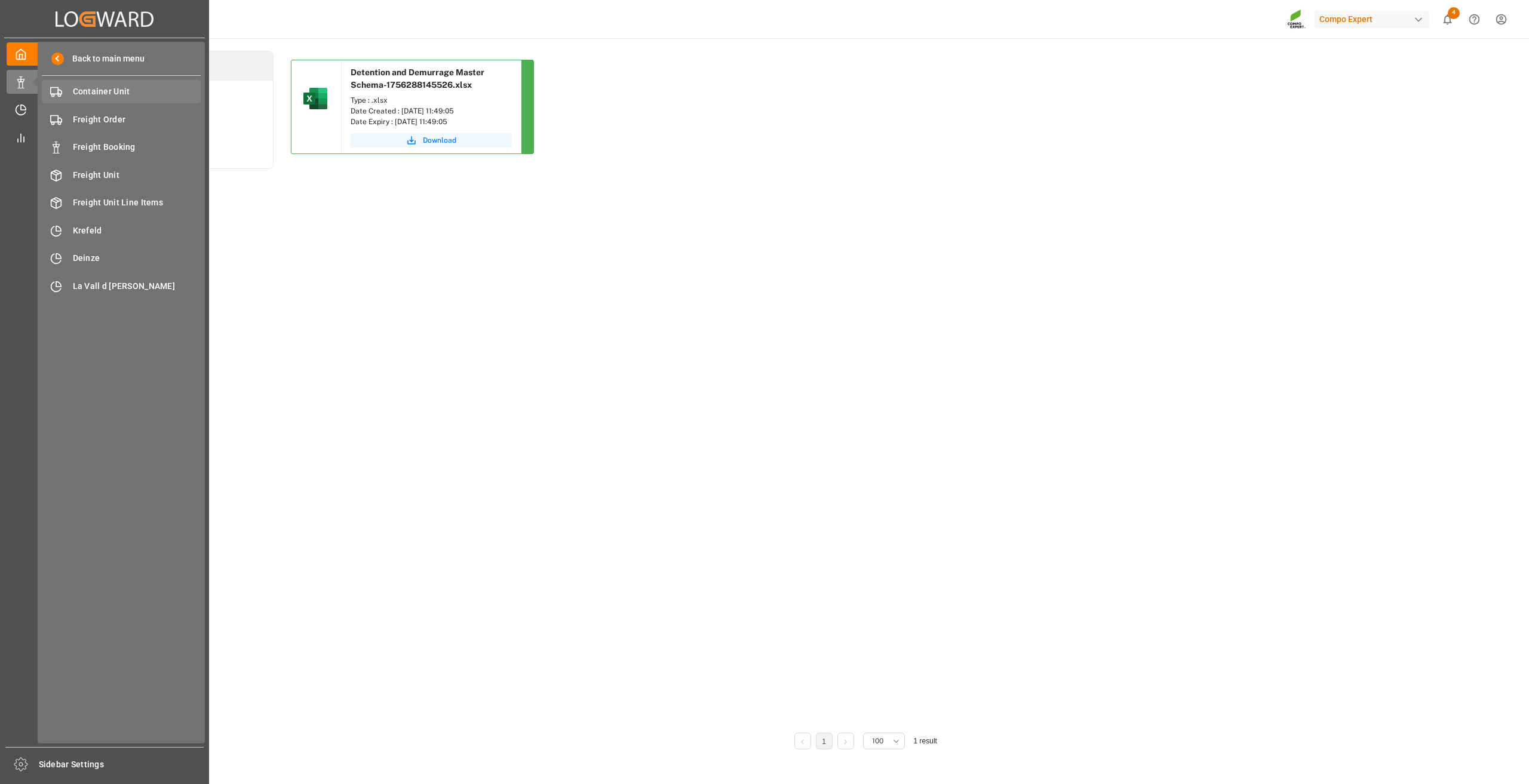
click at [106, 101] on div "Container Unit Container Unit" at bounding box center [121, 92] width 159 height 24
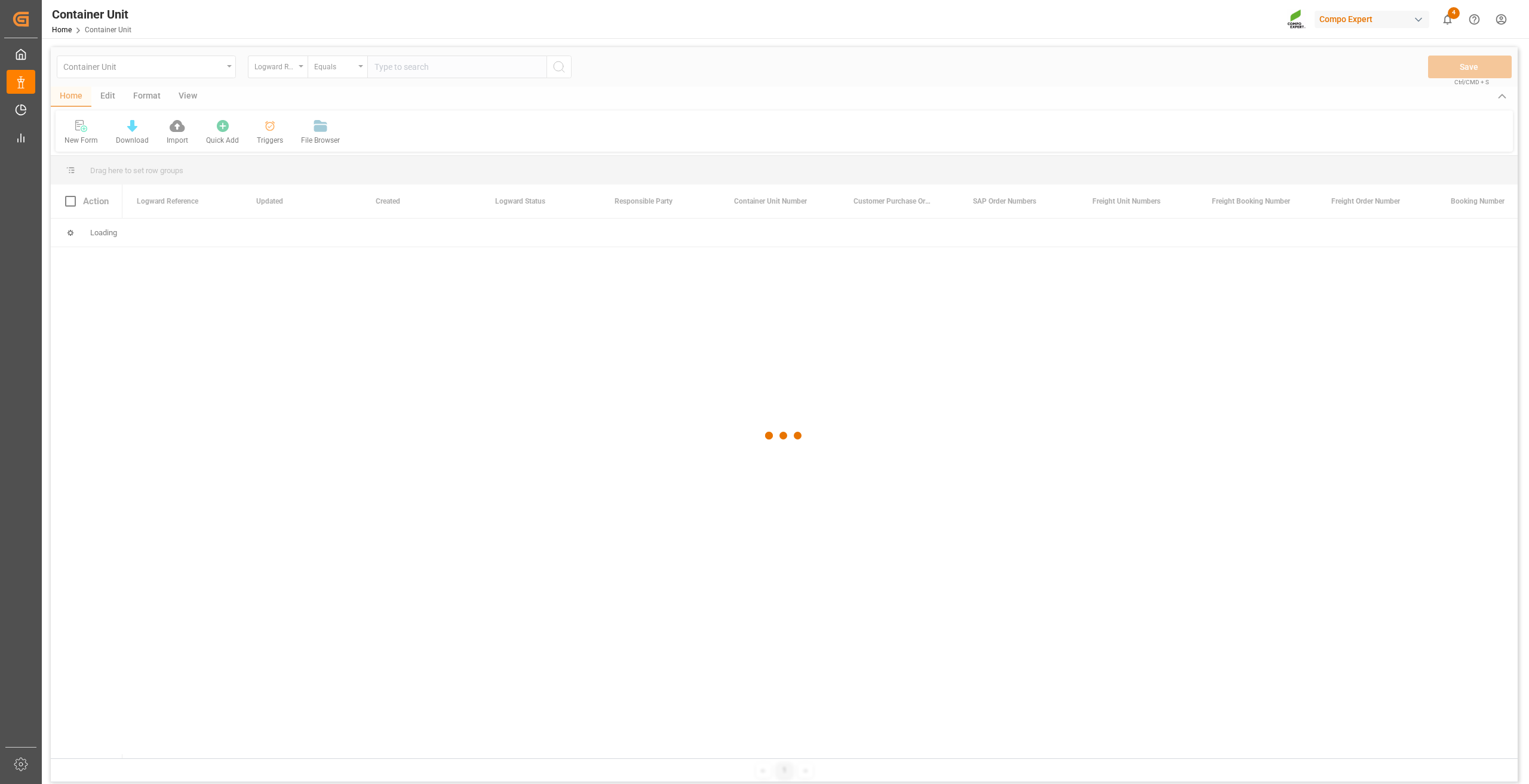
click at [185, 72] on div at bounding box center [784, 436] width 1467 height 777
click at [180, 68] on div at bounding box center [784, 436] width 1467 height 777
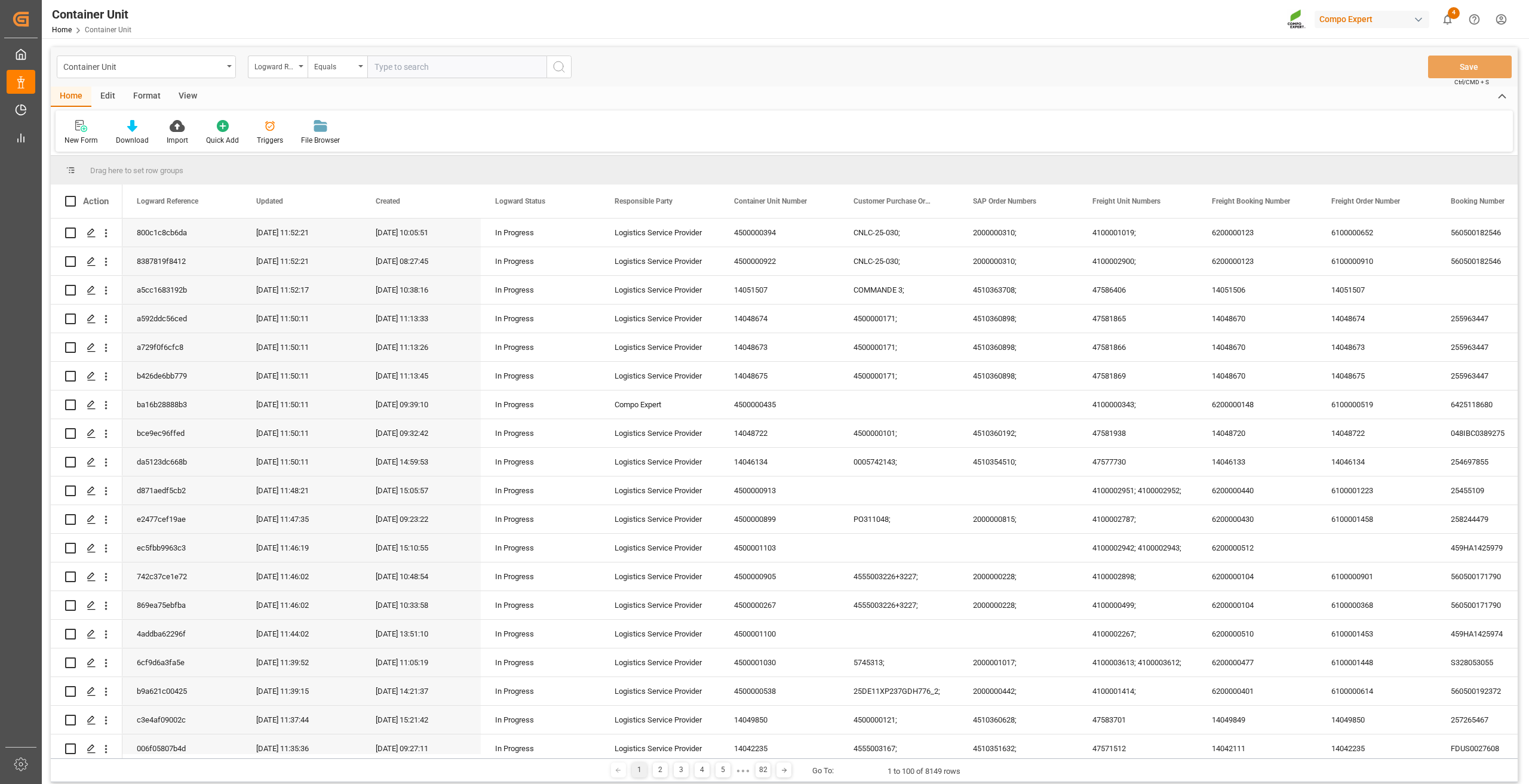
click at [180, 68] on div "Container Unit" at bounding box center [142, 65] width 160 height 15
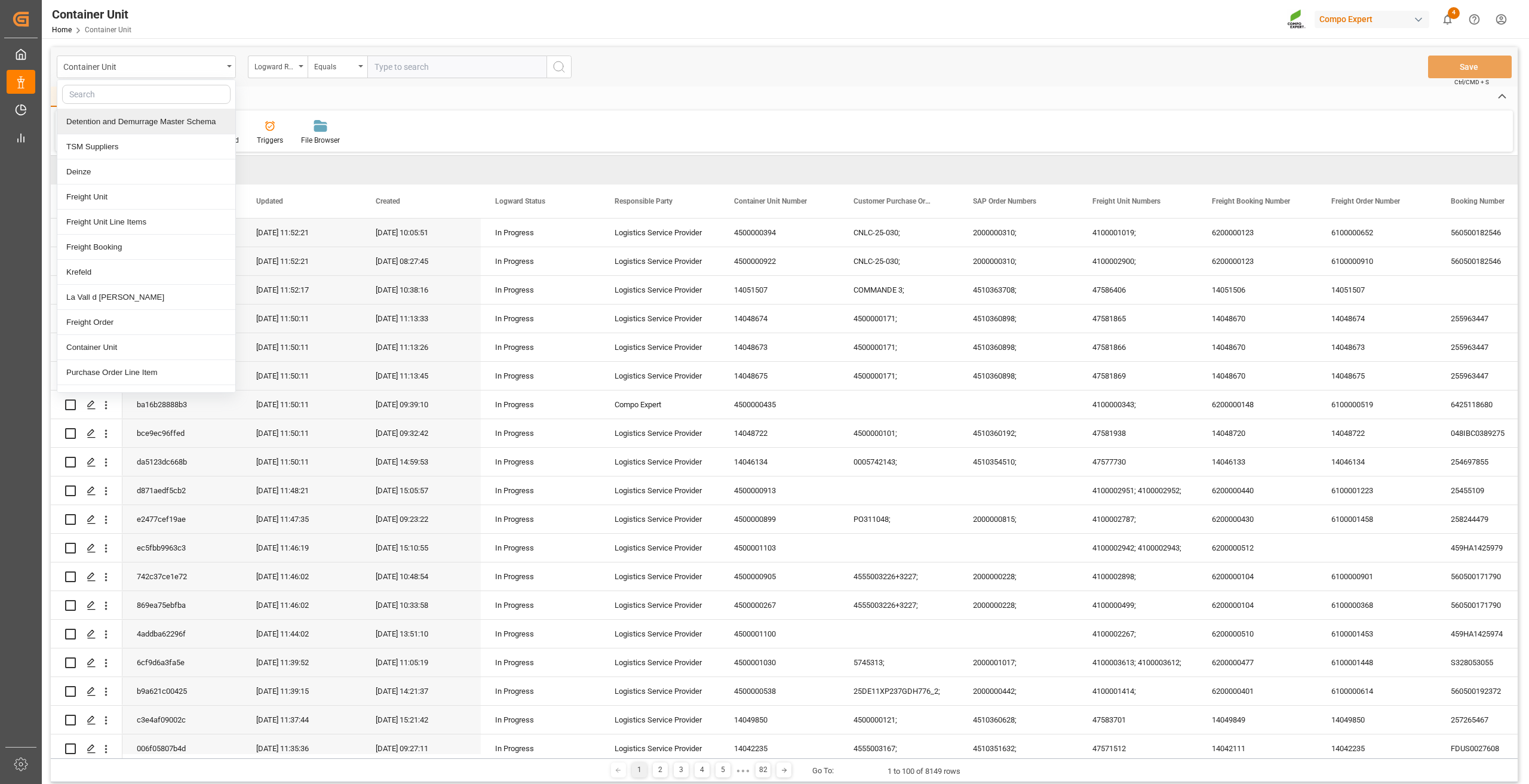
click at [159, 116] on div "Detention and Demurrage Master Schema" at bounding box center [146, 122] width 178 height 25
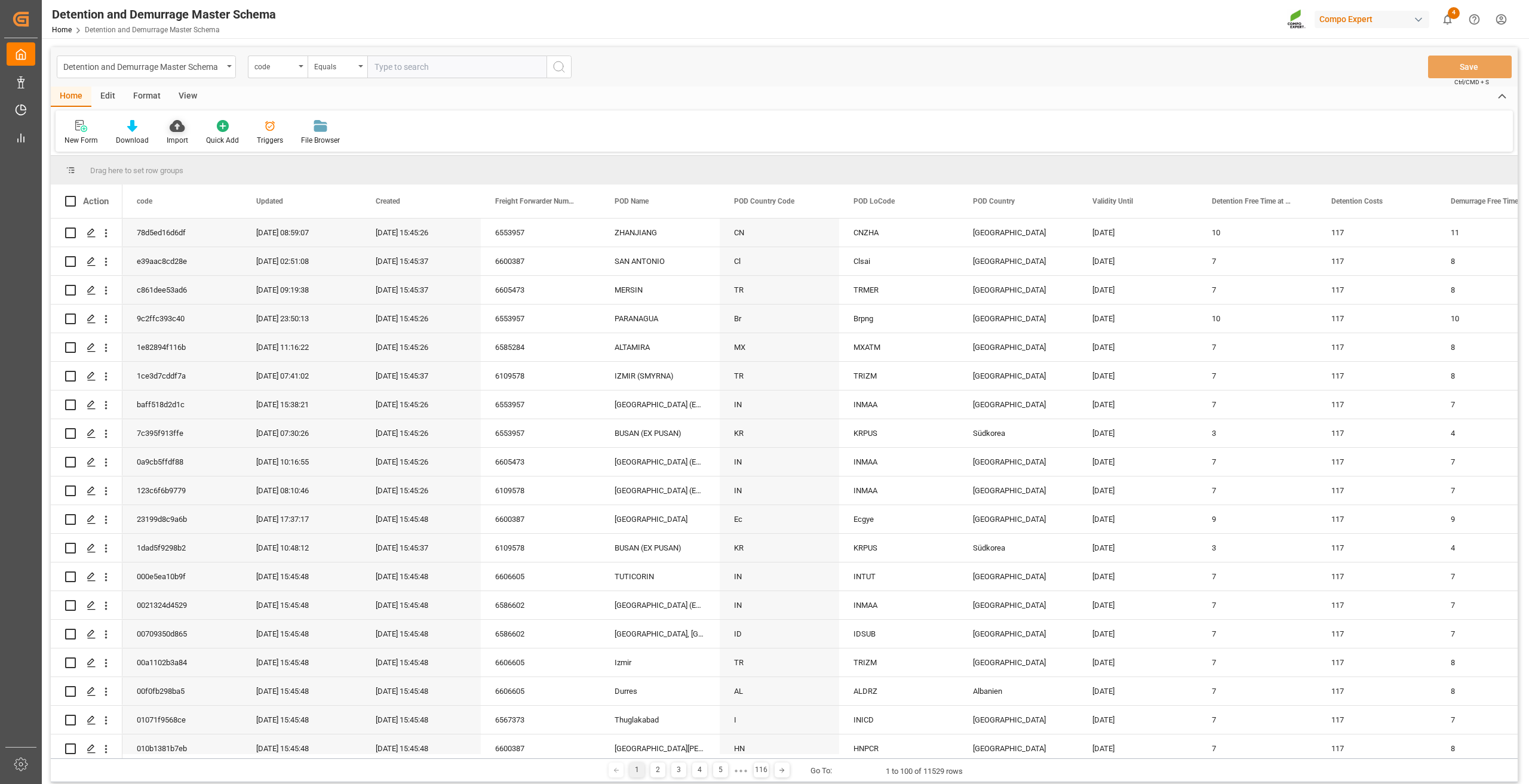
click at [173, 133] on div "Import" at bounding box center [177, 132] width 39 height 26
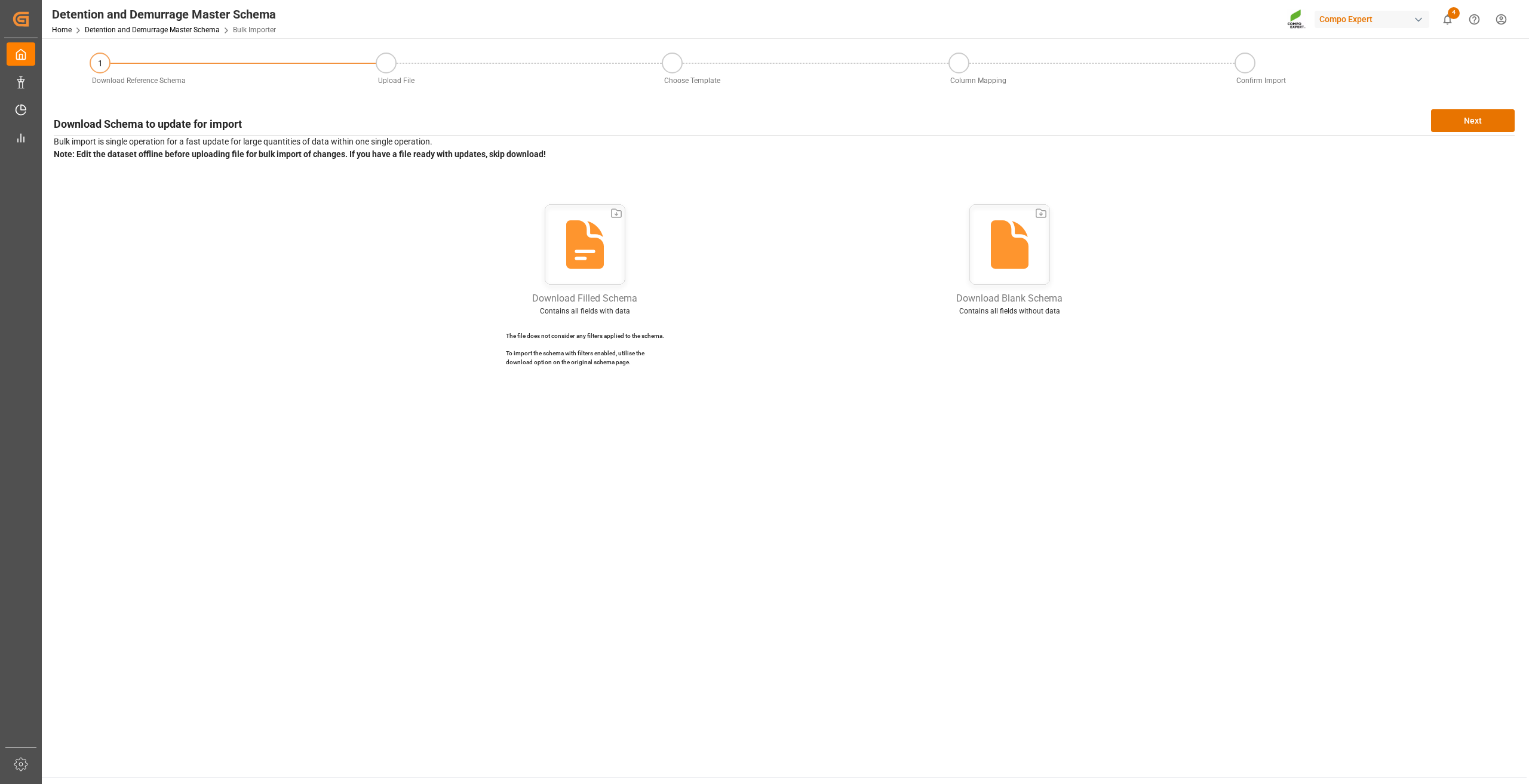
click at [1018, 244] on icon at bounding box center [1010, 245] width 38 height 49
click at [1478, 120] on button "Next" at bounding box center [1472, 120] width 83 height 23
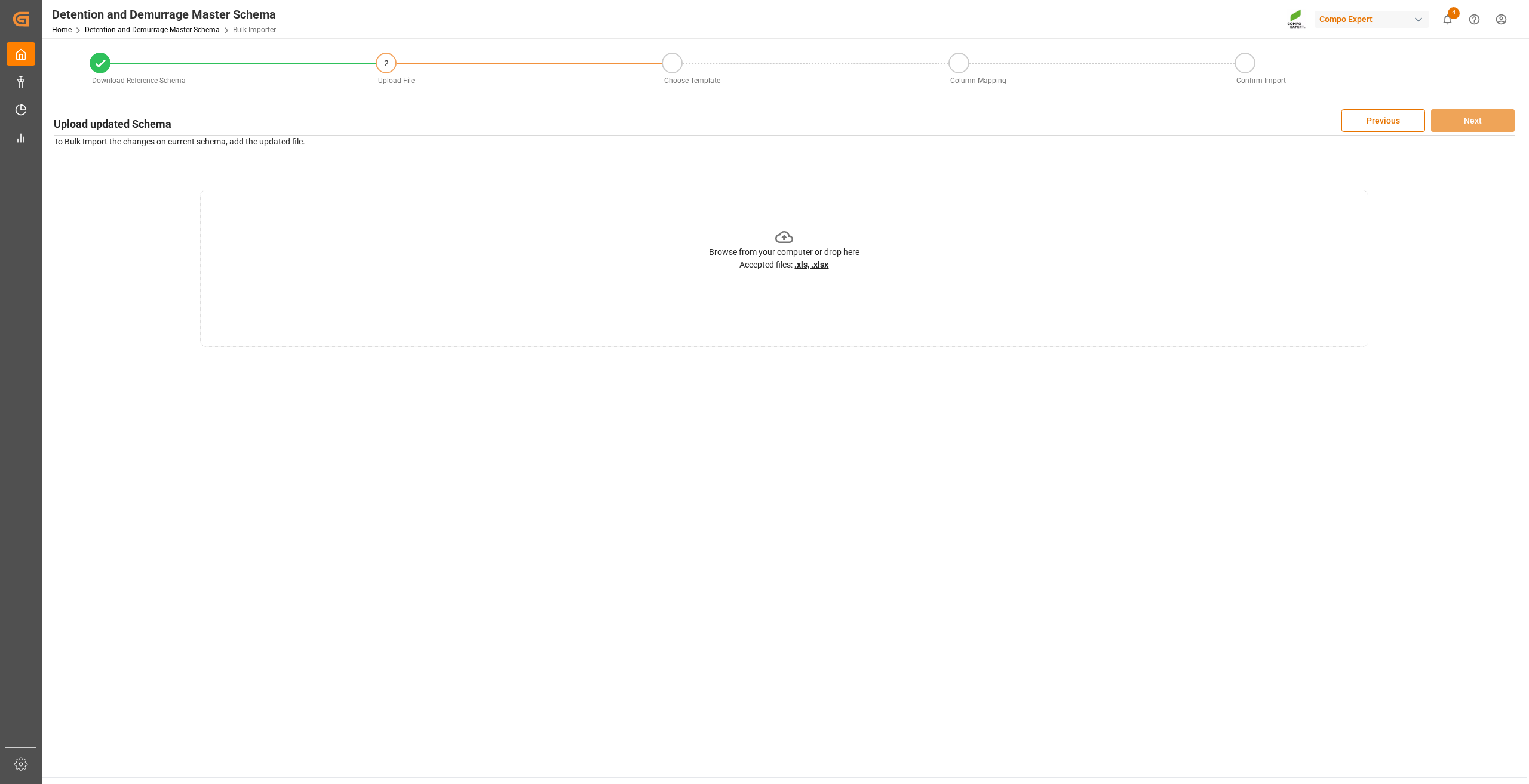
click at [787, 240] on icon at bounding box center [785, 237] width 19 height 19
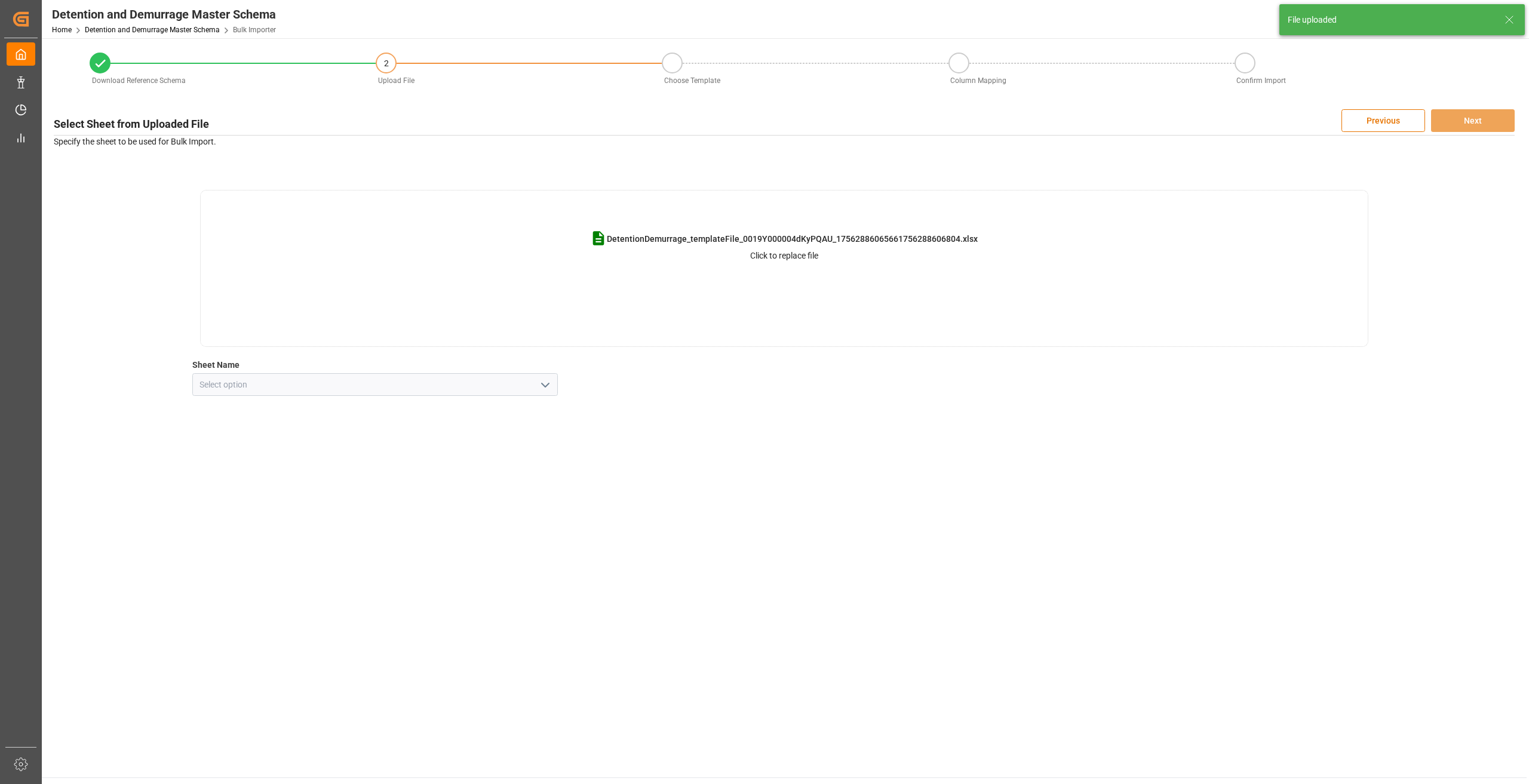
click at [541, 386] on icon "open menu" at bounding box center [545, 385] width 14 height 14
click at [435, 416] on div "DetentionDemurrage" at bounding box center [374, 411] width 364 height 27
type input "DetentionDemurrage"
click at [1455, 119] on button "Next" at bounding box center [1472, 120] width 83 height 23
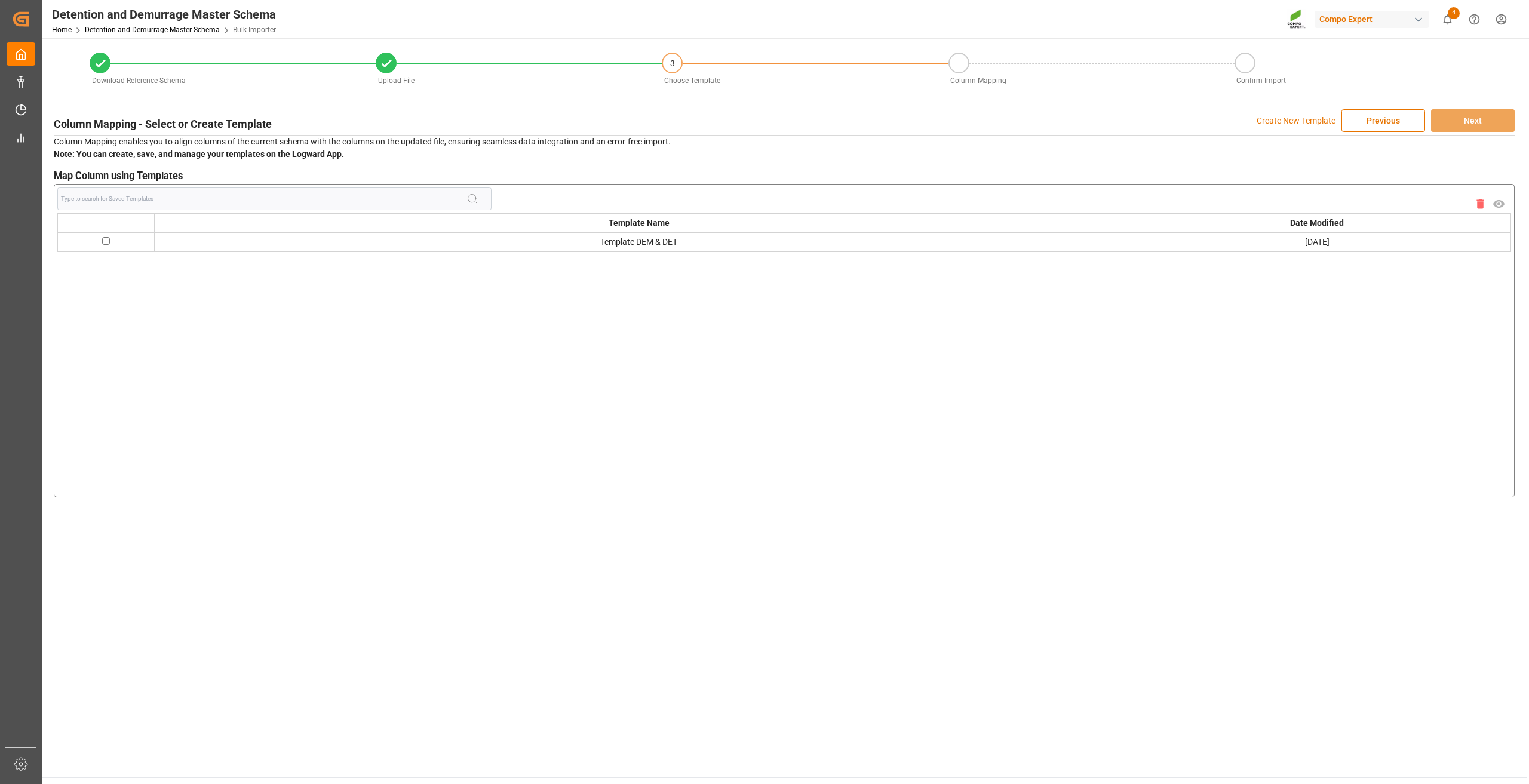
click at [107, 241] on input "checkbox" at bounding box center [106, 241] width 8 height 8
checkbox input "true"
click at [1468, 118] on button "Next" at bounding box center [1472, 120] width 83 height 23
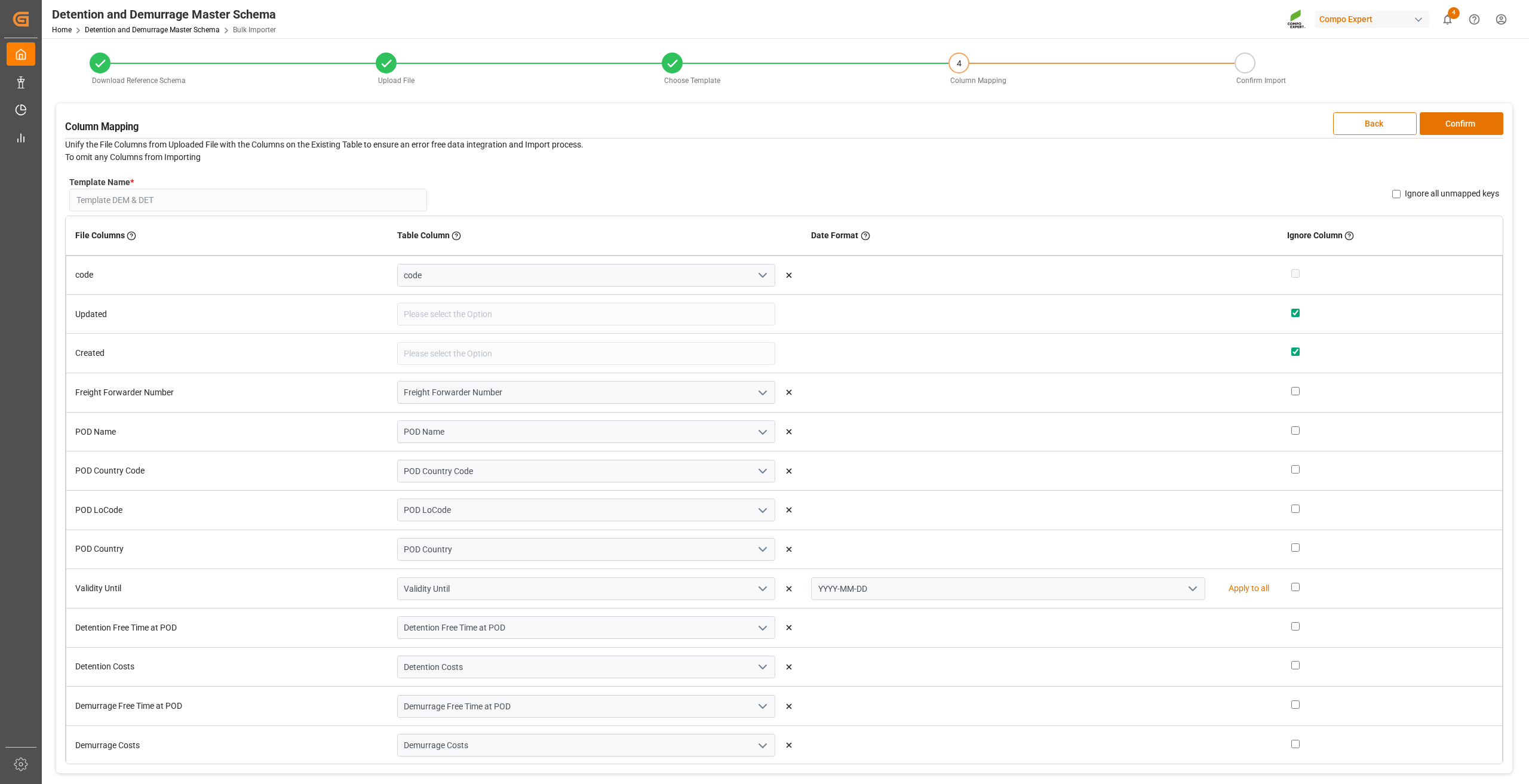
scroll to position [60, 0]
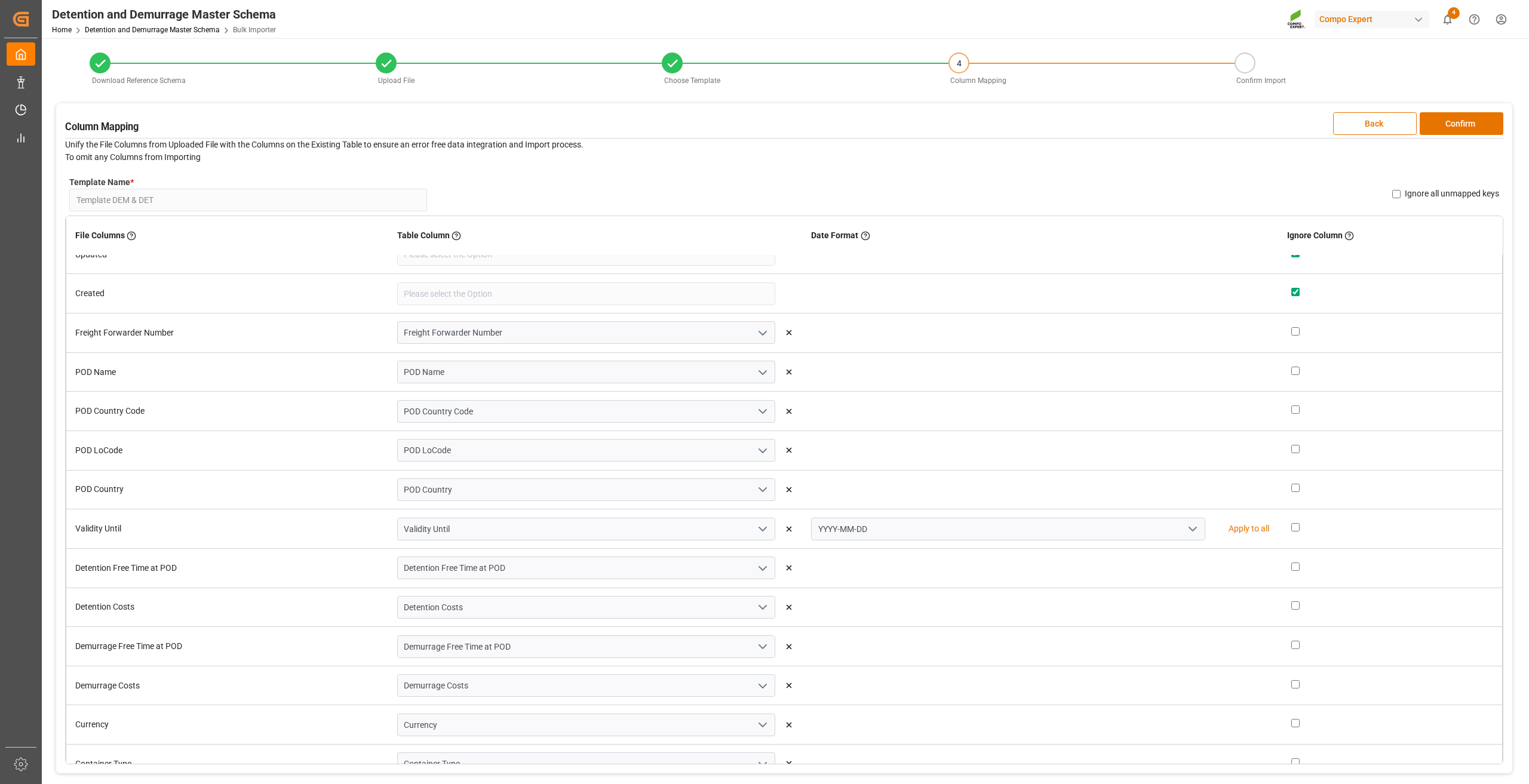
click at [1189, 527] on polyline "open menu" at bounding box center [1192, 528] width 7 height 4
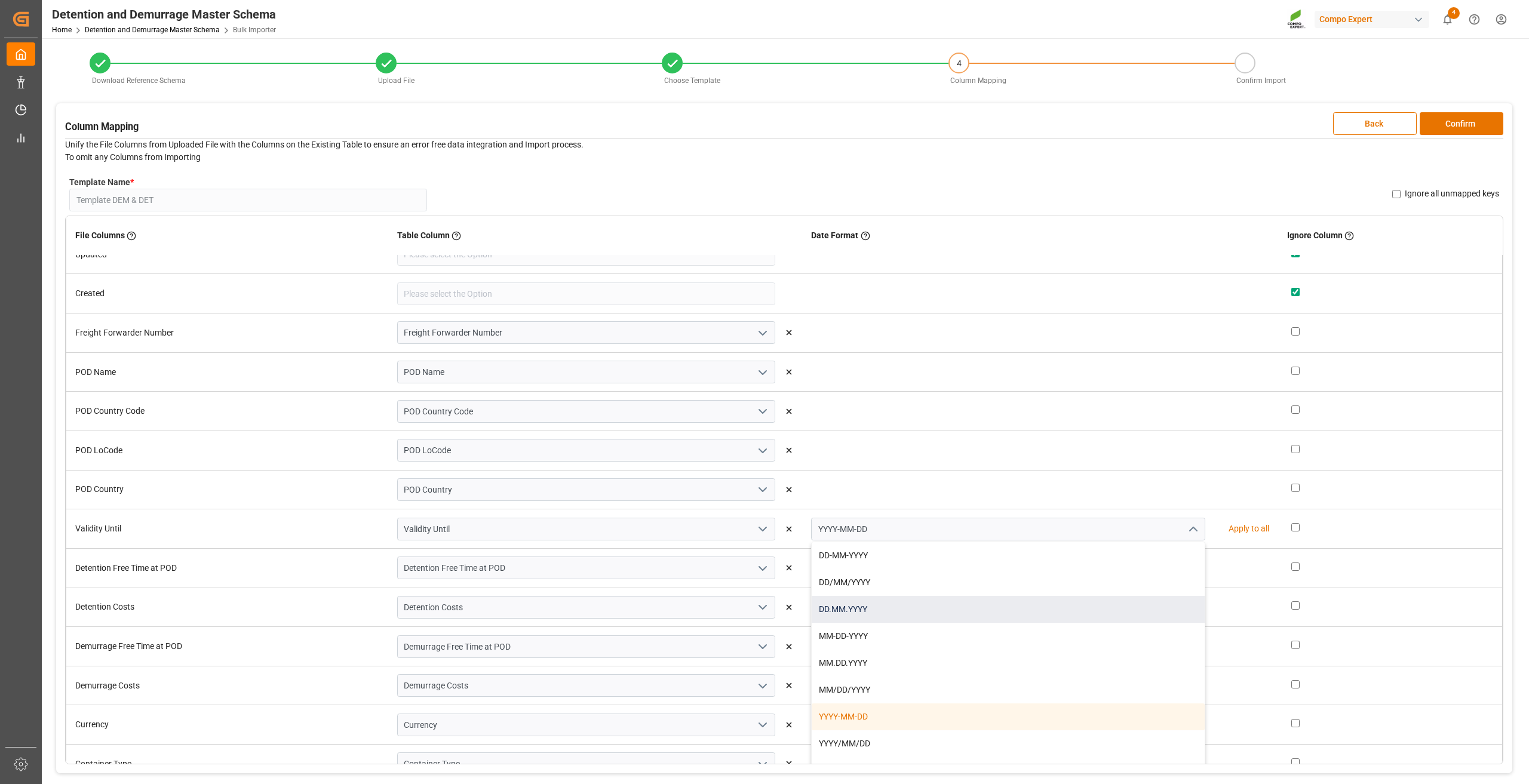
click at [856, 609] on div "DD.MM.YYYY" at bounding box center [1008, 609] width 393 height 27
type input "DD.MM.YYYY"
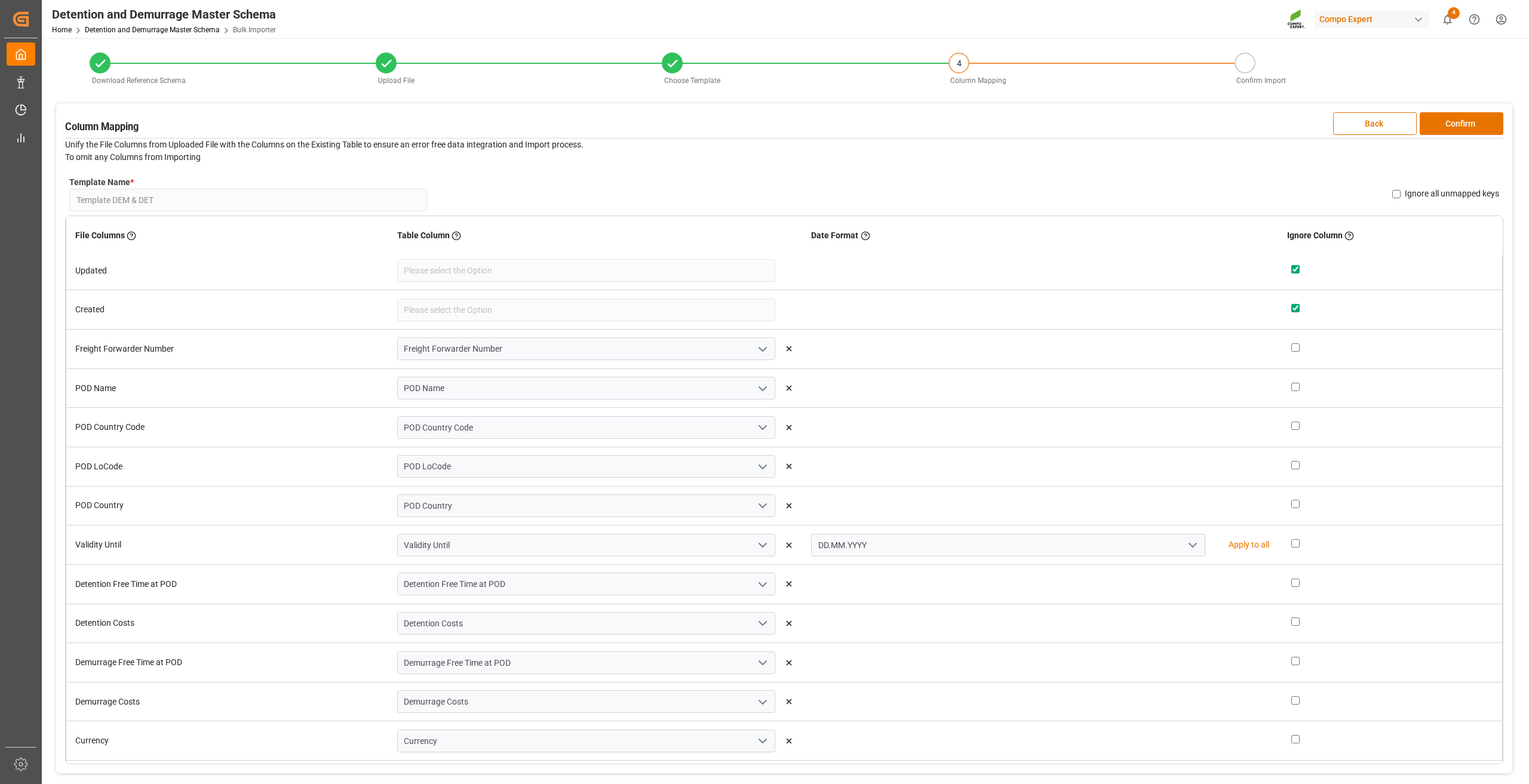
scroll to position [0, 0]
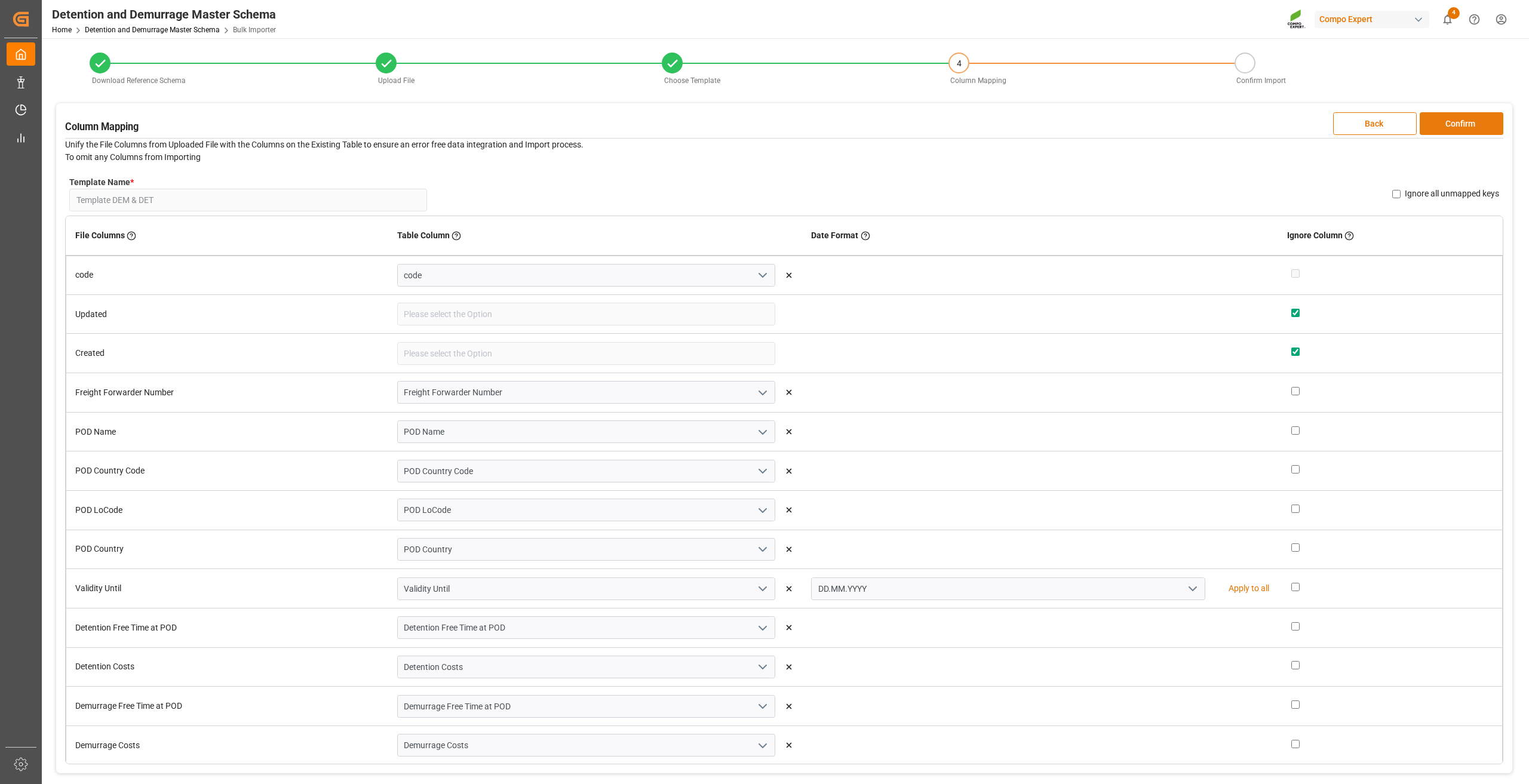
click at [1448, 123] on button "Confirm" at bounding box center [1461, 123] width 83 height 23
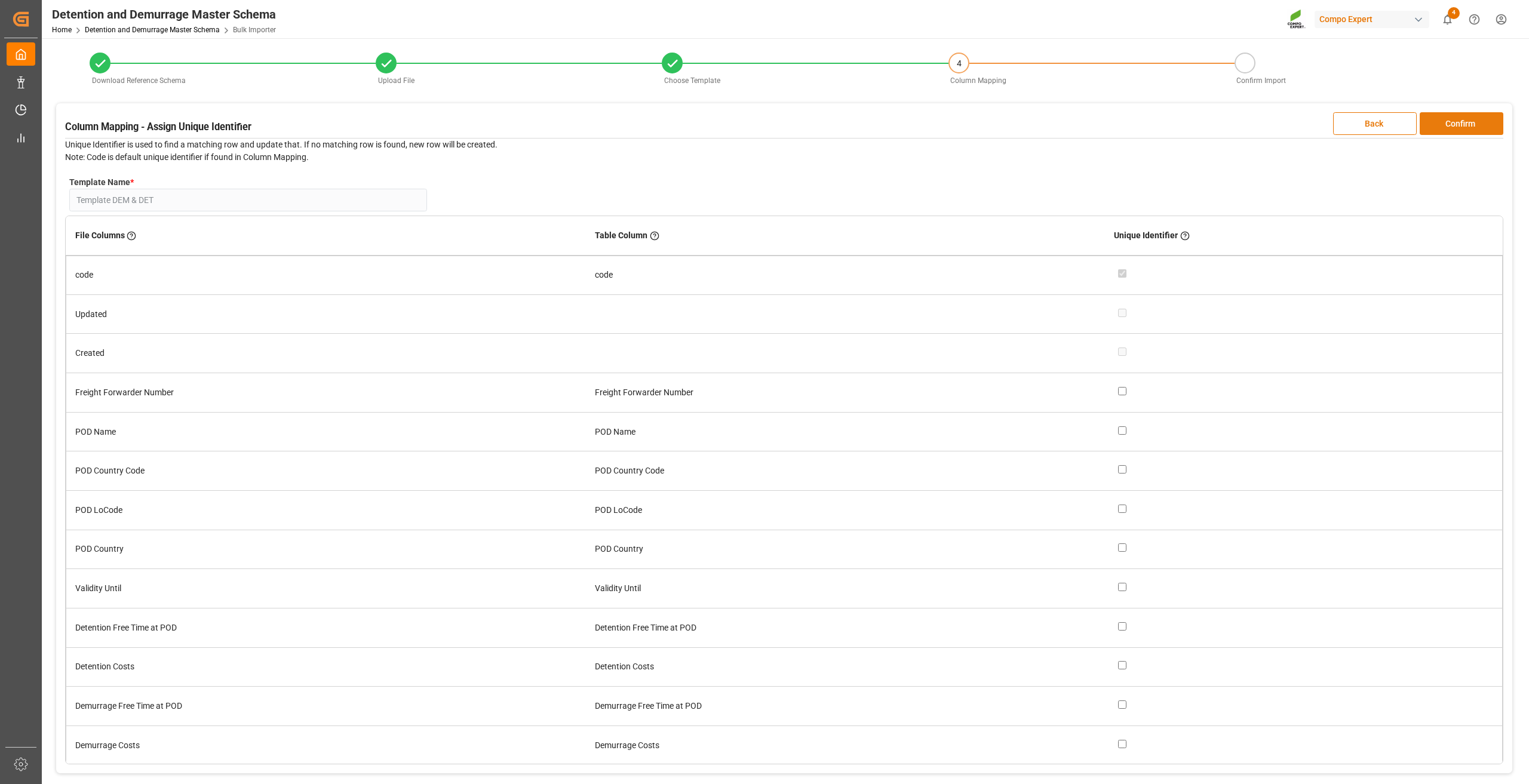
click at [1469, 118] on button "Confirm" at bounding box center [1461, 123] width 83 height 23
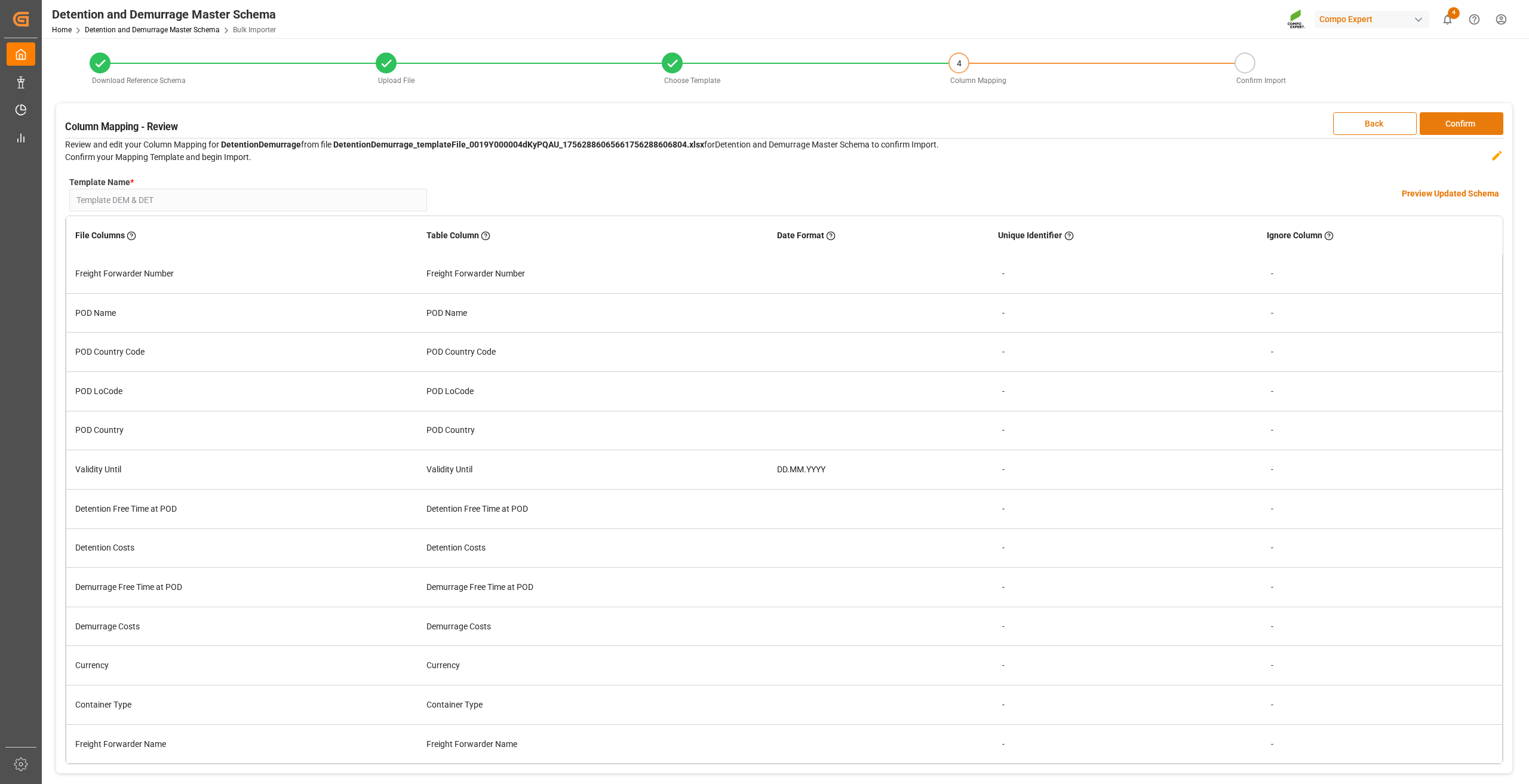
click at [1464, 116] on button "Confirm" at bounding box center [1461, 123] width 83 height 23
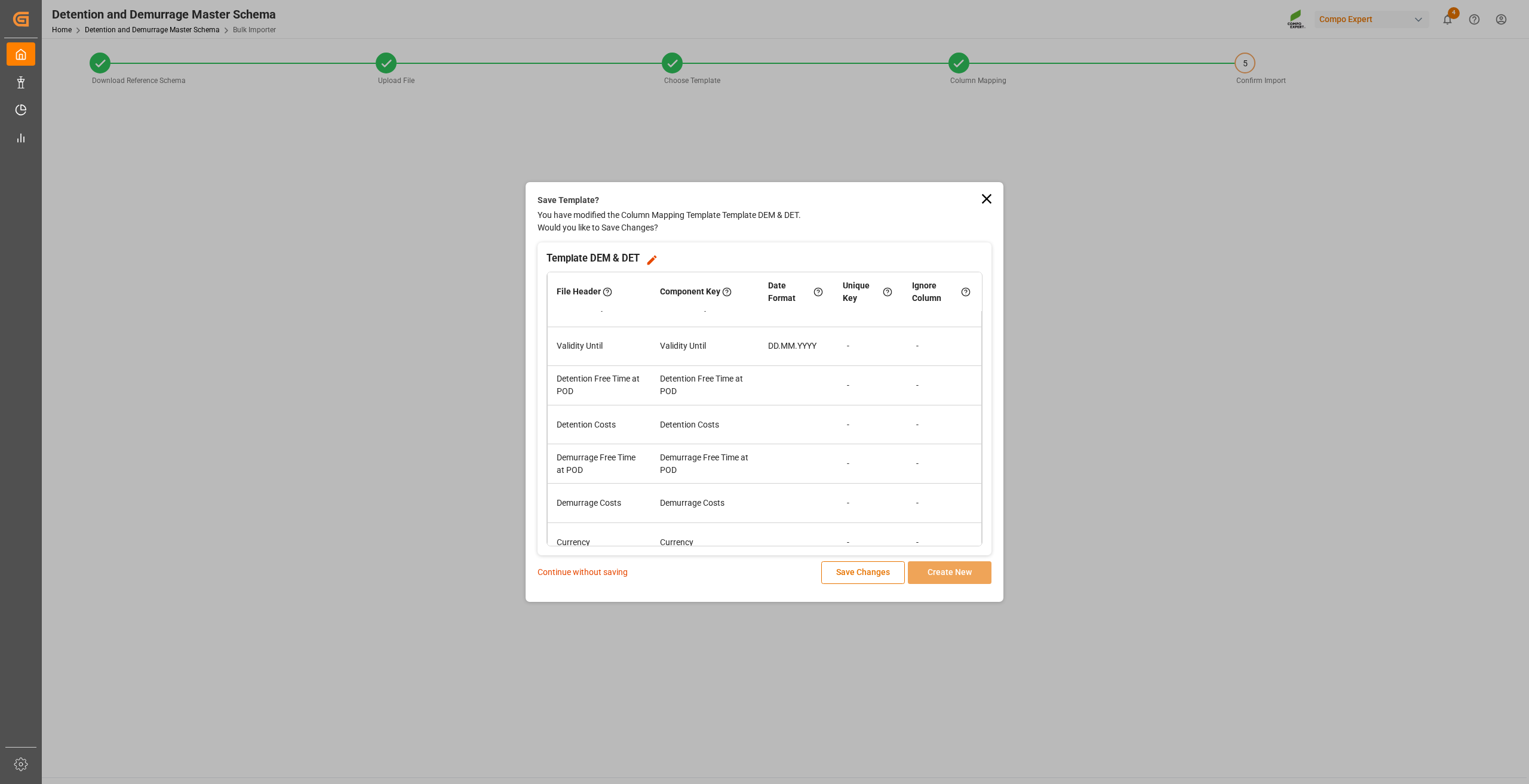
scroll to position [215, 0]
click at [617, 572] on p "Continue without saving" at bounding box center [582, 572] width 90 height 13
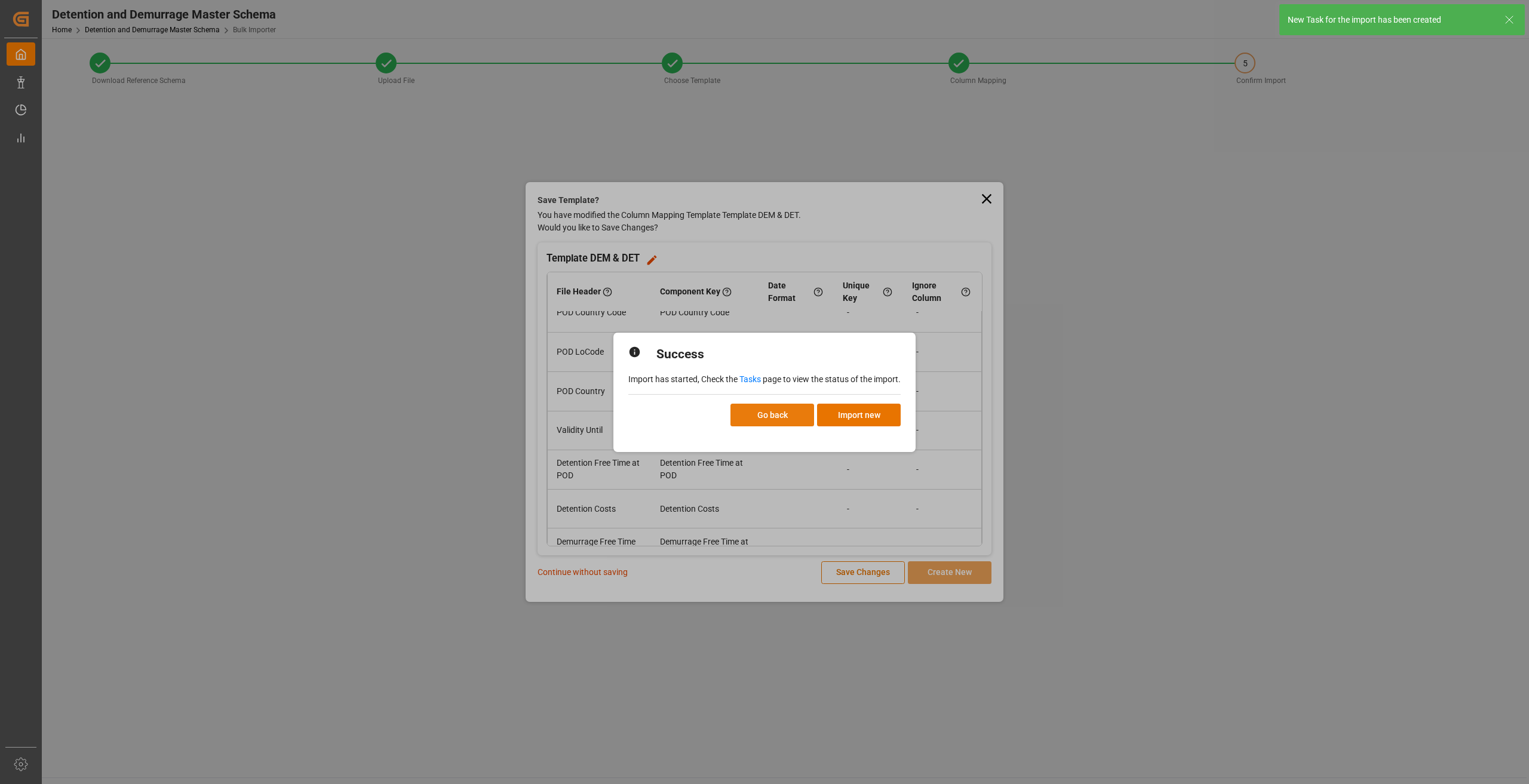
click at [797, 416] on button "Go back" at bounding box center [772, 414] width 83 height 23
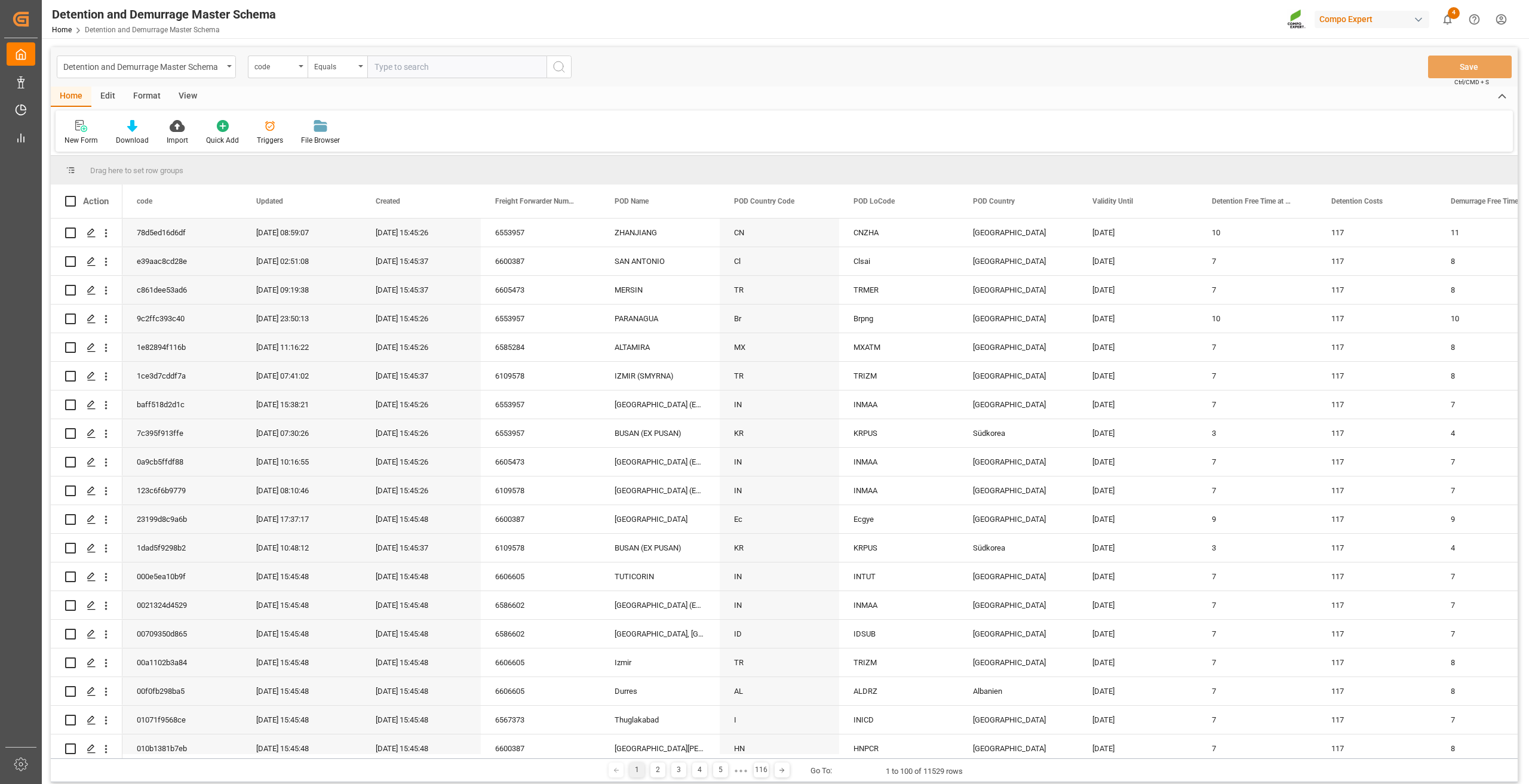
click at [1450, 24] on icon "show 4 new notifications" at bounding box center [1447, 20] width 13 height 13
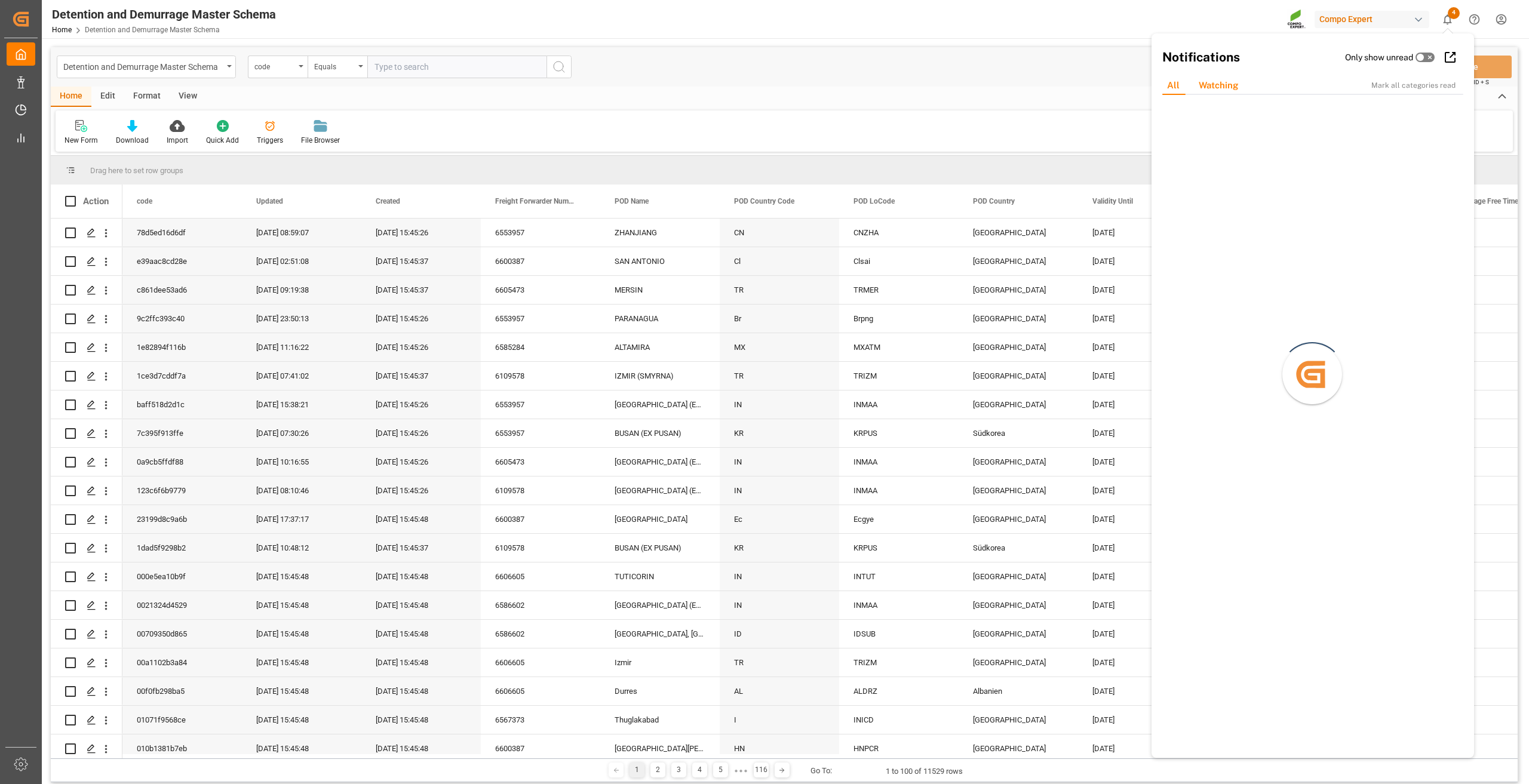
click at [1230, 86] on div "Watching" at bounding box center [1218, 86] width 58 height 19
click at [1166, 84] on div "All" at bounding box center [1177, 86] width 38 height 19
click at [1448, 146] on icon at bounding box center [1449, 148] width 11 height 11
click at [1222, 109] on div "Duplication Mark all as read" at bounding box center [1313, 109] width 301 height 13
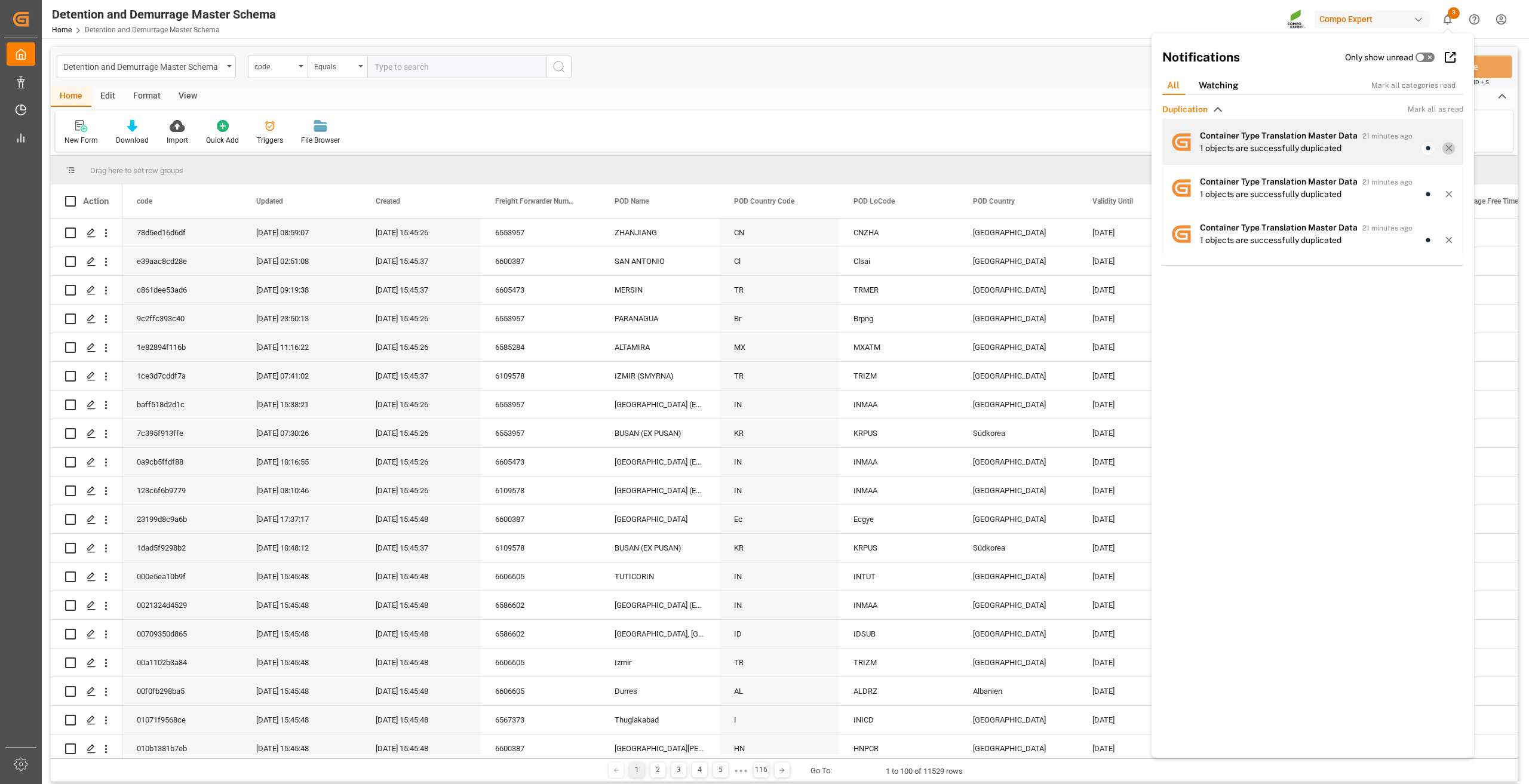
click at [1450, 147] on icon at bounding box center [1449, 148] width 11 height 11
click at [1447, 145] on icon at bounding box center [1449, 148] width 11 height 11
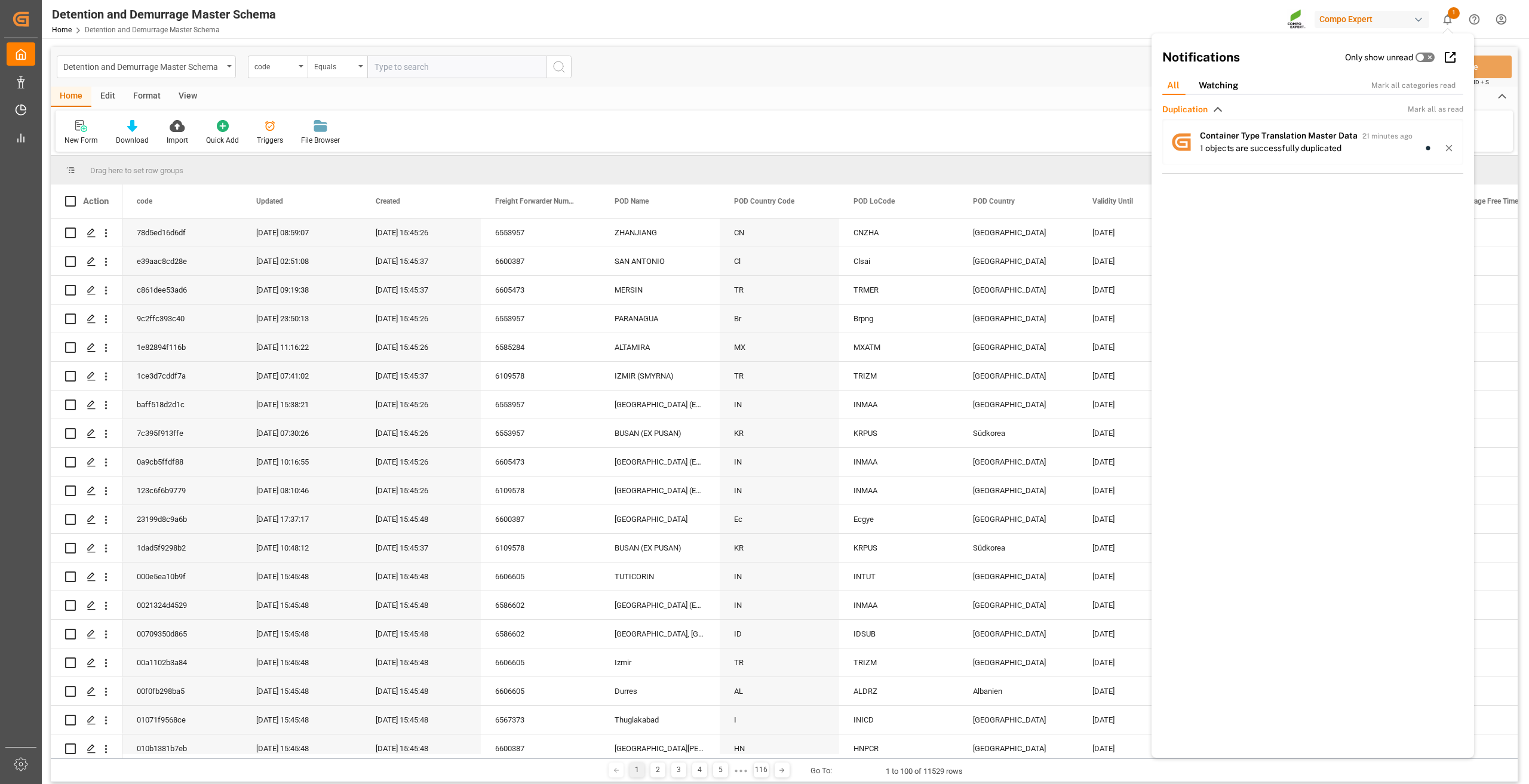
click at [1447, 145] on icon at bounding box center [1449, 148] width 11 height 11
click at [1506, 24] on html "Created by potrace 1.15, written by Peter Selinger 2001-2017 Created by potrace…" at bounding box center [764, 392] width 1529 height 784
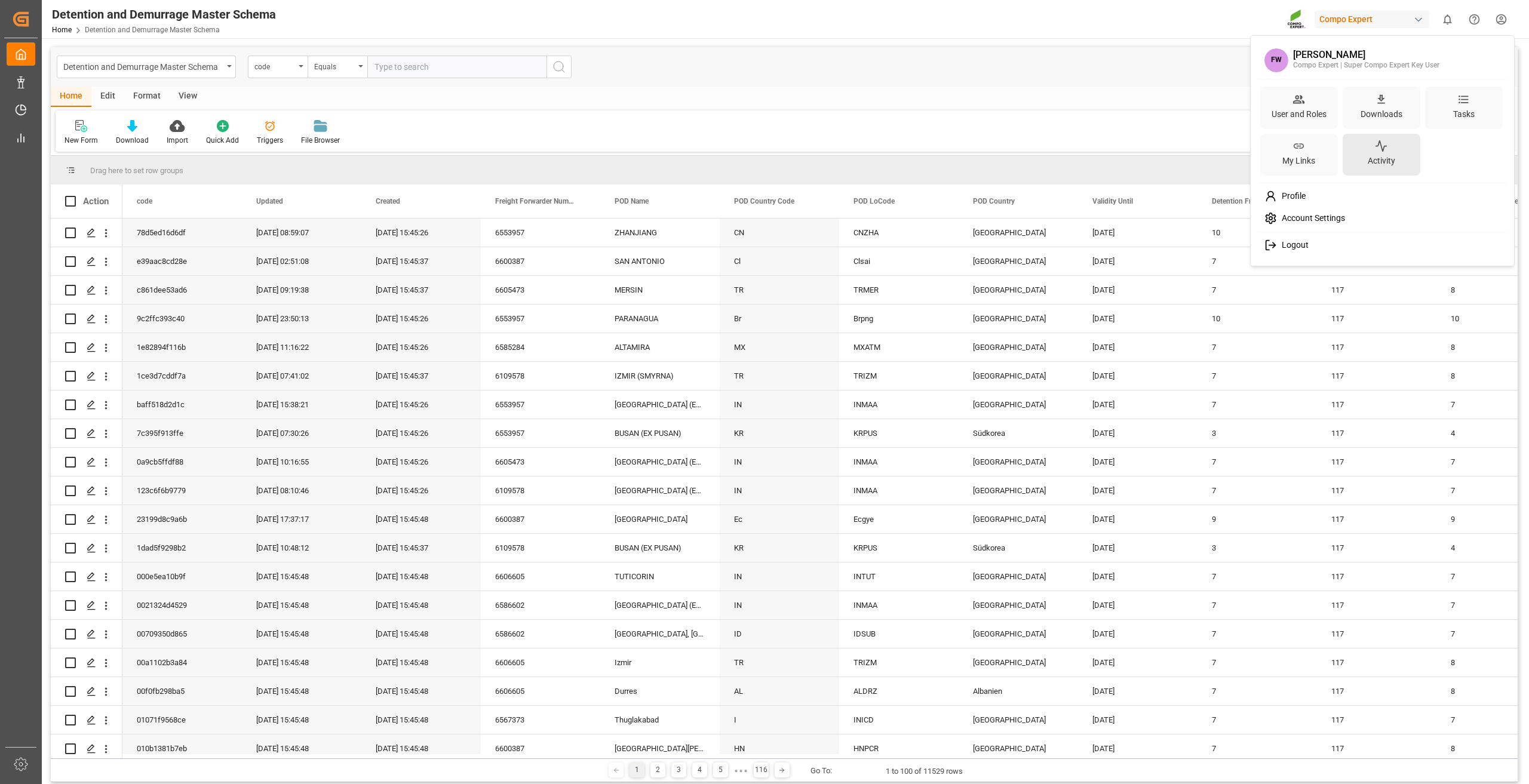
click at [1383, 153] on div "Activity" at bounding box center [1381, 161] width 32 height 17
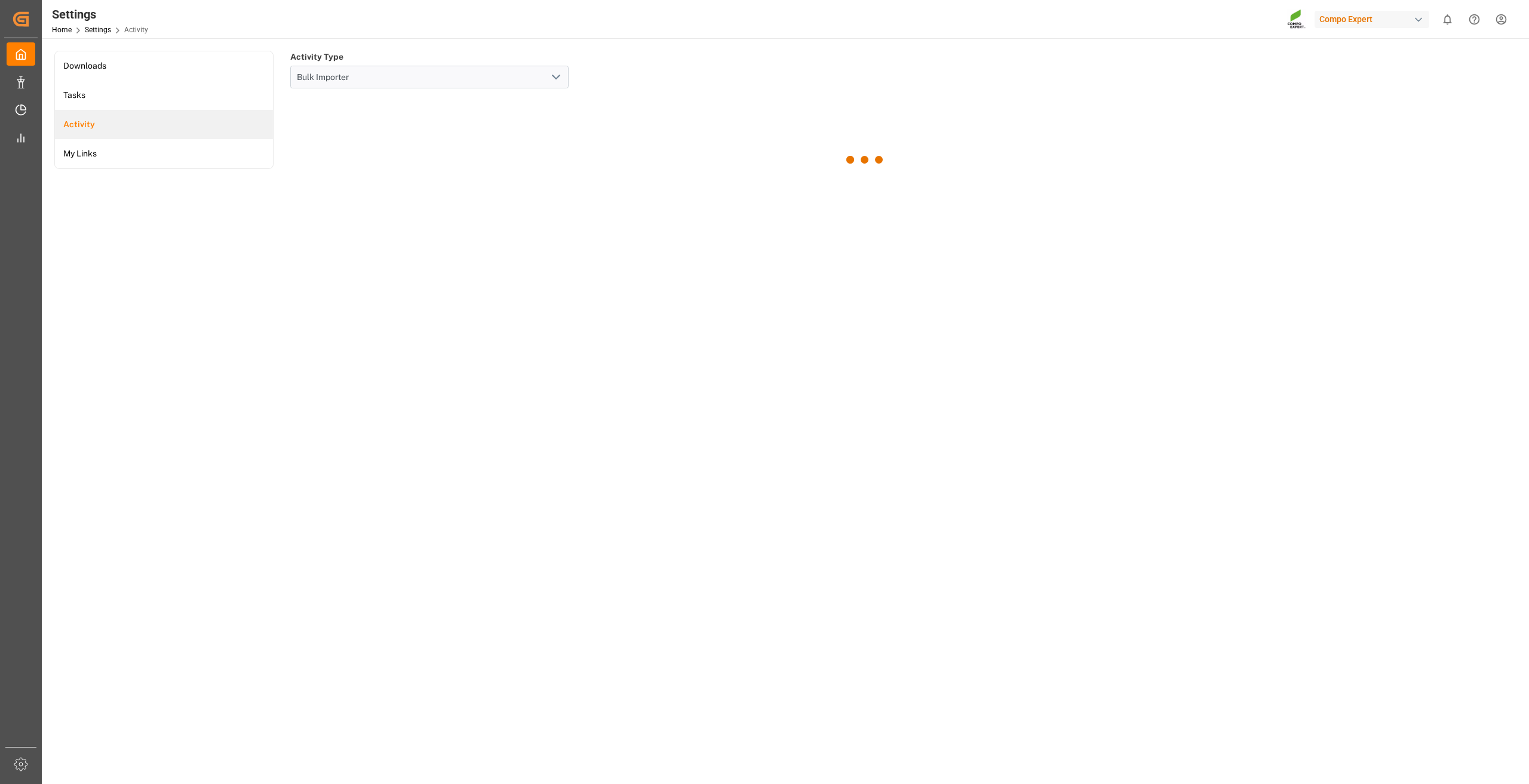
click at [1499, 19] on html "Created by potrace 1.15, written by Peter Selinger 2001-2017 Created by potrace…" at bounding box center [764, 392] width 1529 height 784
click at [1486, 108] on div "Tasks" at bounding box center [1464, 108] width 78 height 42
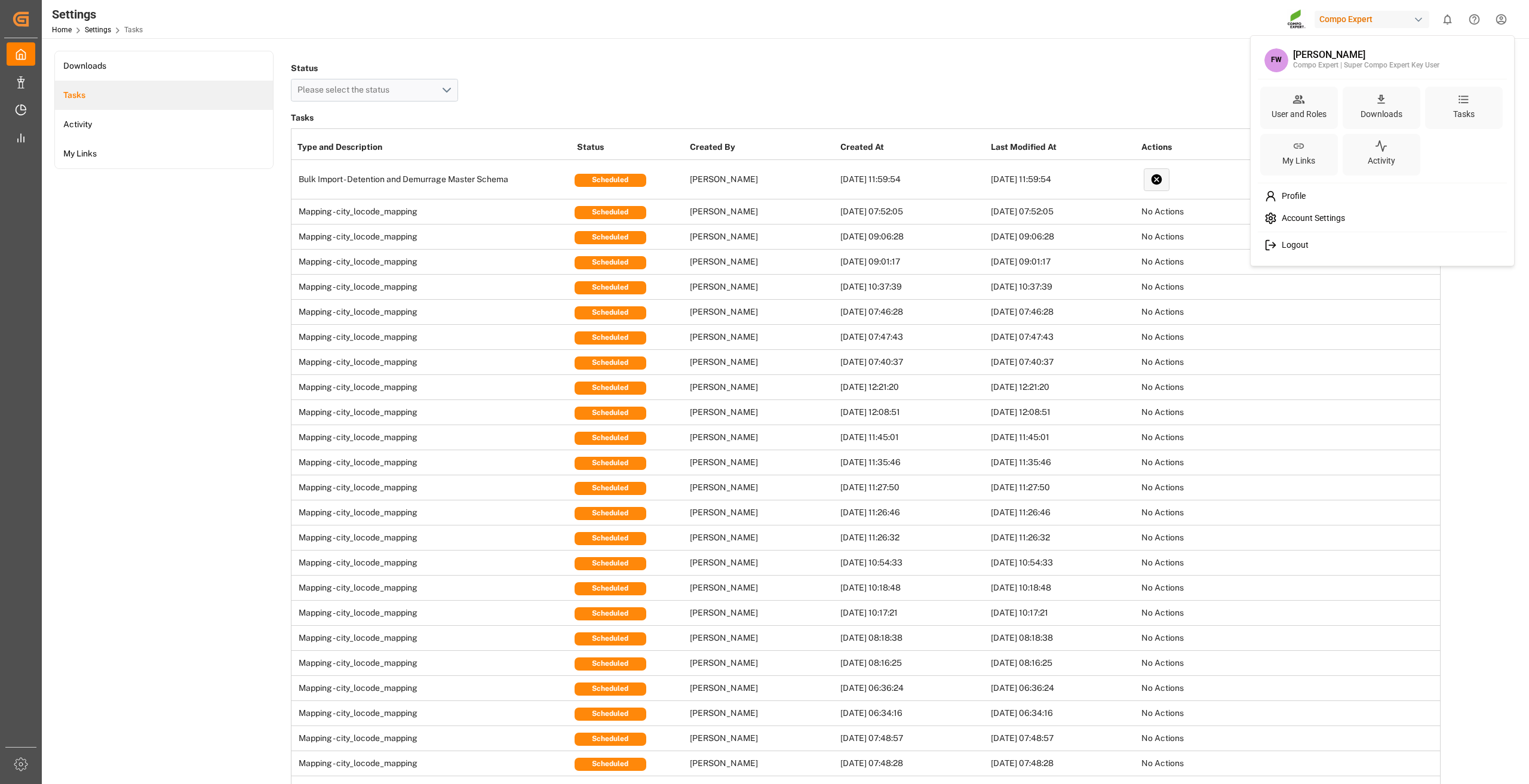
click at [825, 66] on html "Created by potrace 1.15, written by Peter Selinger 2001-2017 Created by potrace…" at bounding box center [764, 392] width 1529 height 784
click at [452, 94] on button "Please select the status" at bounding box center [374, 90] width 168 height 23
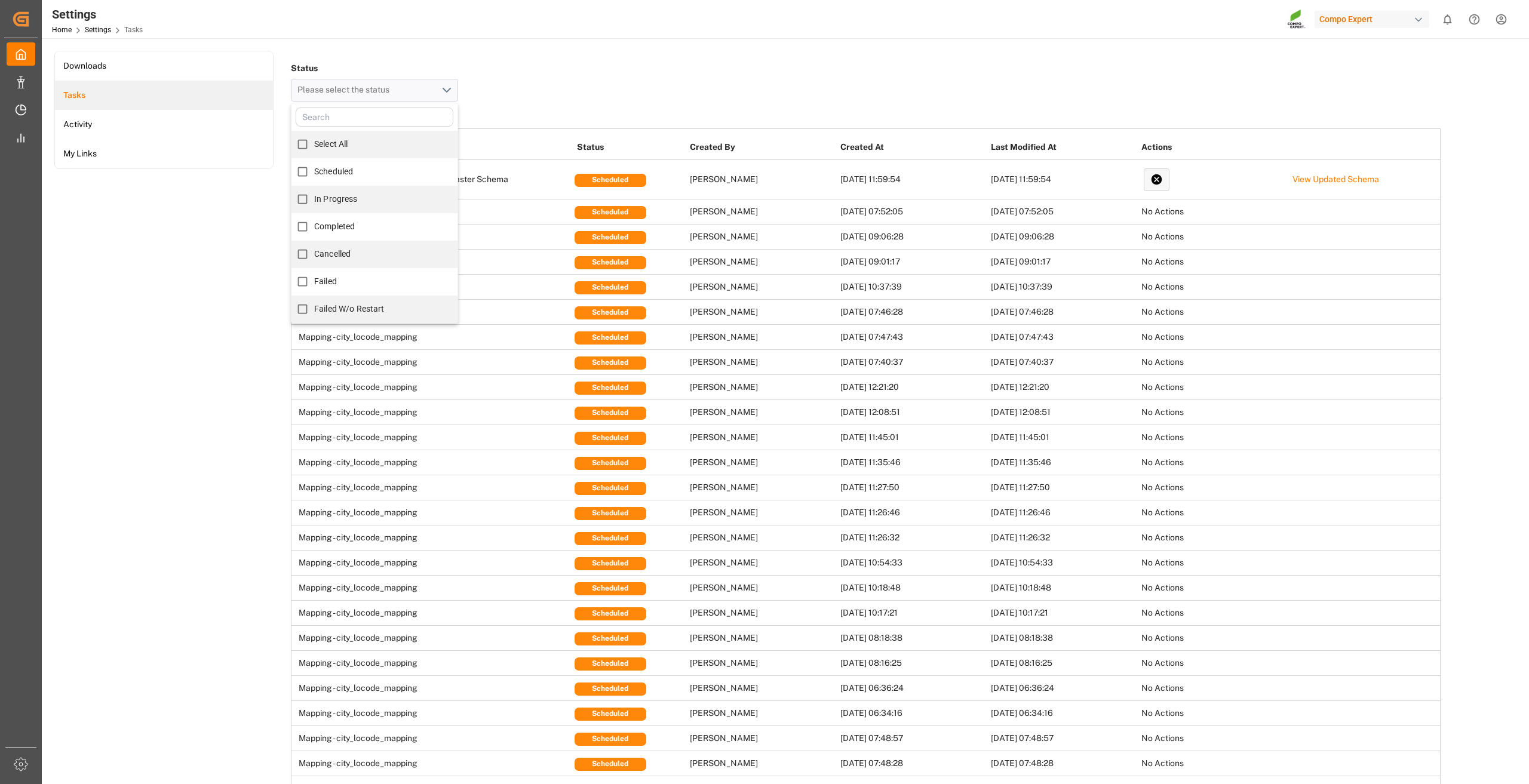
click at [592, 84] on div "Status Please select the status Select All Scheduled In Progress Completed Canc…" at bounding box center [866, 80] width 1150 height 42
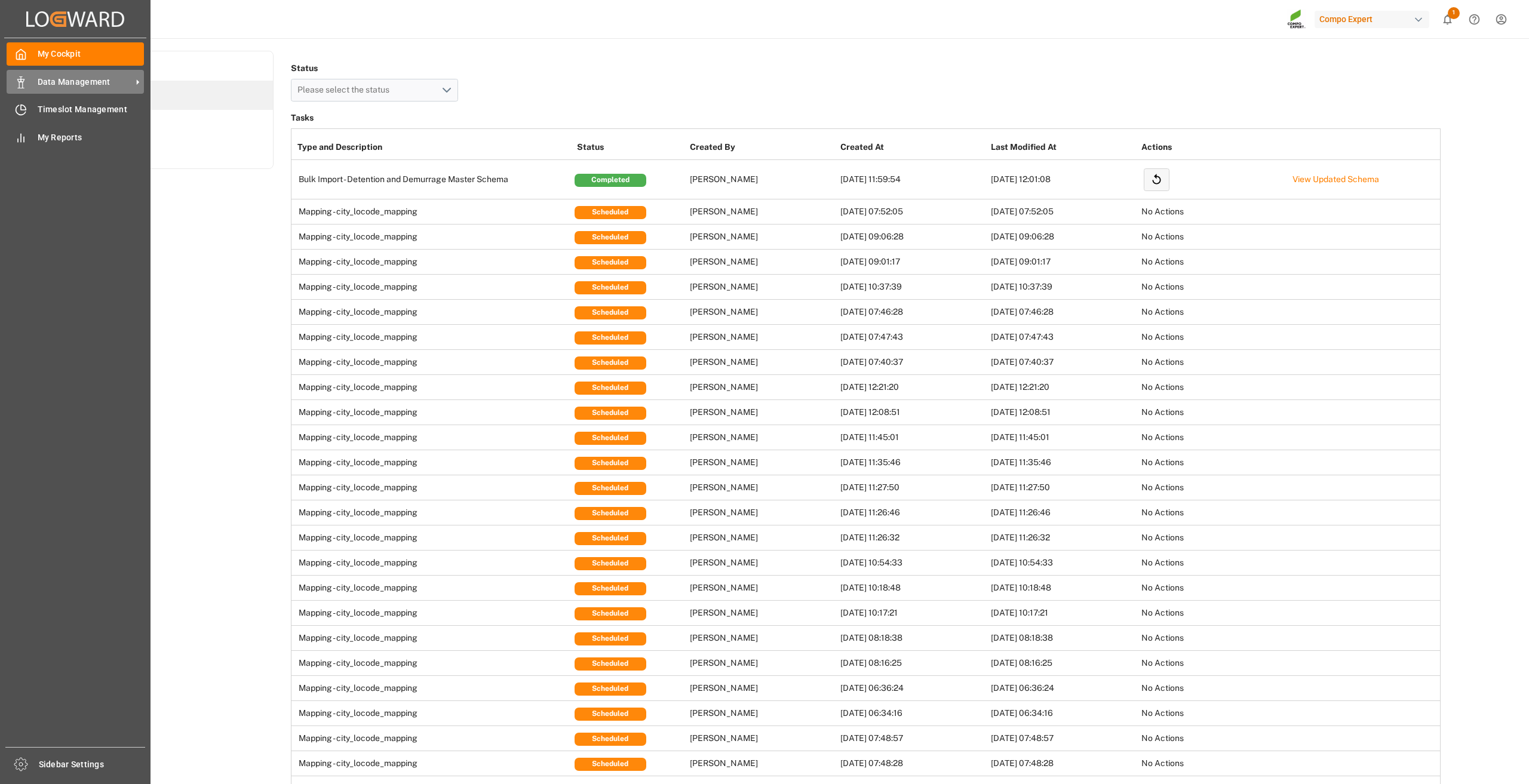
click at [33, 81] on div "Data Management Data Management" at bounding box center [75, 82] width 138 height 24
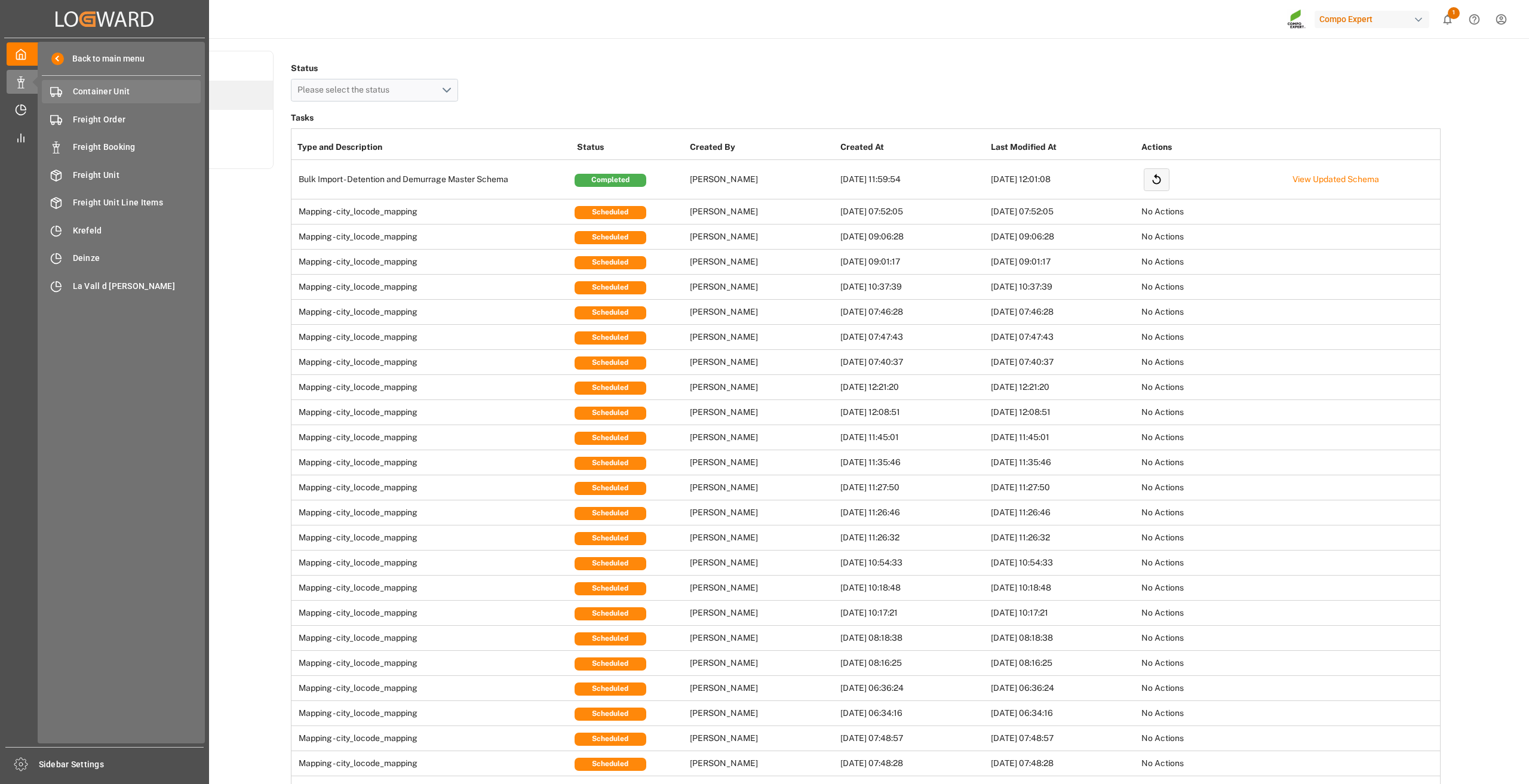
click at [107, 96] on span "Container Unit" at bounding box center [137, 92] width 128 height 13
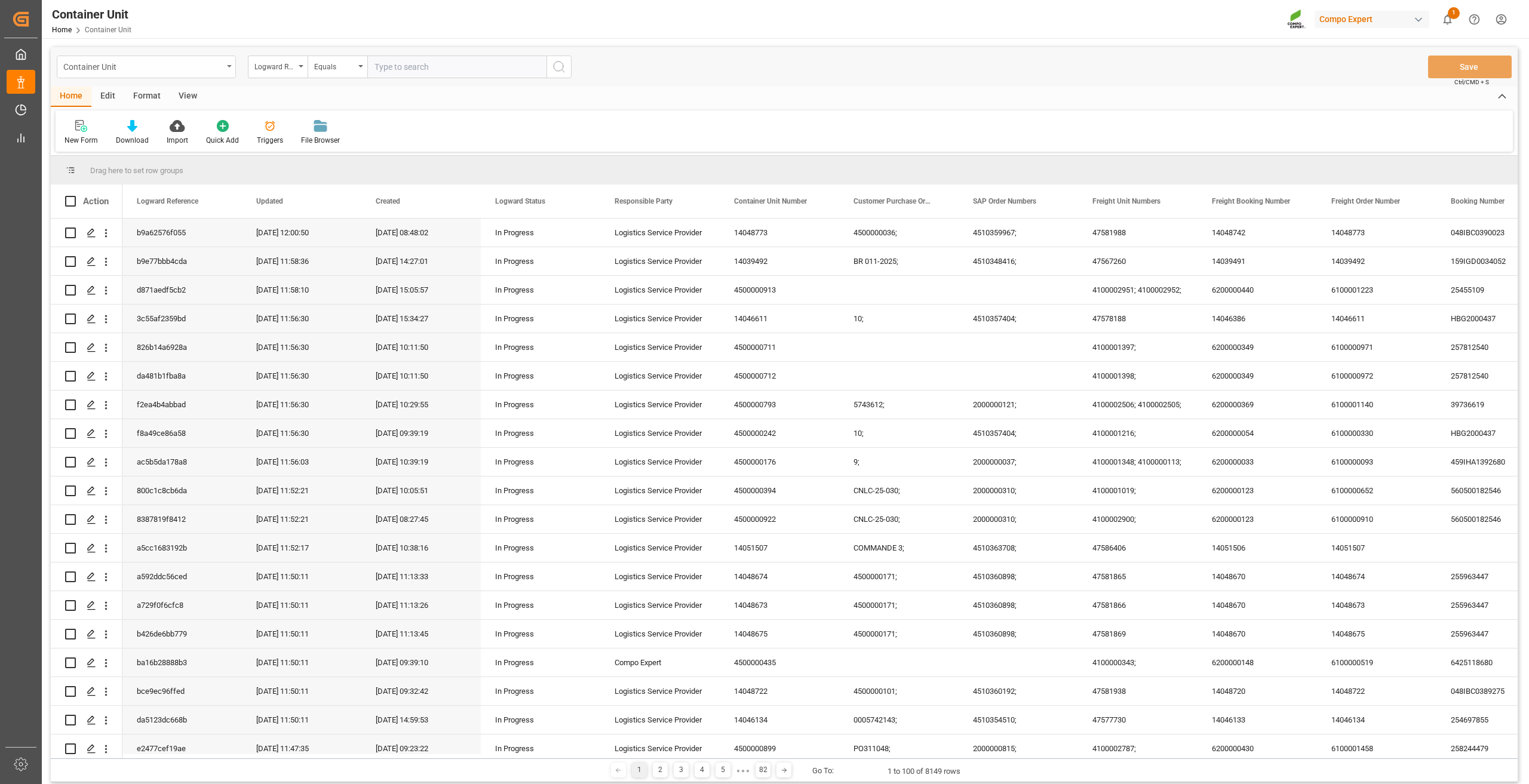
click at [168, 69] on div "Container Unit" at bounding box center [142, 65] width 160 height 15
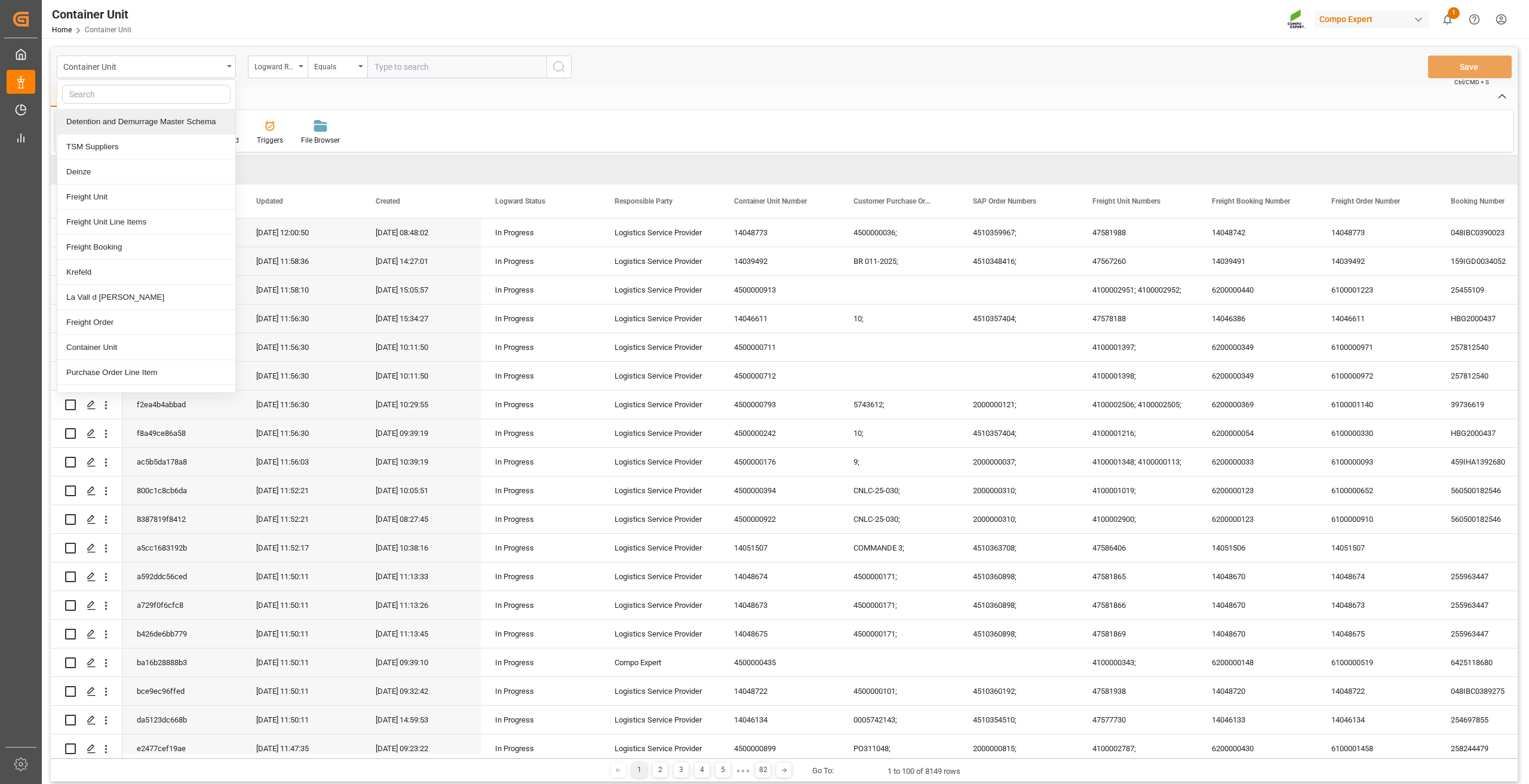
click at [131, 120] on div "Detention and Demurrage Master Schema" at bounding box center [146, 122] width 178 height 25
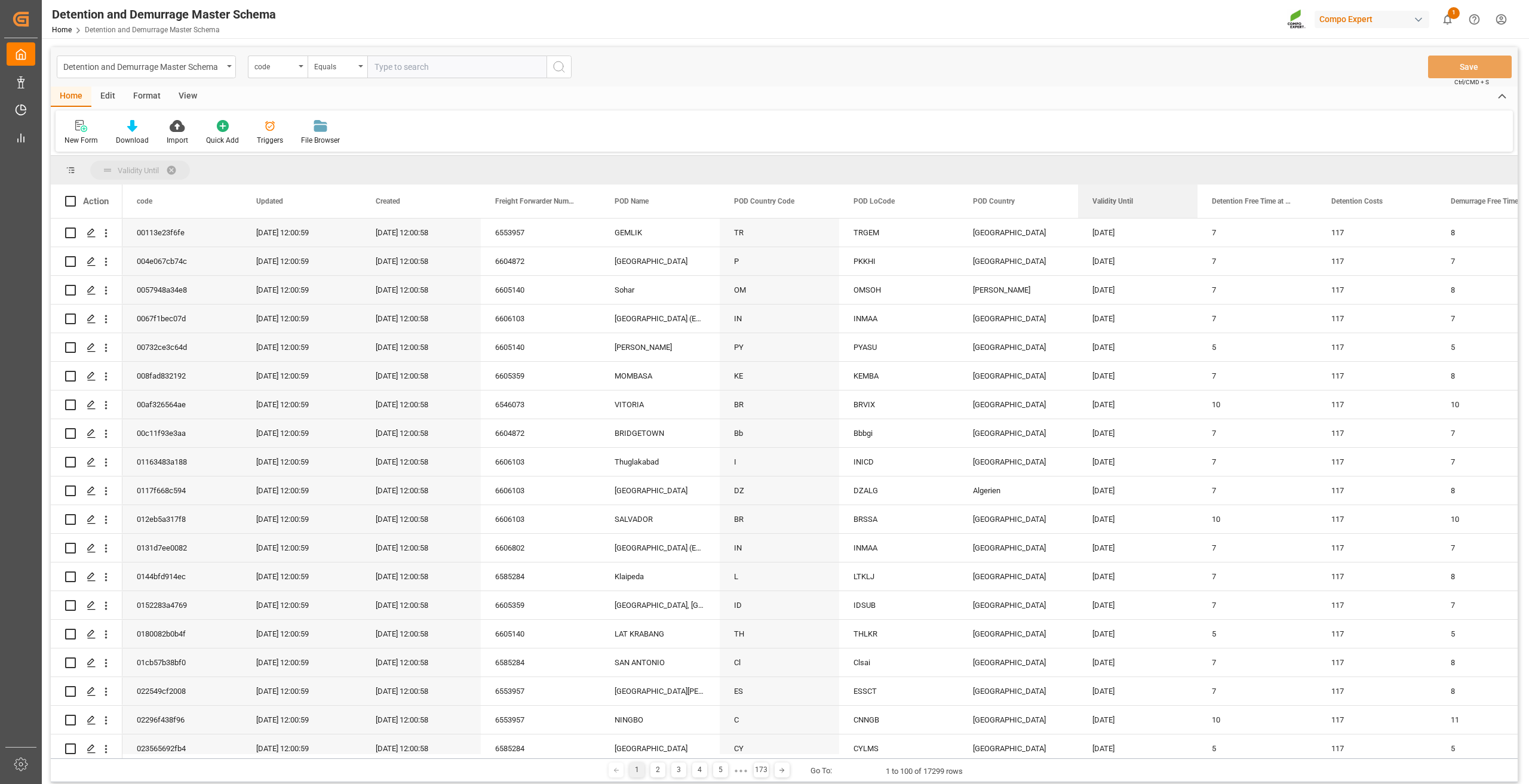
drag, startPoint x: 1109, startPoint y: 205, endPoint x: 1103, endPoint y: 167, distance: 38.5
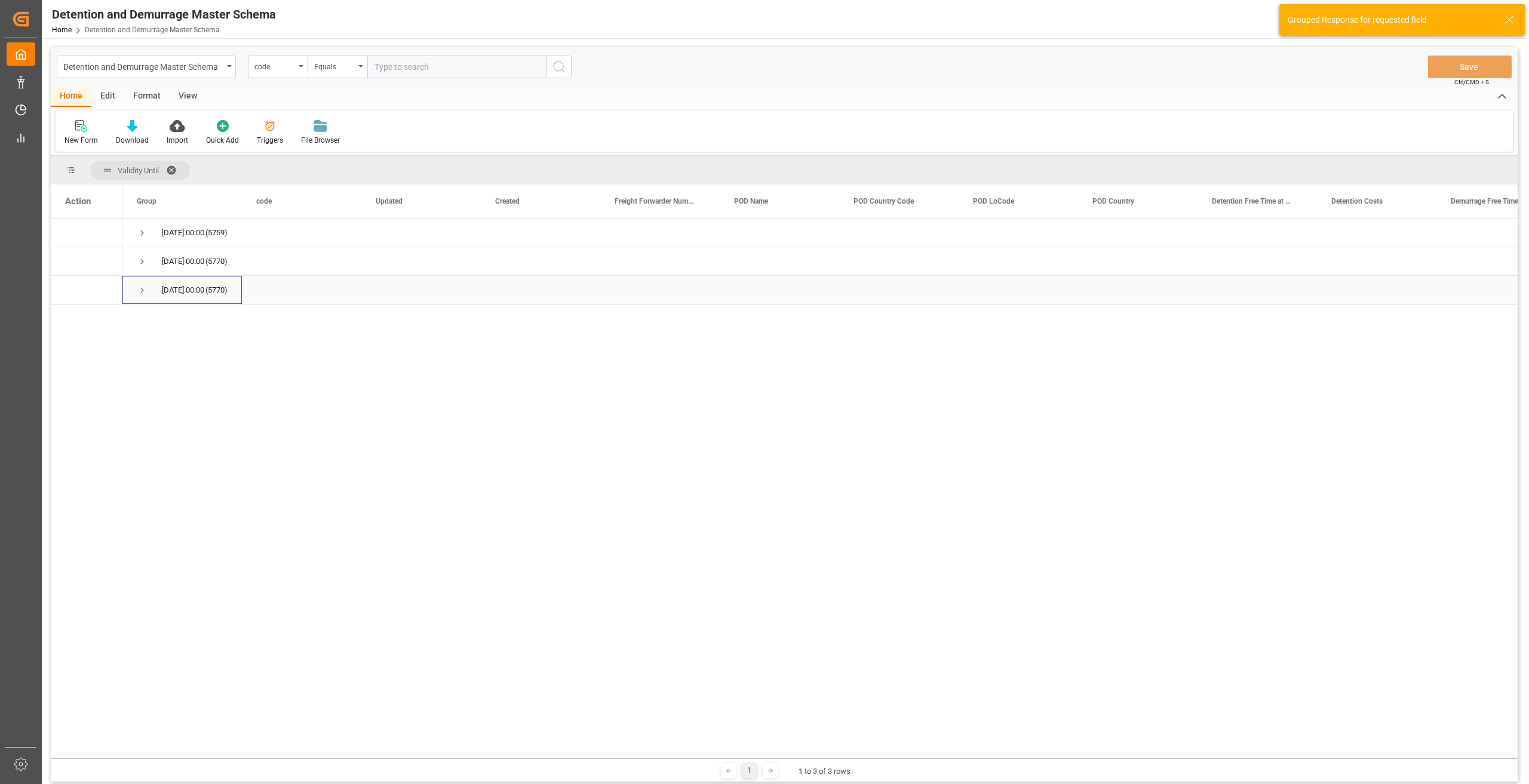
click at [140, 293] on span "Press SPACE to select this row." at bounding box center [142, 290] width 11 height 11
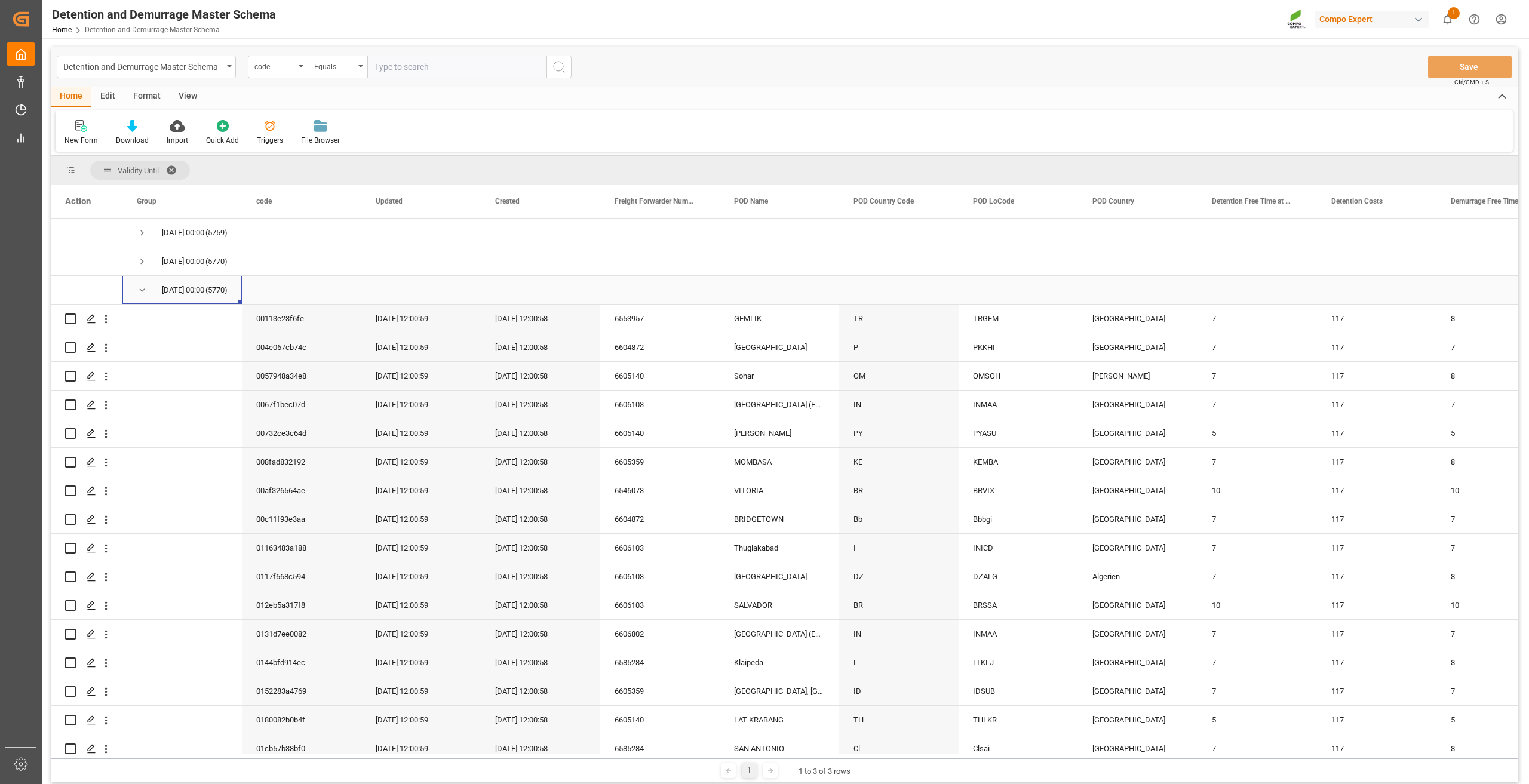
click at [140, 288] on span "Press SPACE to select this row." at bounding box center [142, 290] width 11 height 11
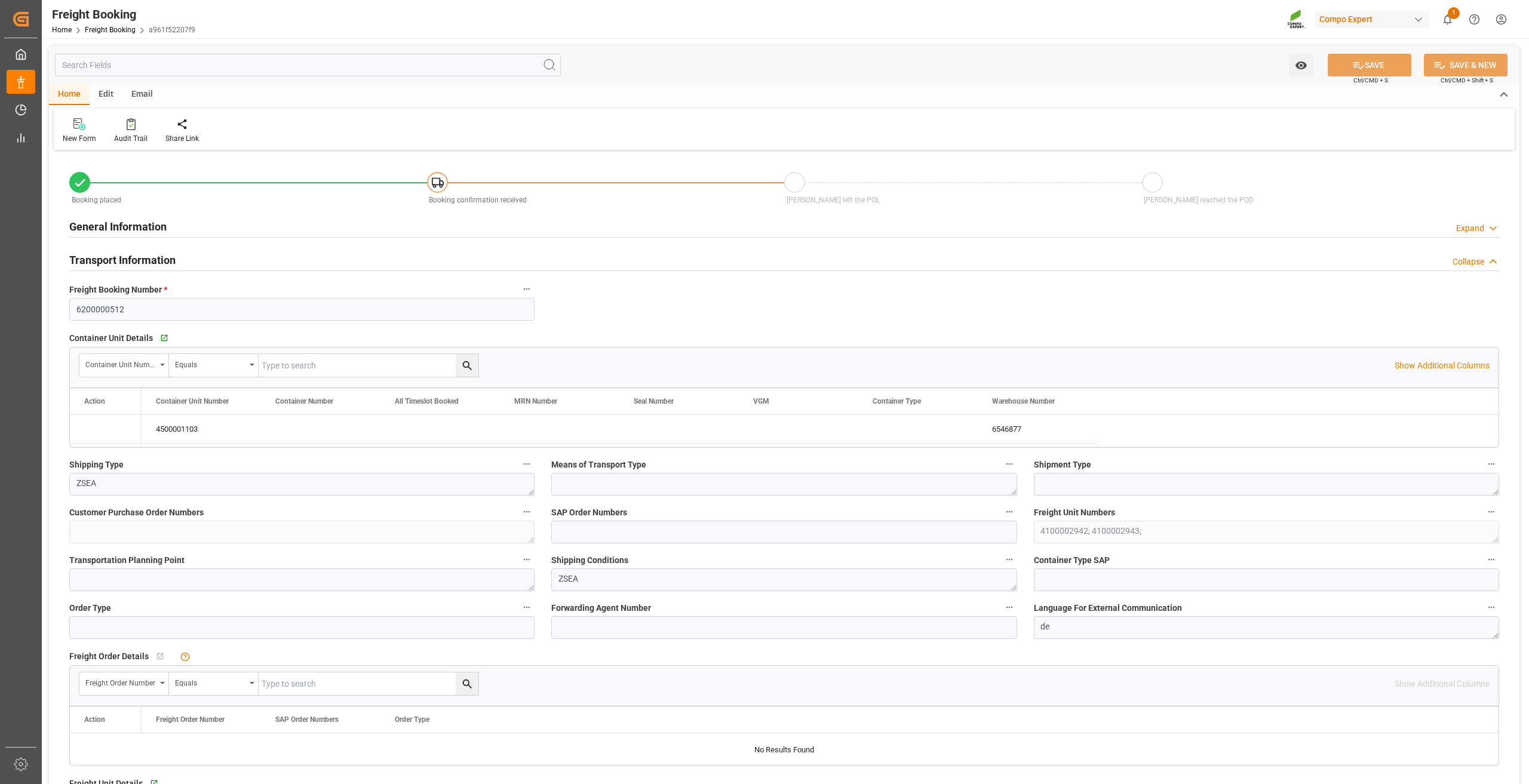
type input "[DATE] 02:00"
type input "[DATE] 01:00"
type input "[DATE] 15:10"
type input "[DATE] 15:20"
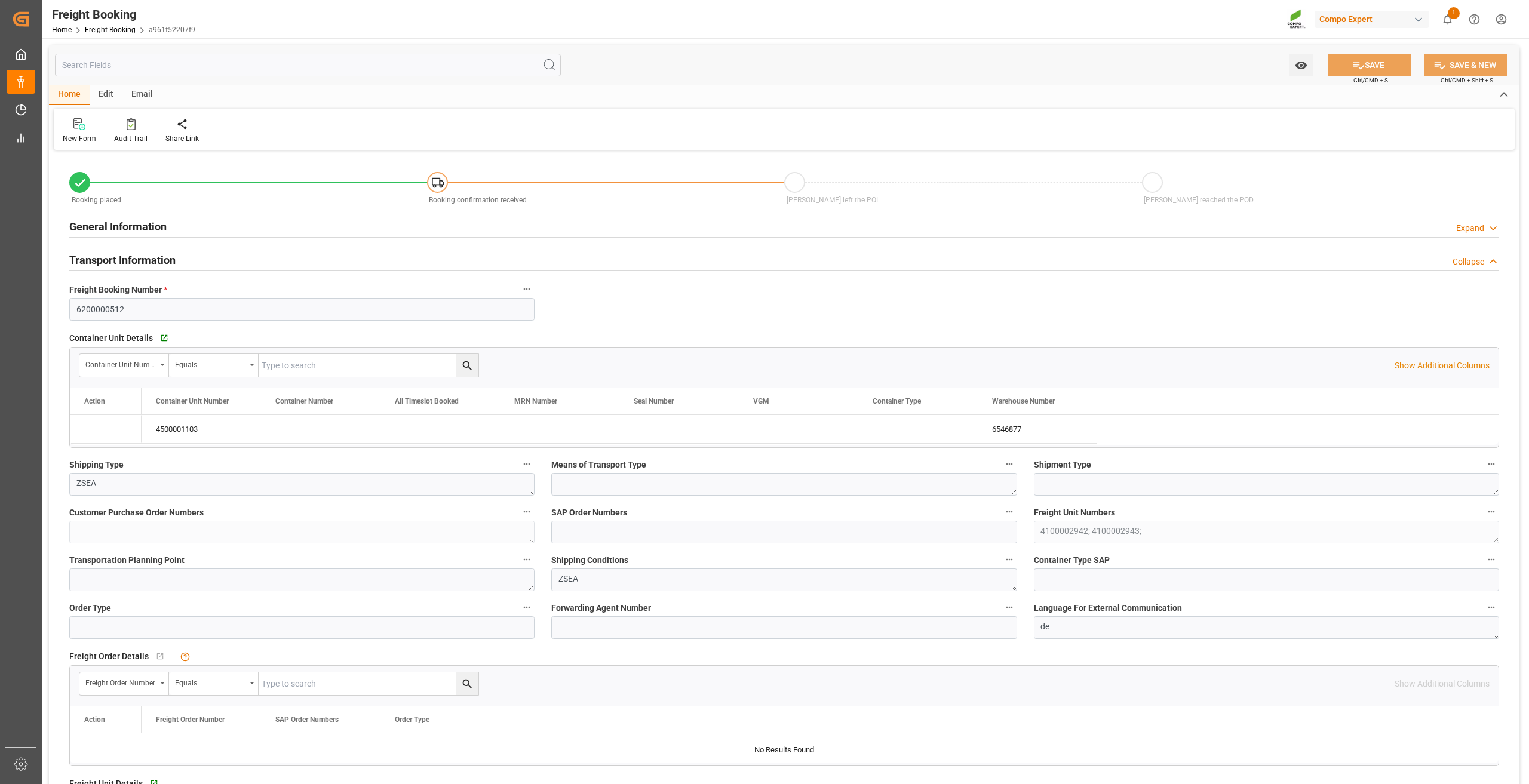
type input "[DATE] 15:20"
type input "9146479"
type input "BEANR"
type input "ESLPA"
type input "0"
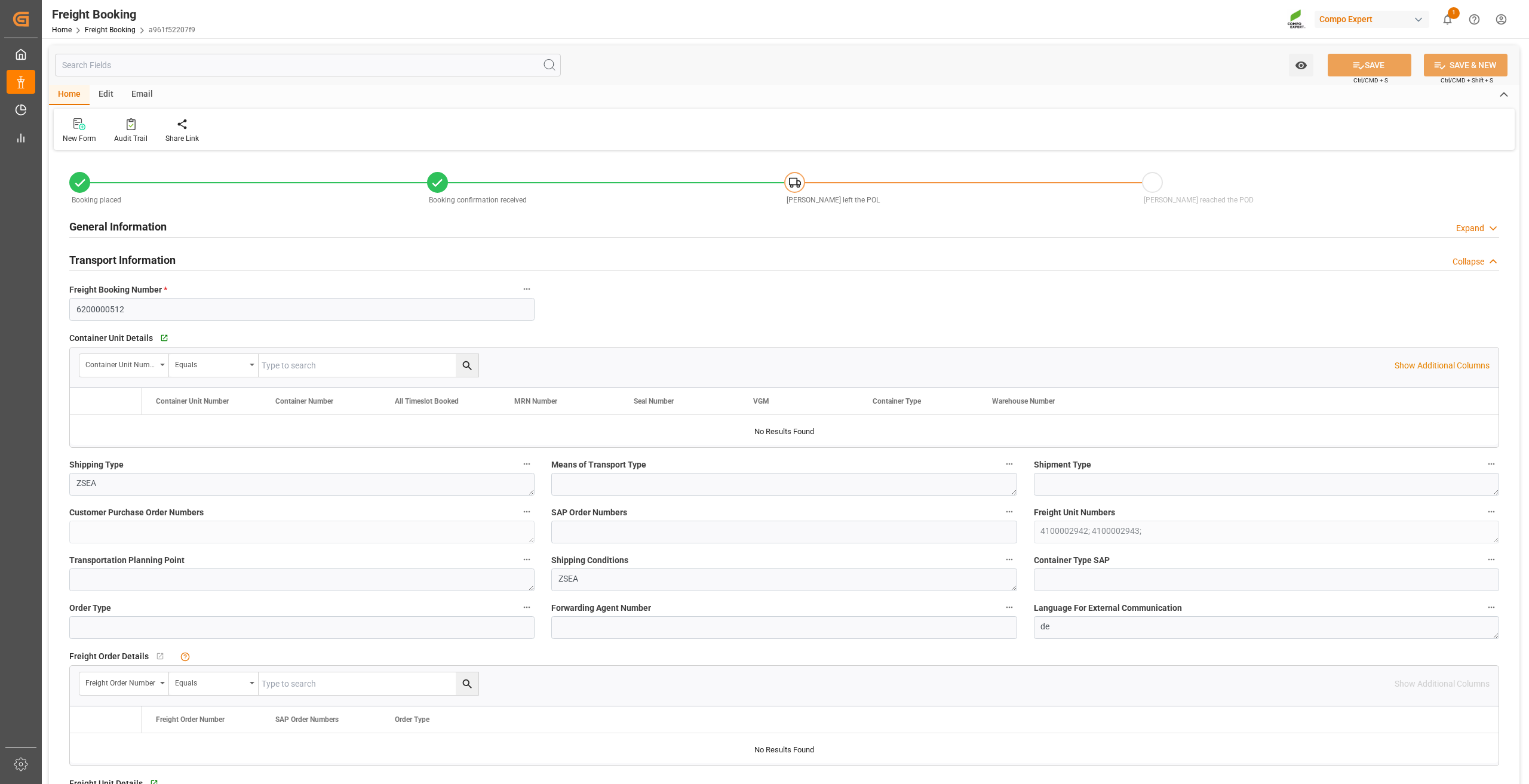
type input "24972.48"
type input "[DATE] 02:00"
type input "[DATE] 01:00"
type input "[DATE] 15:10"
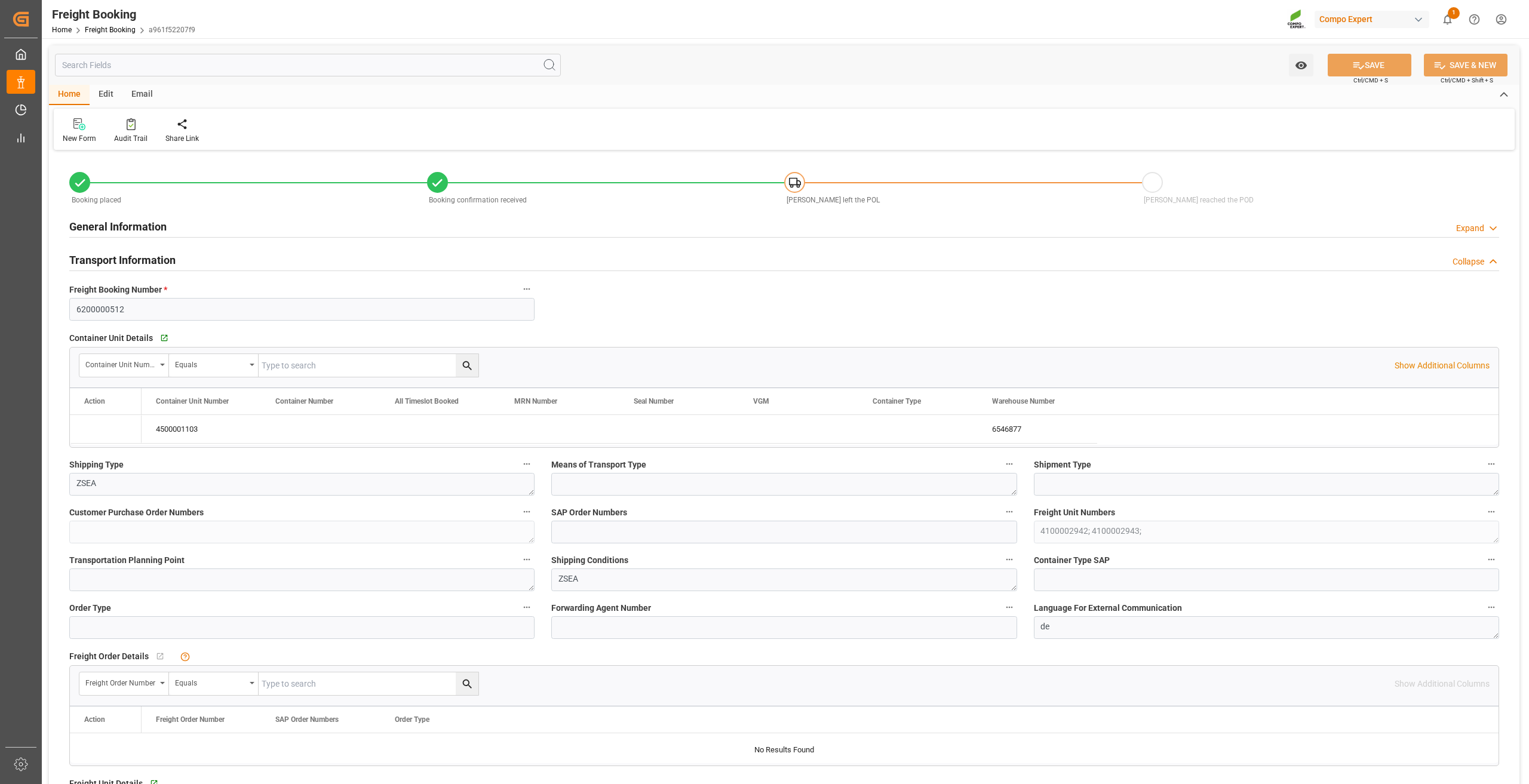
type input "[DATE] 15:20"
type input "[DATE] 12:04"
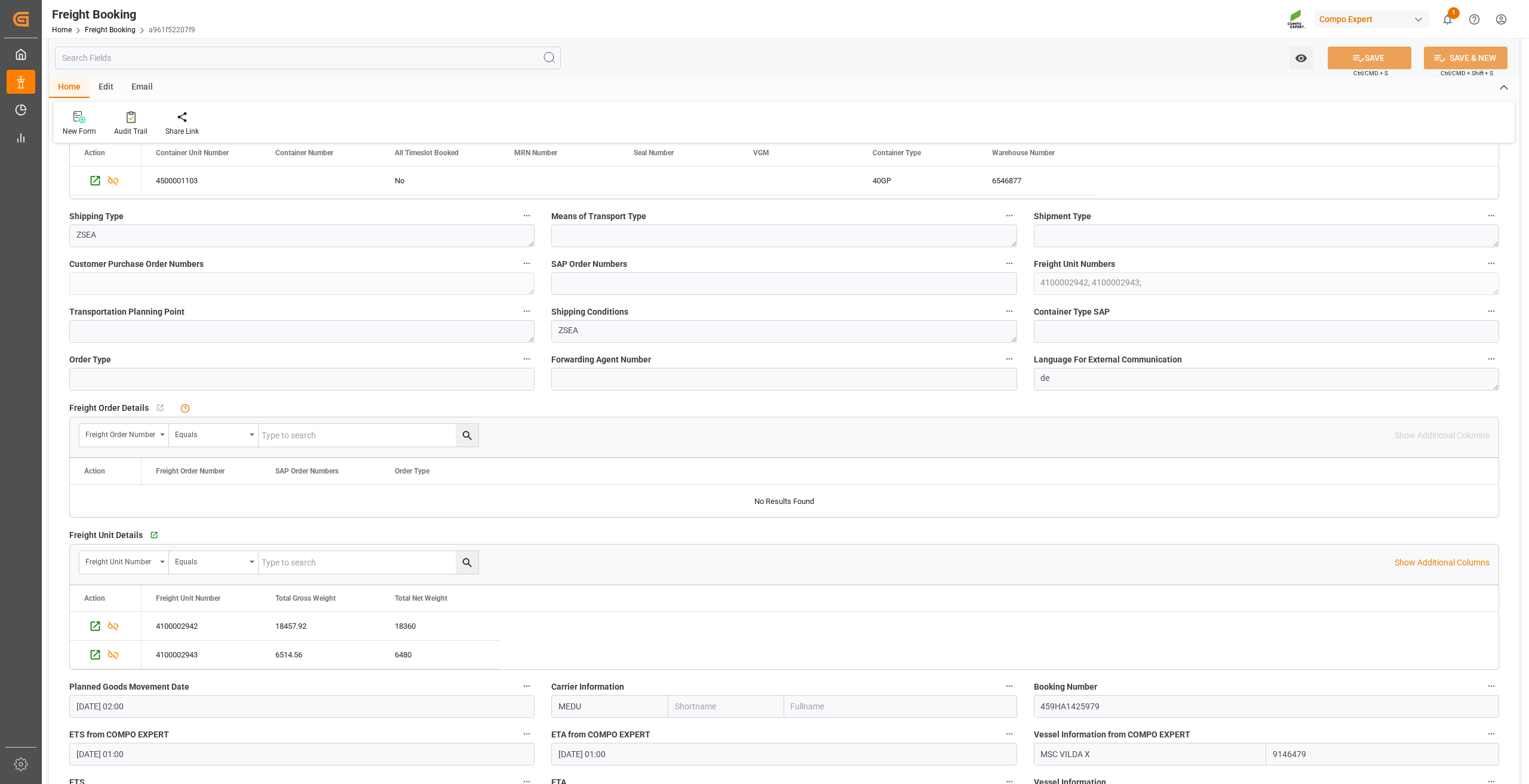
scroll to position [233, 0]
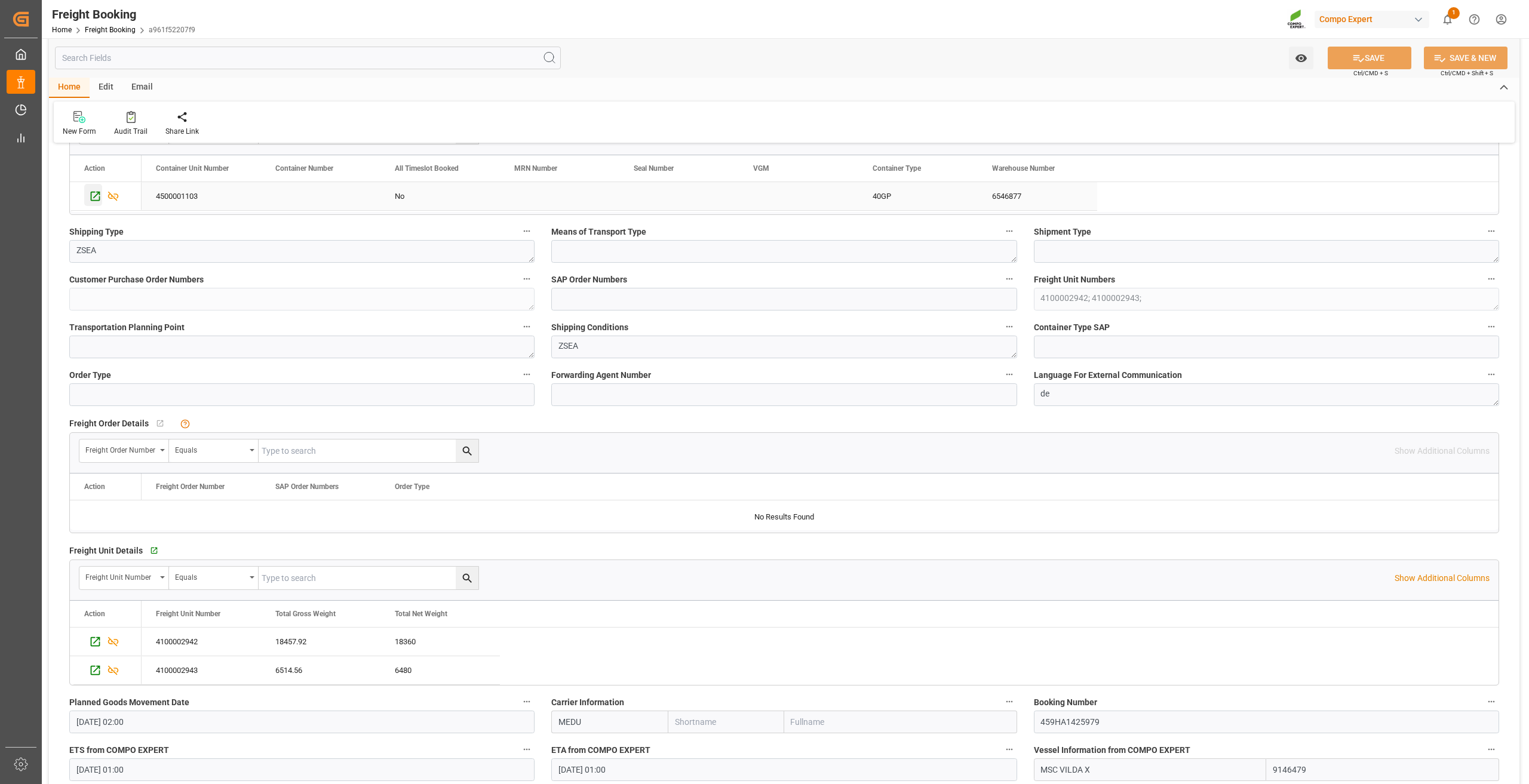
click at [93, 200] on icon "Press SPACE to select this row." at bounding box center [95, 197] width 9 height 9
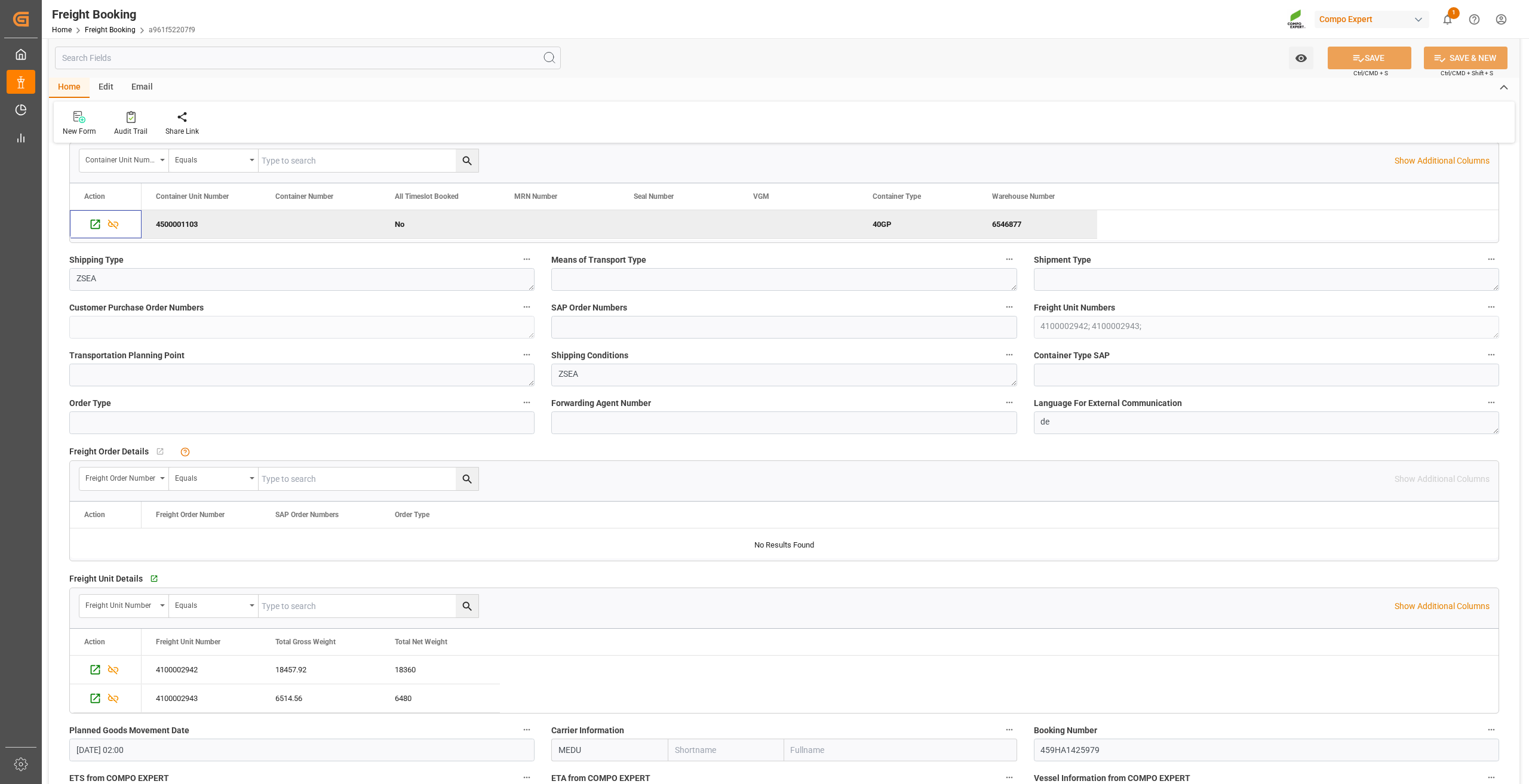
scroll to position [179, 0]
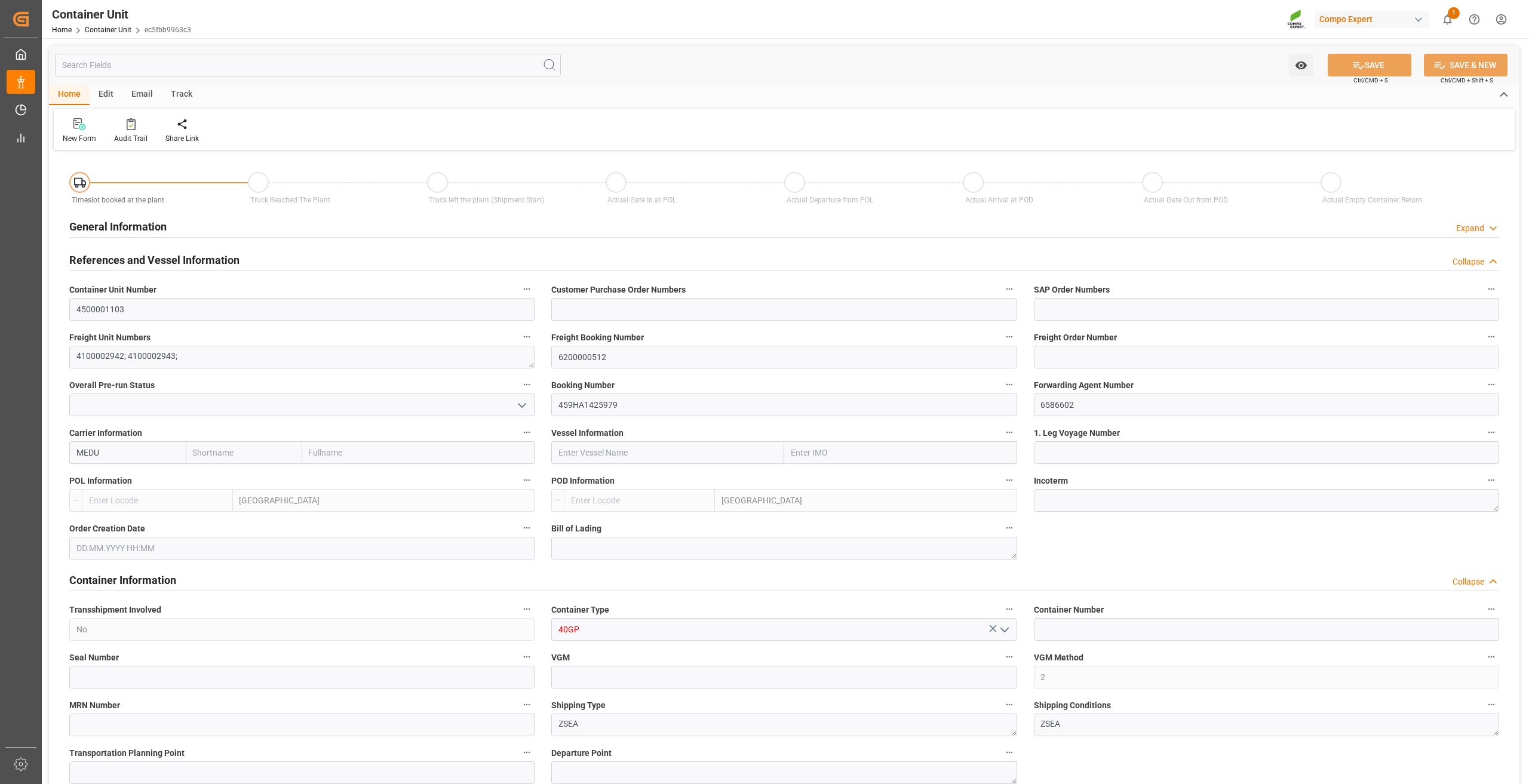
type input "BEANR"
type input "ESLPA"
type input "7"
type input "0"
type input "8"
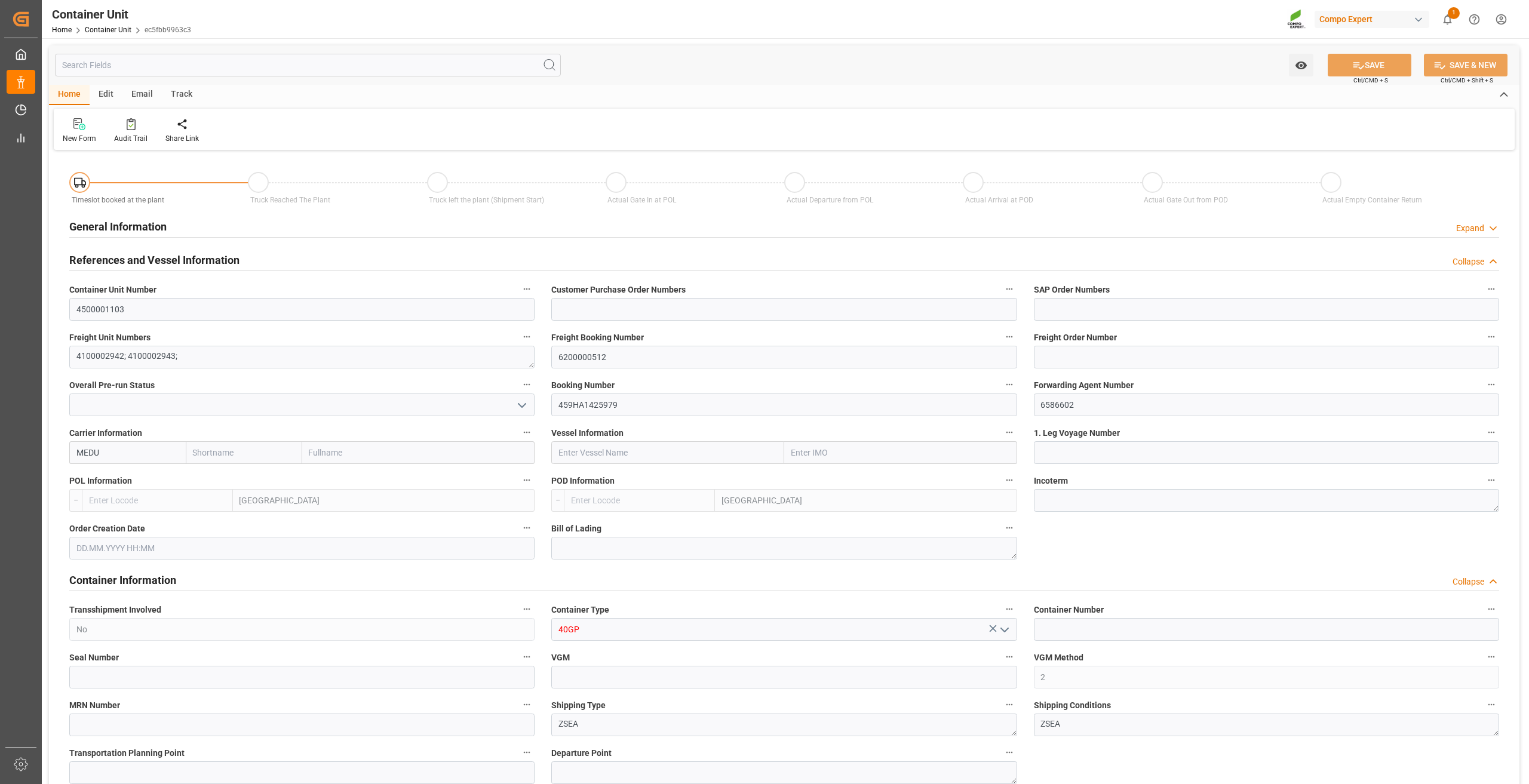
type input "0"
type input "24972.48"
type input "01.09.2025"
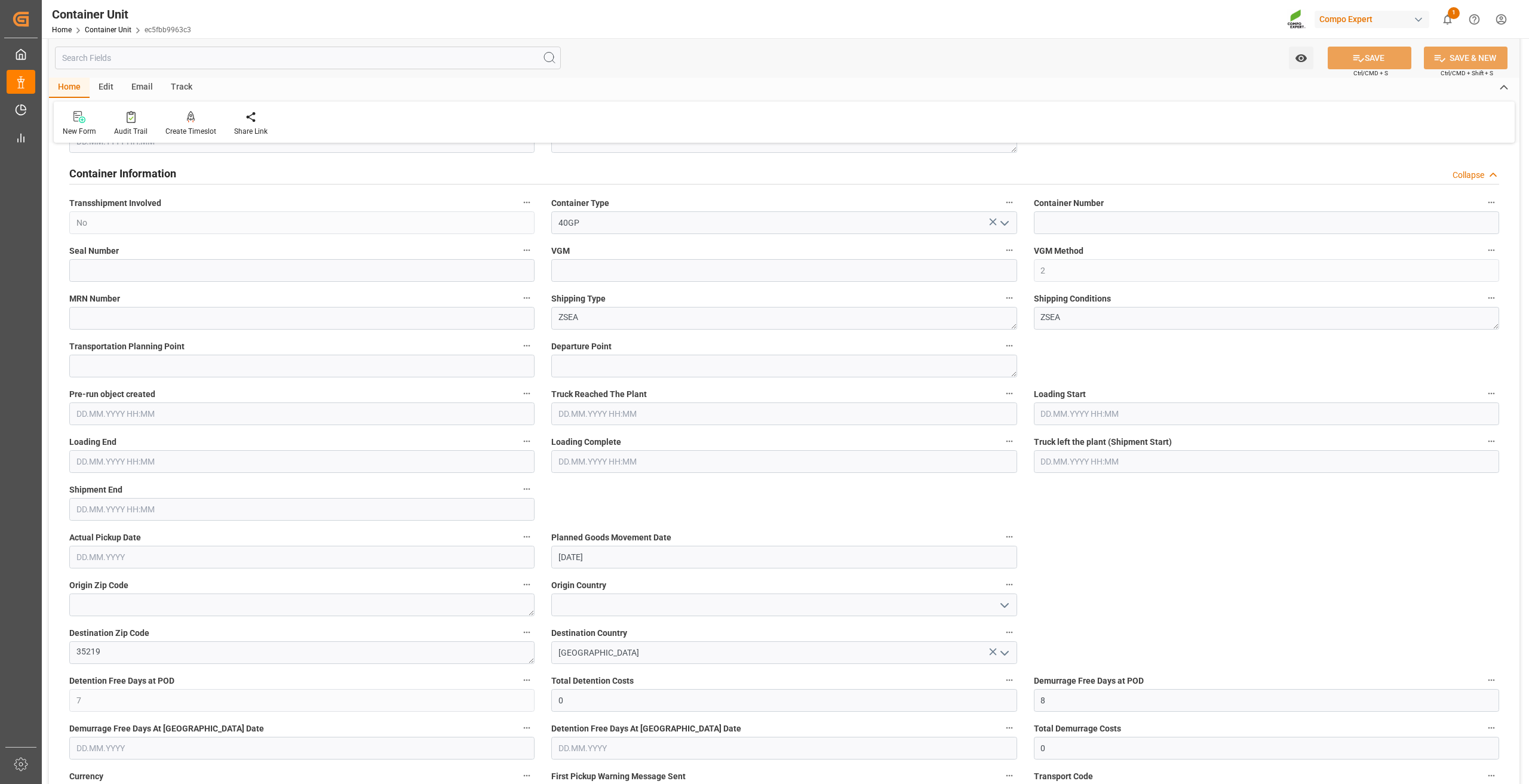
scroll to position [477, 0]
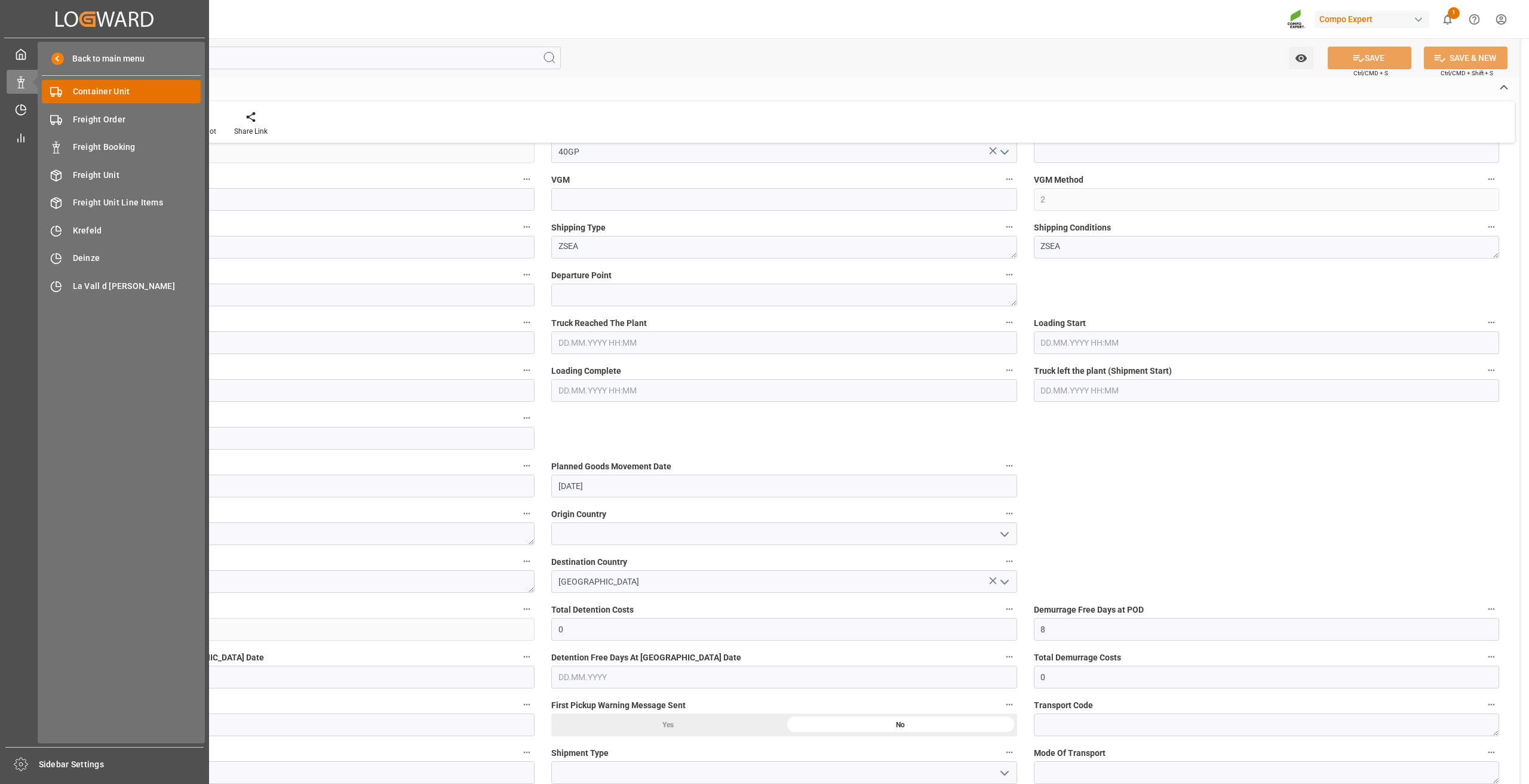
click at [88, 86] on span "Container Unit" at bounding box center [137, 92] width 128 height 13
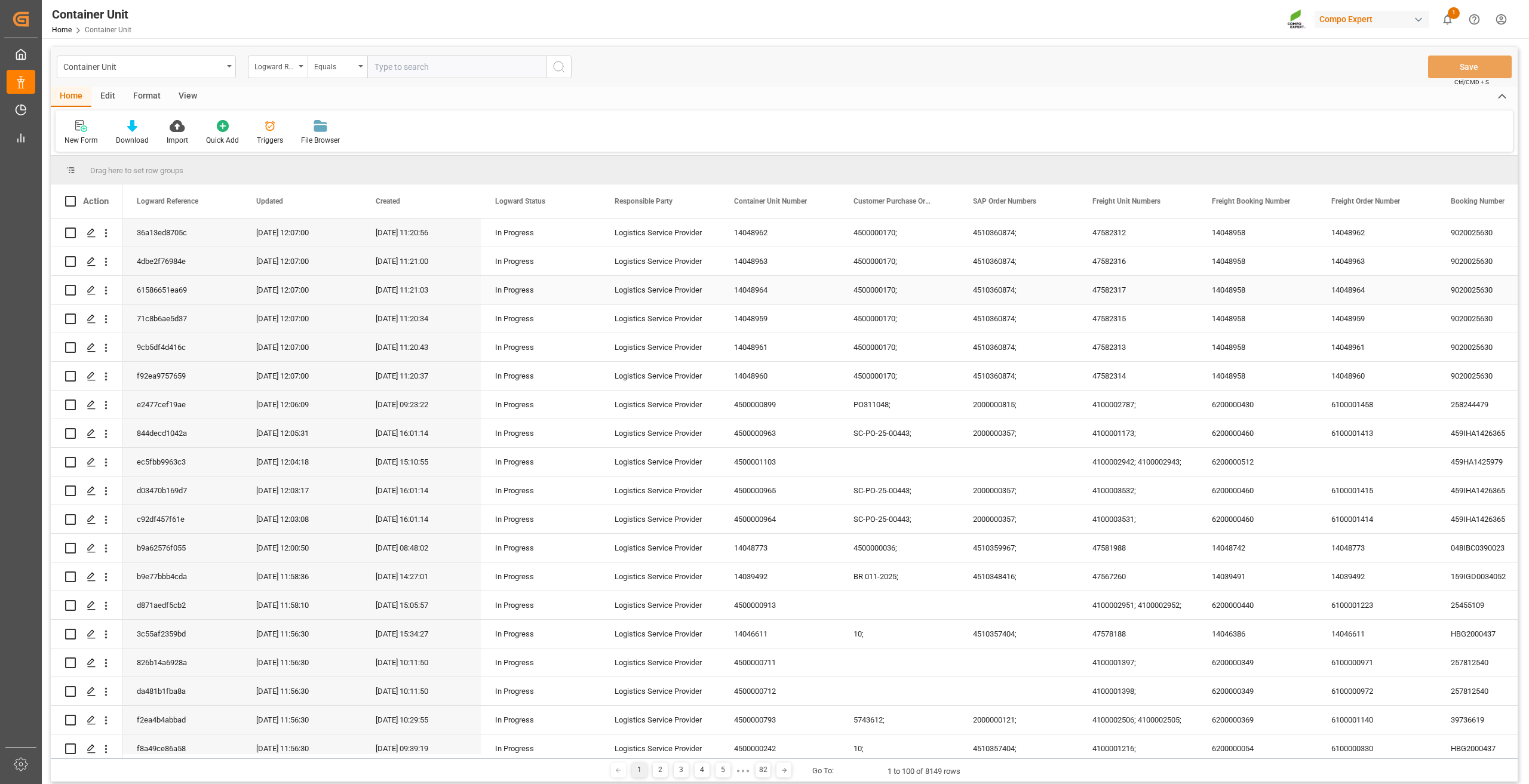
click at [679, 349] on div "Logistics Service Provider" at bounding box center [660, 348] width 120 height 28
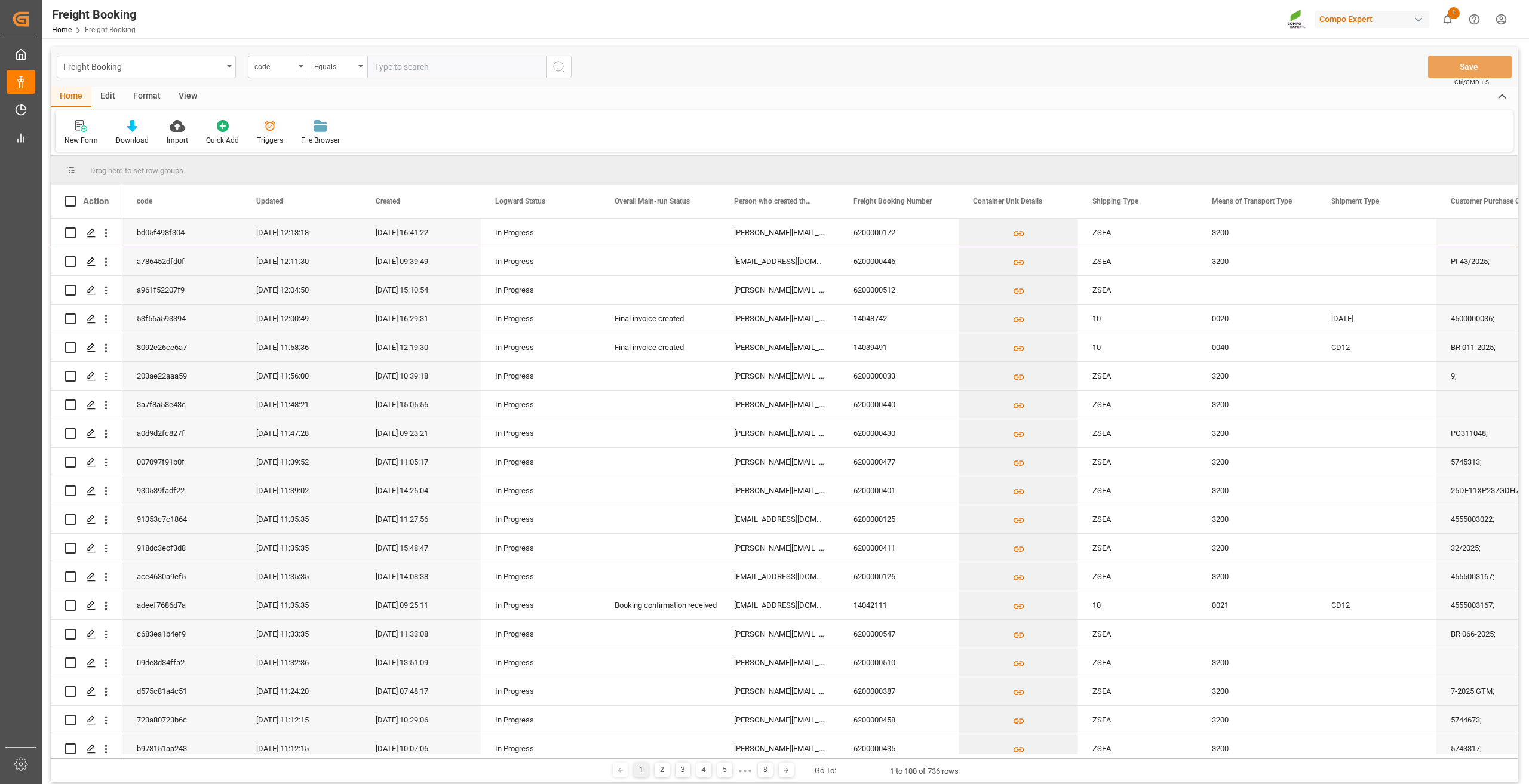
click at [269, 131] on icon at bounding box center [270, 126] width 10 height 10
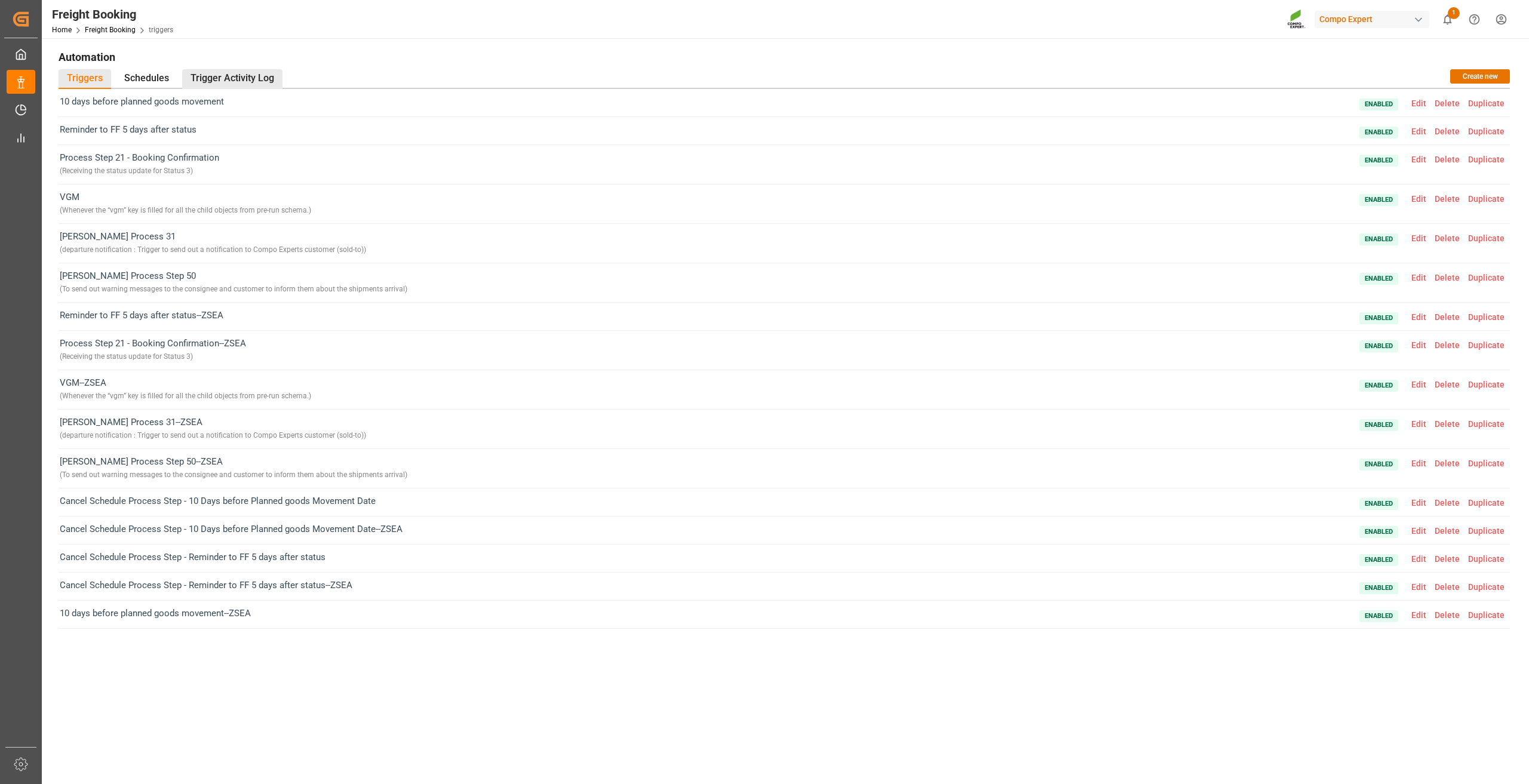
click at [239, 71] on div "Trigger Activity Log" at bounding box center [233, 79] width 101 height 20
